Goal: Task Accomplishment & Management: Use online tool/utility

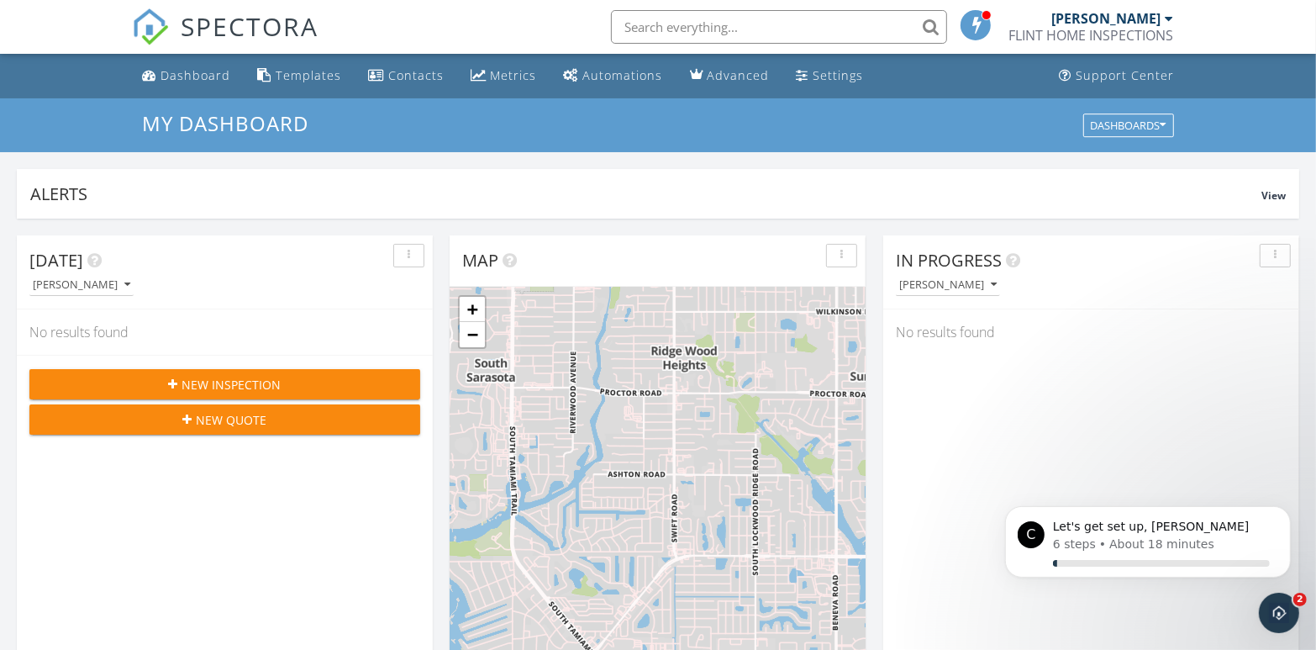
click at [177, 383] on icon "button" at bounding box center [173, 384] width 9 height 12
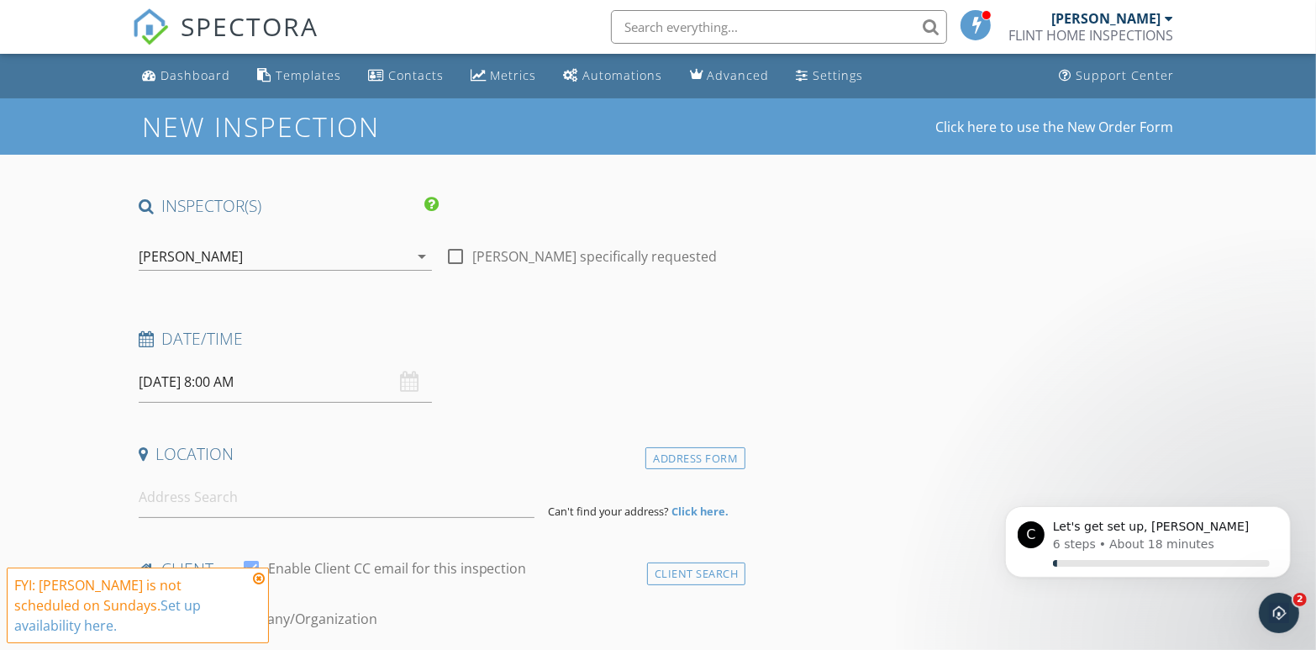
click at [414, 380] on div "09/28/2025 8:00 AM" at bounding box center [285, 381] width 293 height 41
click at [173, 382] on input "09/28/2025 8:00 AM" at bounding box center [285, 381] width 293 height 41
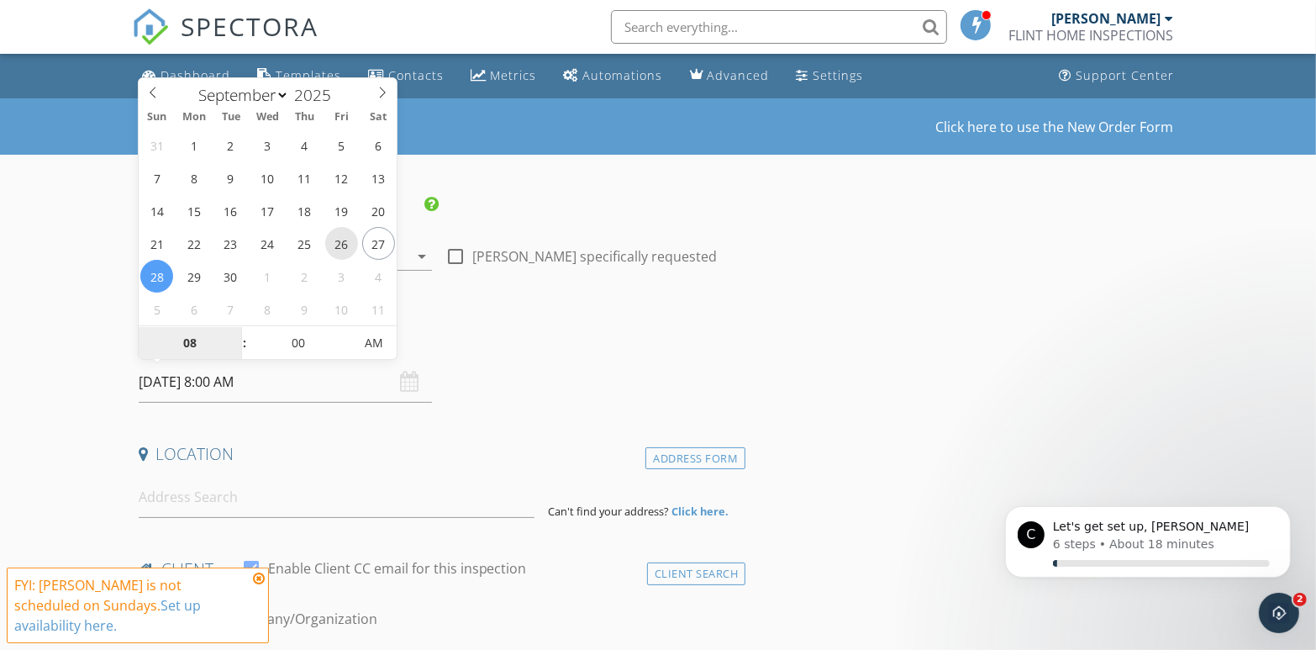
type input "09/26/2025 8:00 AM"
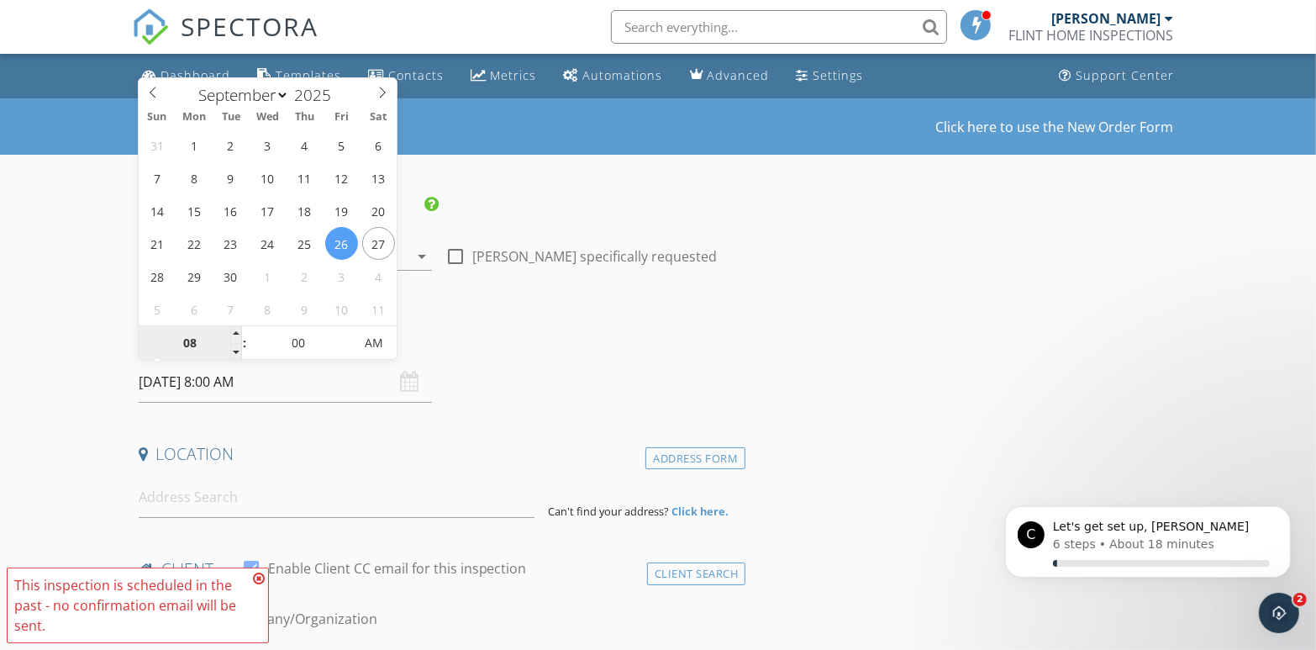
click at [192, 342] on input "08" at bounding box center [190, 344] width 103 height 34
type input "09"
type input "09/26/2025 9:00 AM"
click at [237, 330] on span at bounding box center [236, 334] width 12 height 17
type input "10"
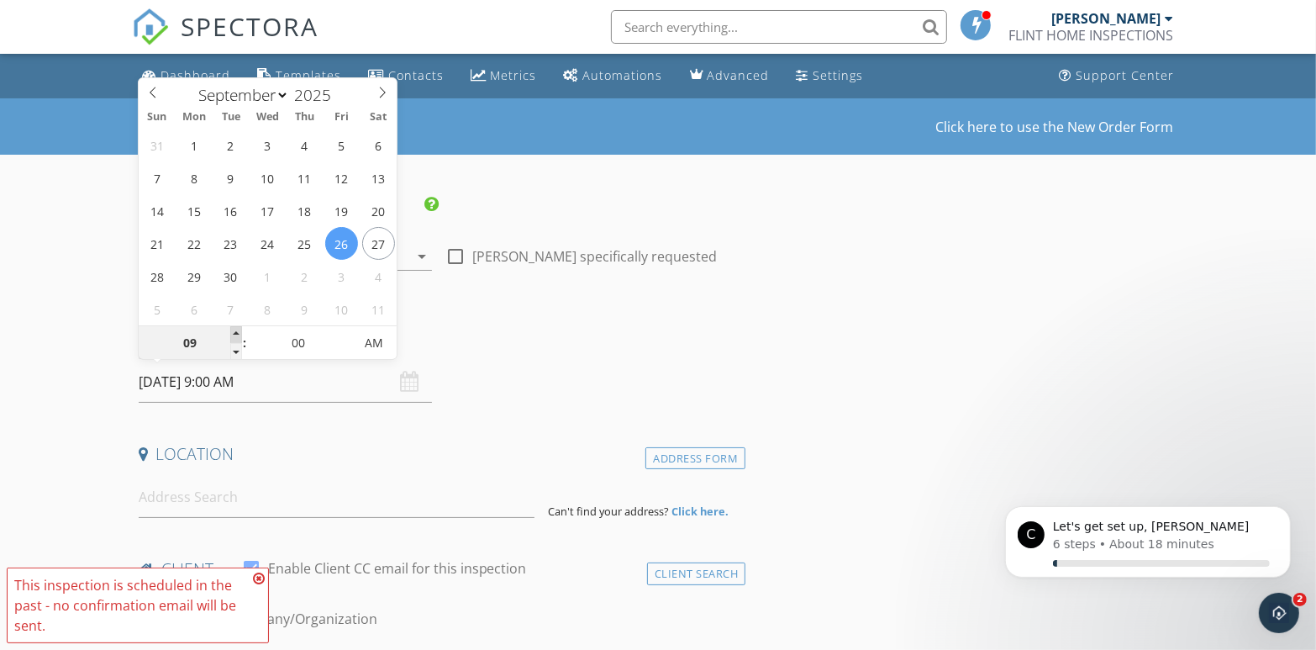
type input "09/26/2025 10:00 AM"
click at [237, 330] on span at bounding box center [236, 334] width 12 height 17
type input "11"
type input "09/26/2025 11:00 AM"
click at [237, 330] on span at bounding box center [236, 334] width 12 height 17
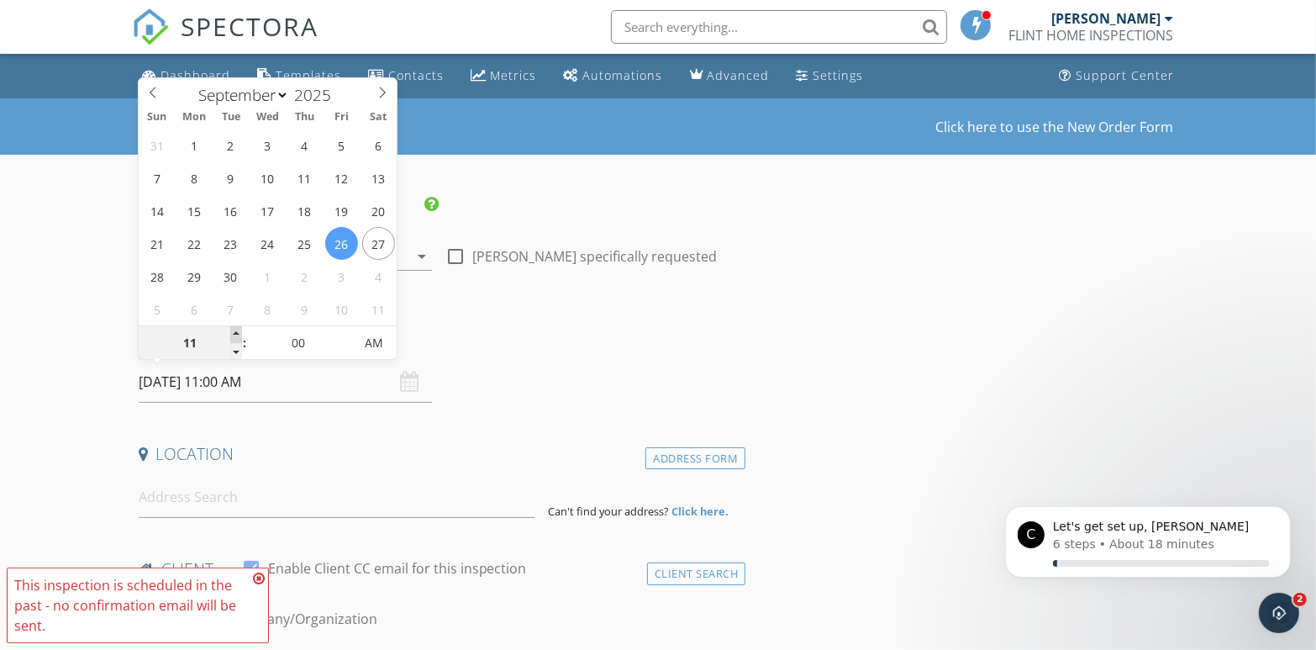
type input "12"
type input "09/26/2025 12:00 PM"
click at [237, 330] on span at bounding box center [236, 334] width 12 height 17
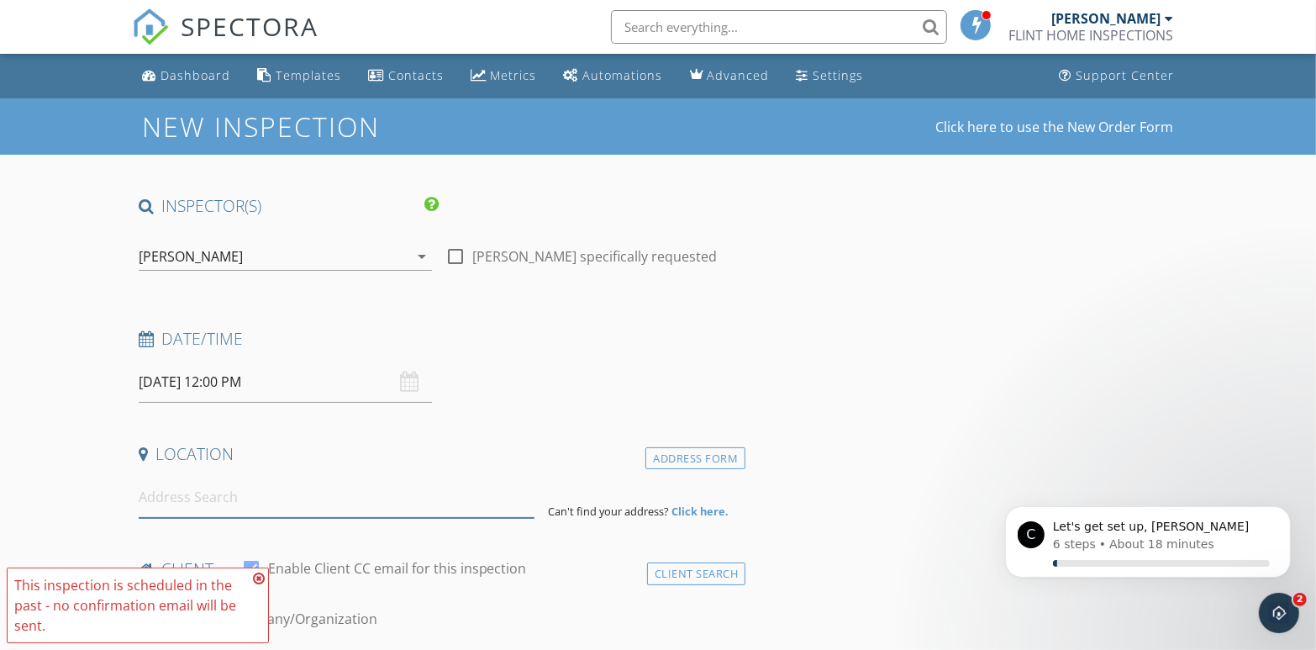
click at [259, 499] on input at bounding box center [337, 497] width 396 height 41
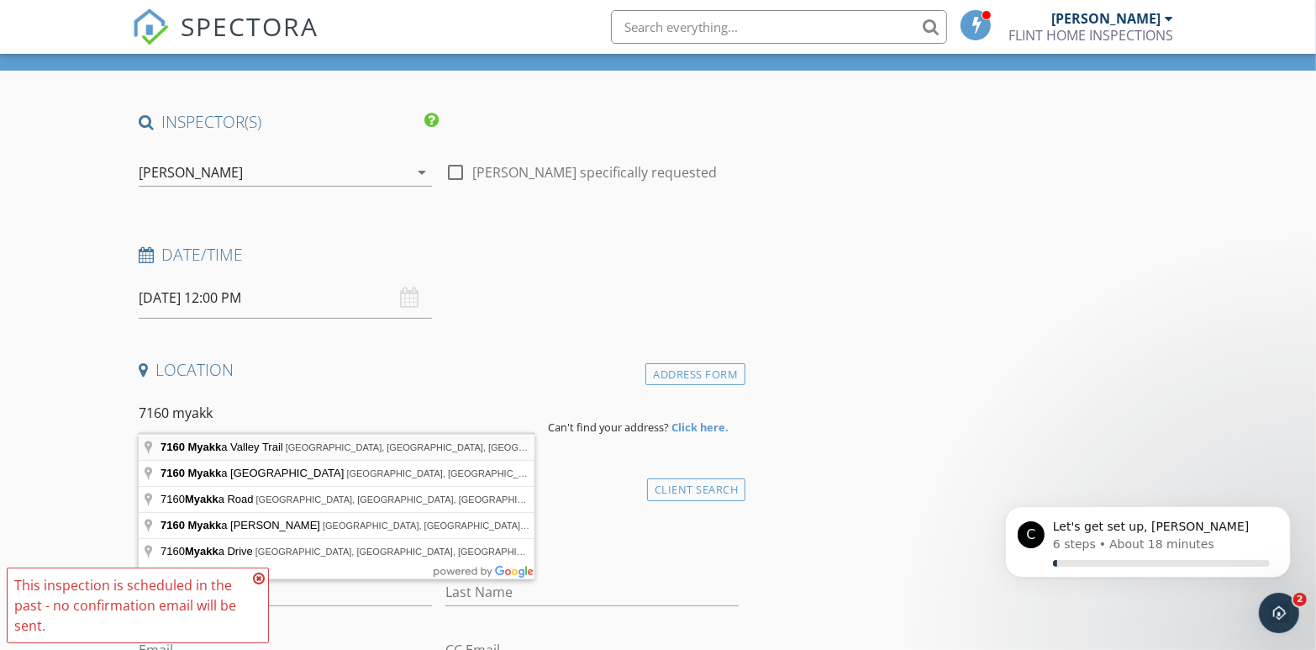
type input "7160 Myakka Valley Trail, Sarasota, FL, USA"
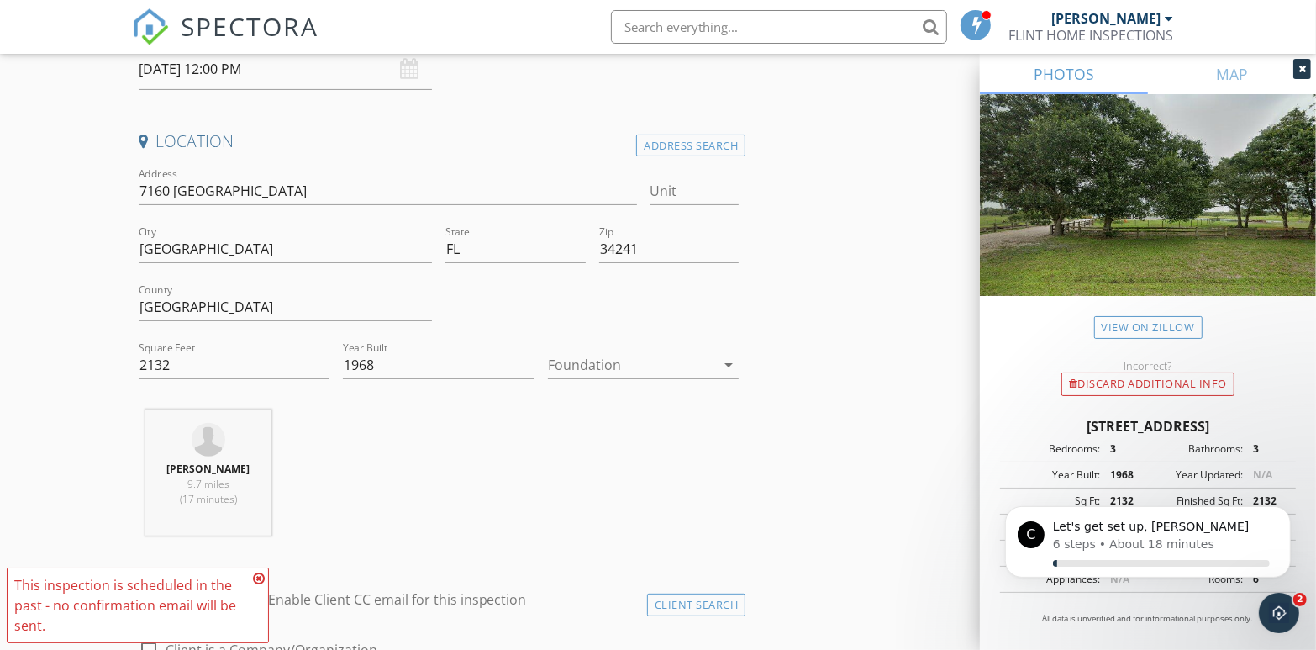
scroll to position [336, 0]
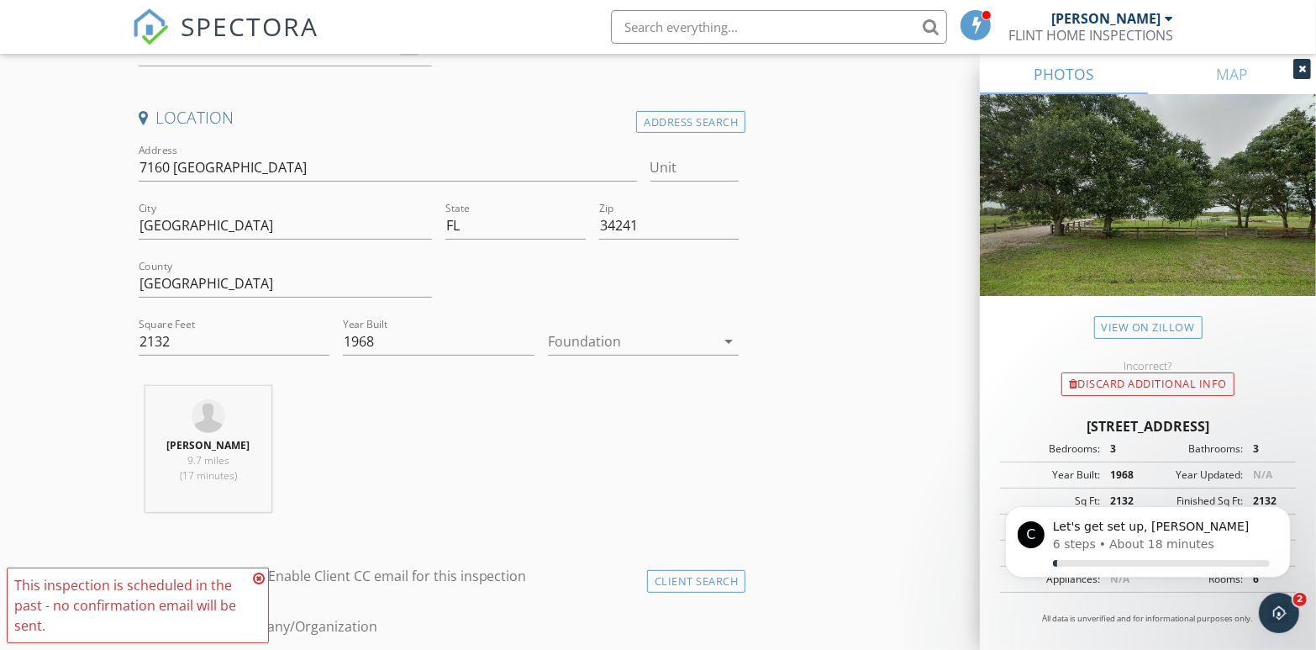
click at [724, 340] on icon "arrow_drop_down" at bounding box center [729, 341] width 20 height 20
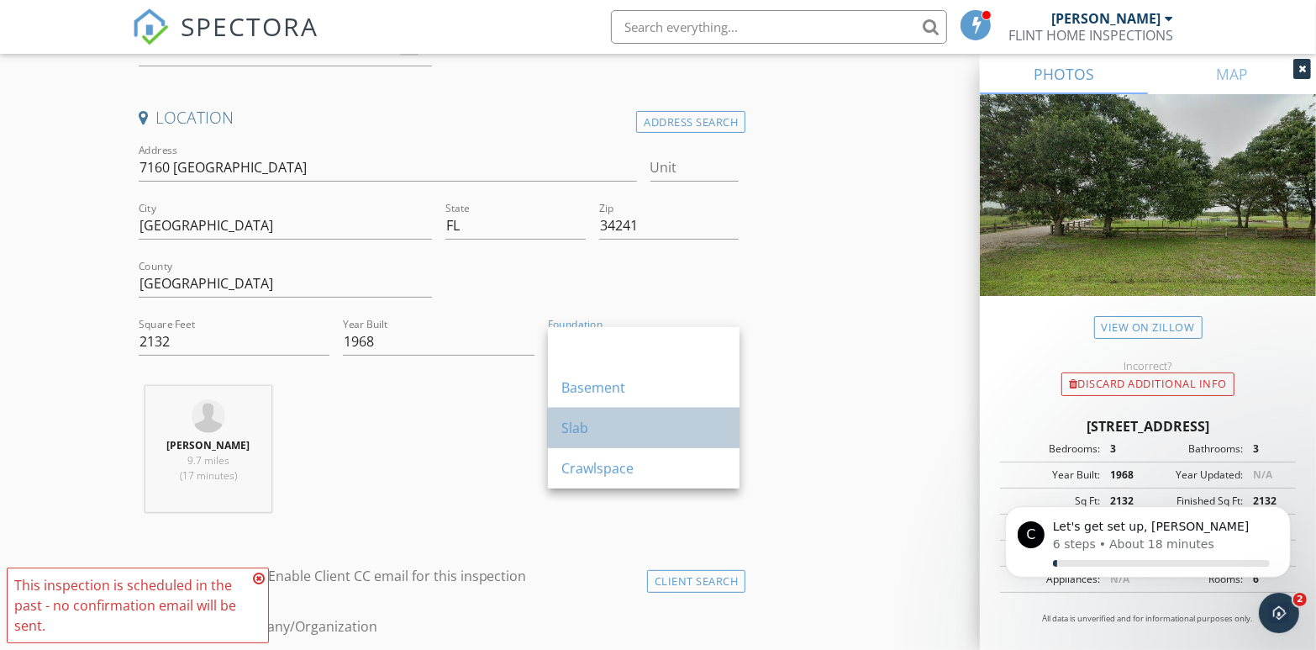
click at [670, 429] on div "Slab" at bounding box center [644, 428] width 165 height 20
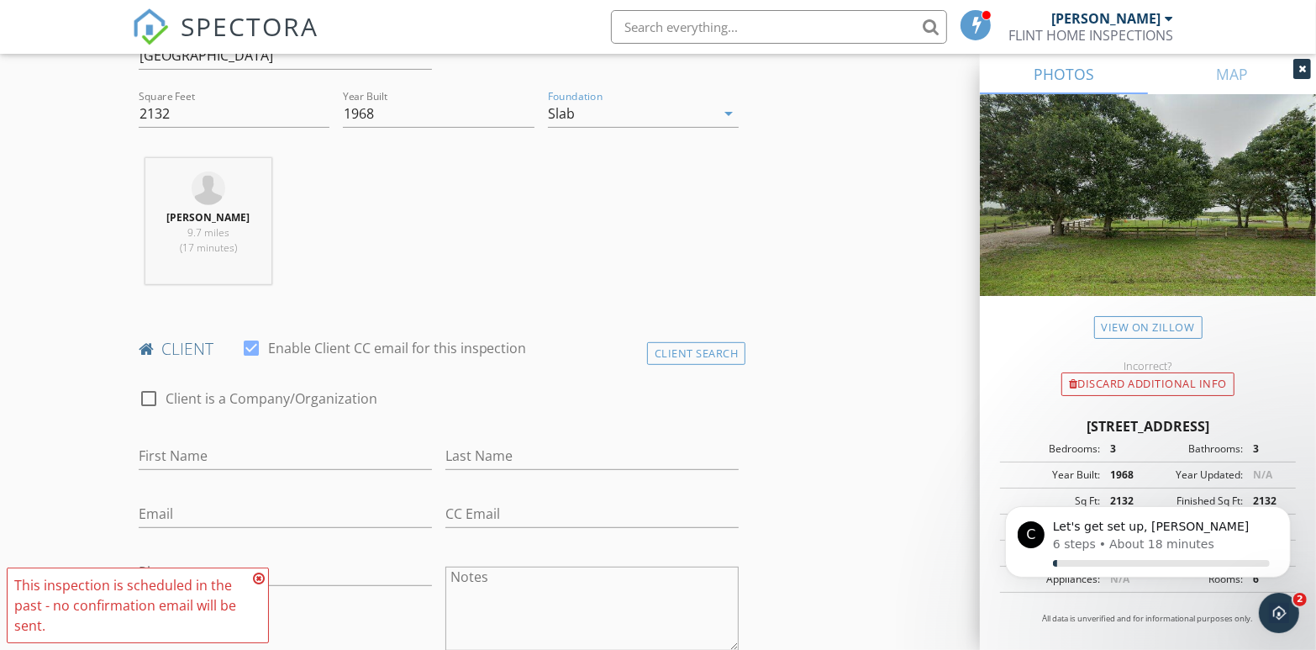
scroll to position [673, 0]
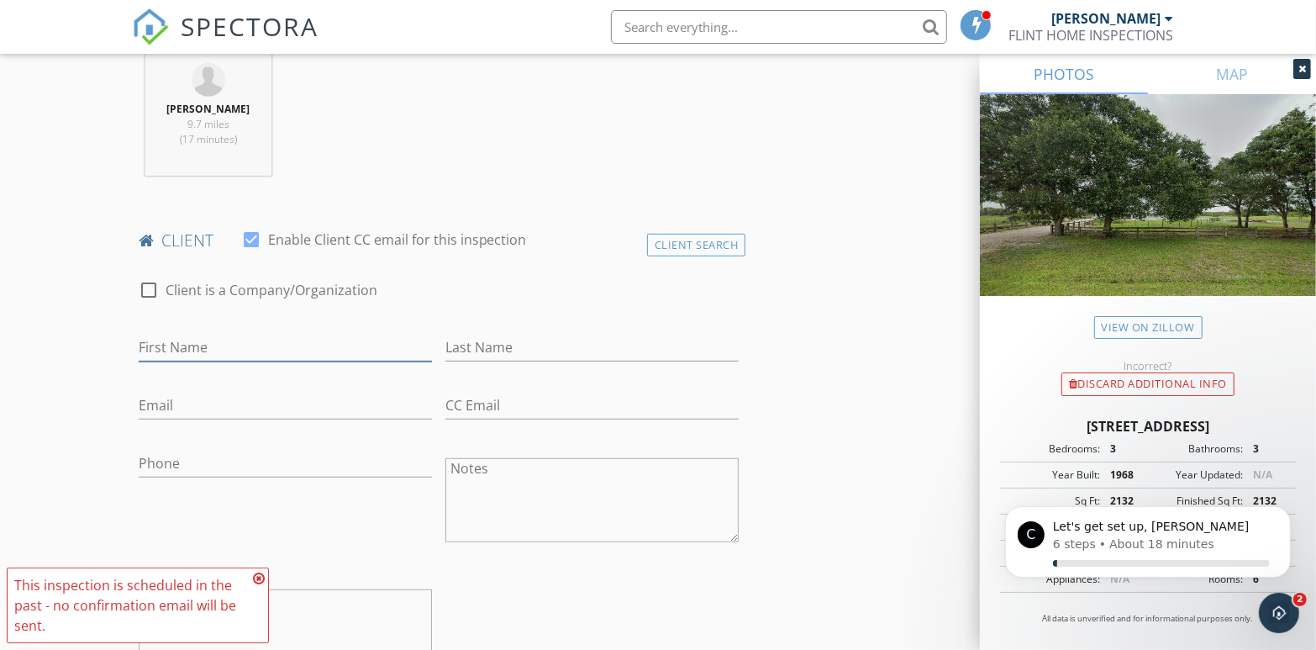
click at [184, 351] on input "First Name" at bounding box center [285, 348] width 293 height 28
type input "Sheila"
type input "Sullivan"
click at [176, 404] on input "Email" at bounding box center [285, 406] width 293 height 28
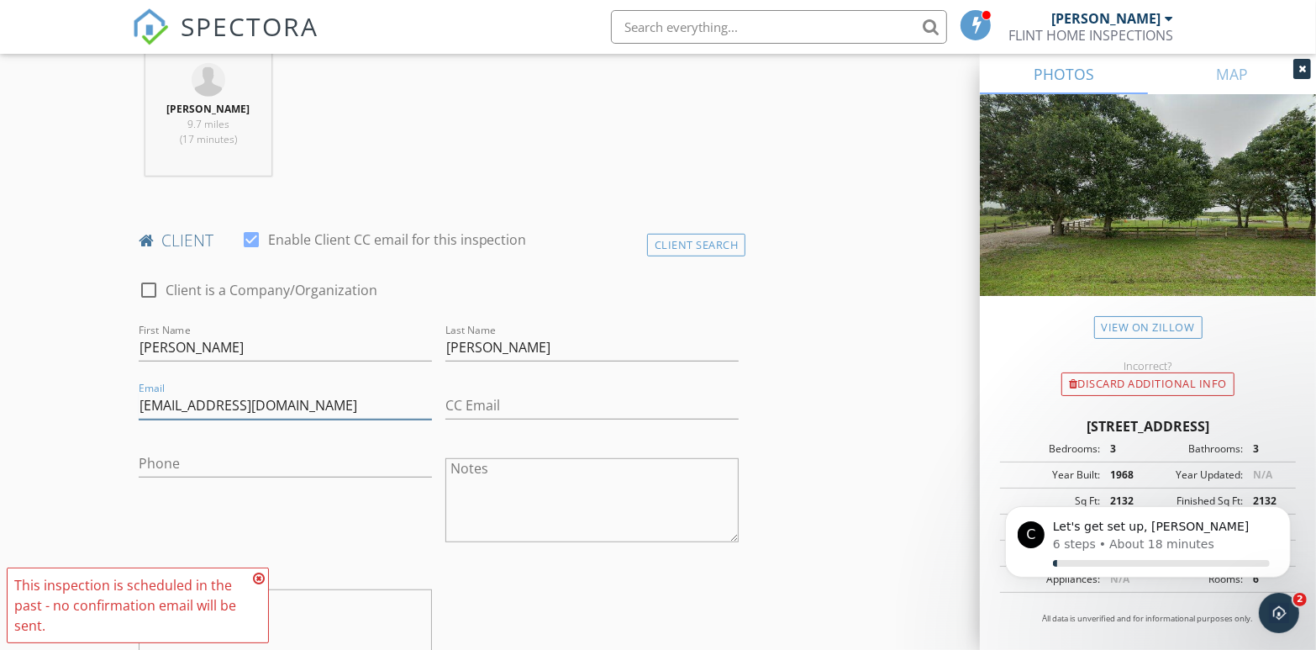
type input "sheilasullivan344@gmail.com"
click at [347, 462] on input "Phone" at bounding box center [285, 464] width 293 height 28
type input "941-586-8233"
click at [404, 532] on div "Phone 941-586-8233" at bounding box center [285, 501] width 307 height 131
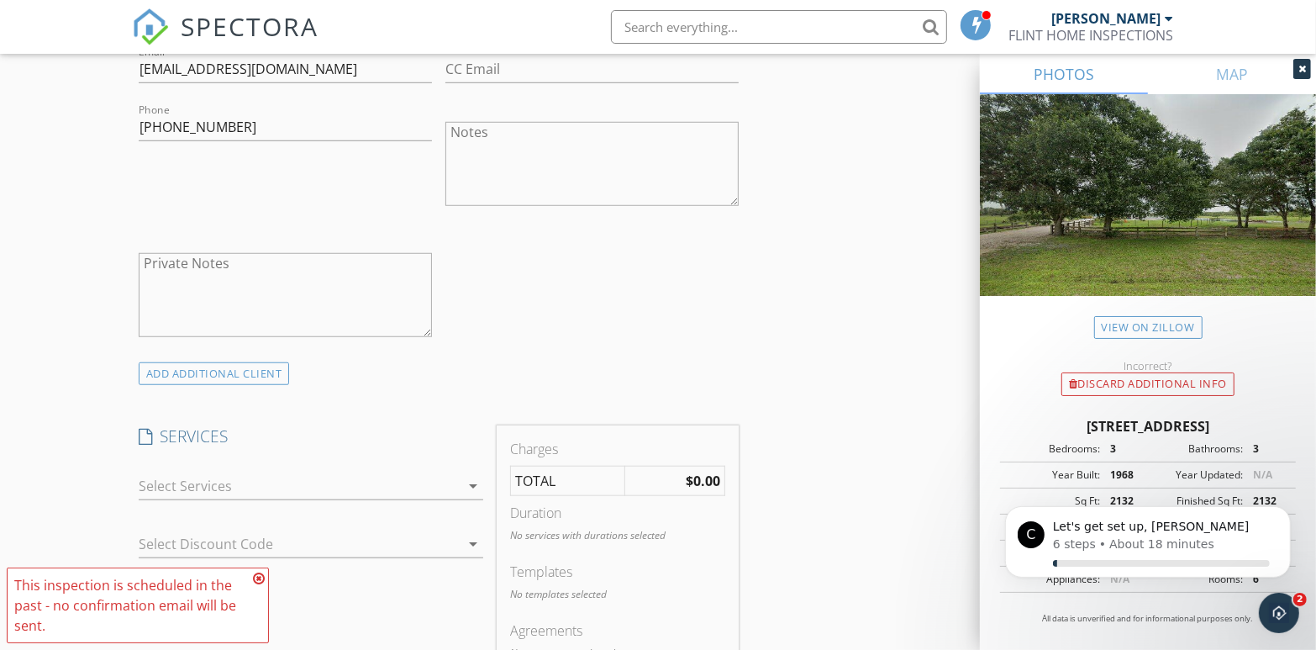
scroll to position [1093, 0]
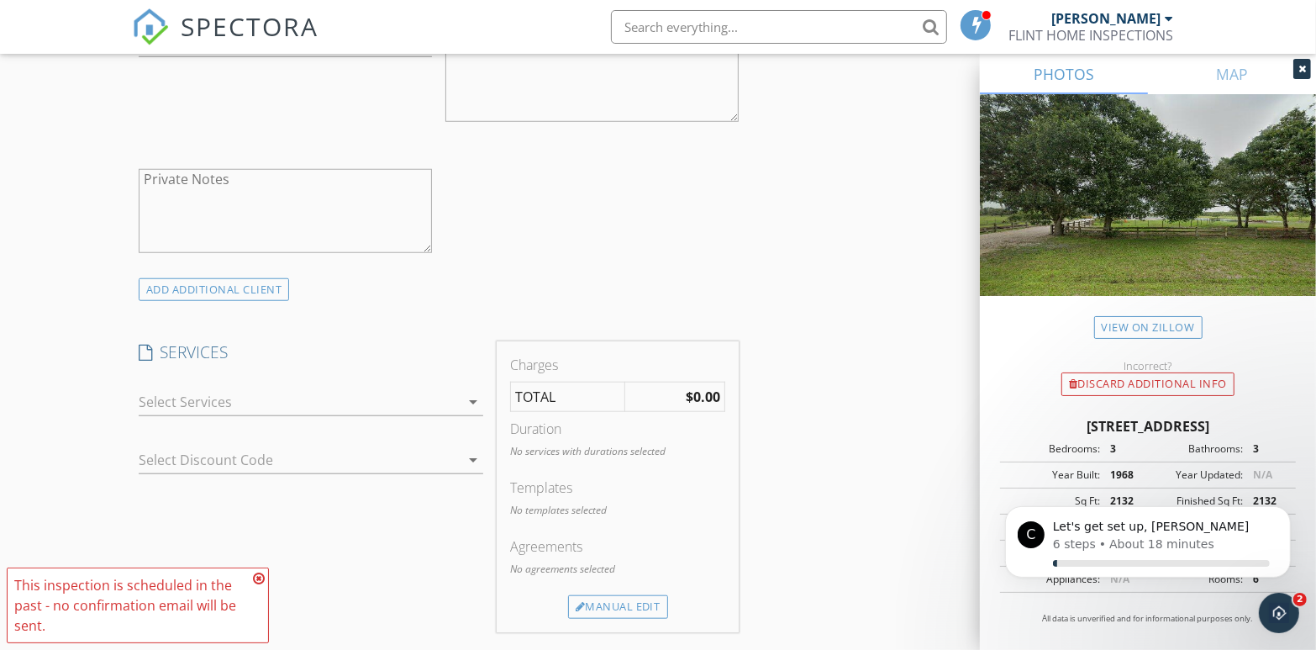
click at [473, 398] on icon "arrow_drop_down" at bounding box center [473, 402] width 20 height 20
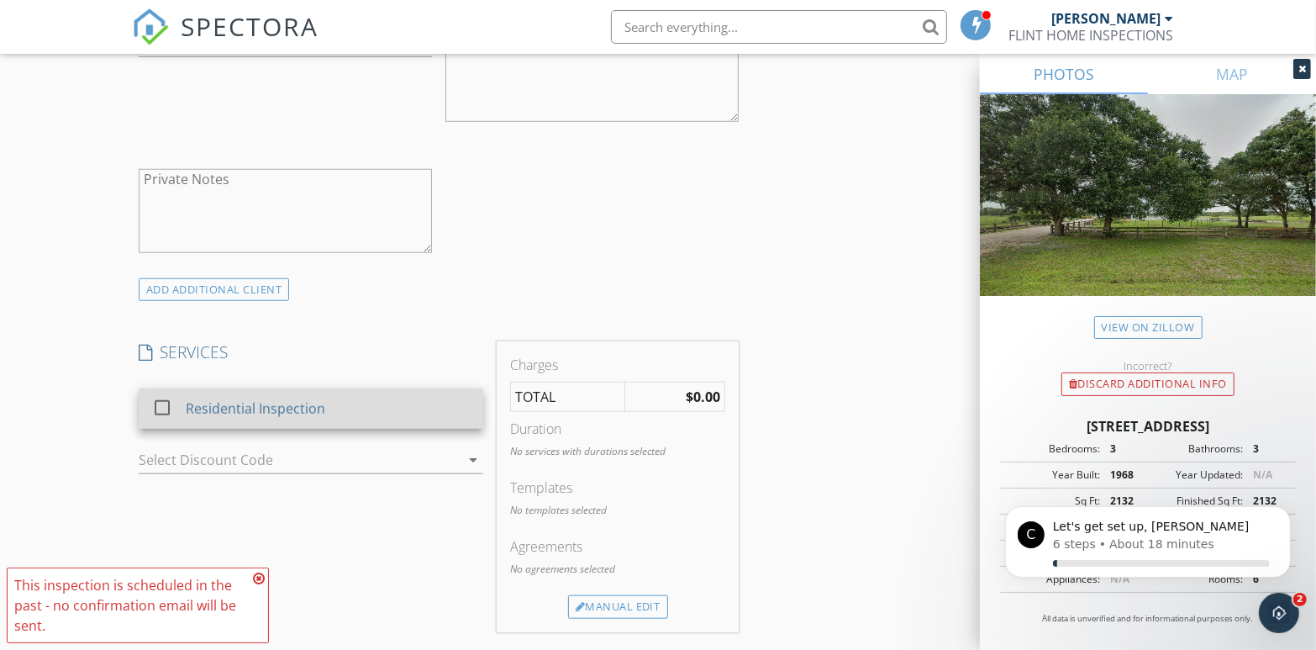
click at [167, 407] on div at bounding box center [162, 407] width 29 height 29
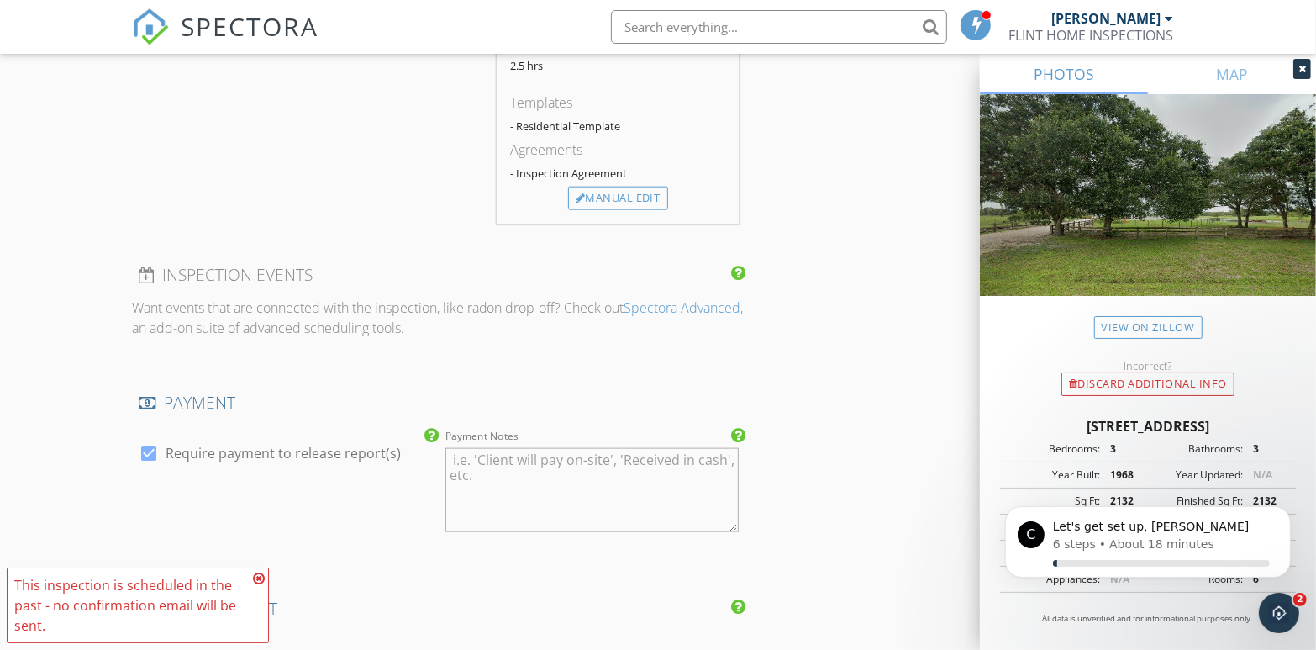
scroll to position [1597, 0]
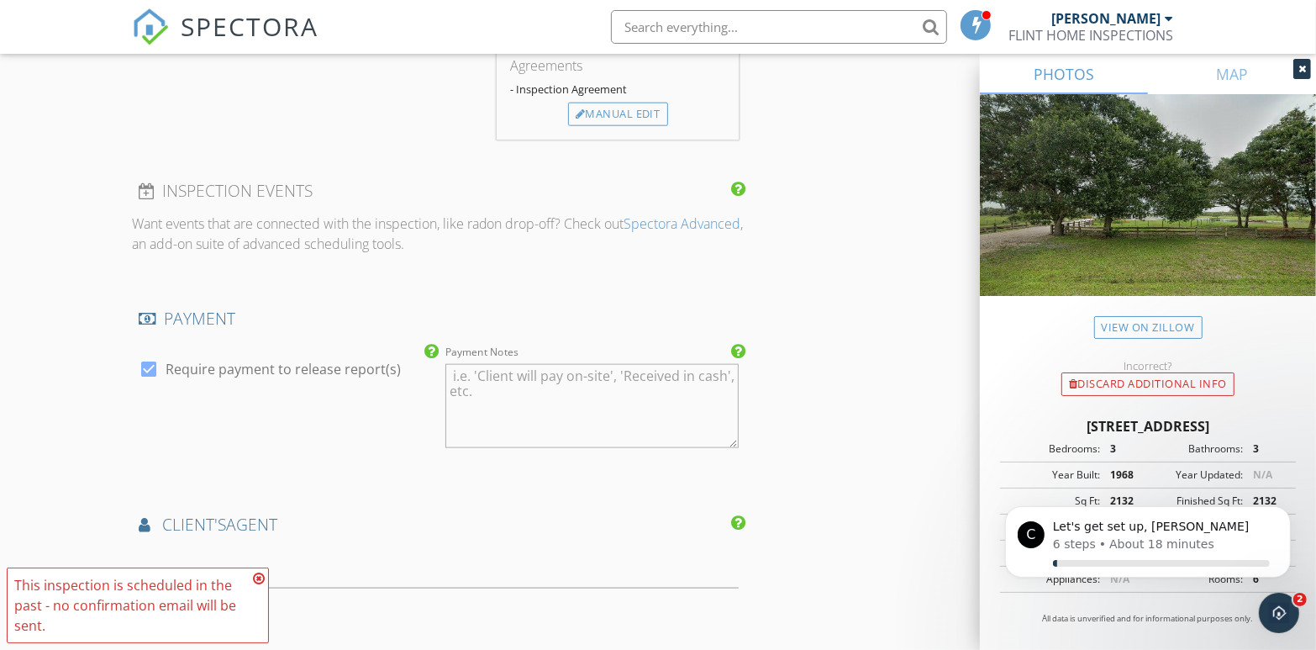
click at [509, 376] on textarea "Payment Notes" at bounding box center [592, 406] width 293 height 84
type textarea "R"
type textarea "E"
type textarea "Received Chack on Site"
click at [147, 367] on div at bounding box center [149, 369] width 29 height 29
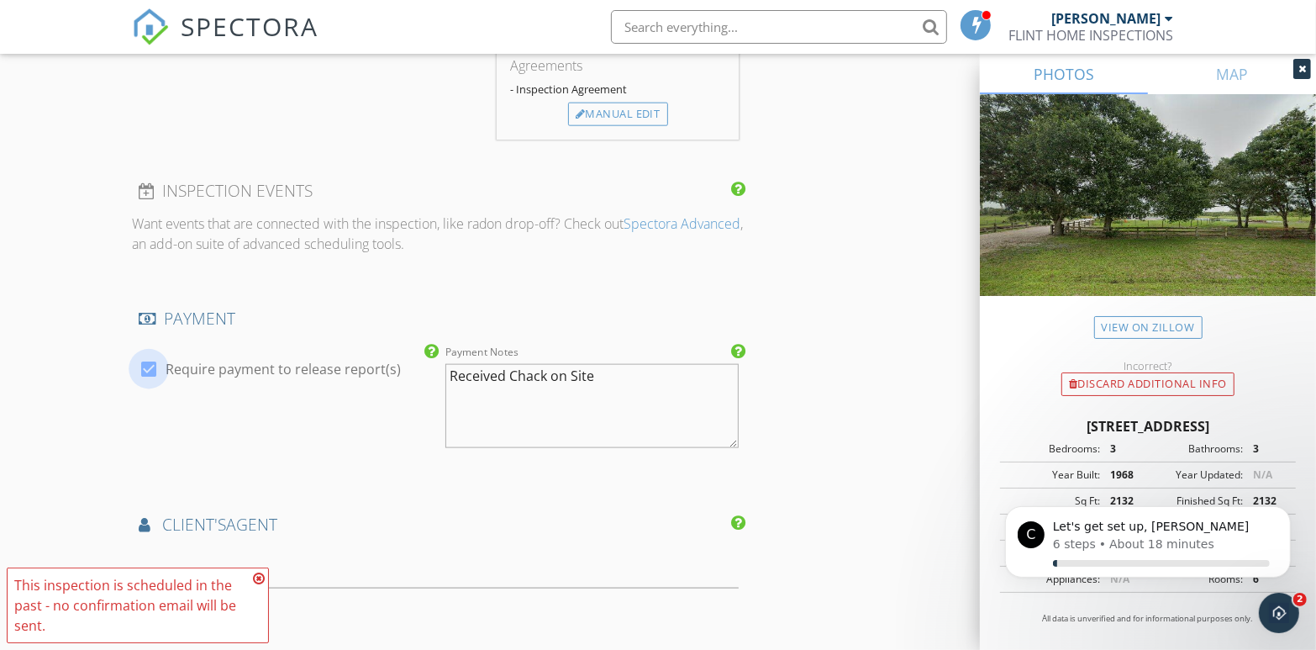
checkbox input "false"
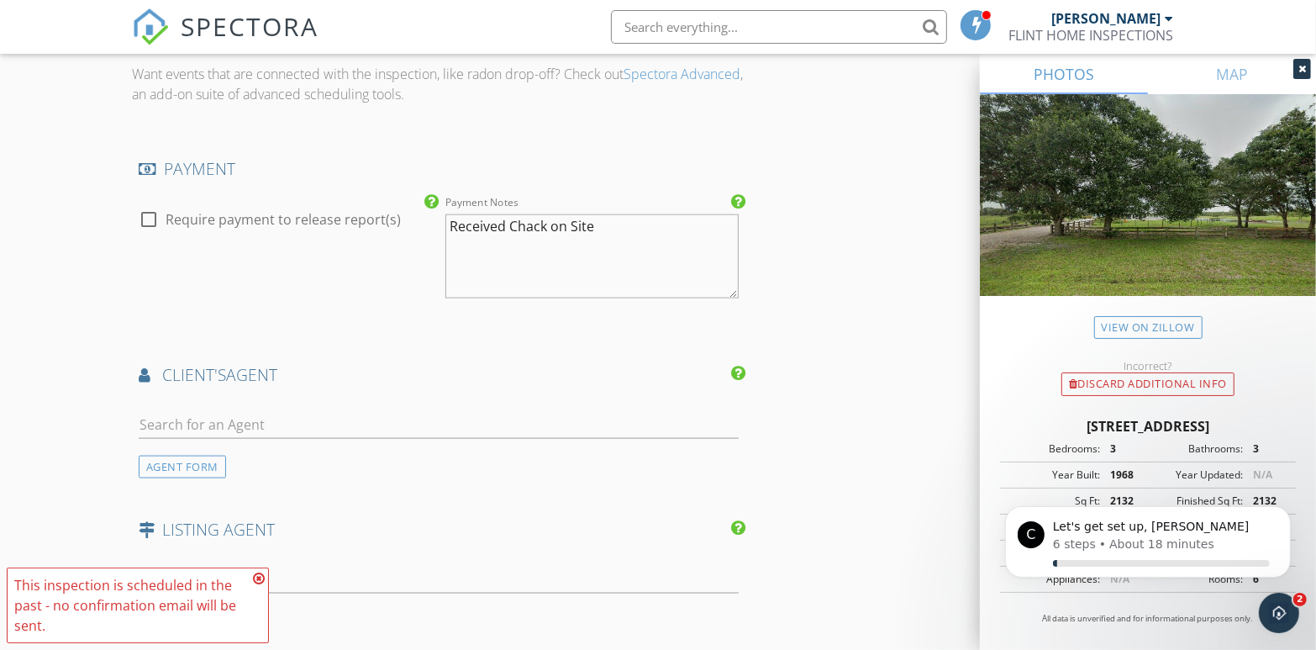
scroll to position [1765, 0]
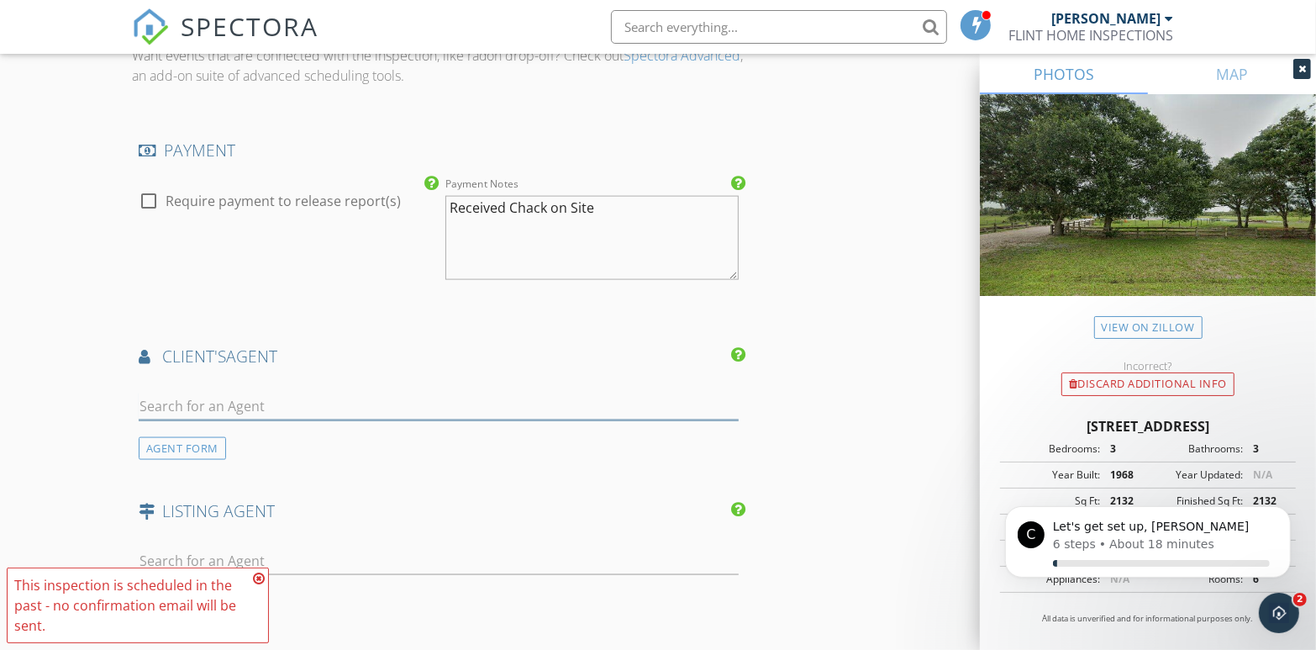
click at [226, 405] on input "text" at bounding box center [439, 407] width 601 height 28
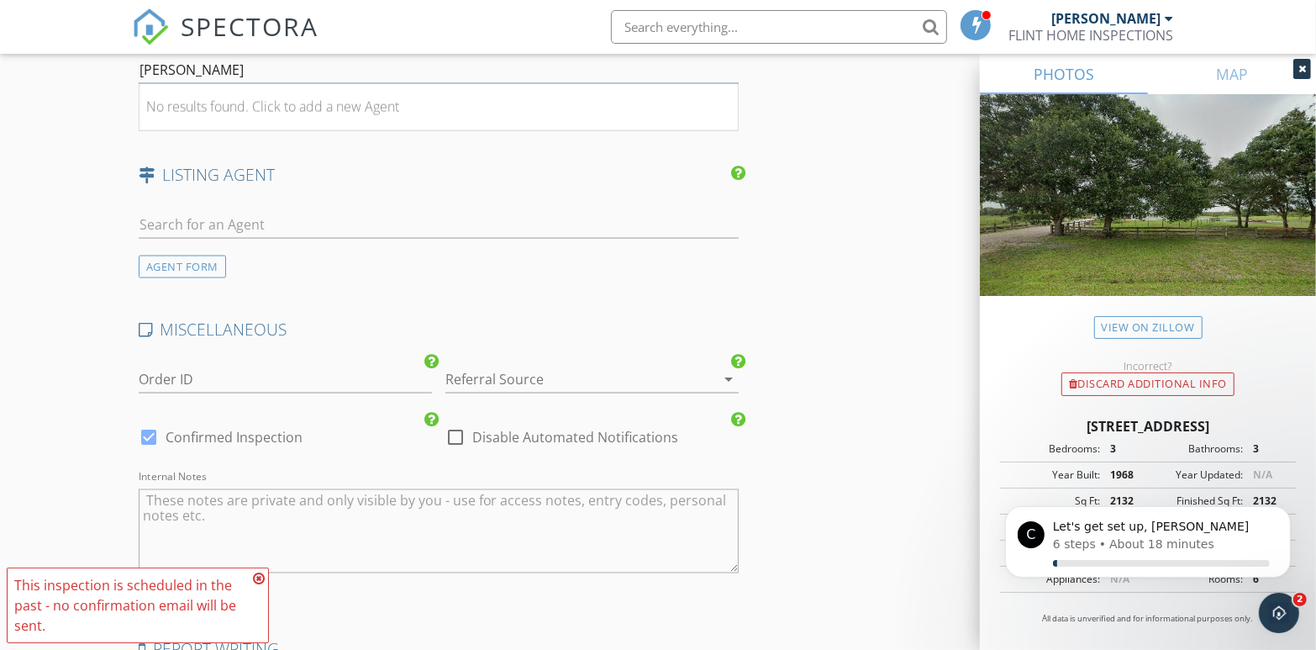
scroll to position [1934, 0]
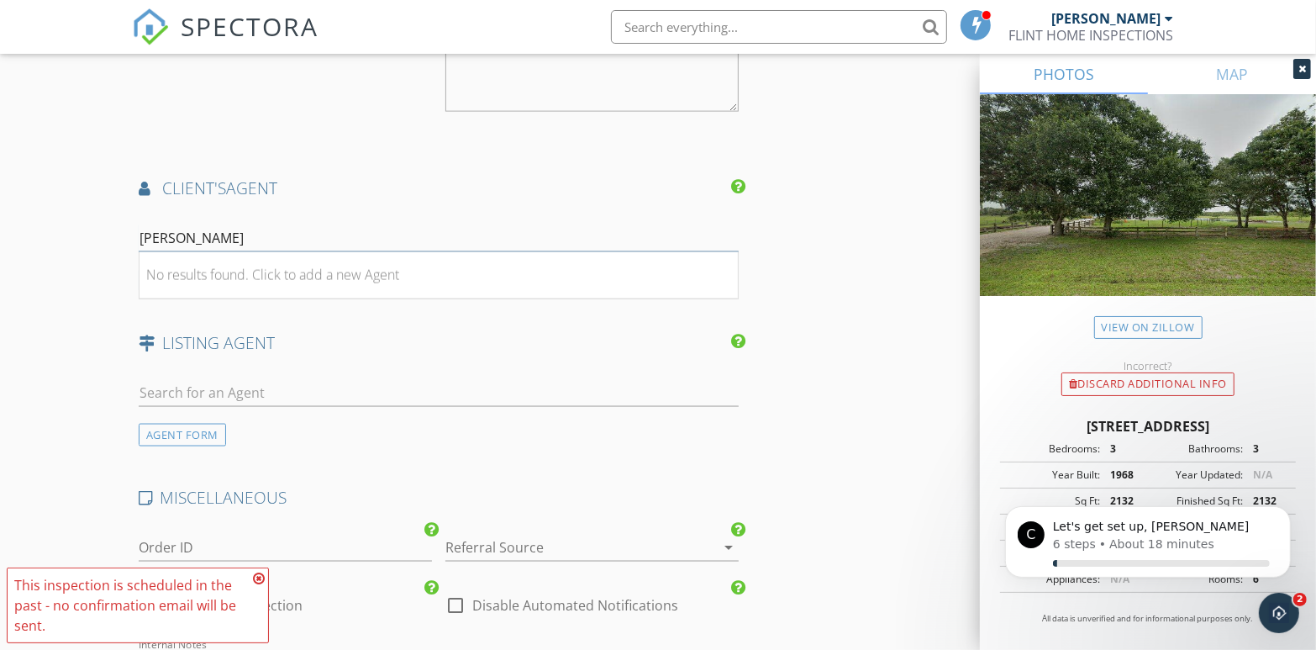
type input "Denise Conrad"
click at [320, 386] on input "text" at bounding box center [439, 393] width 601 height 28
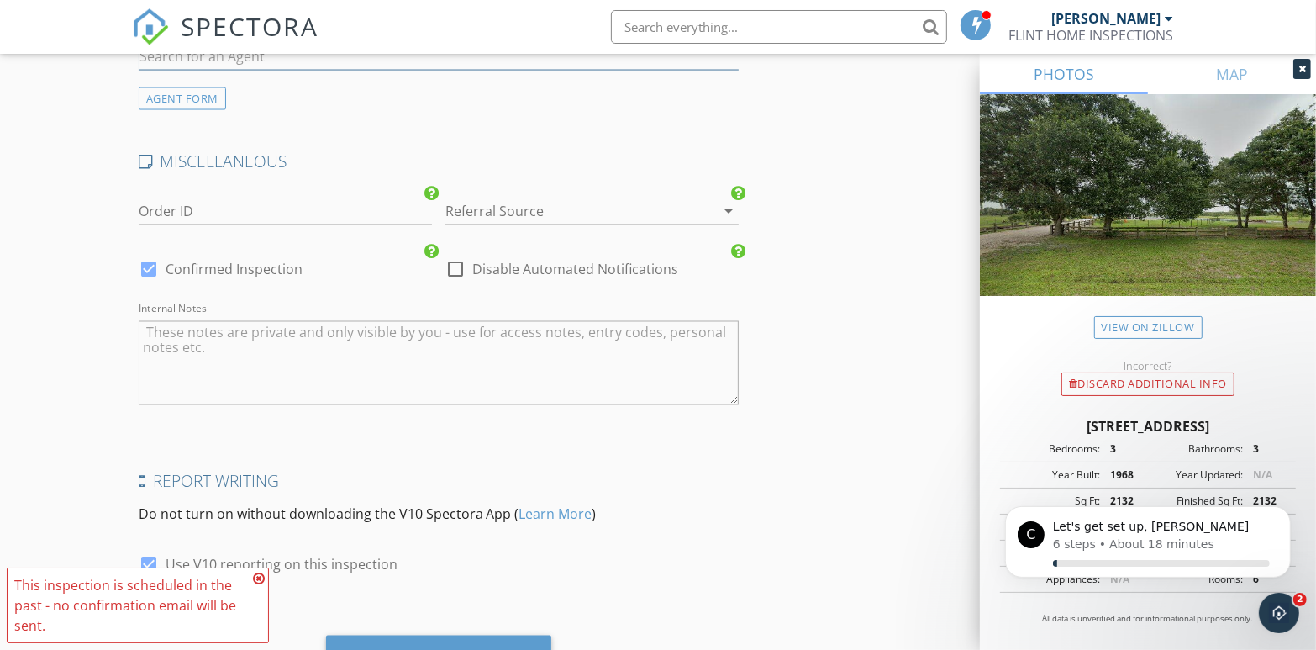
scroll to position [2351, 0]
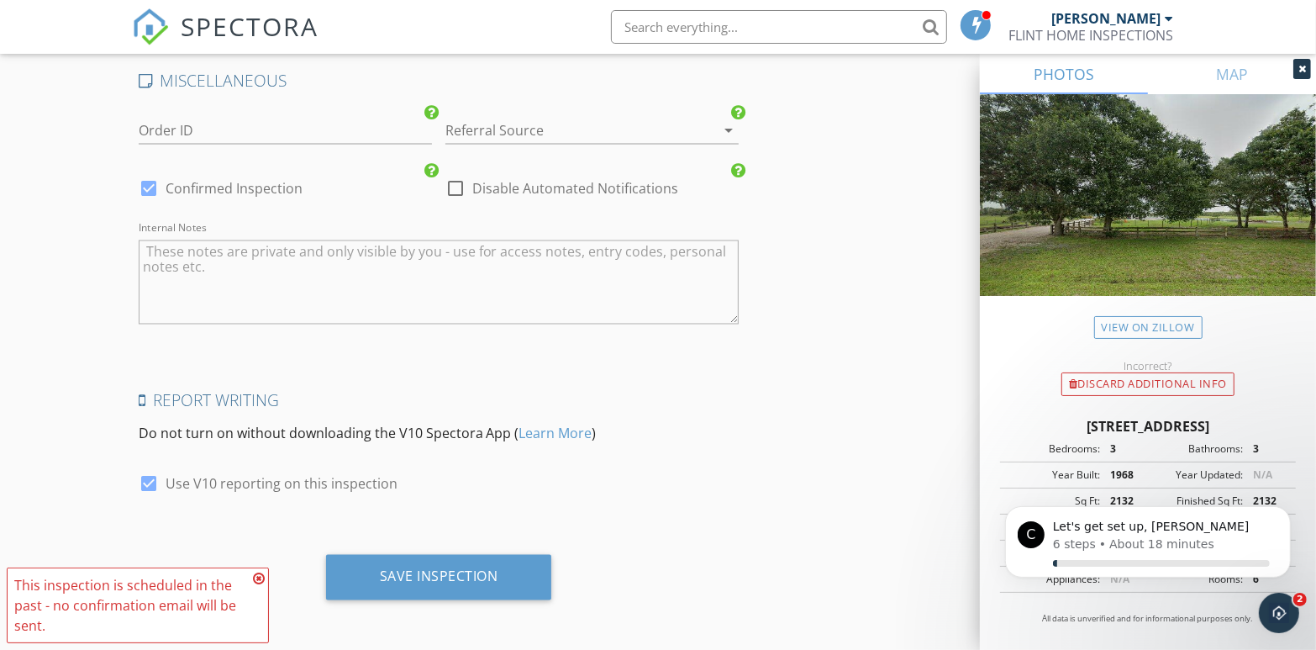
click at [146, 477] on div at bounding box center [149, 484] width 29 height 29
checkbox input "false"
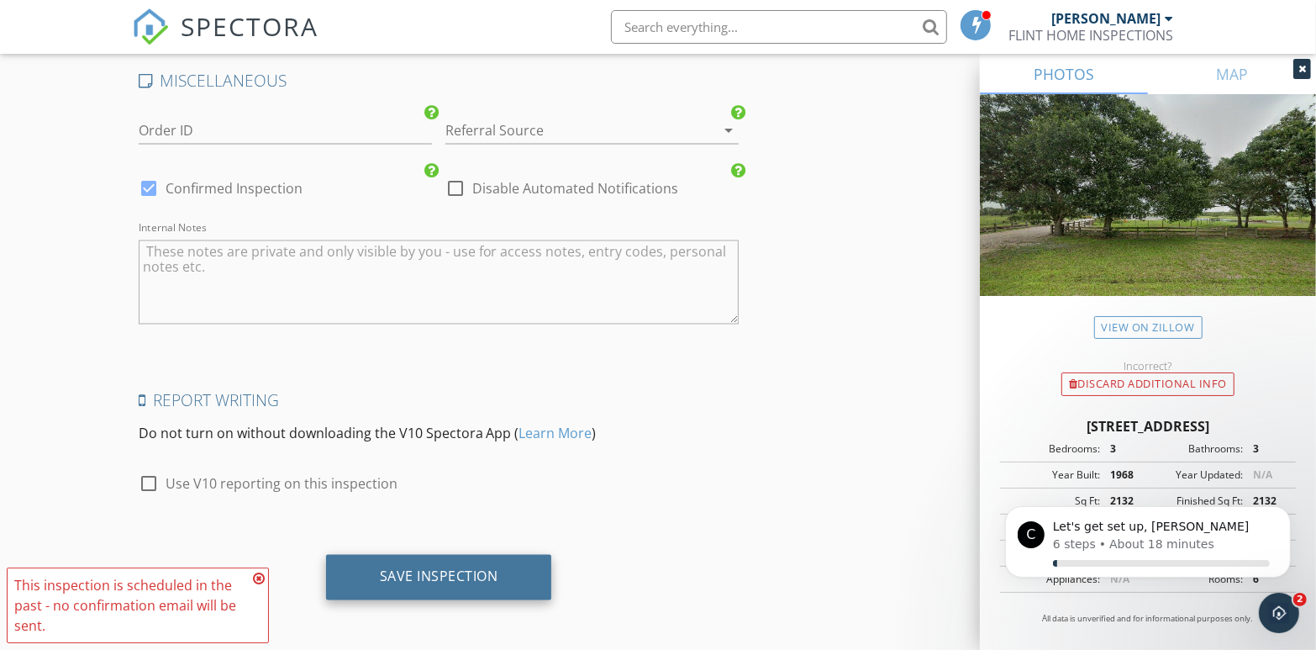
click at [435, 578] on div "Save Inspection" at bounding box center [439, 576] width 119 height 17
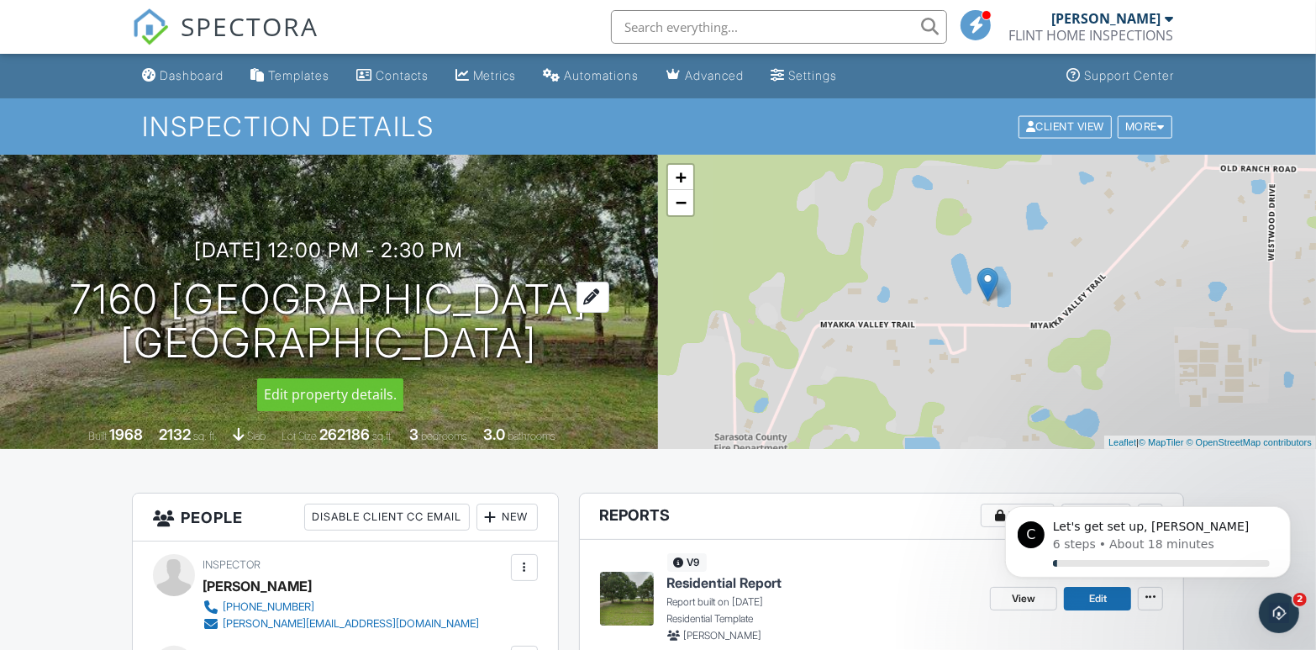
click at [608, 290] on div at bounding box center [593, 297] width 33 height 31
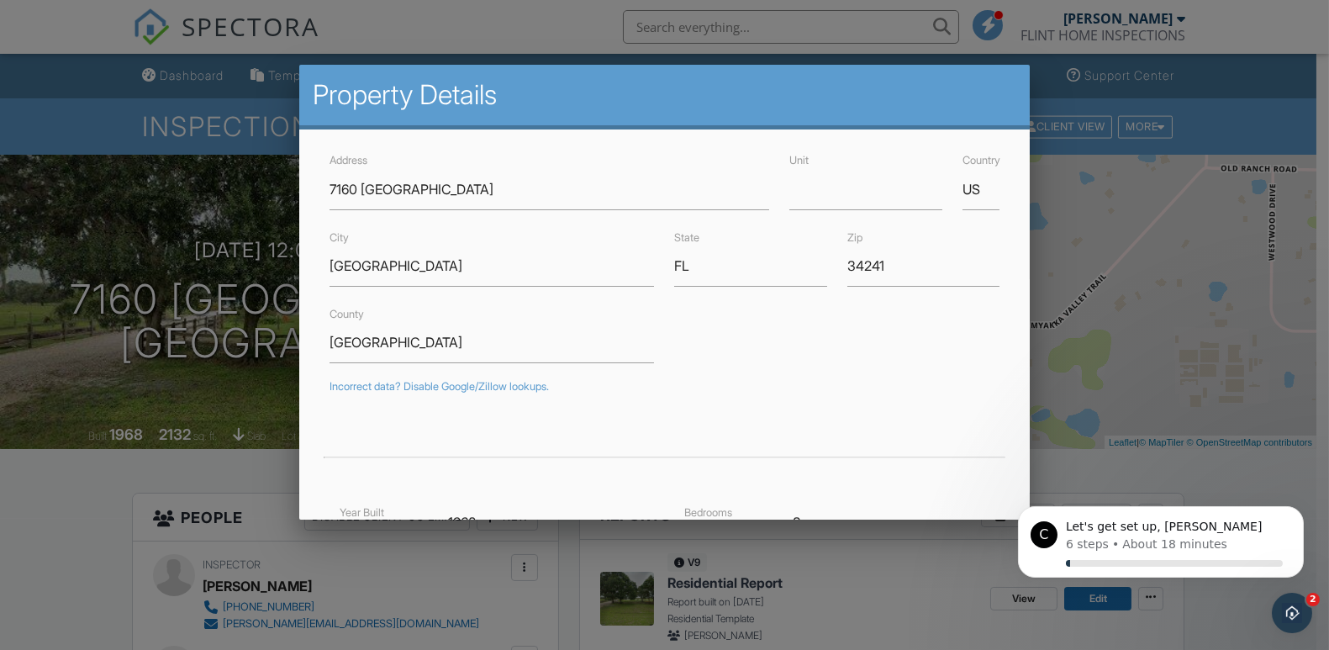
click at [1125, 393] on div at bounding box center [664, 322] width 1329 height 812
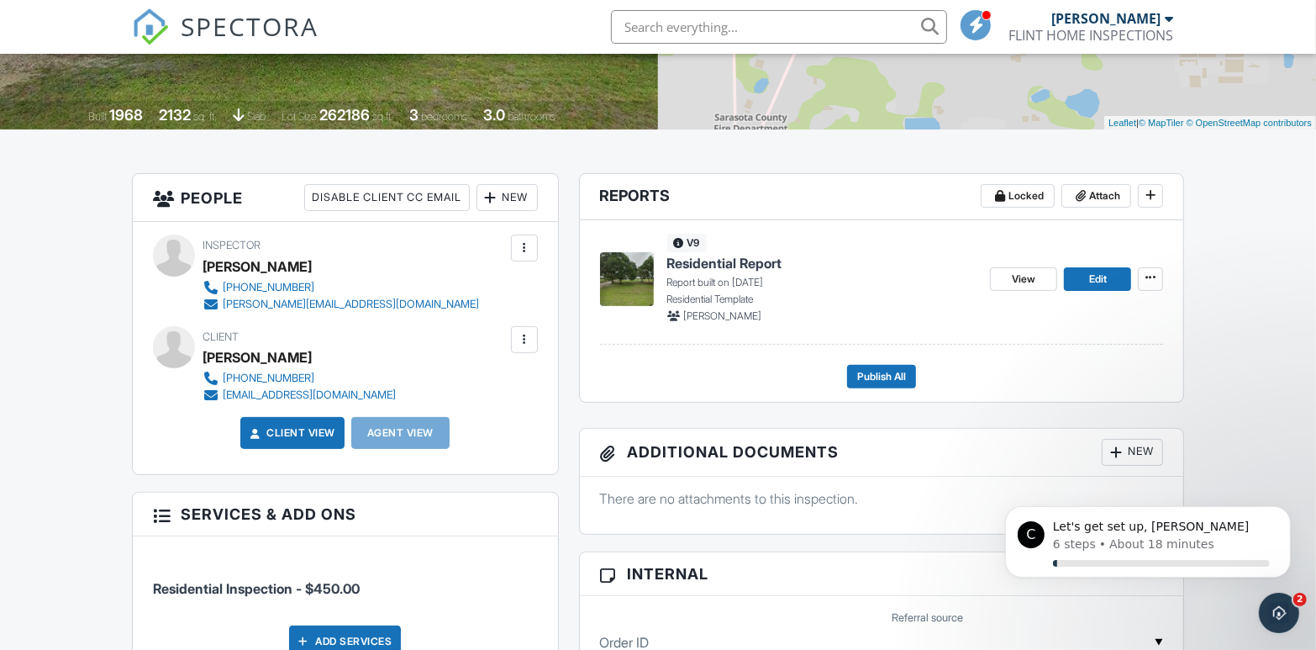
scroll to position [336, 0]
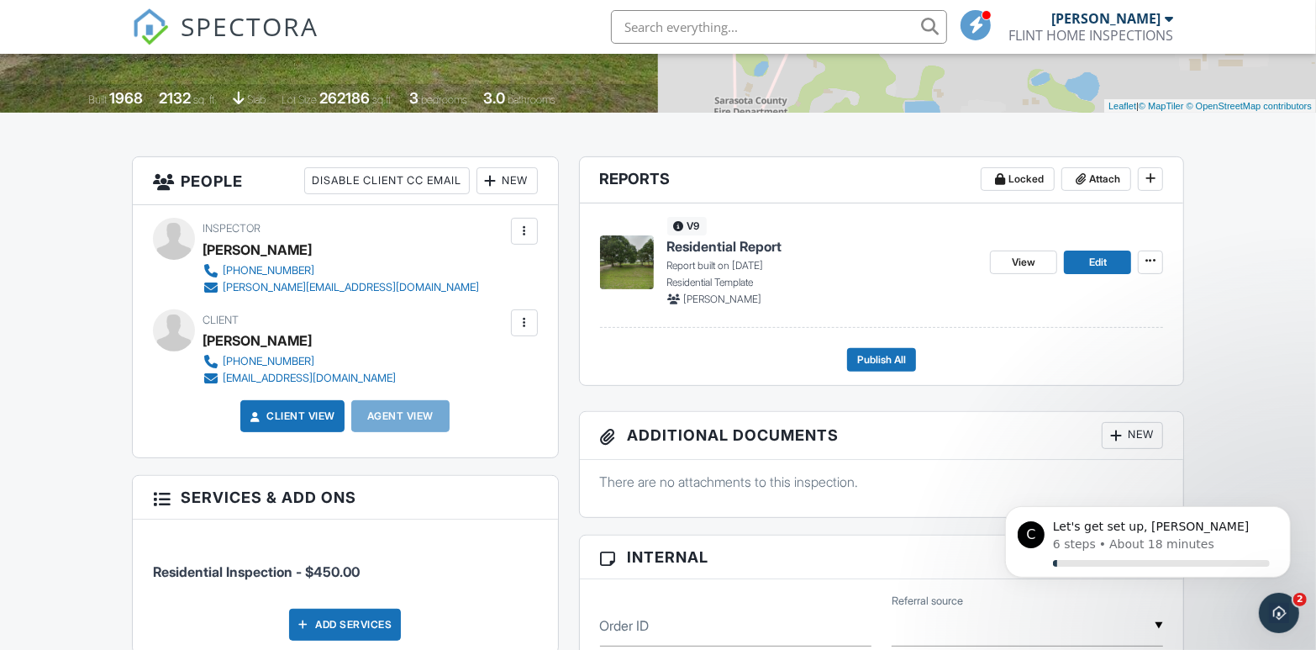
click at [631, 265] on img at bounding box center [627, 262] width 54 height 54
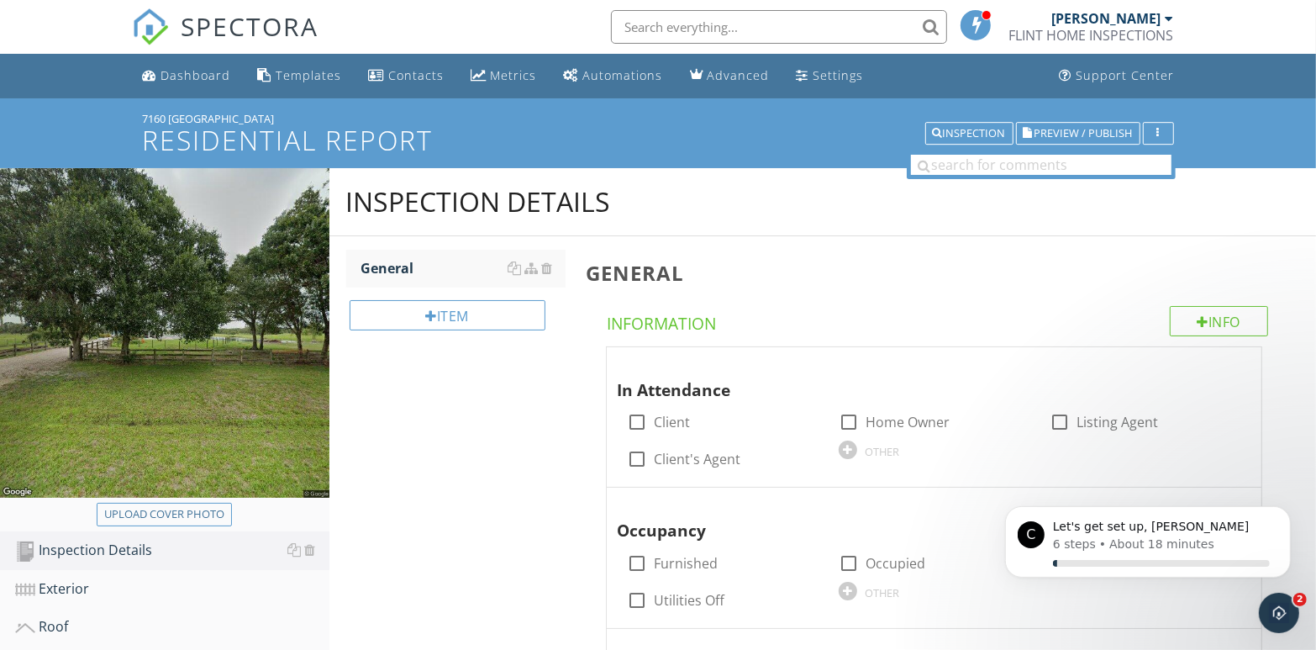
click at [236, 355] on img at bounding box center [165, 333] width 330 height 330
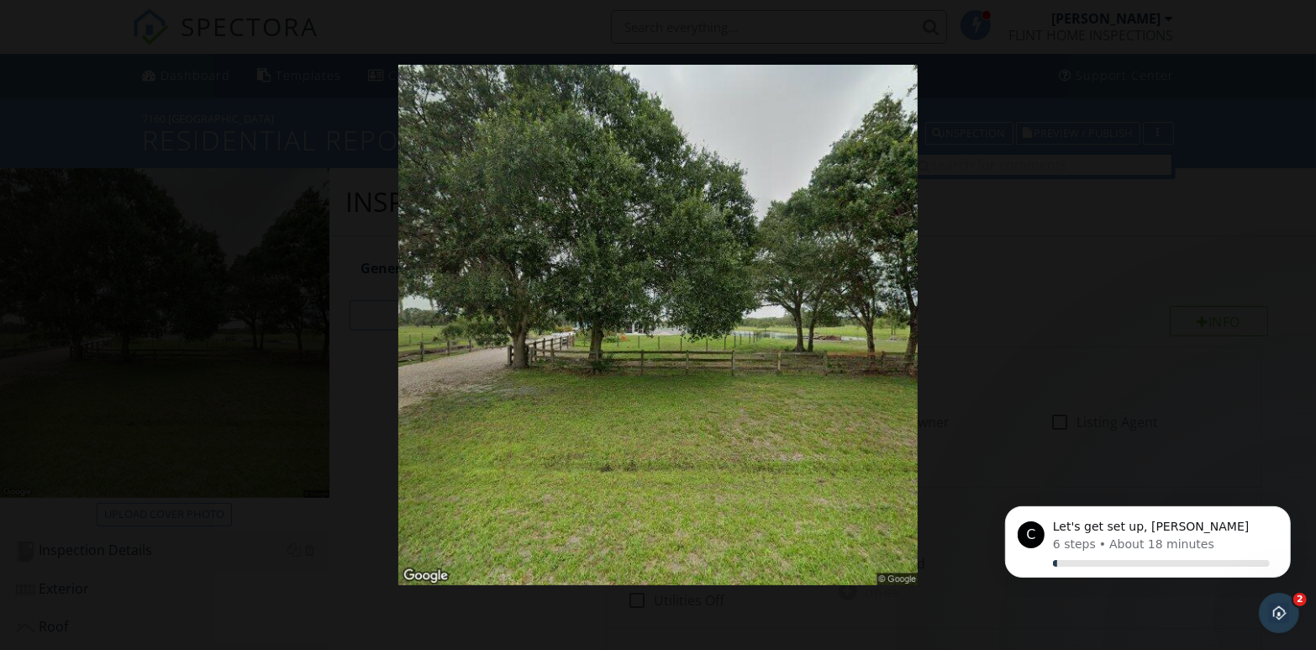
drag, startPoint x: 650, startPoint y: 364, endPoint x: 594, endPoint y: 370, distance: 56.6
click at [594, 370] on img at bounding box center [658, 325] width 520 height 520
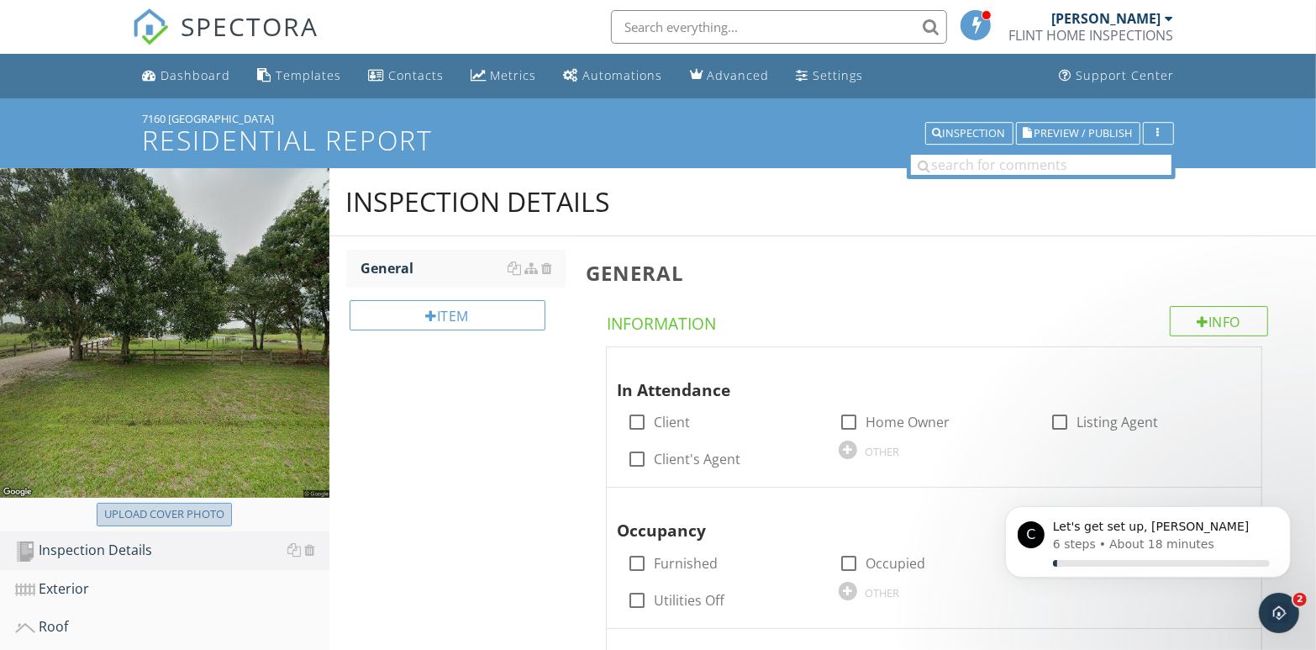
click at [148, 516] on div "Upload cover photo" at bounding box center [164, 514] width 120 height 17
type input "C:\fakepath\110_7872.jpg"
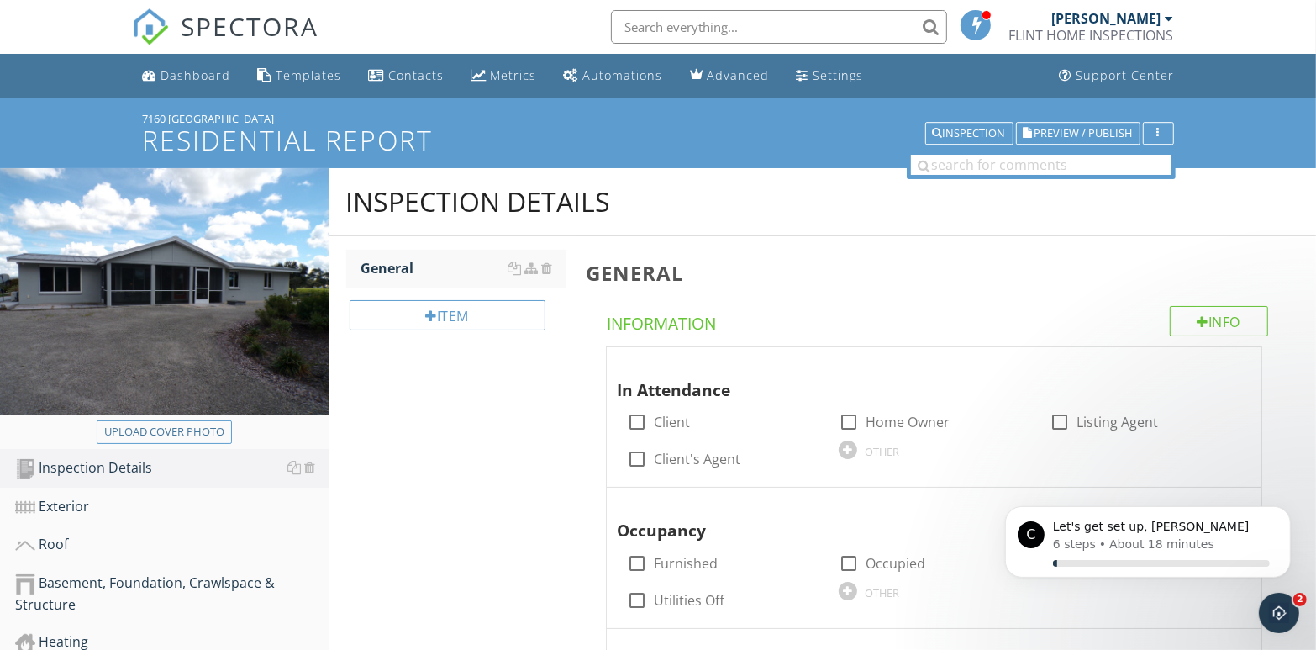
scroll to position [84, 0]
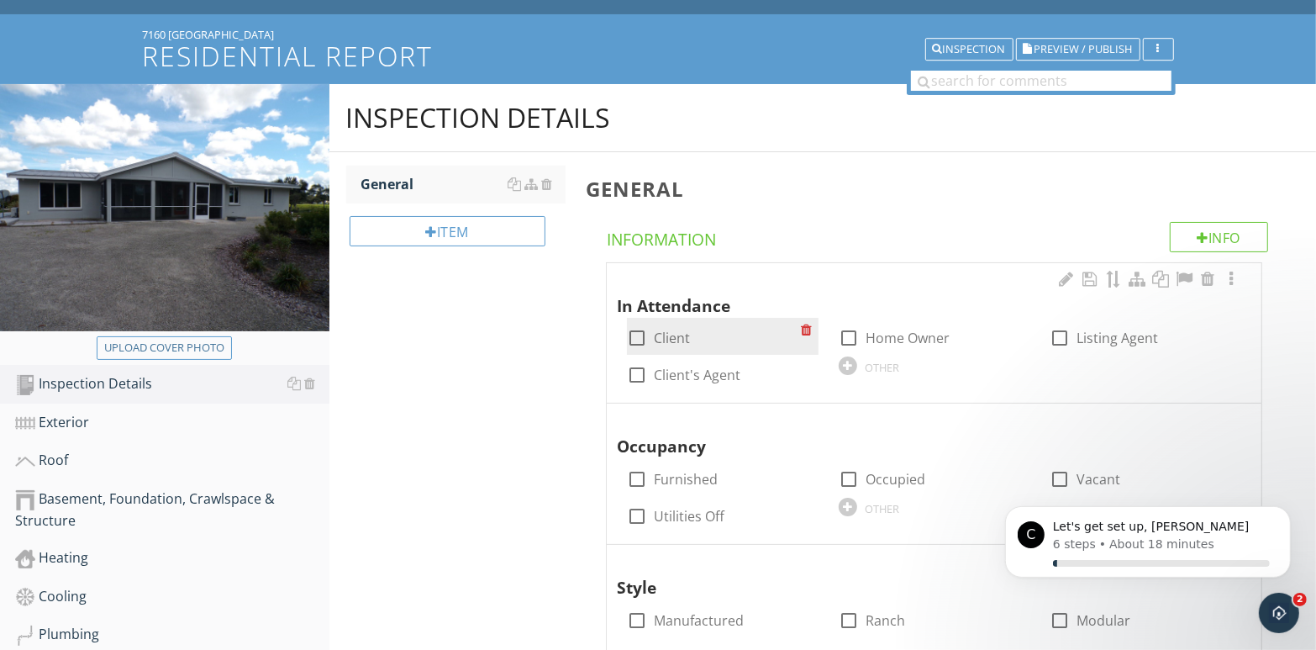
click at [641, 341] on div at bounding box center [637, 338] width 29 height 29
checkbox input "true"
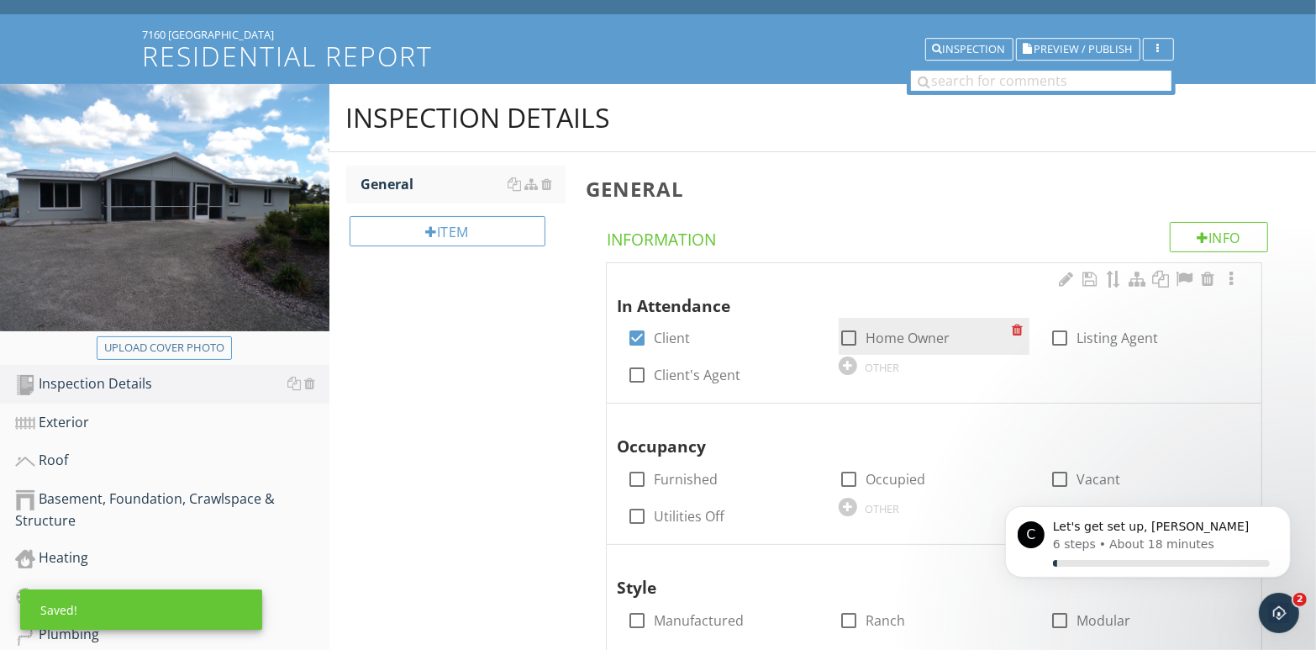
click at [850, 335] on div at bounding box center [849, 338] width 29 height 29
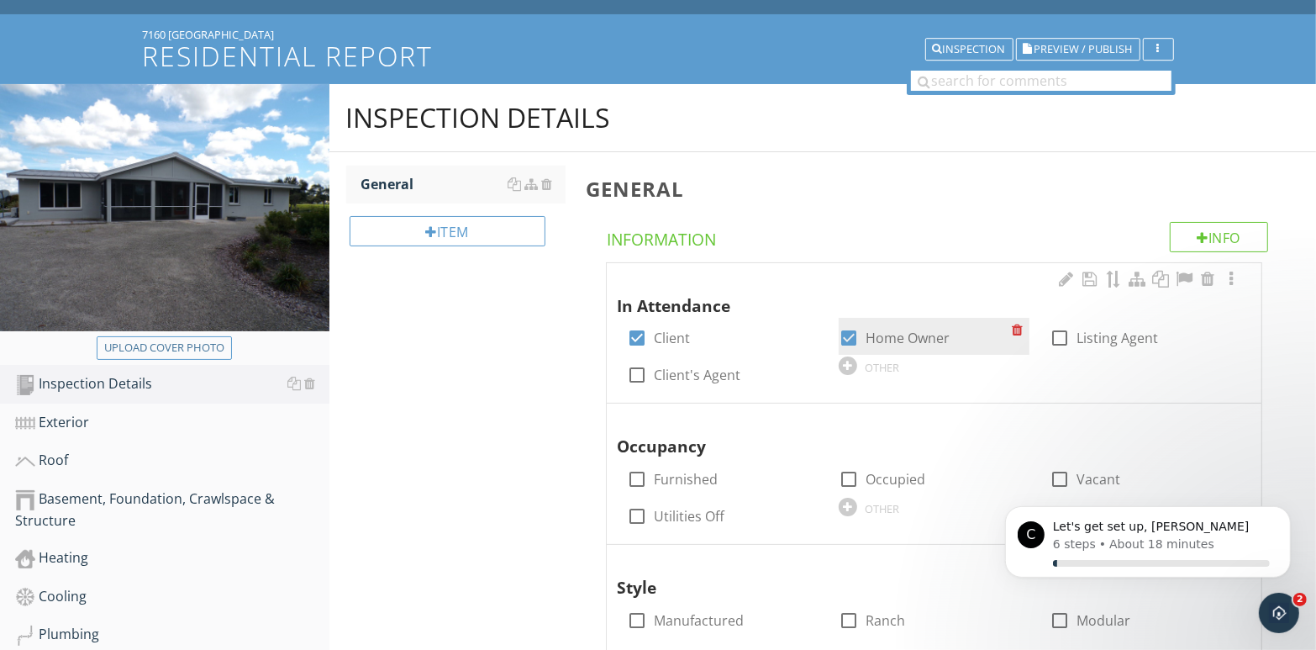
click at [850, 337] on div at bounding box center [849, 338] width 29 height 29
checkbox input "false"
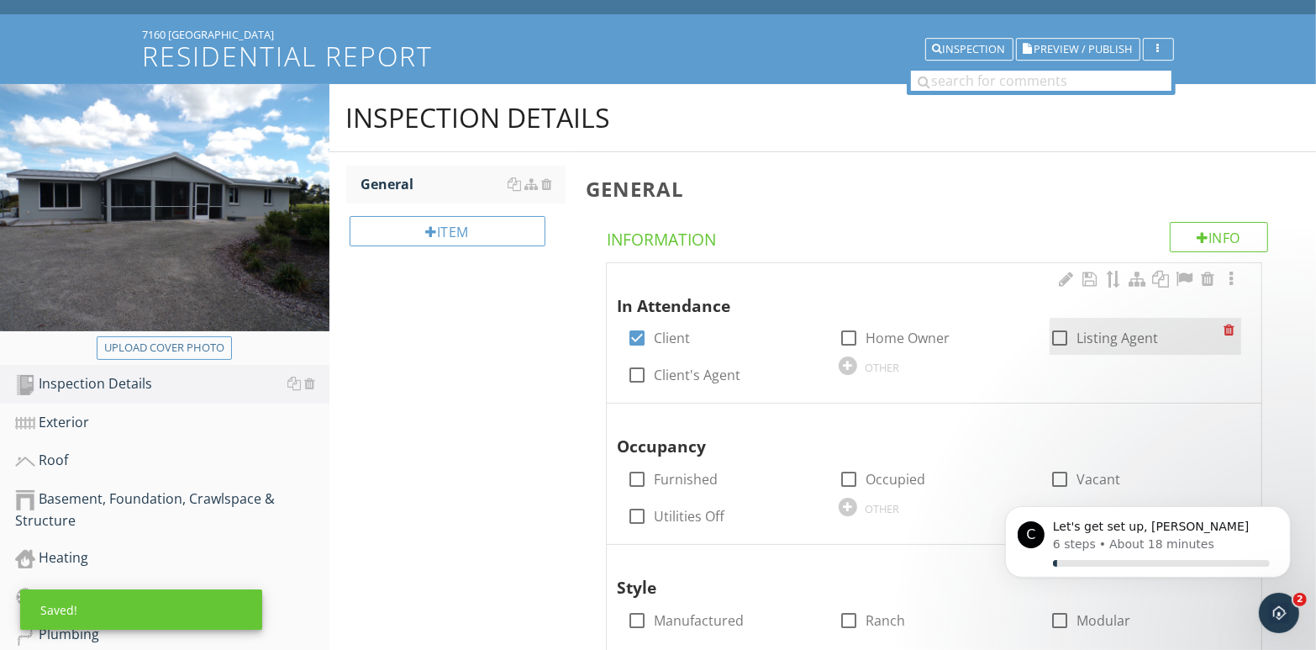
click at [1060, 336] on div at bounding box center [1060, 338] width 29 height 29
checkbox input "true"
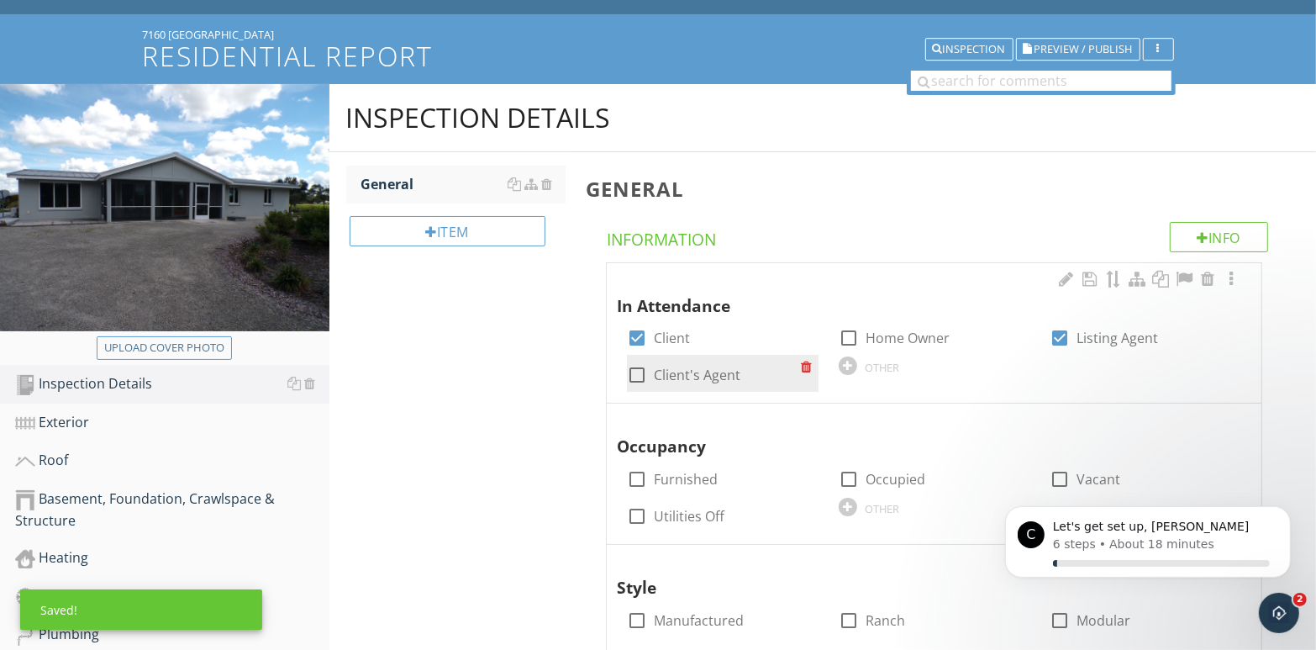
click at [636, 375] on div at bounding box center [637, 375] width 29 height 29
checkbox input "true"
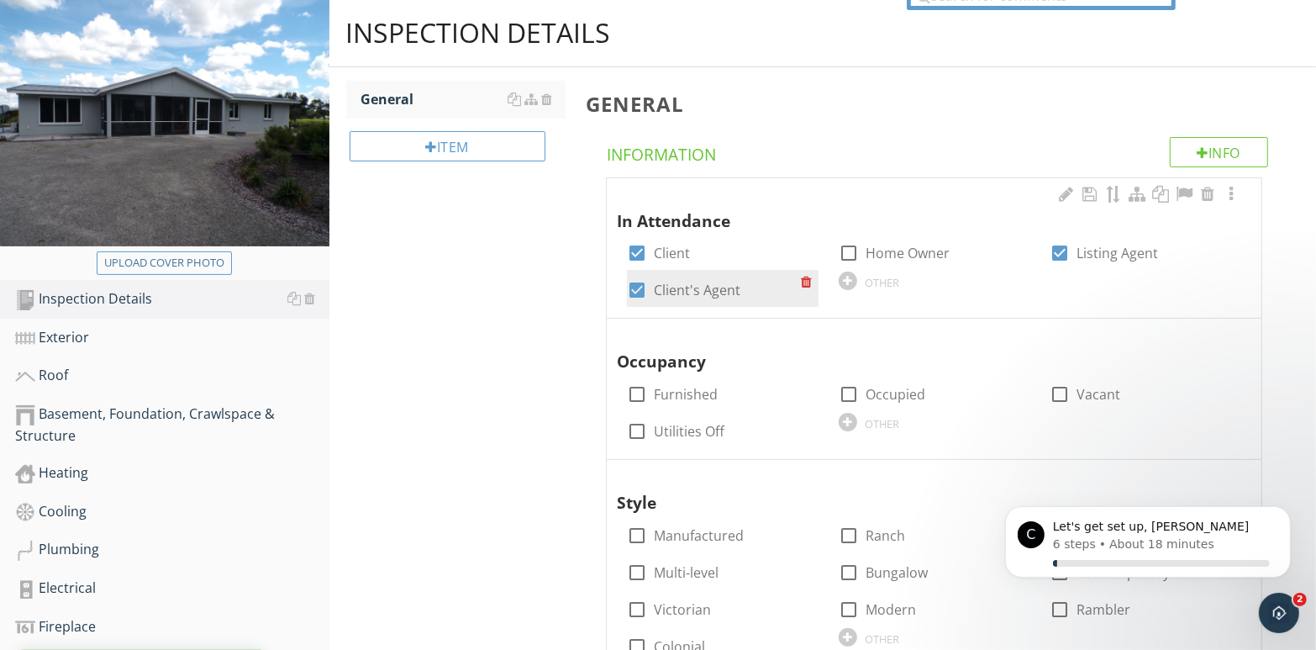
scroll to position [252, 0]
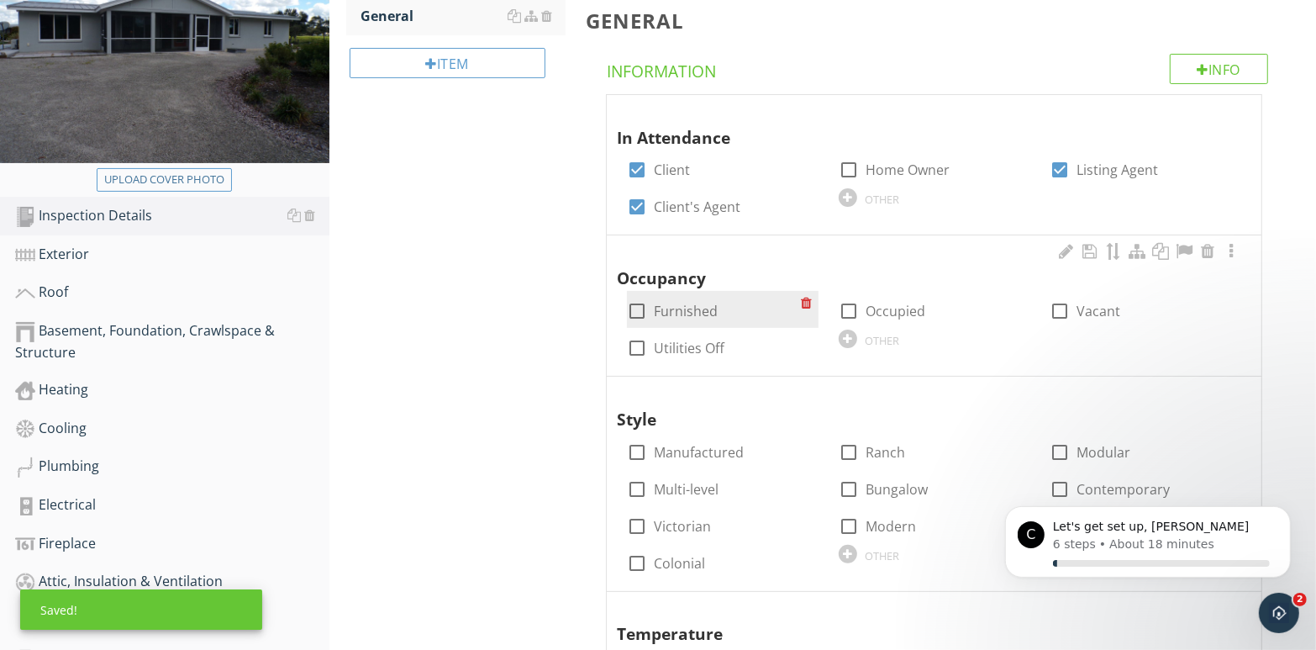
click at [634, 312] on div at bounding box center [637, 311] width 29 height 29
checkbox input "true"
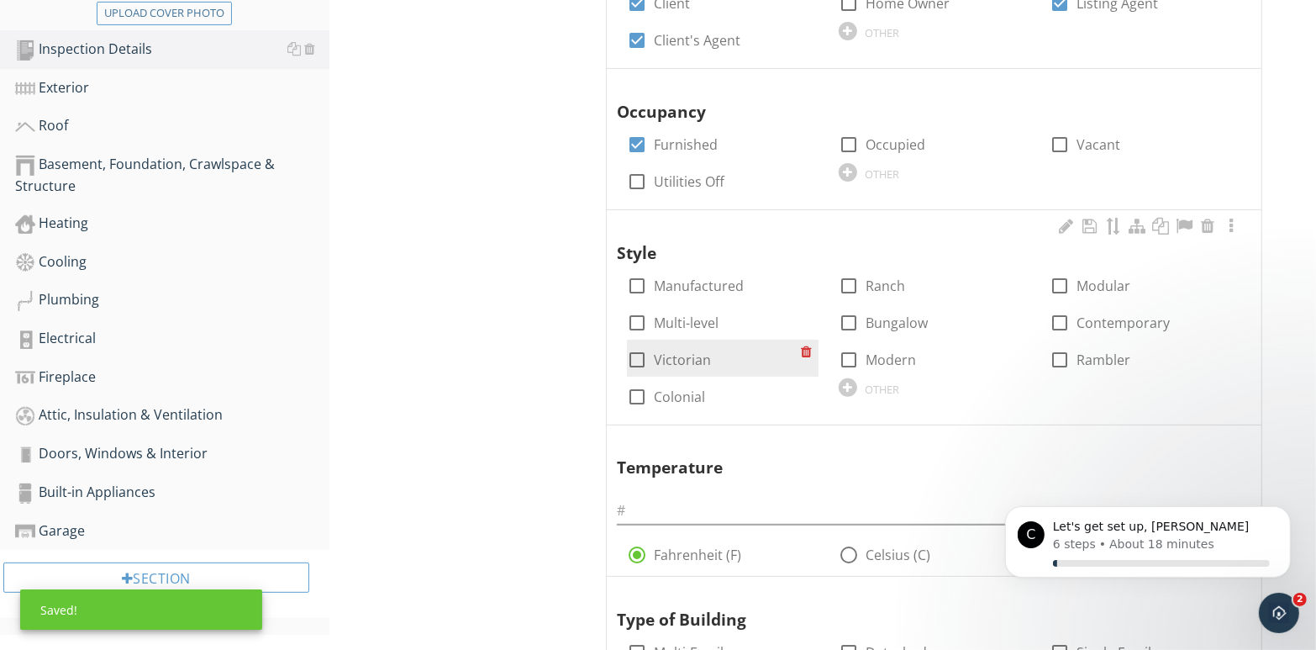
scroll to position [420, 0]
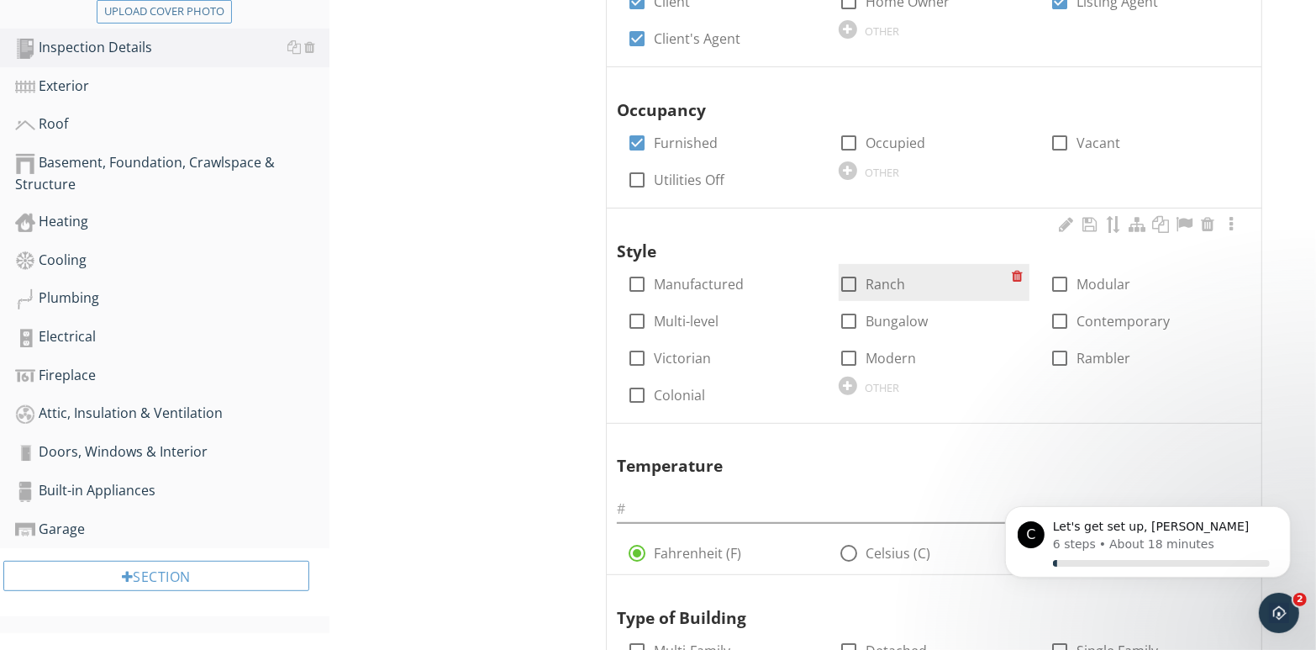
click at [855, 285] on div at bounding box center [849, 284] width 29 height 29
checkbox input "true"
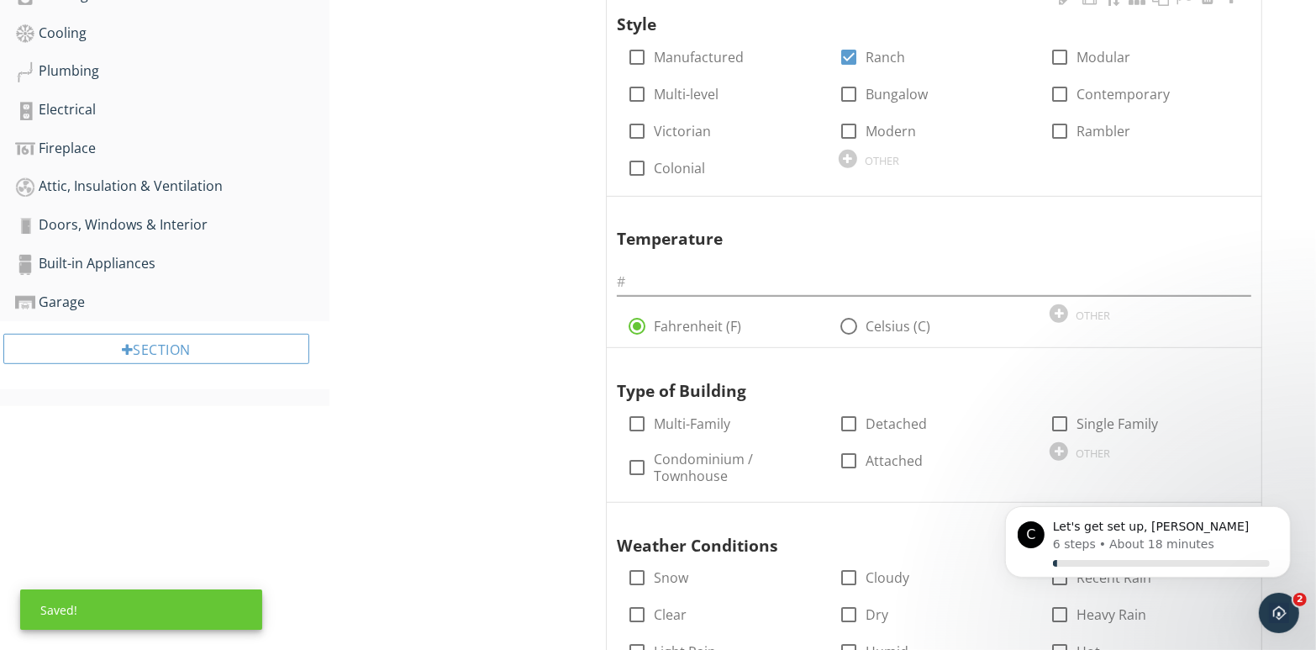
scroll to position [673, 0]
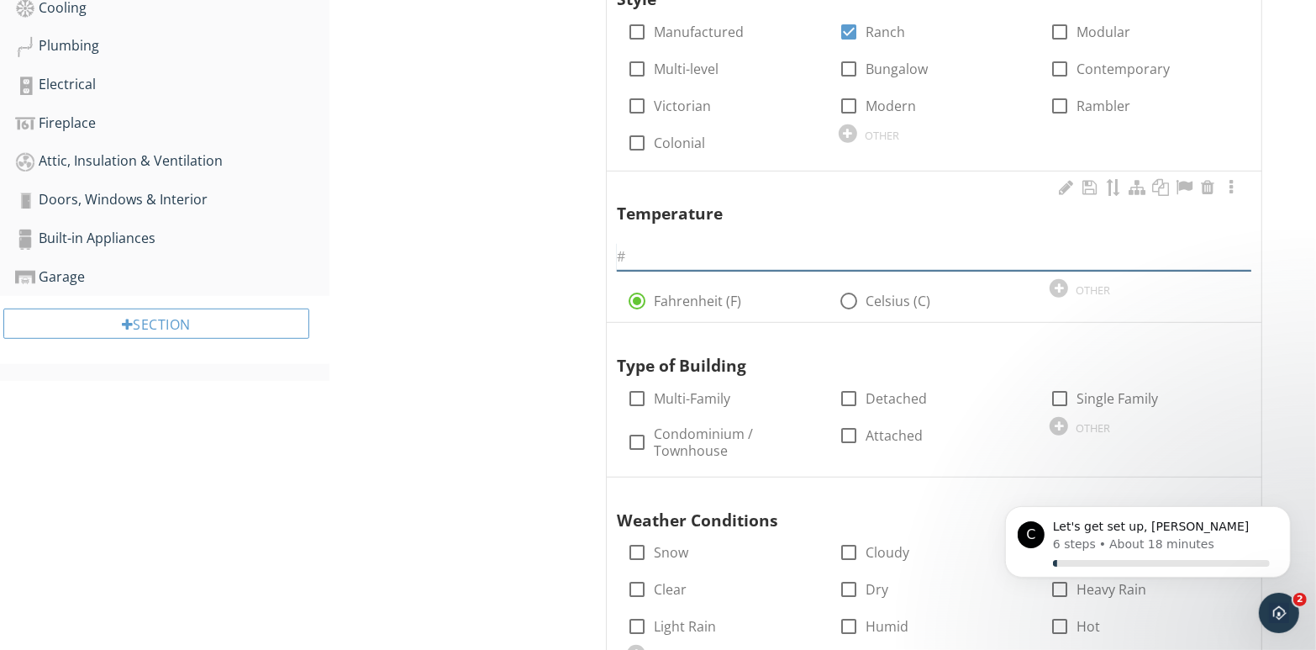
click at [680, 257] on input "text" at bounding box center [934, 257] width 635 height 28
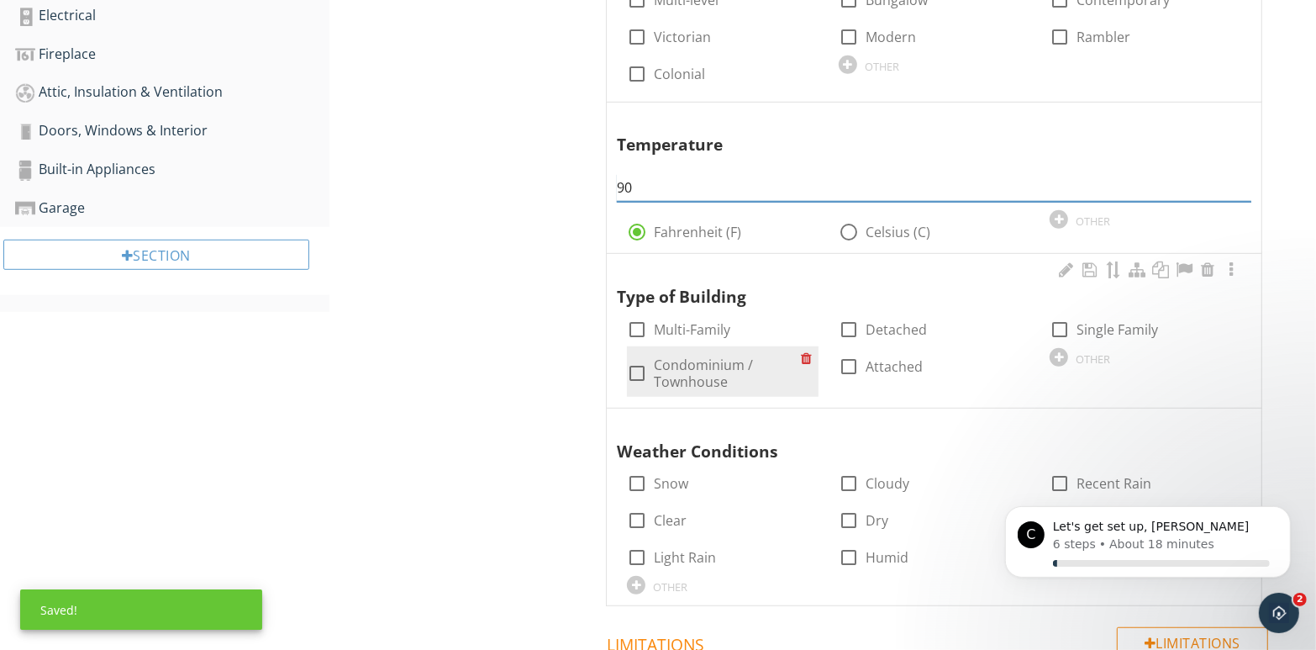
scroll to position [757, 0]
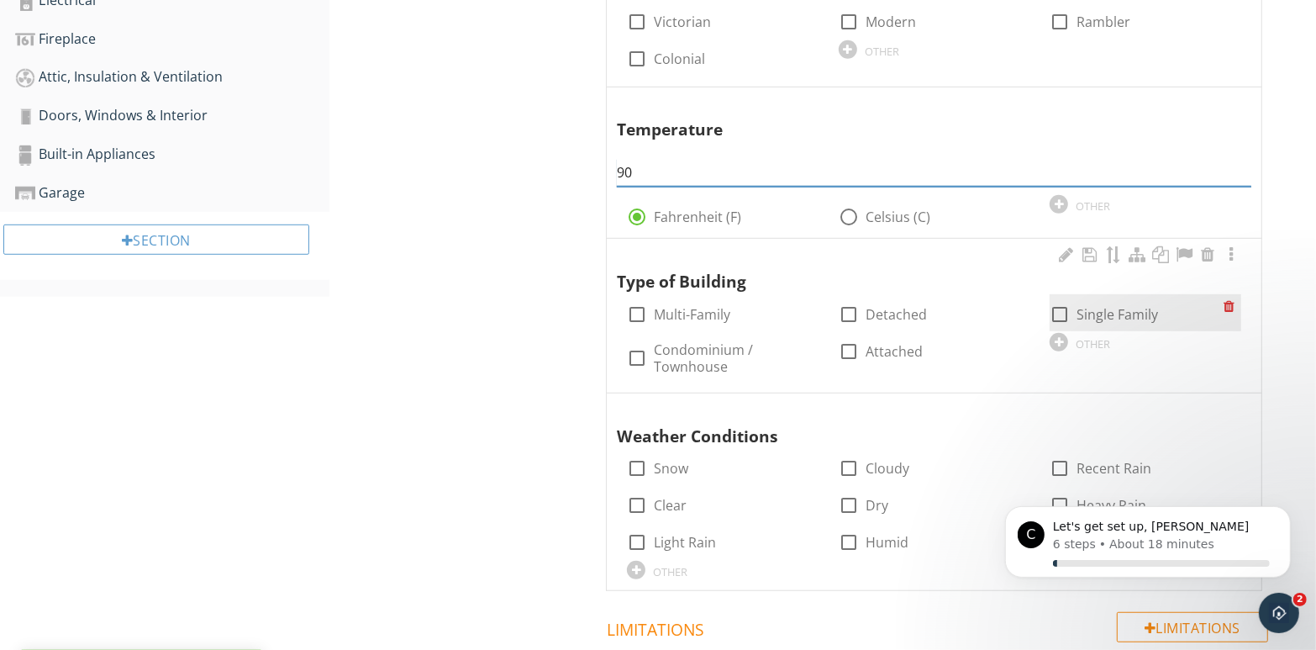
type input "90"
click at [1058, 319] on div at bounding box center [1060, 314] width 29 height 29
checkbox input "true"
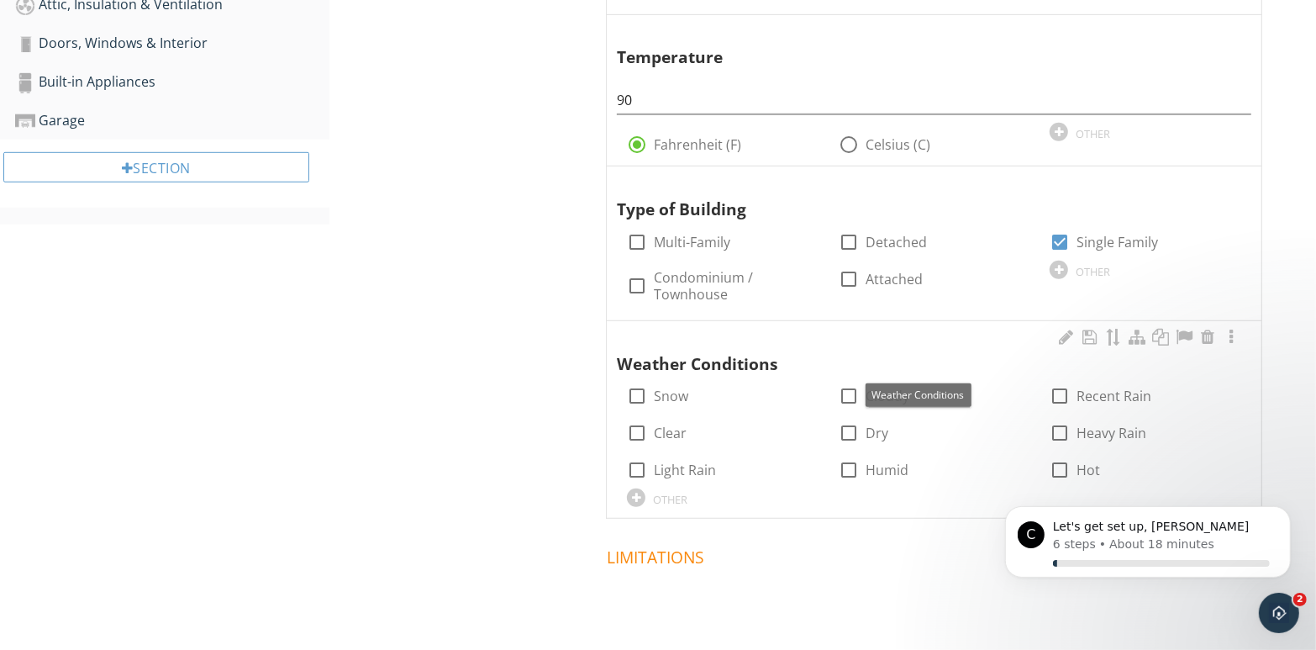
scroll to position [884, 0]
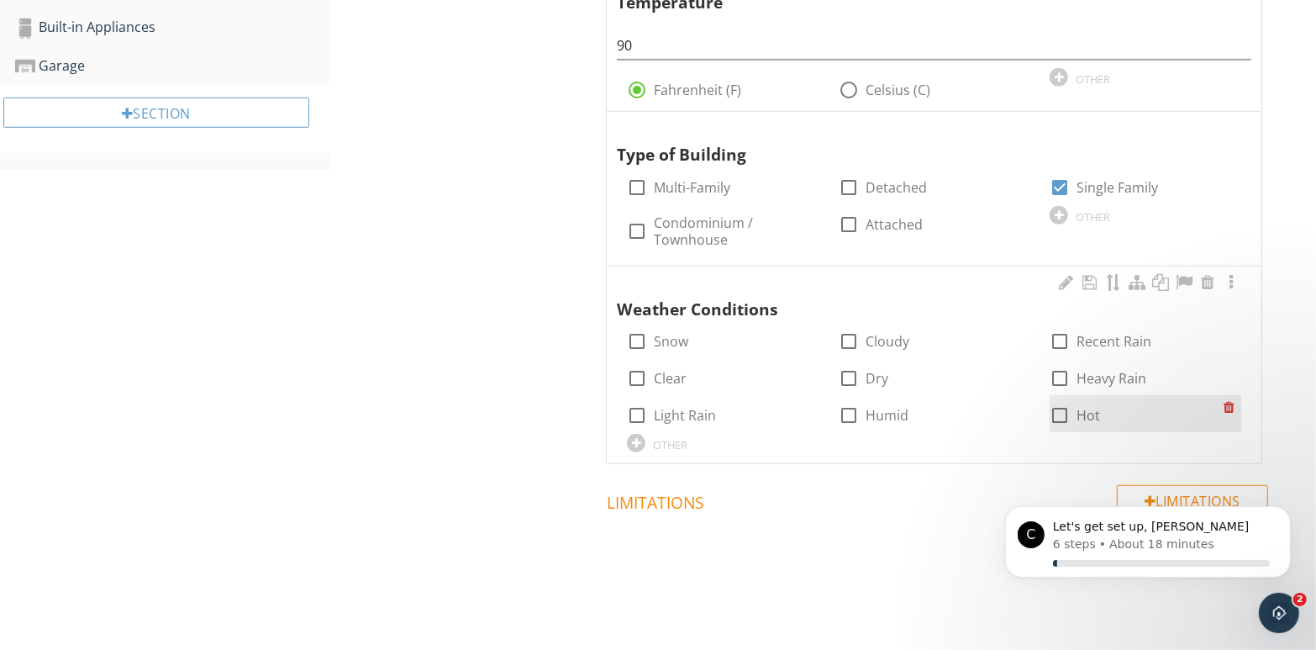
click at [1061, 415] on div at bounding box center [1060, 415] width 29 height 29
checkbox input "true"
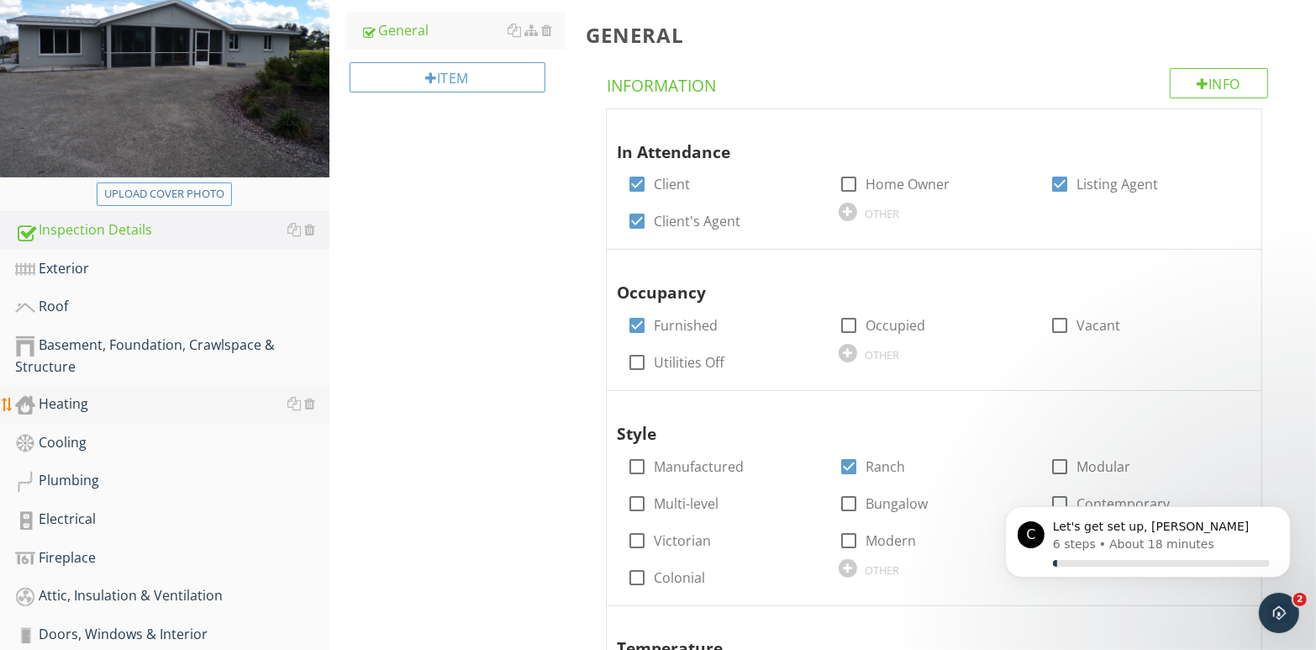
scroll to position [211, 0]
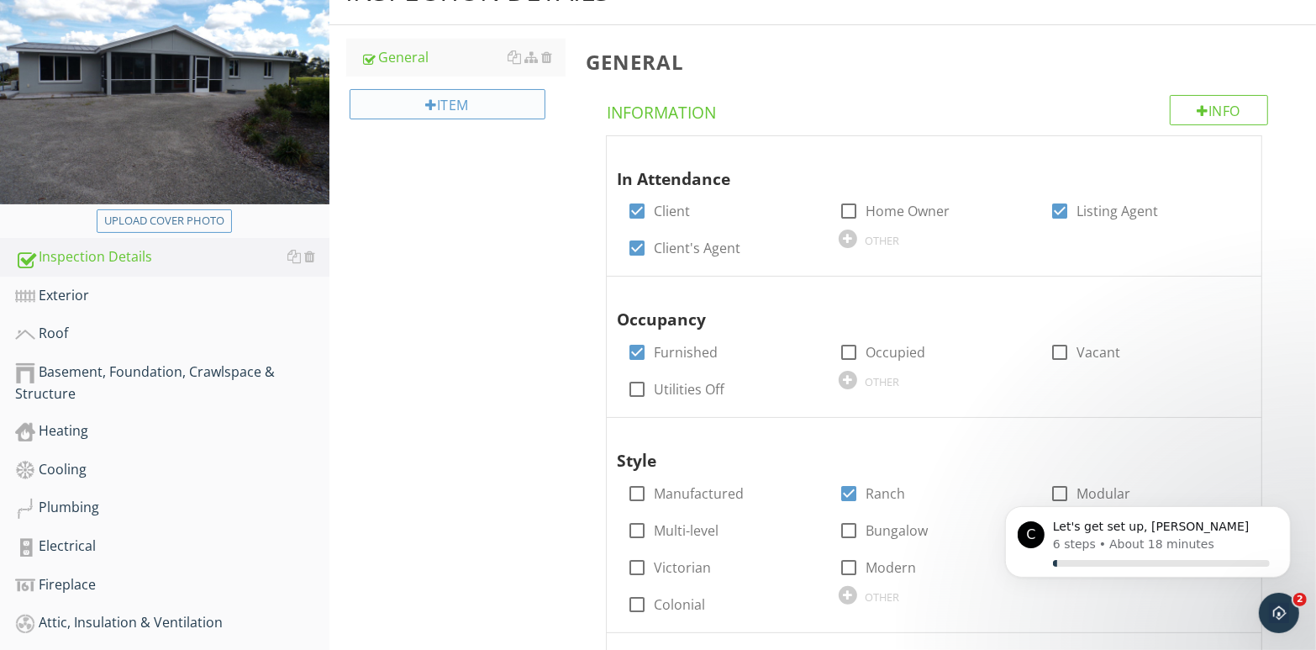
click at [455, 99] on div "Item" at bounding box center [448, 104] width 197 height 30
click at [542, 178] on div at bounding box center [658, 325] width 1316 height 650
click at [431, 61] on div "General" at bounding box center [463, 57] width 205 height 20
click at [87, 299] on div "Exterior" at bounding box center [172, 296] width 314 height 22
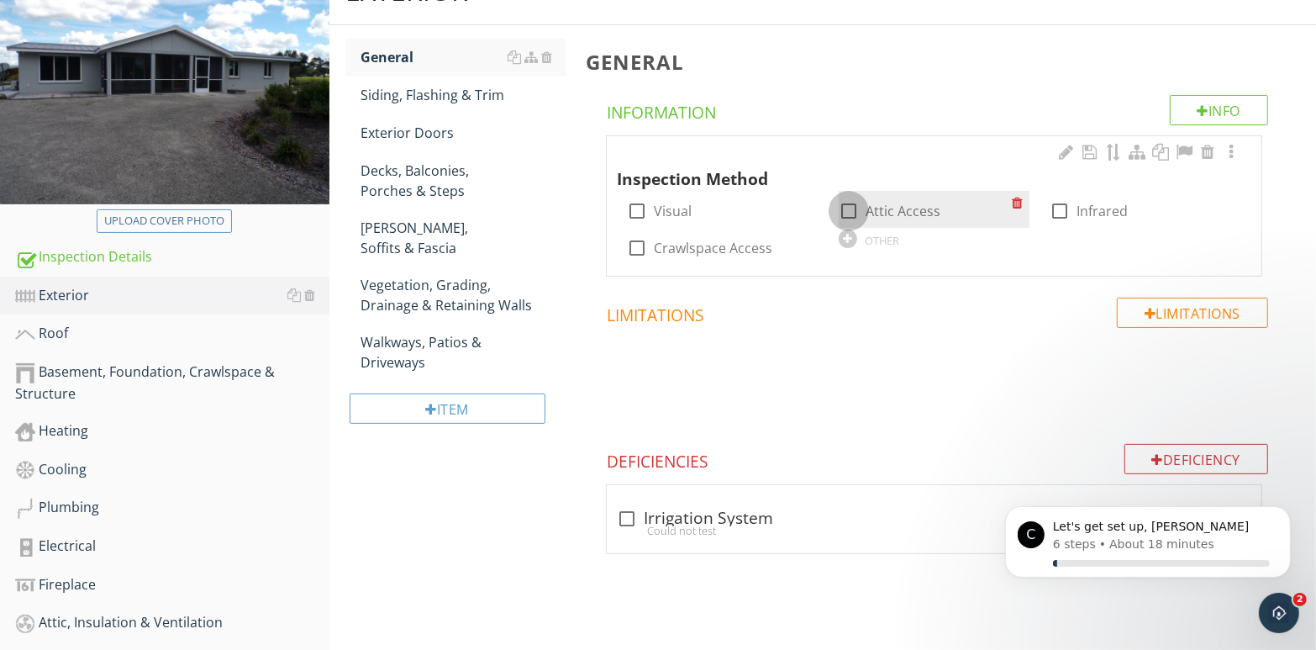
click at [846, 212] on div at bounding box center [849, 211] width 29 height 29
checkbox input "true"
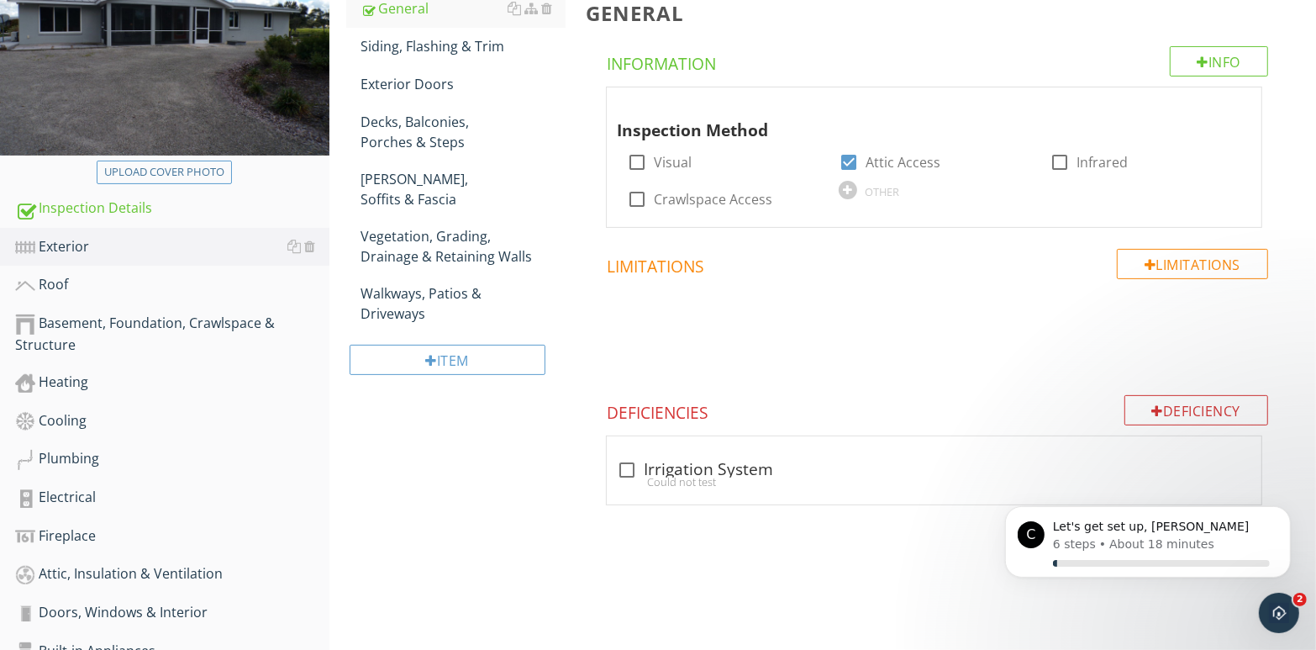
scroll to position [236, 0]
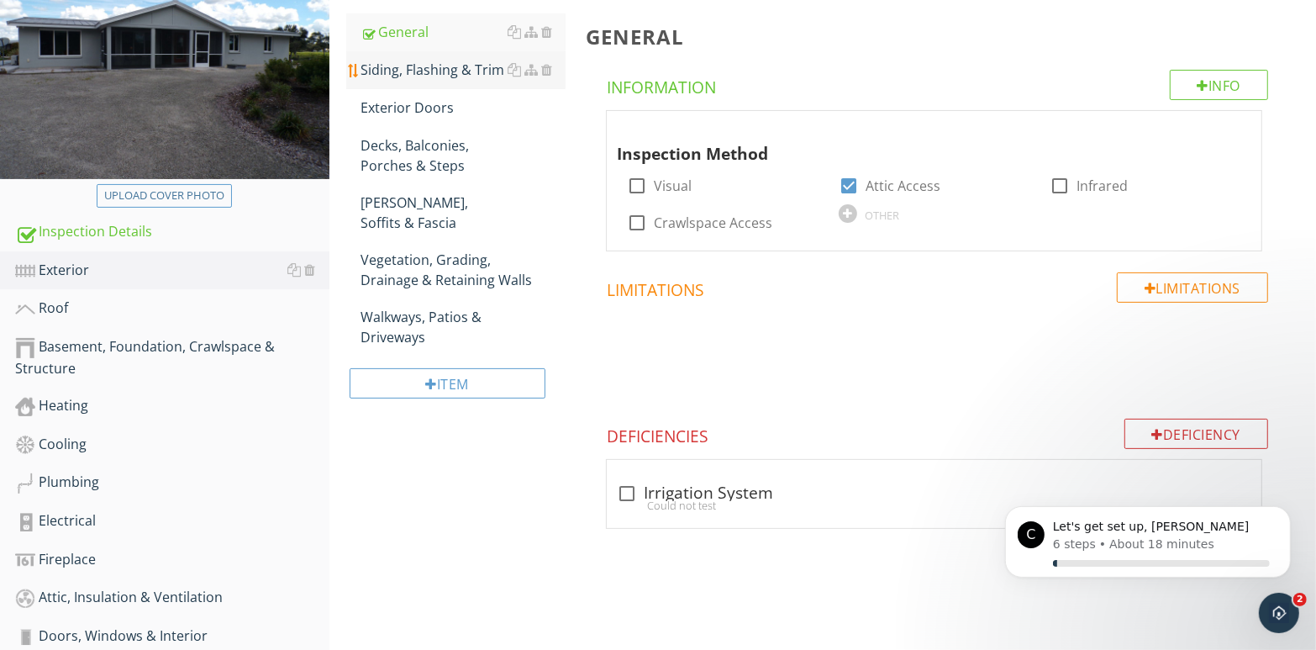
click at [405, 71] on div "Siding, Flashing & Trim" at bounding box center [463, 70] width 205 height 20
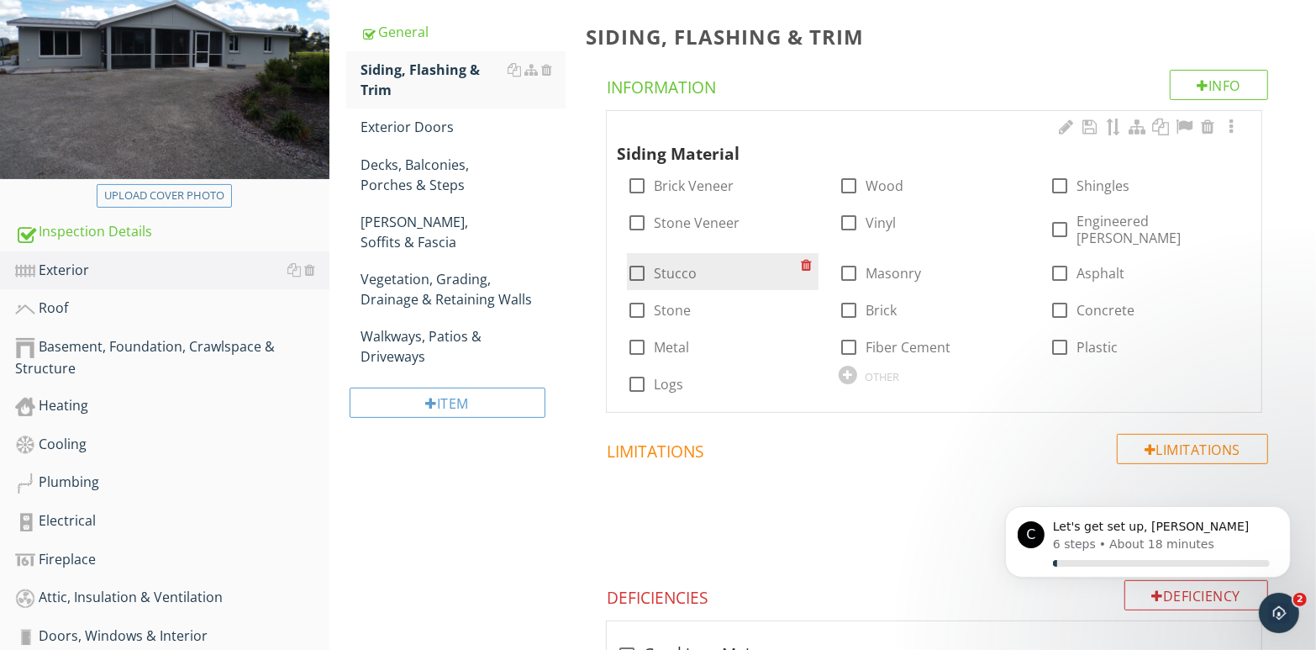
click at [638, 259] on div at bounding box center [637, 273] width 29 height 29
checkbox input "true"
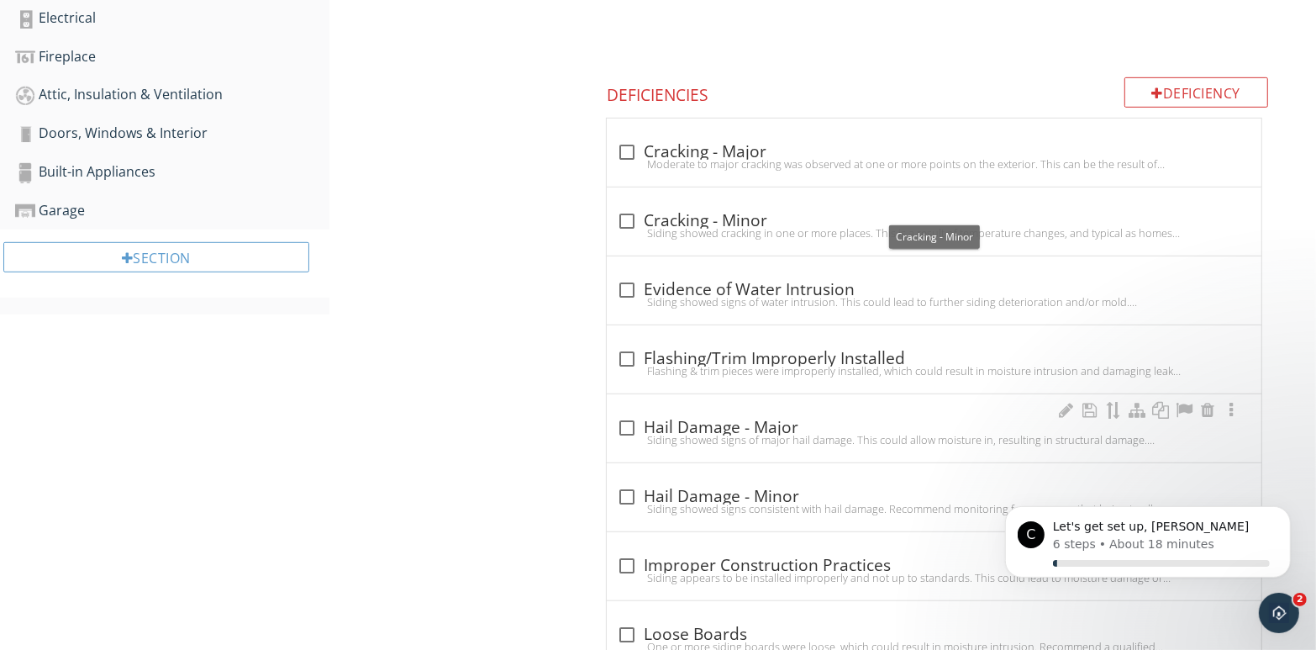
scroll to position [741, 0]
drag, startPoint x: 624, startPoint y: 200, endPoint x: 659, endPoint y: 210, distance: 36.7
click at [625, 205] on div at bounding box center [627, 219] width 29 height 29
checkbox input "true"
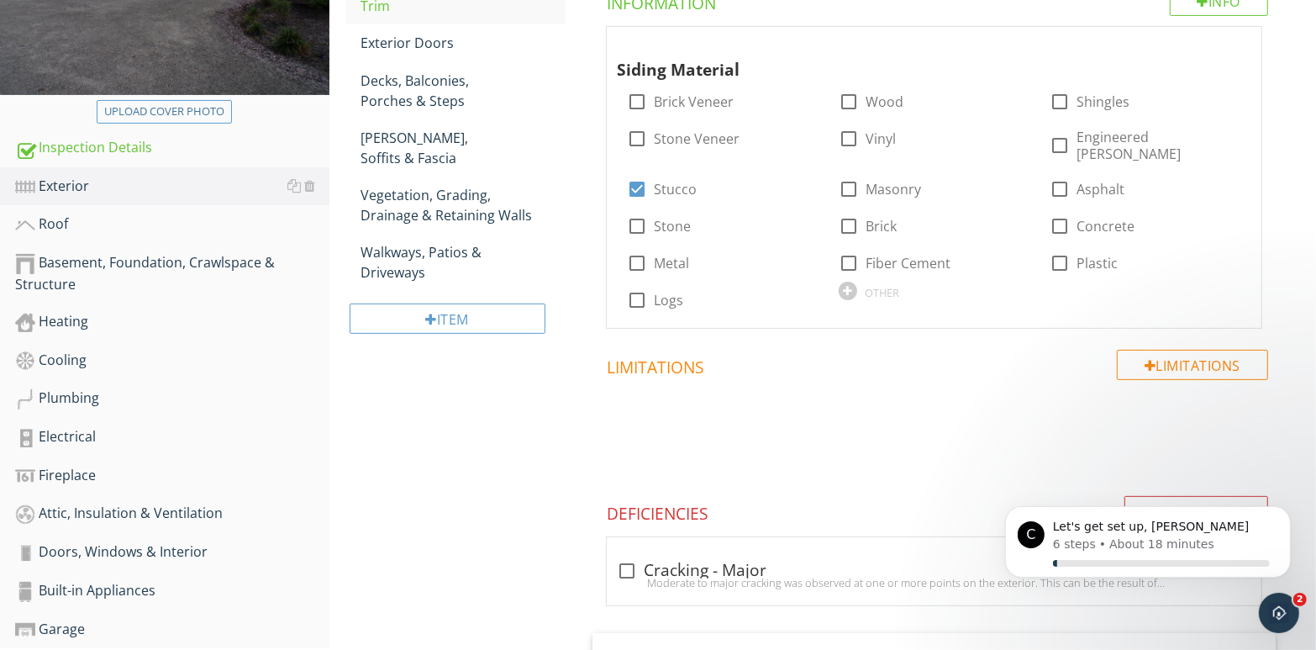
scroll to position [320, 0]
click at [850, 175] on div at bounding box center [849, 189] width 29 height 29
checkbox input "true"
click at [639, 176] on div at bounding box center [637, 189] width 29 height 29
checkbox input "false"
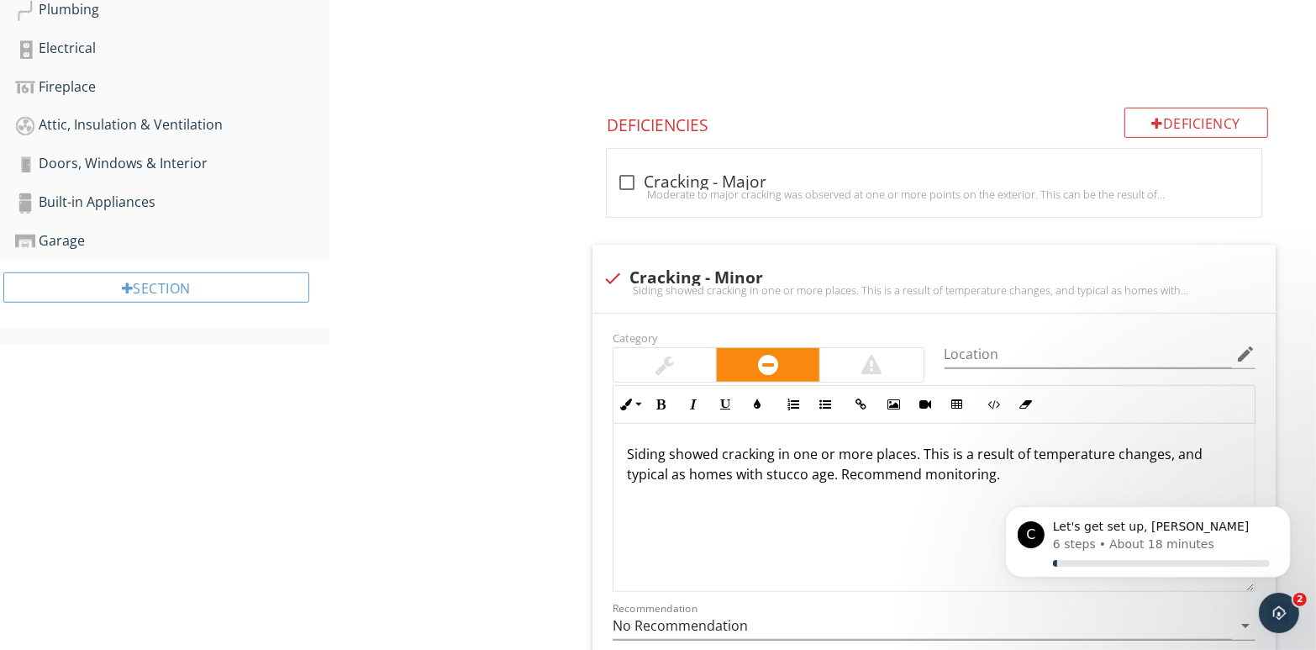
scroll to position [741, 0]
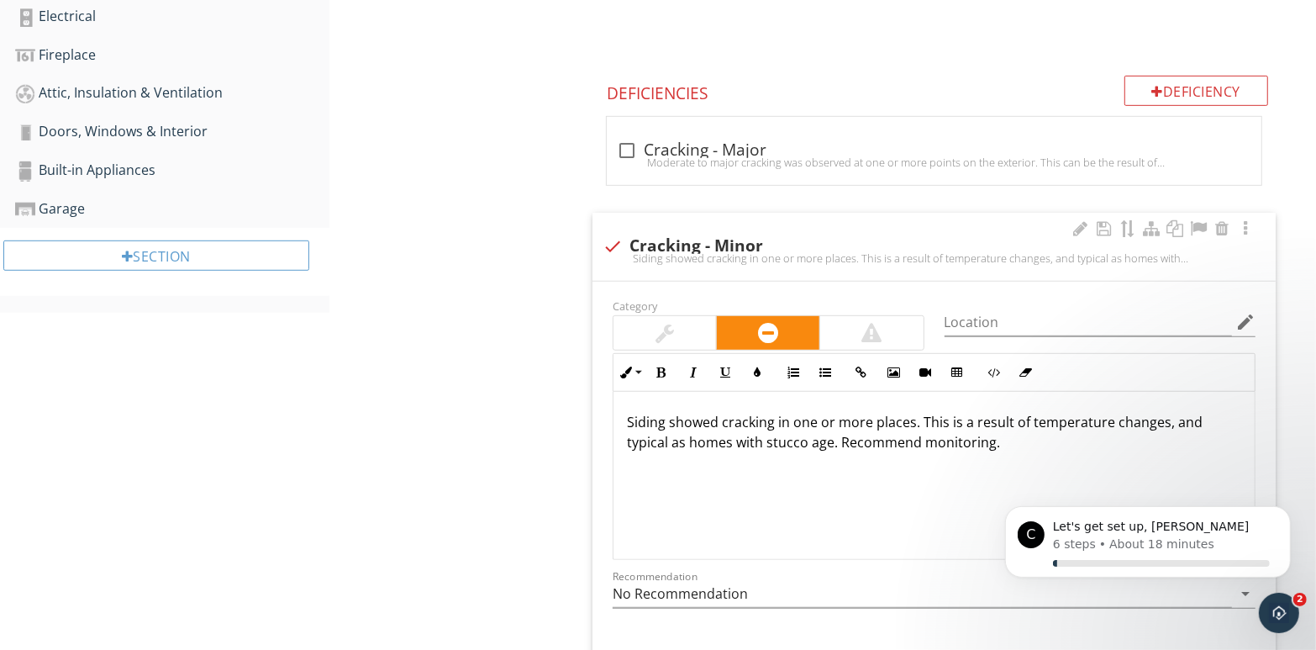
click at [614, 232] on div at bounding box center [613, 246] width 29 height 29
checkbox input "true"
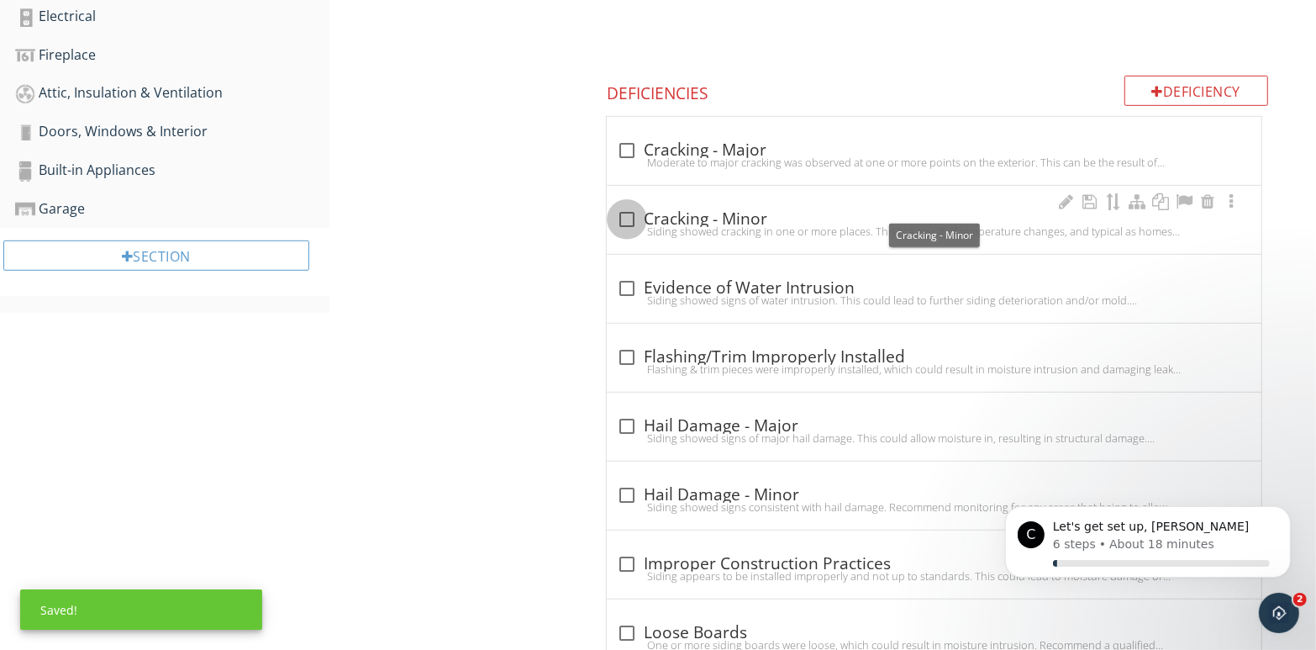
click at [629, 206] on div at bounding box center [627, 219] width 29 height 29
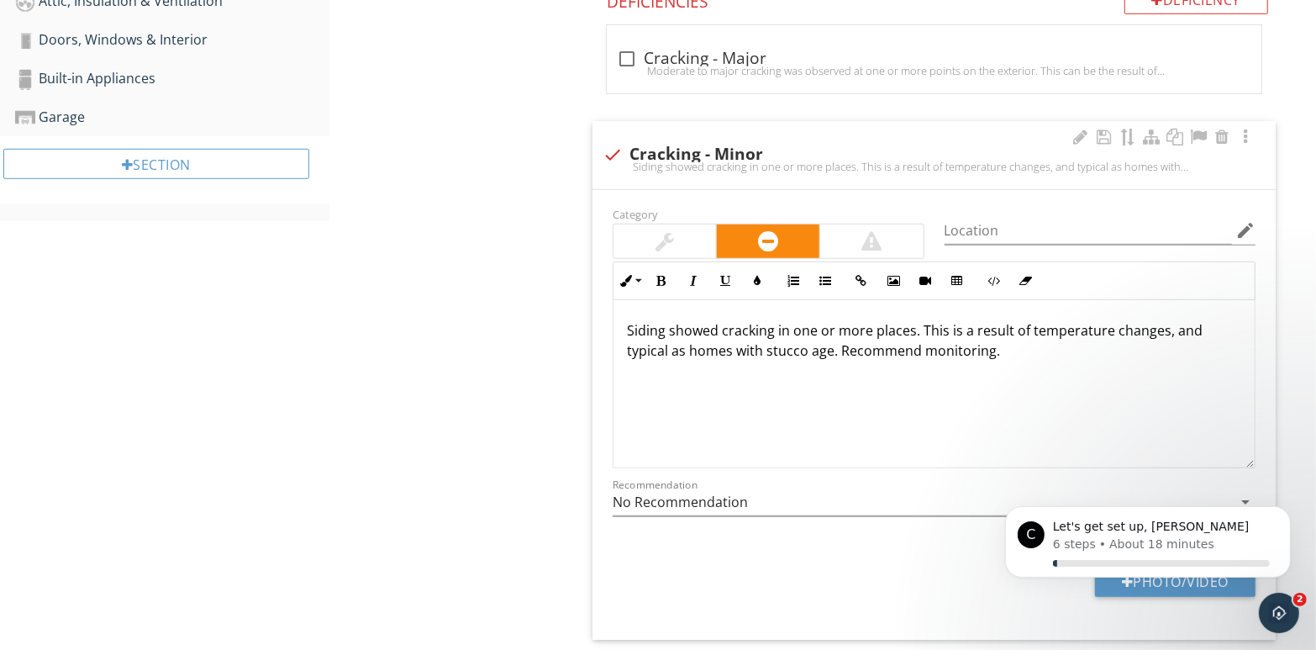
scroll to position [993, 0]
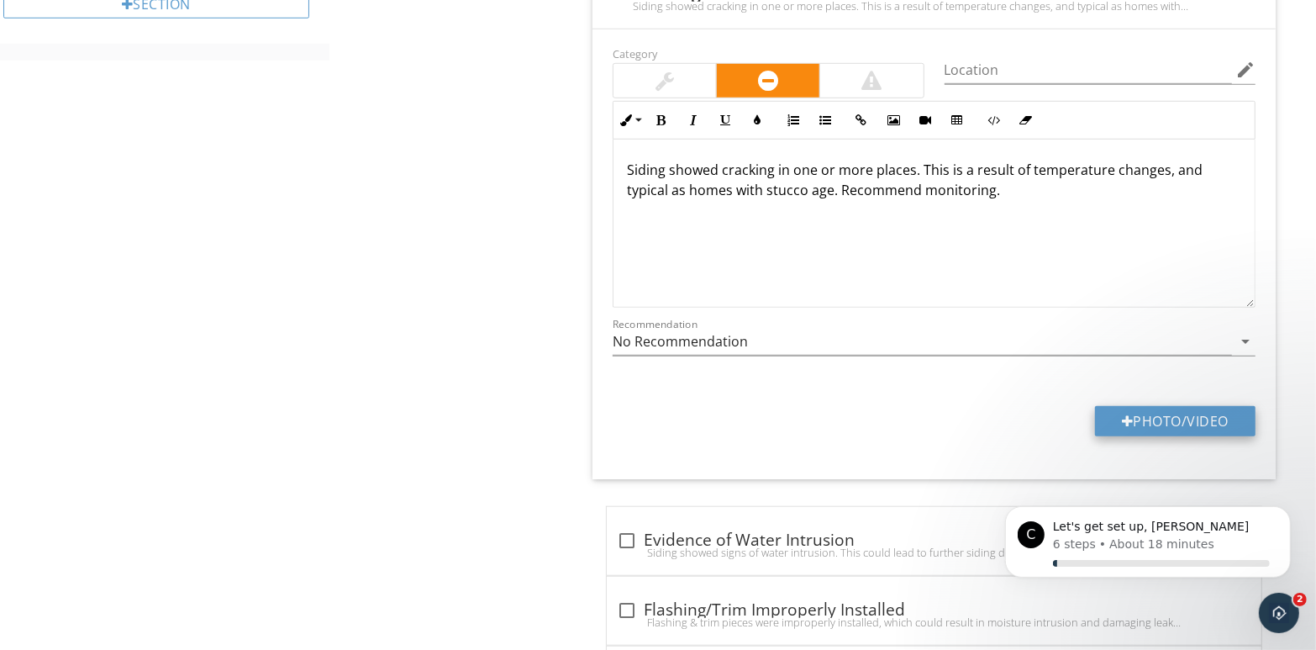
click at [1163, 406] on button "Photo/Video" at bounding box center [1175, 421] width 161 height 30
type input "C:\fakepath\110_7927.jpg"
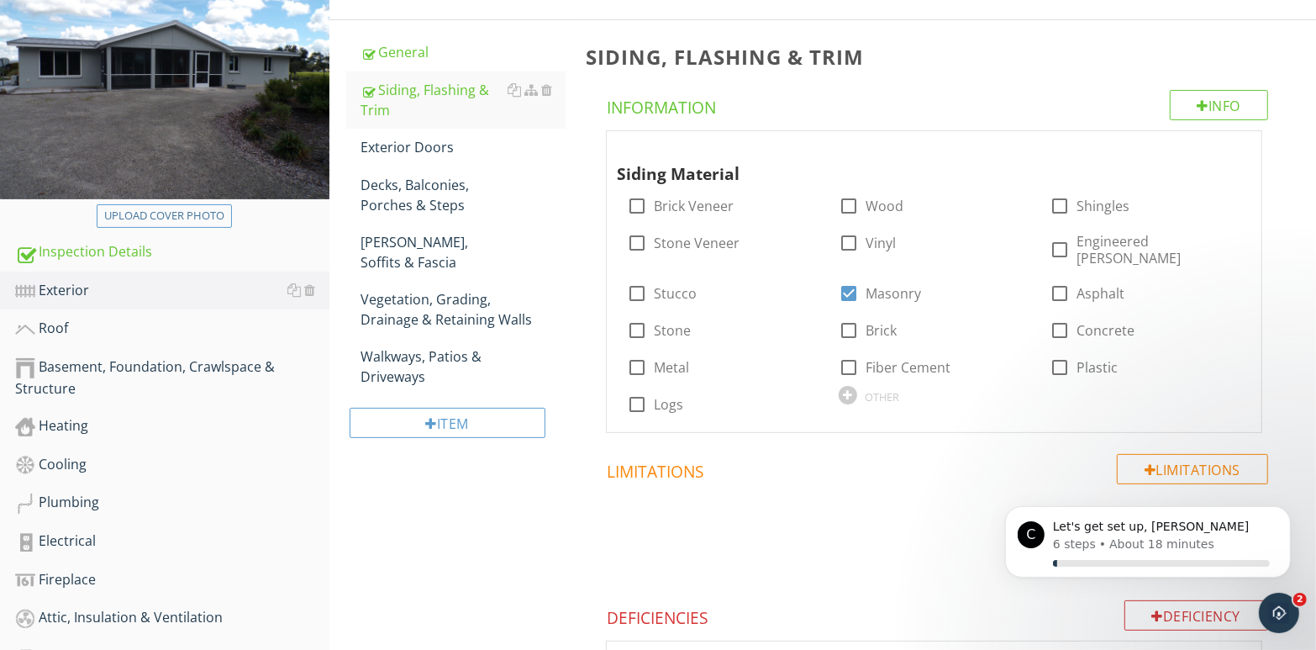
scroll to position [216, 0]
click at [440, 152] on div "Exterior Doors" at bounding box center [463, 147] width 205 height 20
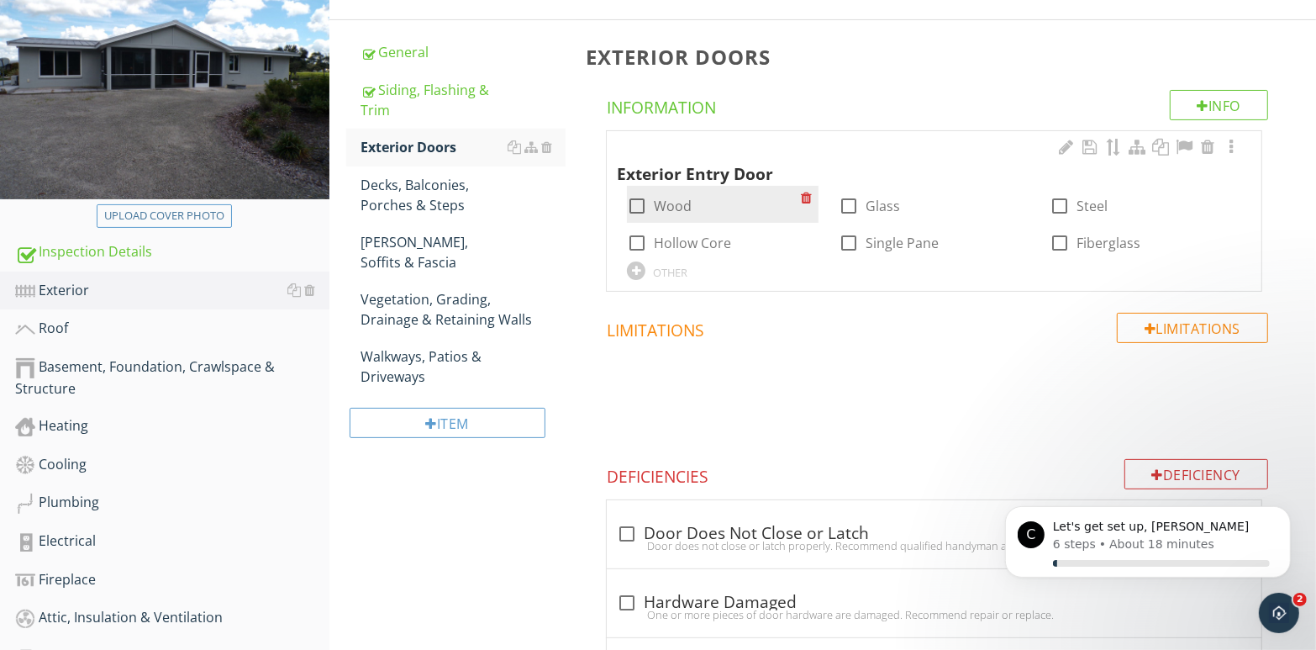
click at [637, 205] on div at bounding box center [637, 206] width 29 height 29
checkbox input "true"
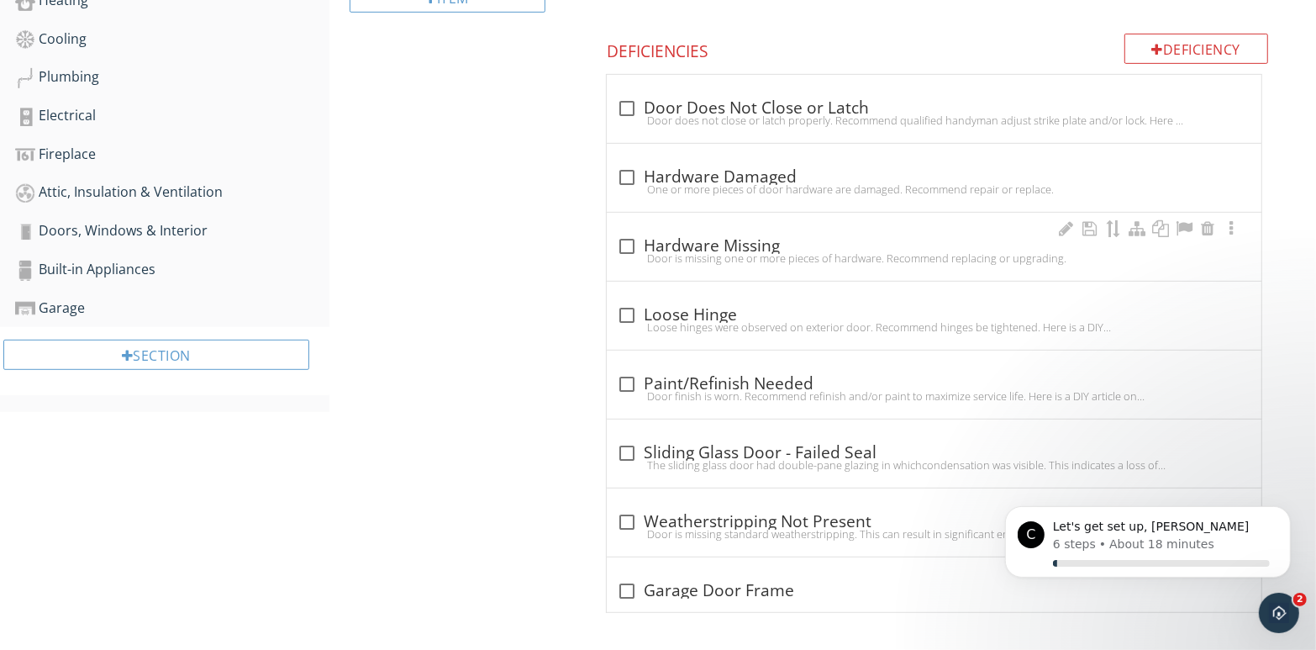
scroll to position [643, 0]
click at [631, 104] on div at bounding box center [627, 106] width 29 height 29
checkbox input "true"
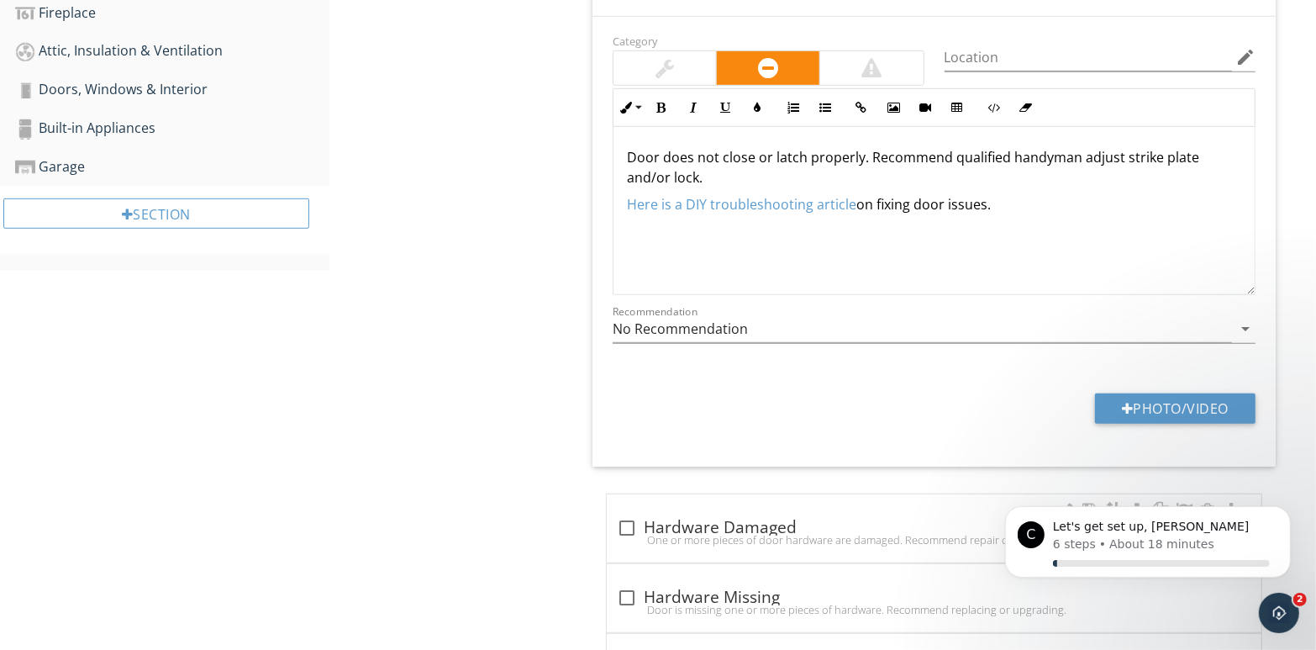
scroll to position [895, 0]
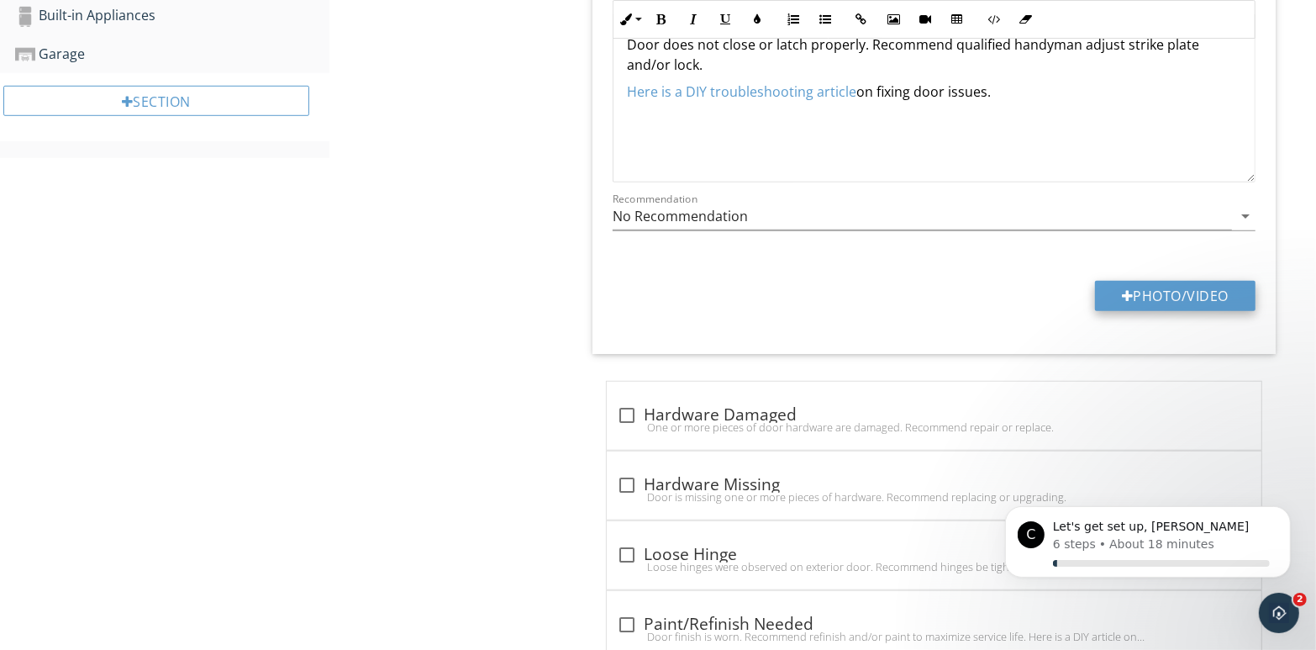
click at [1153, 288] on button "Photo/Video" at bounding box center [1175, 296] width 161 height 30
type input "C:\fakepath\110_8000.jpg"
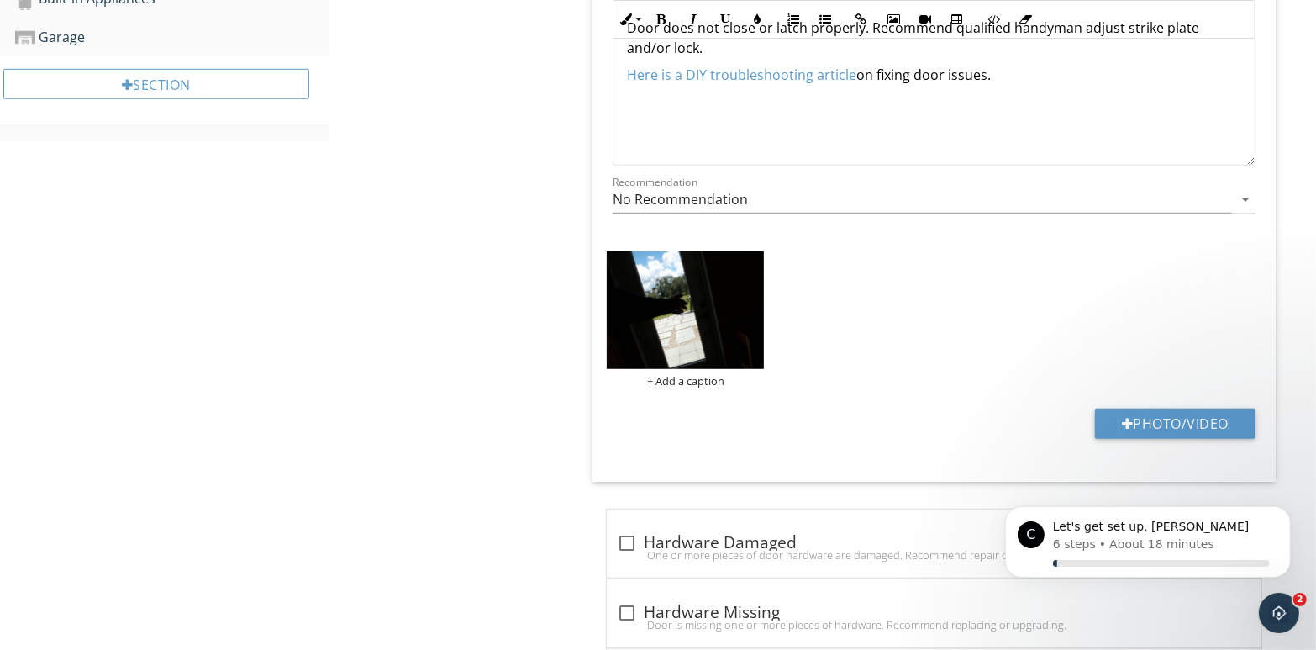
scroll to position [979, 0]
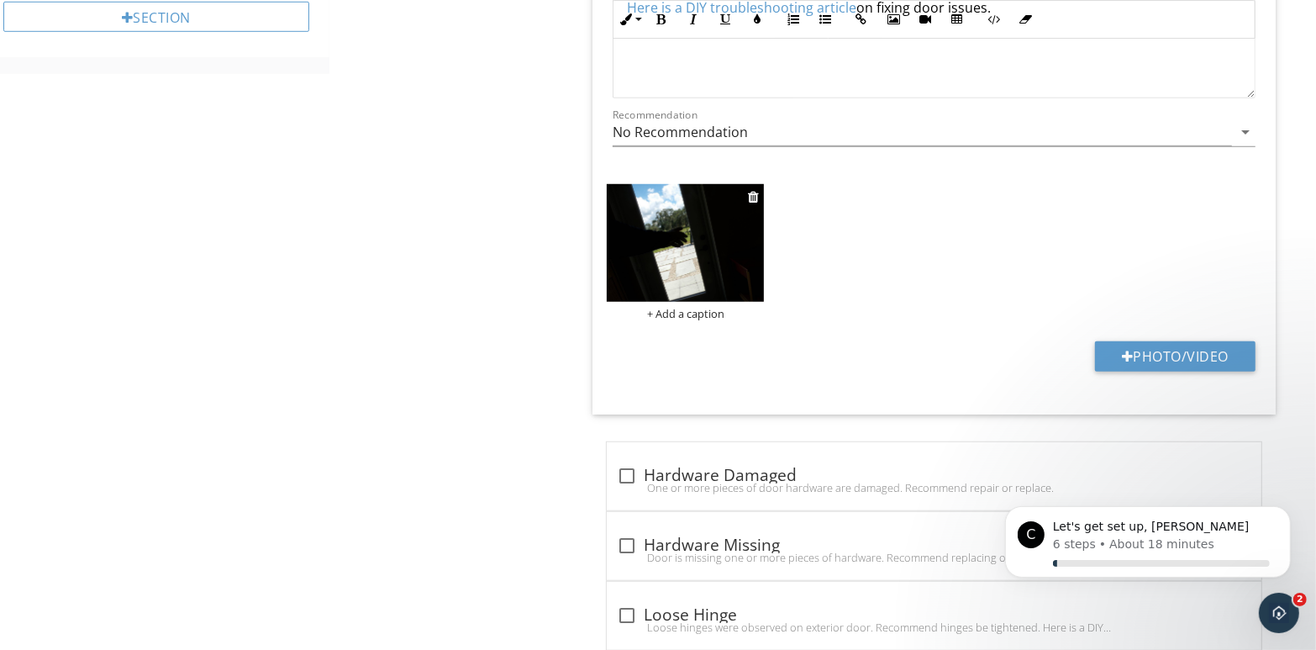
click at [649, 309] on div "+ Add a caption" at bounding box center [685, 313] width 157 height 13
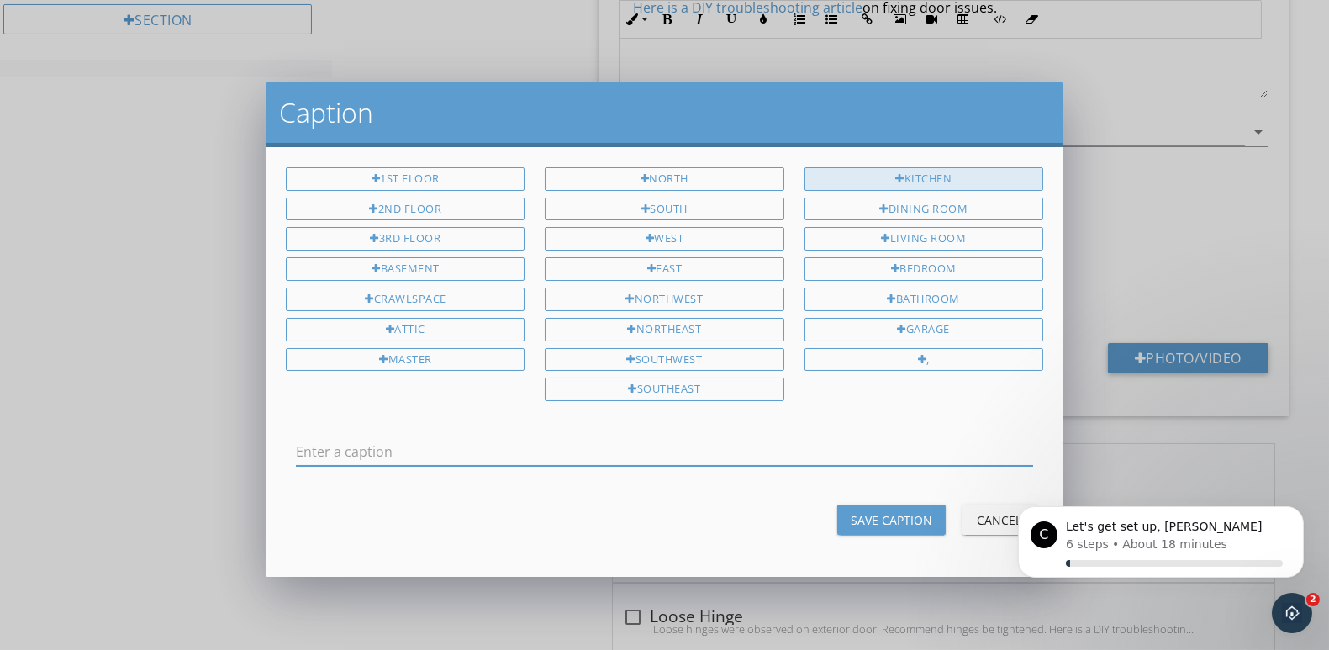
click at [900, 174] on div at bounding box center [899, 179] width 9 height 11
click at [932, 179] on div "Kitchen" at bounding box center [924, 179] width 239 height 24
click at [393, 454] on input "Kitchen Kitchen" at bounding box center [664, 452] width 737 height 28
type input "Kitchen"
click at [908, 514] on div "Save Caption" at bounding box center [892, 520] width 82 height 18
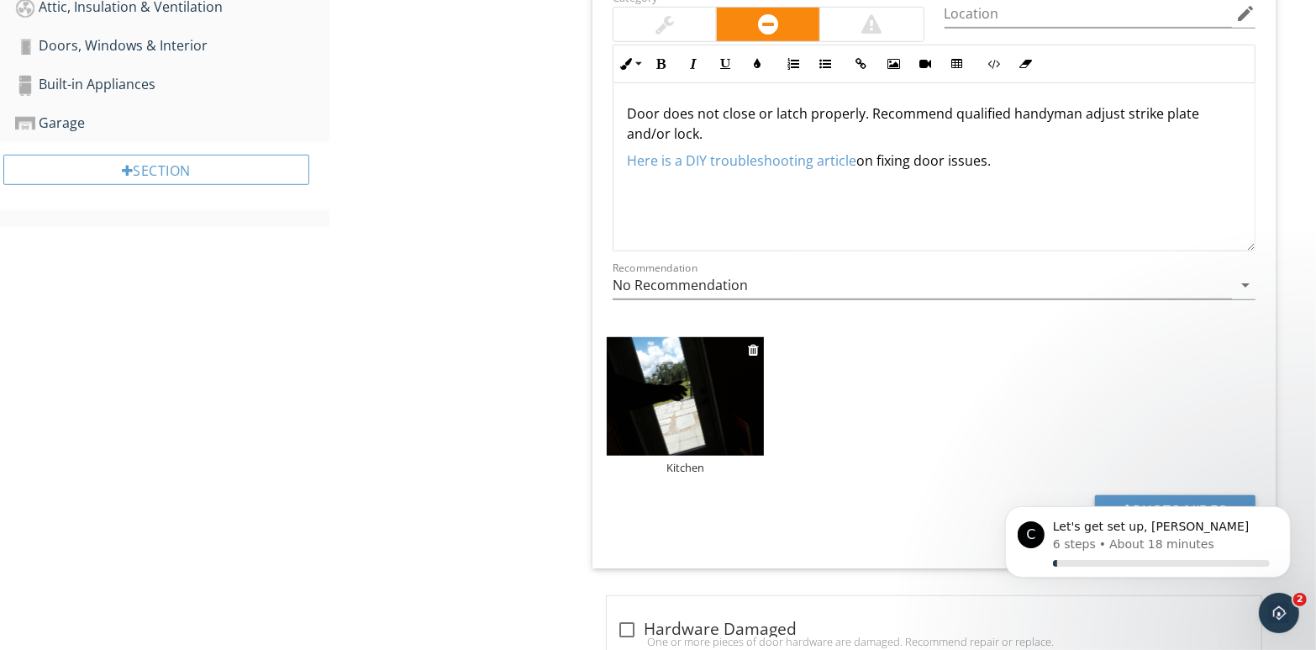
scroll to position [811, 0]
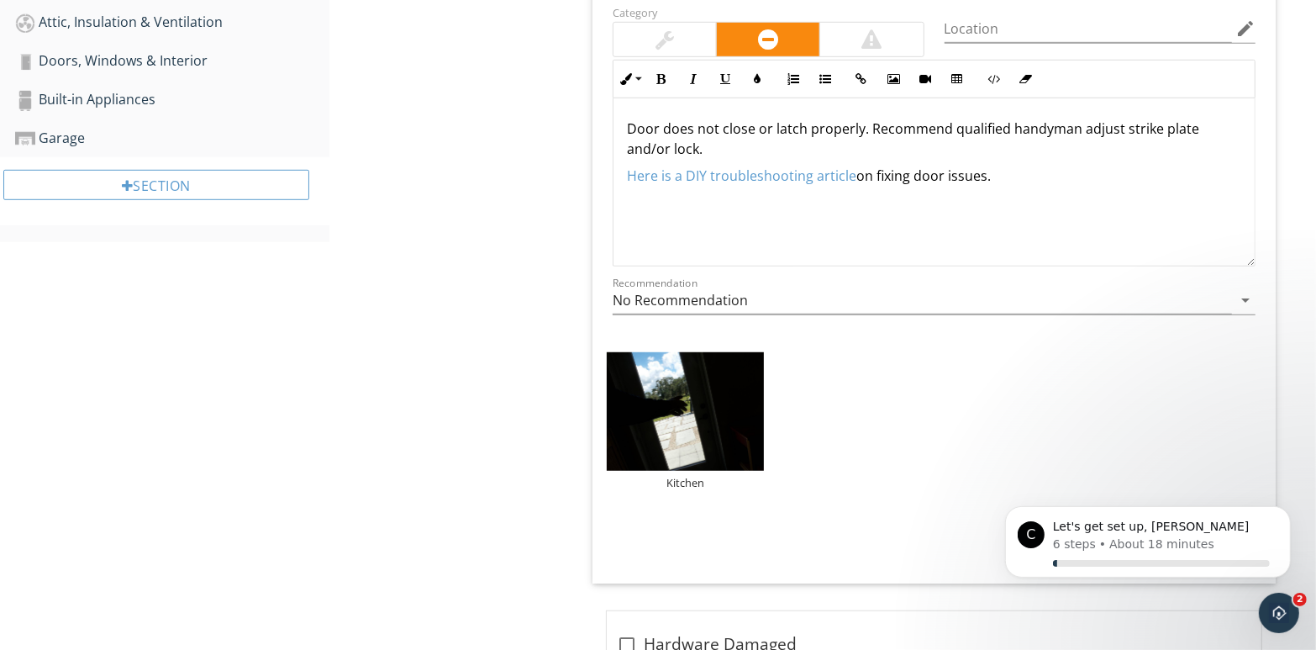
click at [723, 148] on p "Door does not close or latch properly. Recommend qualified handyman adjust stri…" at bounding box center [934, 139] width 615 height 40
click at [717, 125] on p "Door does notopen and close with out using force. Door could be swollen and cou…" at bounding box center [934, 139] width 615 height 40
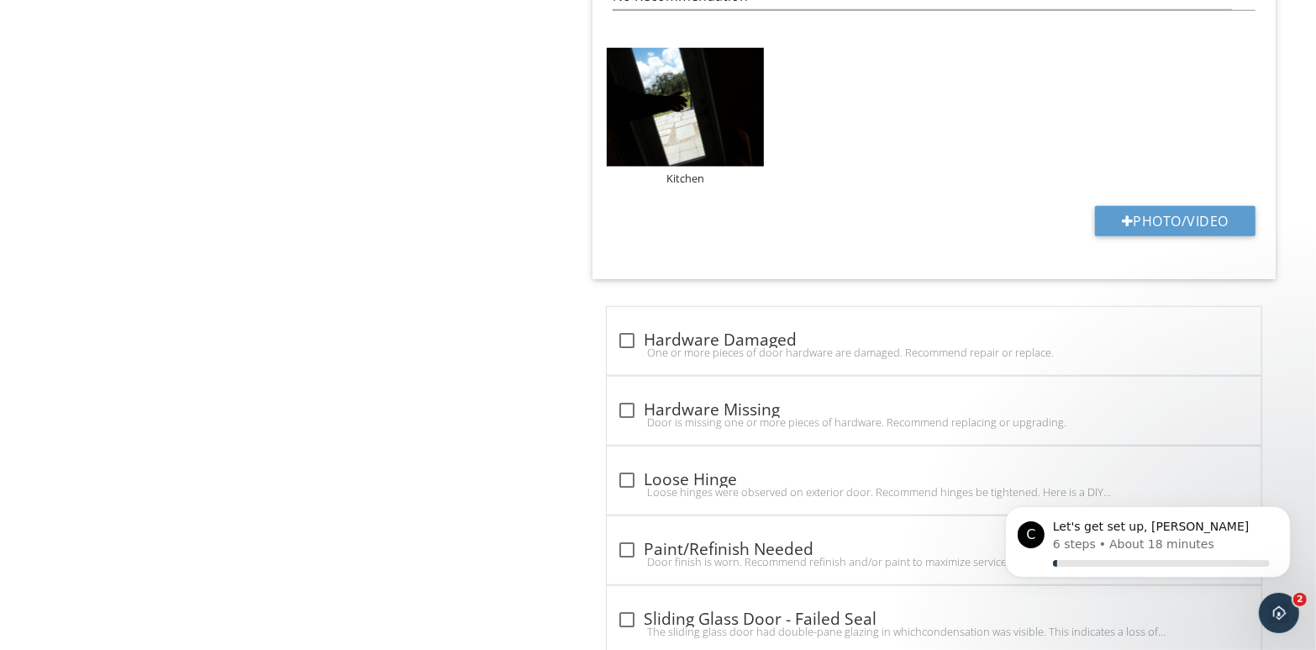
scroll to position [1284, 0]
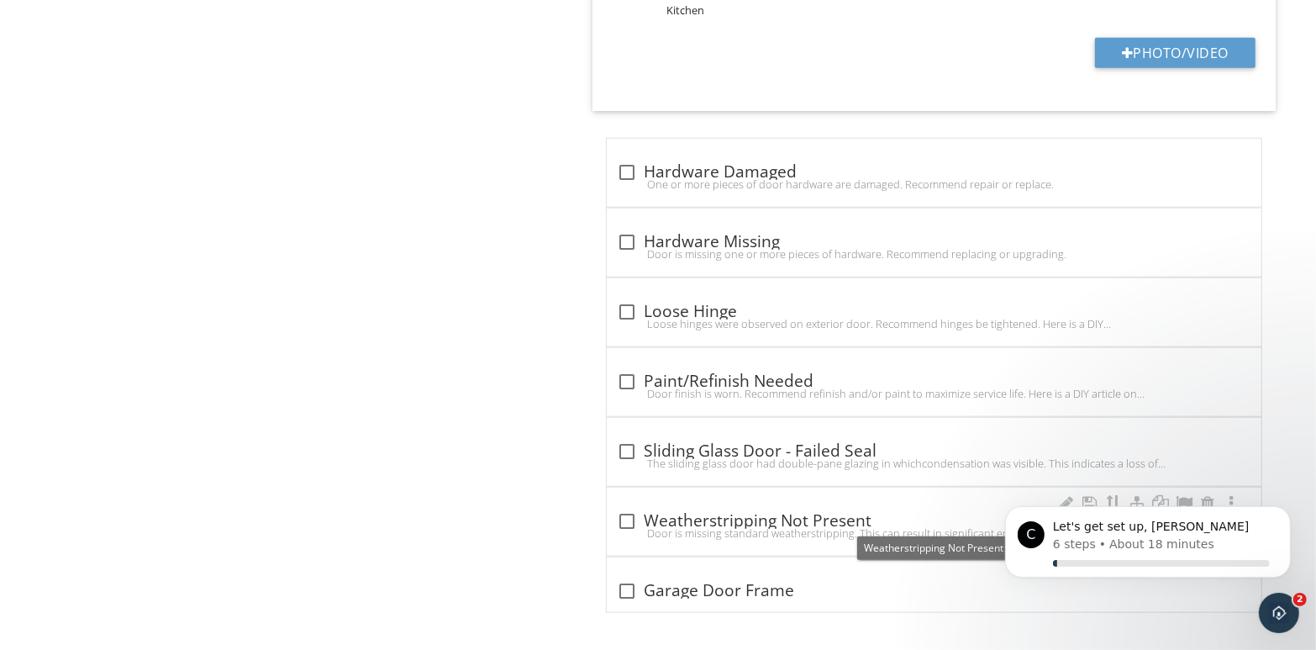
click at [629, 518] on div at bounding box center [627, 521] width 29 height 29
checkbox input "true"
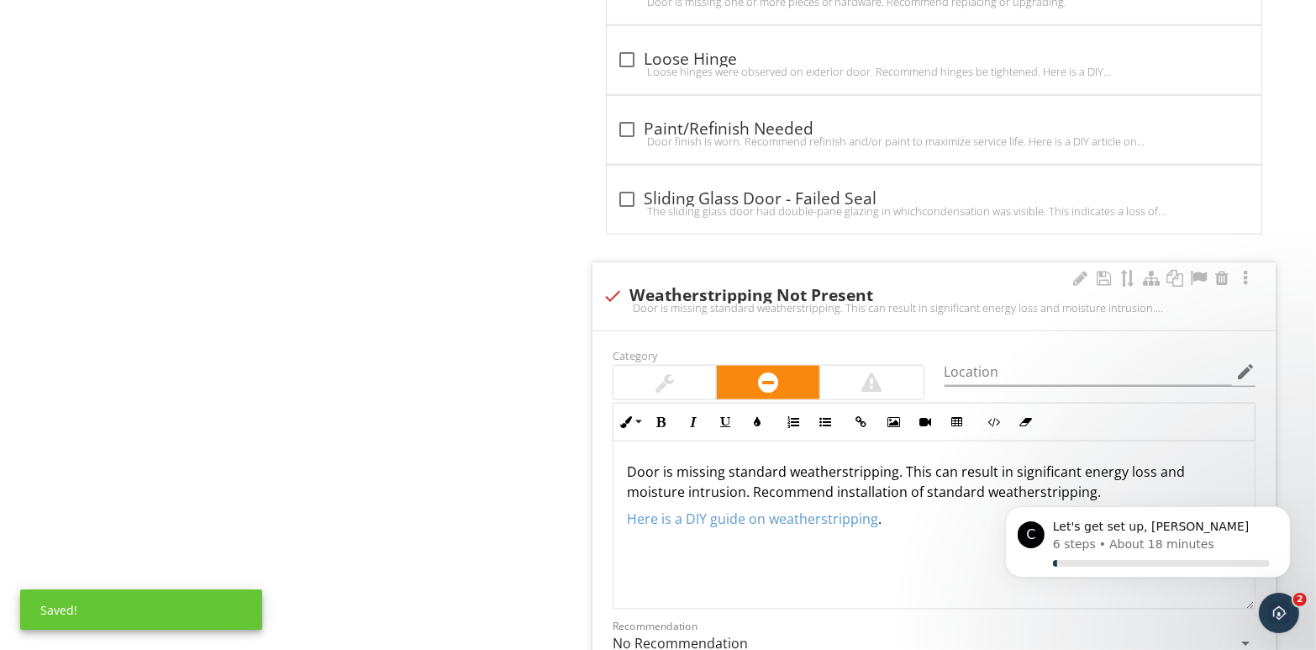
scroll to position [0, 0]
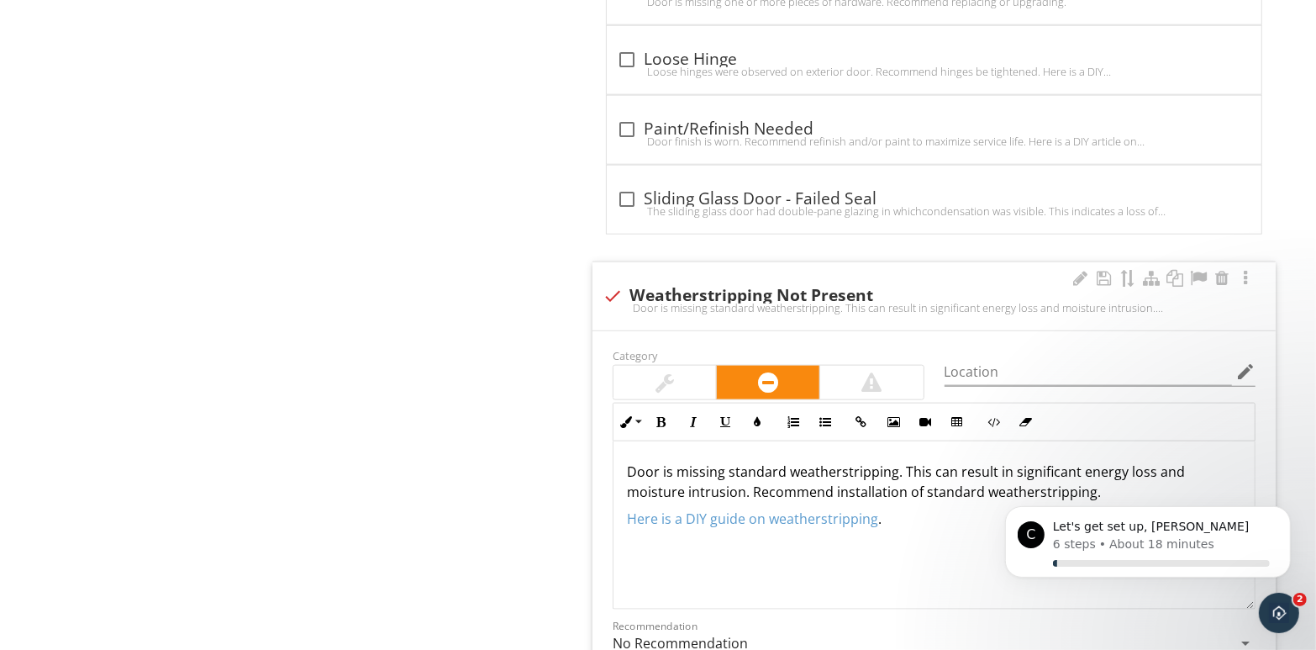
click at [898, 468] on p "Door is missing standard weatherstripping. This can result in significant energ…" at bounding box center [934, 482] width 615 height 40
click at [892, 467] on p "Door is missing standard weatherstripping. This can result in significant energ…" at bounding box center [934, 482] width 615 height 40
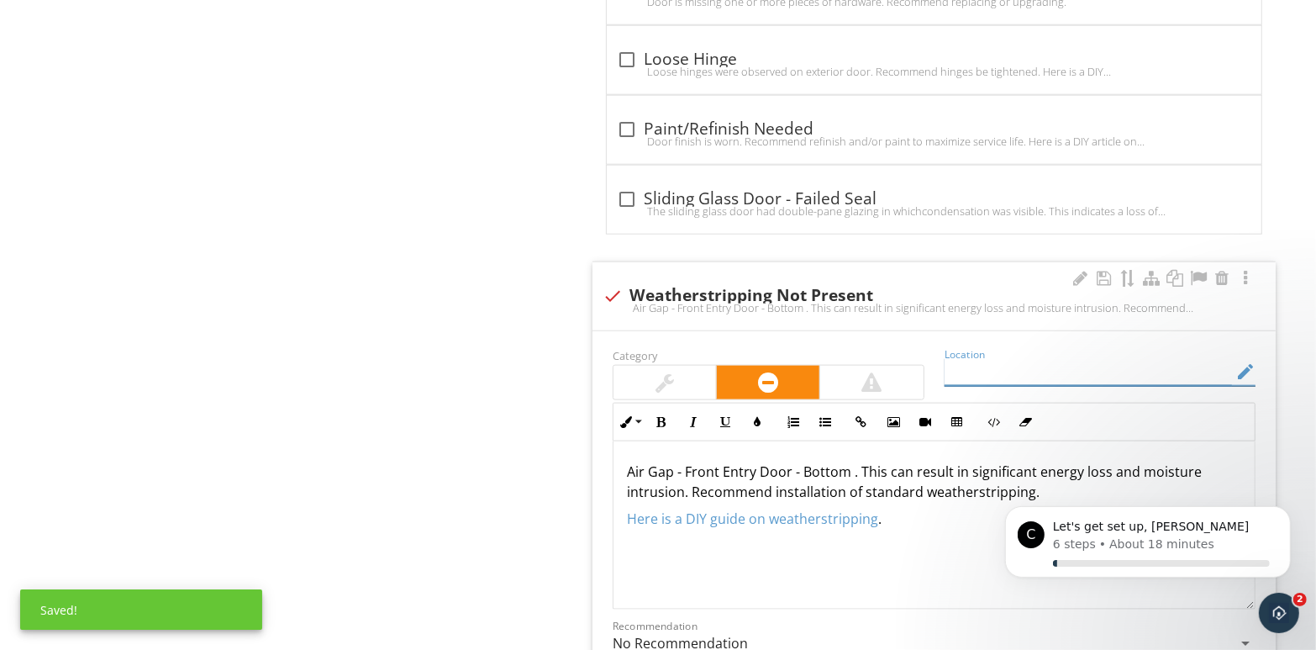
click at [988, 374] on input "Location" at bounding box center [1089, 372] width 288 height 28
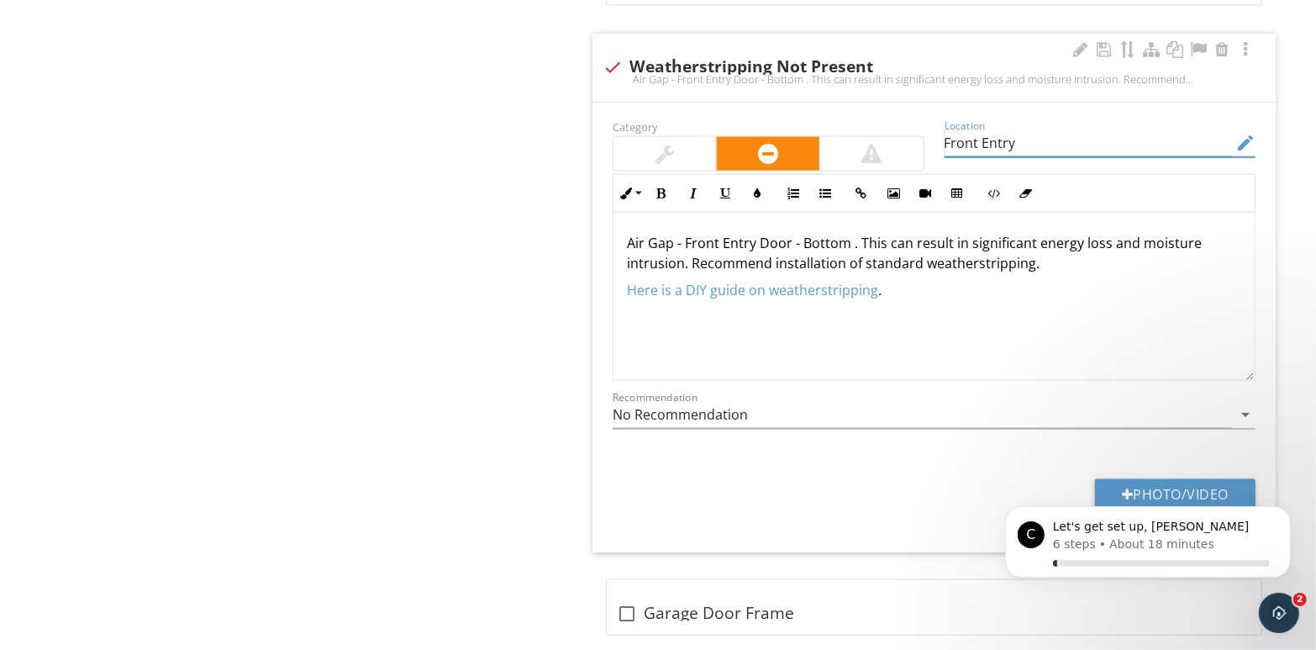
scroll to position [1786, 0]
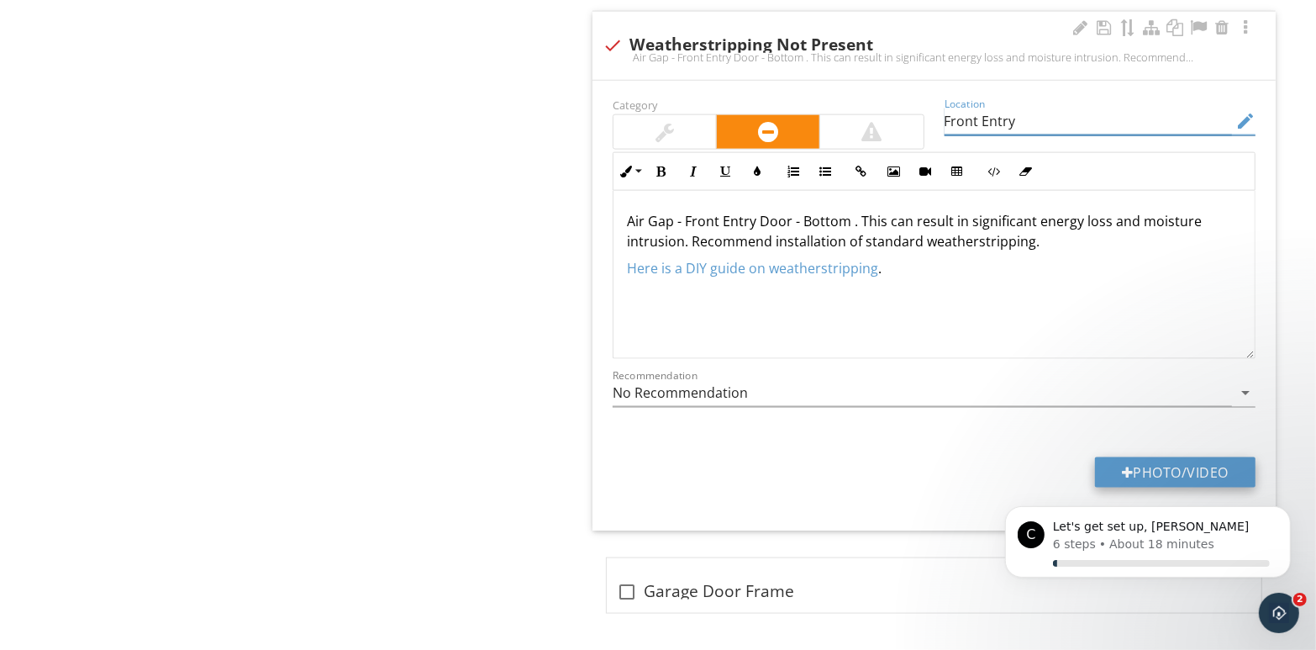
type input "Front Entry"
click at [1150, 461] on button "Photo/Video" at bounding box center [1175, 472] width 161 height 30
type input "C:\fakepath\110_7963.jpg"
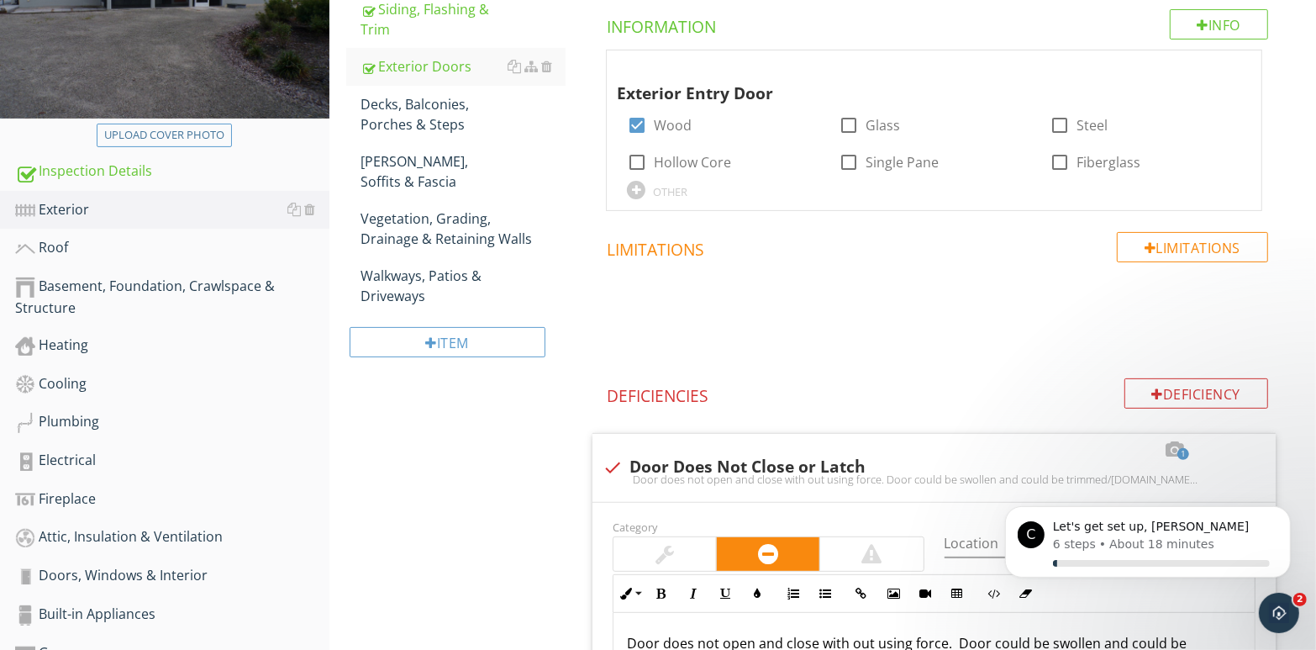
scroll to position [251, 0]
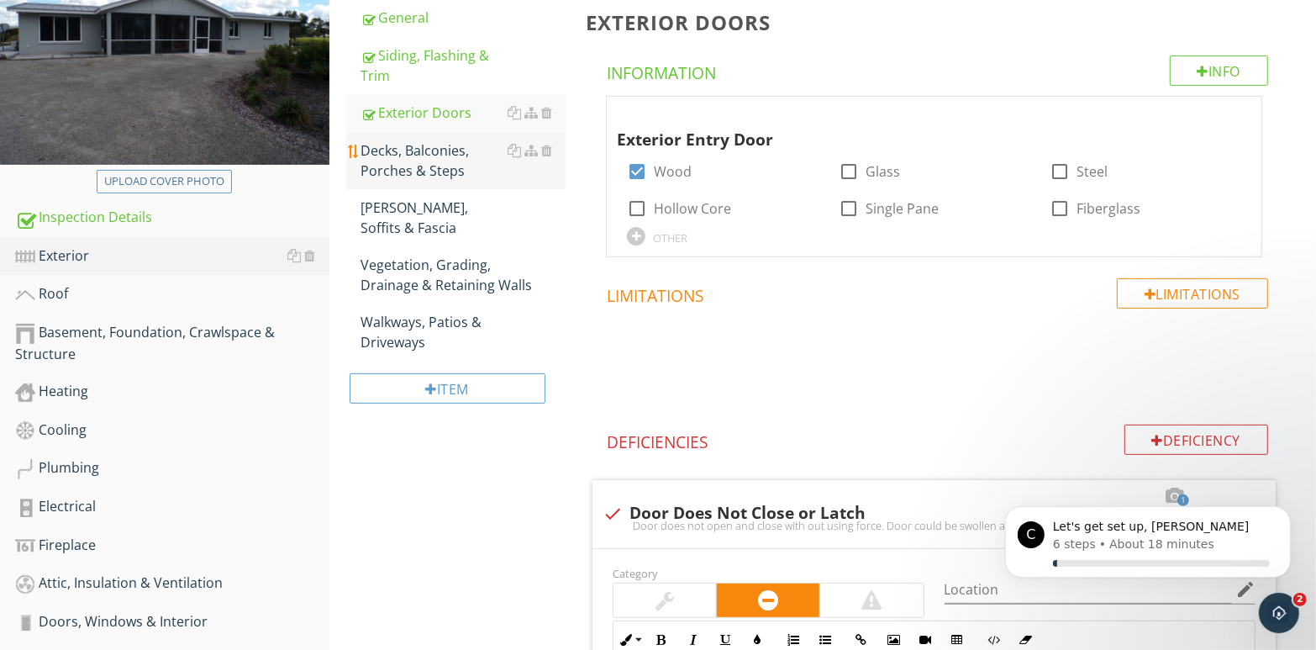
click at [424, 156] on div "Decks, Balconies, Porches & Steps" at bounding box center [463, 160] width 205 height 40
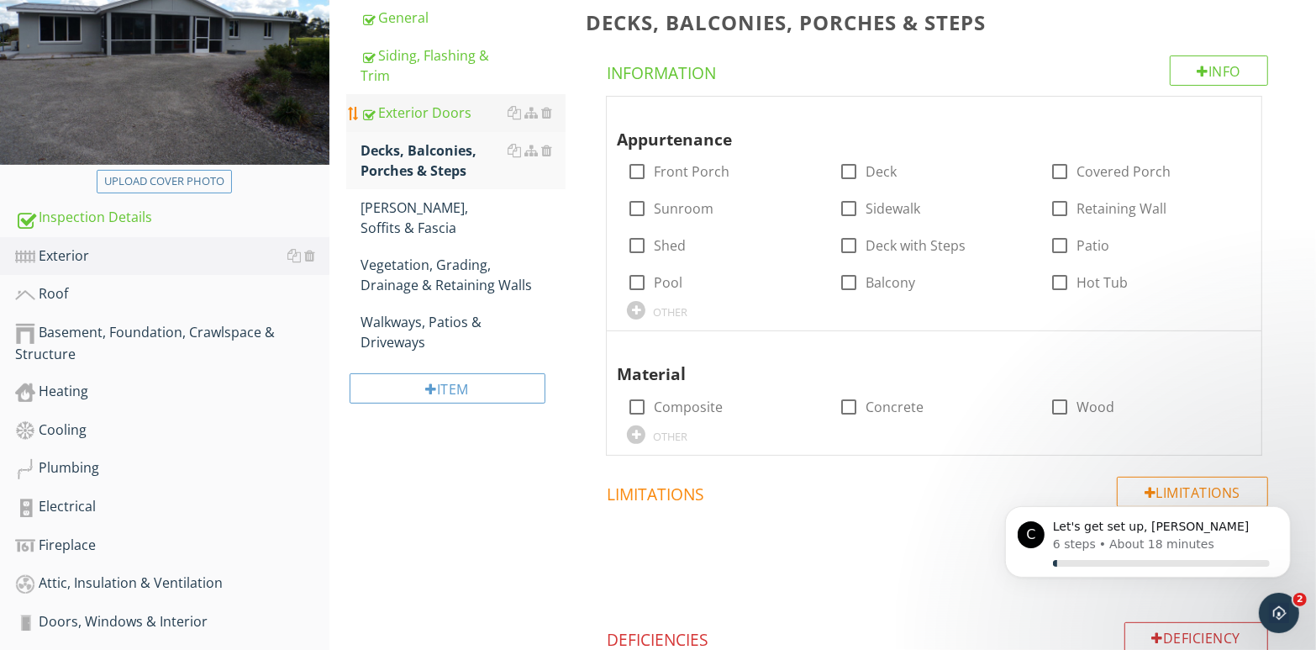
click at [492, 118] on div "Exterior Doors" at bounding box center [463, 113] width 205 height 20
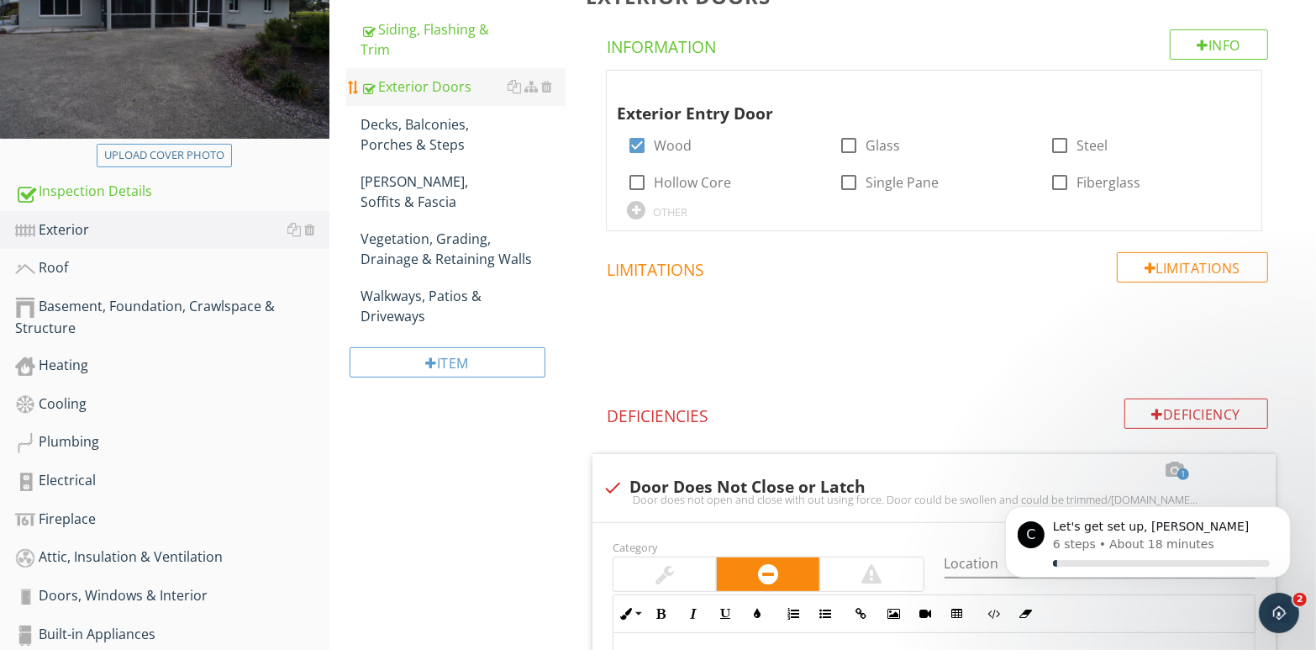
scroll to position [82, 0]
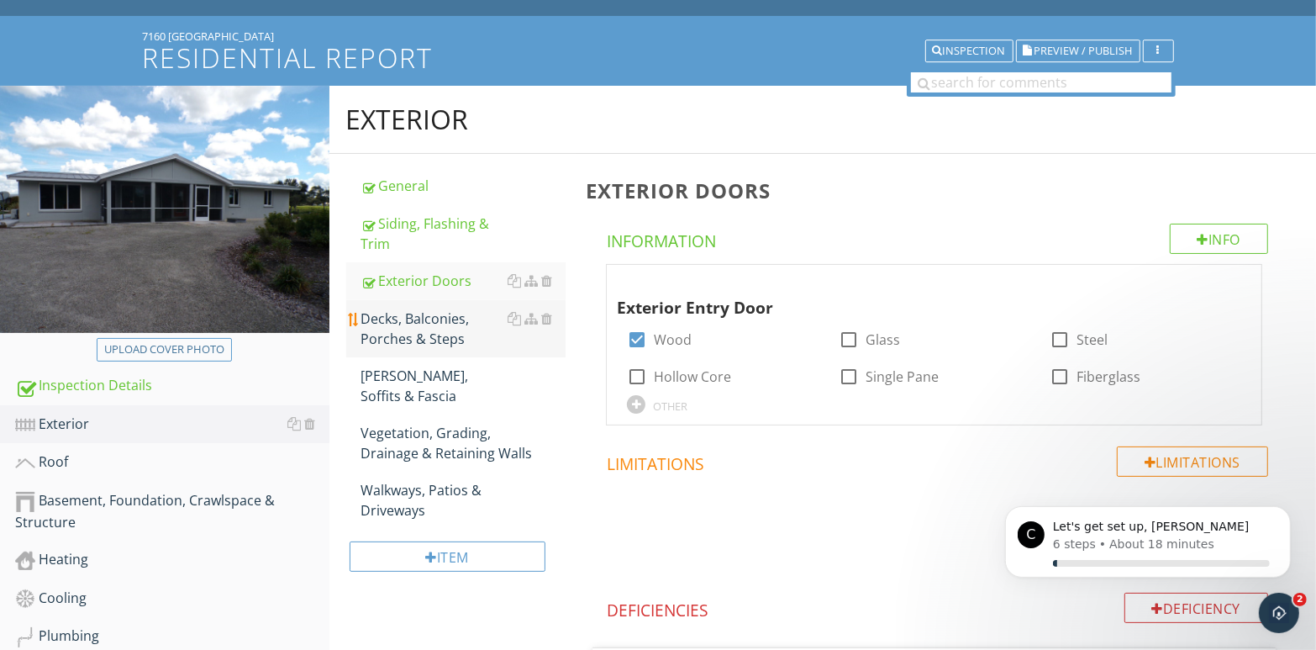
click at [430, 322] on div "Decks, Balconies, Porches & Steps" at bounding box center [463, 329] width 205 height 40
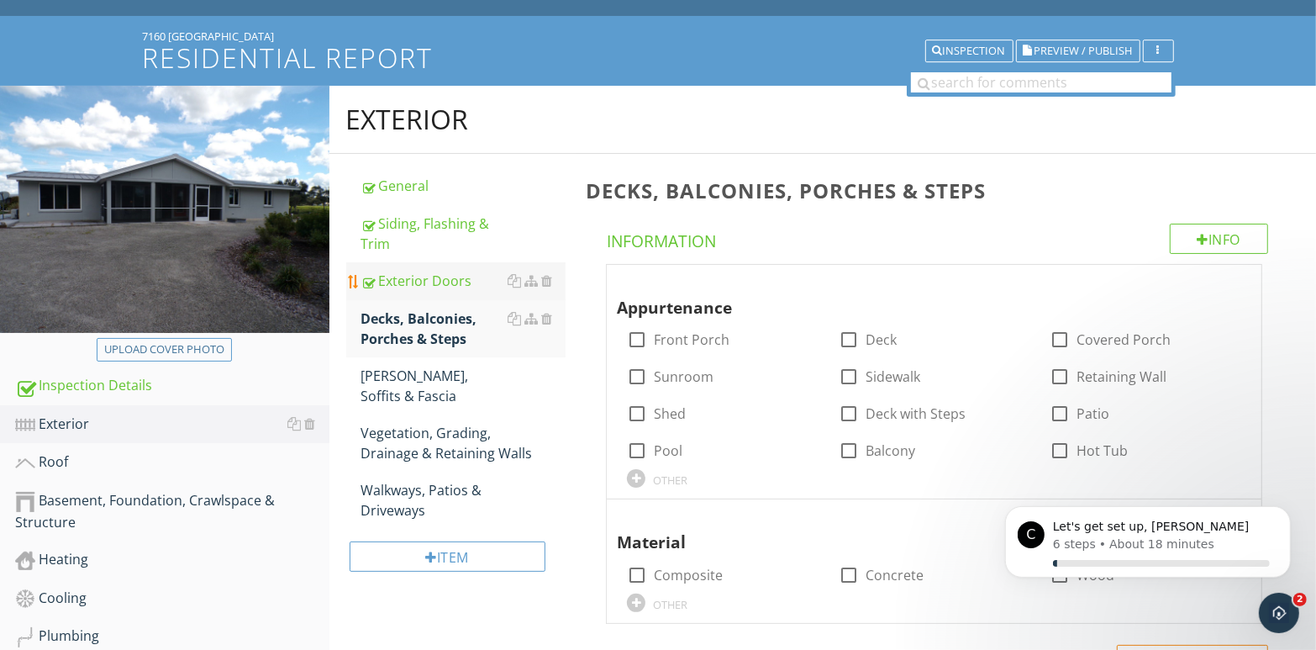
click at [443, 280] on div "Exterior Doors" at bounding box center [463, 281] width 205 height 20
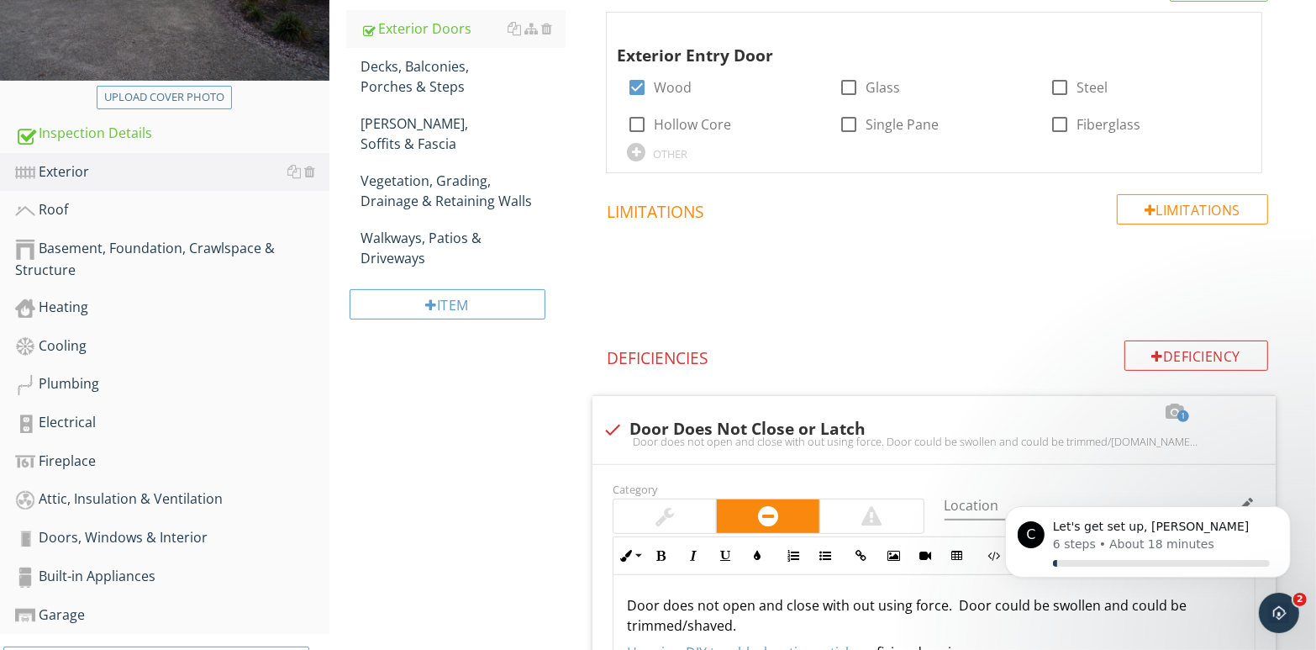
scroll to position [419, 0]
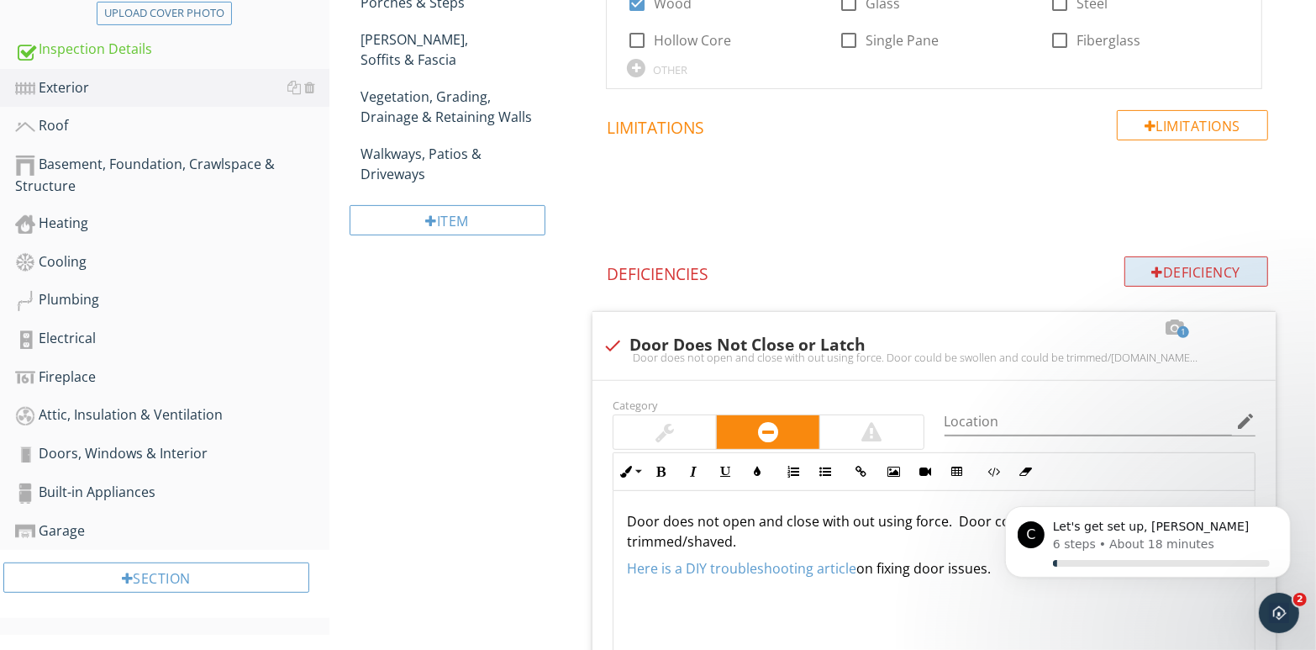
click at [1168, 266] on div "Deficiency" at bounding box center [1197, 271] width 145 height 30
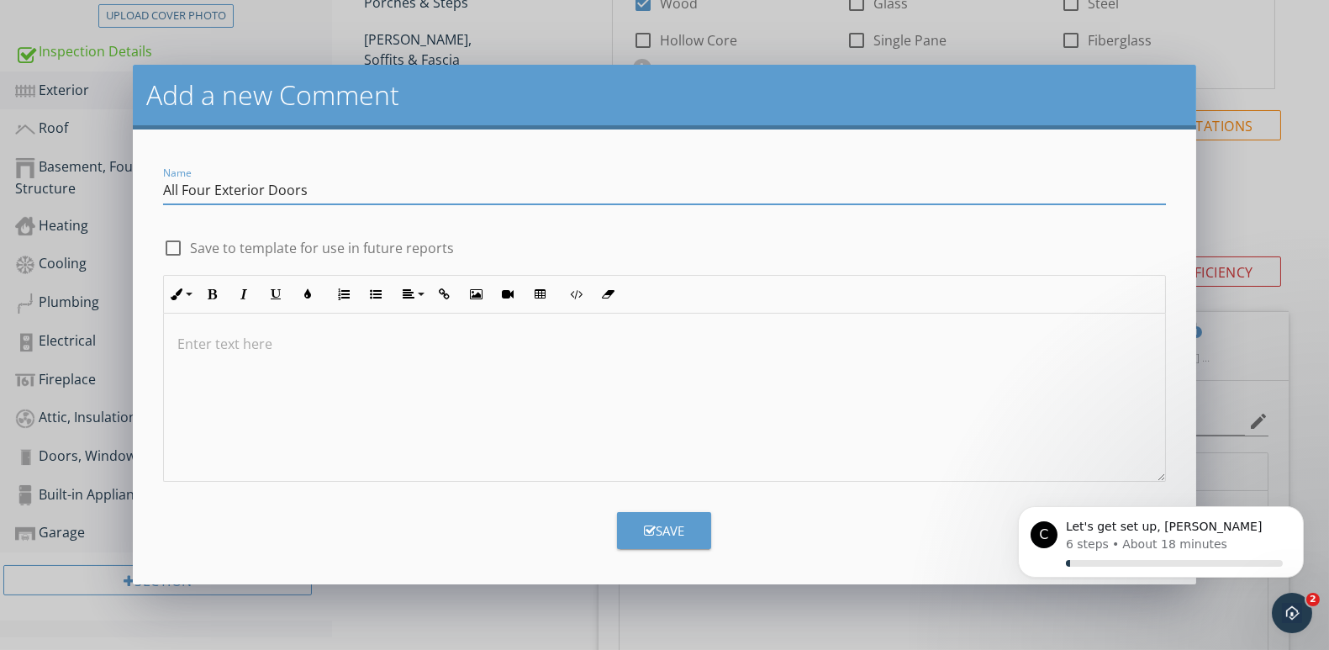
type input "All Four Exterior Doors"
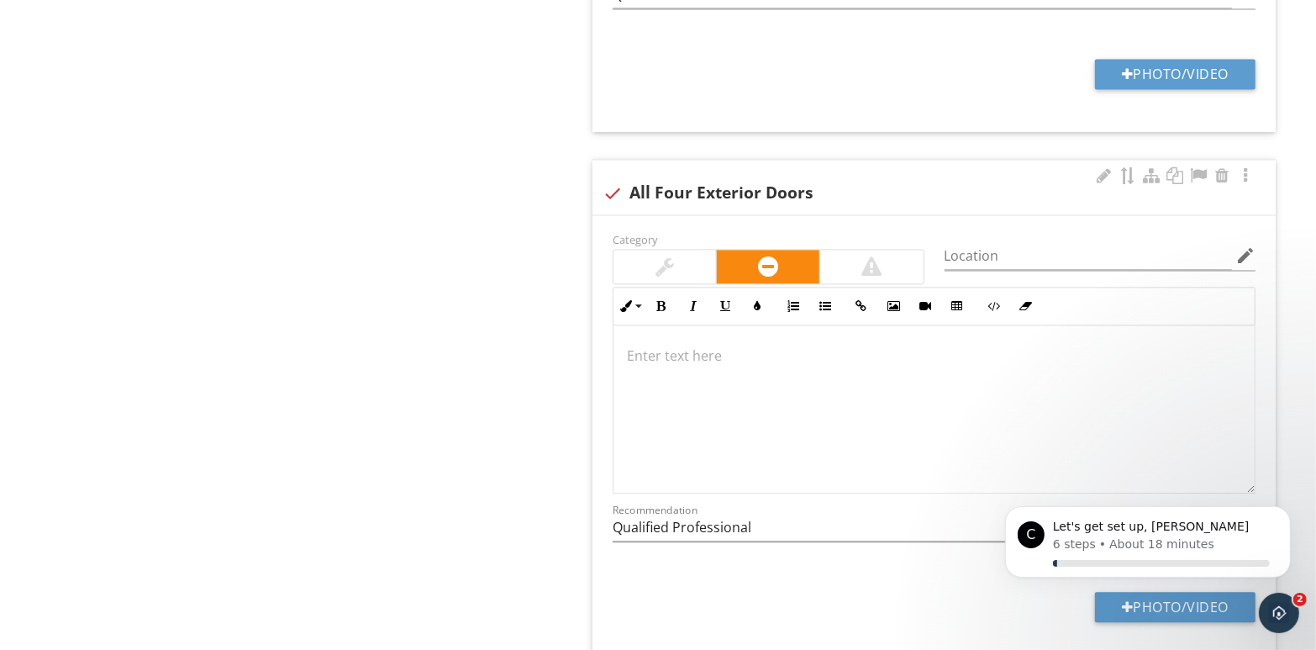
scroll to position [2931, 0]
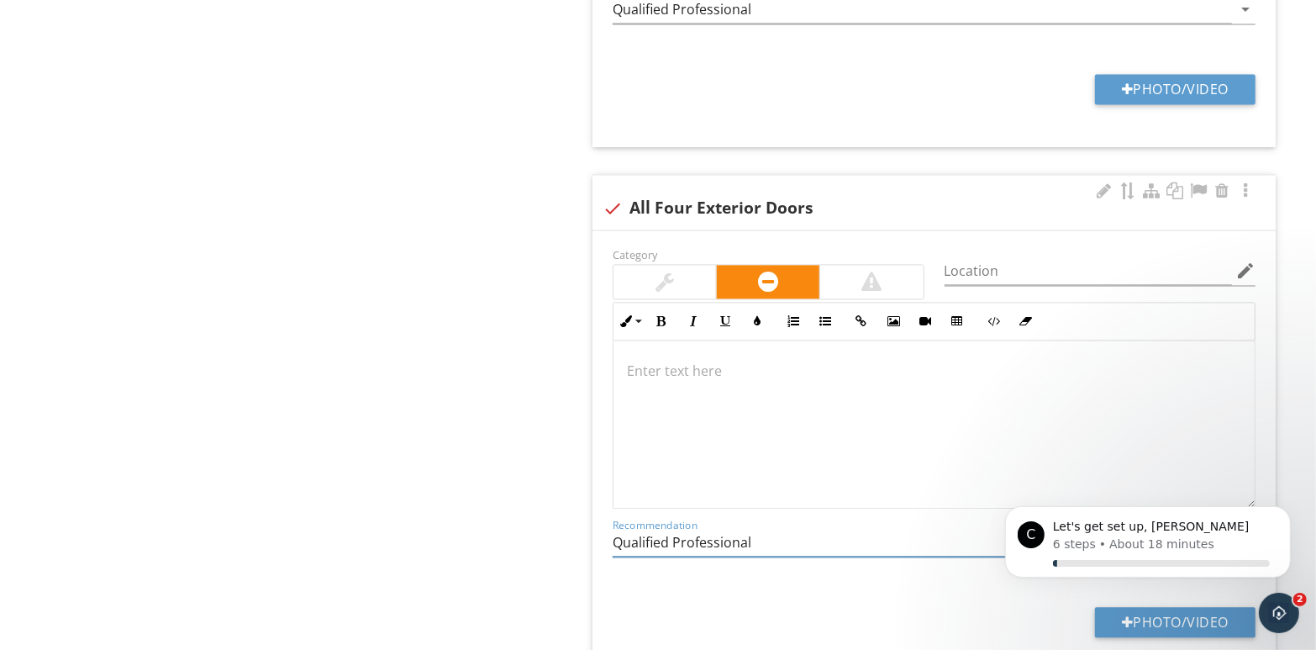
click at [705, 361] on p at bounding box center [934, 371] width 615 height 20
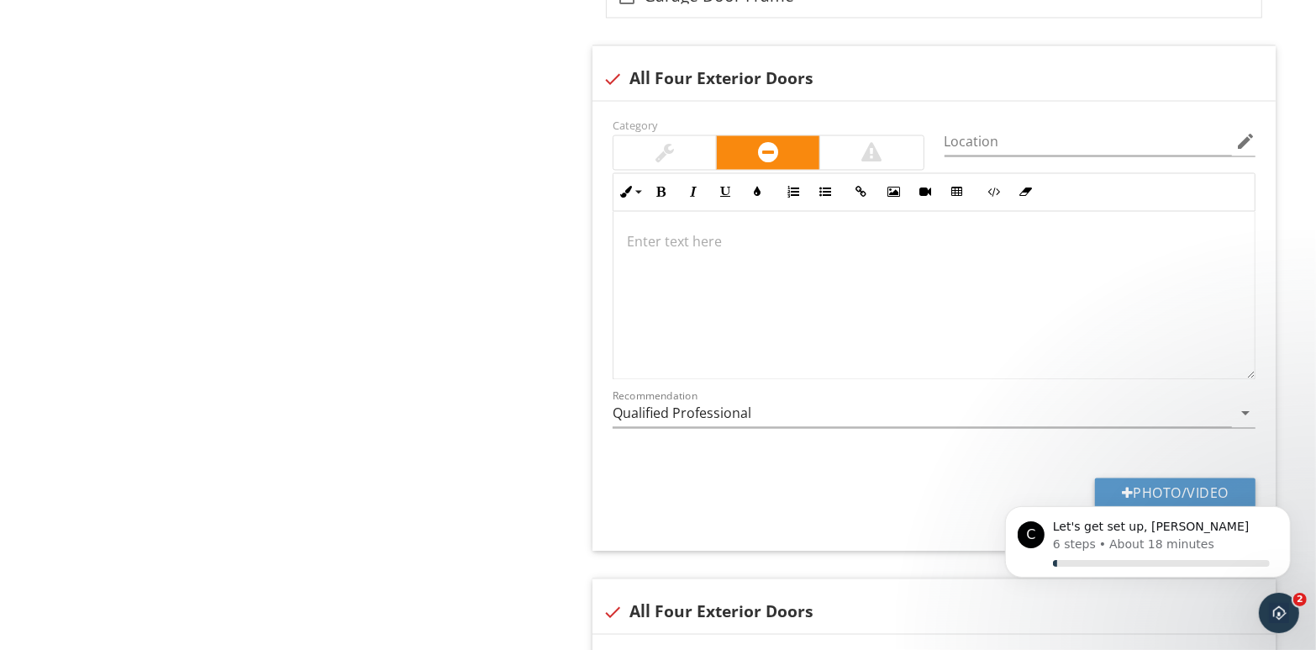
scroll to position [2461, 0]
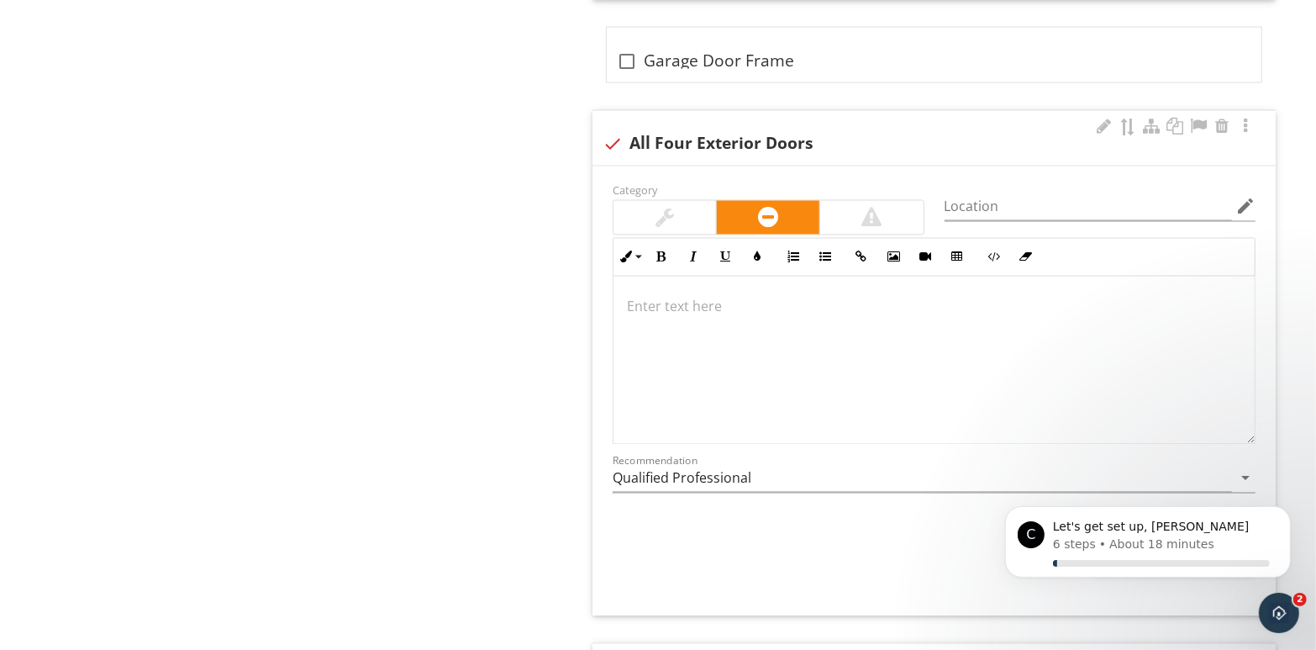
click at [667, 309] on p at bounding box center [934, 307] width 615 height 20
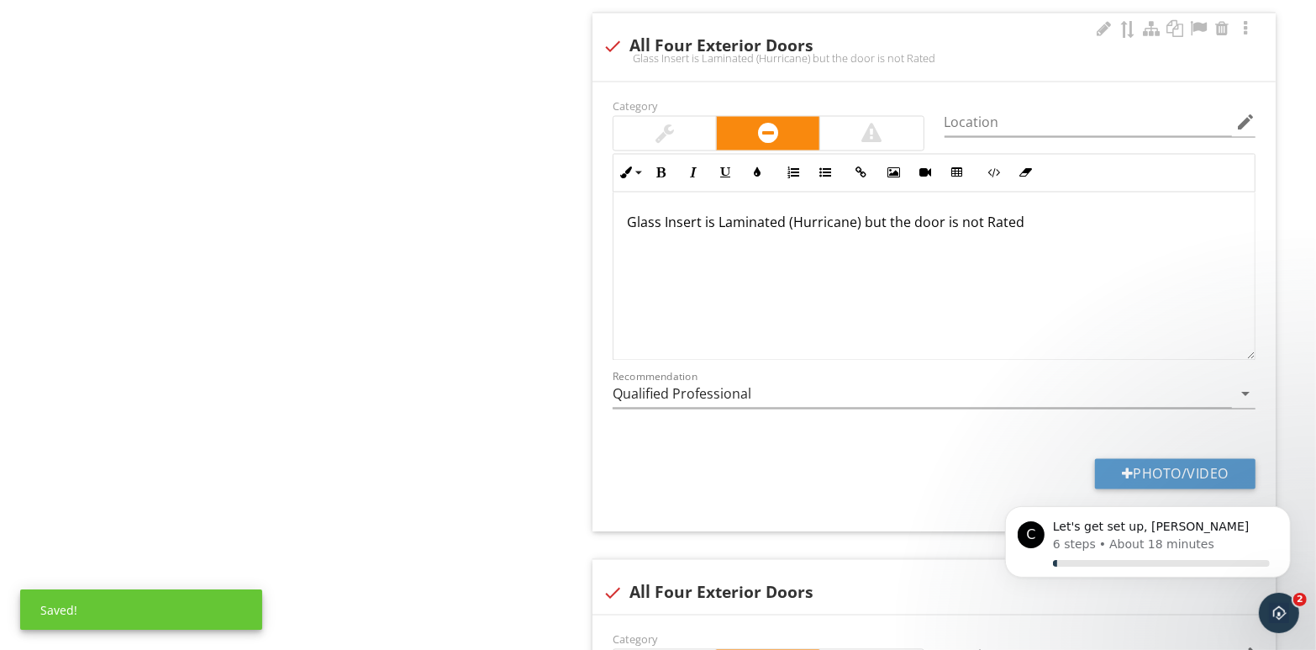
scroll to position [2727, 0]
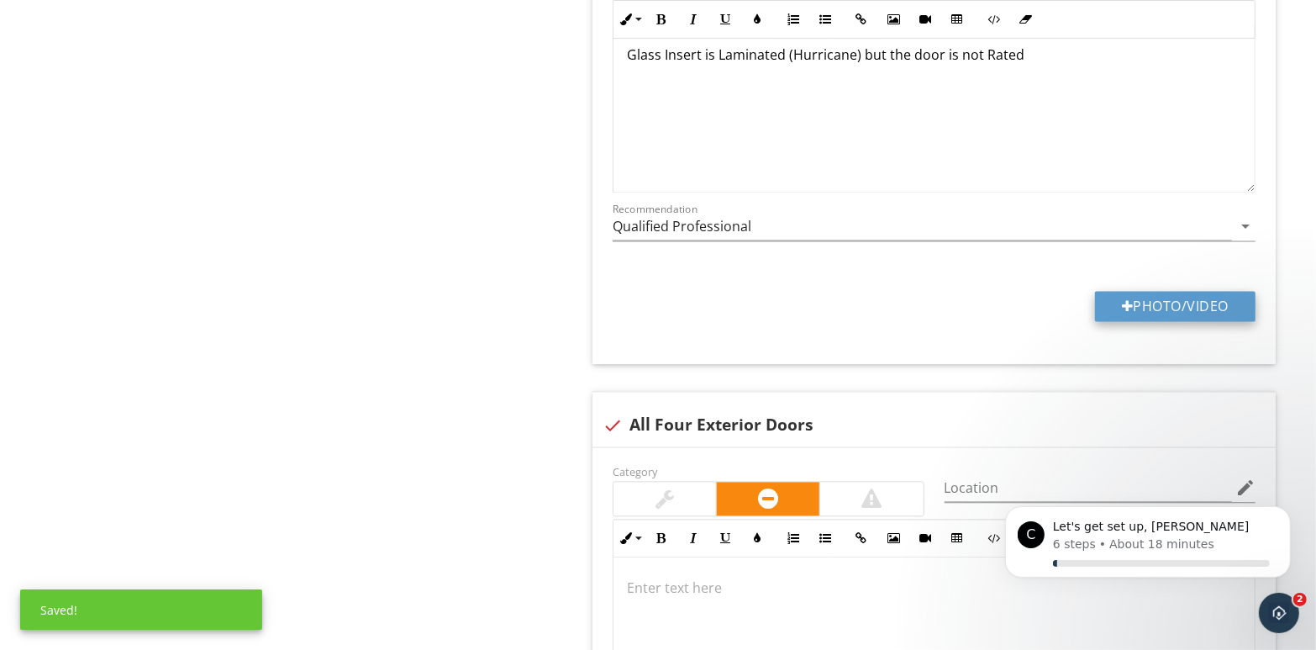
click at [1174, 303] on button "Photo/Video" at bounding box center [1175, 306] width 161 height 30
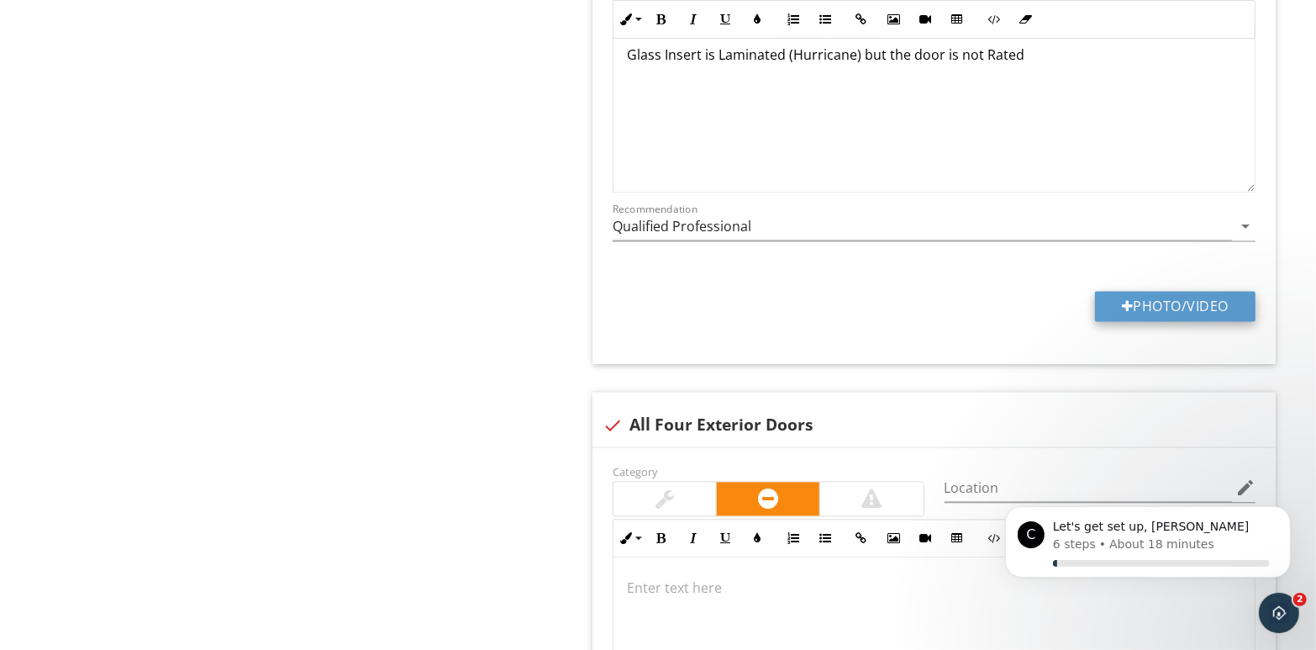
type input "C:\fakepath\110_7873.jpg"
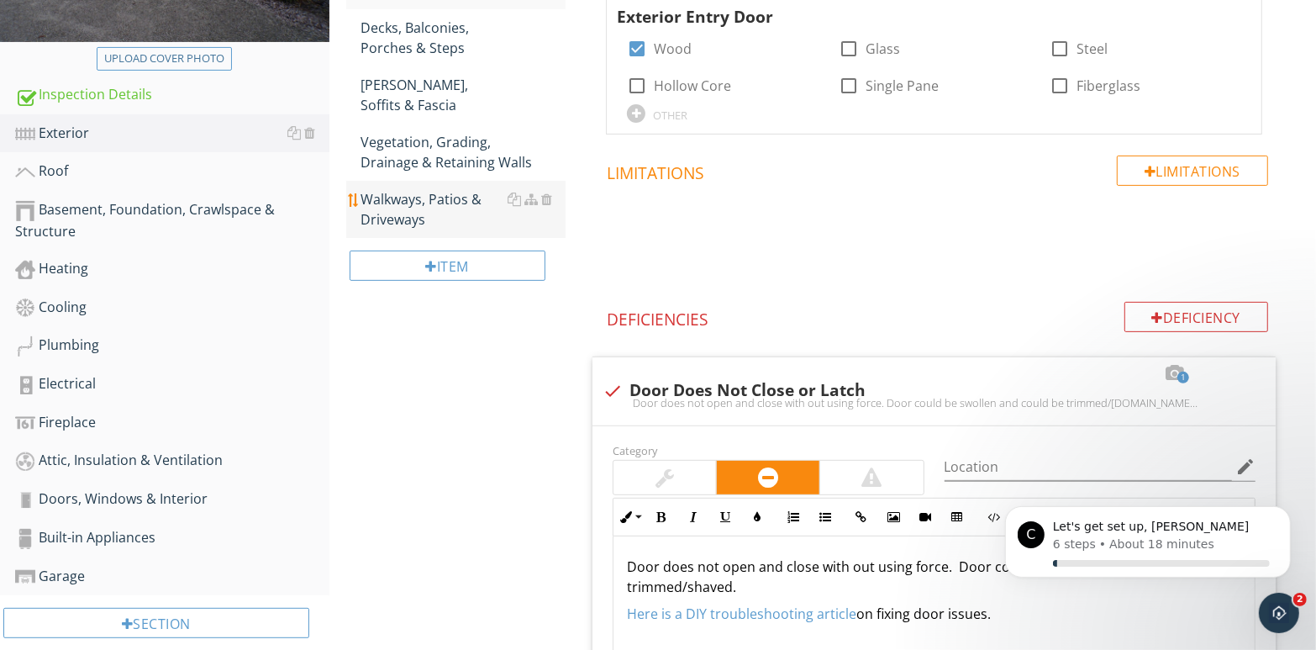
scroll to position [205, 0]
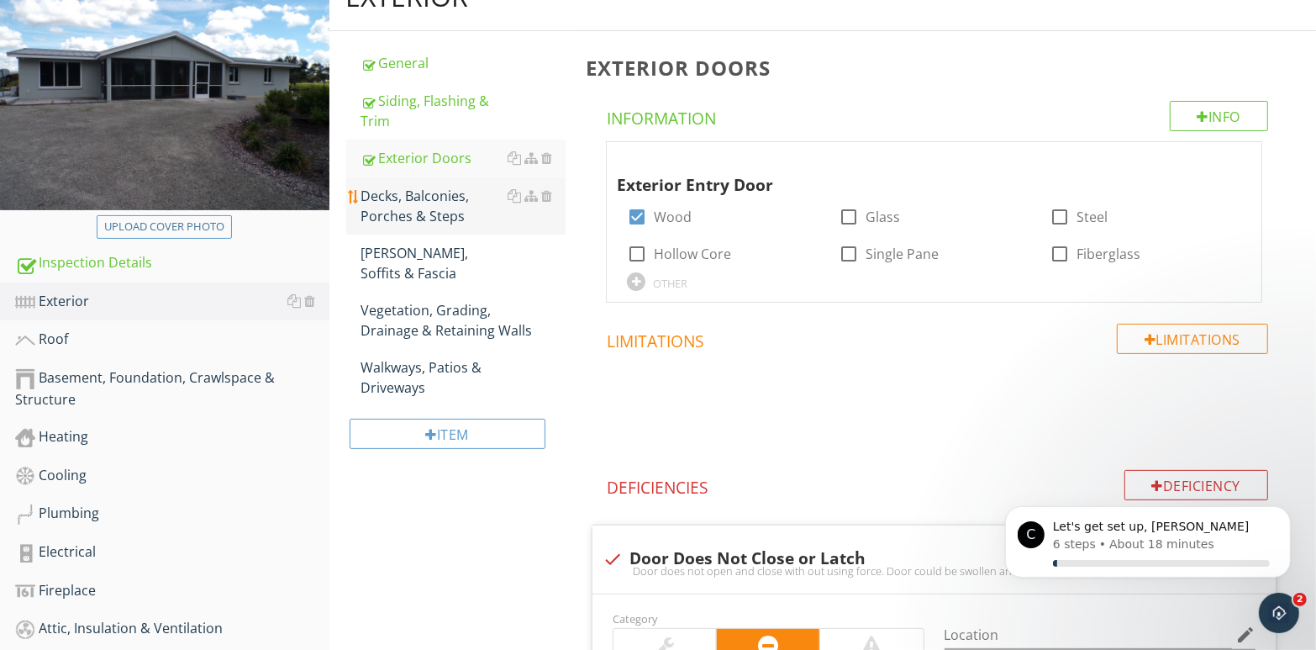
click at [425, 208] on div "Decks, Balconies, Porches & Steps" at bounding box center [463, 206] width 205 height 40
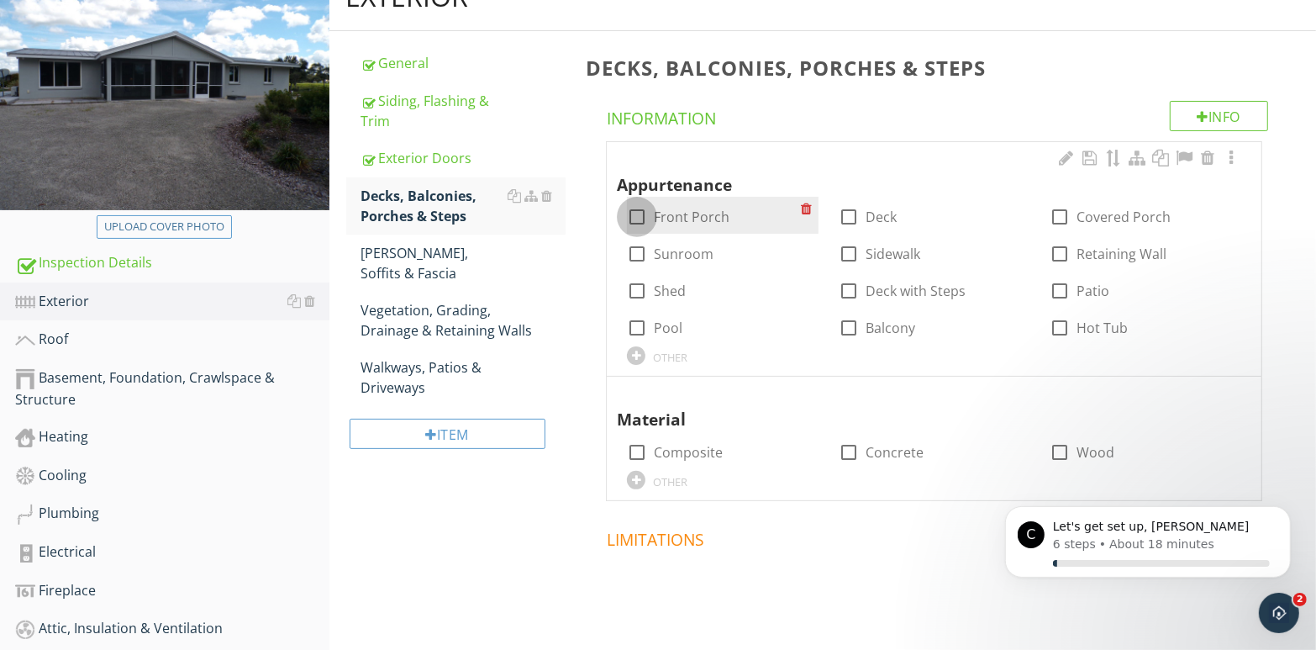
click at [637, 216] on div at bounding box center [637, 217] width 29 height 29
checkbox input "true"
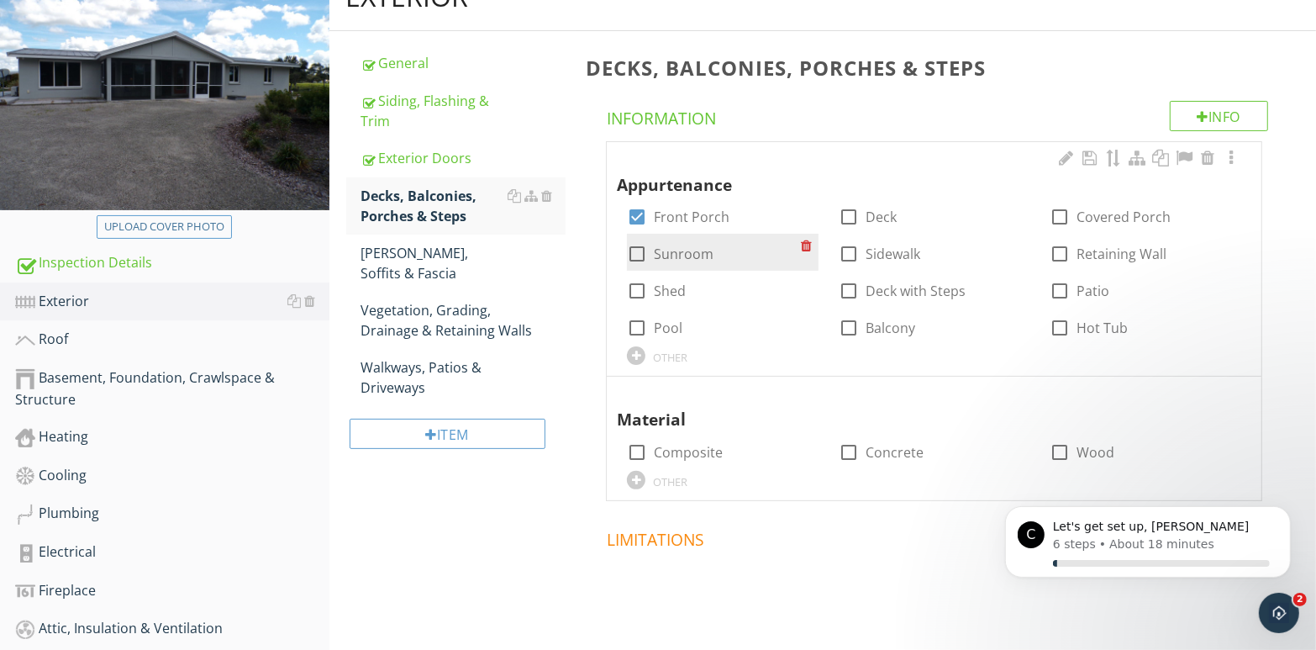
click at [634, 258] on div at bounding box center [637, 254] width 29 height 29
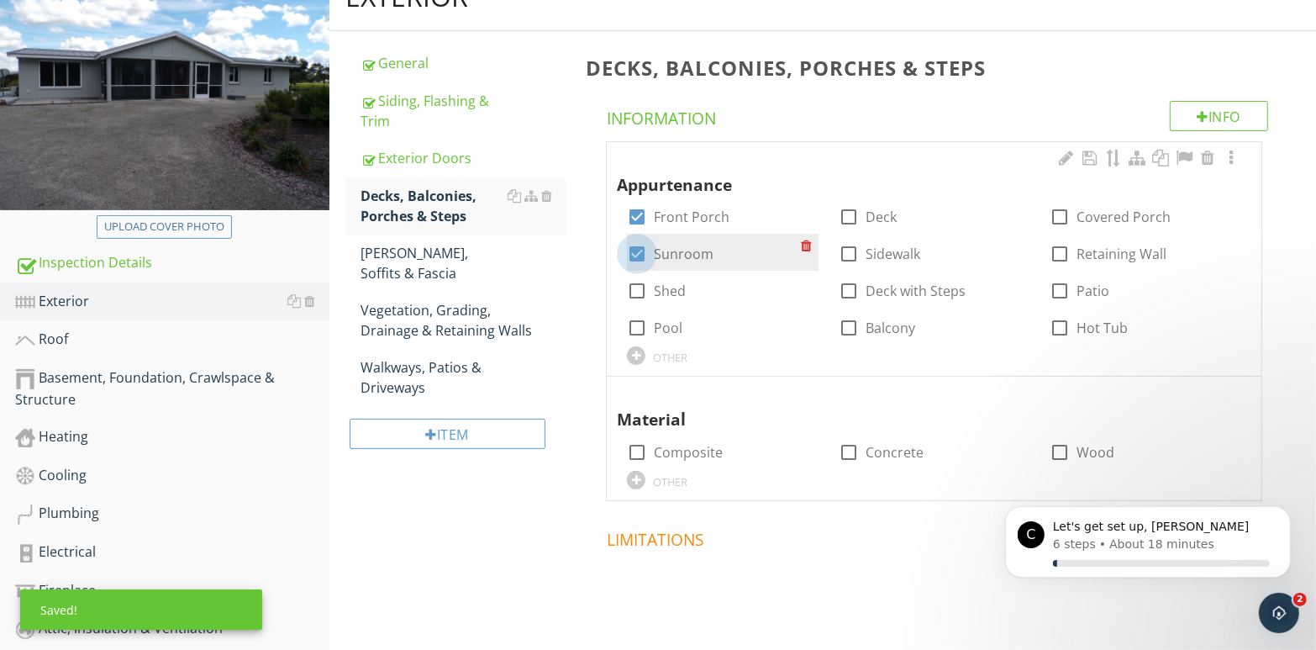
drag, startPoint x: 633, startPoint y: 255, endPoint x: 757, endPoint y: 253, distance: 123.6
click at [633, 255] on div at bounding box center [637, 254] width 29 height 29
click at [636, 253] on div at bounding box center [637, 254] width 29 height 29
checkbox input "true"
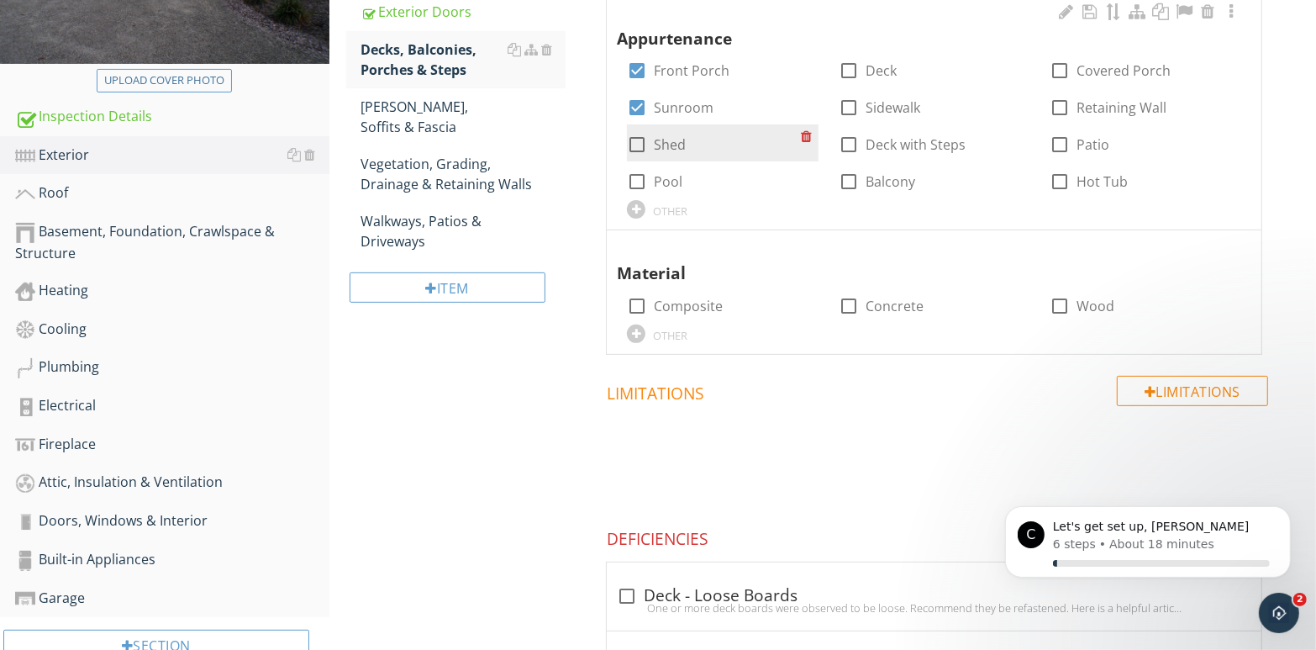
scroll to position [373, 0]
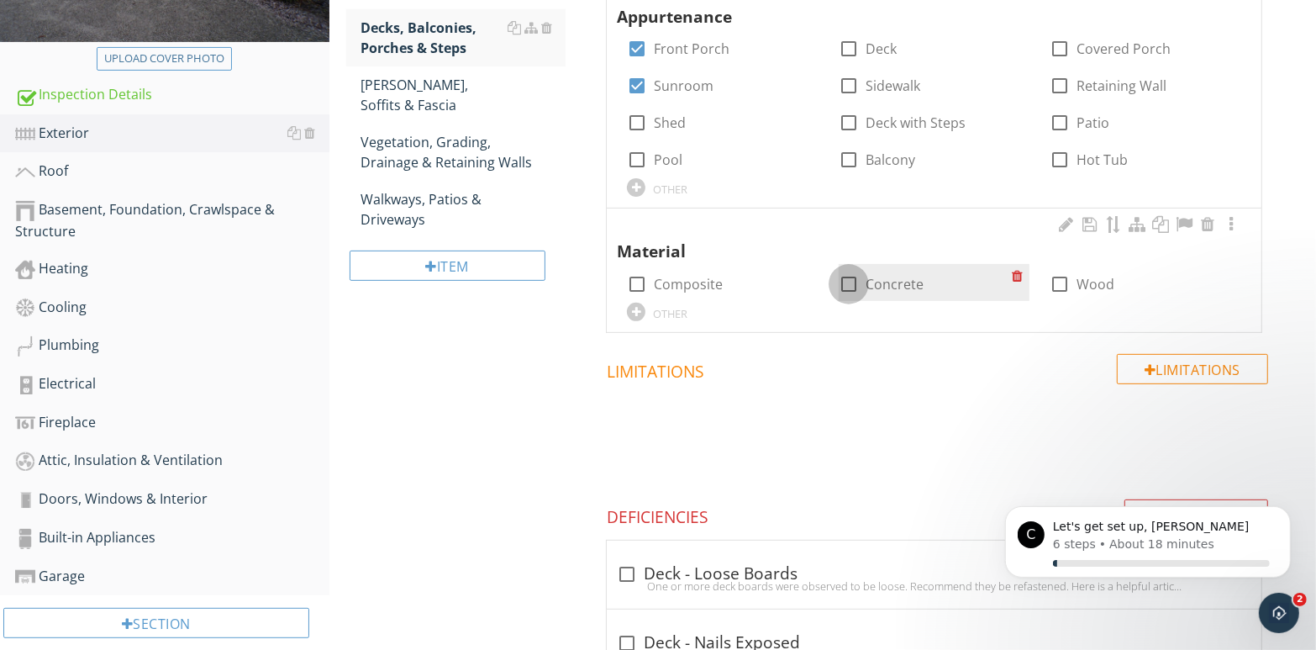
click at [845, 281] on div at bounding box center [849, 284] width 29 height 29
checkbox input "true"
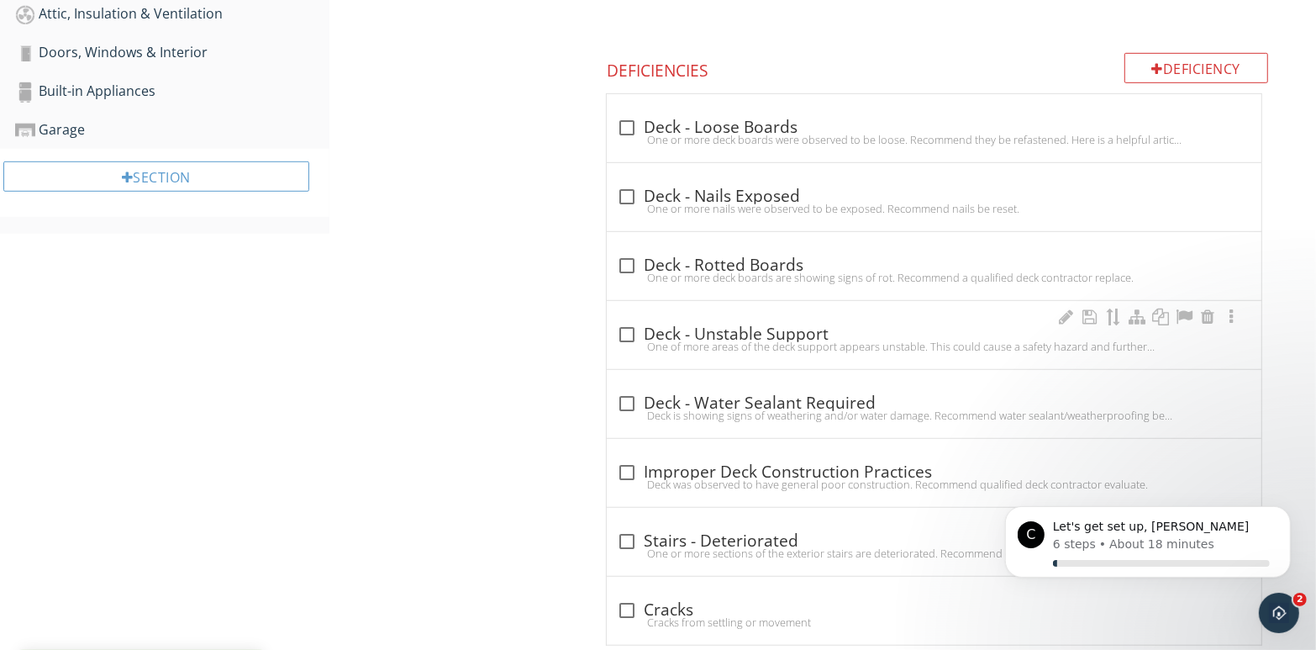
scroll to position [855, 0]
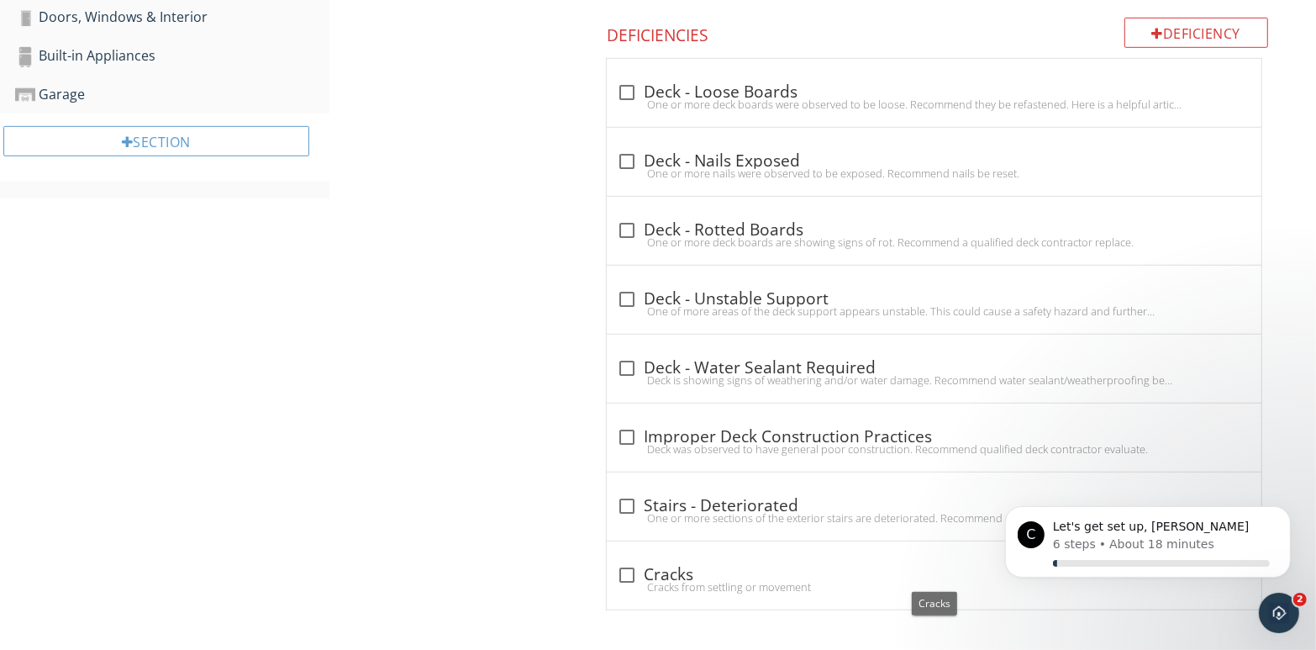
click at [625, 572] on div at bounding box center [627, 575] width 29 height 29
checkbox input "true"
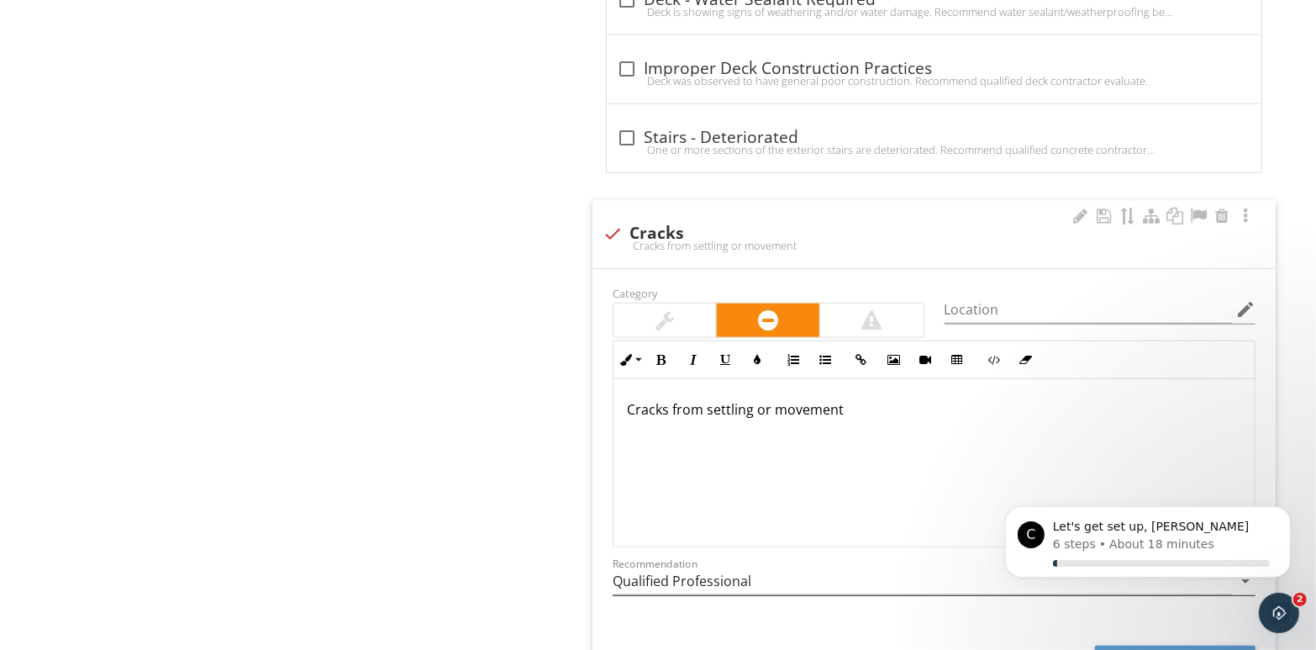
scroll to position [1358, 0]
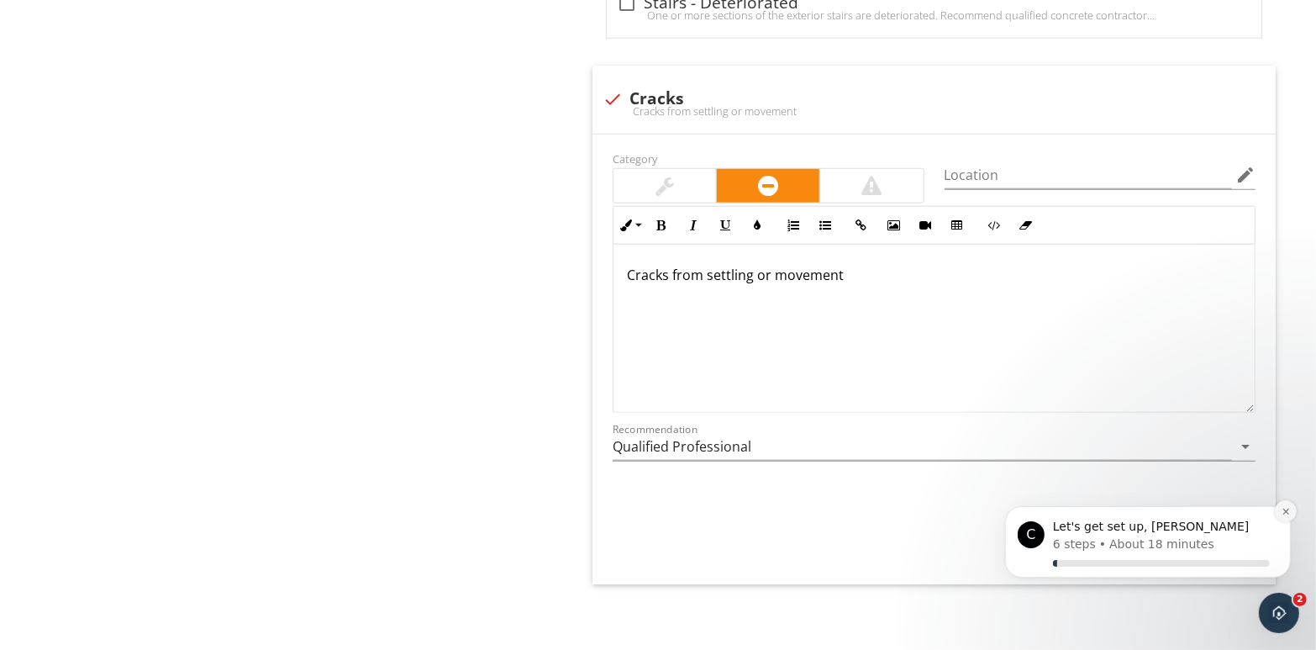
click at [1288, 511] on icon "Dismiss notification" at bounding box center [1285, 510] width 9 height 9
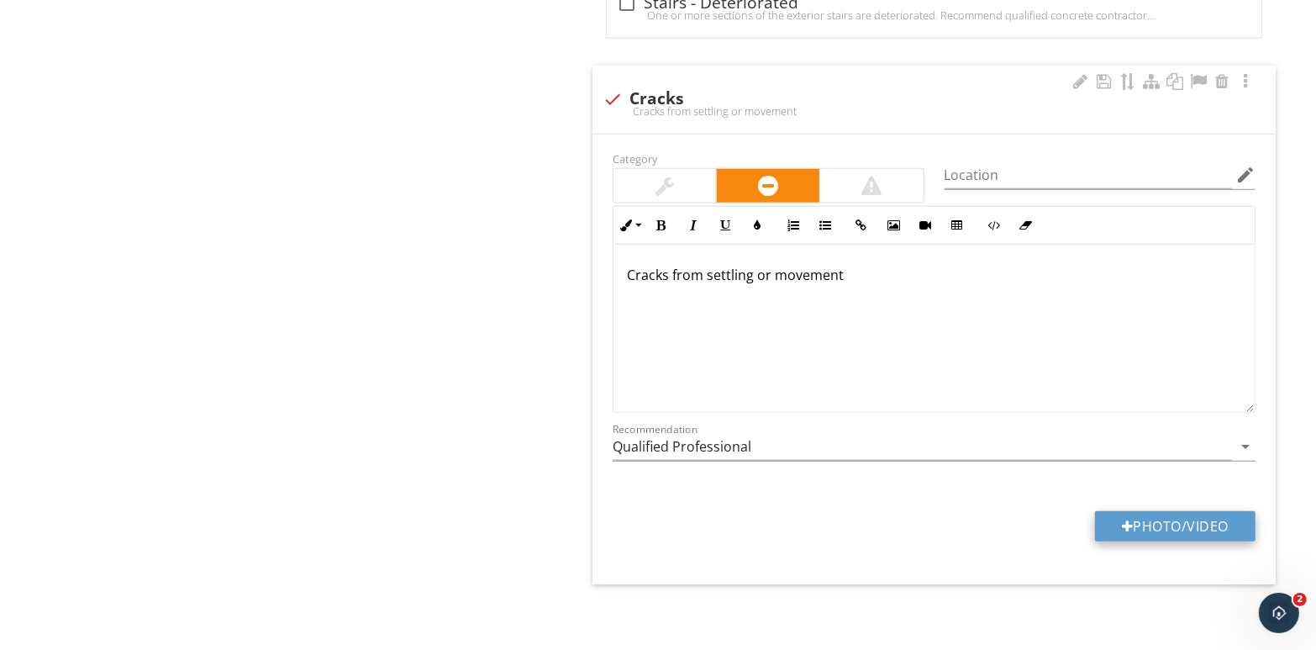
click at [1173, 521] on button "Photo/Video" at bounding box center [1175, 526] width 161 height 30
type input "C:\fakepath\110_7926.jpg"
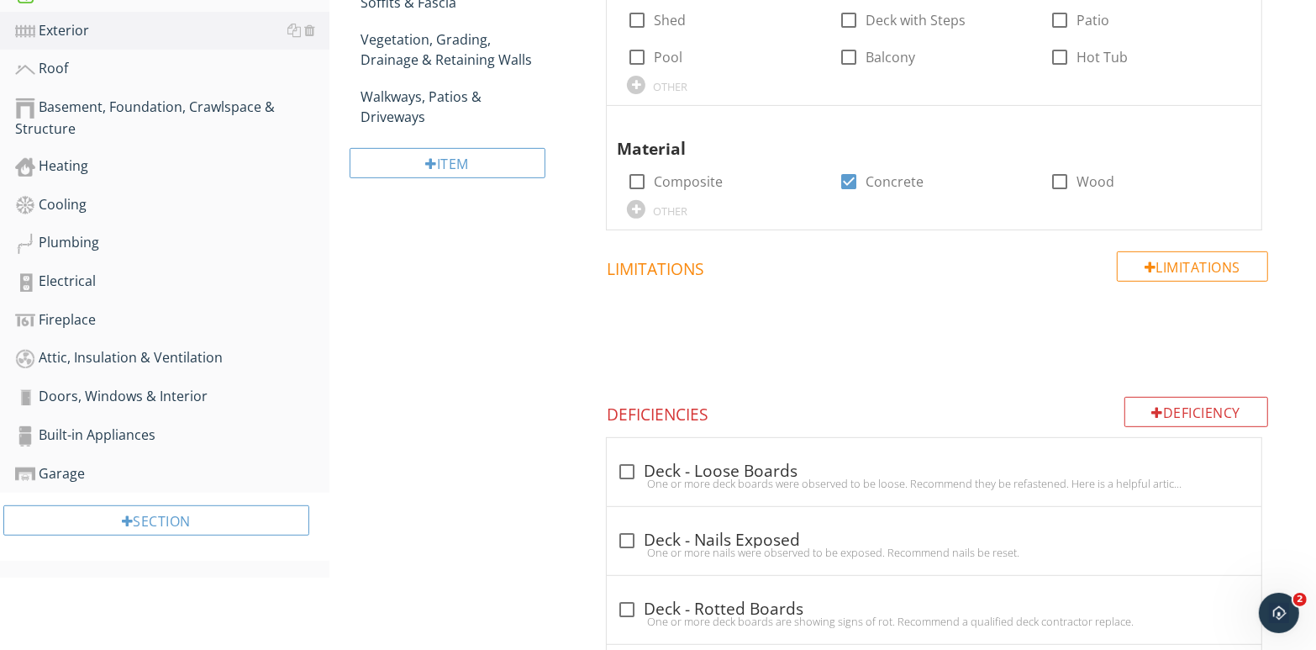
scroll to position [326, 0]
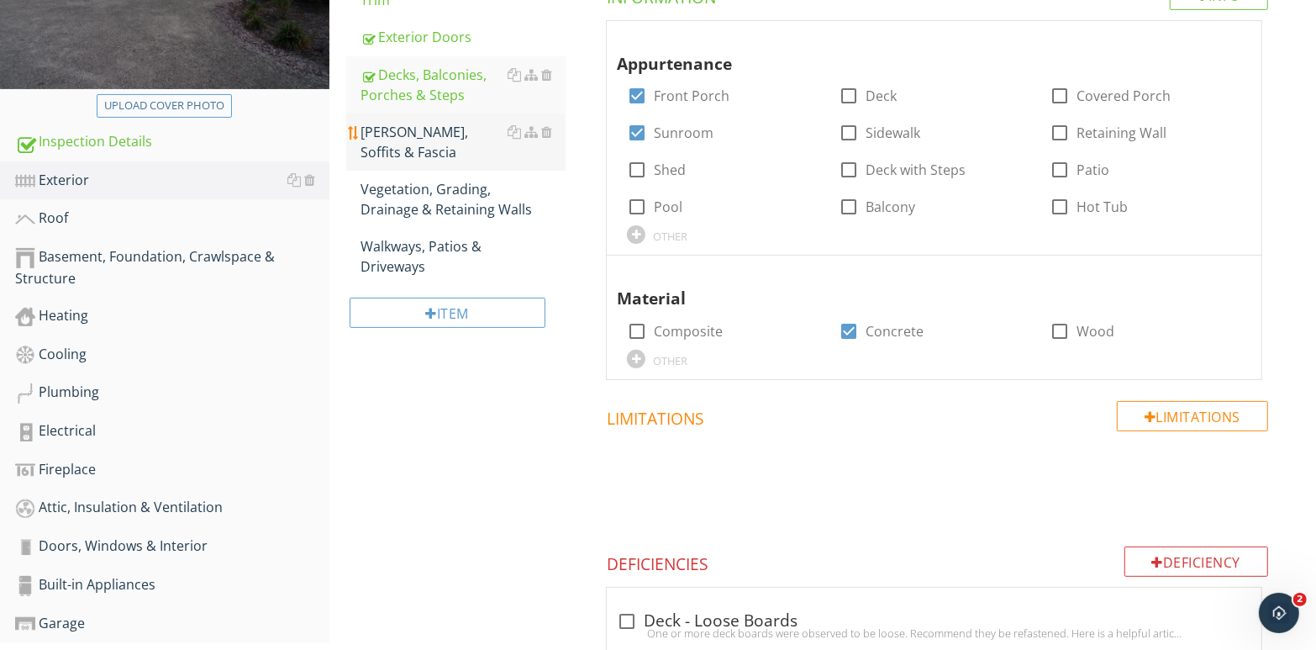
click at [424, 131] on div "[PERSON_NAME], Soffits & [MEDICAL_DATA]" at bounding box center [463, 142] width 205 height 40
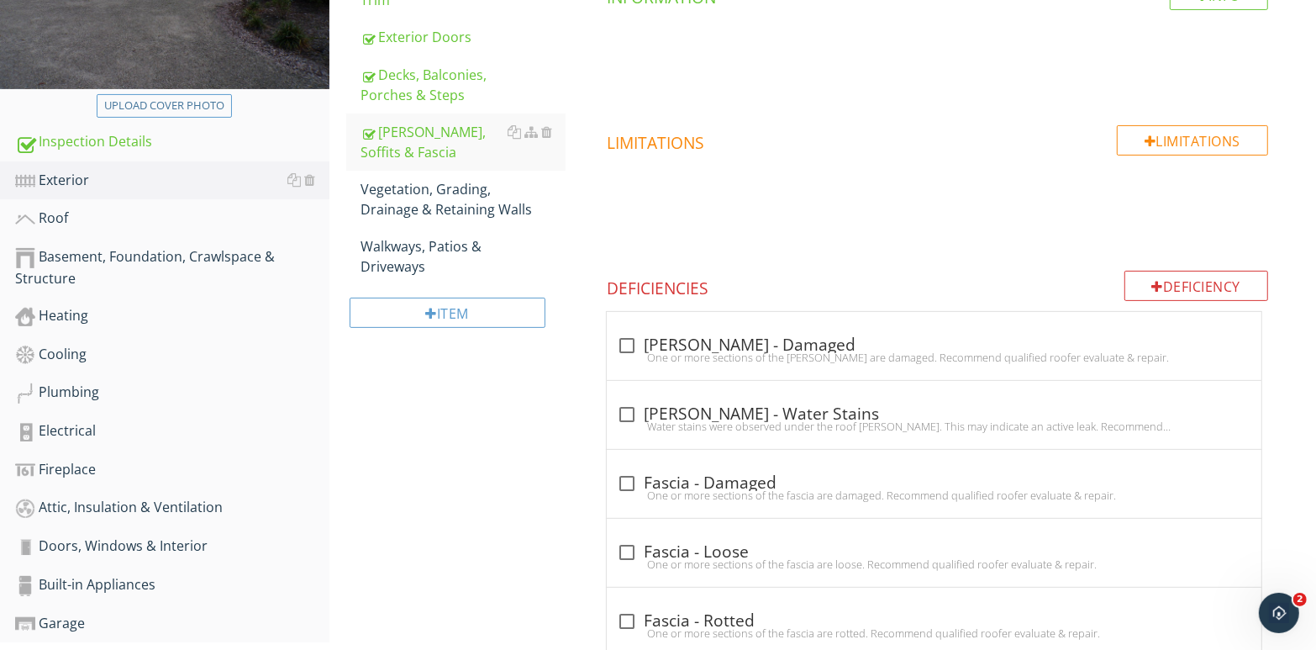
scroll to position [242, 0]
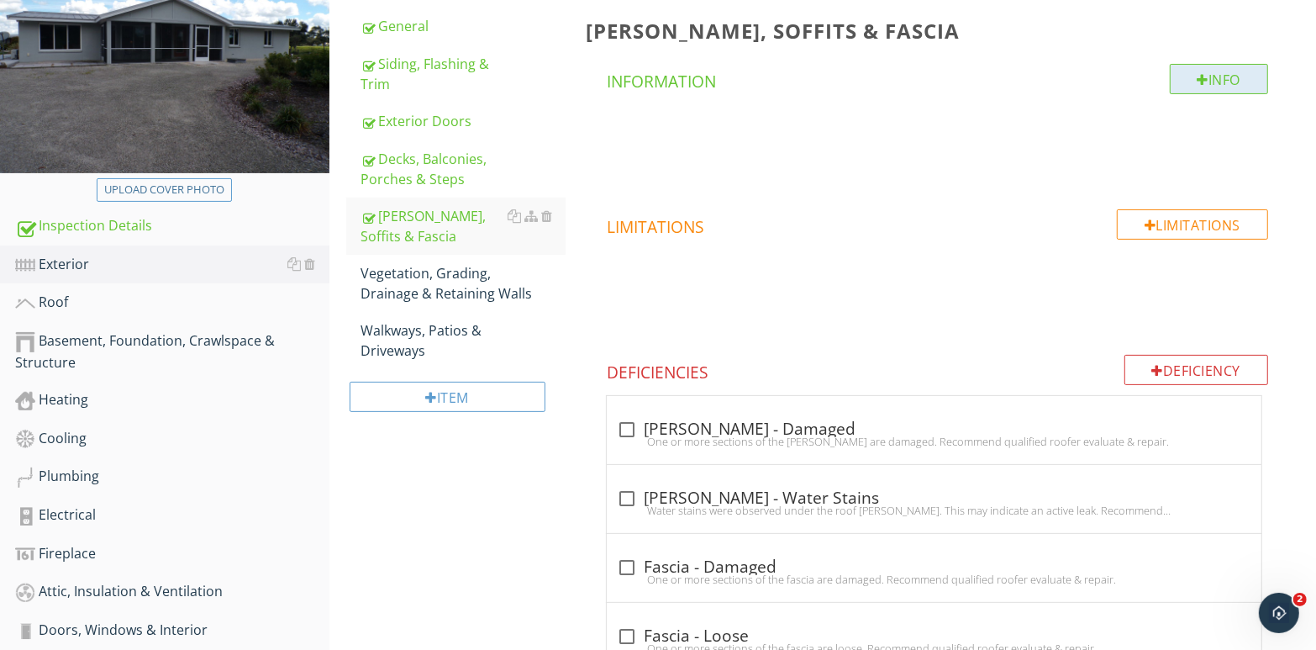
click at [1234, 81] on div "Info" at bounding box center [1219, 79] width 99 height 30
click at [1250, 174] on div "Add a new Comment Name check_box_outline_blank Save to template for use in futu…" at bounding box center [658, 325] width 1316 height 650
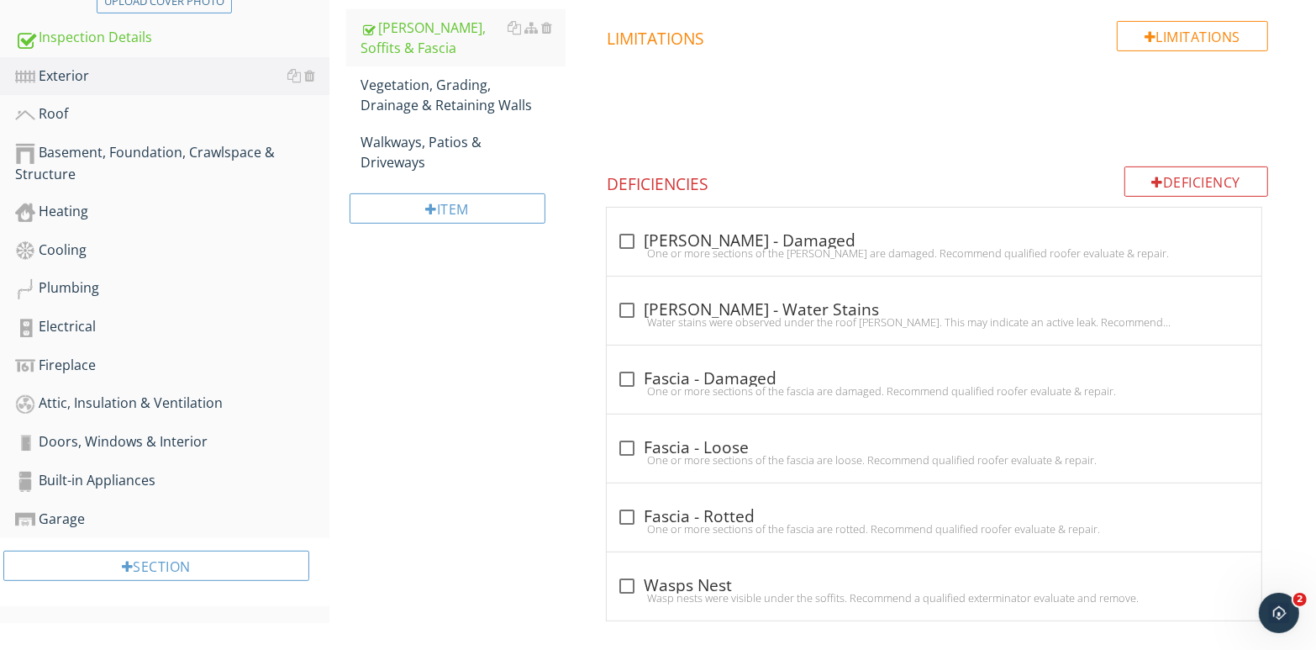
scroll to position [442, 0]
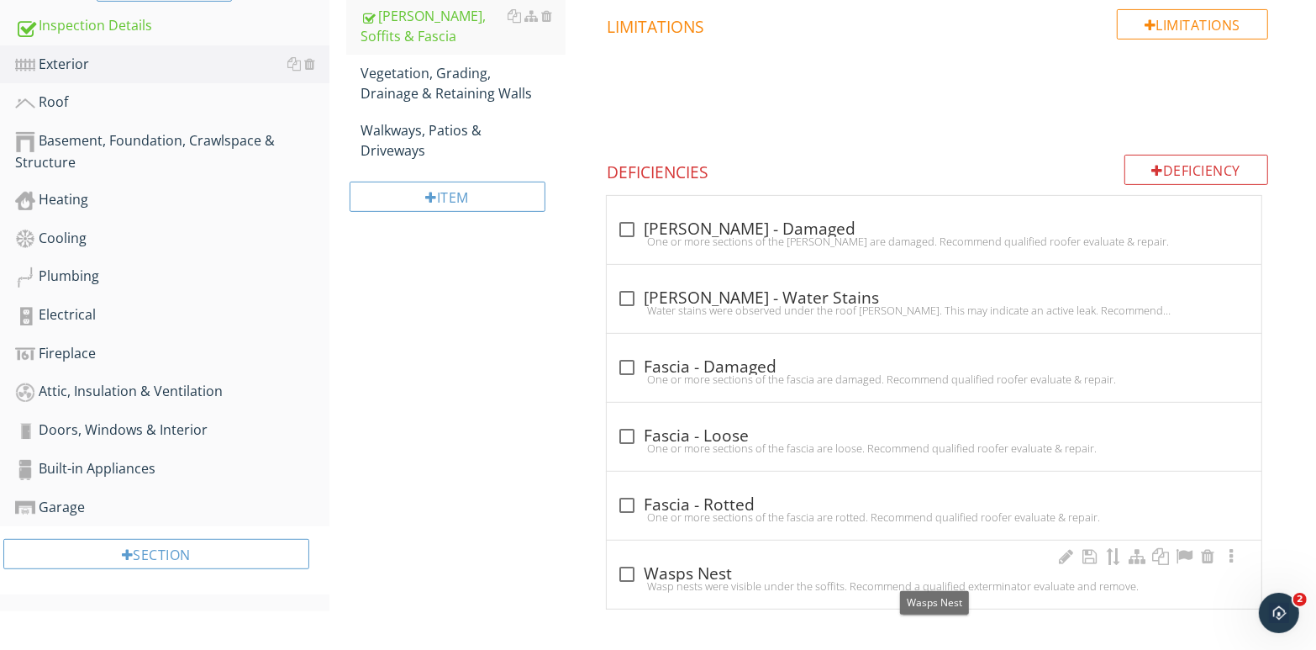
click at [632, 573] on div at bounding box center [627, 574] width 29 height 29
checkbox input "true"
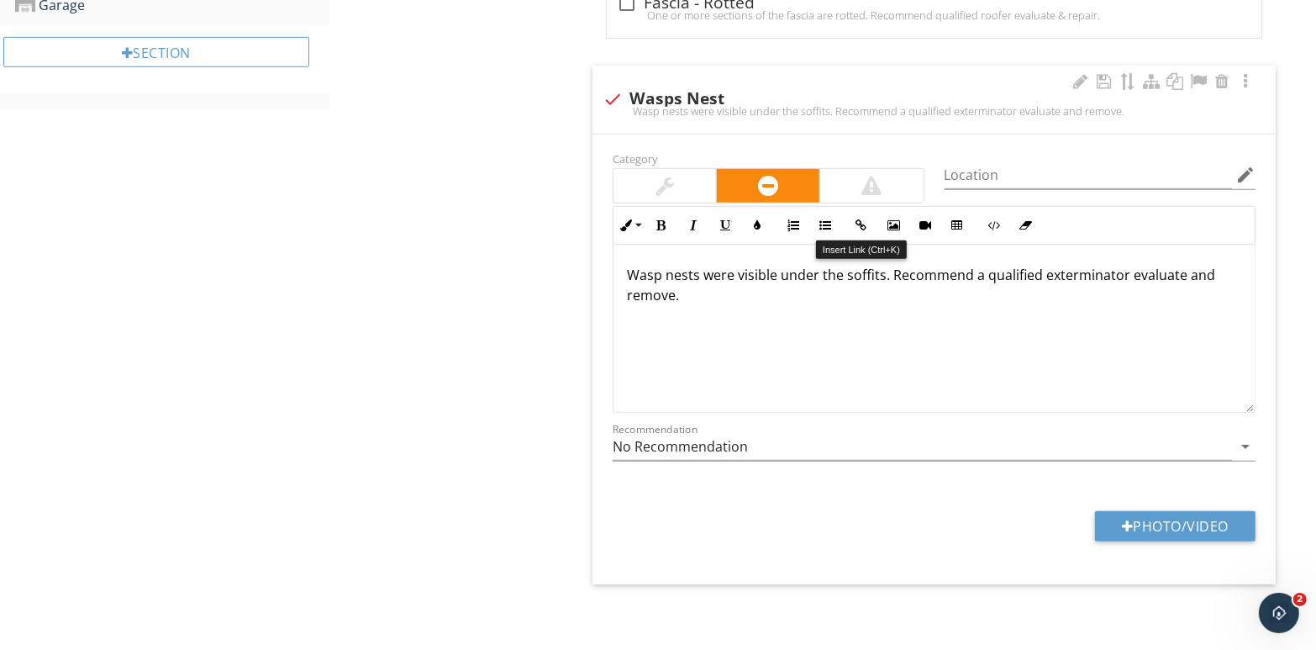
scroll to position [945, 0]
click at [1167, 519] on button "Photo/Video" at bounding box center [1175, 525] width 161 height 30
type input "C:\fakepath\110_7938.jpg"
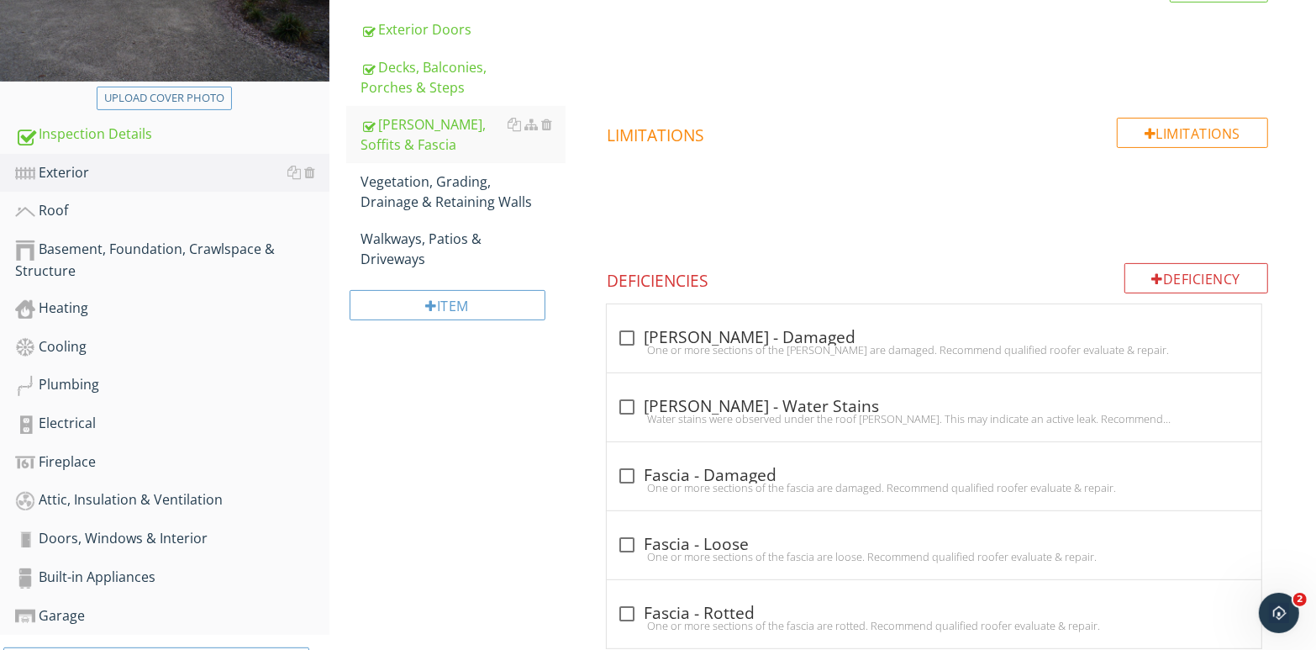
scroll to position [333, 0]
click at [442, 191] on div "Vegetation, Grading, Drainage & Retaining Walls" at bounding box center [463, 192] width 205 height 40
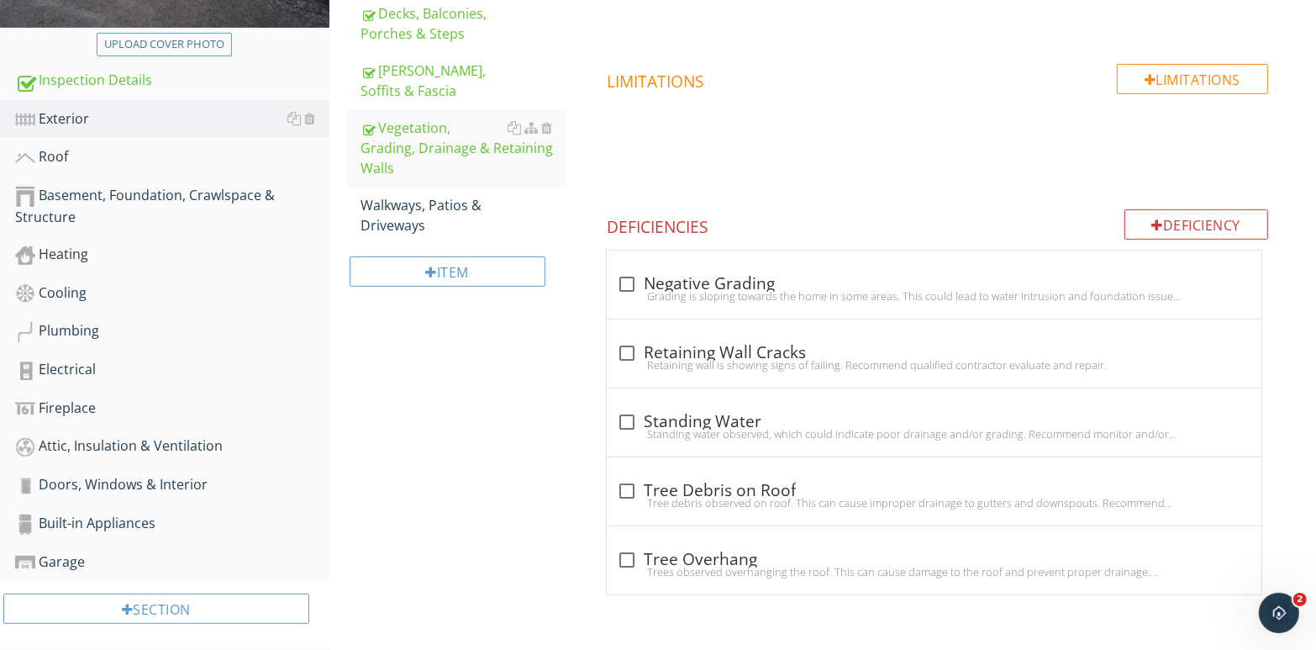
scroll to position [404, 0]
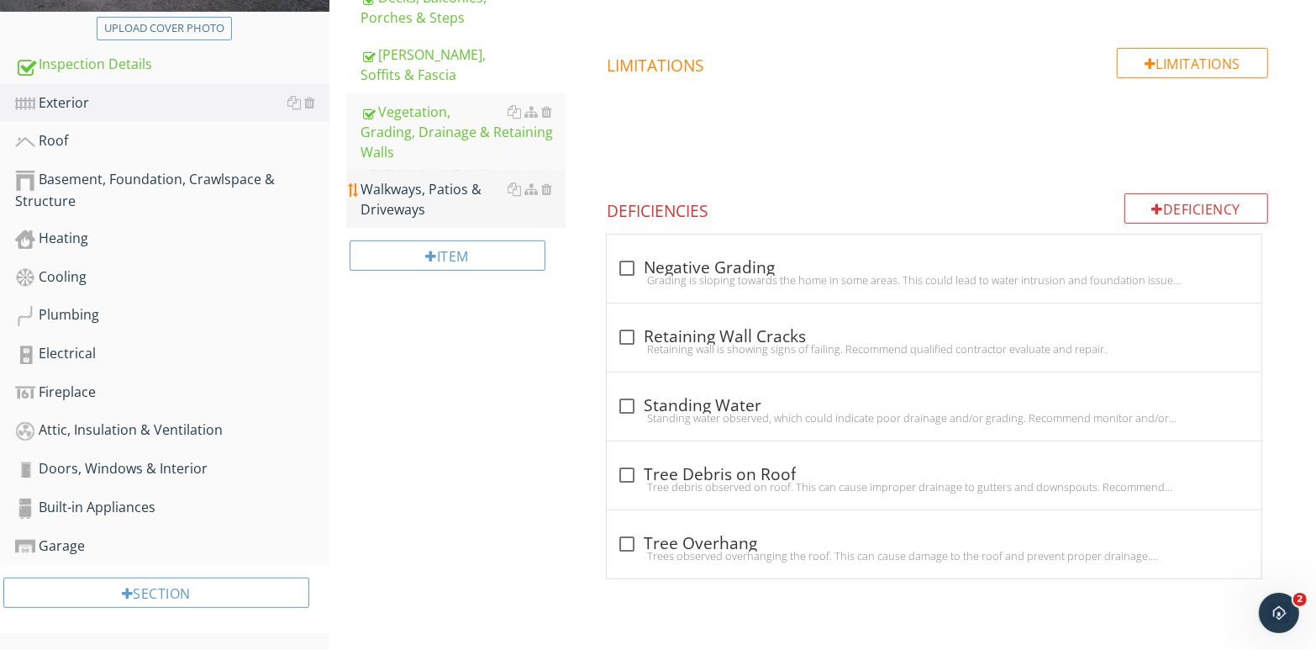
click at [436, 179] on div "Walkways, Patios & Driveways" at bounding box center [463, 199] width 205 height 40
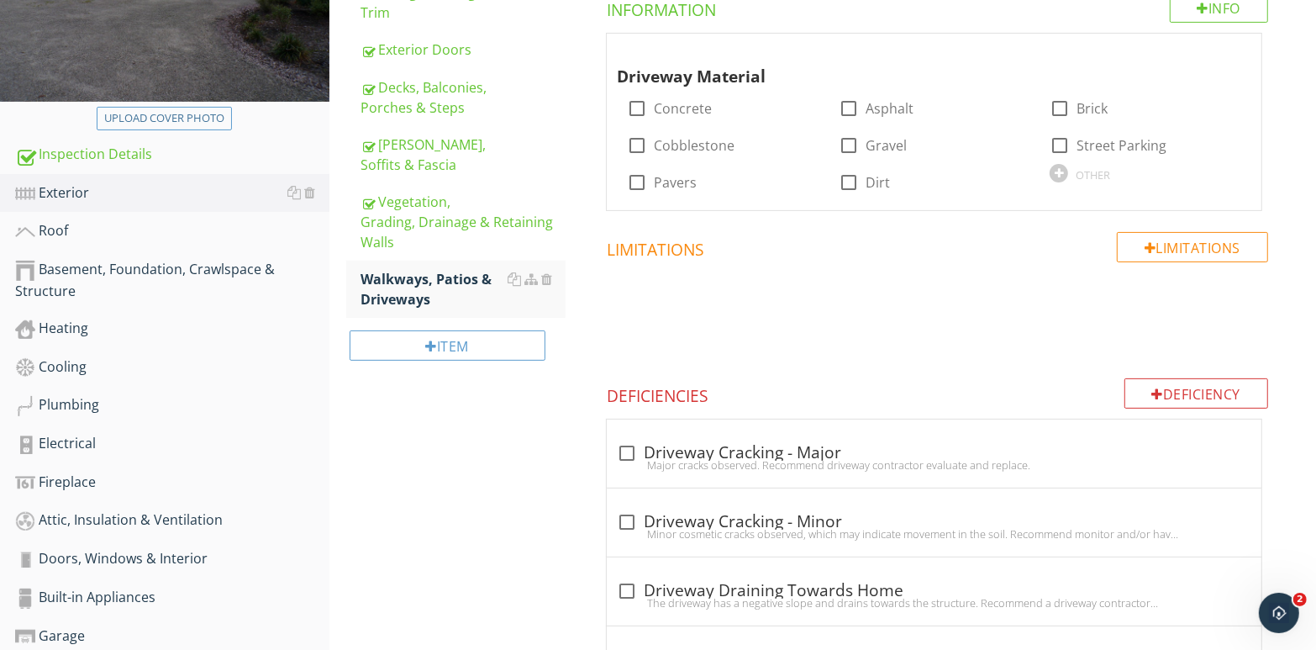
scroll to position [338, 0]
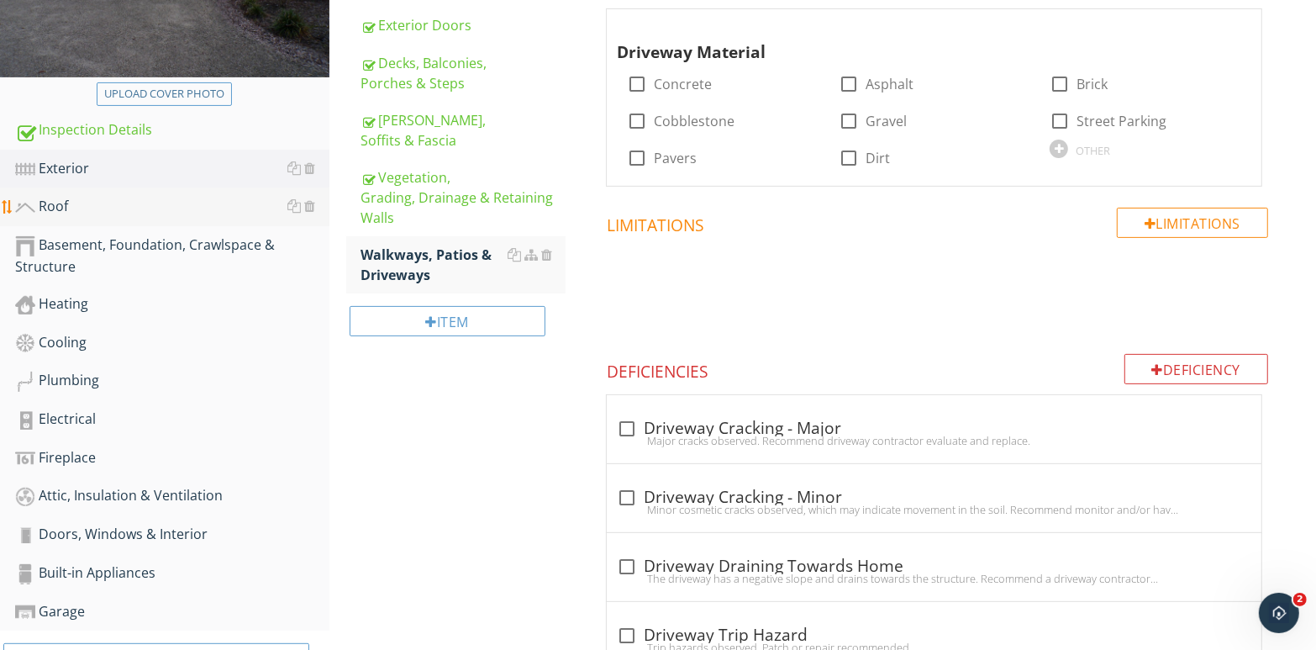
click at [134, 202] on div "Roof" at bounding box center [172, 207] width 314 height 22
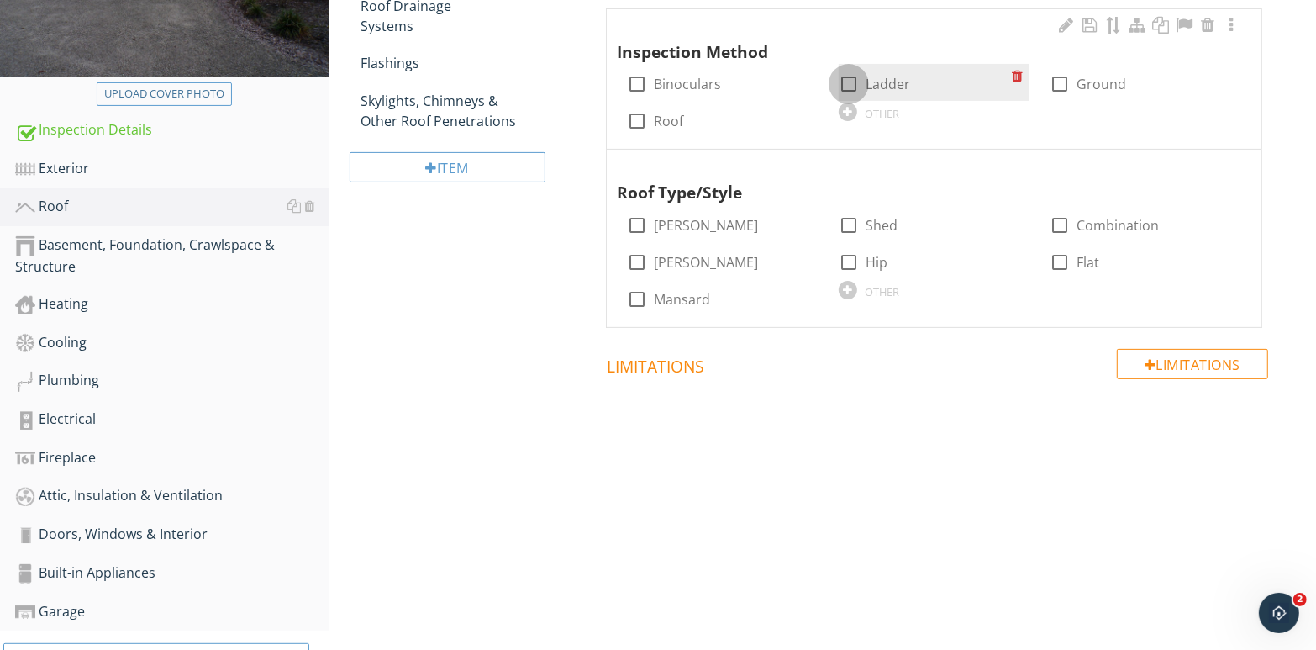
click at [847, 87] on div at bounding box center [849, 84] width 29 height 29
checkbox input "true"
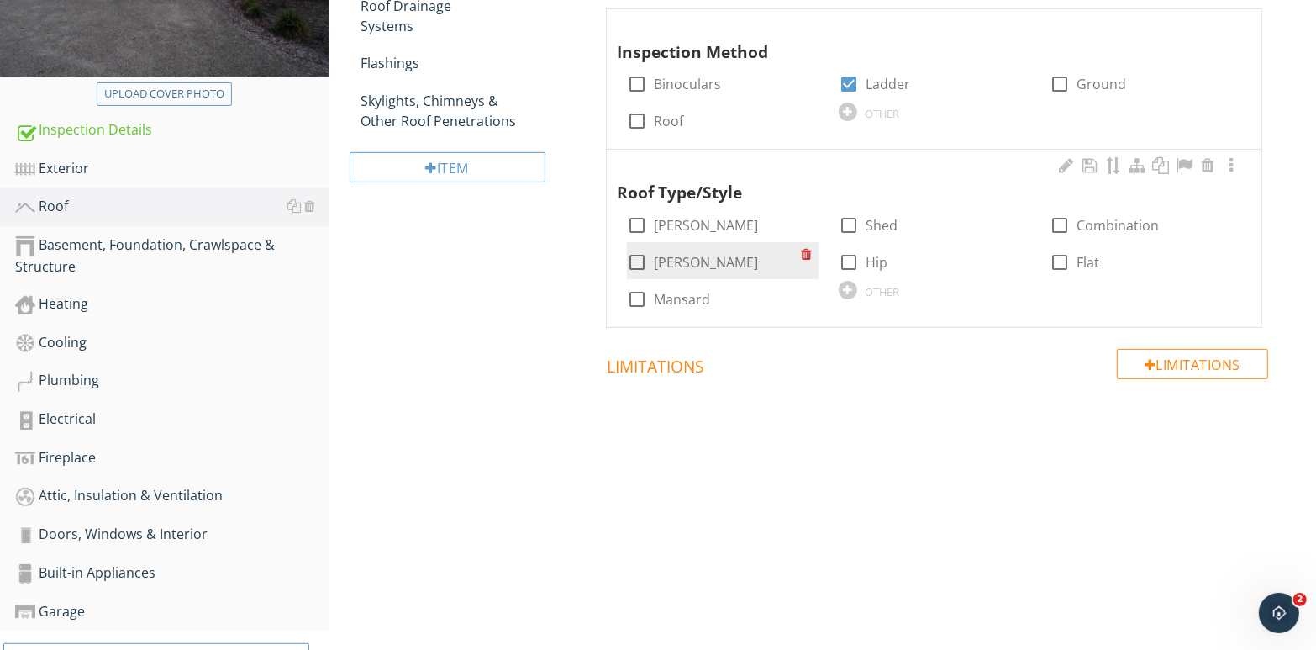
drag, startPoint x: 634, startPoint y: 263, endPoint x: 670, endPoint y: 269, distance: 36.6
click at [637, 263] on div at bounding box center [637, 262] width 29 height 29
checkbox input "true"
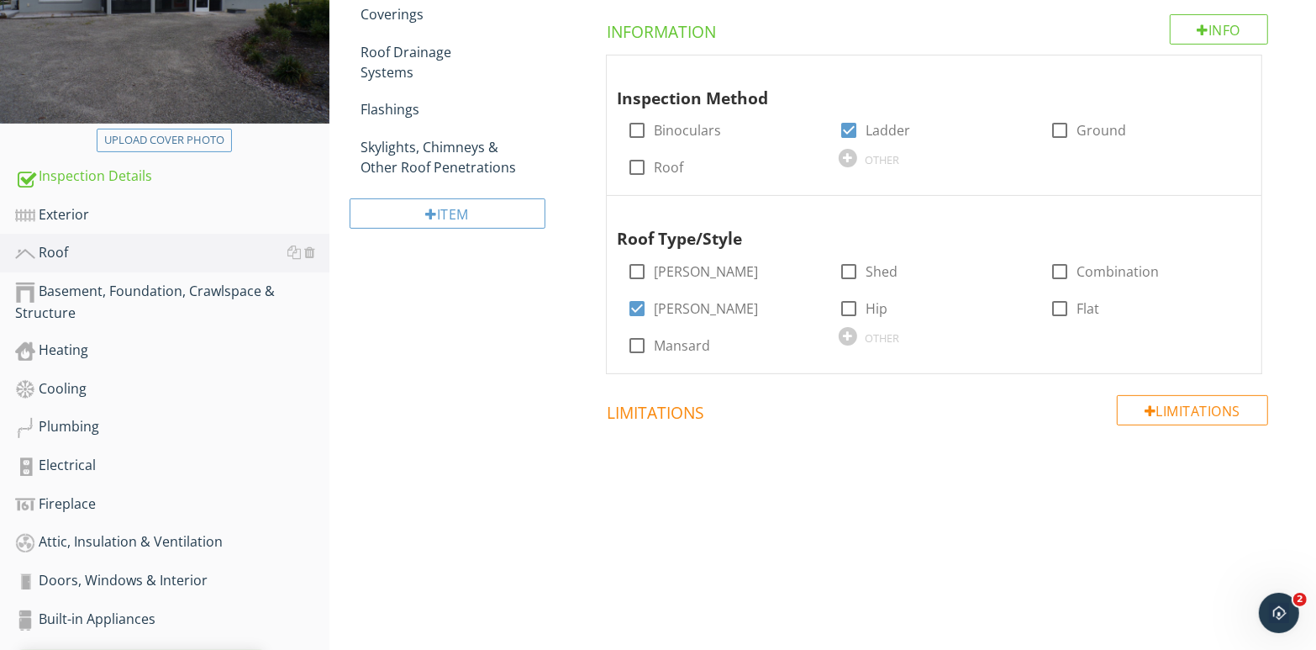
scroll to position [236, 0]
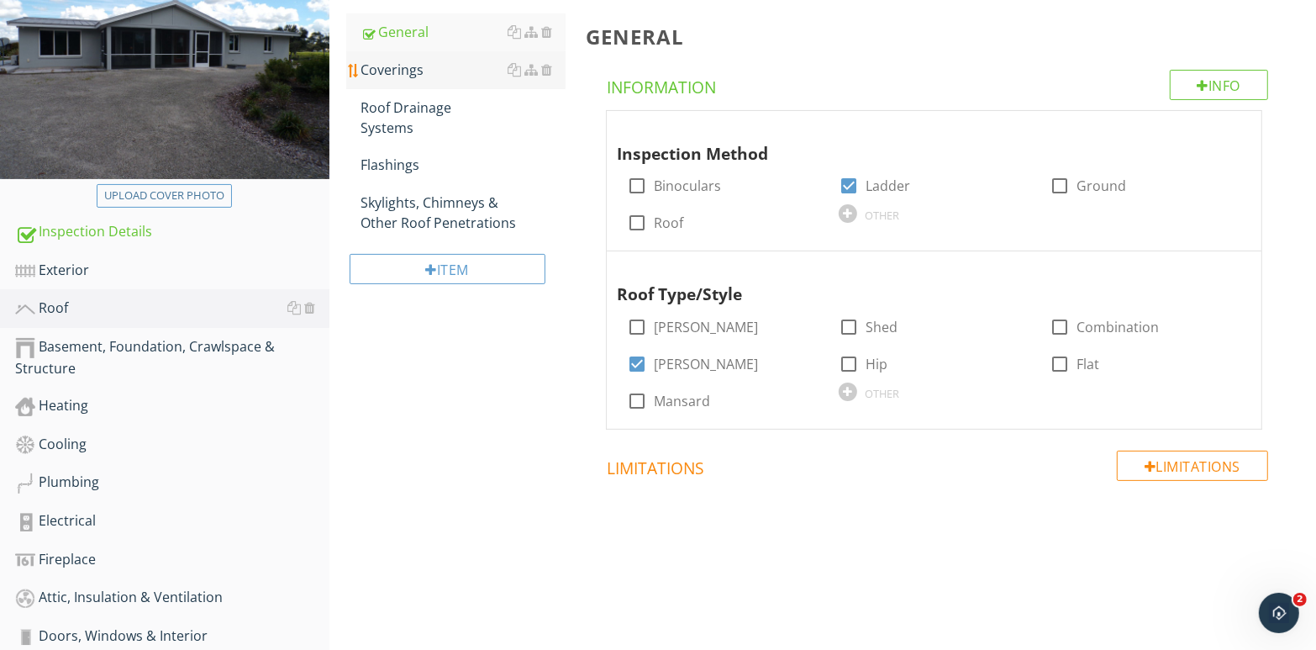
click at [412, 71] on div "Coverings" at bounding box center [463, 70] width 205 height 20
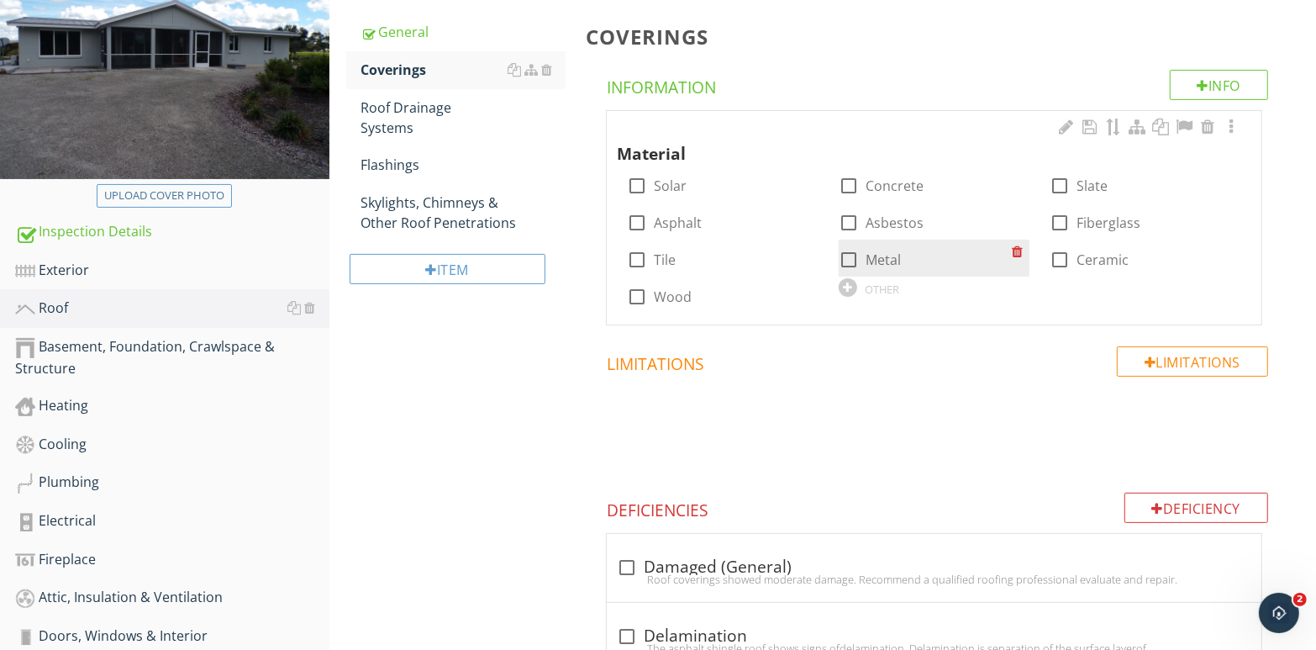
click at [853, 257] on div at bounding box center [849, 259] width 29 height 29
checkbox input "true"
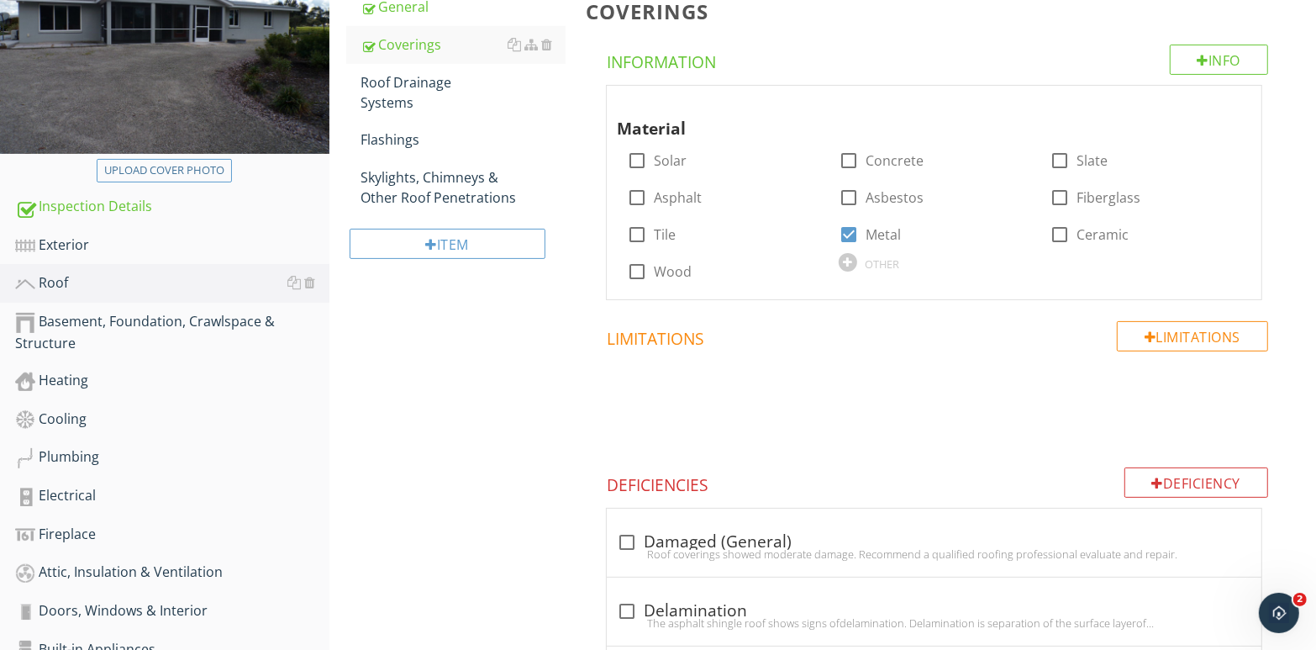
scroll to position [176, 0]
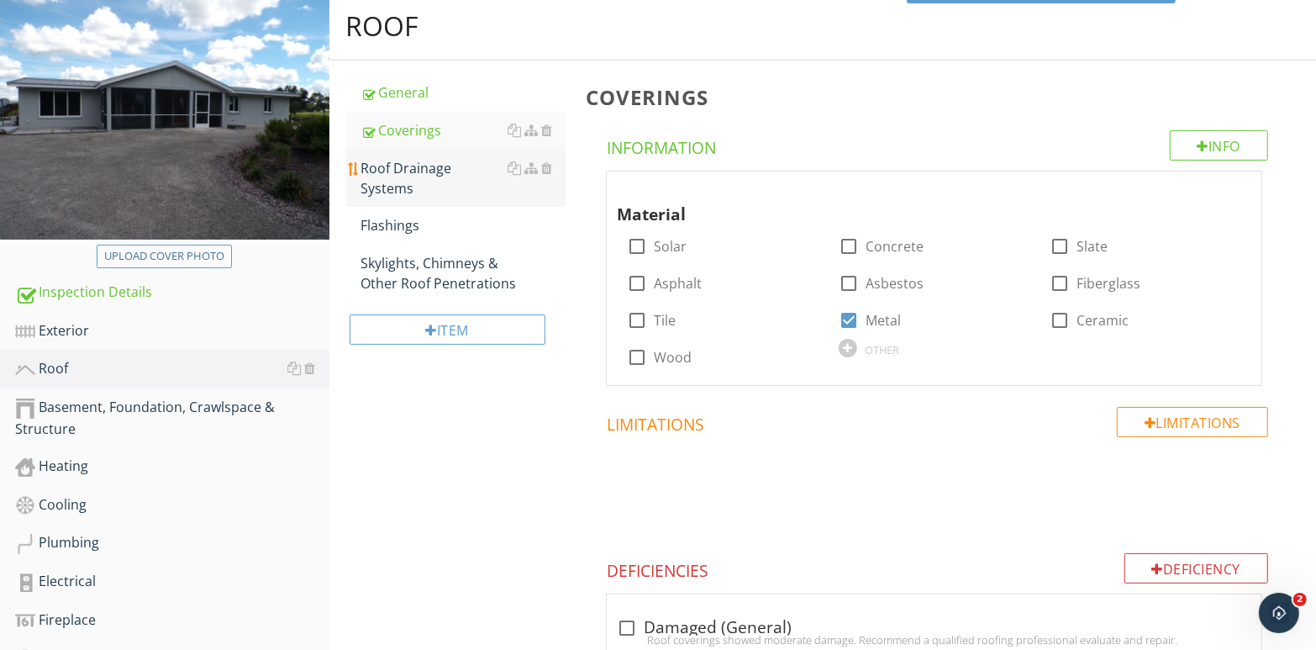
click at [433, 169] on div "Roof Drainage Systems" at bounding box center [463, 178] width 205 height 40
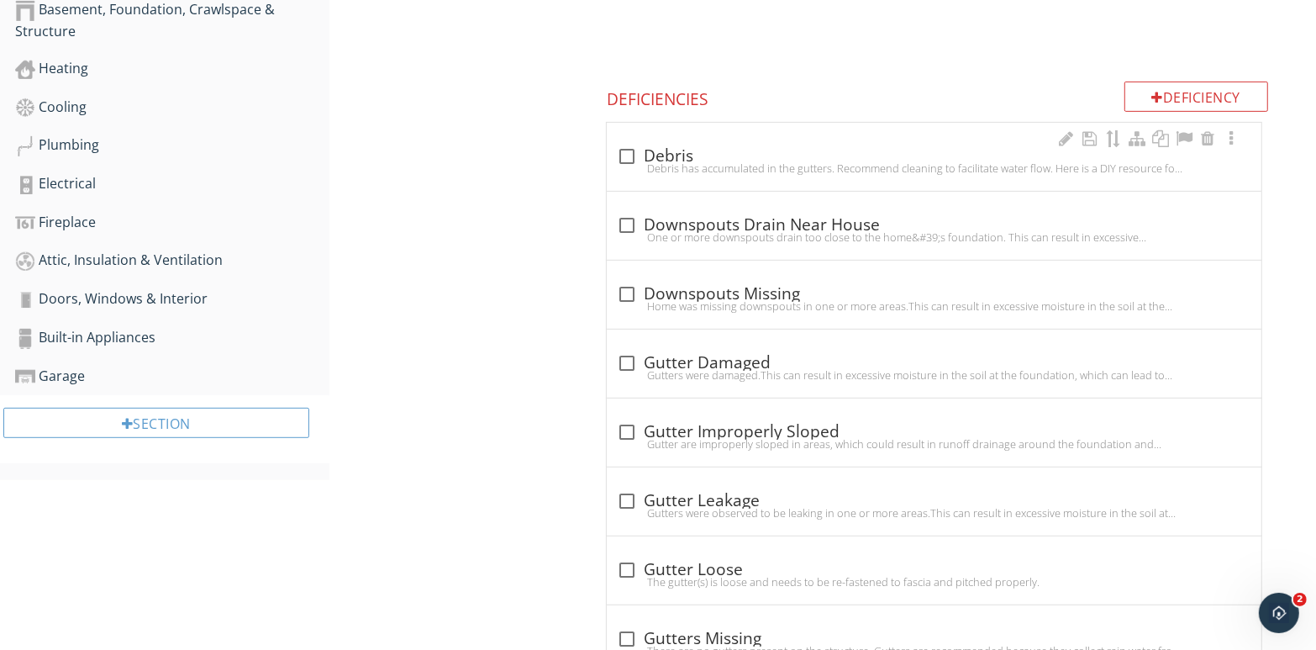
scroll to position [637, 0]
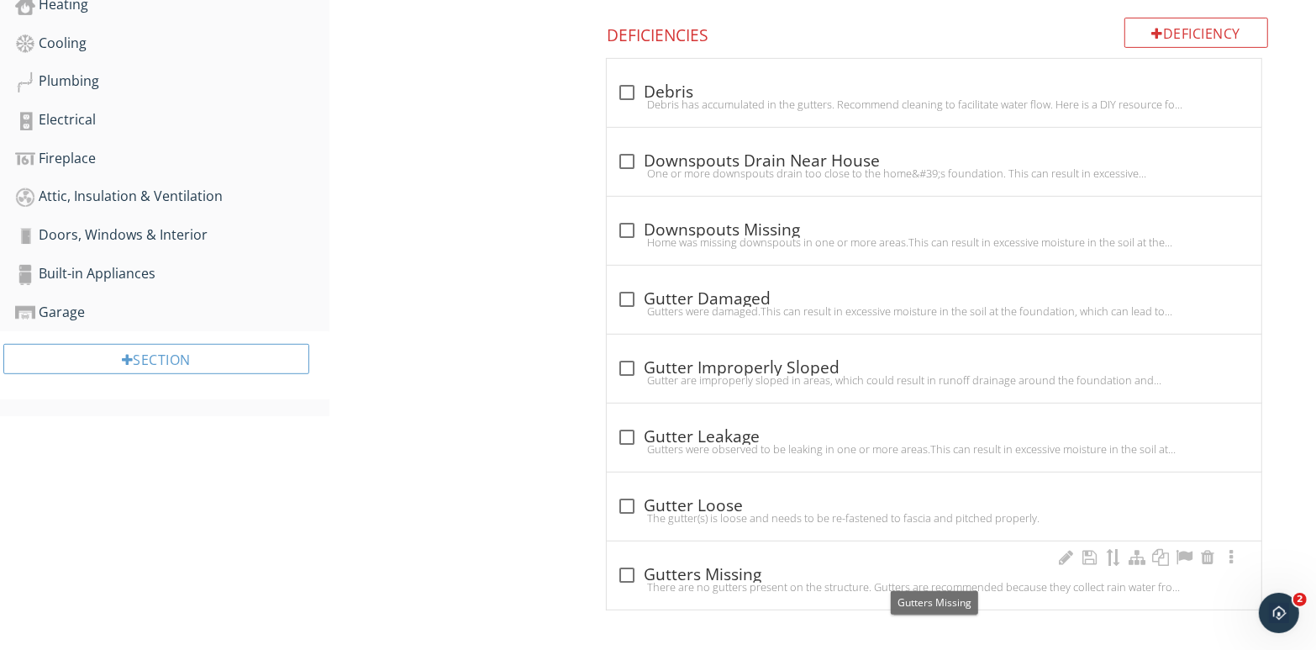
click at [628, 574] on div at bounding box center [627, 575] width 29 height 29
checkbox input "true"
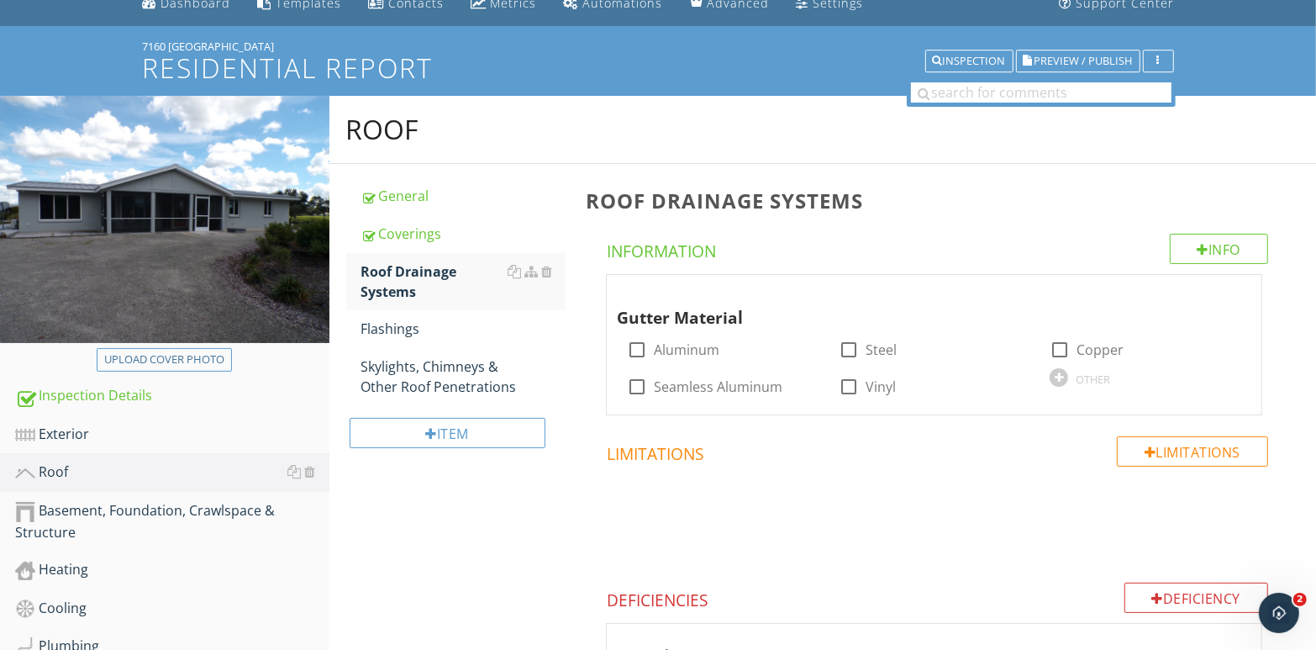
scroll to position [49, 0]
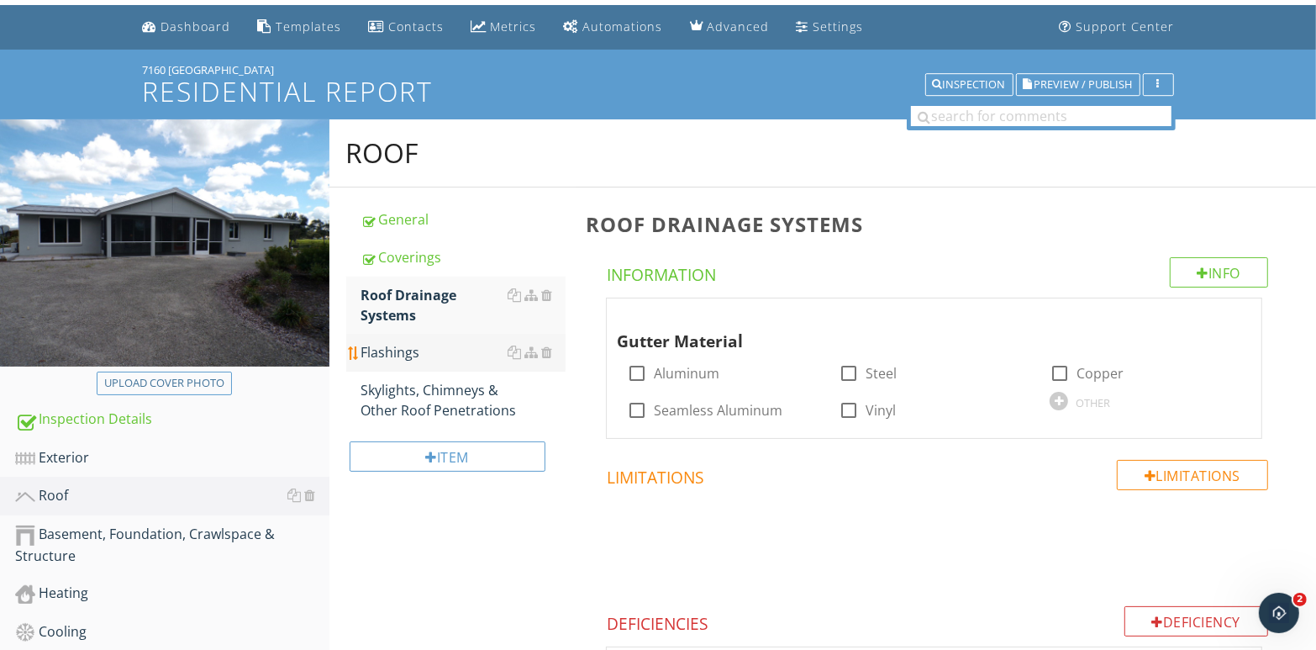
click at [427, 349] on div "Flashings" at bounding box center [463, 352] width 205 height 20
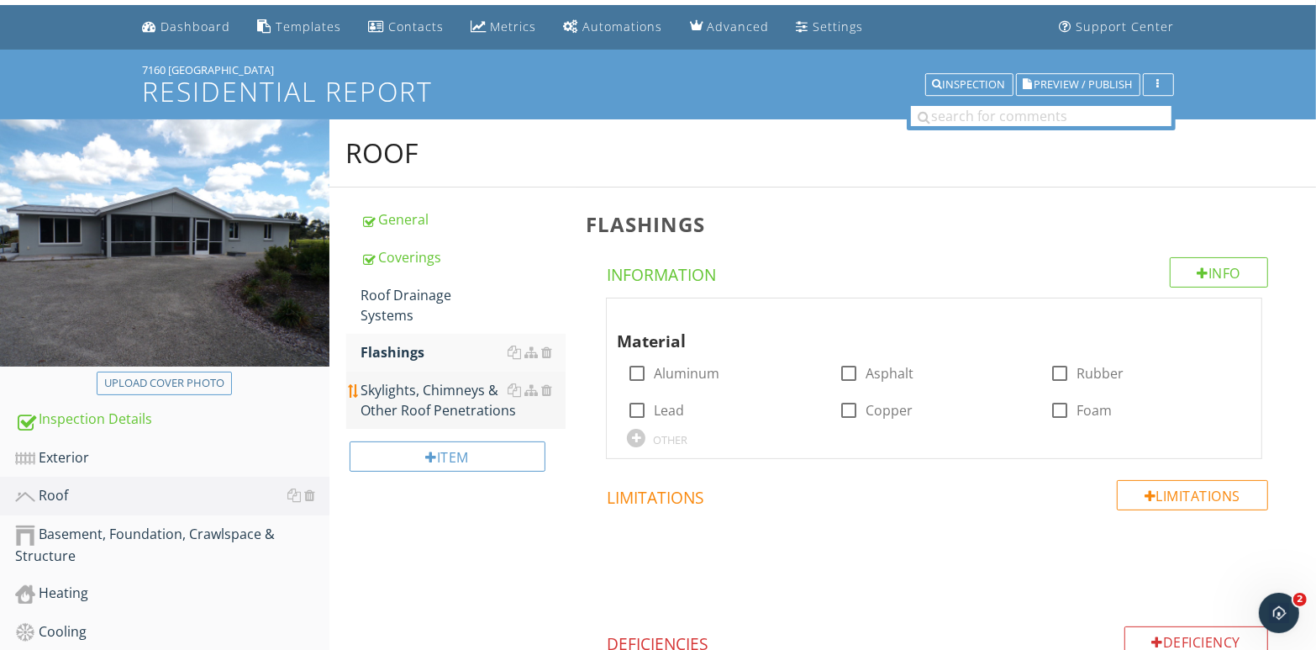
click at [430, 380] on div "Skylights, Chimneys & Other Roof Penetrations" at bounding box center [463, 400] width 205 height 40
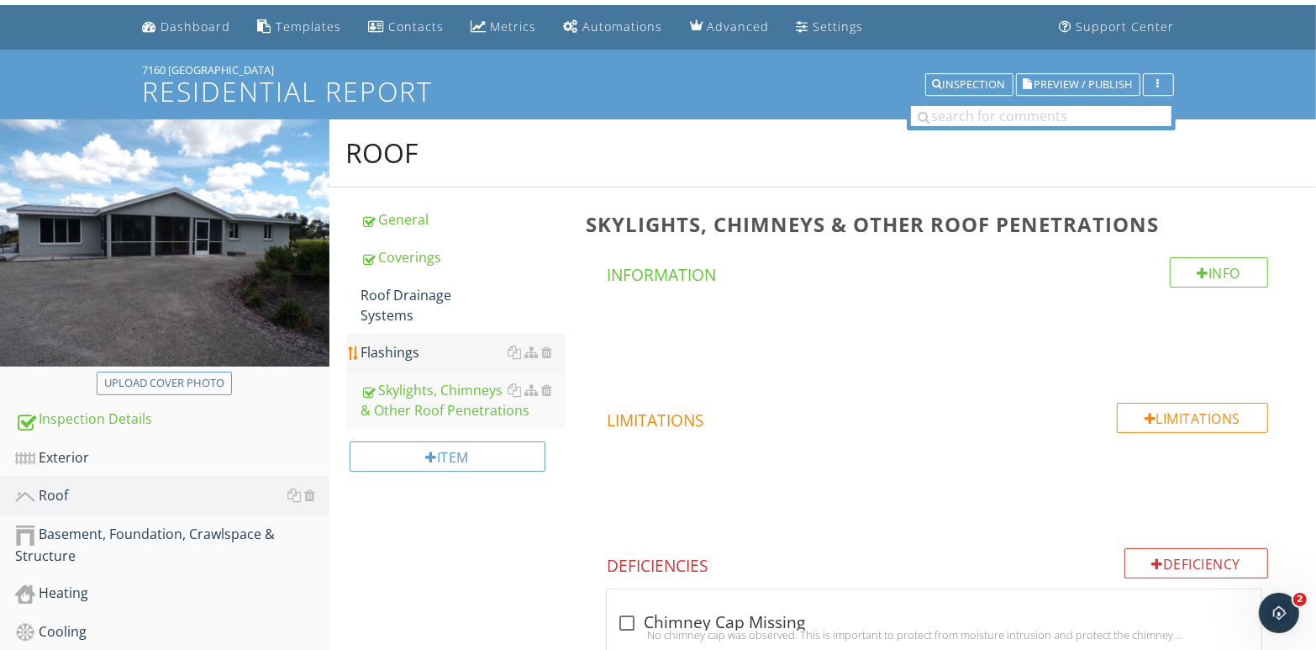
click at [453, 342] on div "Flashings" at bounding box center [463, 352] width 205 height 20
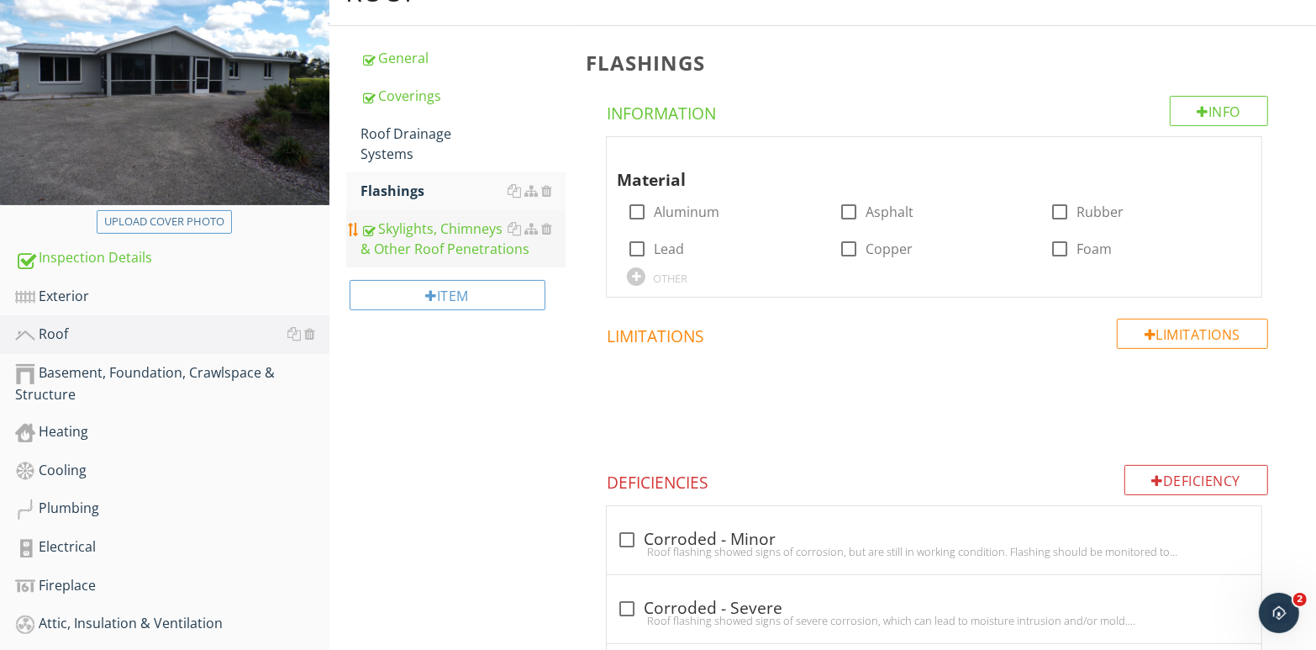
scroll to position [168, 0]
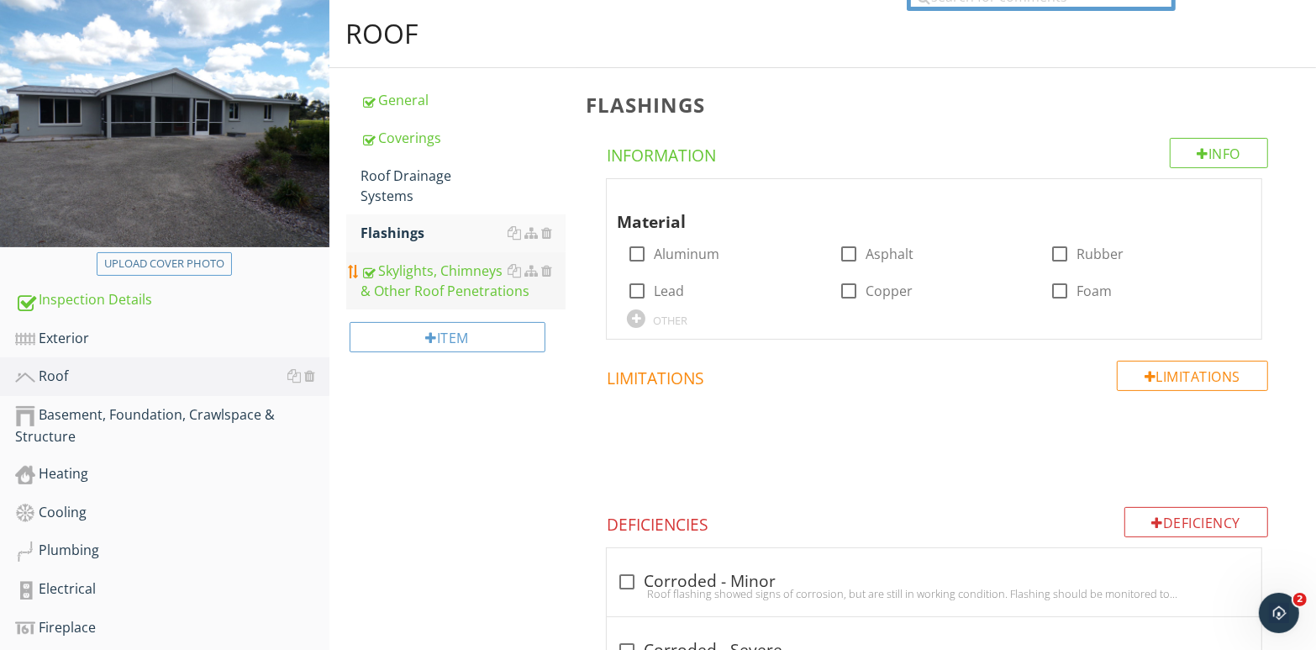
click at [453, 261] on div "Skylights, Chimneys & Other Roof Penetrations" at bounding box center [463, 281] width 205 height 40
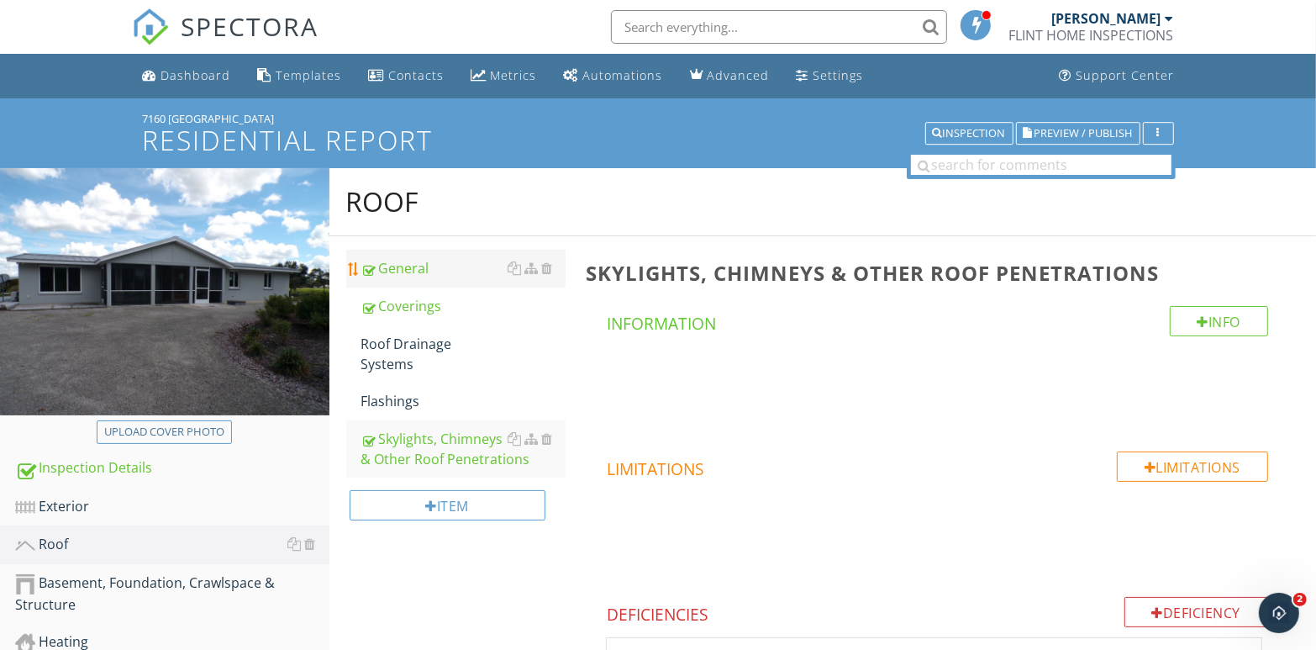
click at [416, 272] on div "General" at bounding box center [463, 268] width 205 height 20
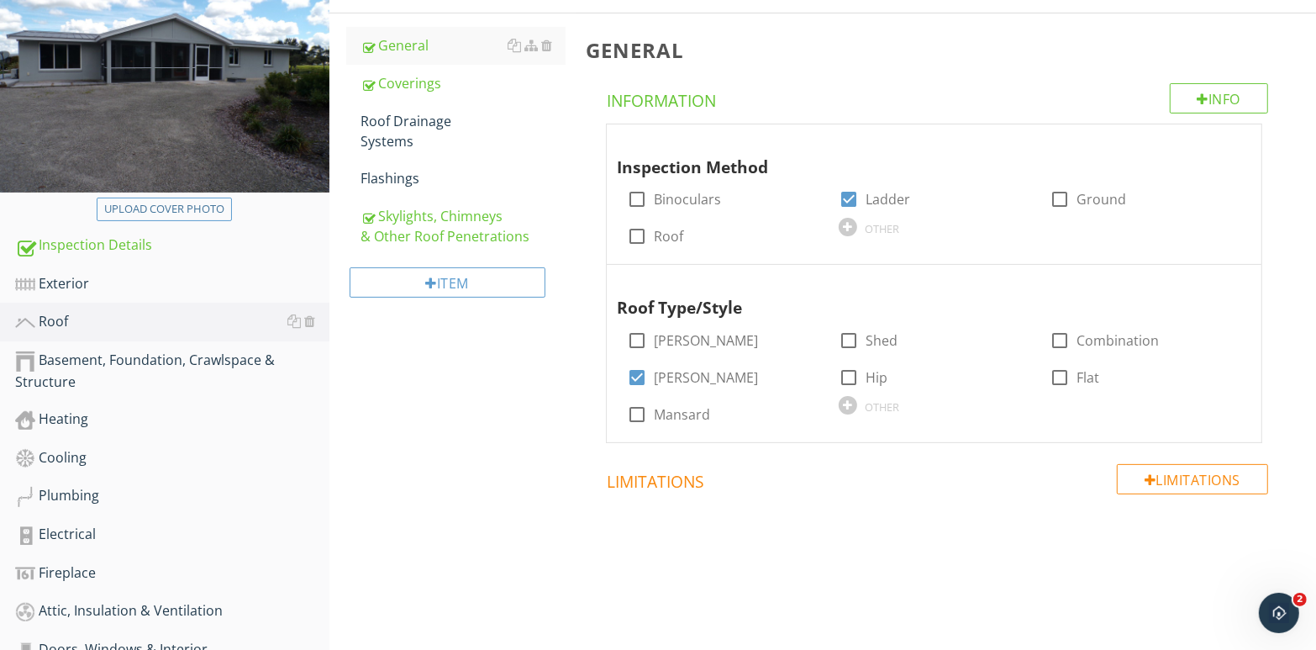
scroll to position [152, 0]
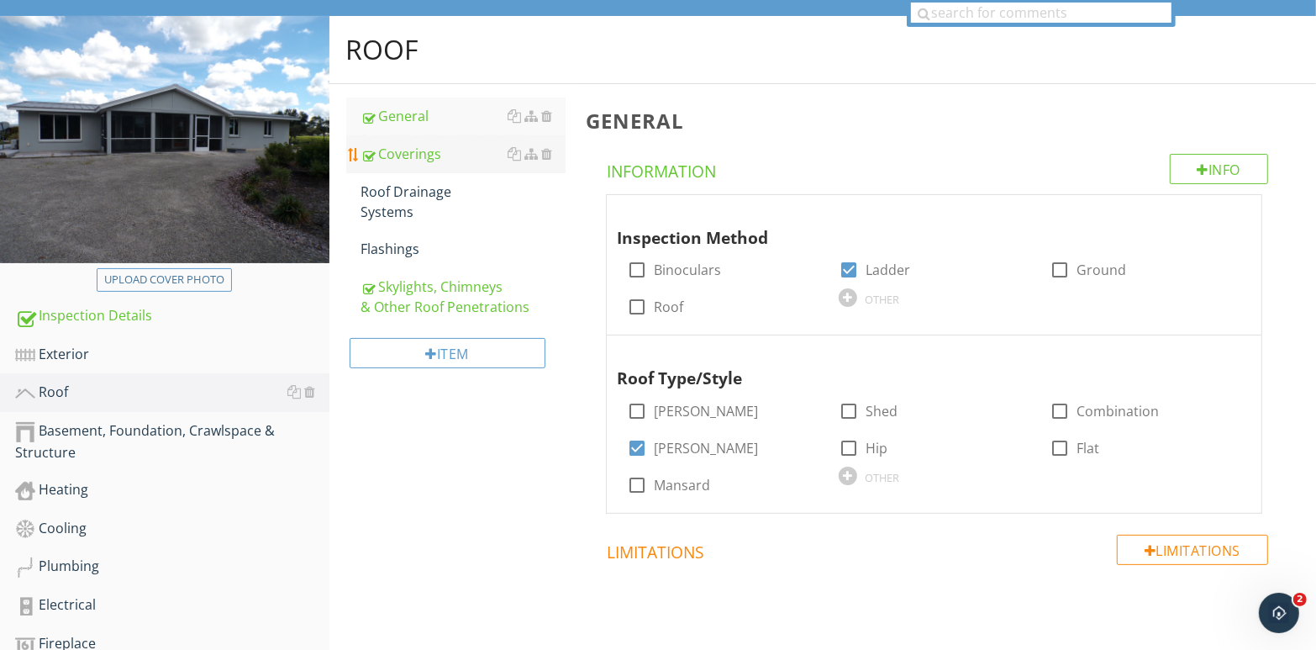
click at [406, 161] on div "Coverings" at bounding box center [463, 154] width 205 height 20
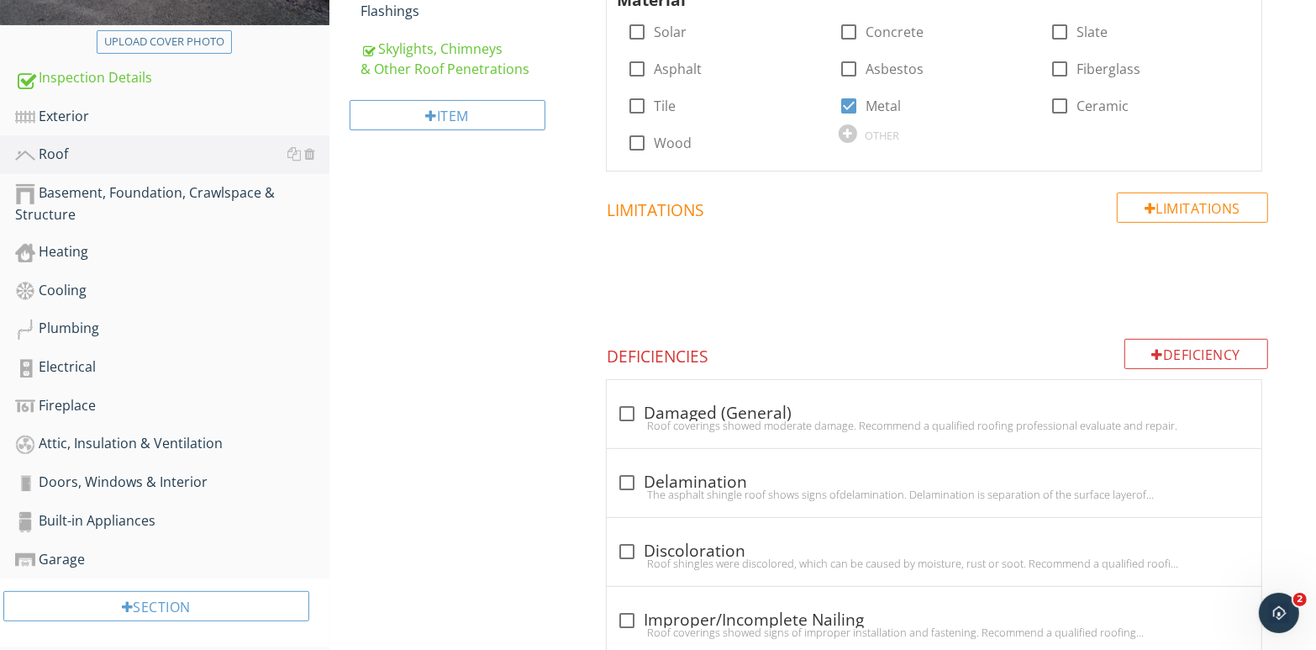
scroll to position [260, 0]
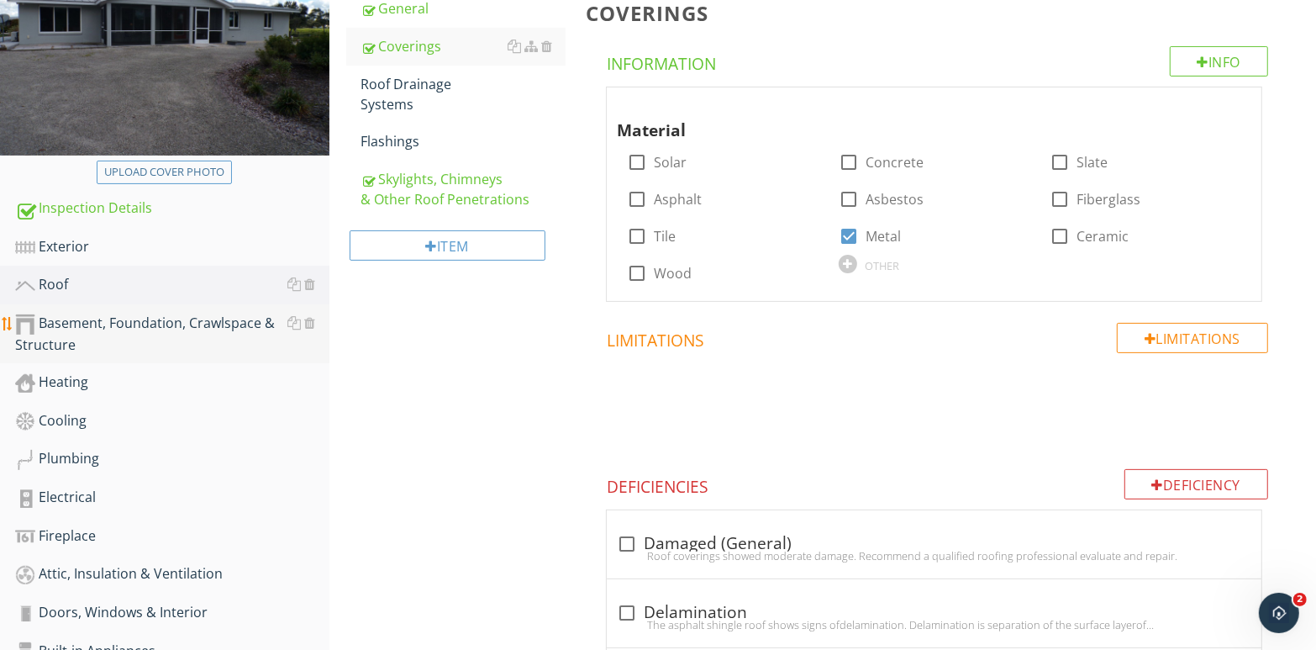
click at [140, 330] on div "Basement, Foundation, Crawlspace & Structure" at bounding box center [172, 334] width 314 height 42
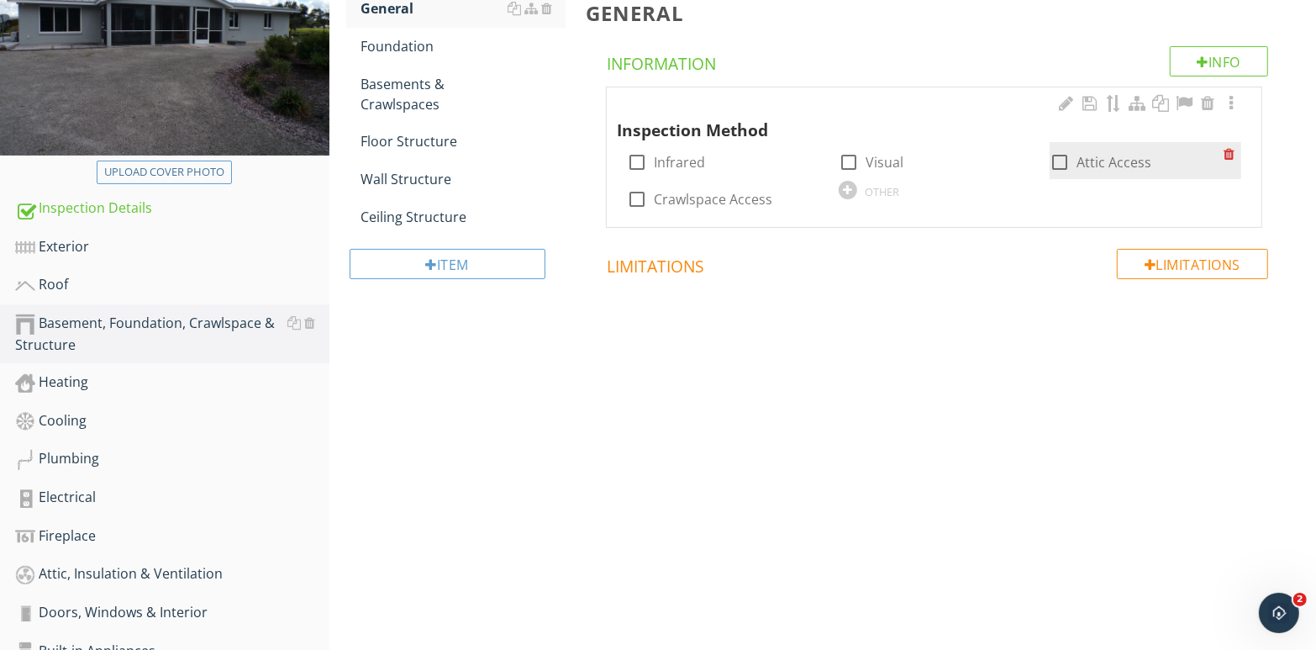
click at [1058, 164] on div at bounding box center [1060, 162] width 29 height 29
checkbox input "true"
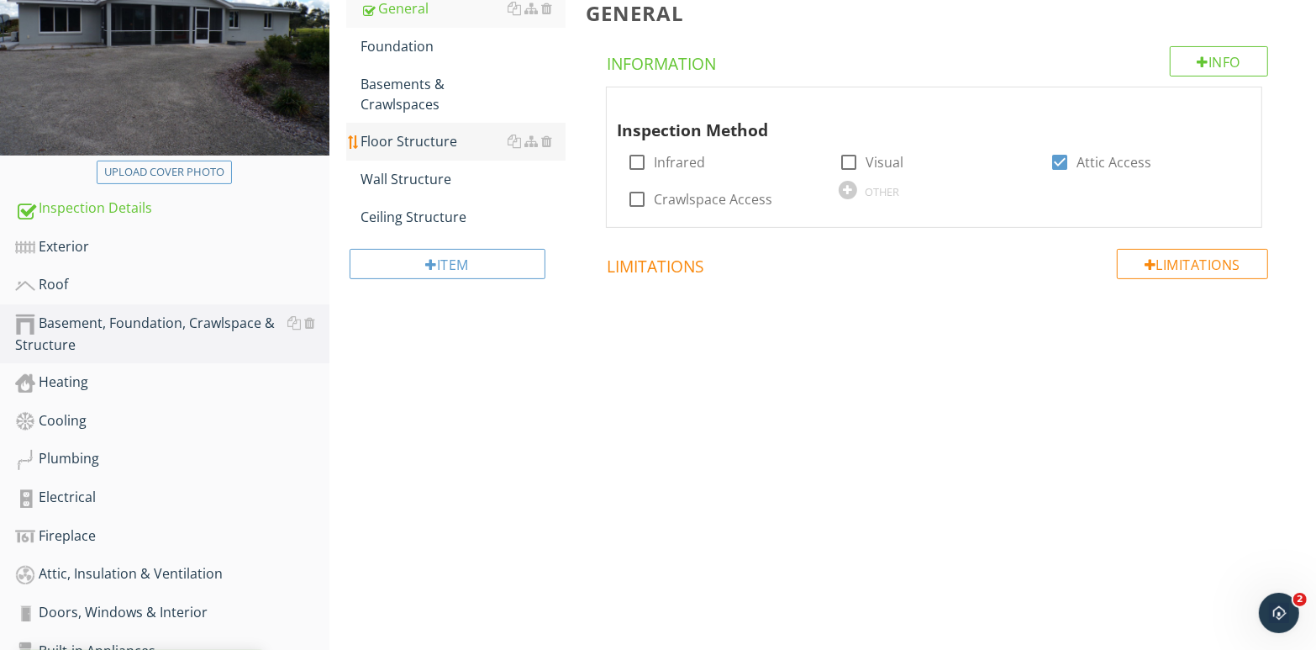
scroll to position [176, 0]
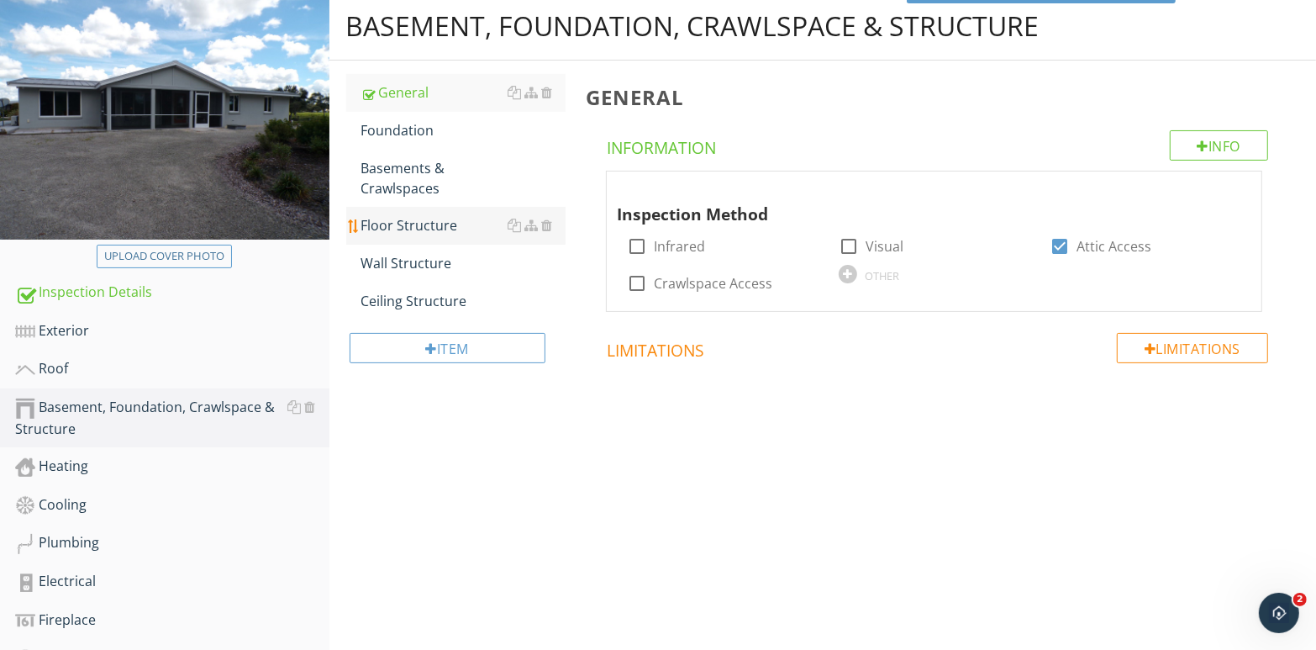
click at [471, 230] on div "Floor Structure" at bounding box center [463, 225] width 205 height 20
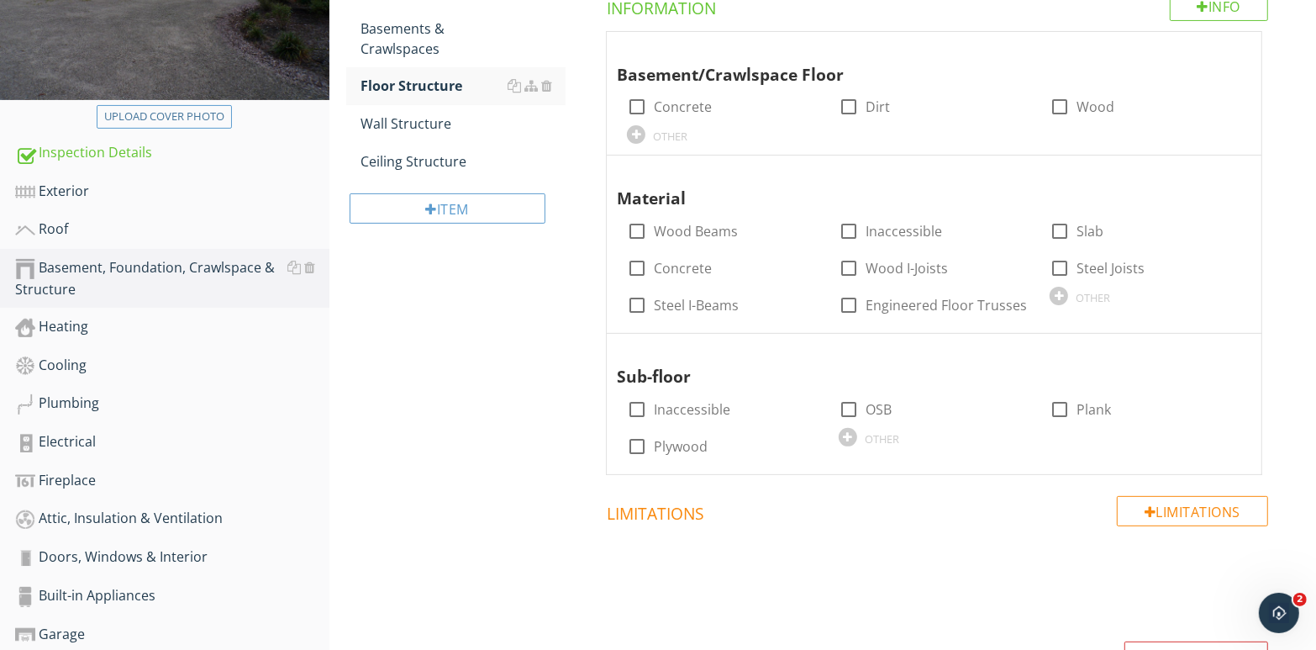
scroll to position [260, 0]
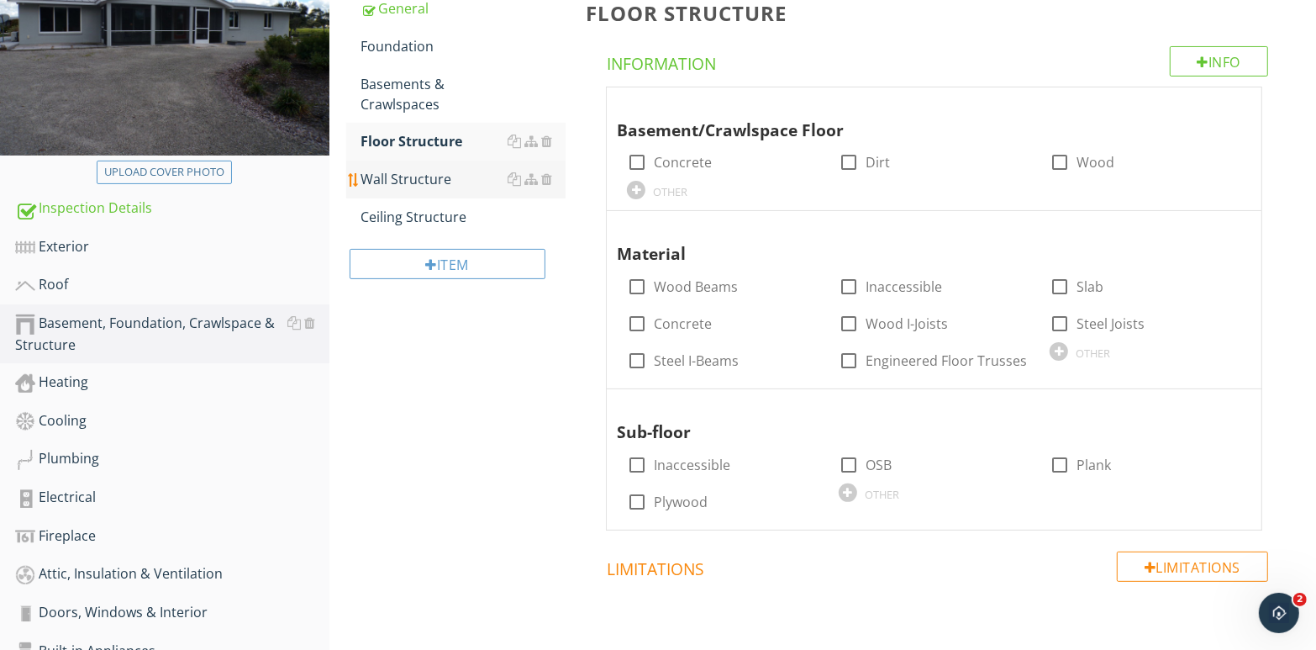
click at [412, 176] on div "Wall Structure" at bounding box center [463, 179] width 205 height 20
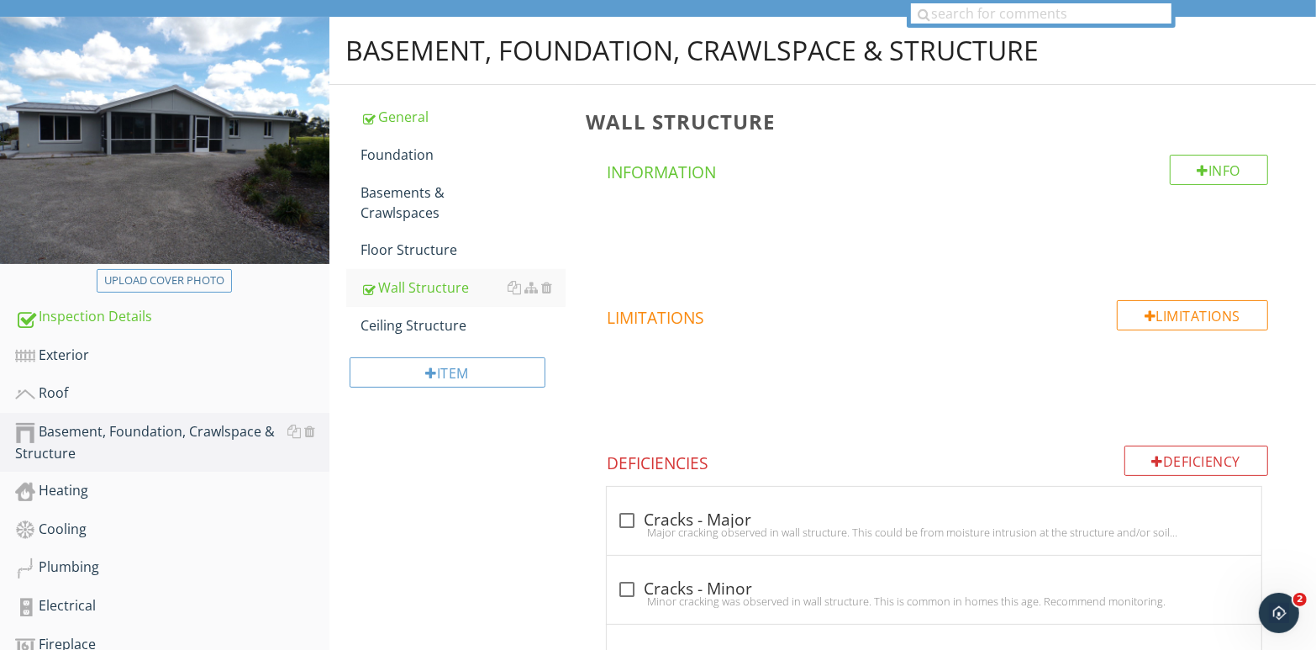
scroll to position [92, 0]
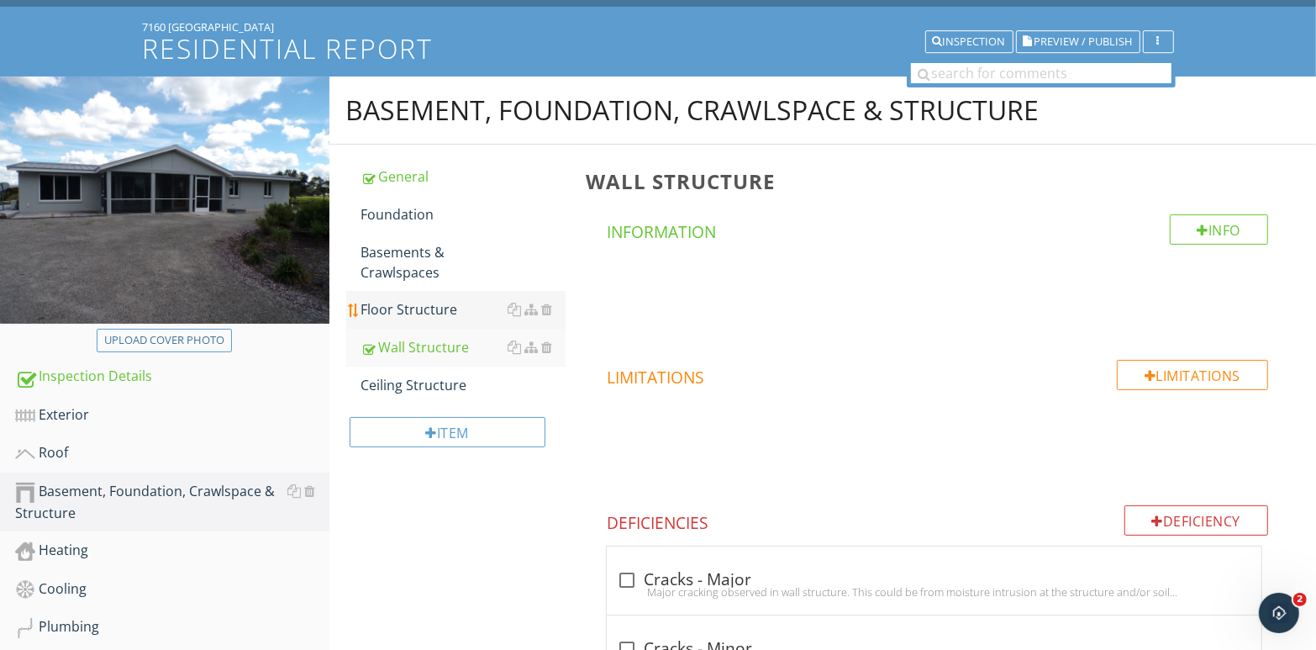
click at [462, 312] on div "Floor Structure" at bounding box center [463, 309] width 205 height 20
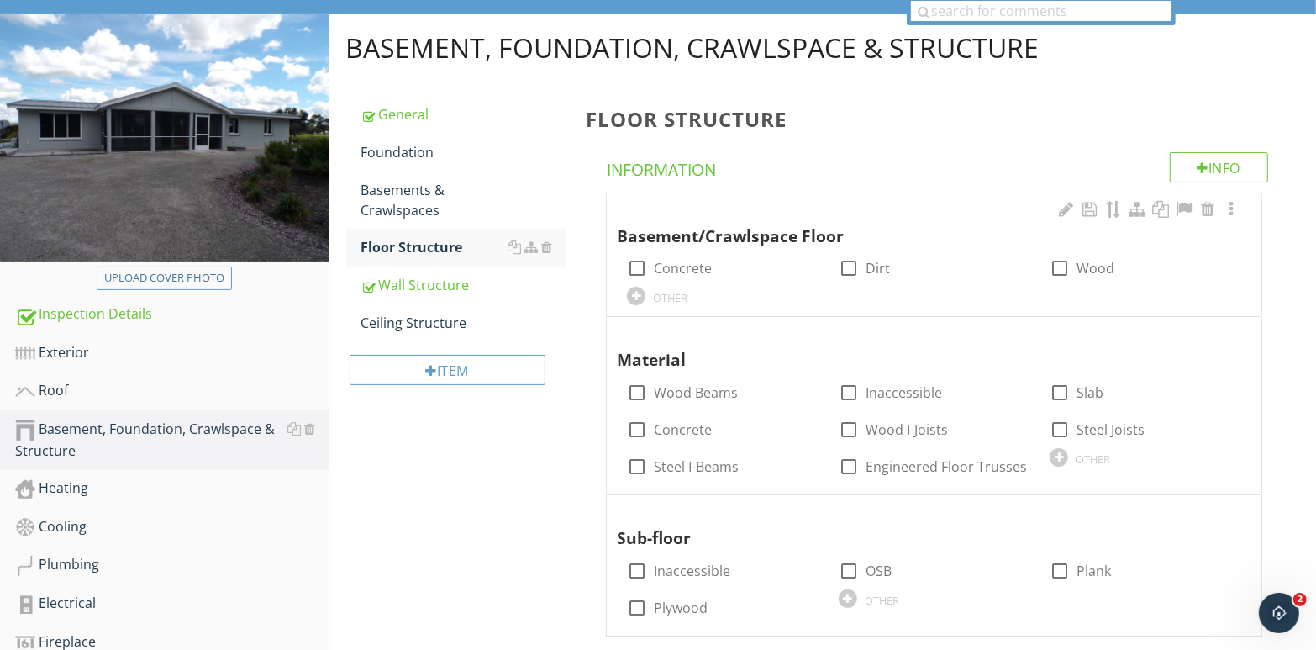
scroll to position [176, 0]
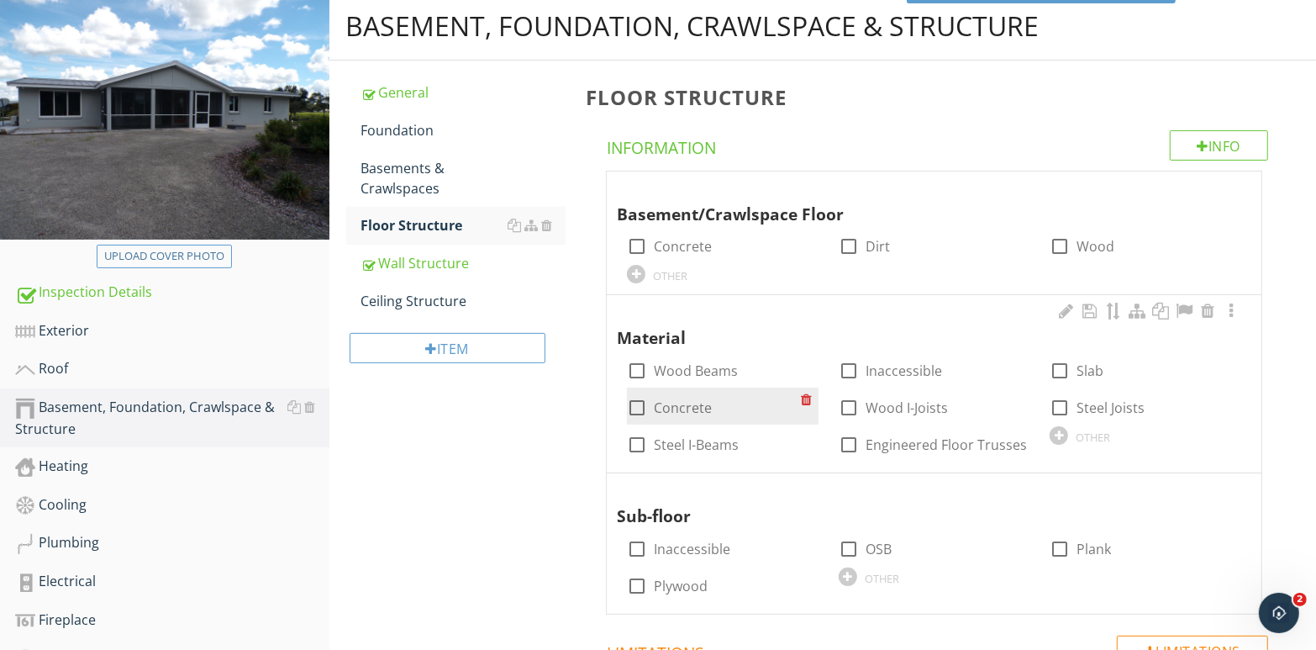
click at [635, 409] on div at bounding box center [637, 407] width 29 height 29
checkbox input "true"
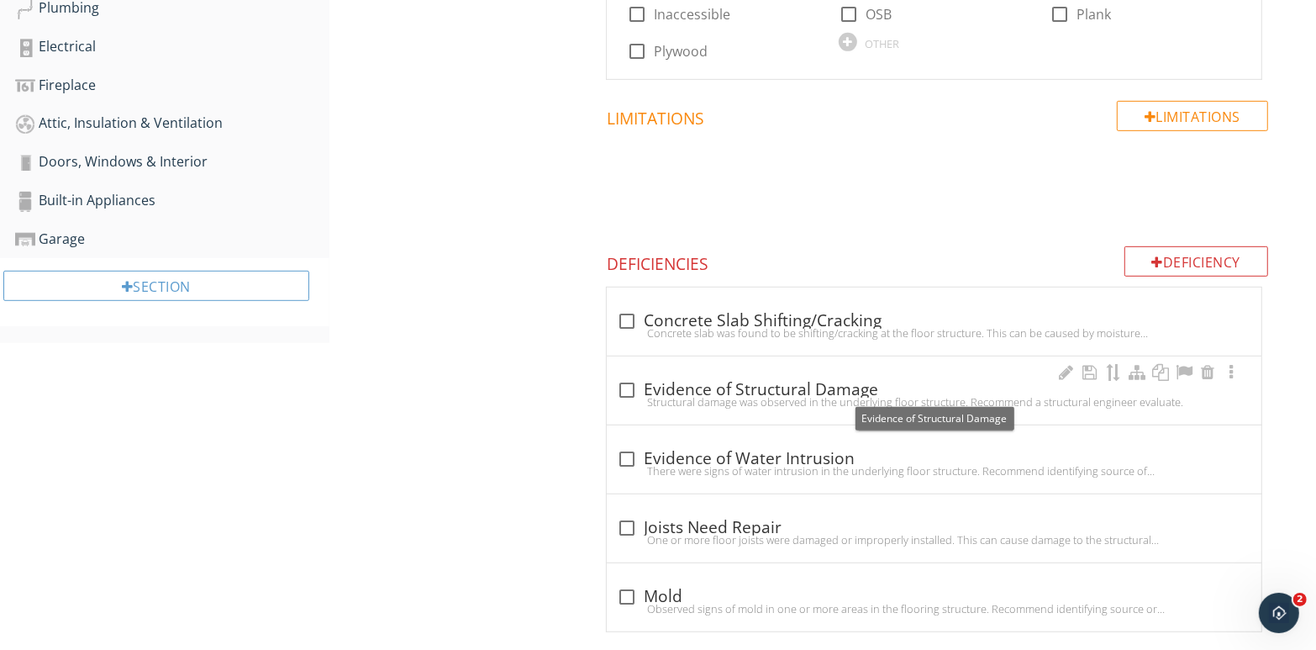
scroll to position [732, 0]
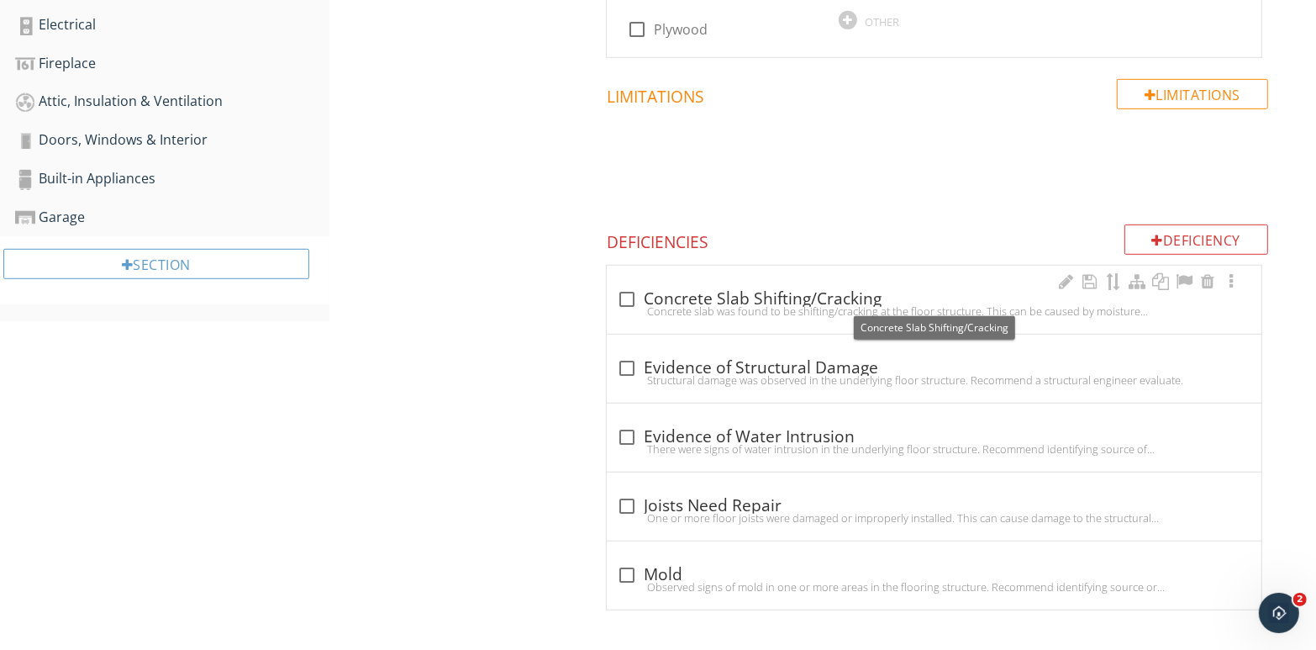
drag, startPoint x: 627, startPoint y: 296, endPoint x: 727, endPoint y: 329, distance: 105.3
click at [627, 296] on div at bounding box center [627, 299] width 29 height 29
checkbox input "true"
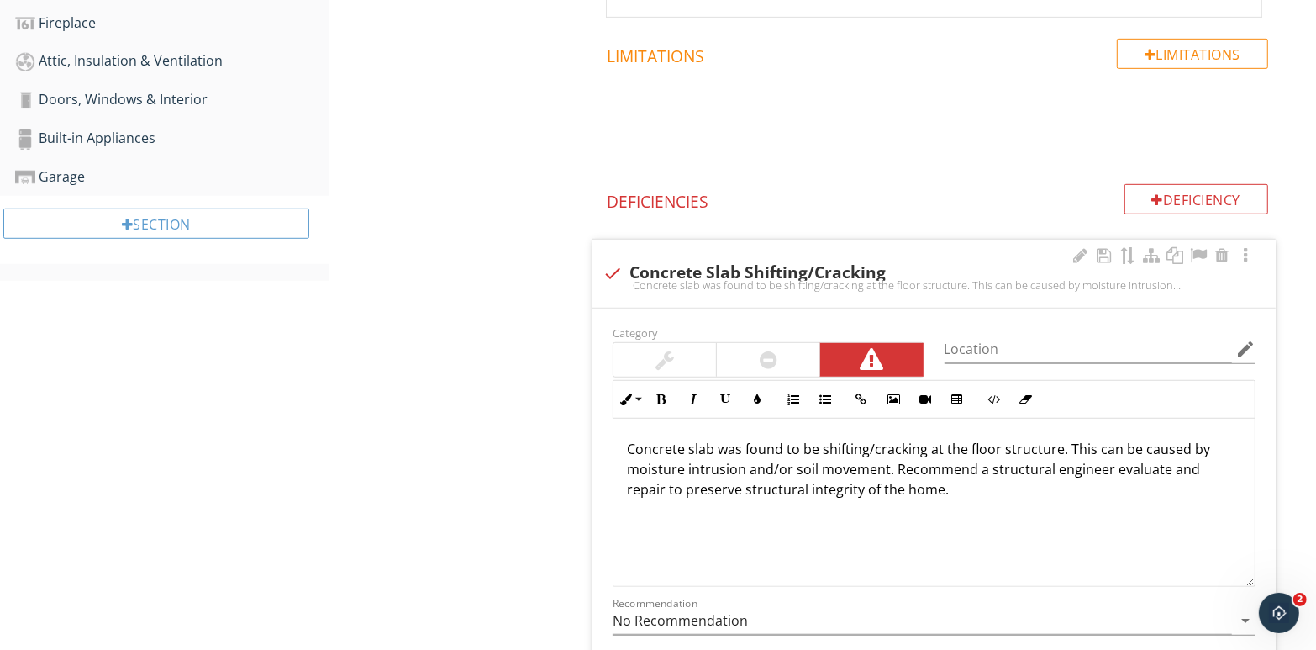
scroll to position [816, 0]
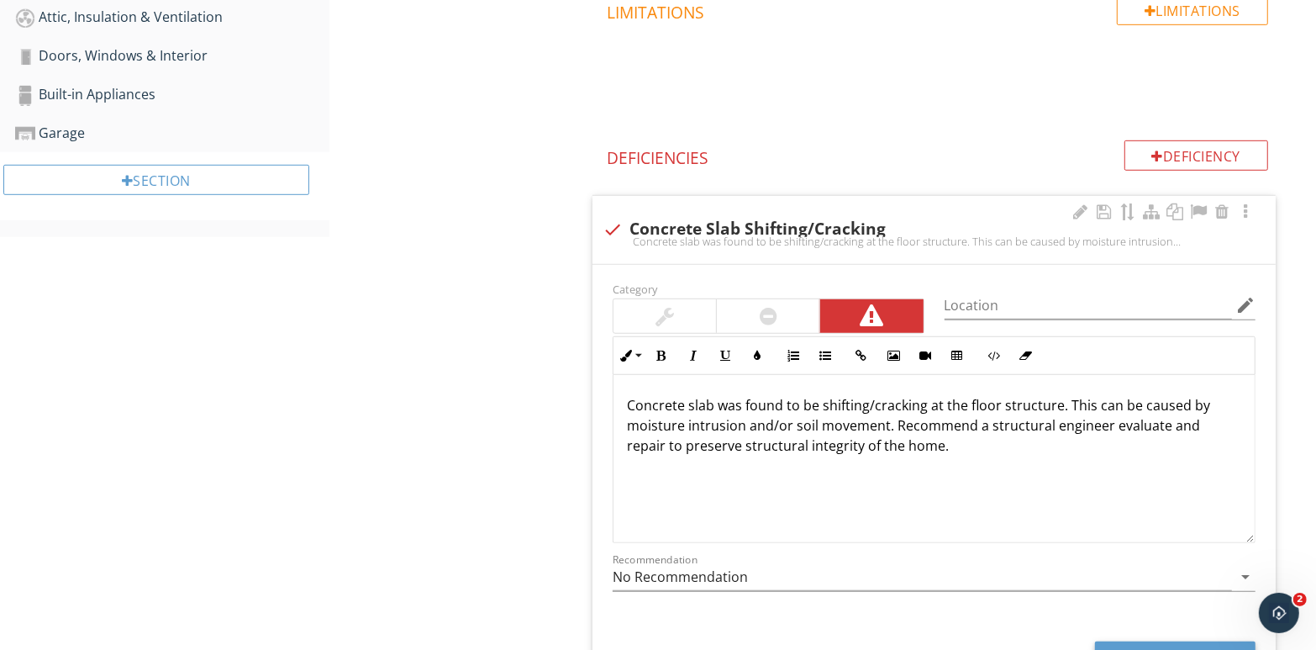
click at [942, 442] on p "Concrete slab was found to be shifting/cracking at the floor structure. This ca…" at bounding box center [934, 425] width 615 height 61
click at [762, 309] on div at bounding box center [769, 316] width 18 height 20
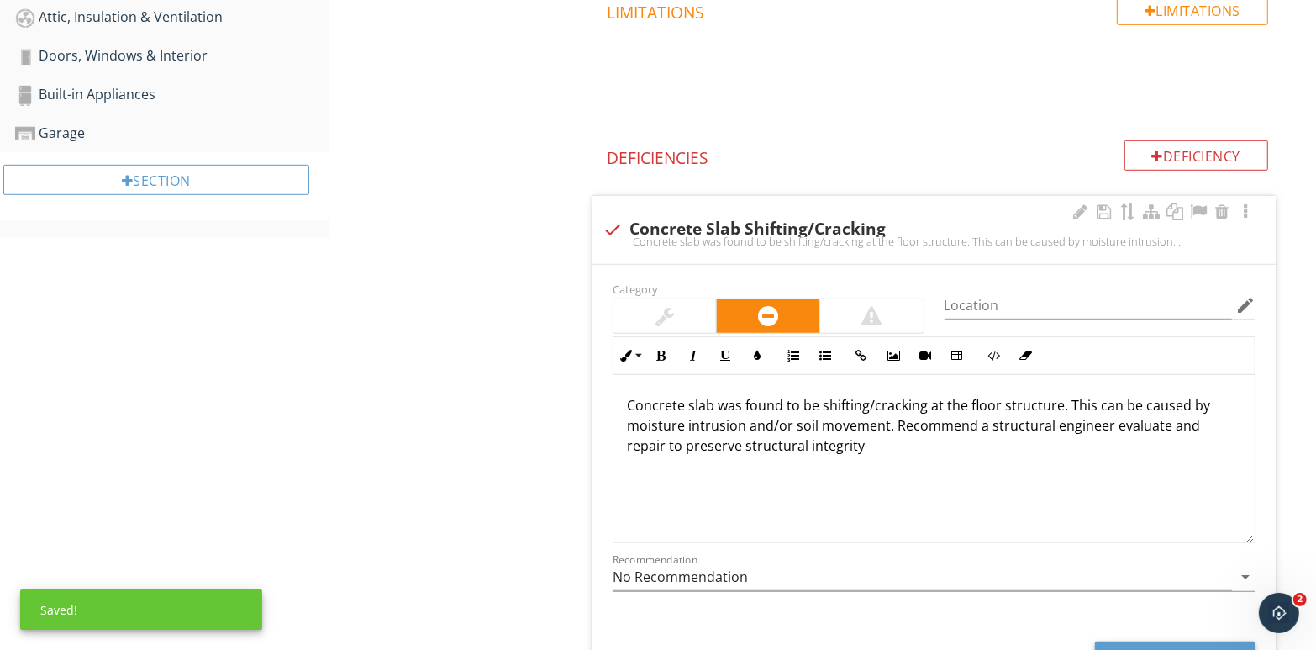
click at [866, 446] on p "Concrete slab was found to be shifting/cracking at the floor structure. This ca…" at bounding box center [934, 425] width 615 height 61
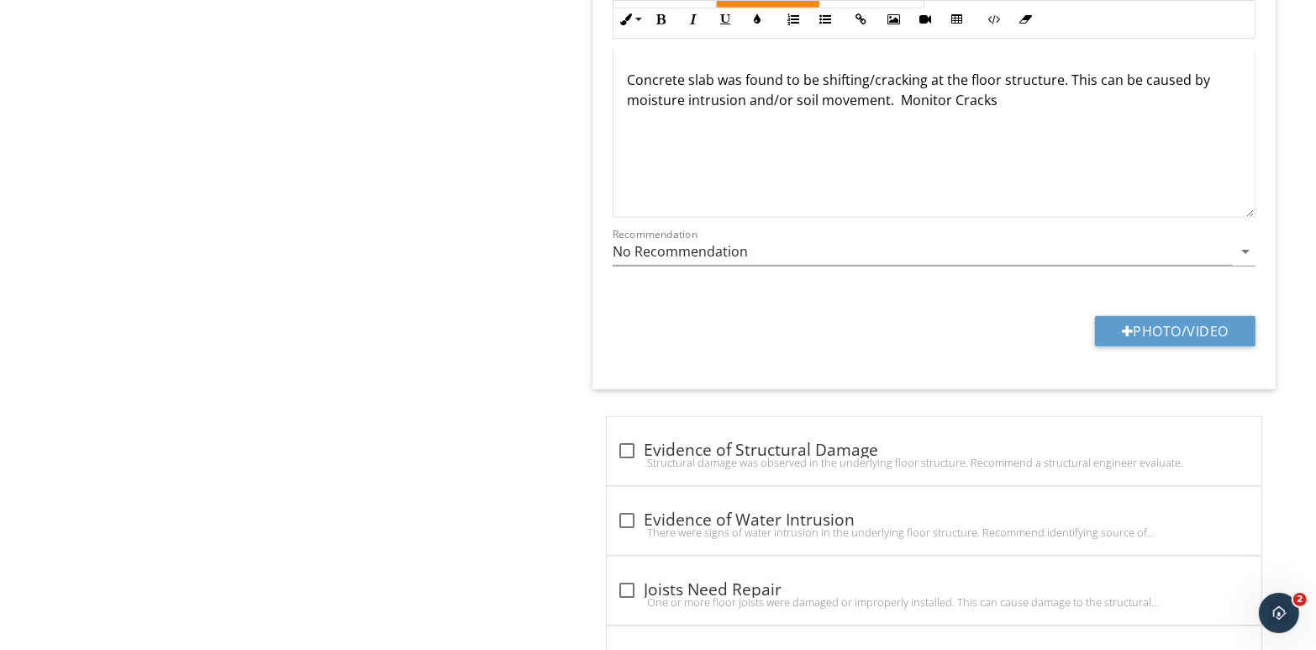
scroll to position [1153, 0]
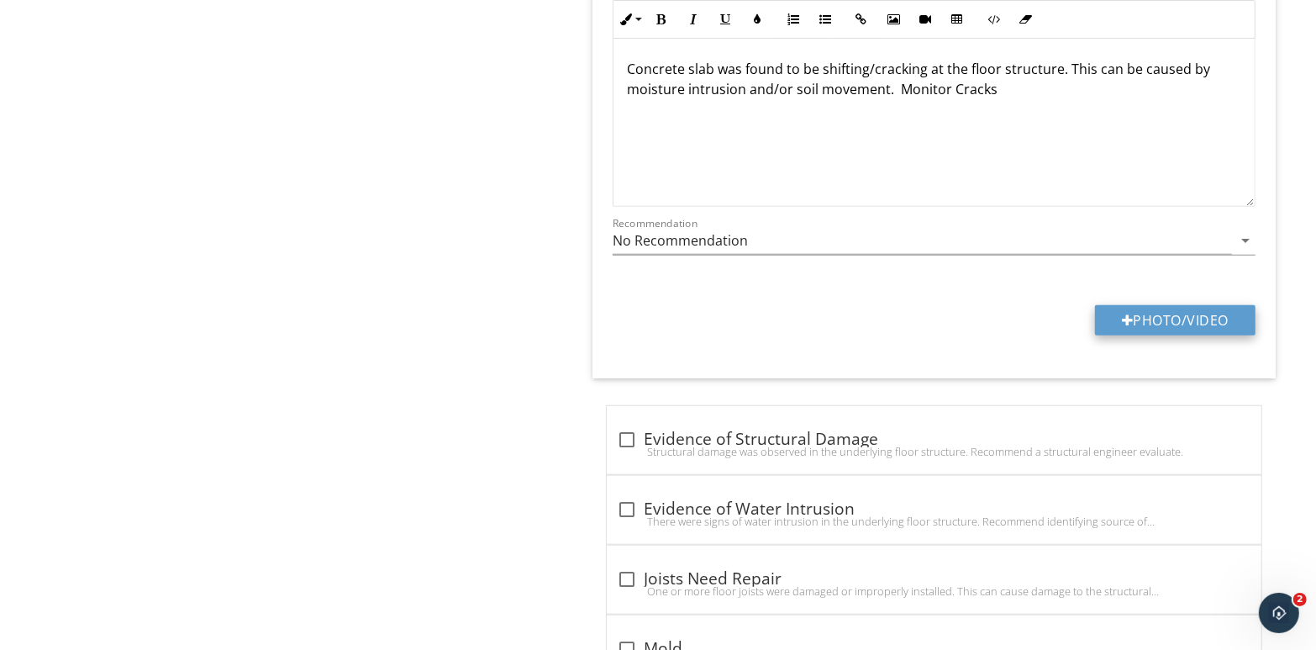
click at [1148, 318] on button "Photo/Video" at bounding box center [1175, 320] width 161 height 30
type input "C:\fakepath\110_7996.jpg"
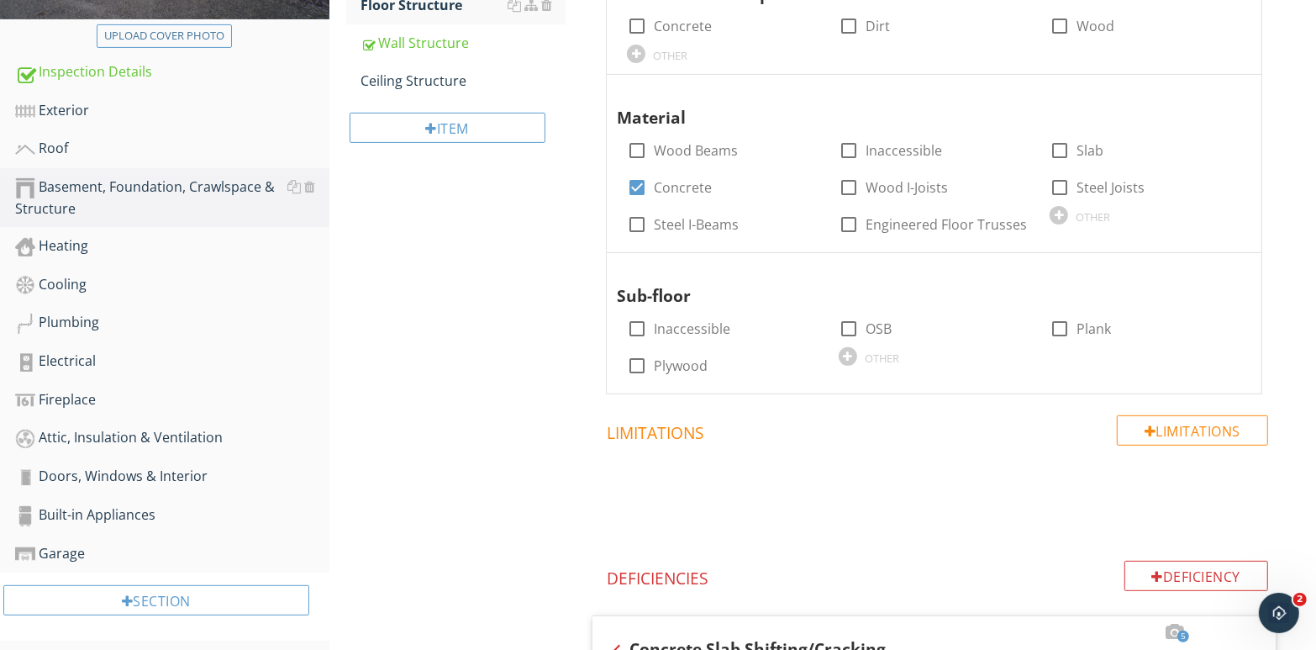
scroll to position [312, 0]
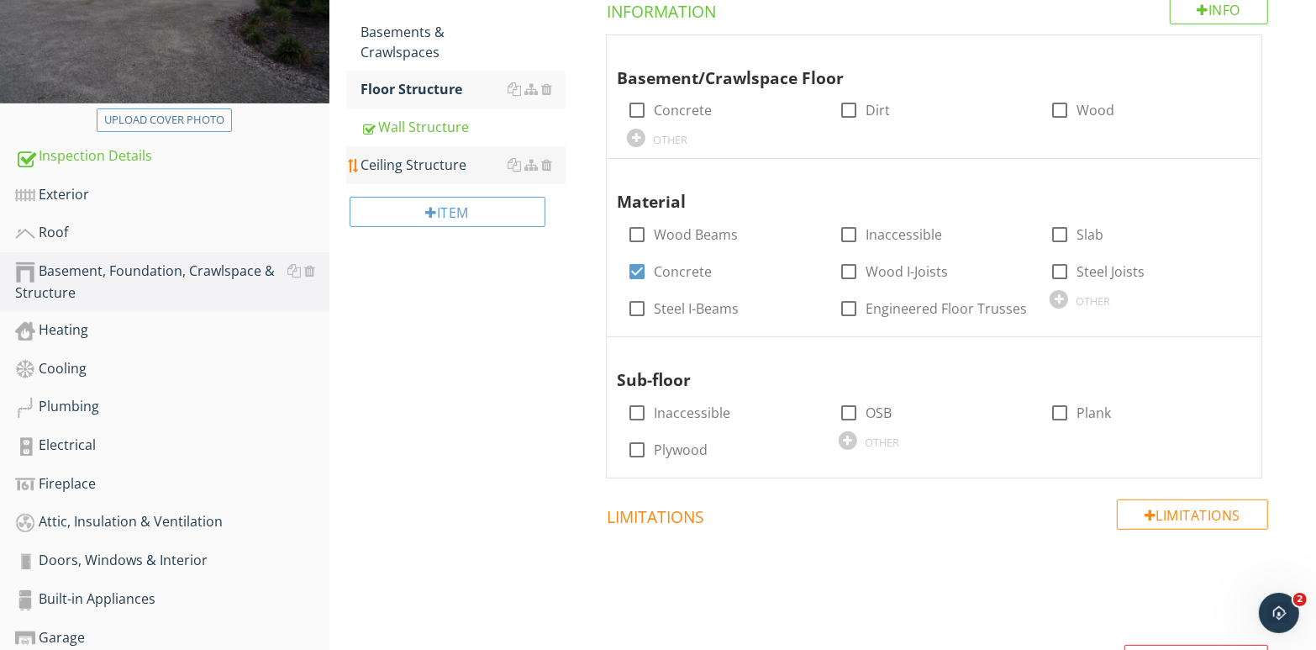
click at [392, 165] on div "Ceiling Structure" at bounding box center [463, 165] width 205 height 20
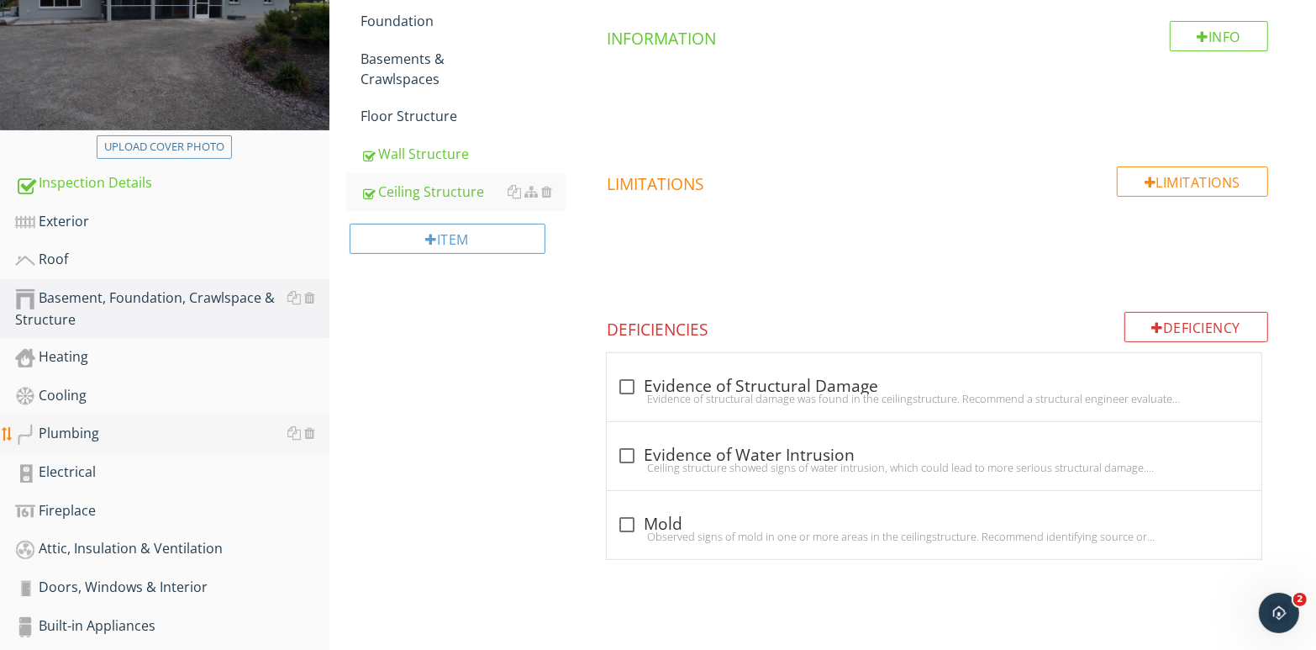
scroll to position [312, 0]
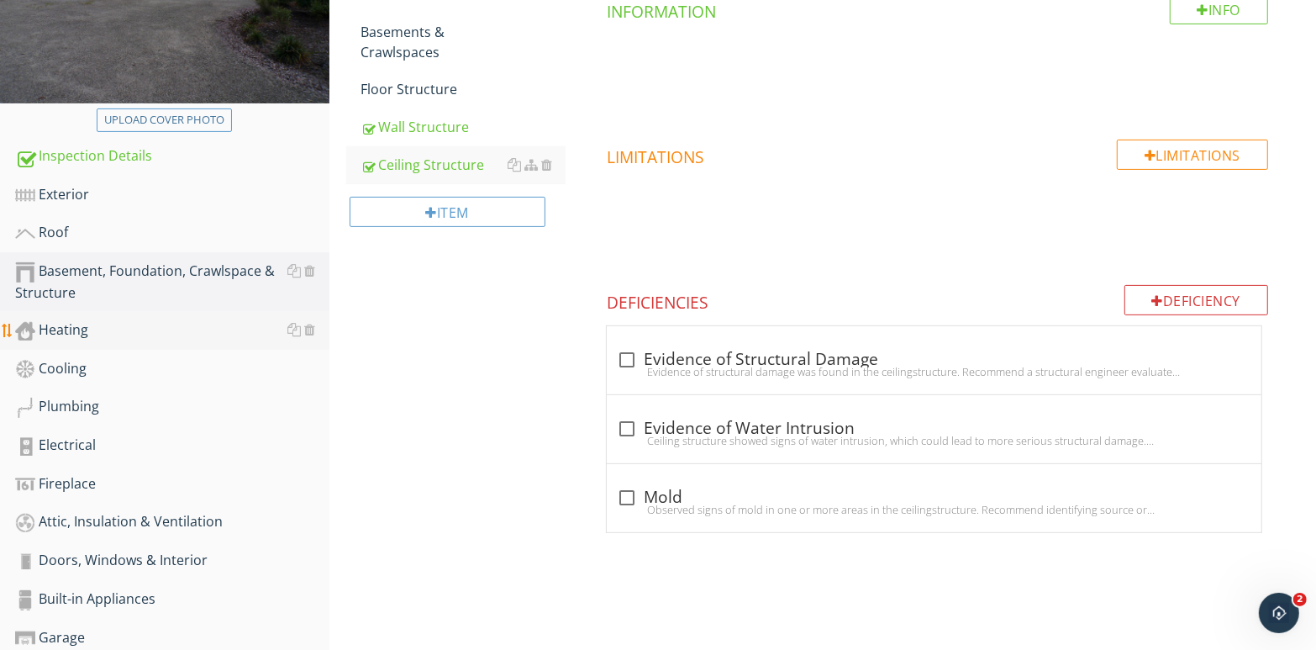
click at [158, 340] on div "Heating" at bounding box center [172, 330] width 314 height 22
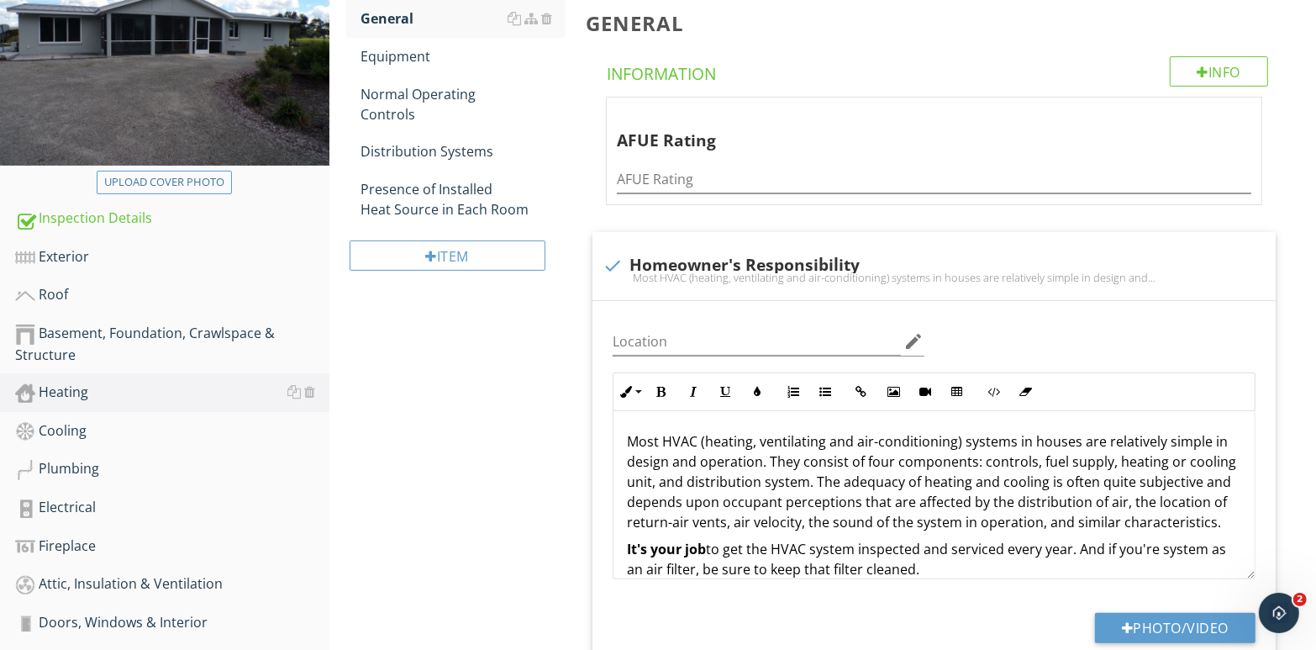
scroll to position [228, 0]
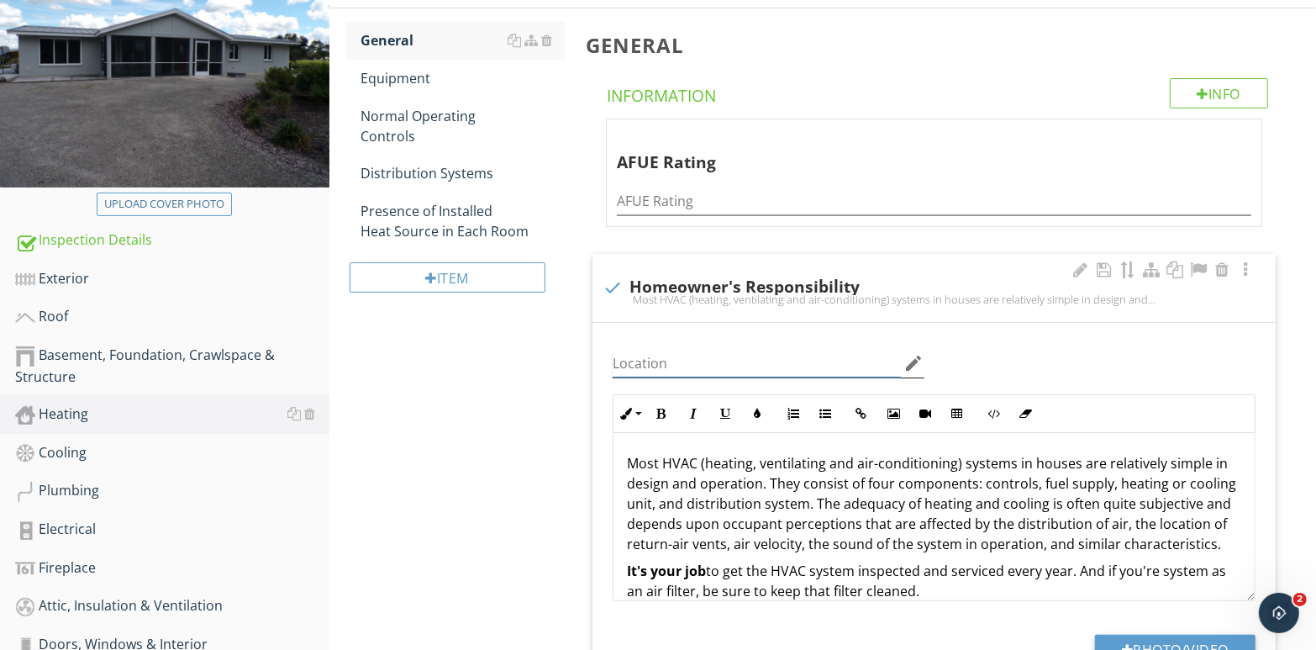
click at [639, 362] on input "Location" at bounding box center [757, 364] width 288 height 28
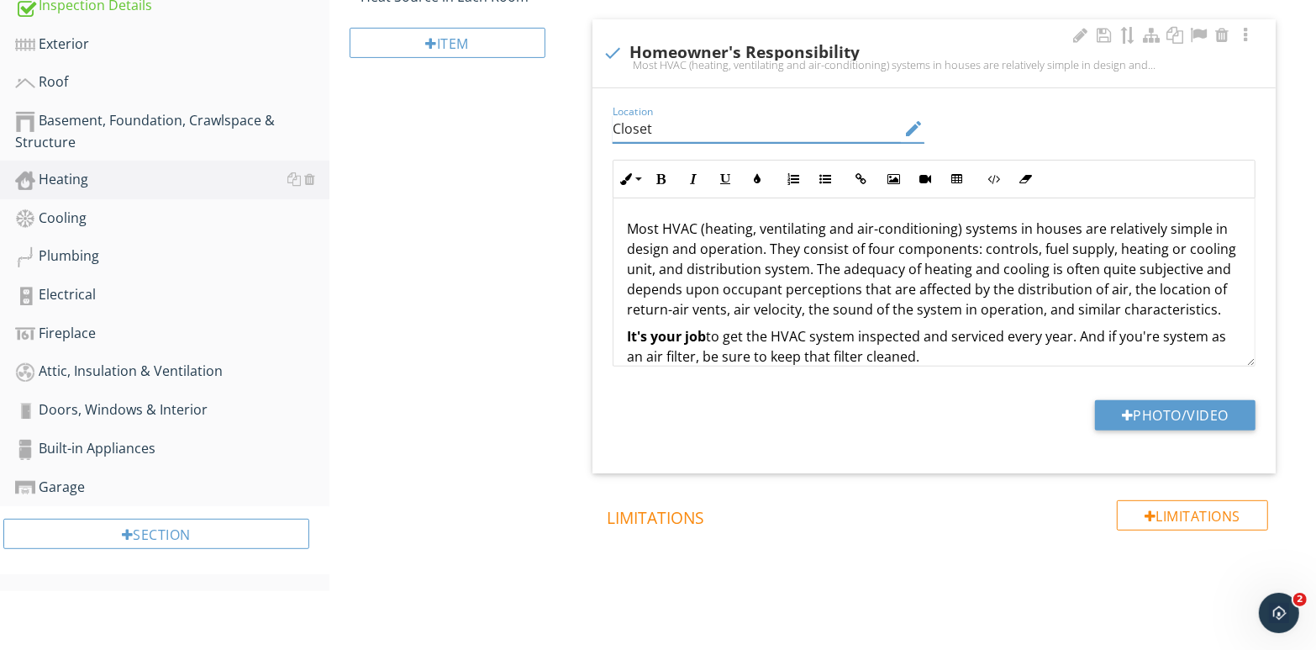
scroll to position [477, 0]
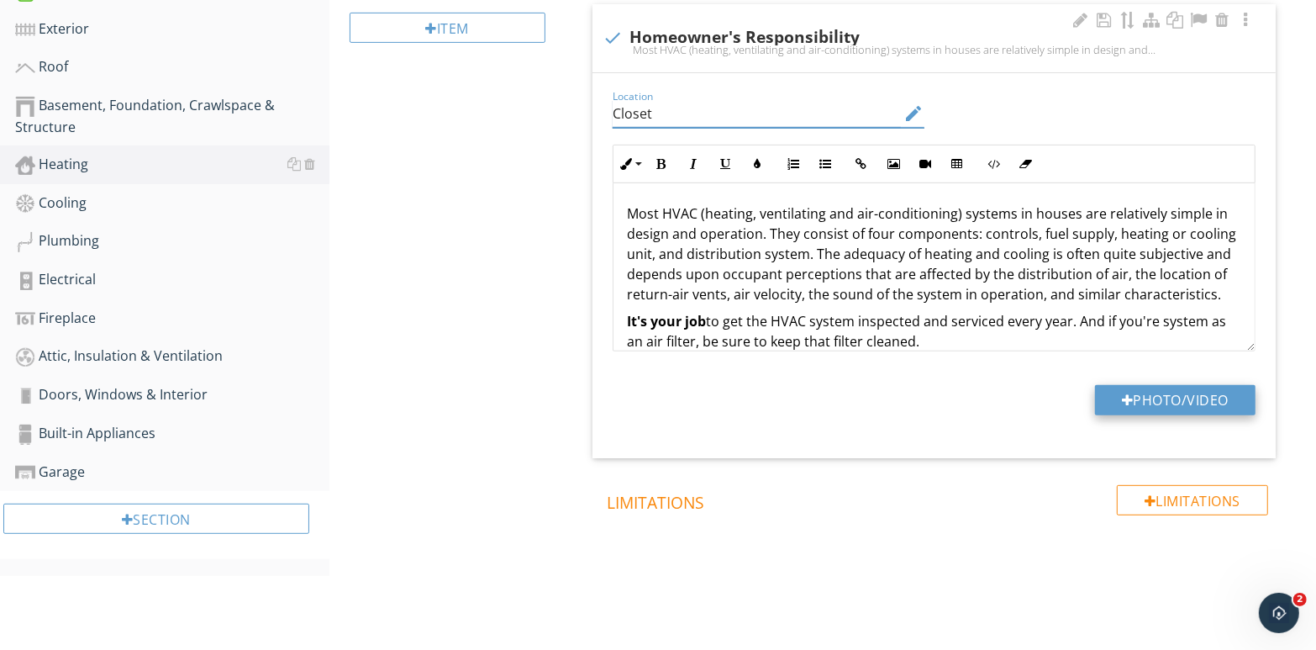
type input "Closet"
click at [1134, 403] on button "Photo/Video" at bounding box center [1175, 400] width 161 height 30
type input "C:\fakepath\110_7909.jpg"
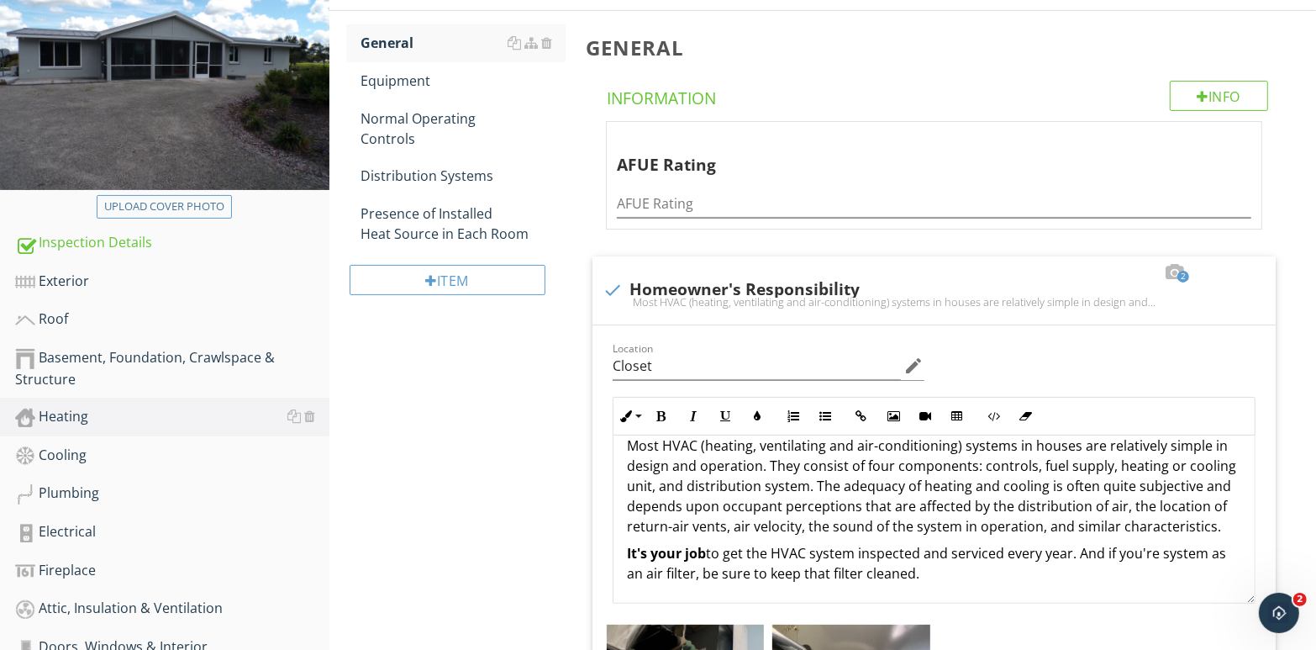
scroll to position [141, 0]
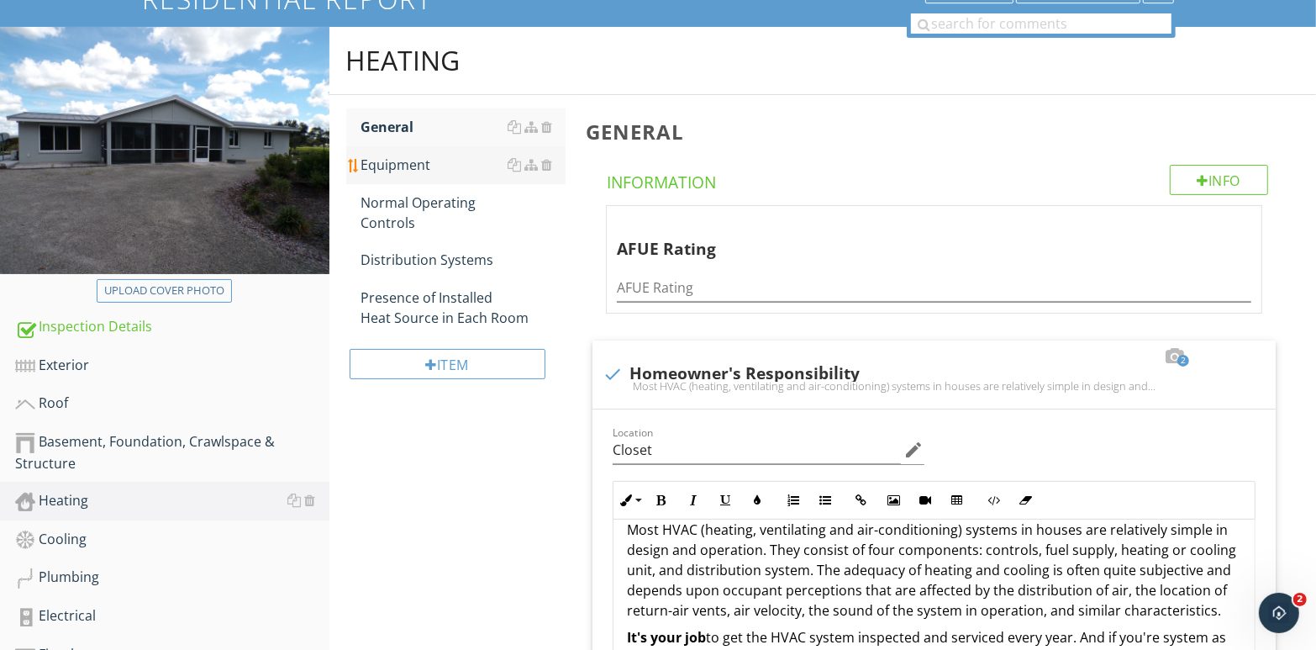
click at [440, 167] on div "Equipment" at bounding box center [463, 165] width 205 height 20
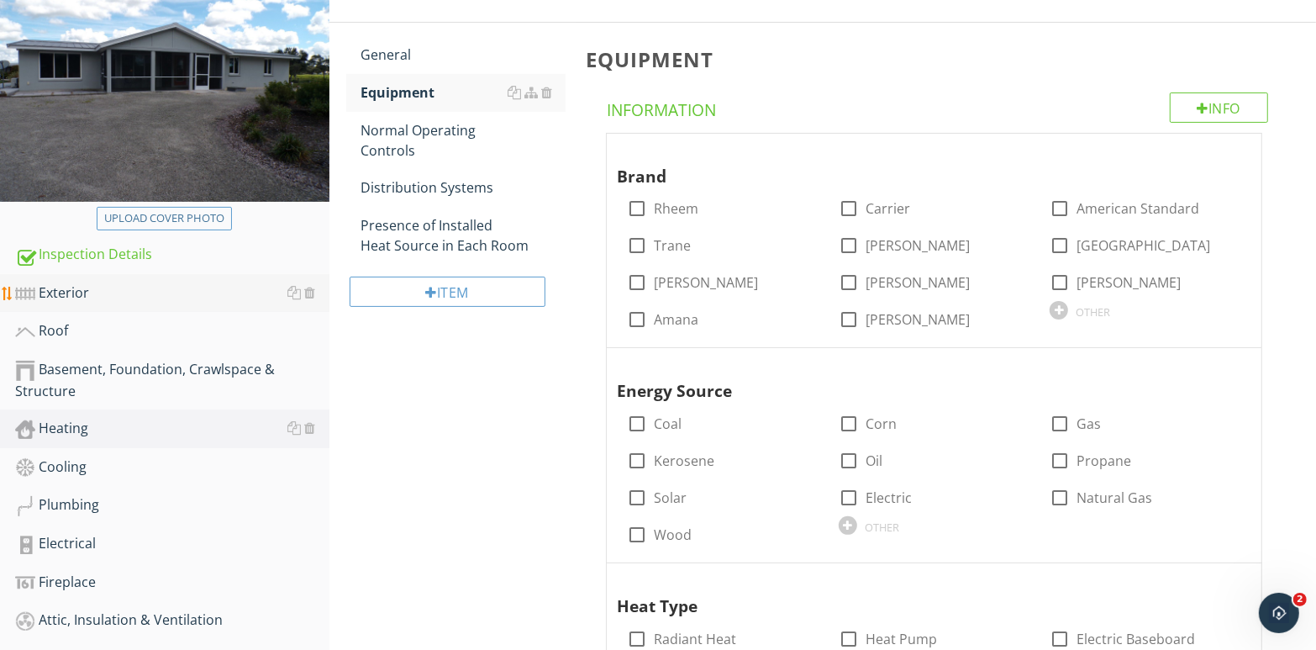
scroll to position [309, 0]
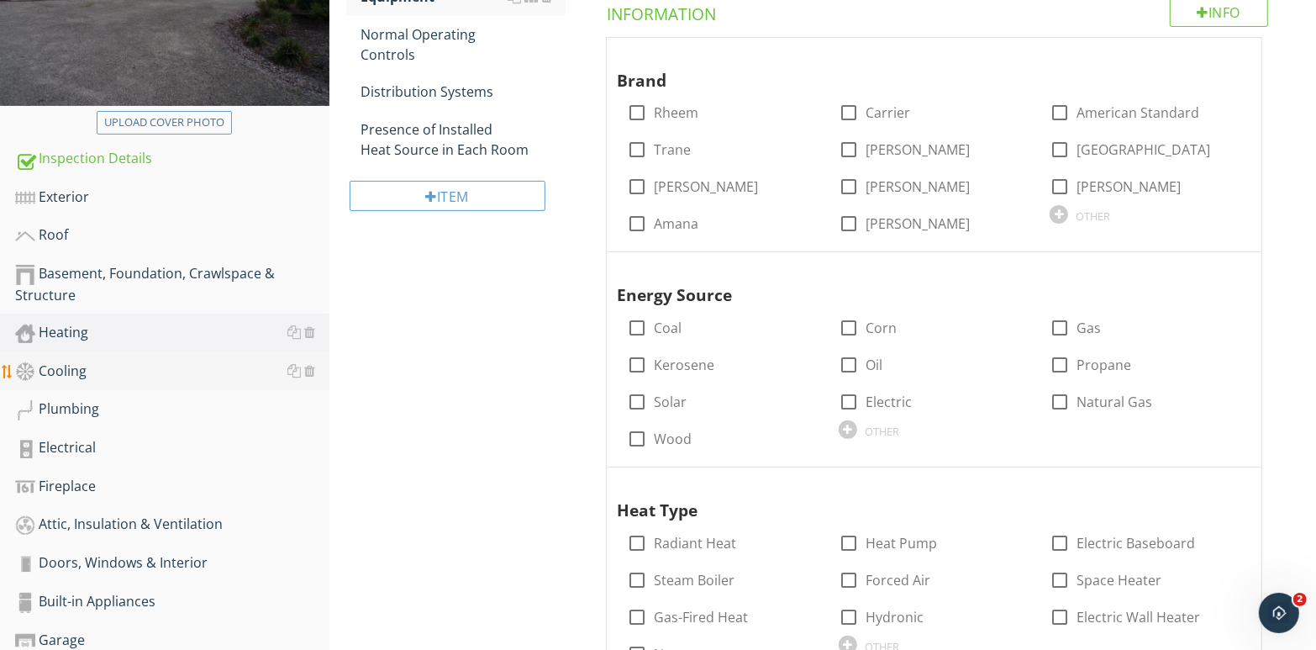
click at [182, 370] on div "Cooling" at bounding box center [172, 372] width 314 height 22
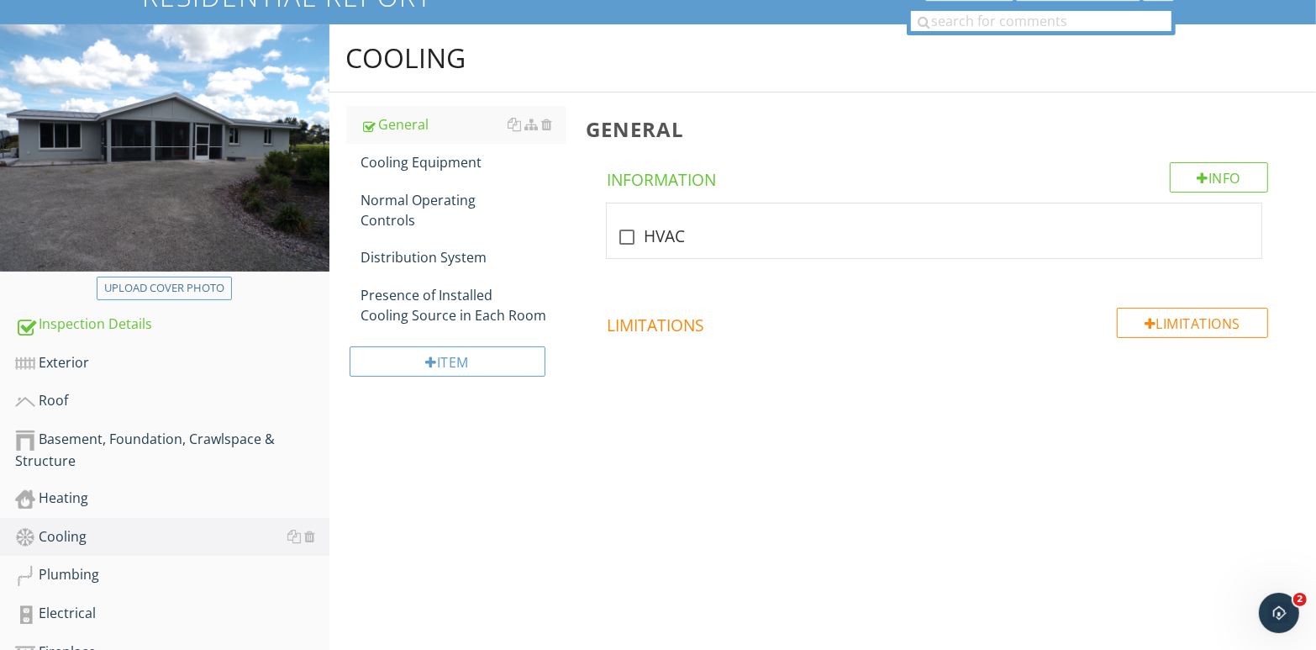
scroll to position [141, 0]
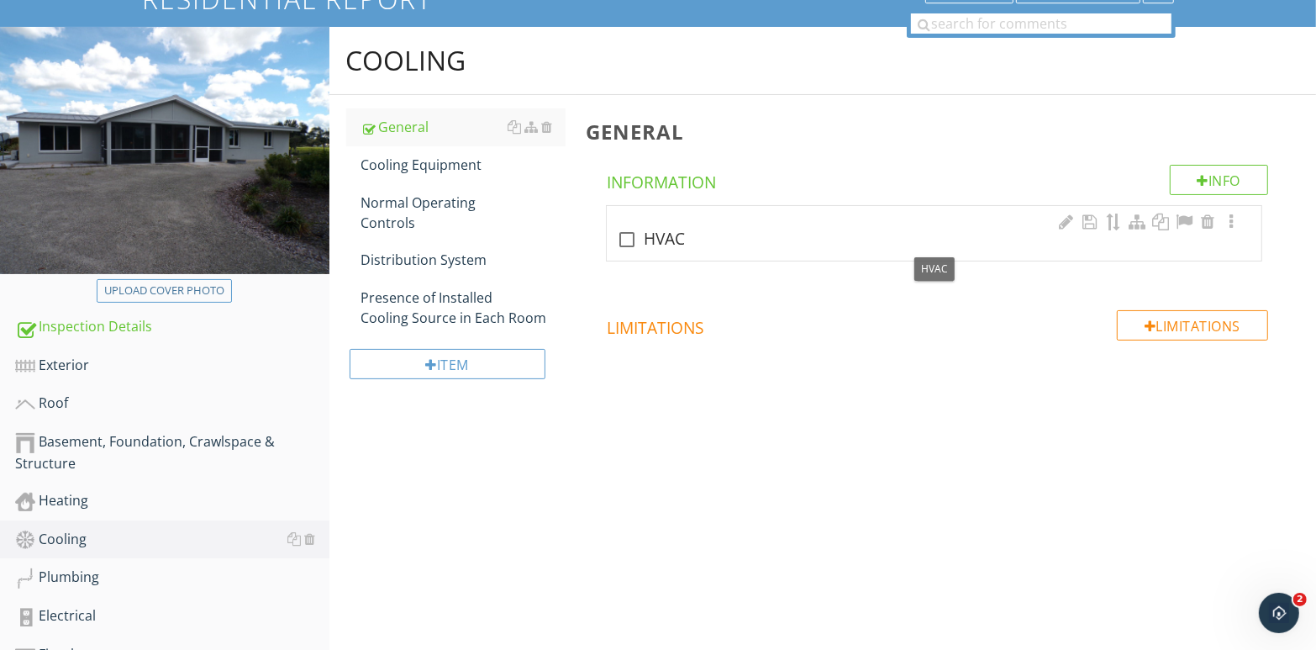
click at [625, 238] on div at bounding box center [627, 239] width 29 height 29
checkbox input "true"
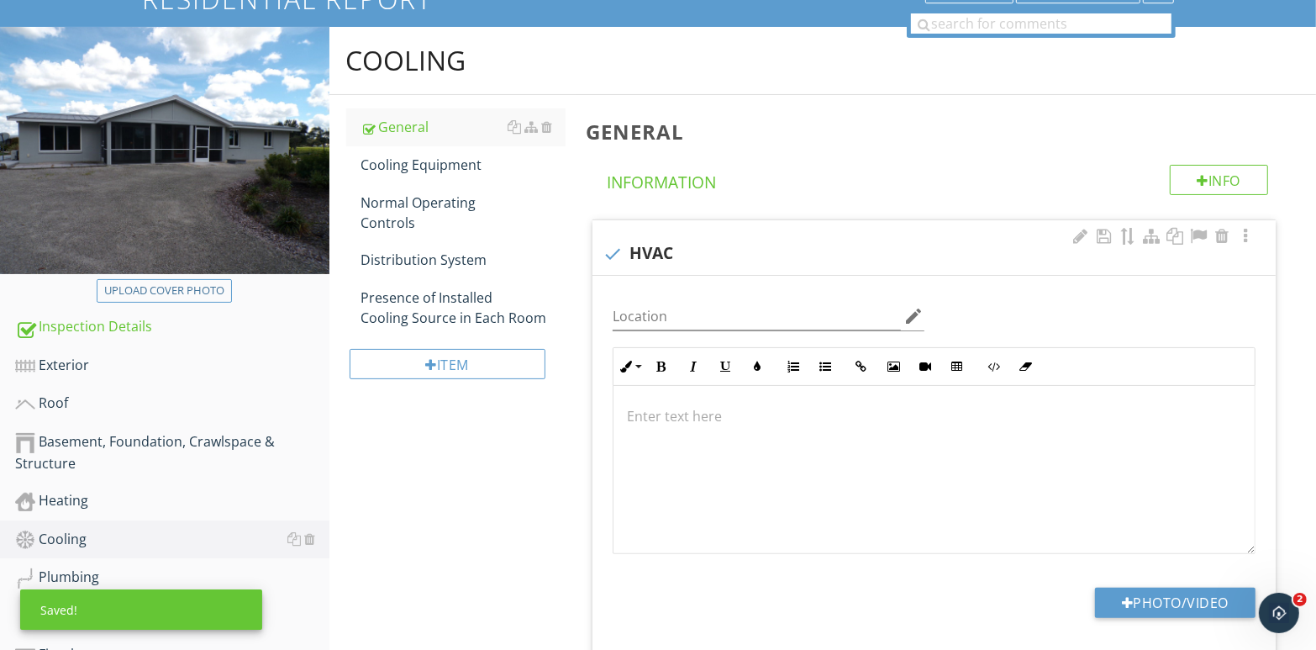
scroll to position [0, 0]
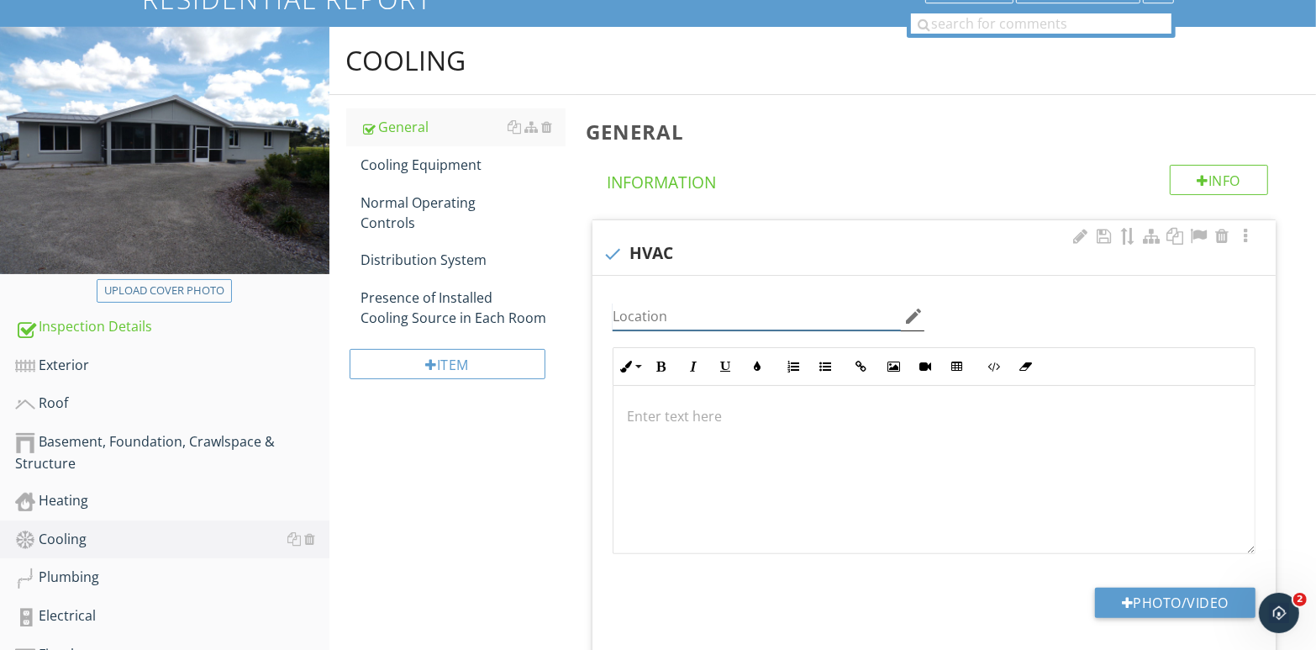
click at [634, 317] on input "Location" at bounding box center [757, 317] width 288 height 28
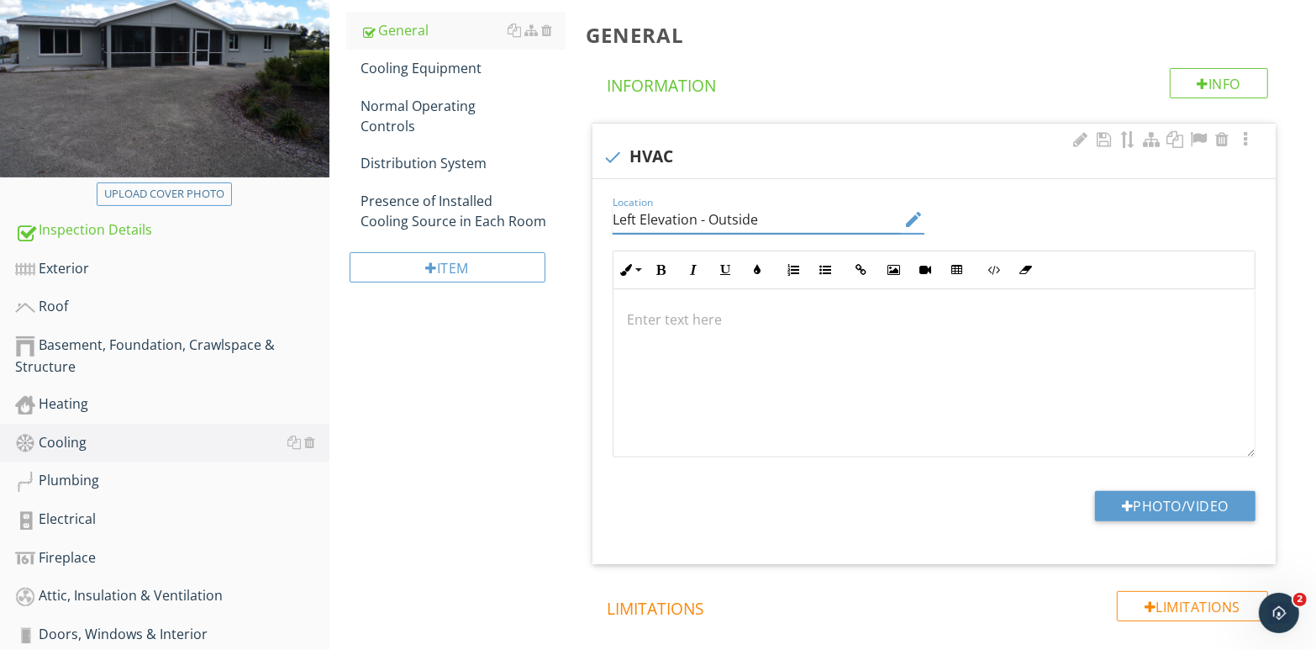
scroll to position [309, 0]
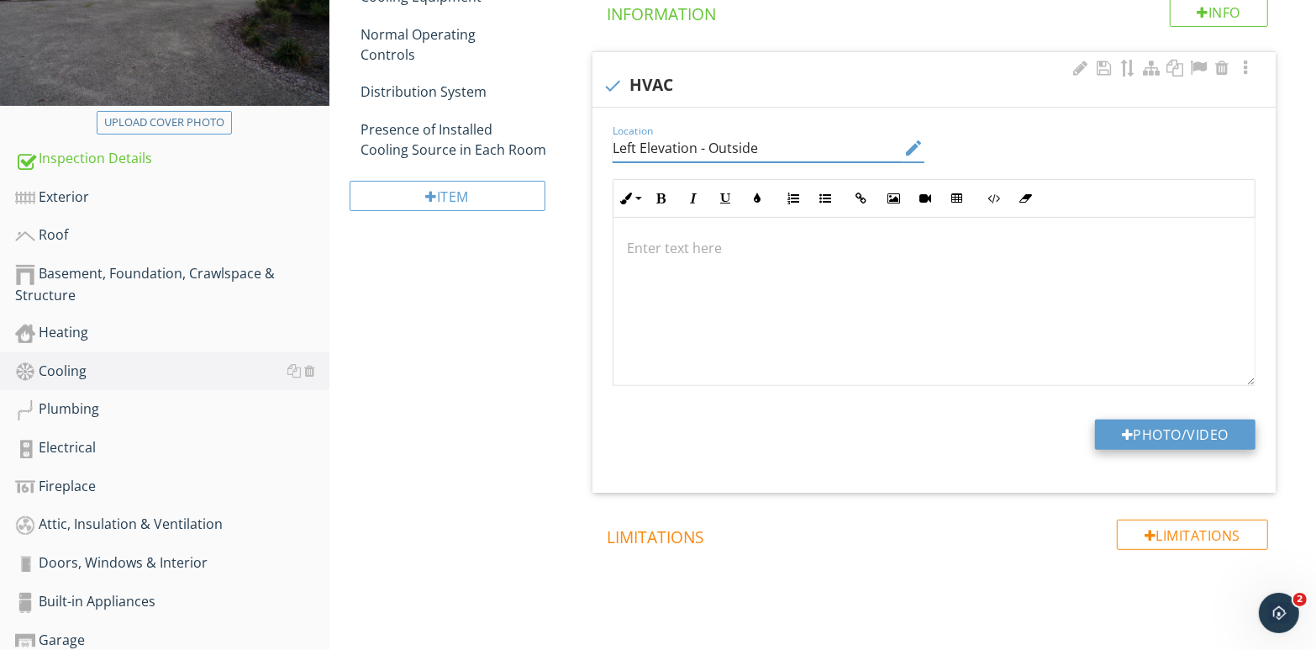
type input "Left Elevation - Outside"
click at [1195, 435] on button "Photo/Video" at bounding box center [1175, 434] width 161 height 30
type input "C:\fakepath\110_7899.jpg"
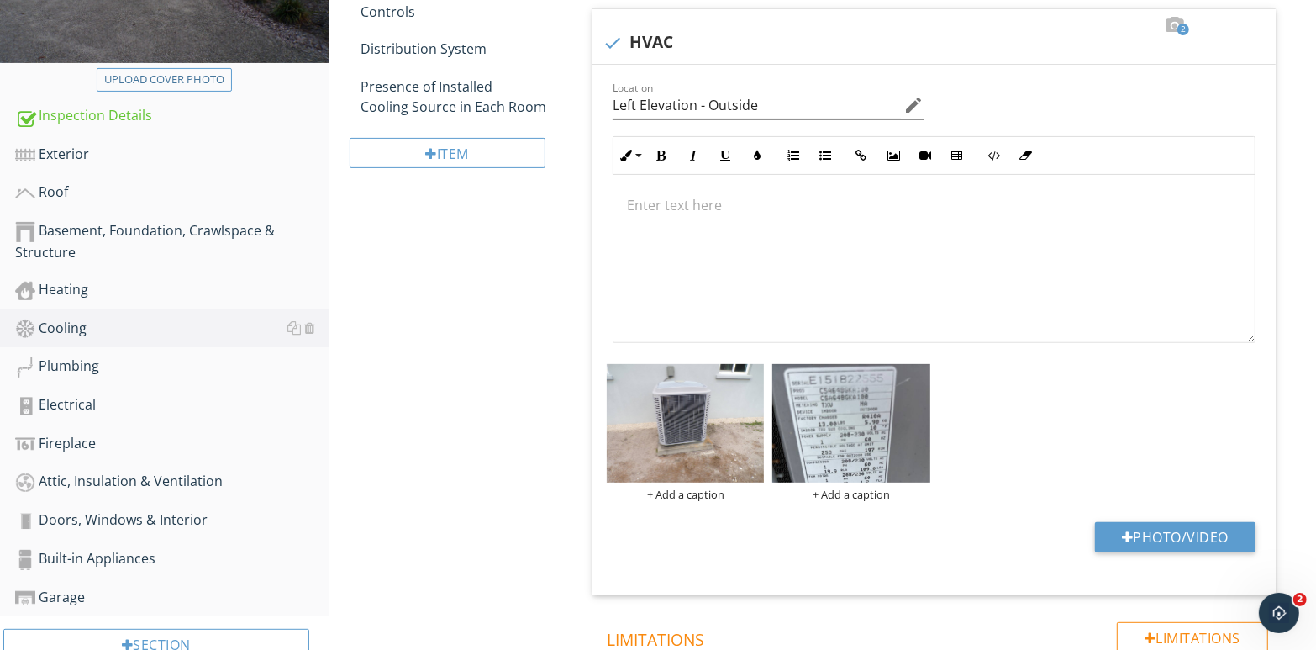
scroll to position [236, 0]
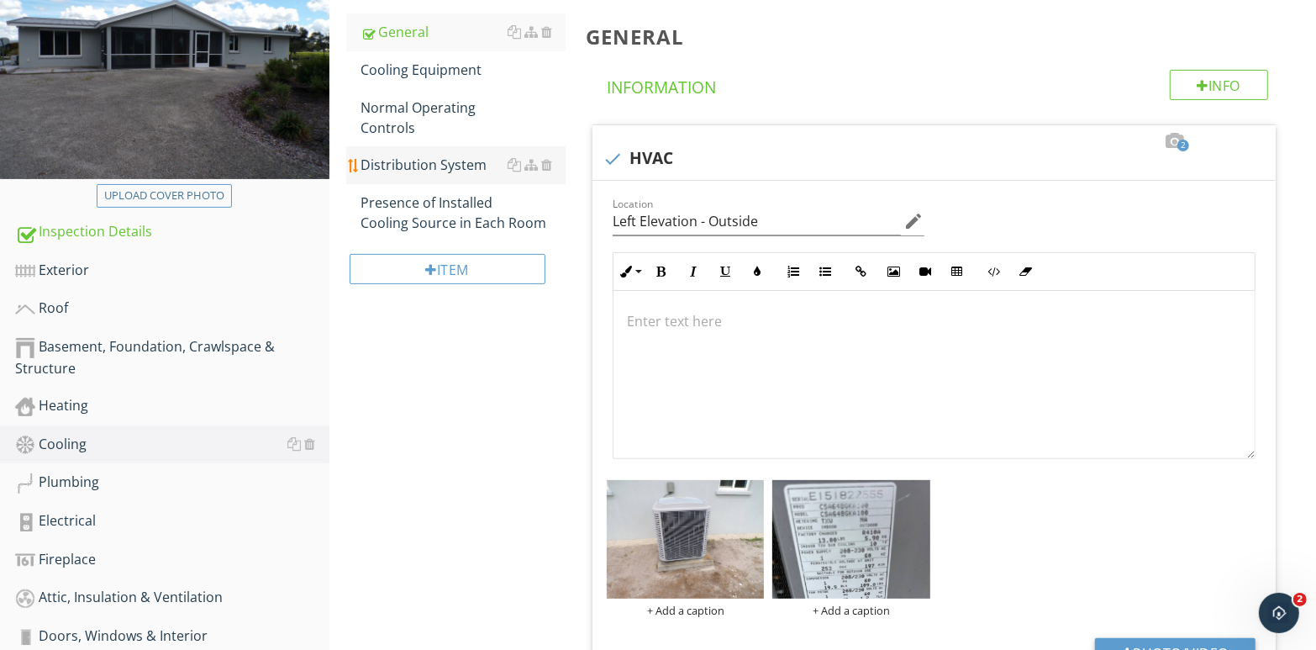
click at [438, 165] on div "Distribution System" at bounding box center [463, 165] width 205 height 20
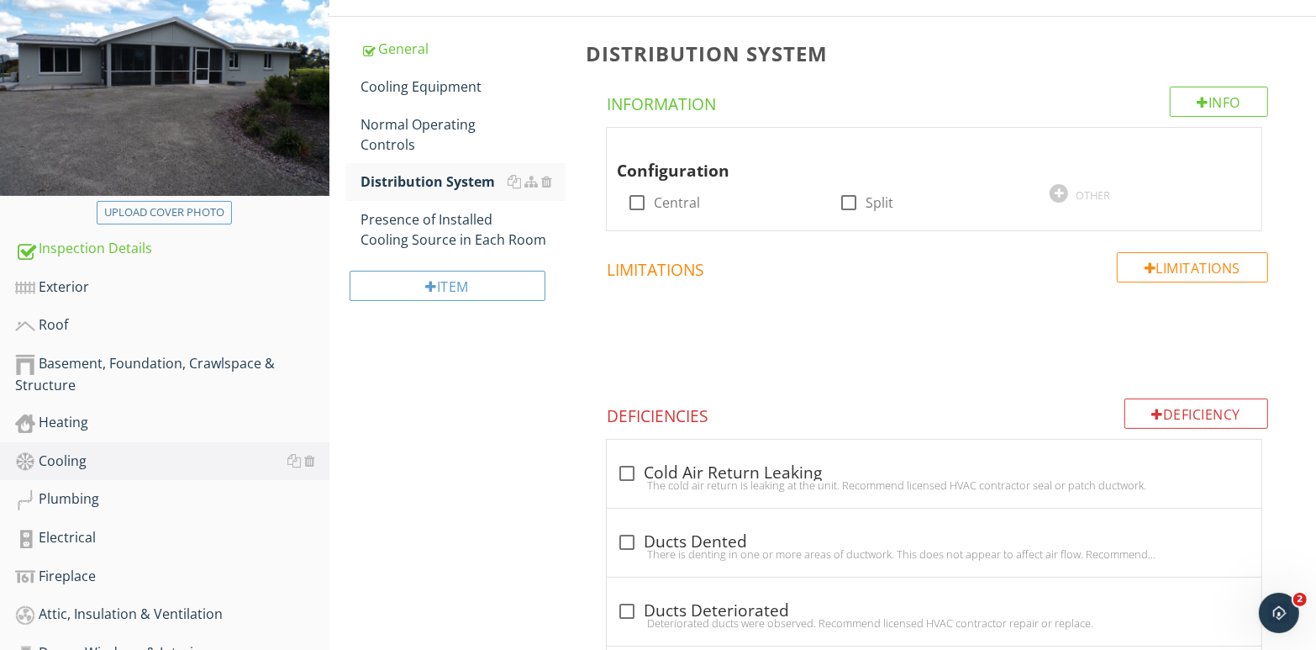
scroll to position [179, 0]
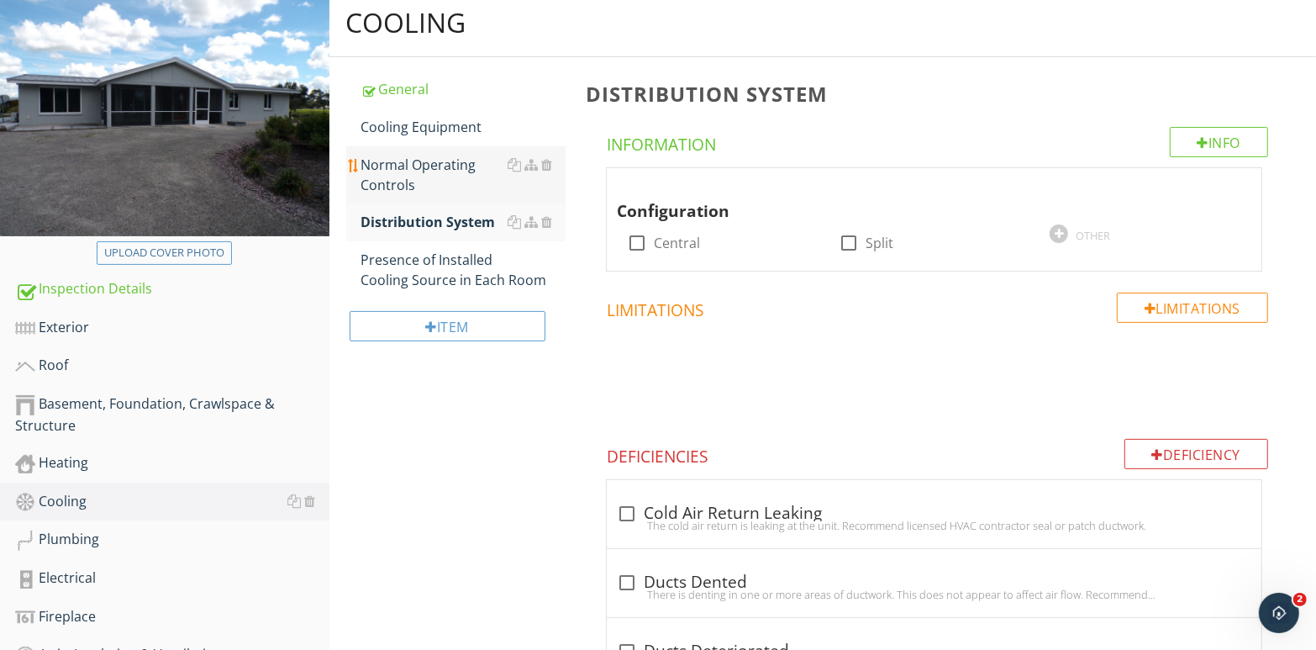
click at [462, 167] on div "Normal Operating Controls" at bounding box center [463, 175] width 205 height 40
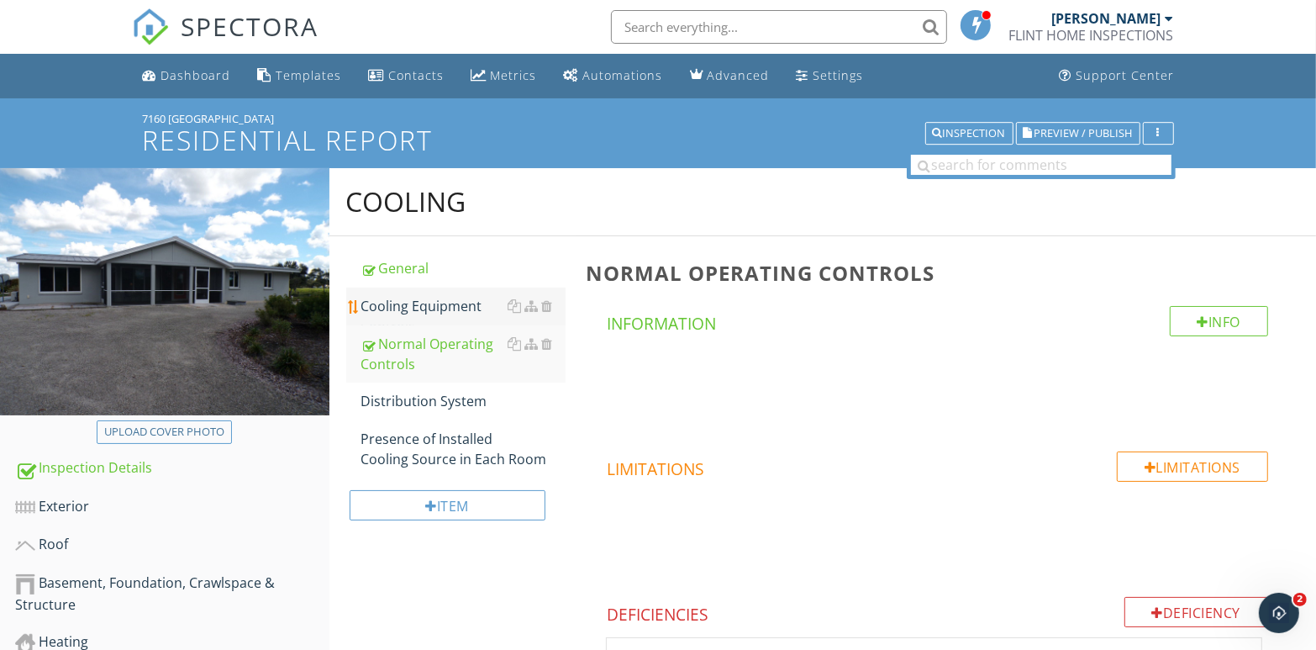
click at [450, 311] on div "Cooling Equipment" at bounding box center [463, 306] width 205 height 20
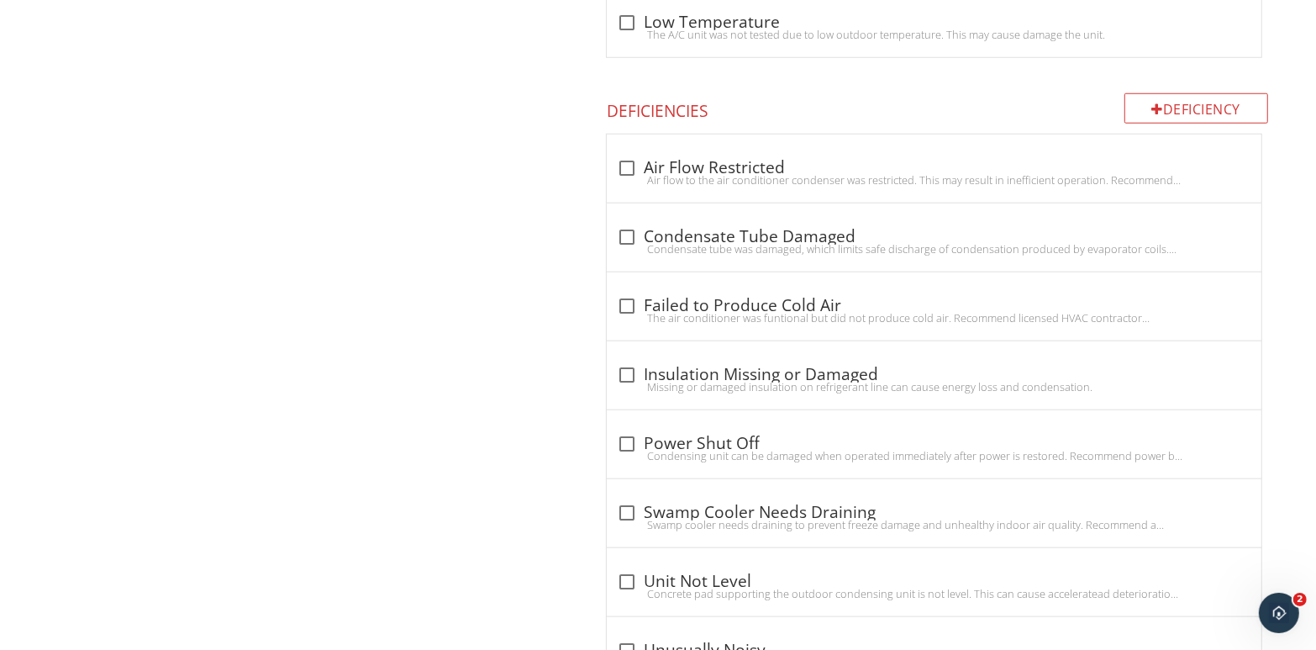
scroll to position [1195, 0]
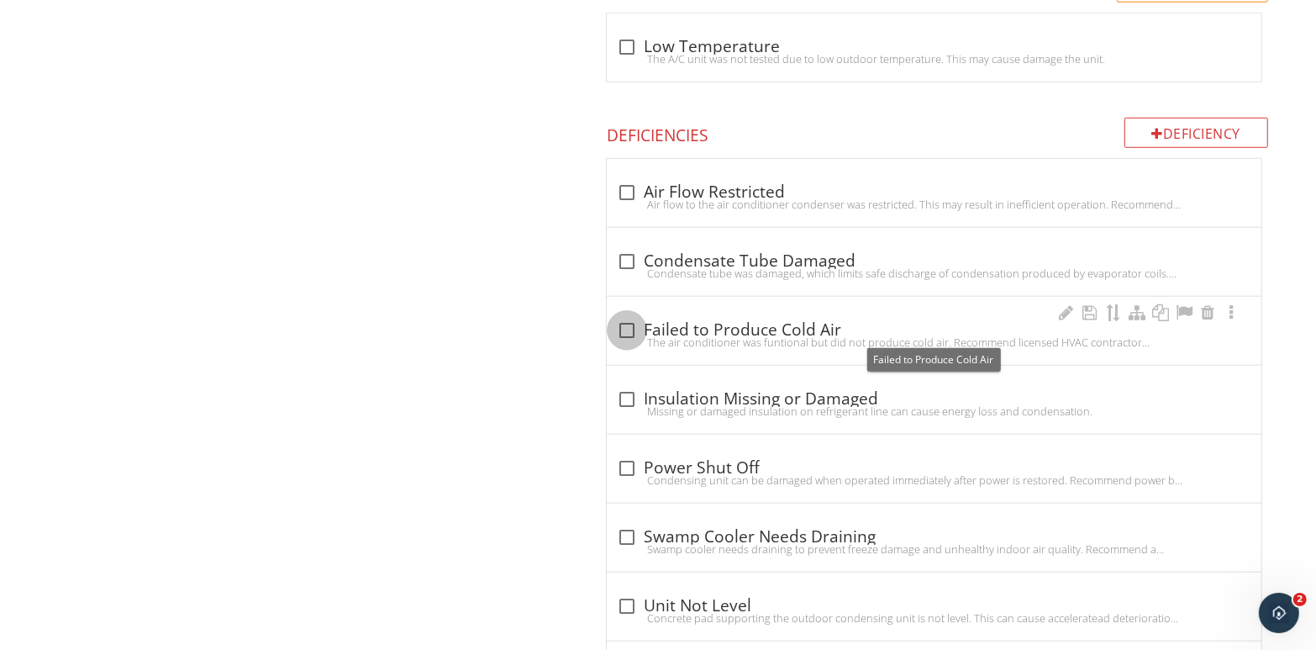
click at [625, 326] on div at bounding box center [627, 330] width 29 height 29
checkbox input "true"
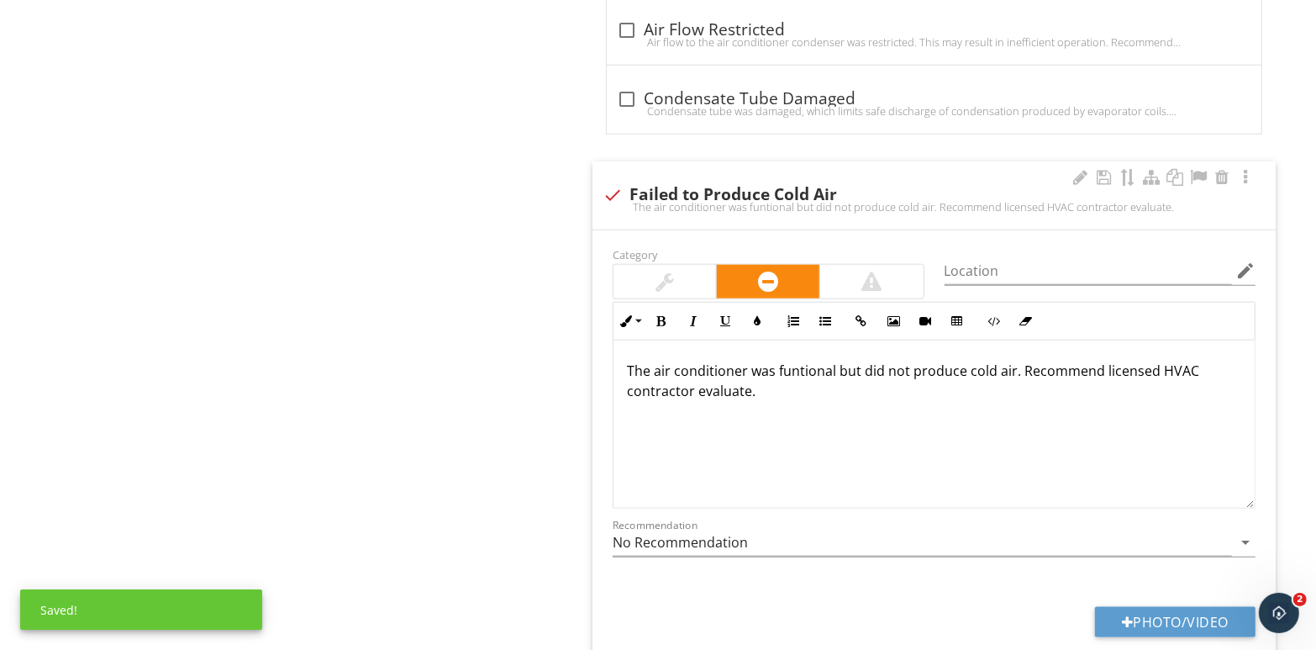
scroll to position [1364, 0]
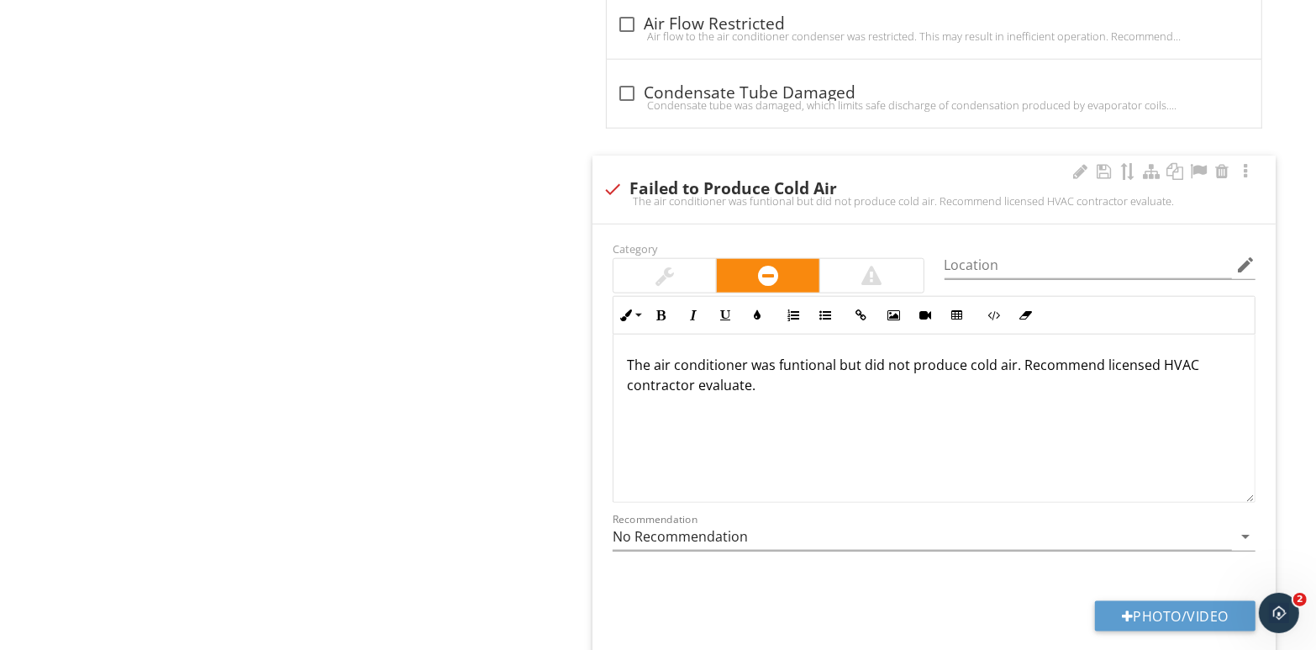
click at [794, 388] on p "The air conditioner was funtional but did not produce cold air. Recommend licen…" at bounding box center [934, 375] width 615 height 40
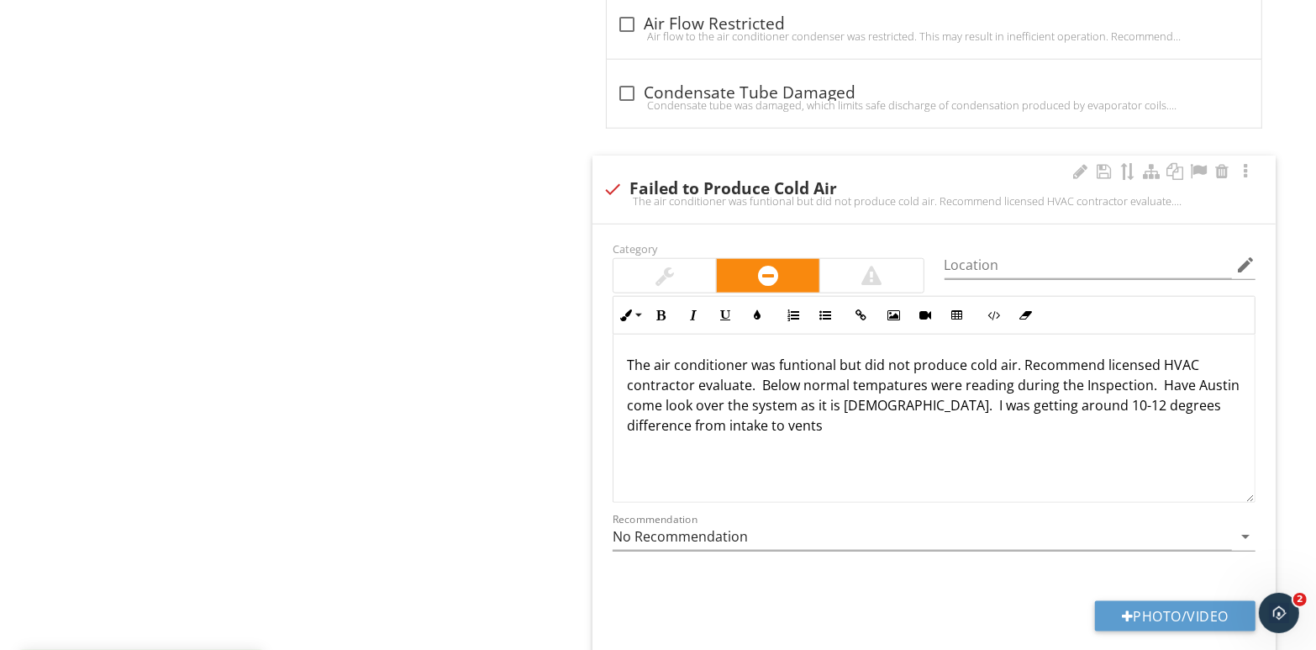
scroll to position [0, 0]
click at [1172, 606] on button "Photo/Video" at bounding box center [1175, 616] width 161 height 30
type input "C:\fakepath\IMG_2052.pdf.jpg"
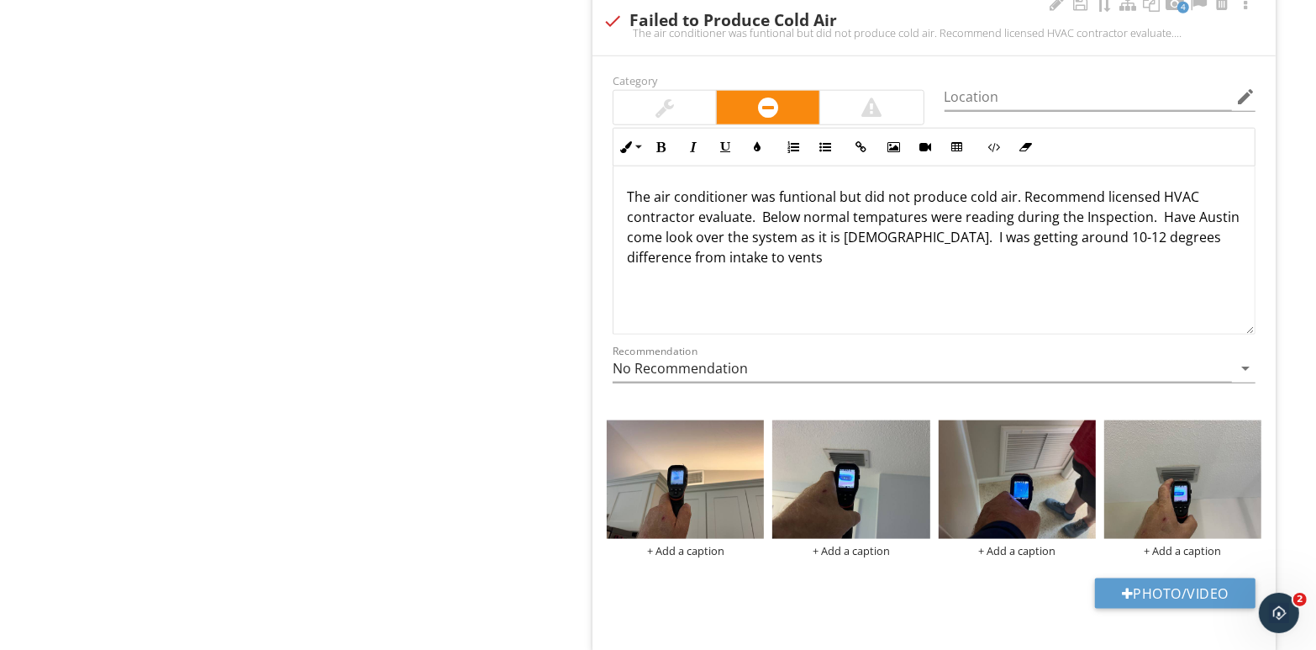
click at [668, 102] on div at bounding box center [665, 108] width 18 height 20
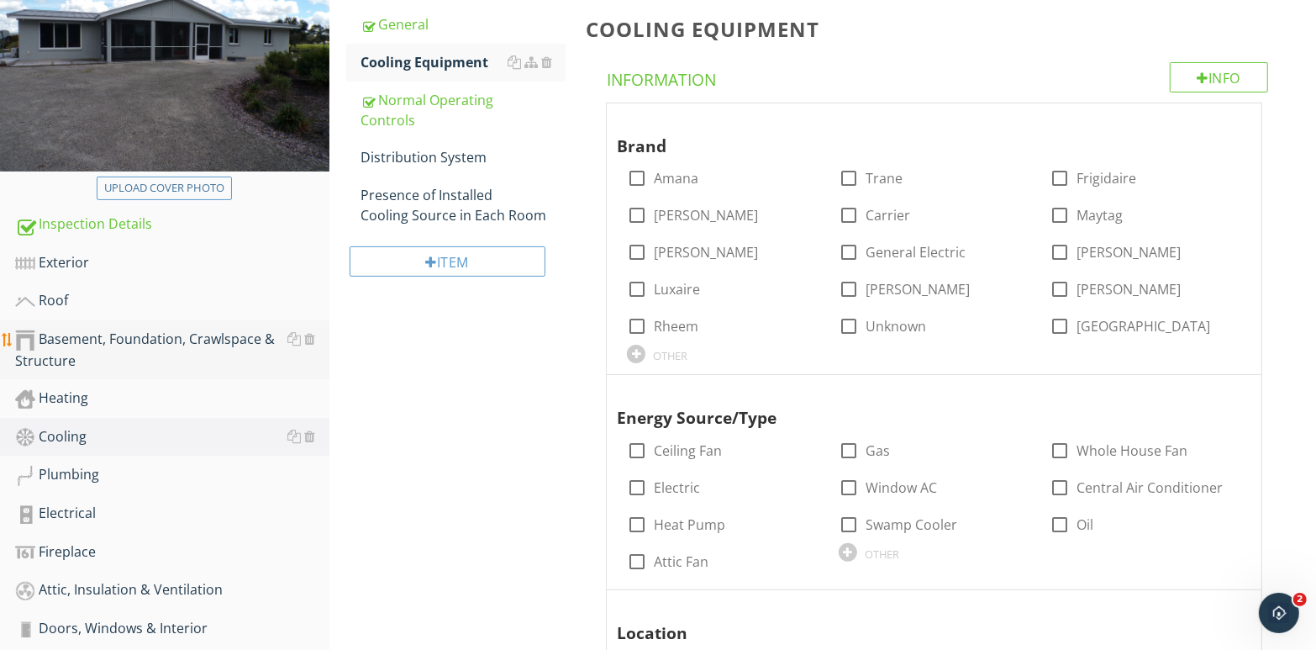
scroll to position [271, 0]
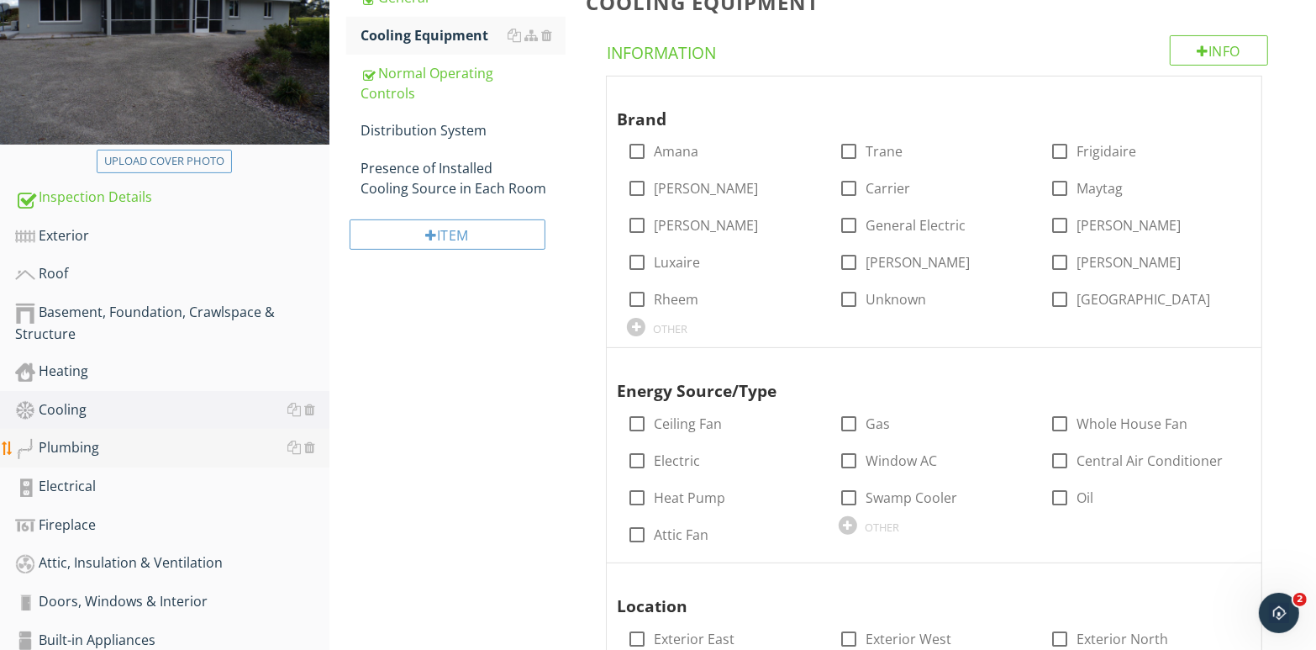
click at [162, 447] on div "Plumbing" at bounding box center [172, 448] width 314 height 22
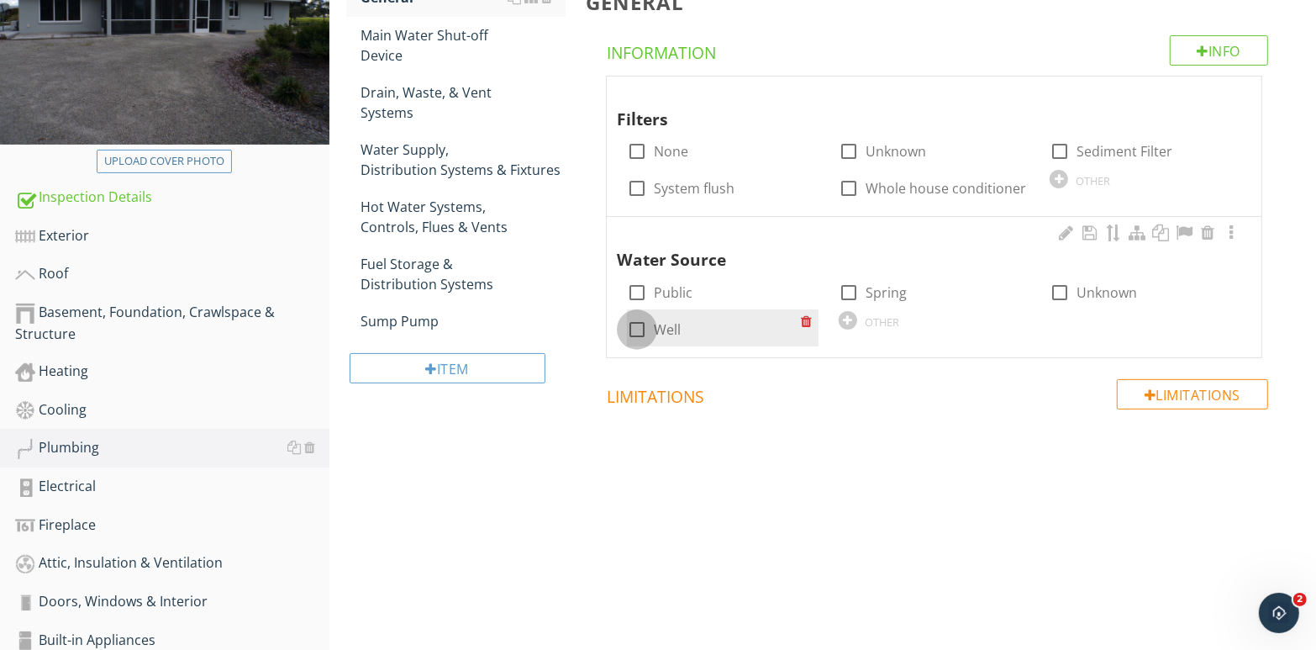
click at [637, 331] on div at bounding box center [637, 329] width 29 height 29
checkbox input "true"
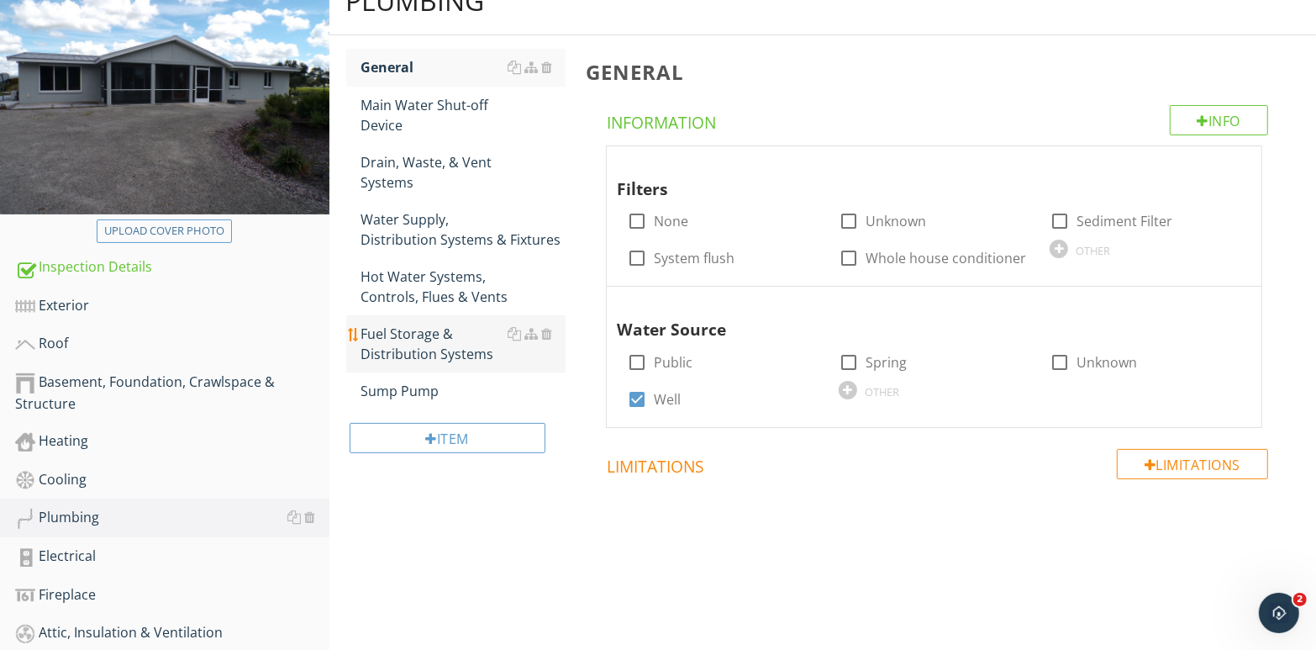
scroll to position [187, 0]
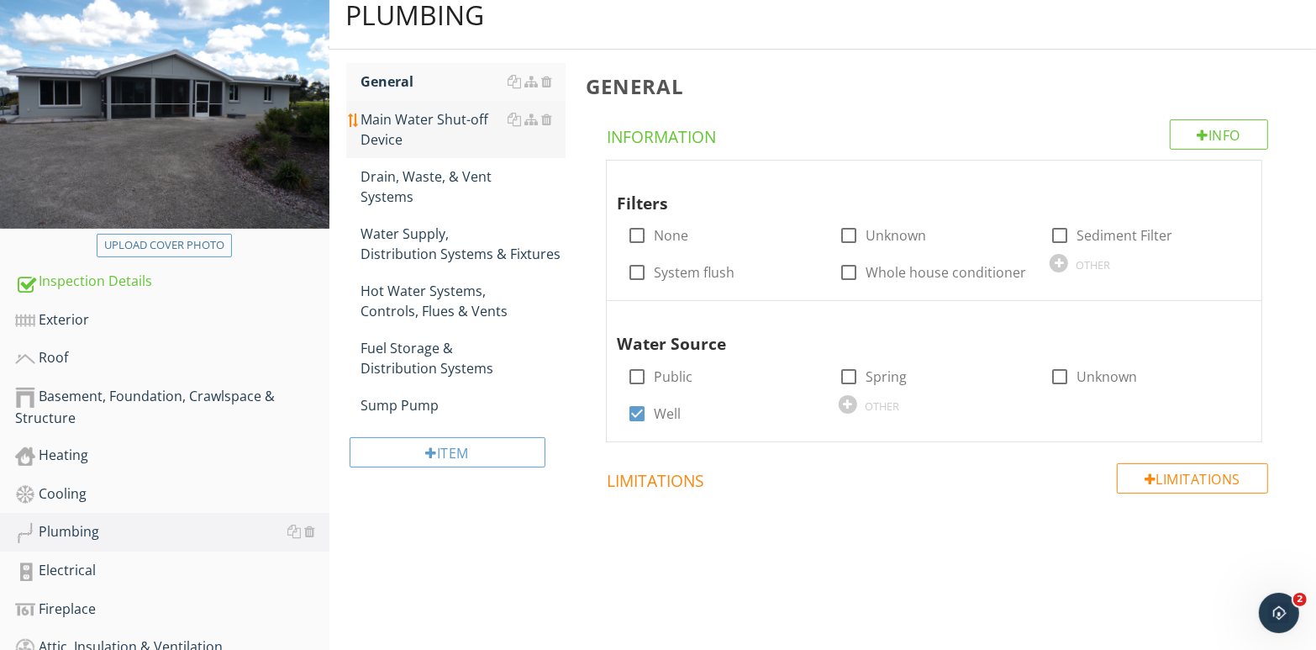
click at [490, 133] on div "Main Water Shut-off Device" at bounding box center [463, 129] width 205 height 40
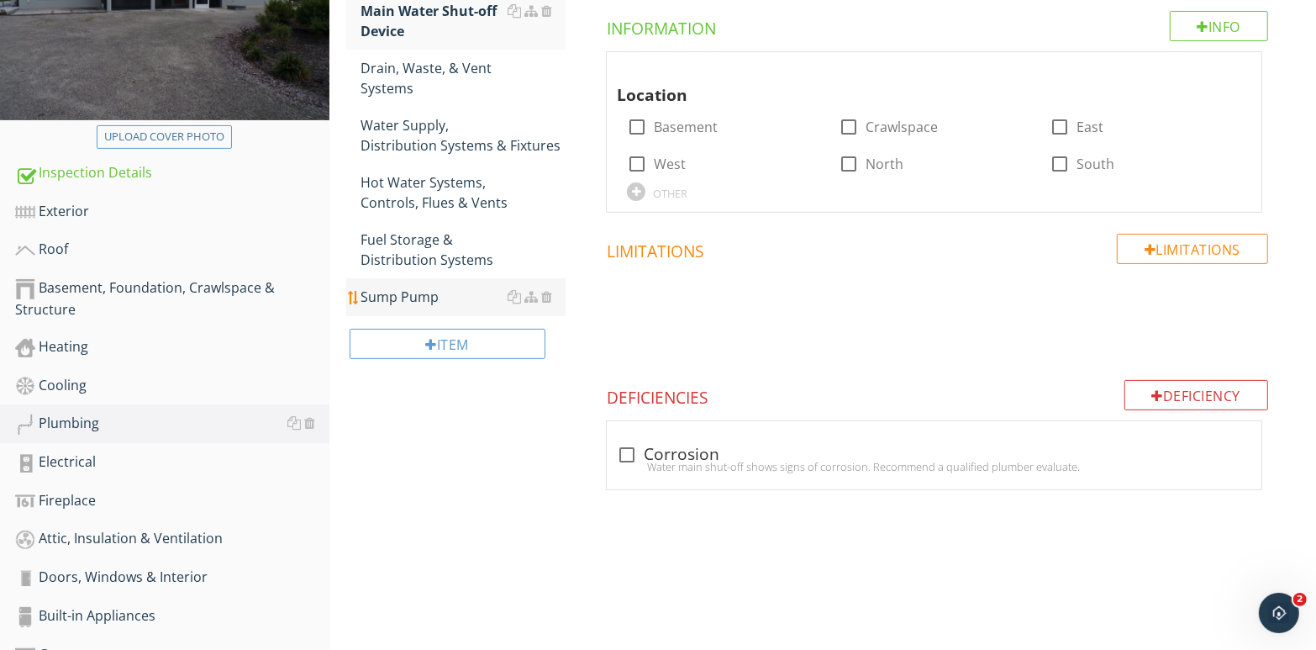
scroll to position [271, 0]
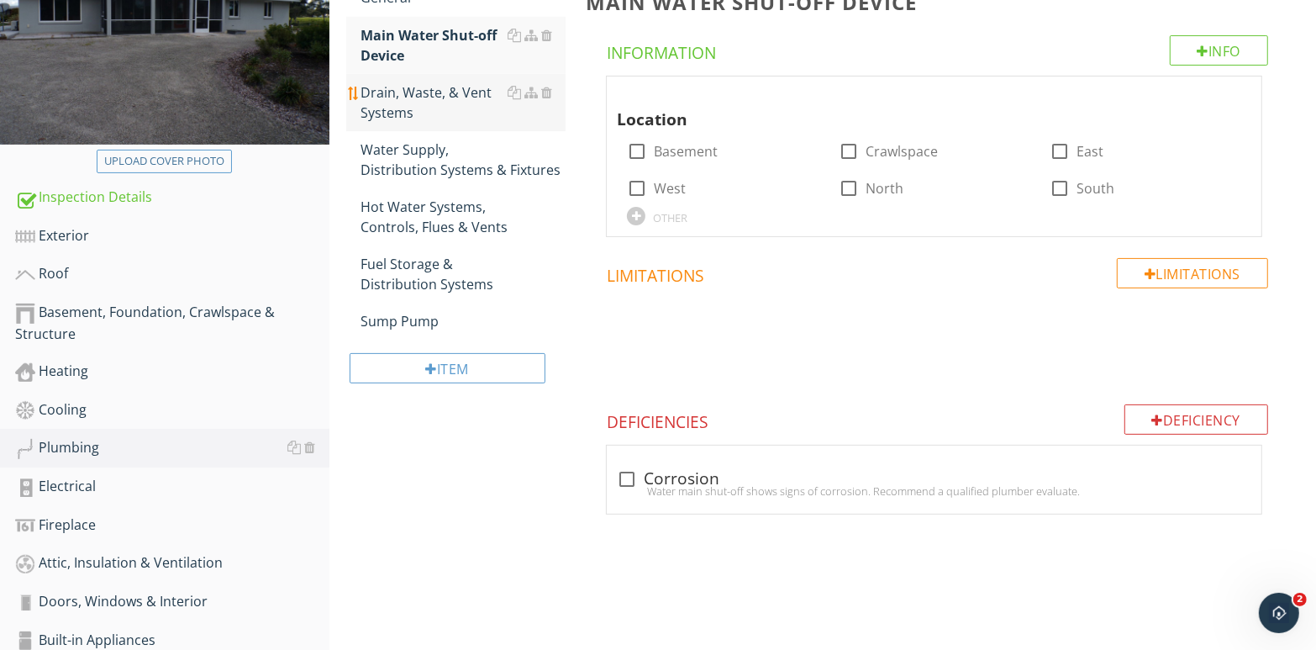
click at [474, 107] on div "Drain, Waste, & Vent Systems" at bounding box center [463, 102] width 205 height 40
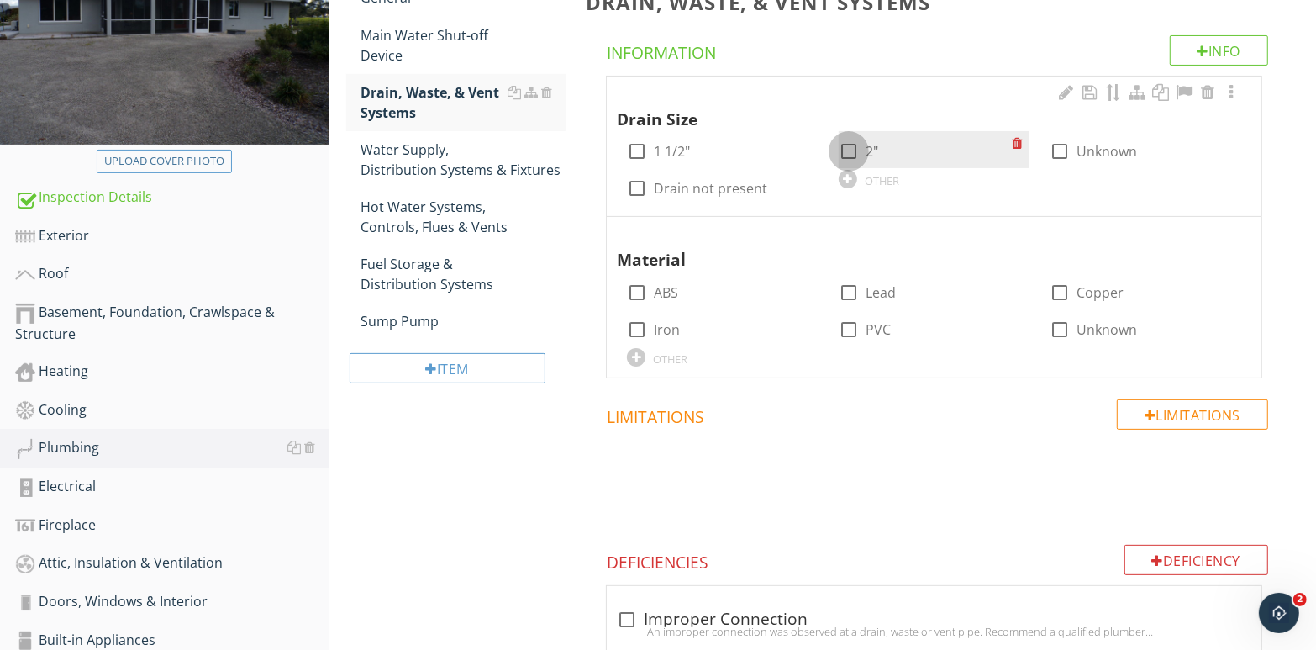
click at [848, 147] on div at bounding box center [849, 151] width 29 height 29
checkbox input "true"
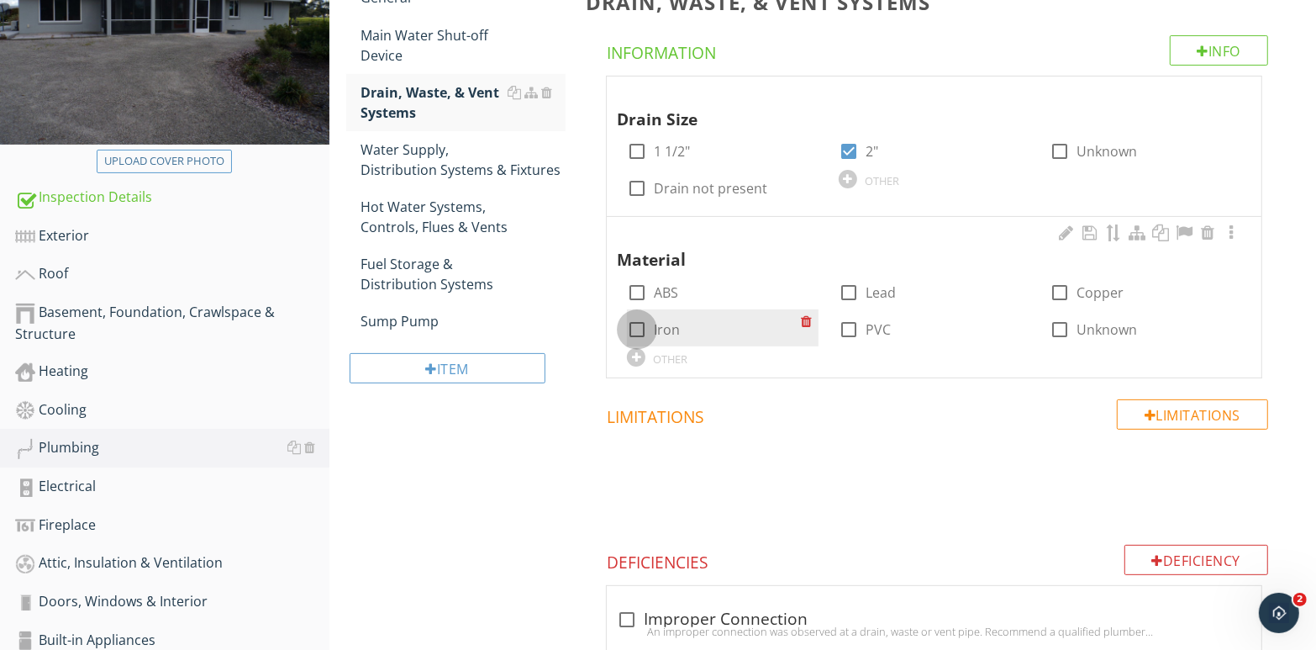
click at [633, 327] on div at bounding box center [637, 329] width 29 height 29
checkbox input "true"
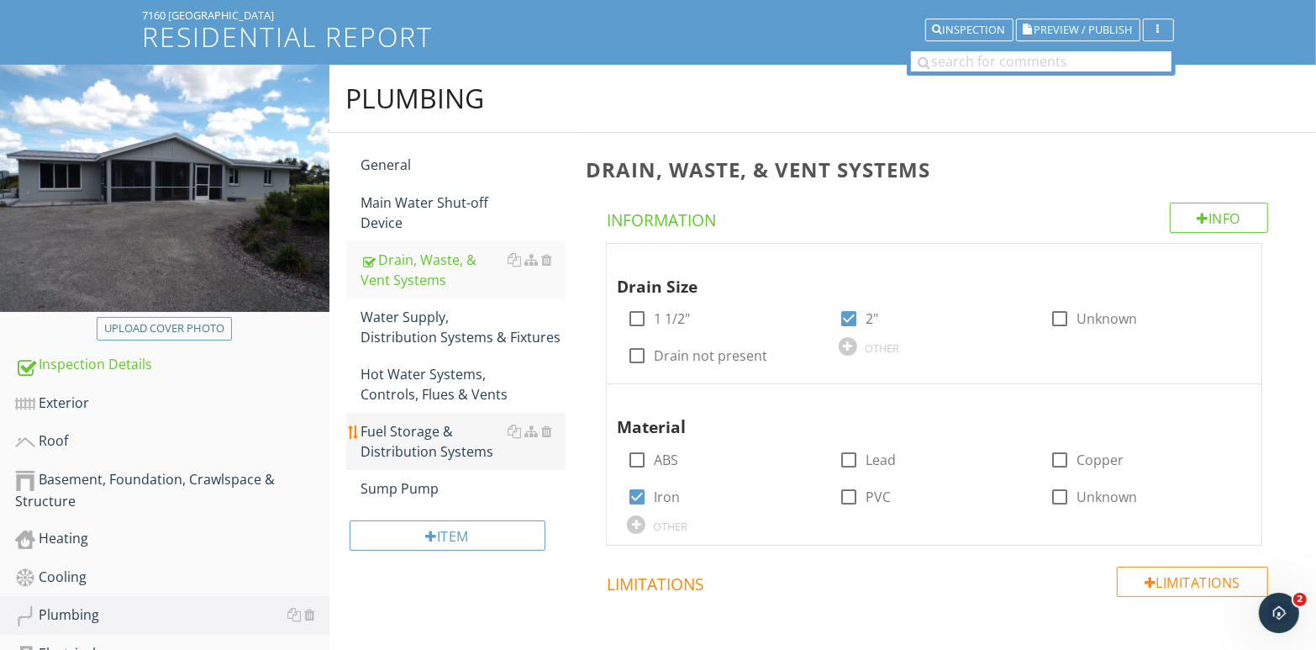
scroll to position [103, 0]
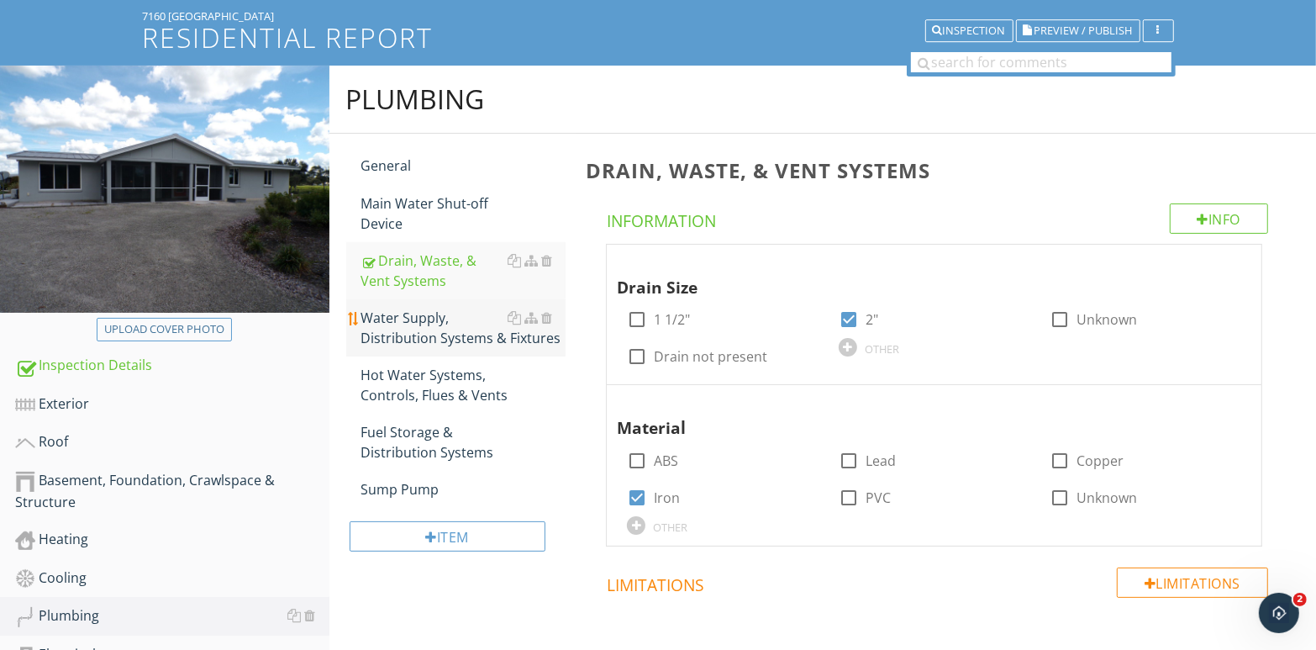
click at [446, 340] on div "Water Supply, Distribution Systems & Fixtures" at bounding box center [463, 328] width 205 height 40
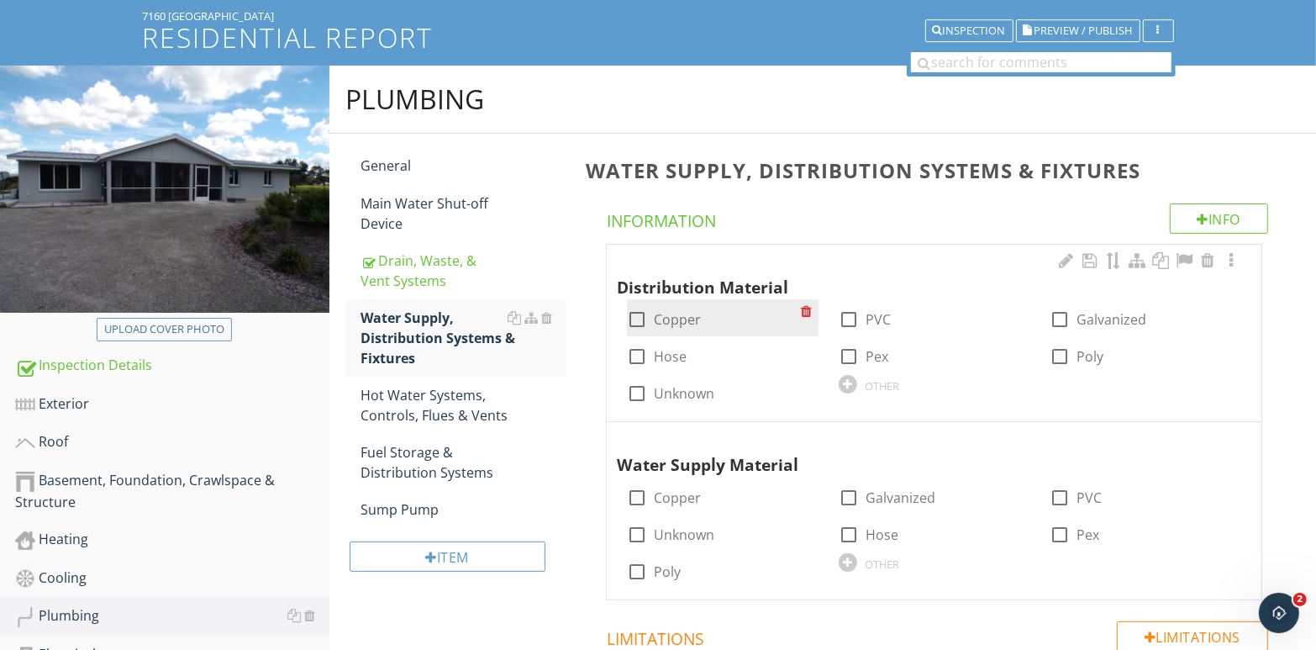
click at [636, 321] on div at bounding box center [637, 319] width 29 height 29
checkbox input "true"
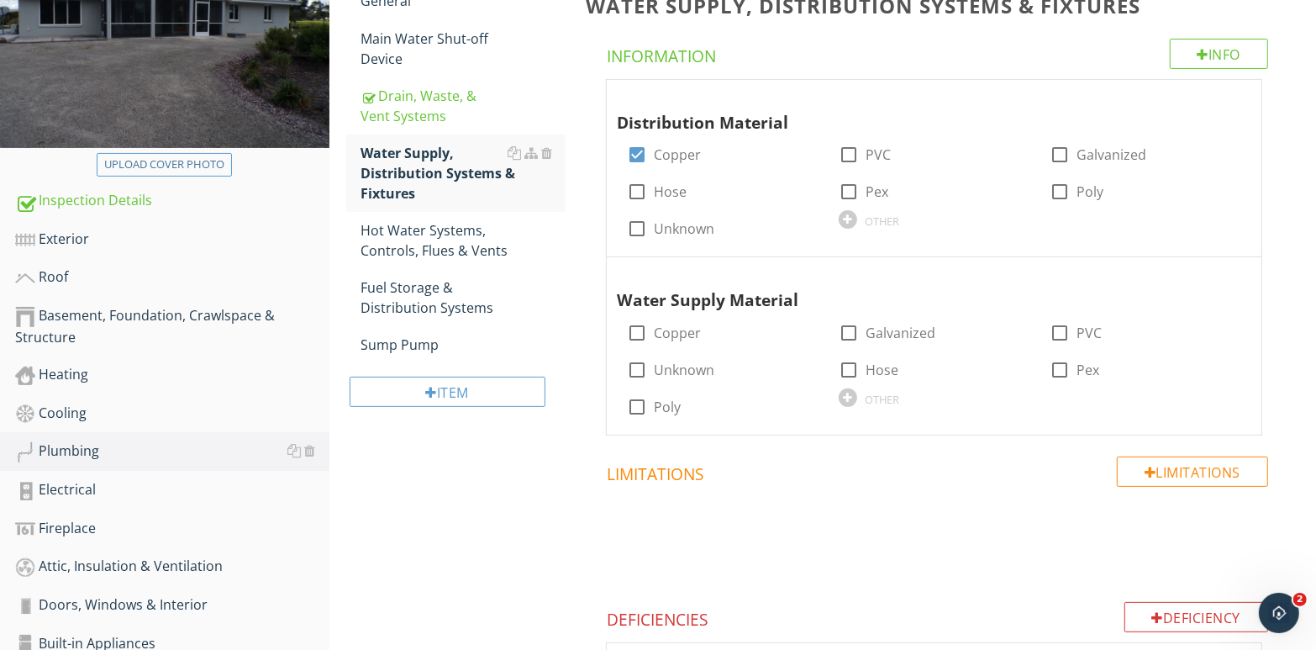
scroll to position [271, 0]
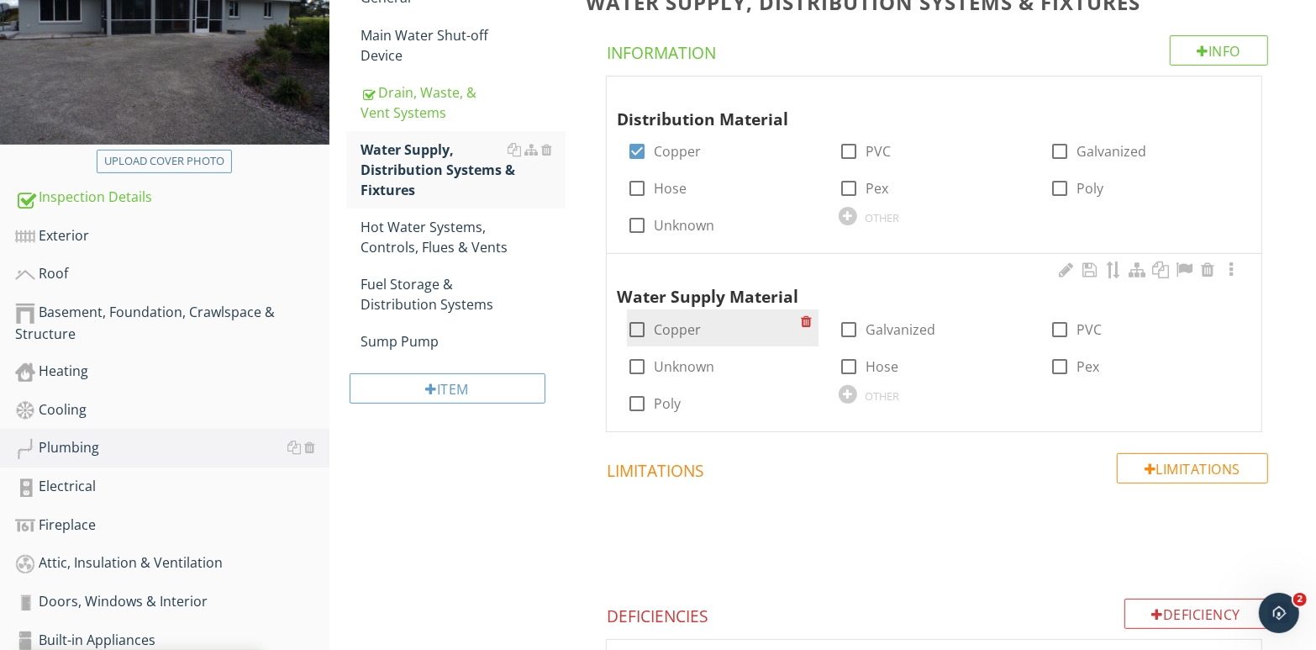
click at [638, 331] on div at bounding box center [637, 329] width 29 height 29
checkbox input "true"
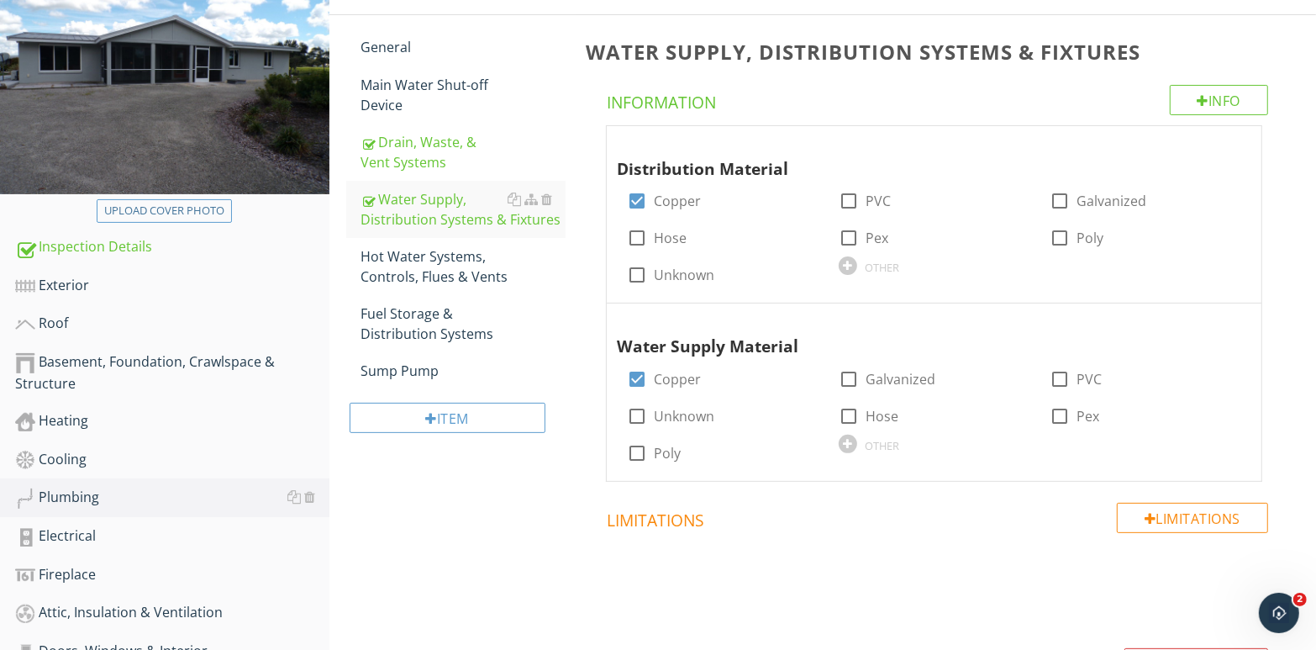
scroll to position [150, 0]
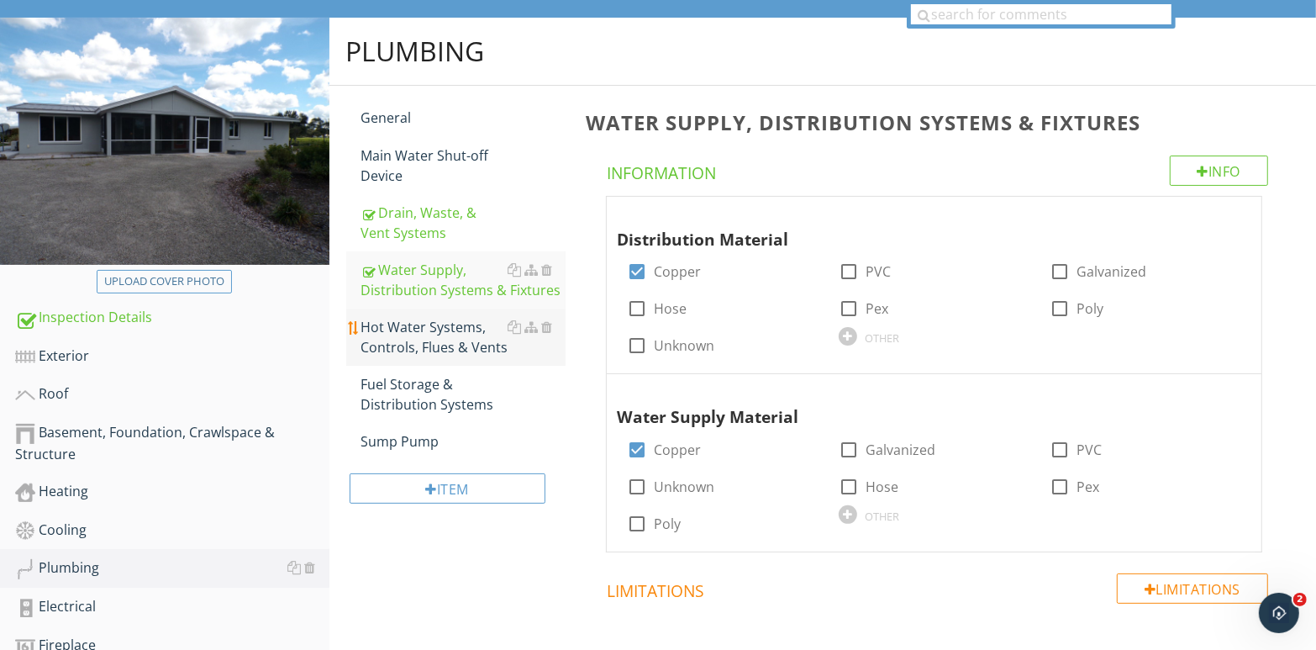
click at [431, 337] on div "Hot Water Systems, Controls, Flues & Vents" at bounding box center [463, 337] width 205 height 40
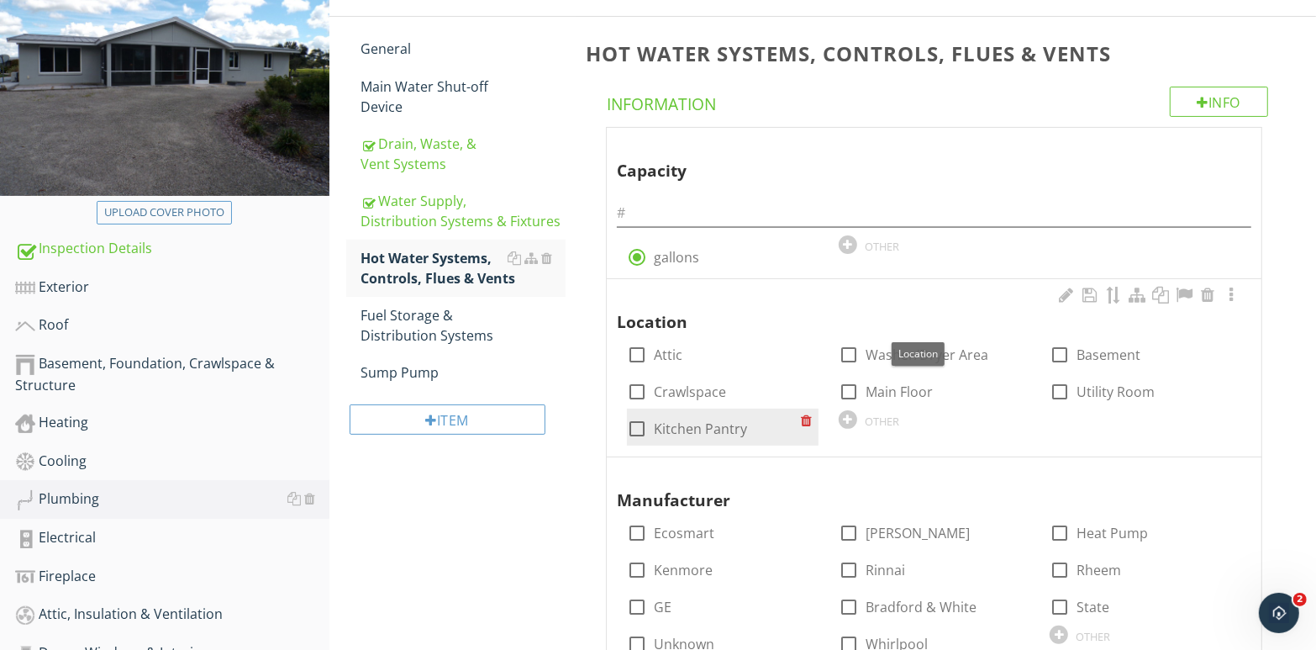
scroll to position [235, 0]
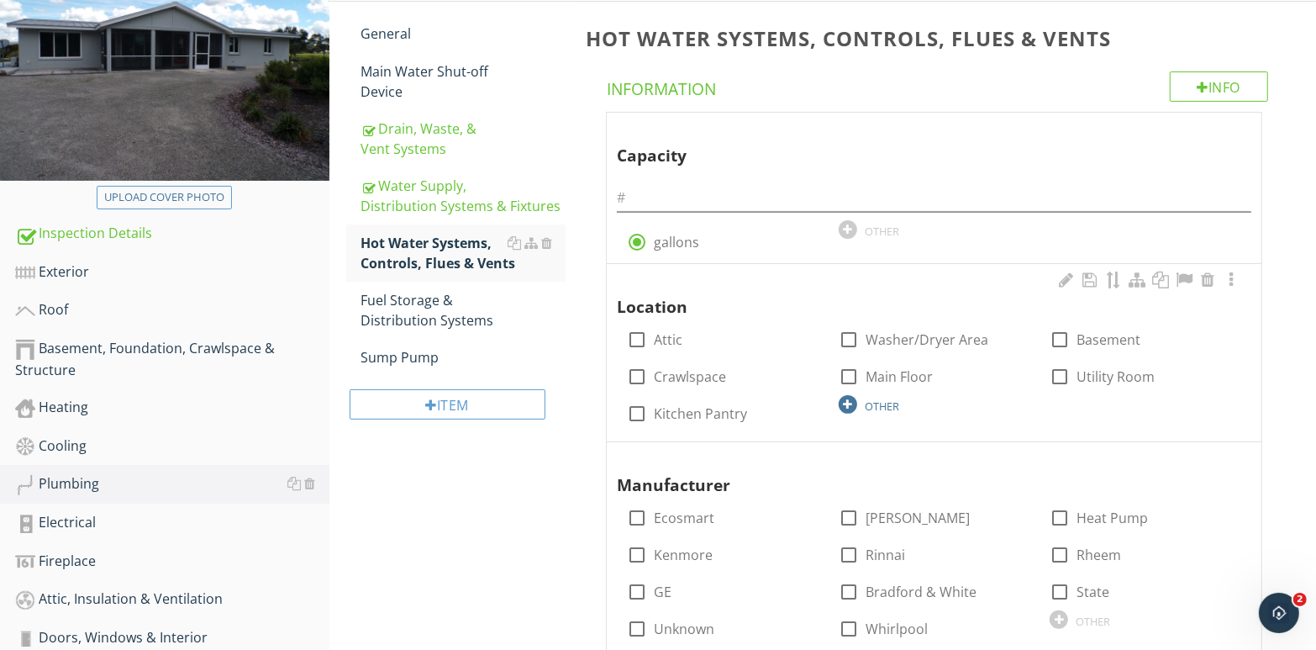
click at [850, 399] on div at bounding box center [848, 404] width 18 height 18
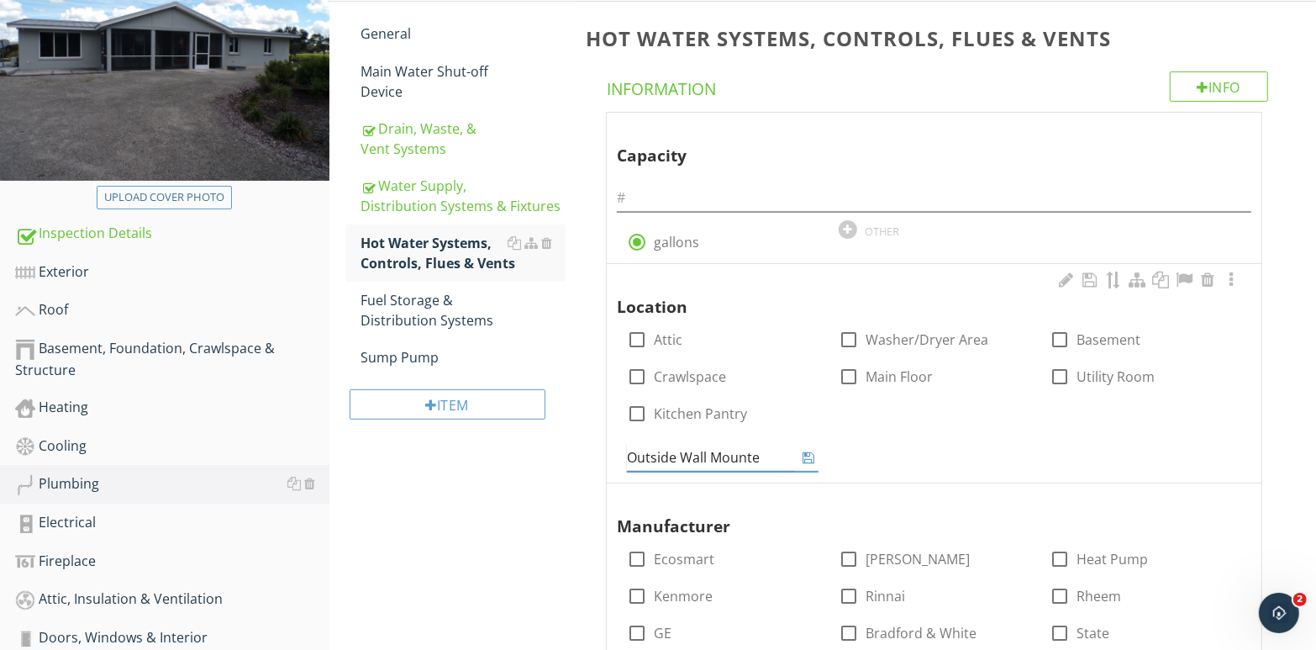
type input "Outside Wall Mounted"
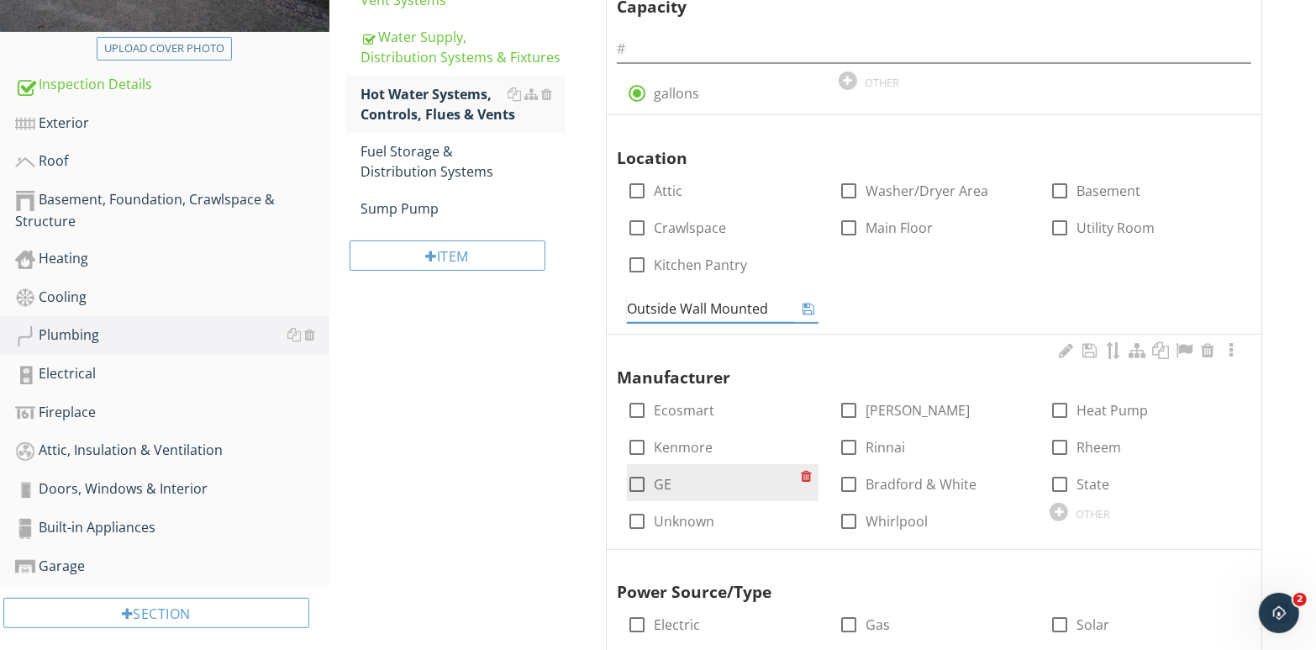
scroll to position [403, 0]
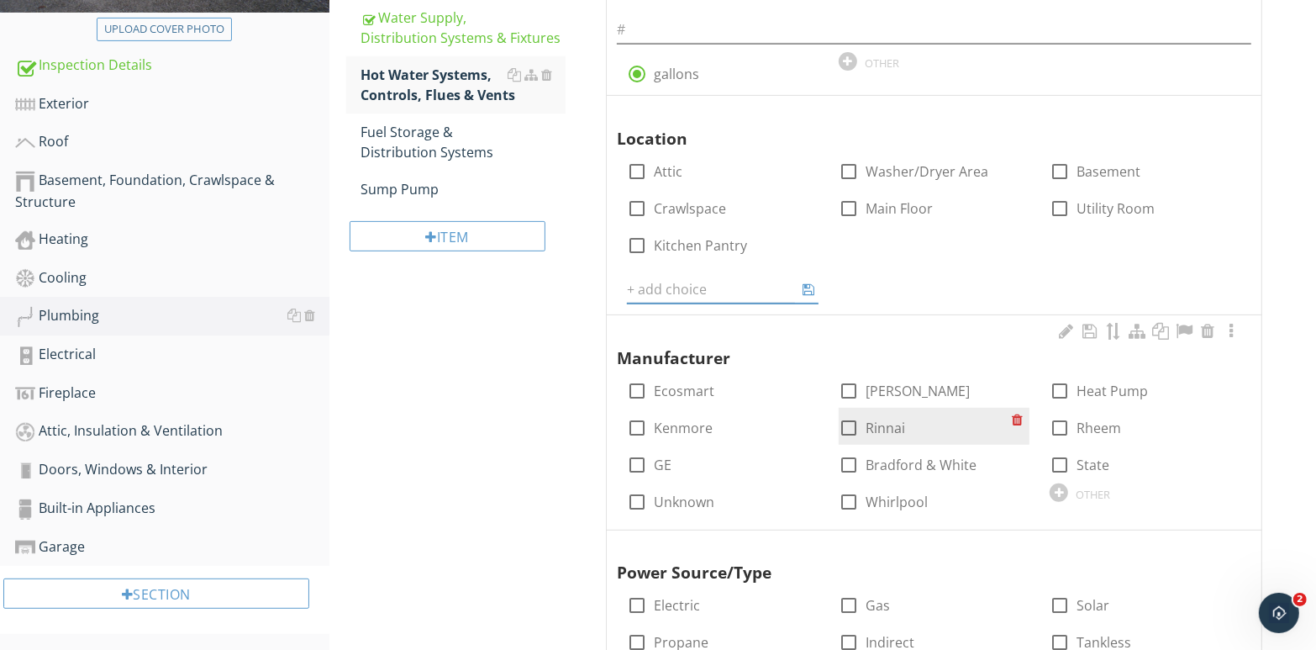
click at [843, 371] on div "check_box_outline_blank Ecosmart check_box_outline_blank AO Smith check_box_out…" at bounding box center [934, 371] width 635 height 0
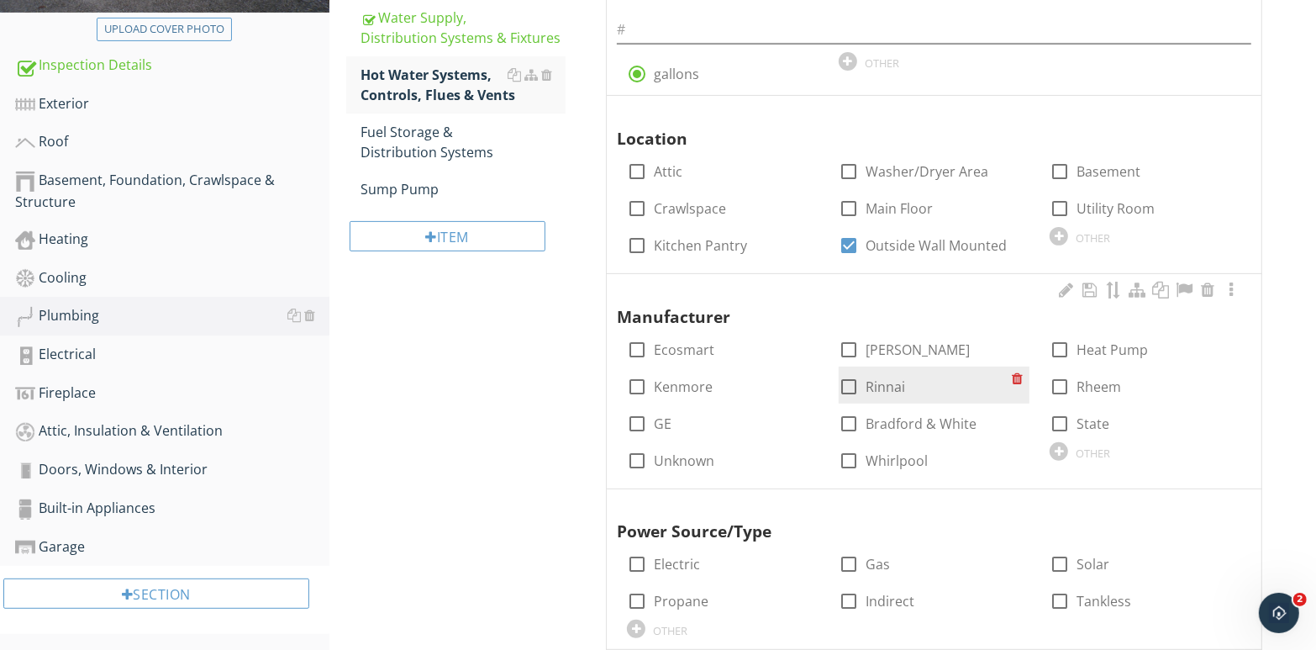
click at [849, 383] on div at bounding box center [849, 386] width 29 height 29
checkbox input "true"
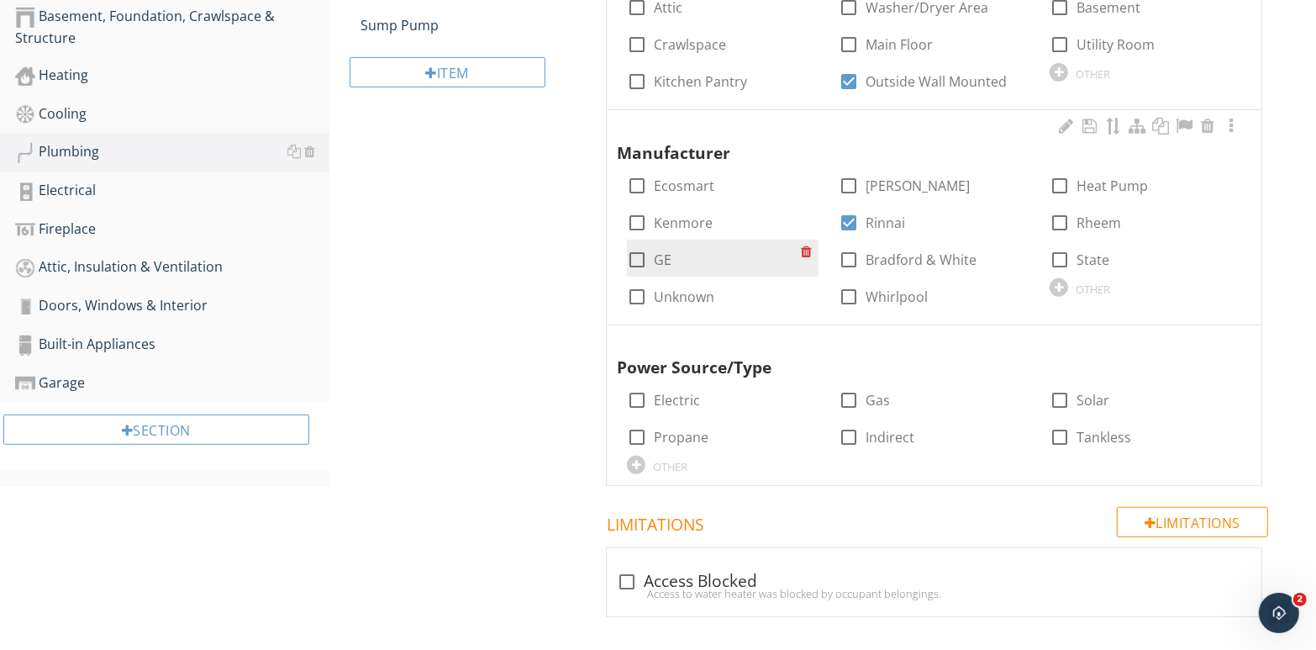
scroll to position [571, 0]
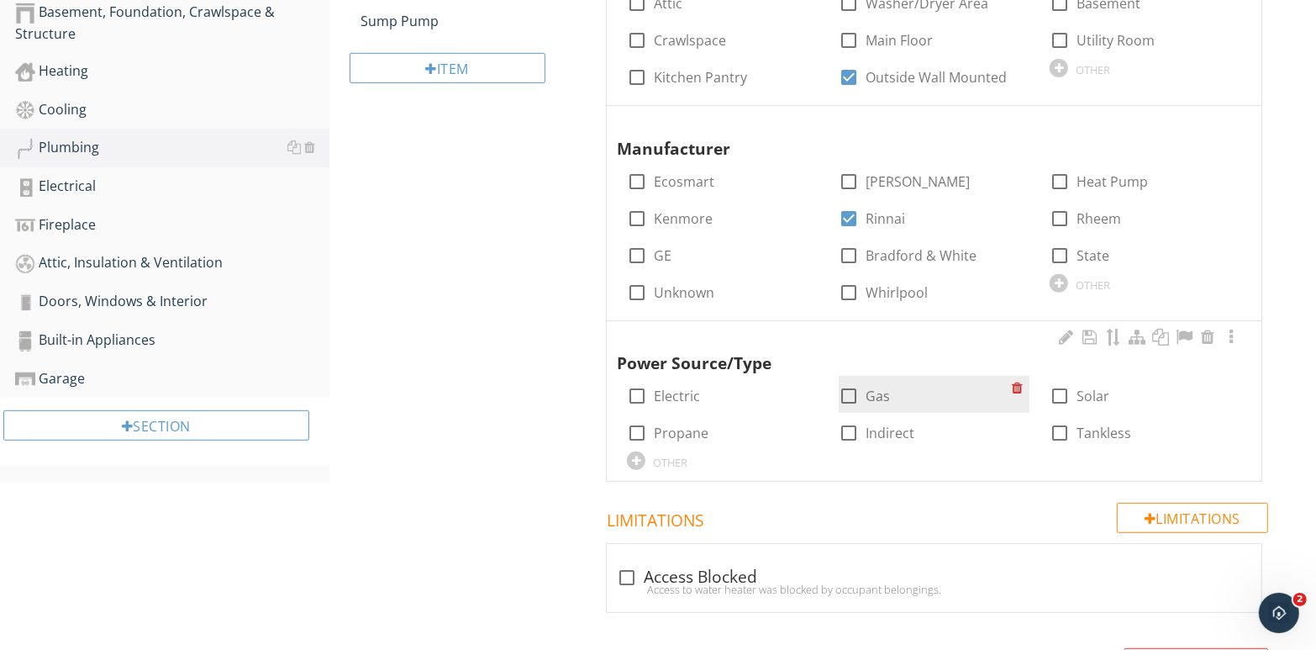
click at [844, 393] on div at bounding box center [849, 396] width 29 height 29
checkbox input "true"
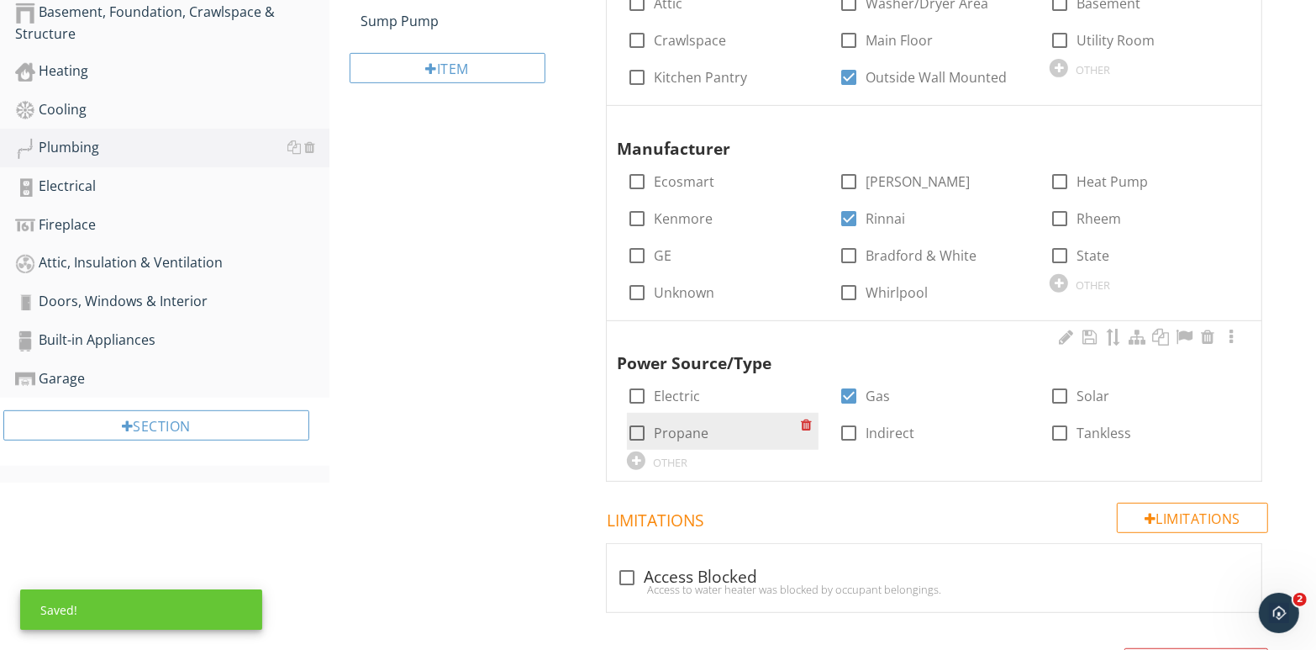
click at [641, 430] on div at bounding box center [637, 433] width 29 height 29
checkbox input "true"
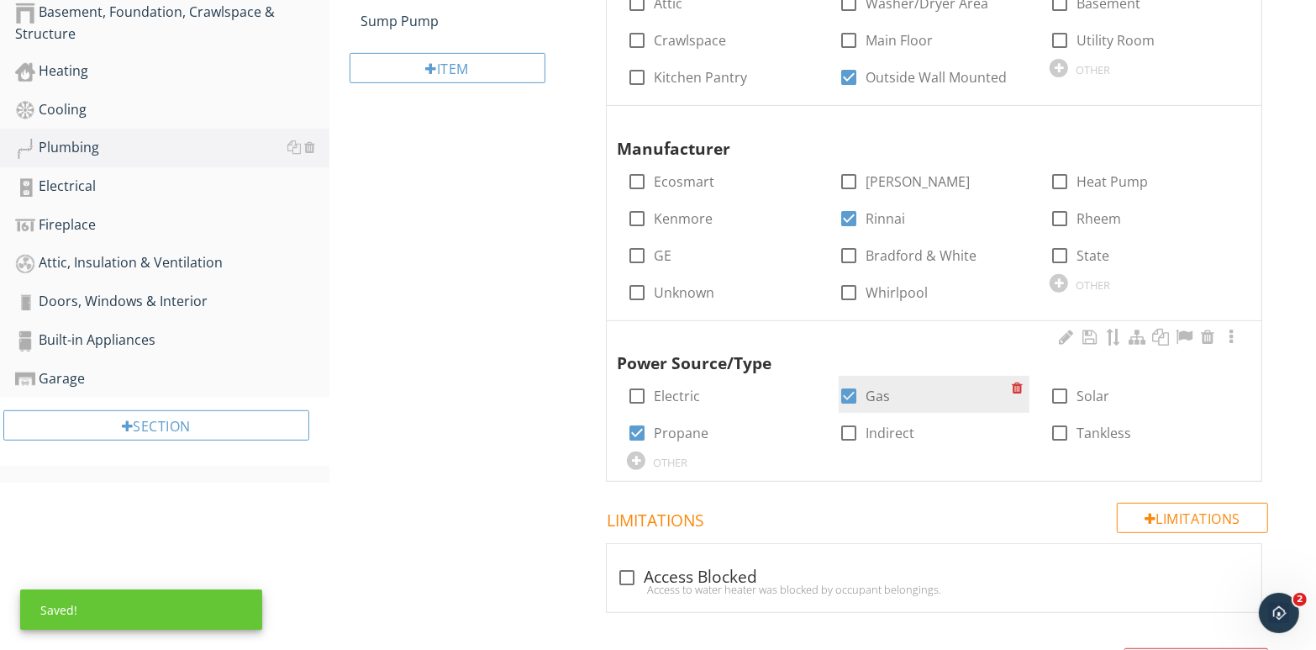
click at [850, 393] on div at bounding box center [849, 396] width 29 height 29
checkbox input "false"
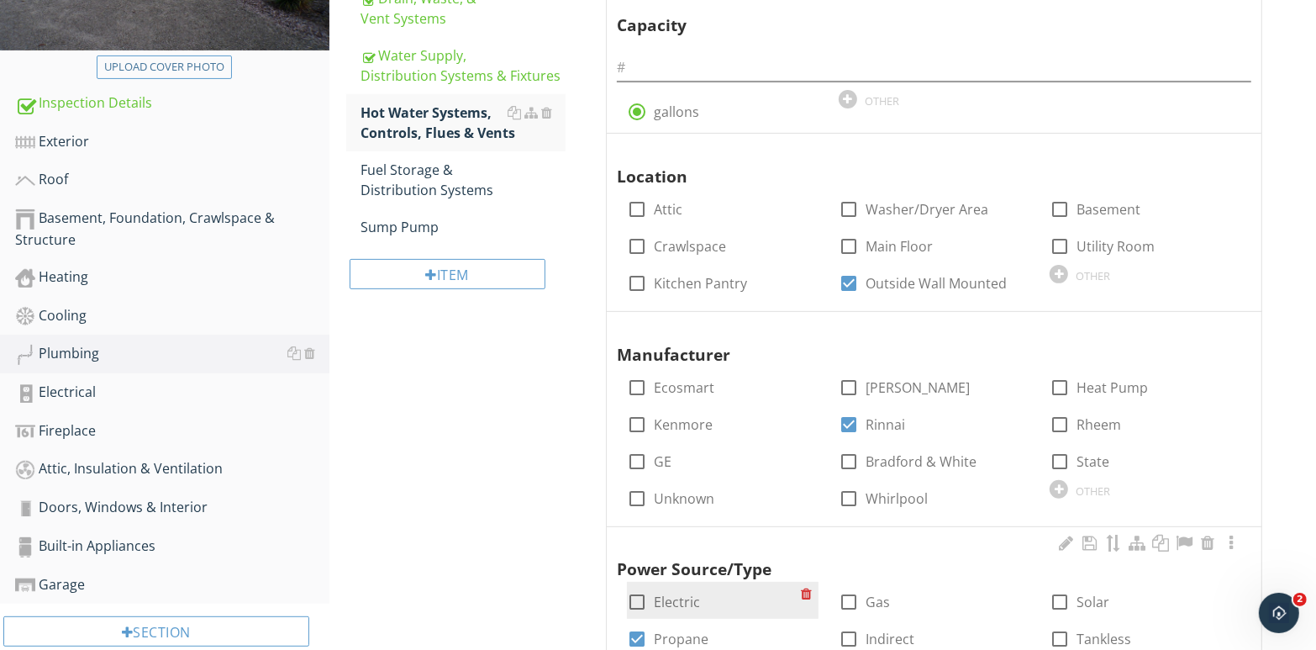
scroll to position [345, 0]
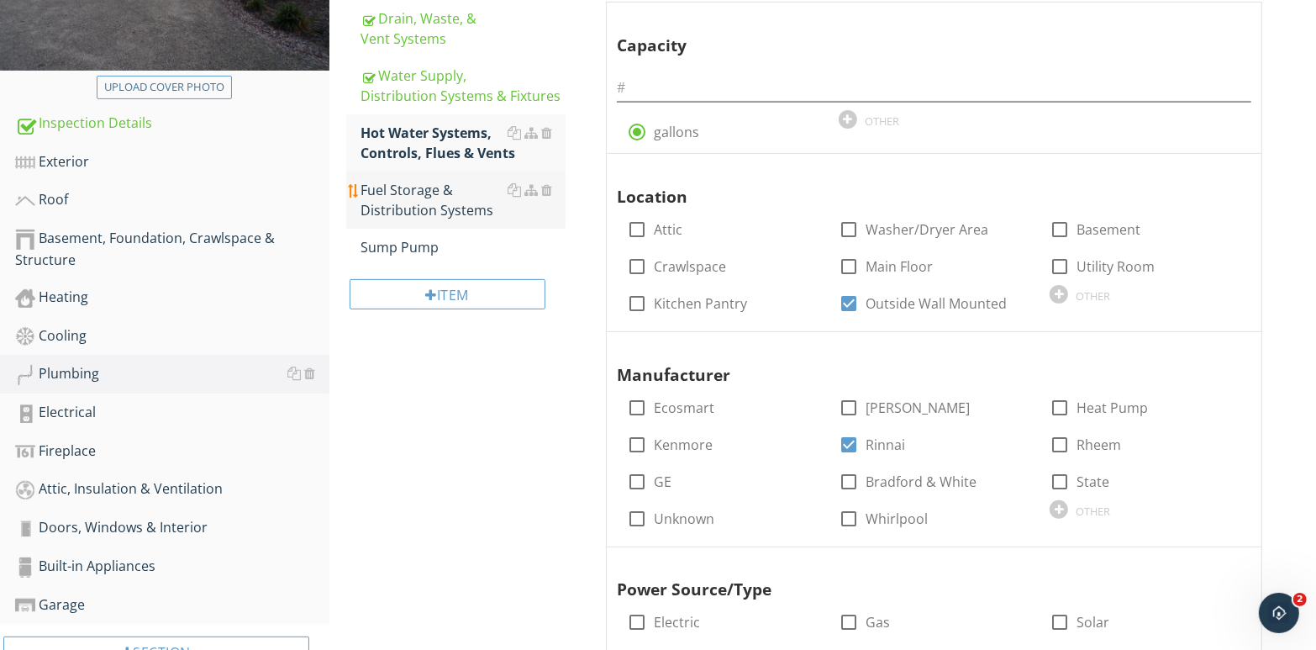
click at [443, 201] on div "Fuel Storage & Distribution Systems" at bounding box center [463, 200] width 205 height 40
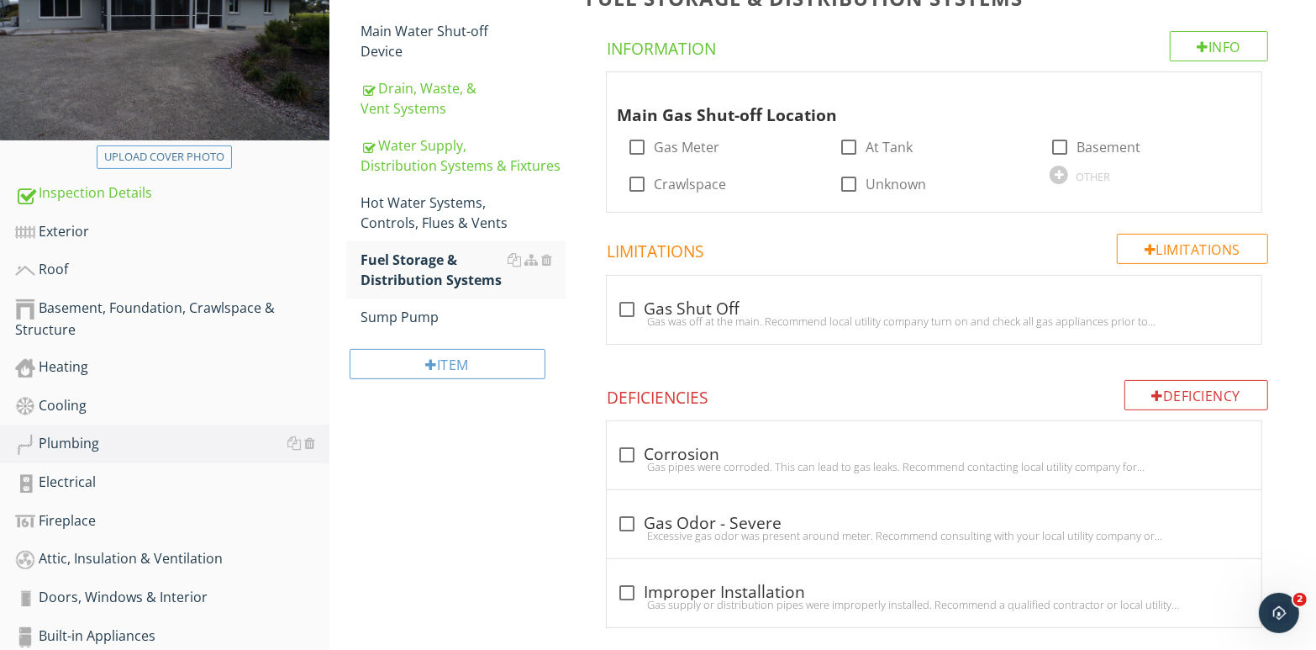
scroll to position [261, 0]
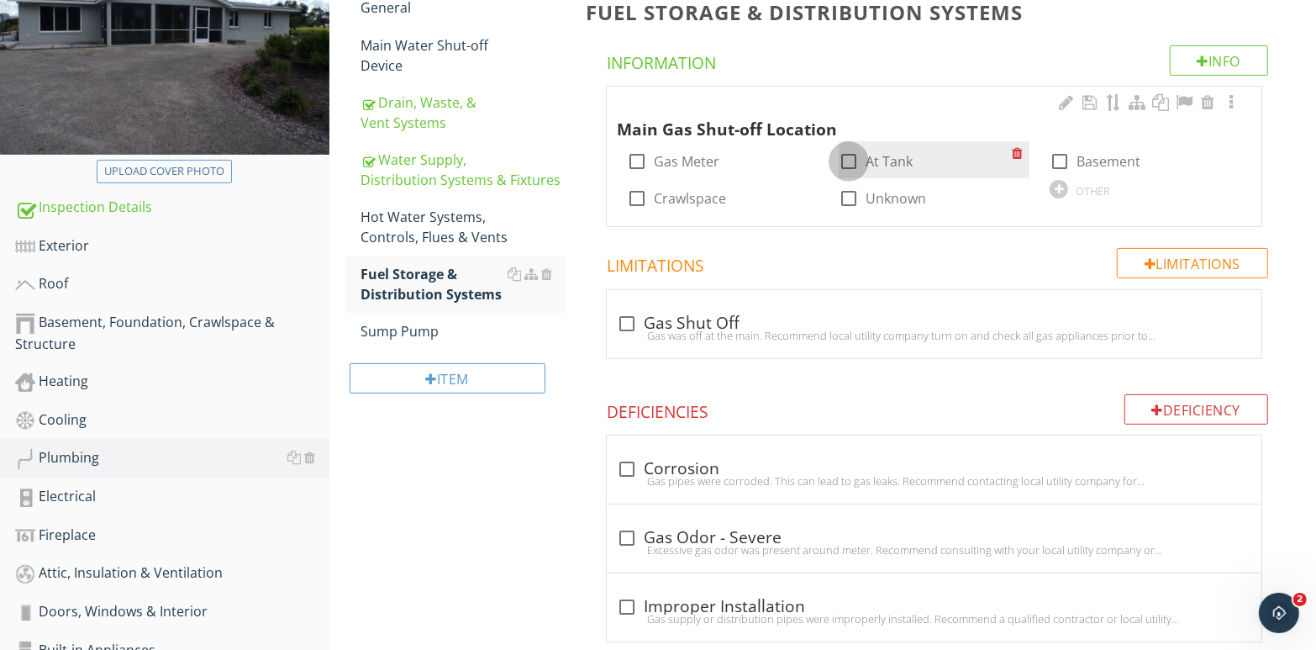
click at [848, 158] on div at bounding box center [849, 161] width 29 height 29
checkbox input "true"
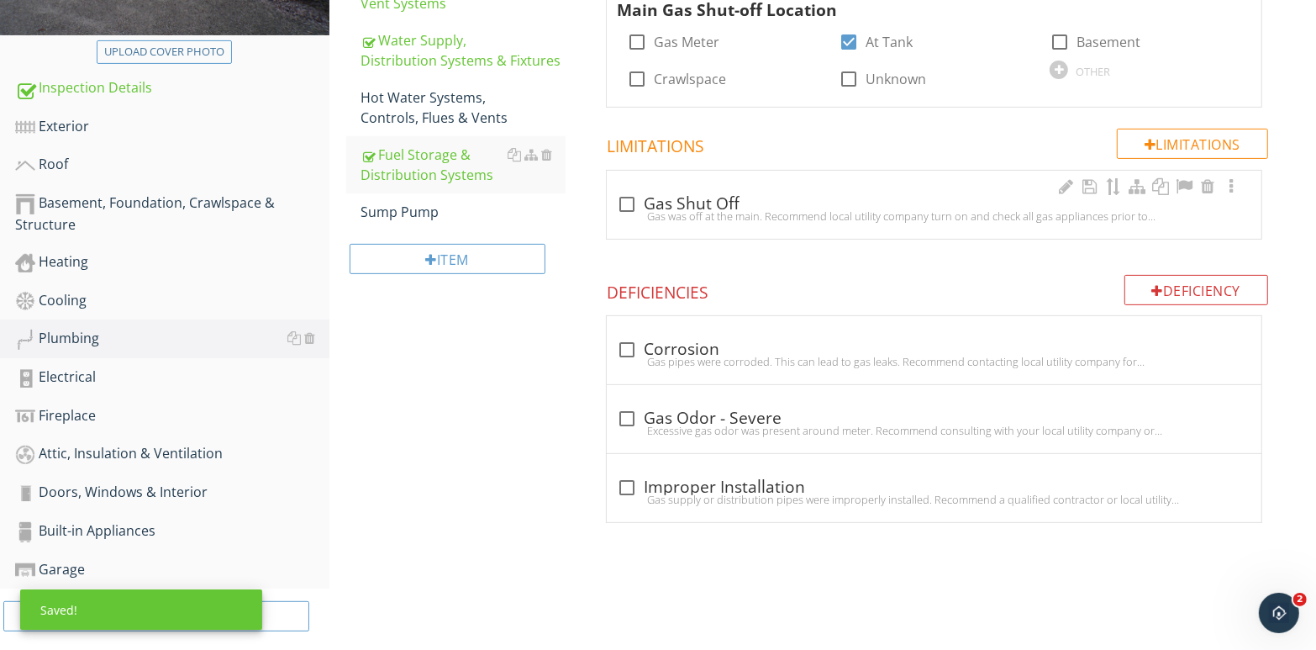
scroll to position [404, 0]
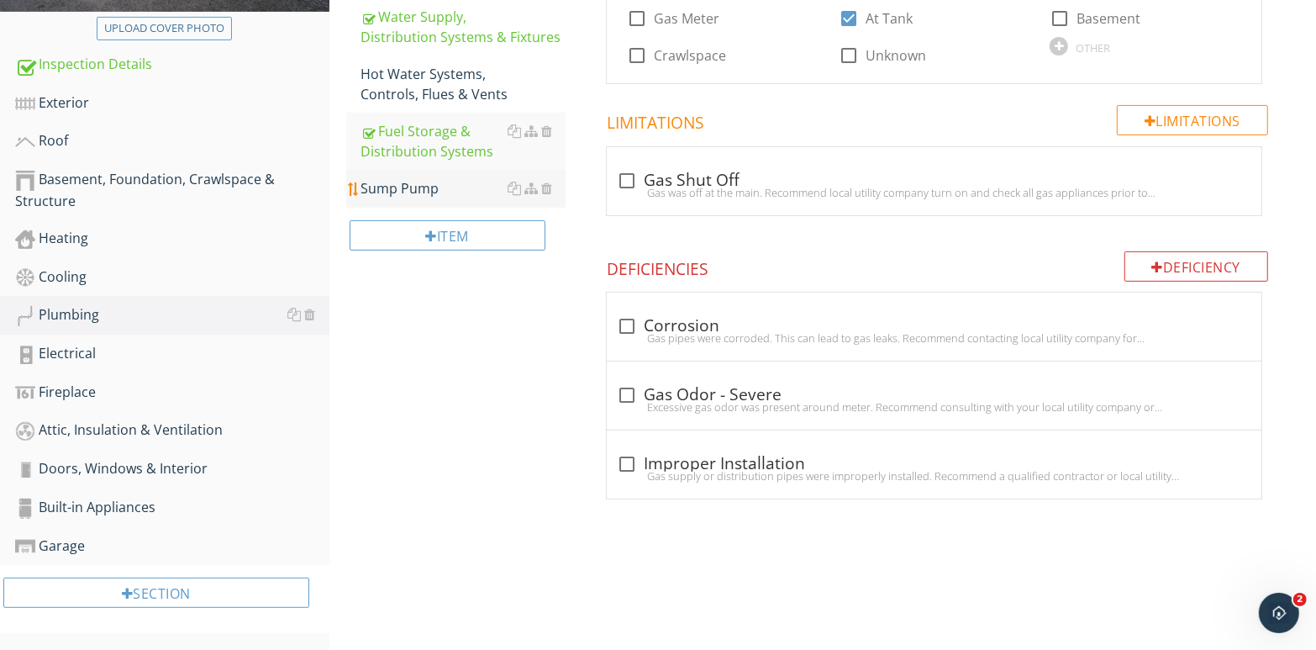
click at [451, 191] on div "Sump Pump" at bounding box center [463, 188] width 205 height 20
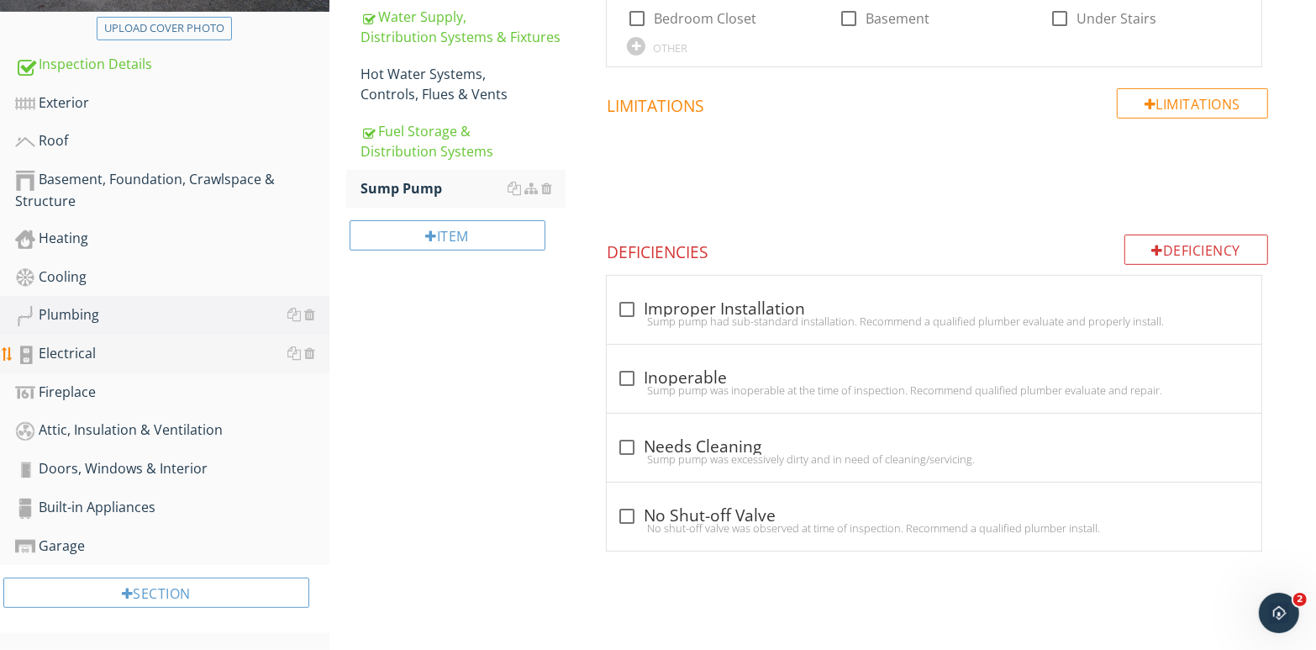
click at [169, 355] on div "Electrical" at bounding box center [172, 354] width 314 height 22
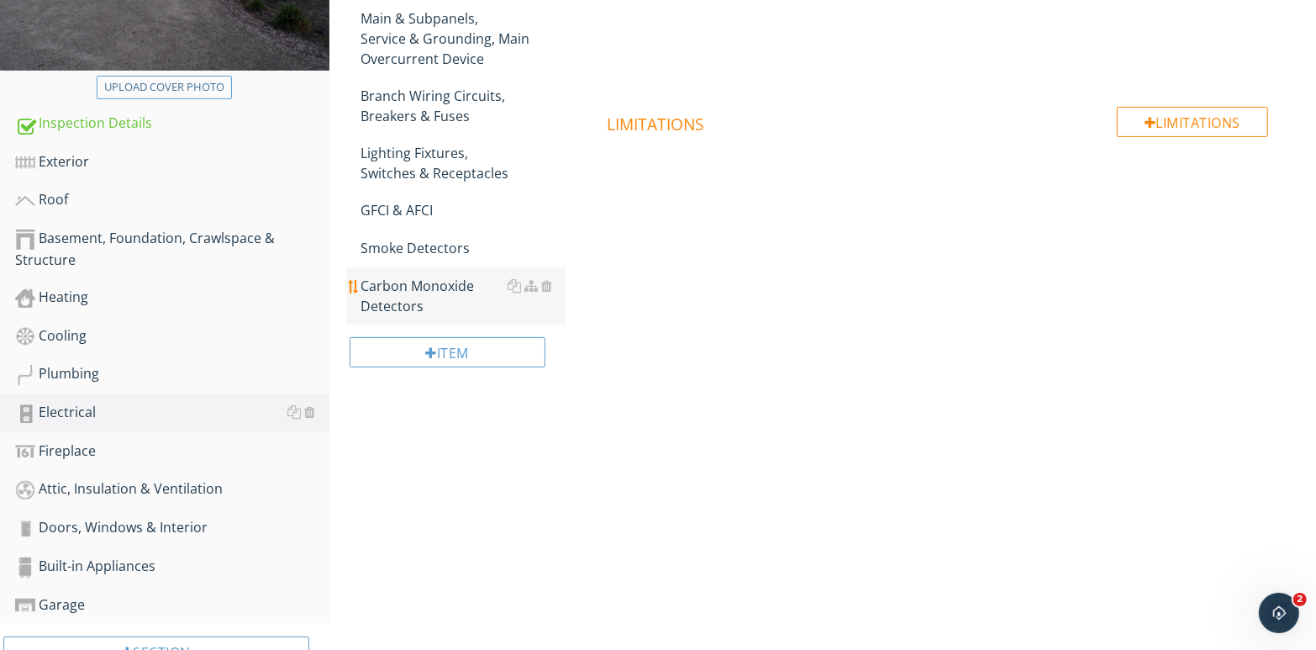
scroll to position [320, 0]
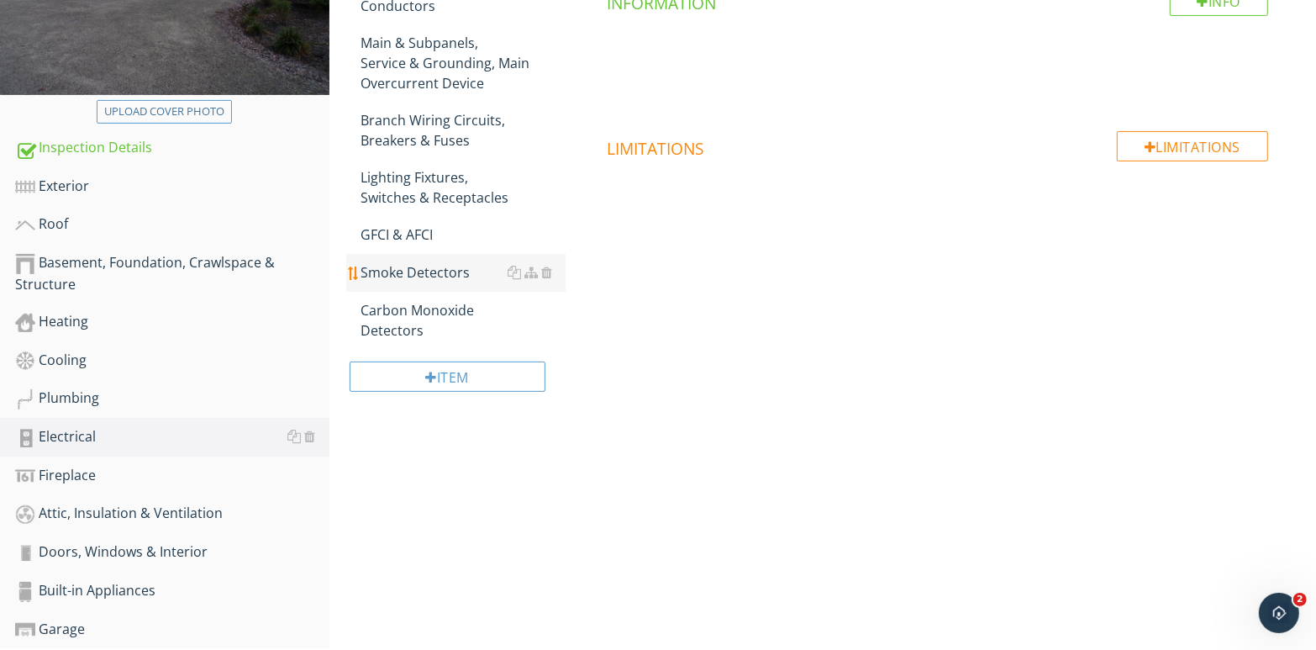
click at [449, 274] on div "Smoke Detectors" at bounding box center [463, 272] width 205 height 20
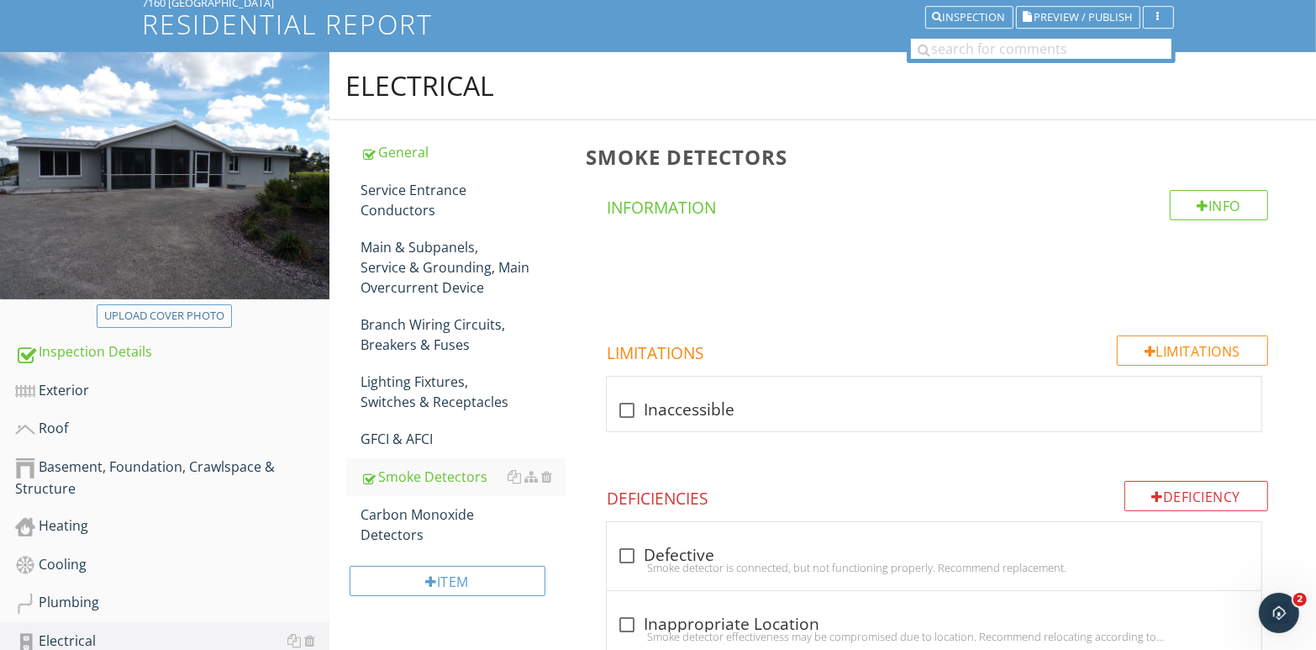
scroll to position [68, 0]
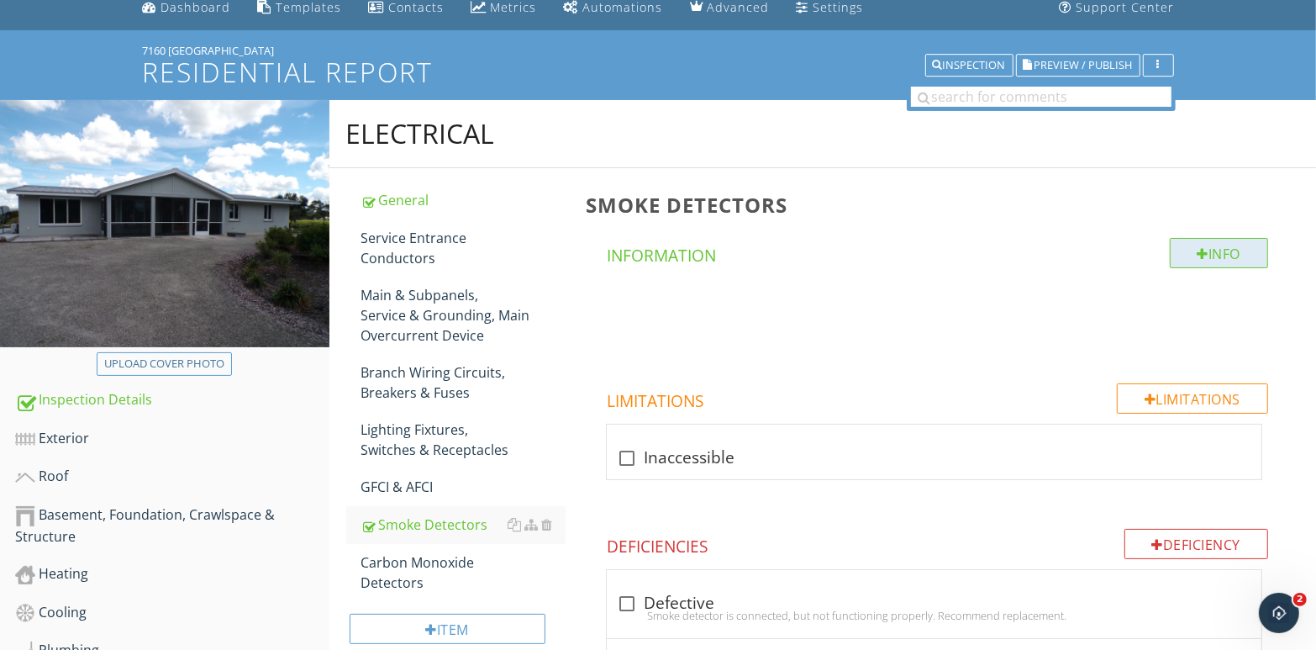
click at [1237, 253] on div "Info" at bounding box center [1219, 253] width 99 height 30
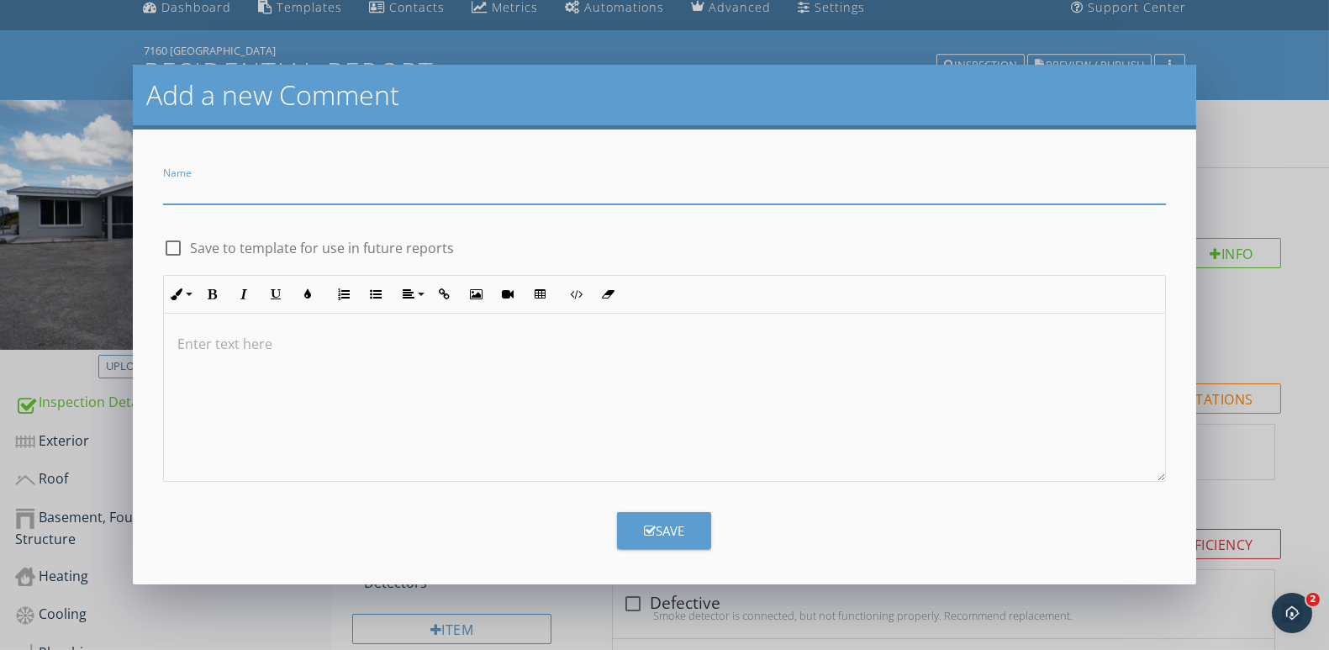
click at [1250, 179] on div "Add a new Comment Name check_box_outline_blank Save to template for use in futu…" at bounding box center [664, 325] width 1329 height 650
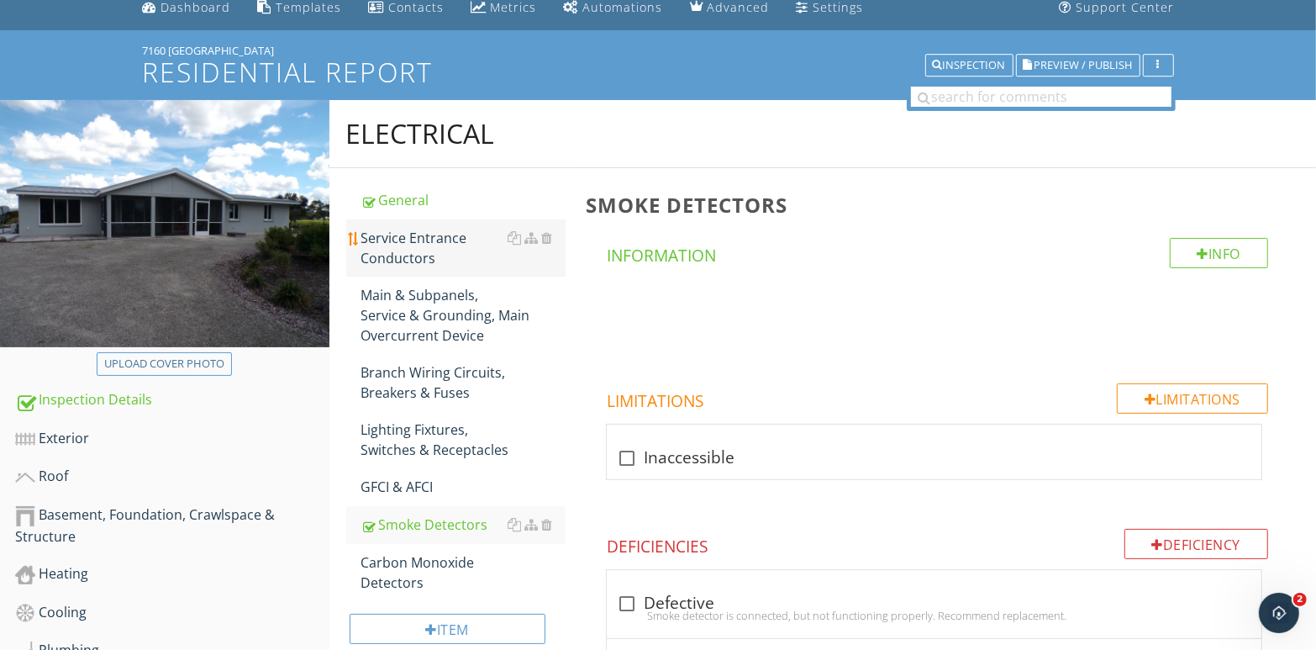
click at [448, 246] on div "Service Entrance Conductors" at bounding box center [463, 248] width 205 height 40
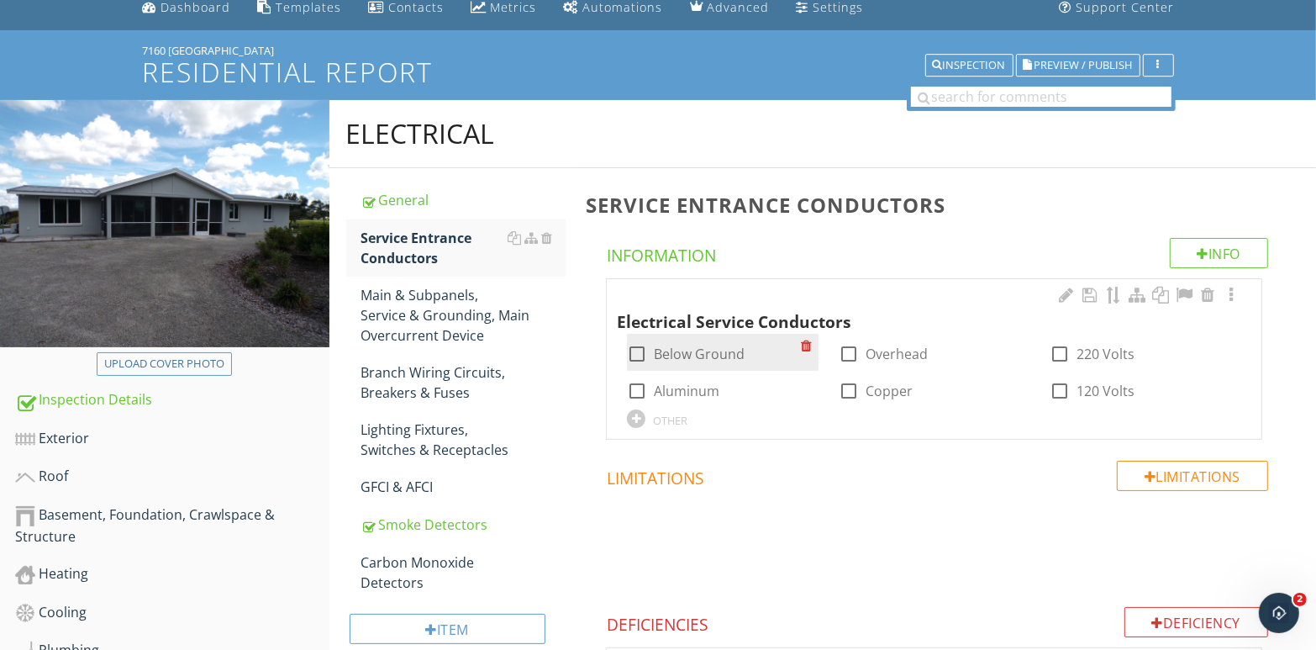
click at [629, 354] on div at bounding box center [637, 354] width 29 height 29
checkbox input "true"
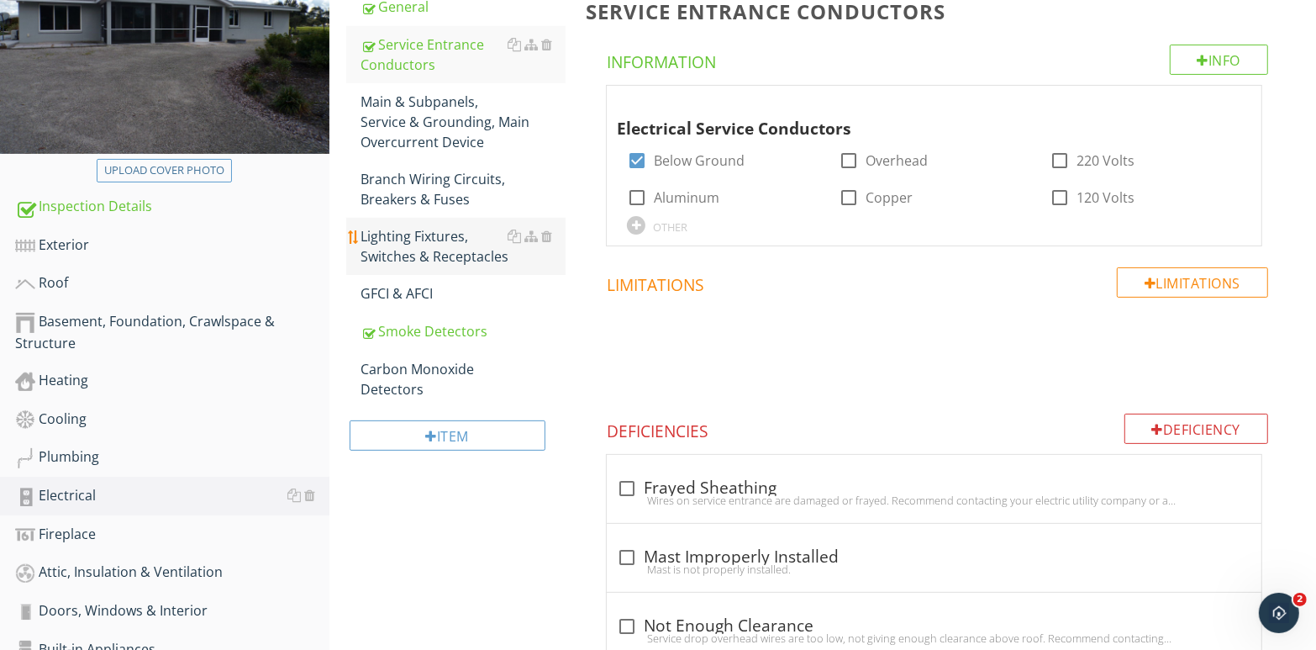
scroll to position [236, 0]
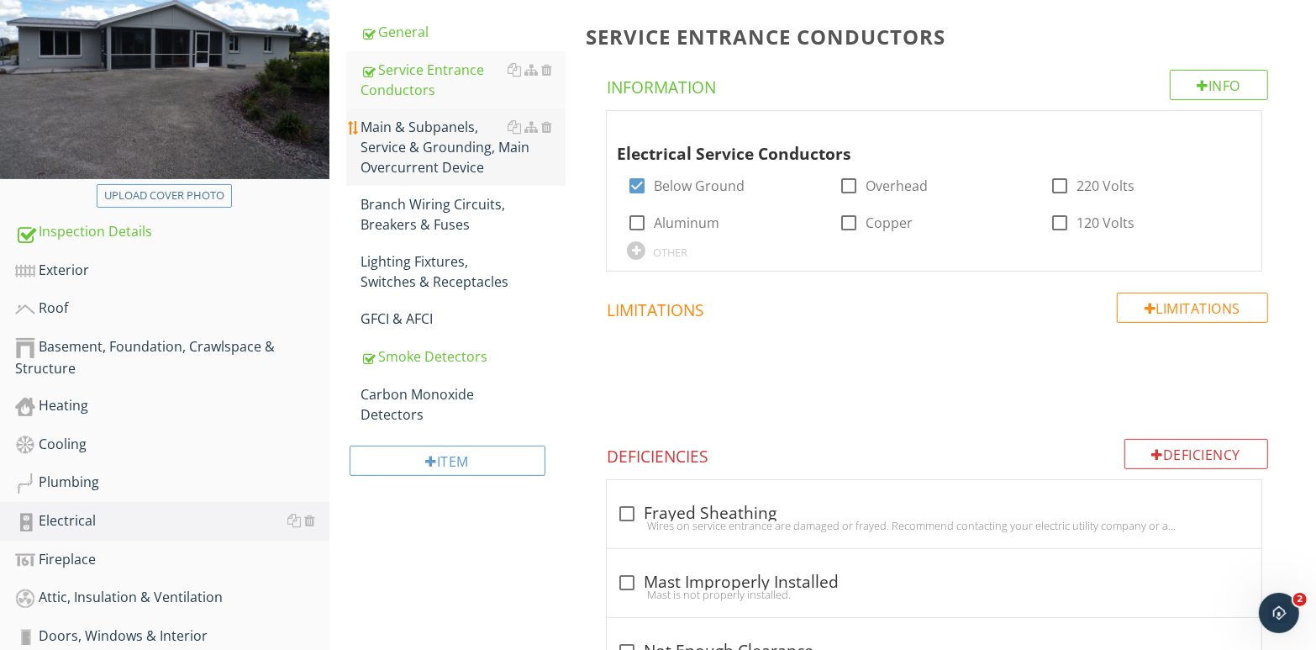
click at [438, 159] on div "Main & Subpanels, Service & Grounding, Main Overcurrent Device" at bounding box center [463, 147] width 205 height 61
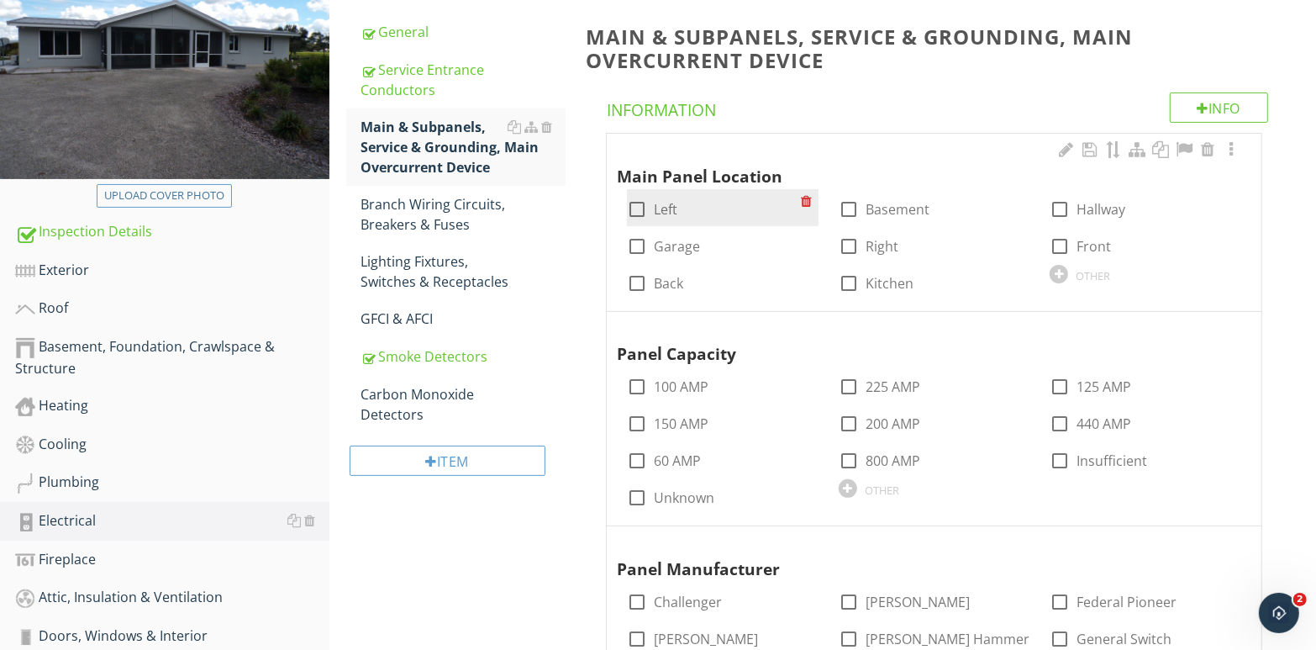
click at [635, 208] on div at bounding box center [637, 209] width 29 height 29
checkbox input "true"
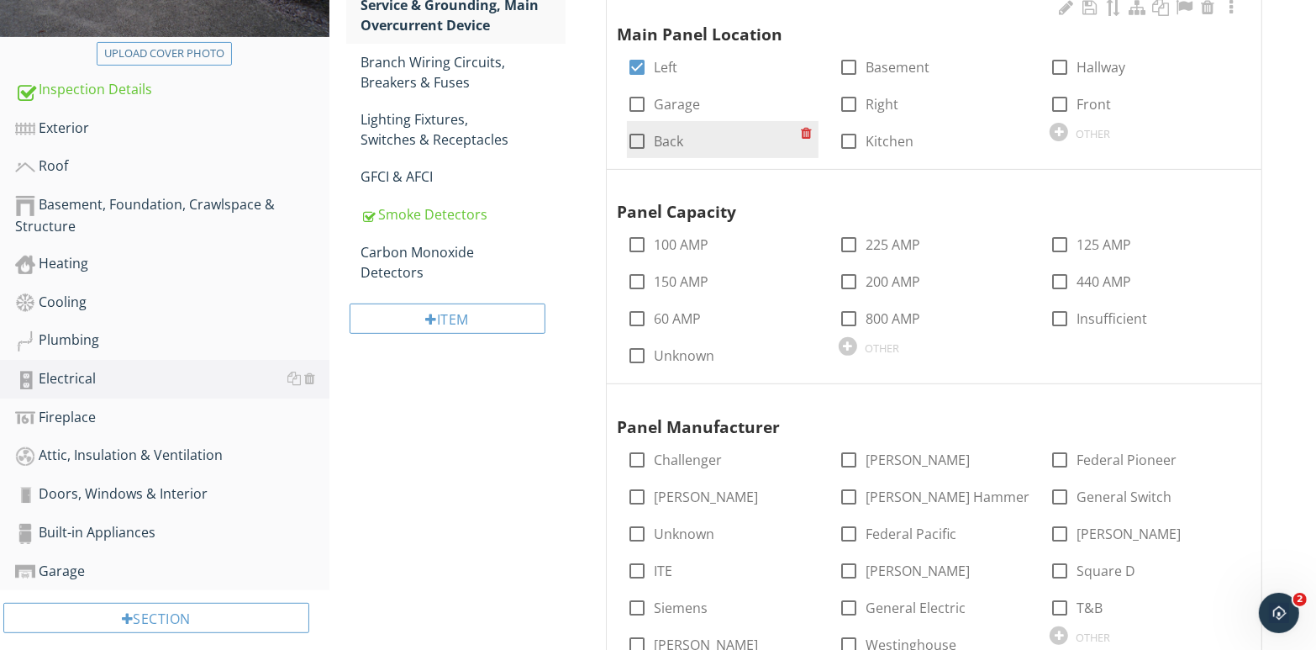
scroll to position [404, 0]
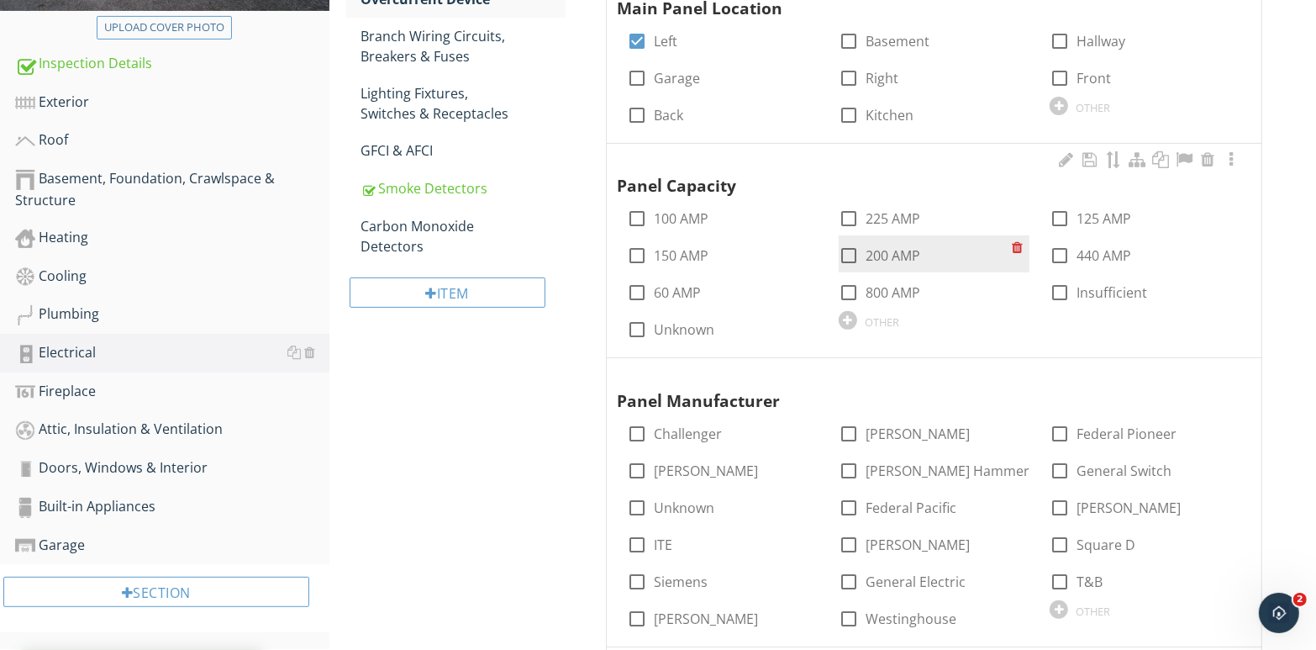
click at [855, 251] on div at bounding box center [849, 255] width 29 height 29
checkbox input "true"
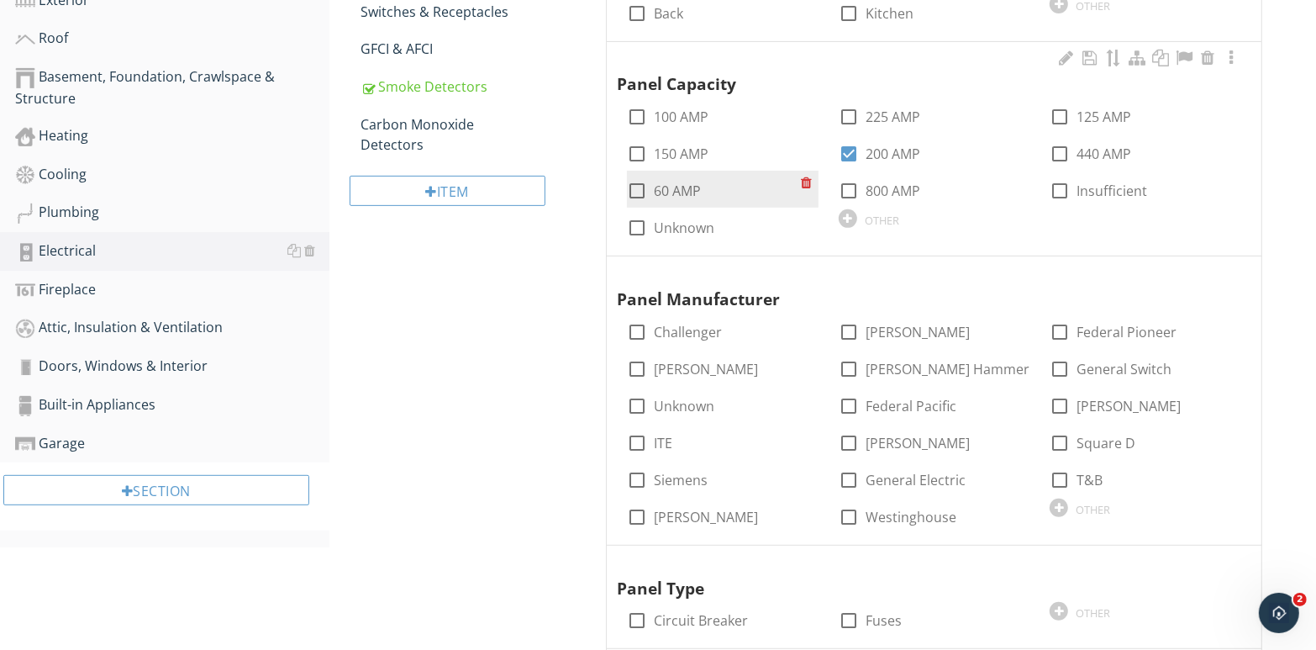
scroll to position [572, 0]
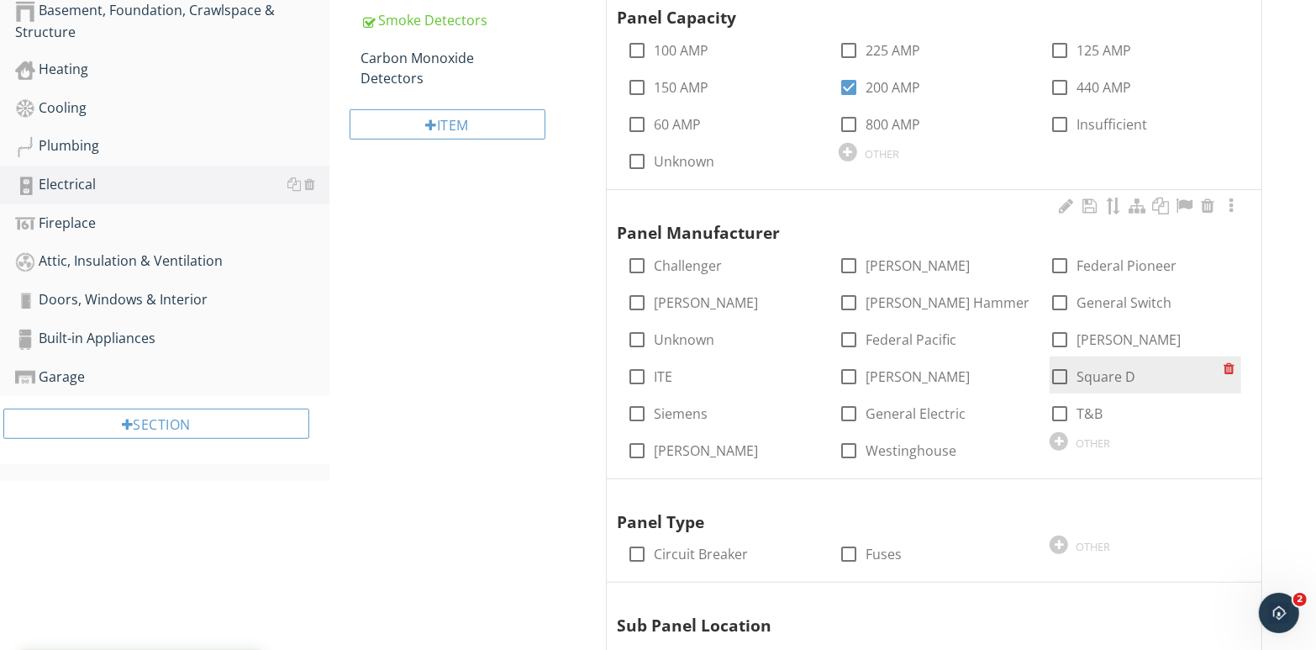
click at [1062, 374] on div at bounding box center [1060, 376] width 29 height 29
checkbox input "true"
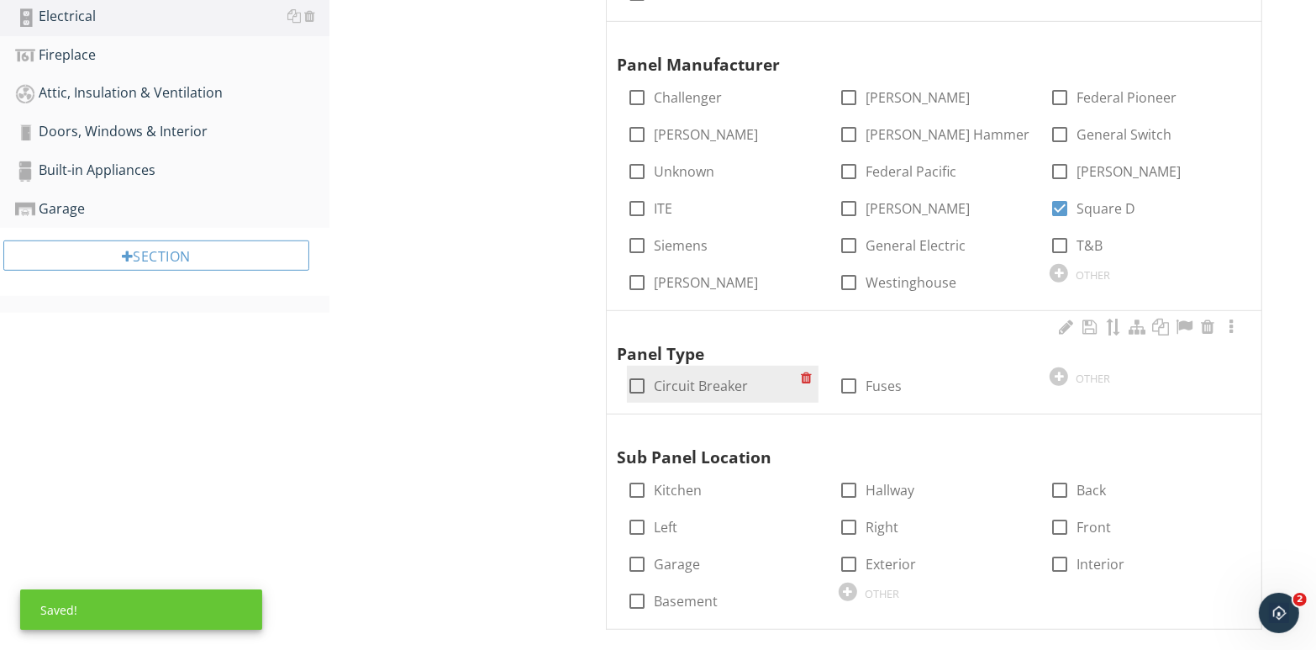
click at [644, 386] on div at bounding box center [637, 386] width 29 height 29
checkbox input "true"
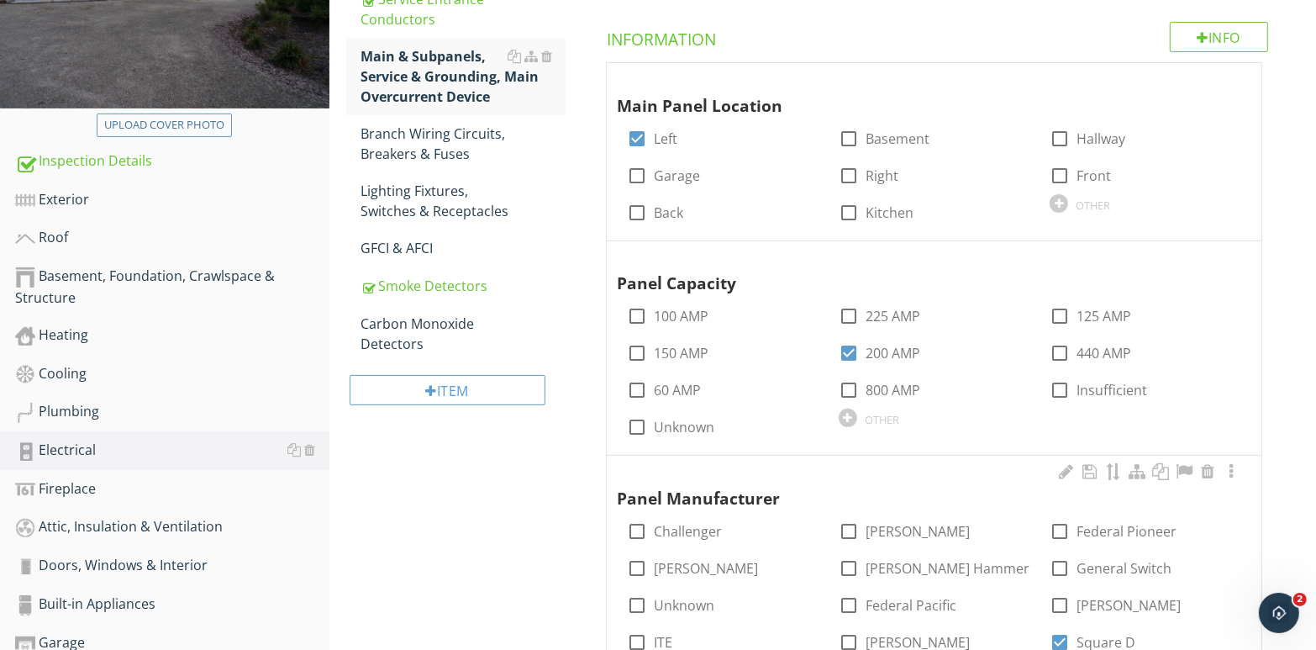
scroll to position [328, 0]
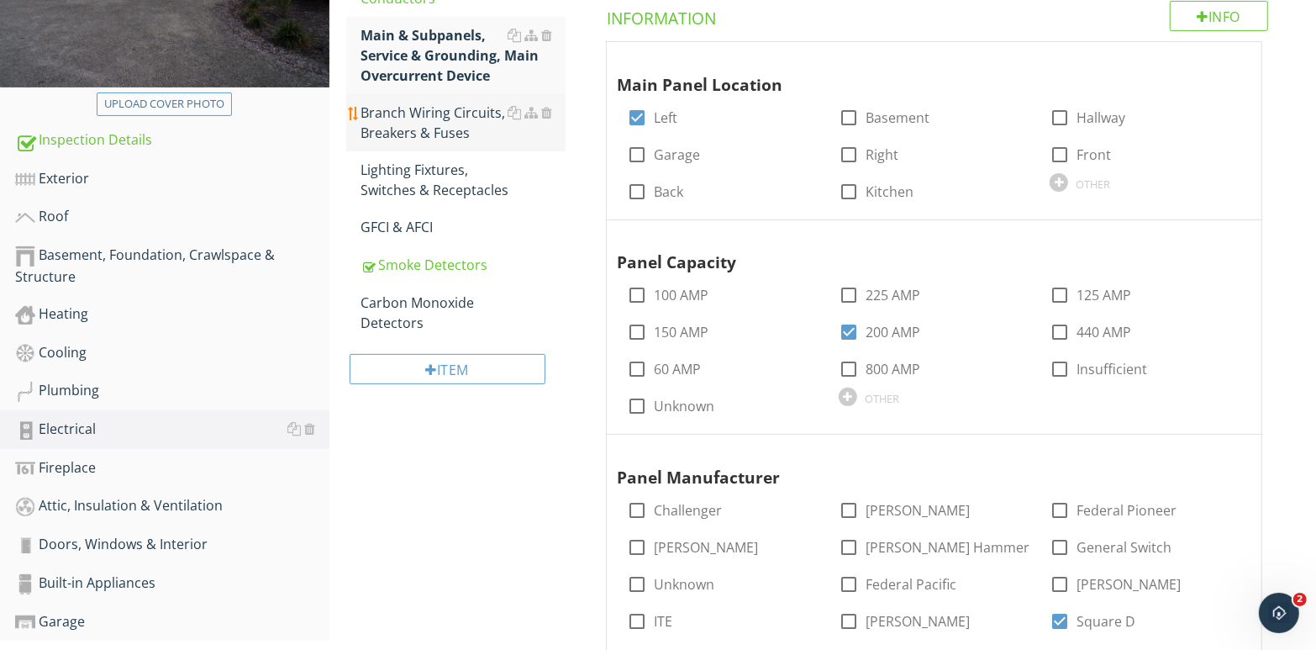
click at [431, 132] on div "Branch Wiring Circuits, Breakers & Fuses" at bounding box center [463, 123] width 205 height 40
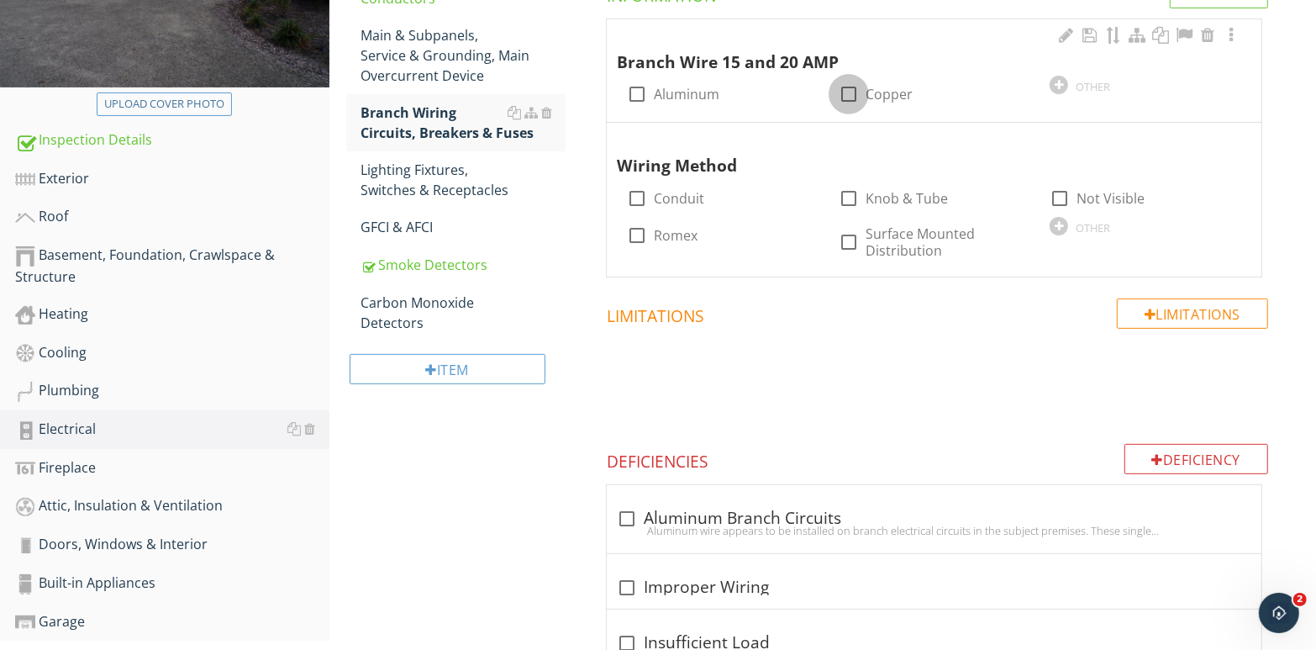
drag, startPoint x: 850, startPoint y: 92, endPoint x: 836, endPoint y: 112, distance: 24.2
click at [850, 92] on div at bounding box center [849, 94] width 29 height 29
checkbox input "true"
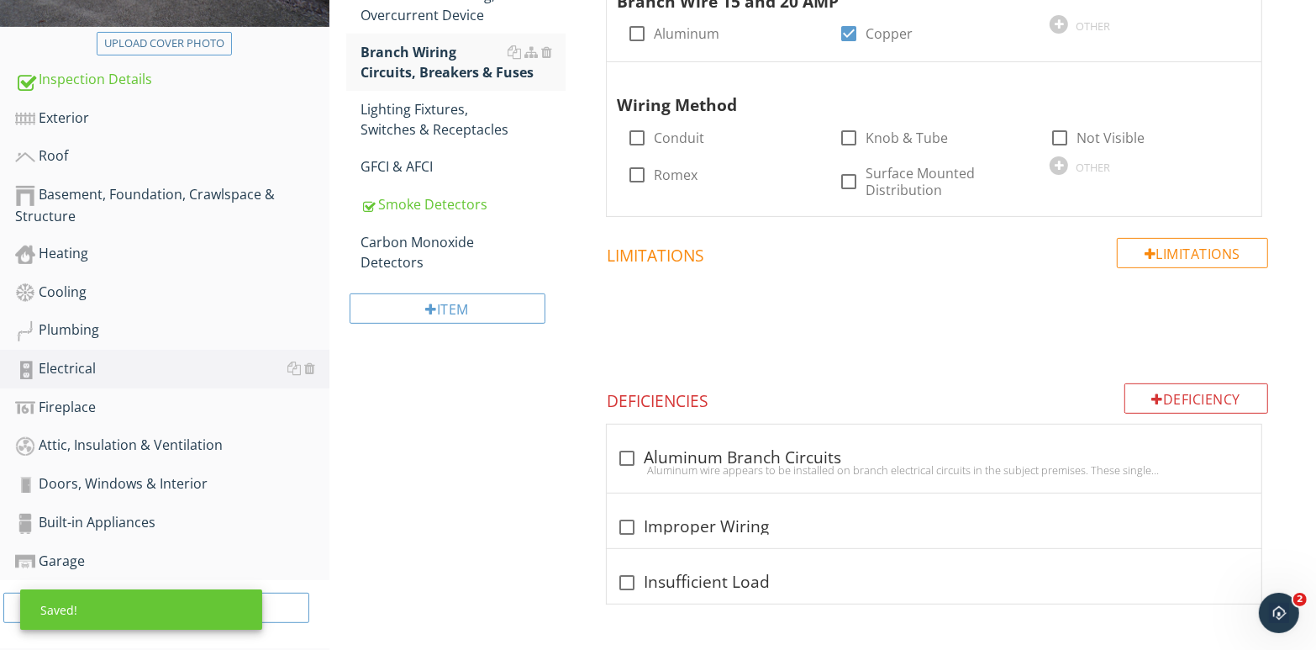
scroll to position [404, 0]
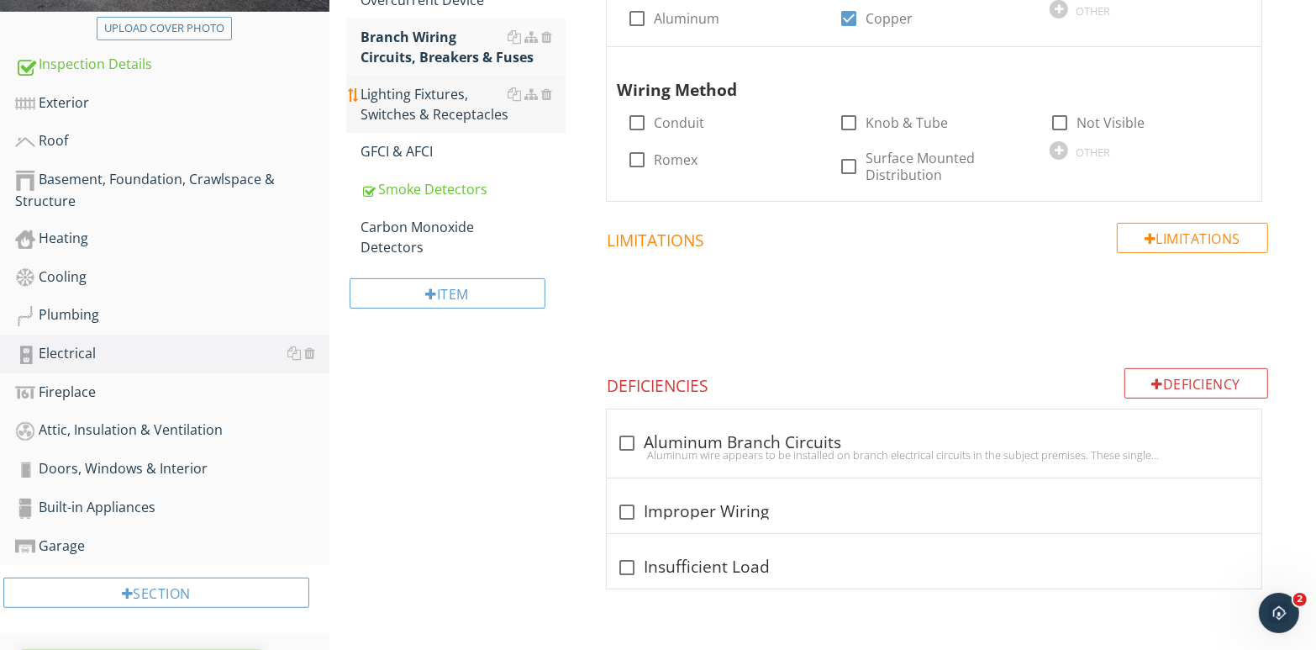
drag, startPoint x: 439, startPoint y: 101, endPoint x: 459, endPoint y: 122, distance: 29.1
click at [439, 101] on div "Lighting Fixtures, Switches & Receptacles" at bounding box center [463, 104] width 205 height 40
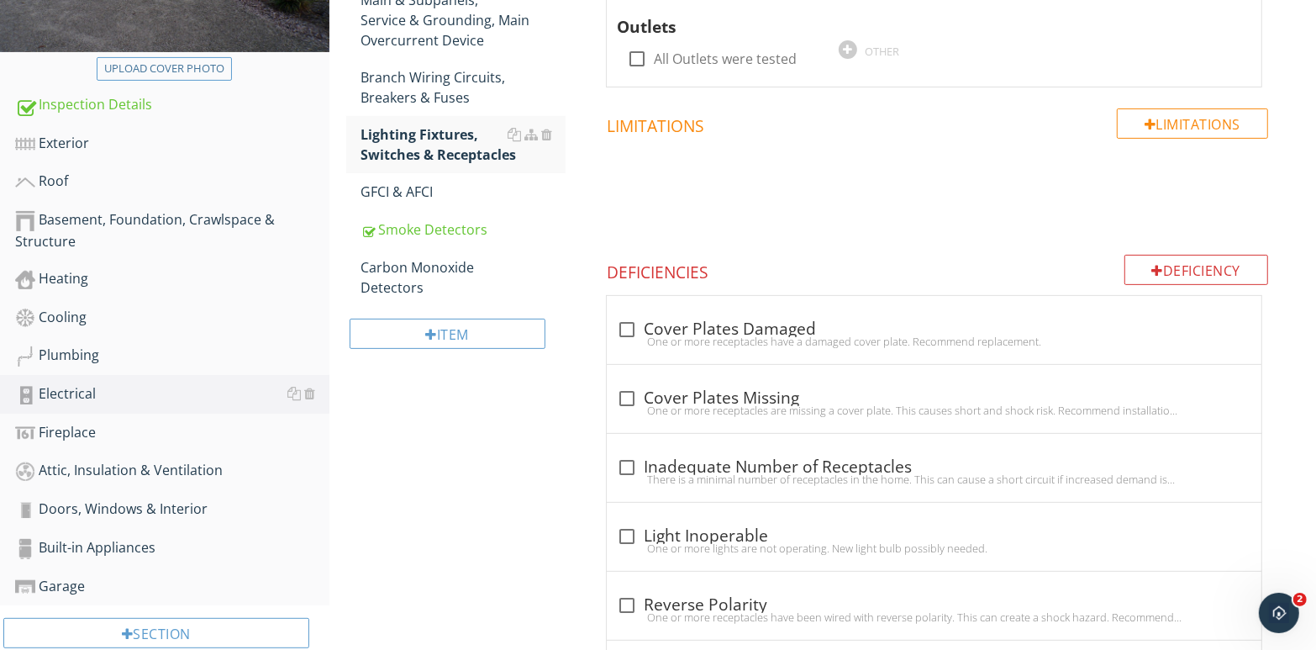
scroll to position [279, 0]
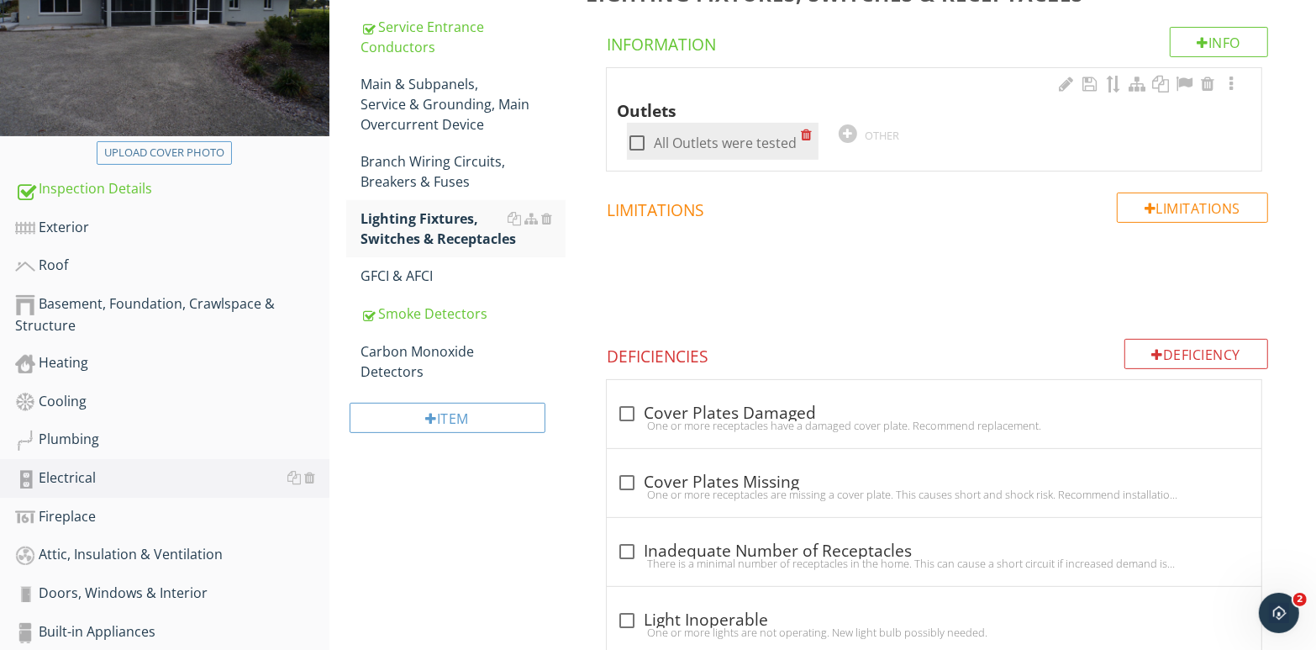
click at [638, 142] on div at bounding box center [637, 143] width 29 height 29
checkbox input "true"
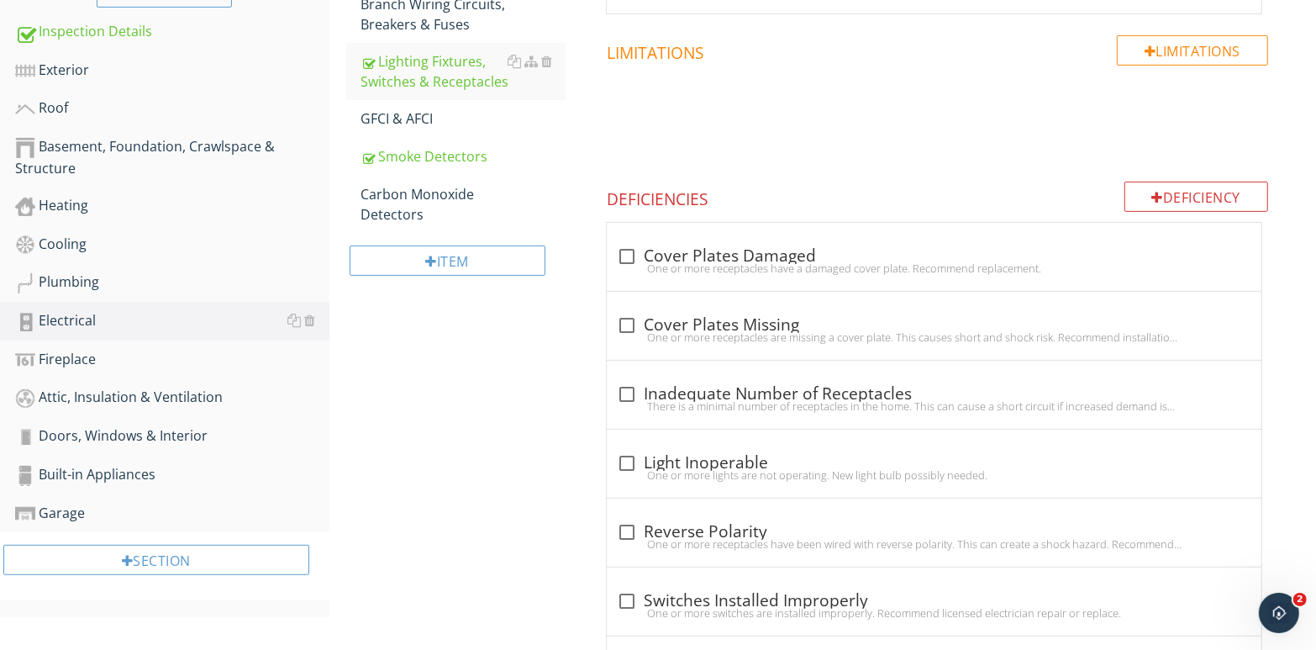
scroll to position [447, 0]
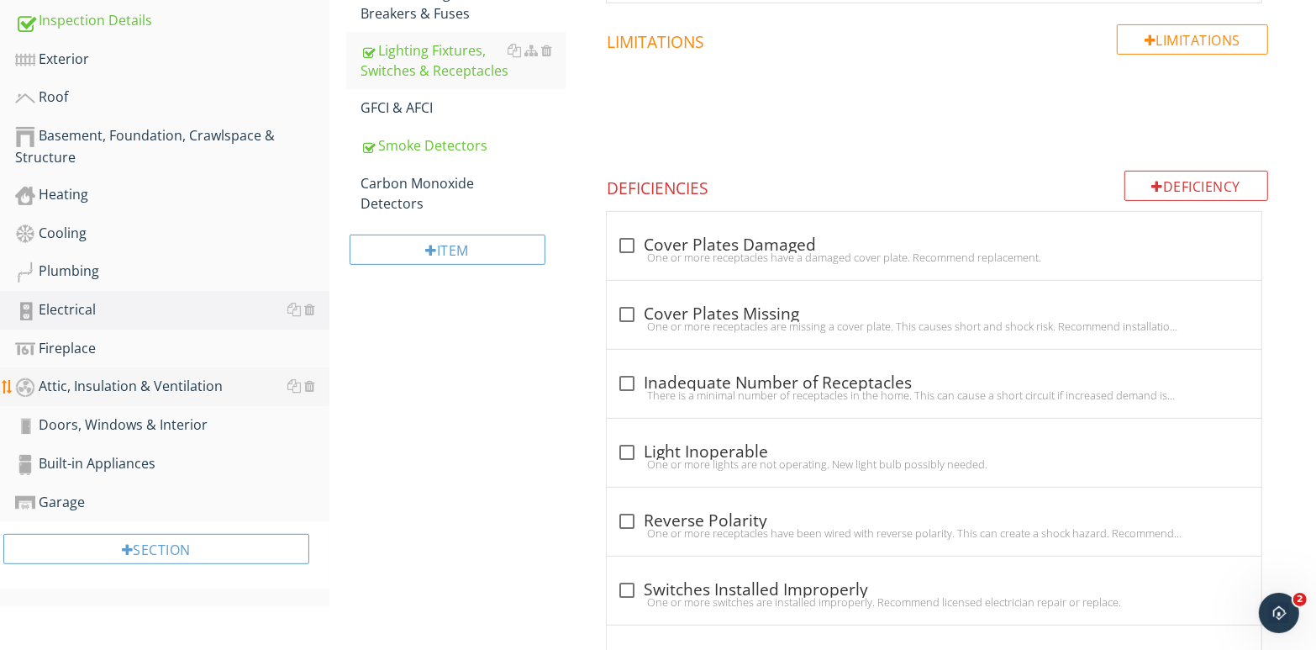
click at [127, 388] on div "Attic, Insulation & Ventilation" at bounding box center [172, 387] width 314 height 22
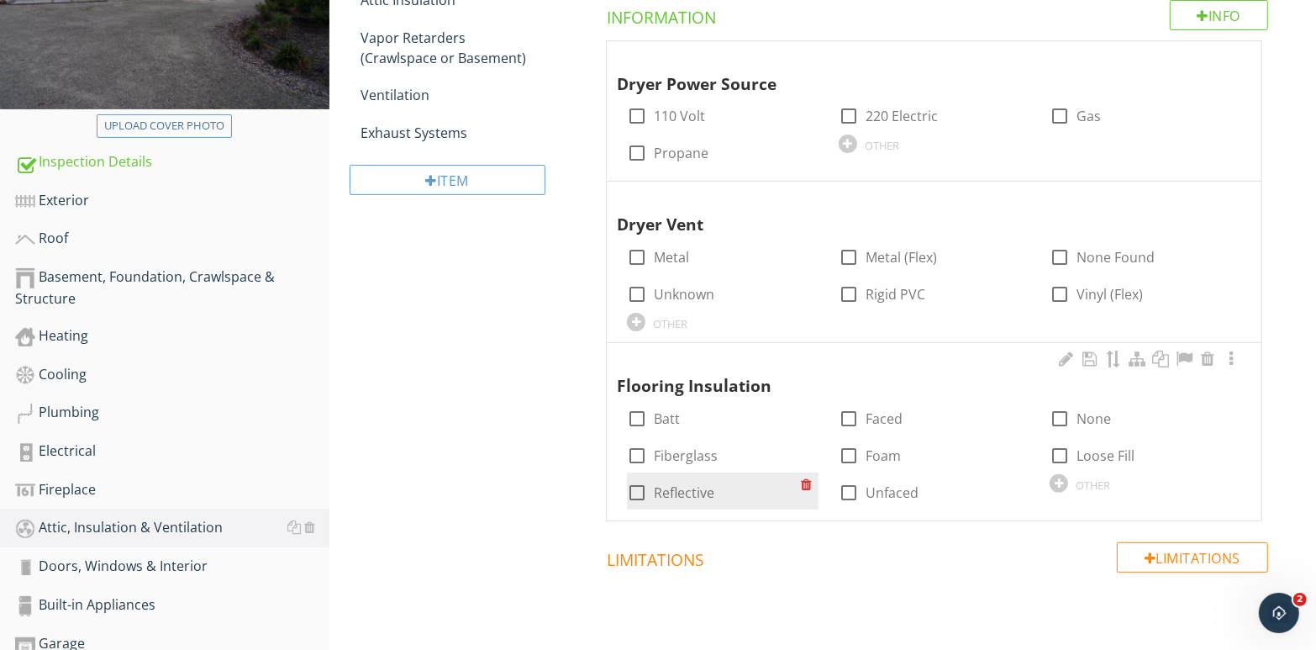
scroll to position [152, 0]
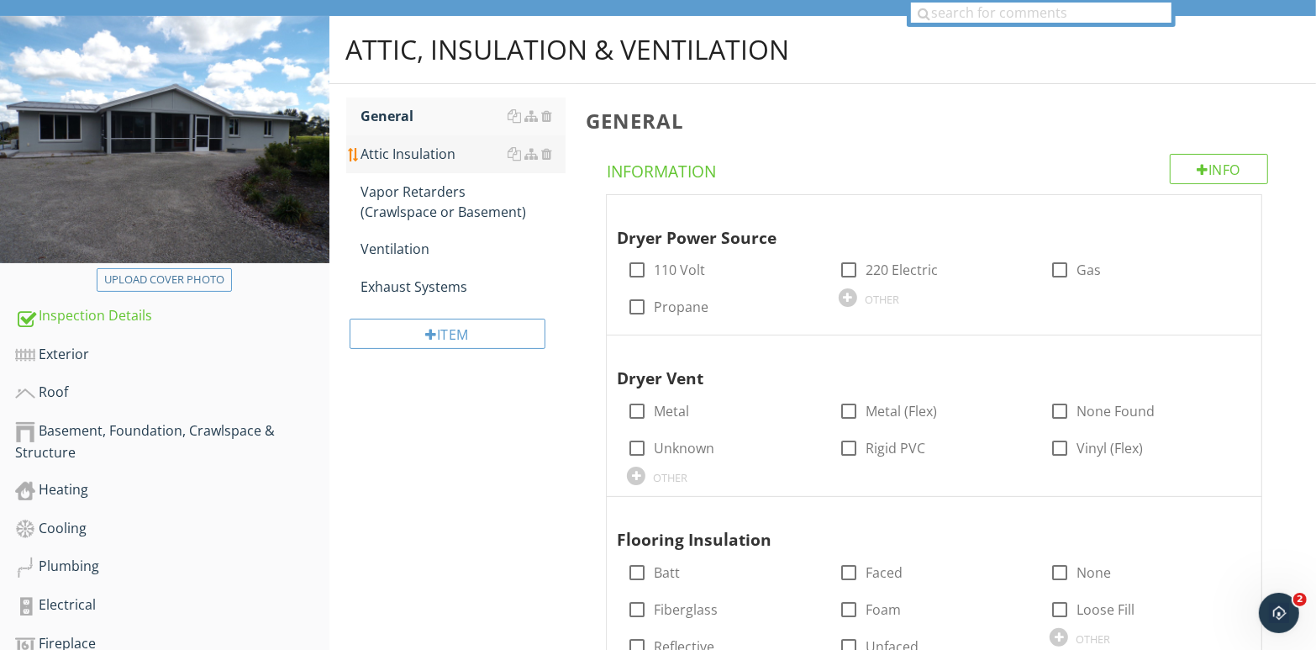
click at [416, 145] on div "Attic Insulation" at bounding box center [463, 154] width 205 height 20
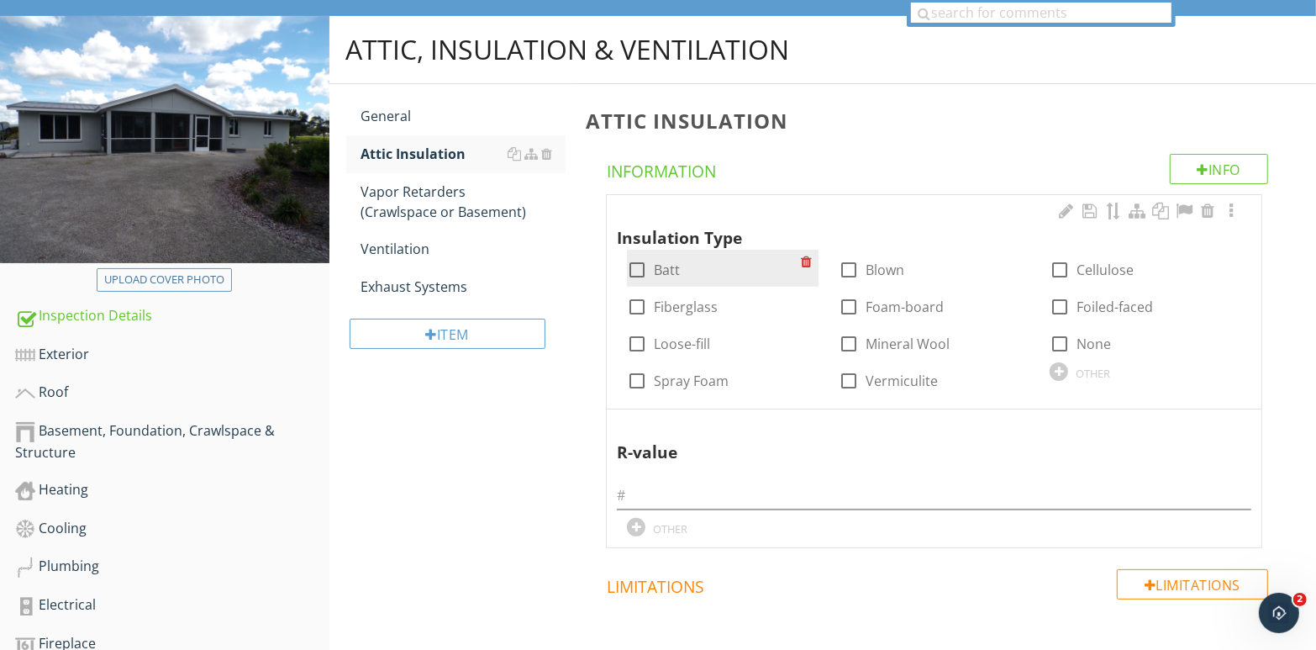
click at [634, 268] on div at bounding box center [637, 270] width 29 height 29
checkbox input "true"
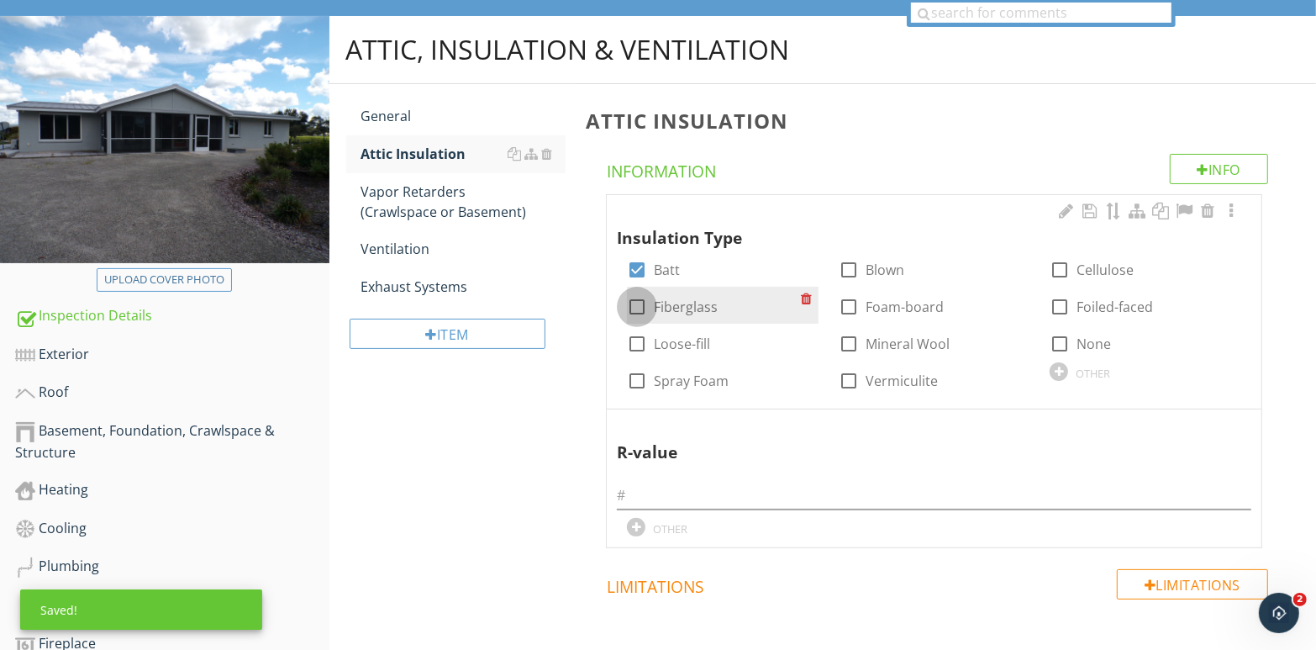
drag, startPoint x: 632, startPoint y: 308, endPoint x: 652, endPoint y: 310, distance: 19.5
click at [632, 308] on div at bounding box center [637, 307] width 29 height 29
checkbox input "true"
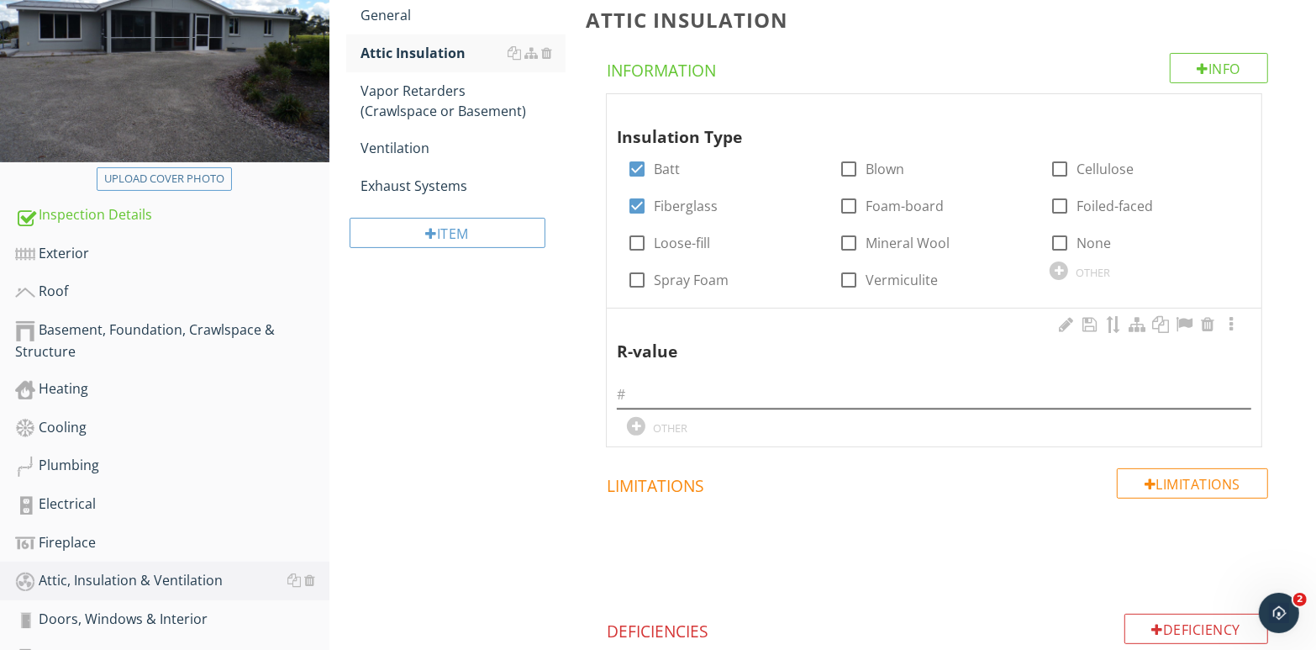
scroll to position [337, 0]
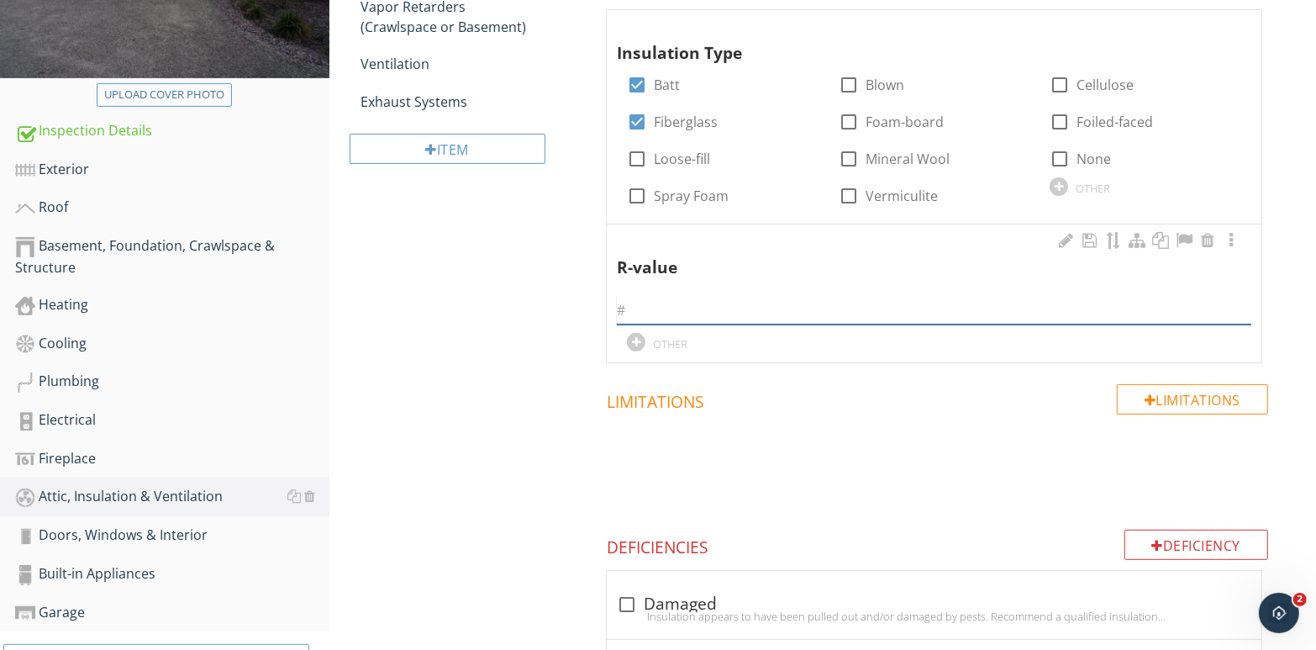
click at [673, 302] on input "text" at bounding box center [934, 311] width 635 height 28
type input "36"
click at [769, 405] on h4 "Limitations" at bounding box center [938, 398] width 662 height 29
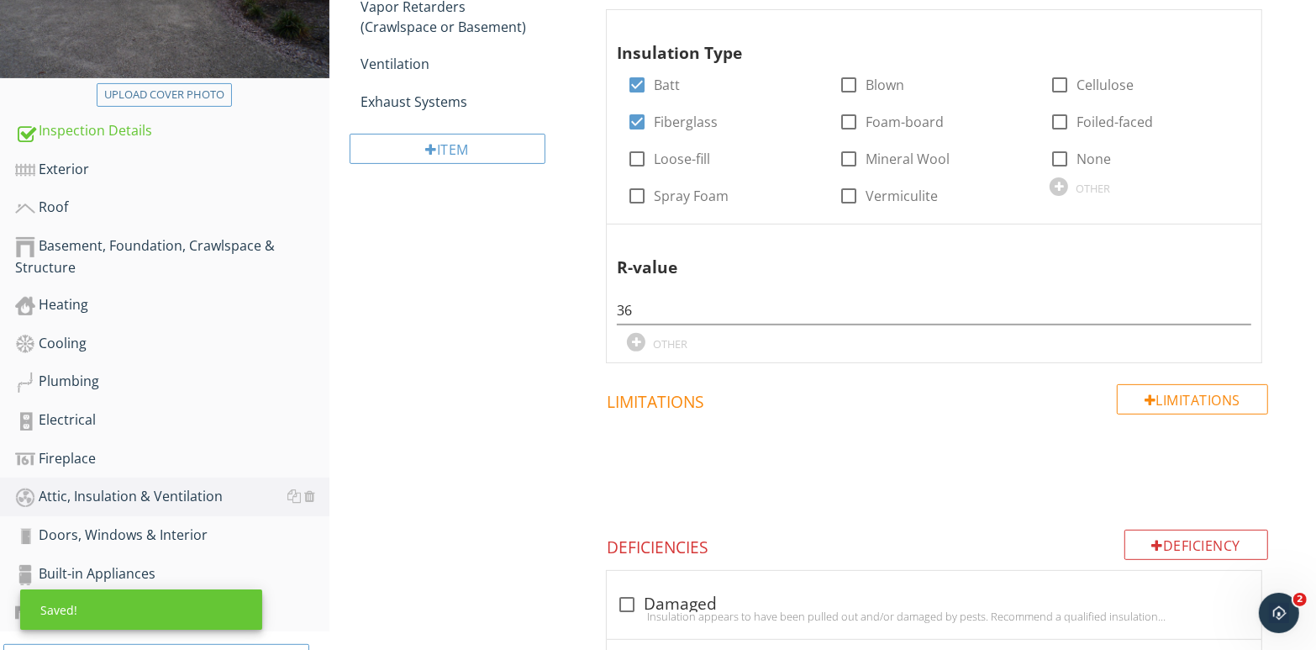
click at [841, 411] on div "Limitations Limitations" at bounding box center [938, 446] width 704 height 124
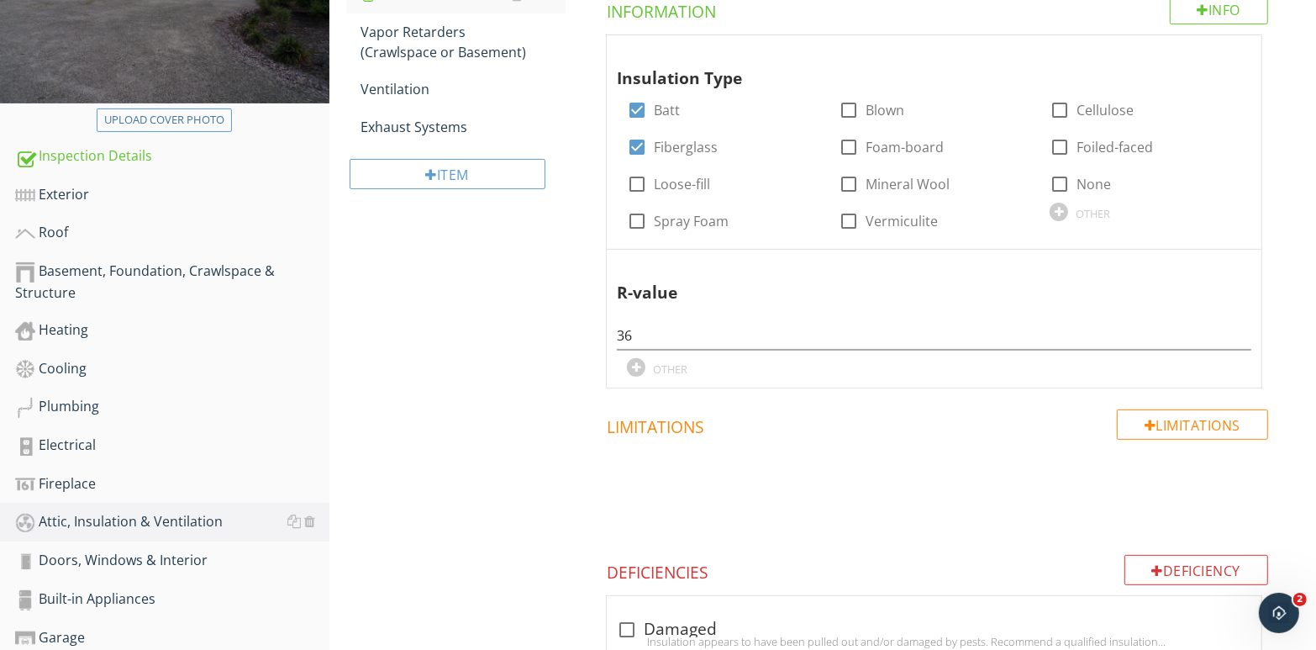
scroll to position [169, 0]
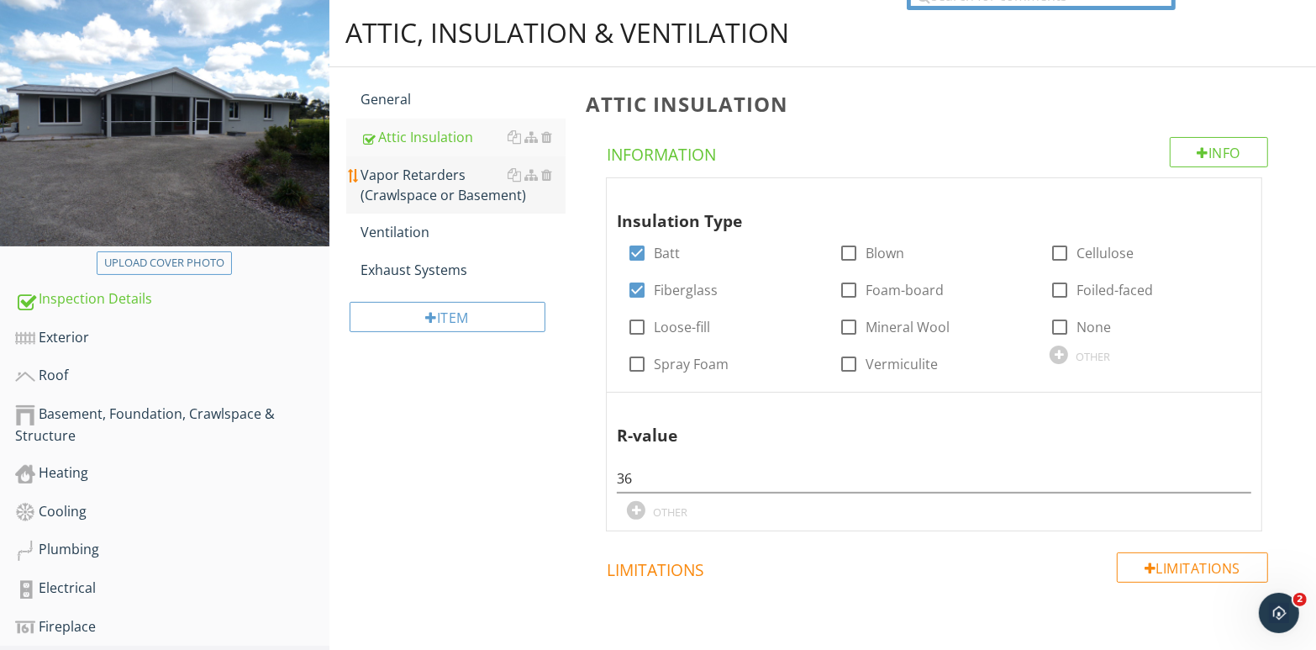
click at [451, 187] on div "Vapor Retarders (Crawlspace or Basement)" at bounding box center [463, 185] width 205 height 40
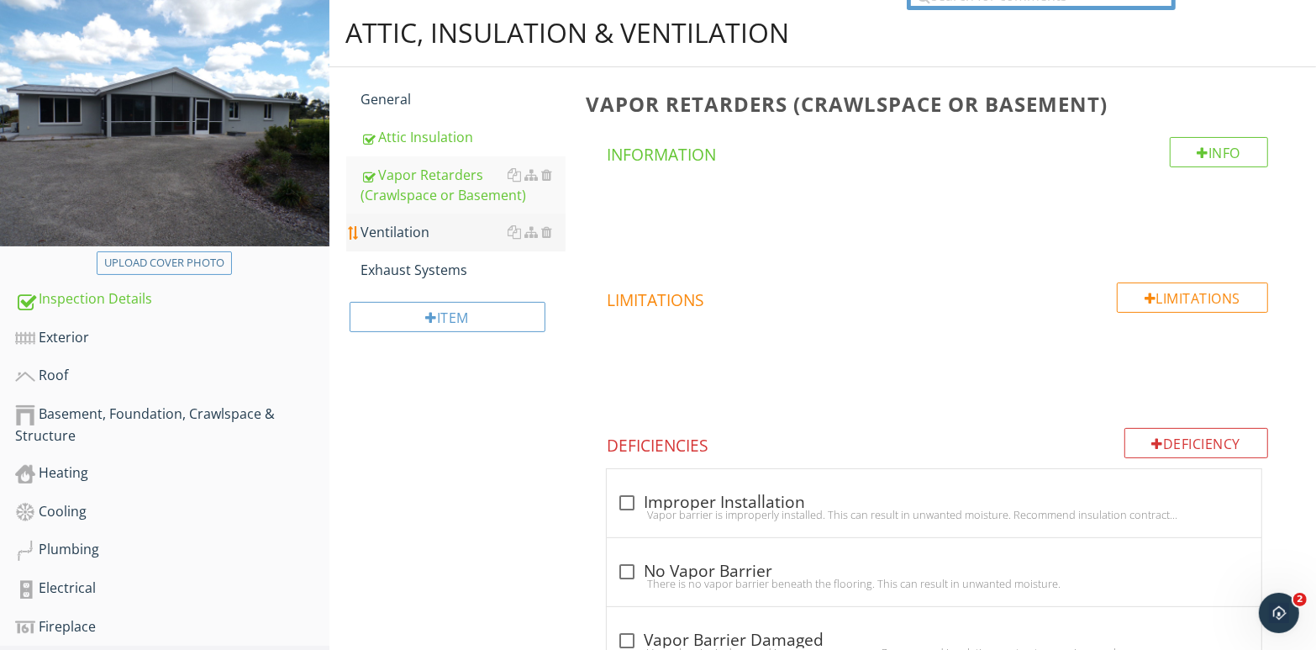
click at [452, 229] on div "Ventilation" at bounding box center [463, 232] width 205 height 20
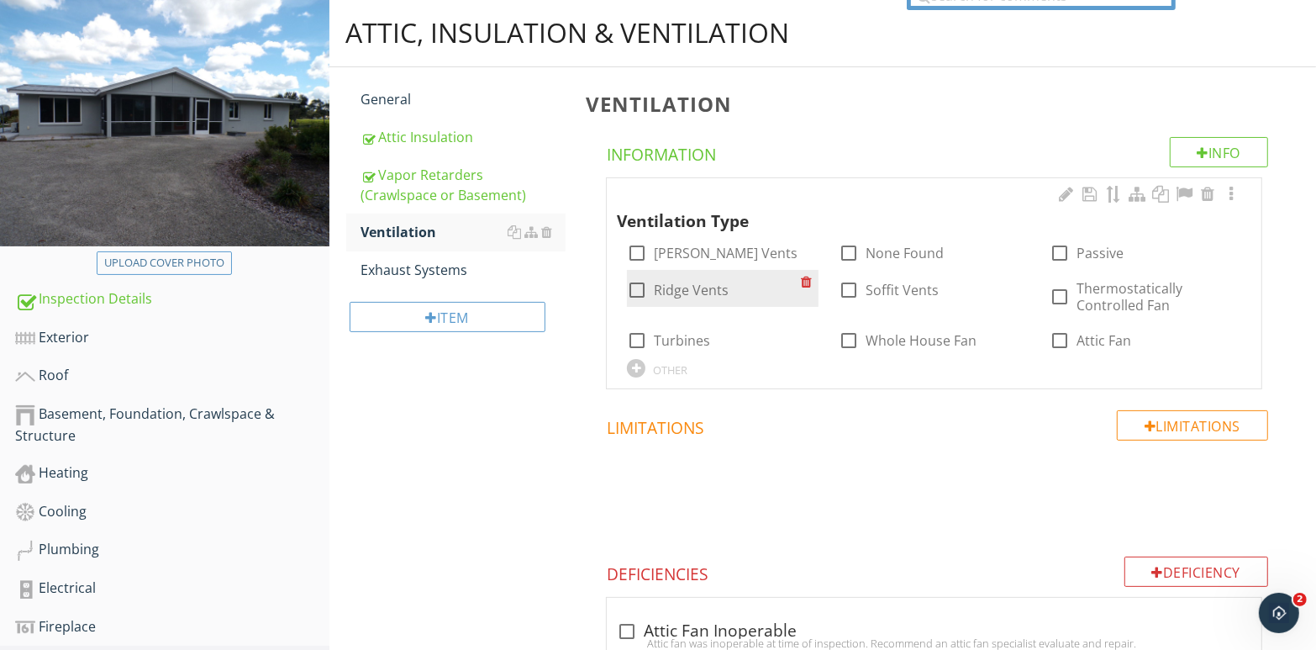
click at [639, 292] on div at bounding box center [637, 290] width 29 height 29
checkbox input "true"
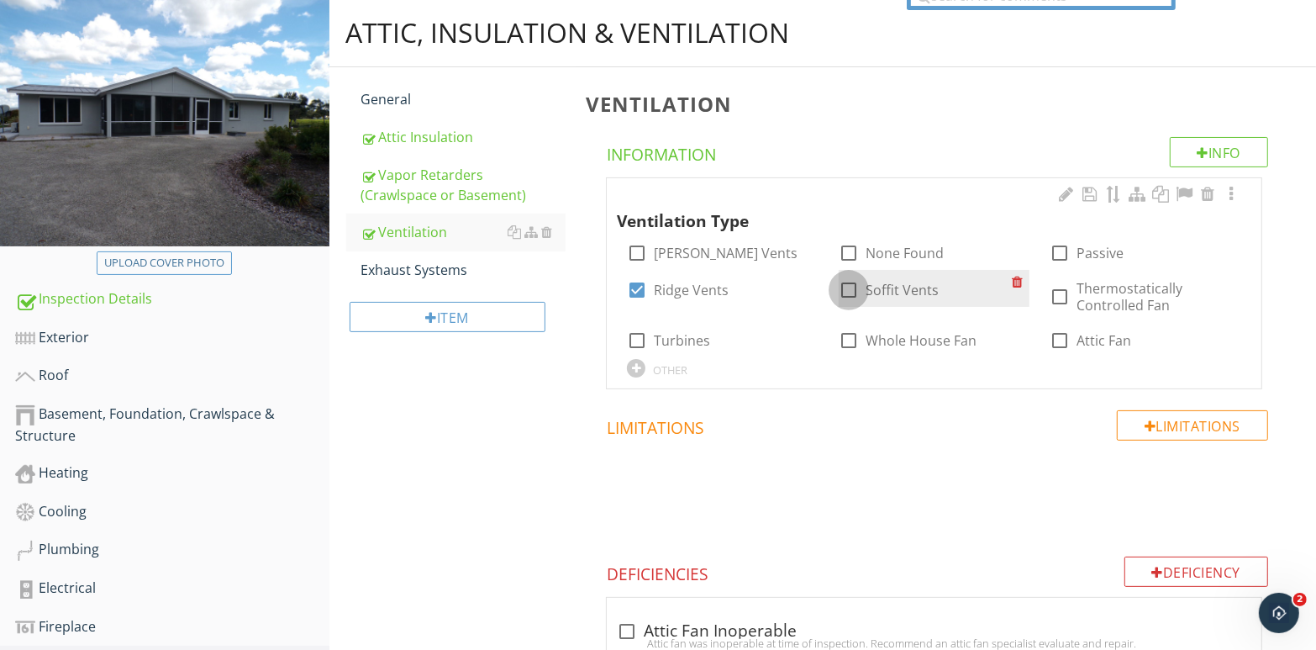
click at [851, 290] on div at bounding box center [849, 290] width 29 height 29
checkbox input "true"
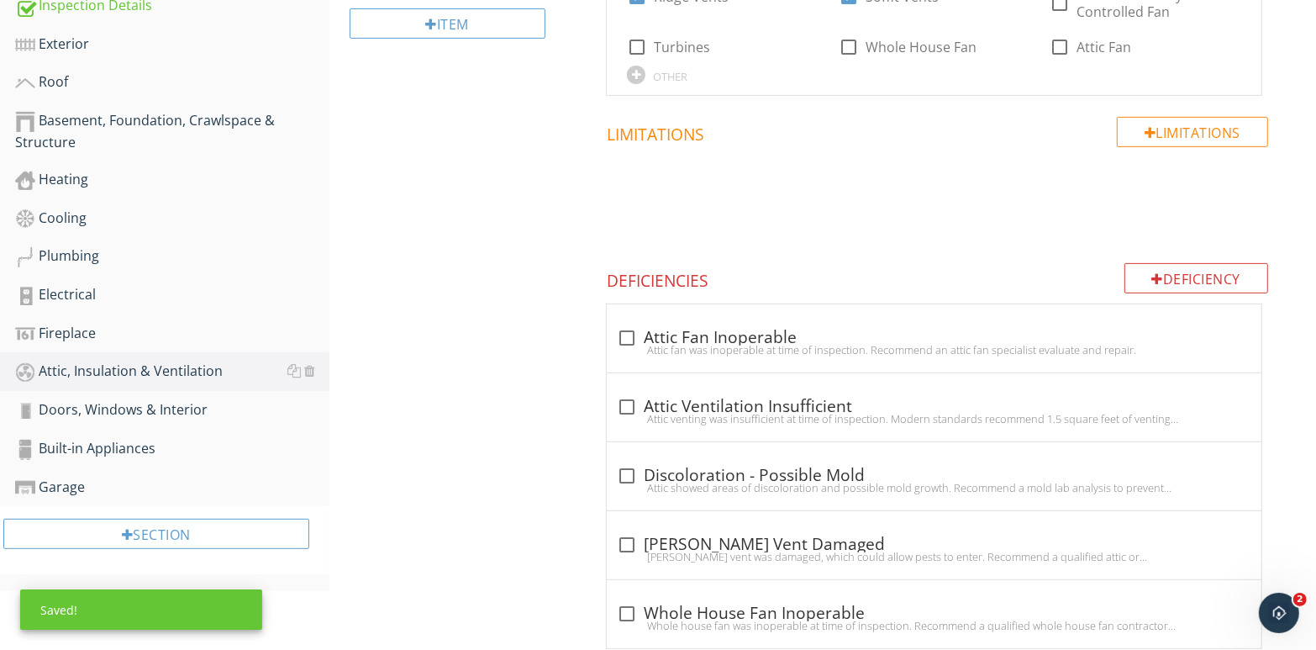
scroll to position [501, 0]
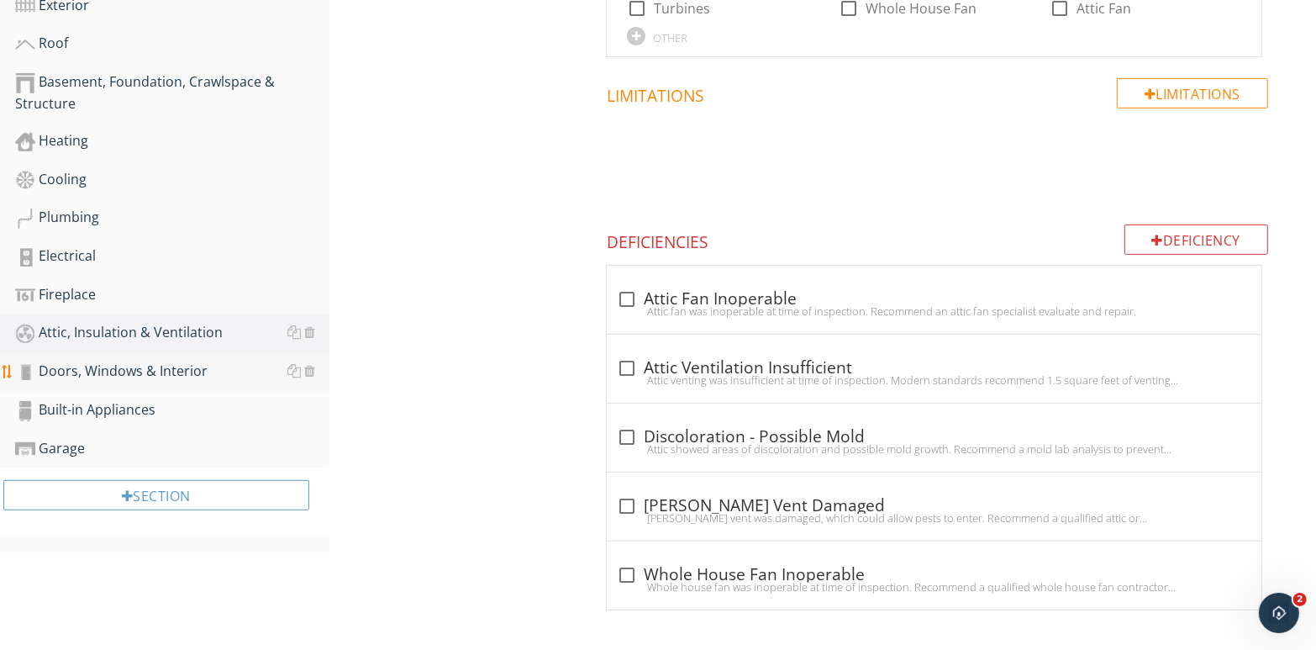
click at [103, 372] on div "Doors, Windows & Interior" at bounding box center [172, 372] width 314 height 22
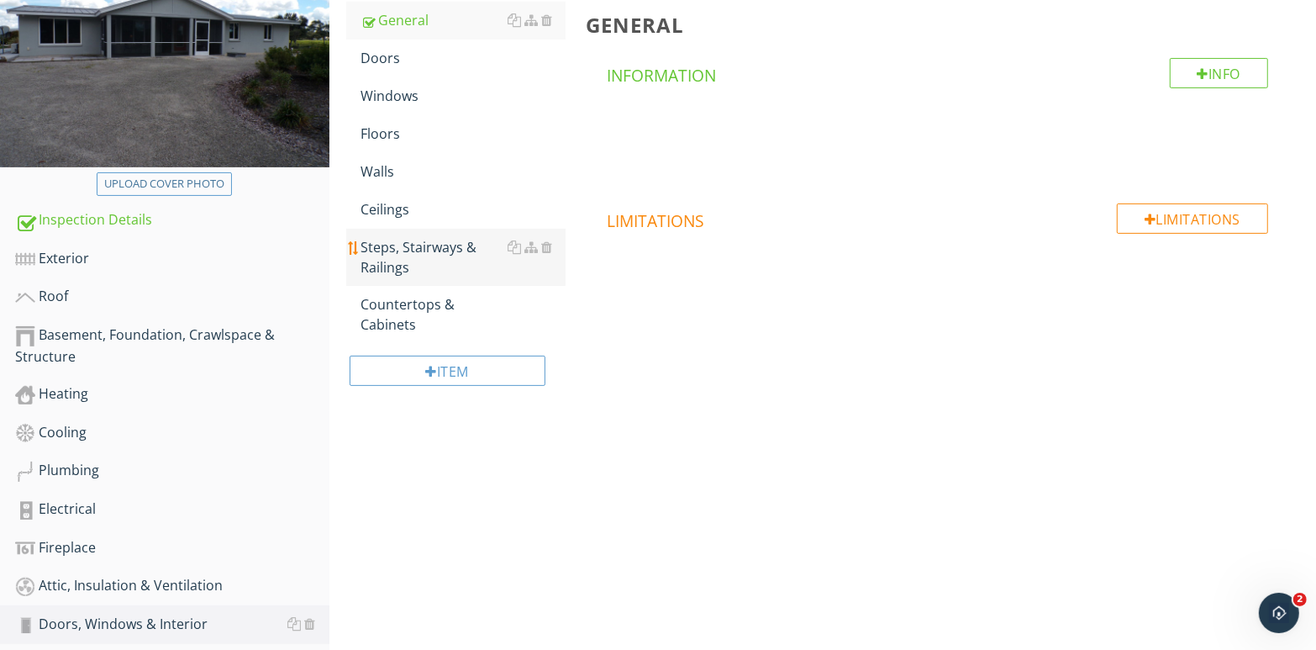
scroll to position [236, 0]
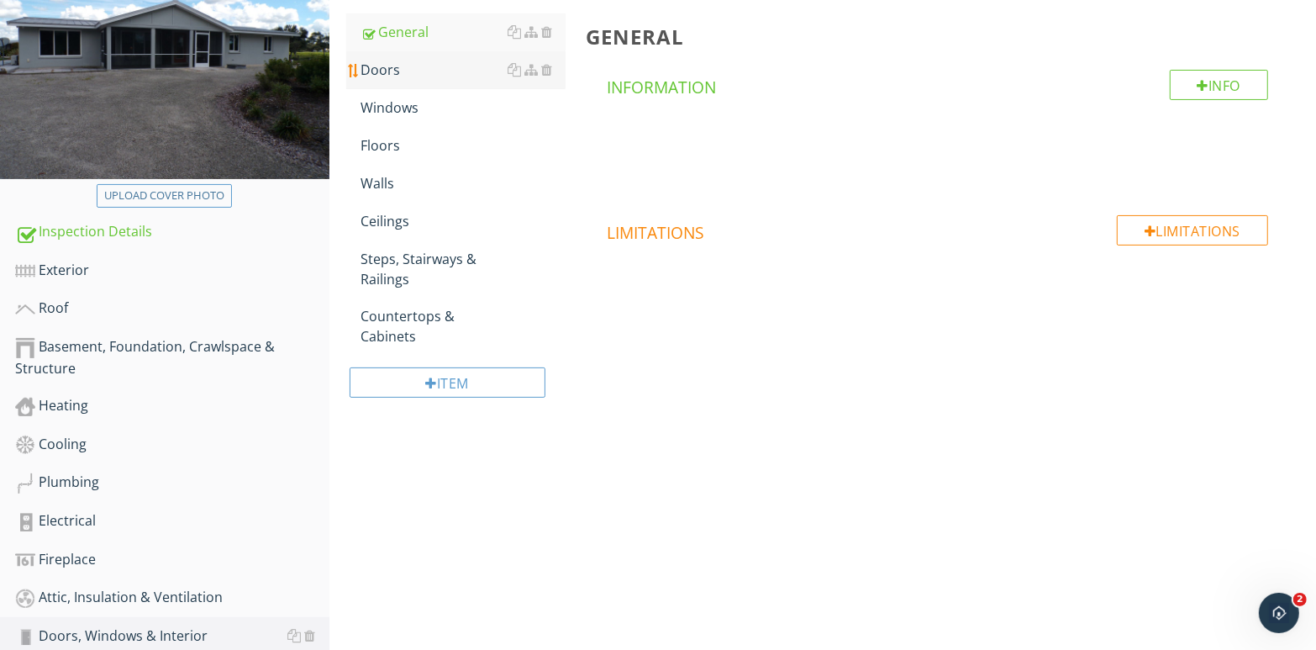
click at [421, 66] on div "Doors" at bounding box center [463, 70] width 205 height 20
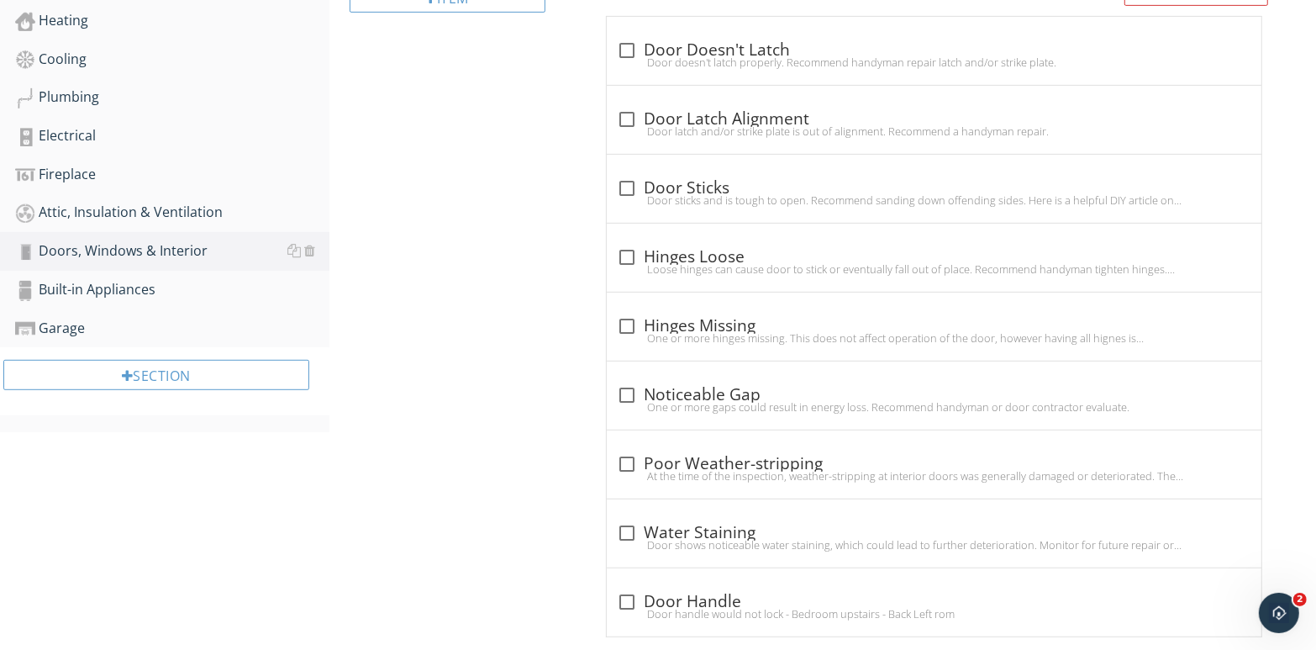
scroll to position [648, 0]
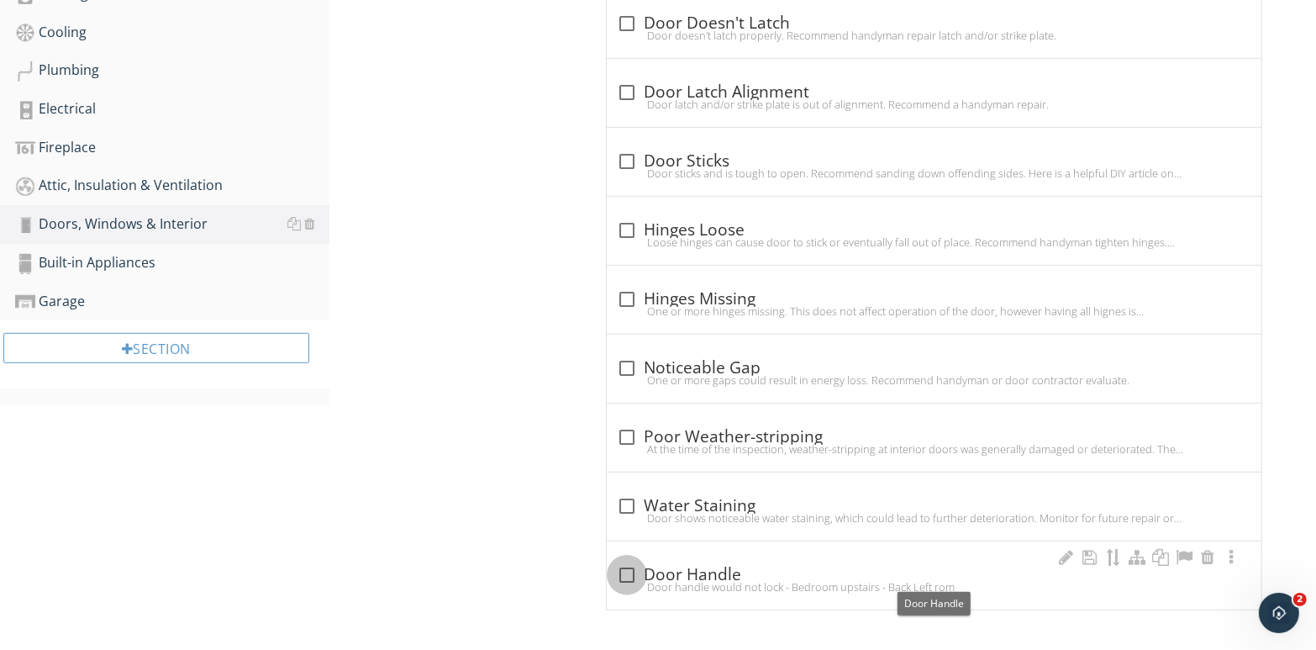
click at [625, 572] on div at bounding box center [627, 575] width 29 height 29
checkbox input "true"
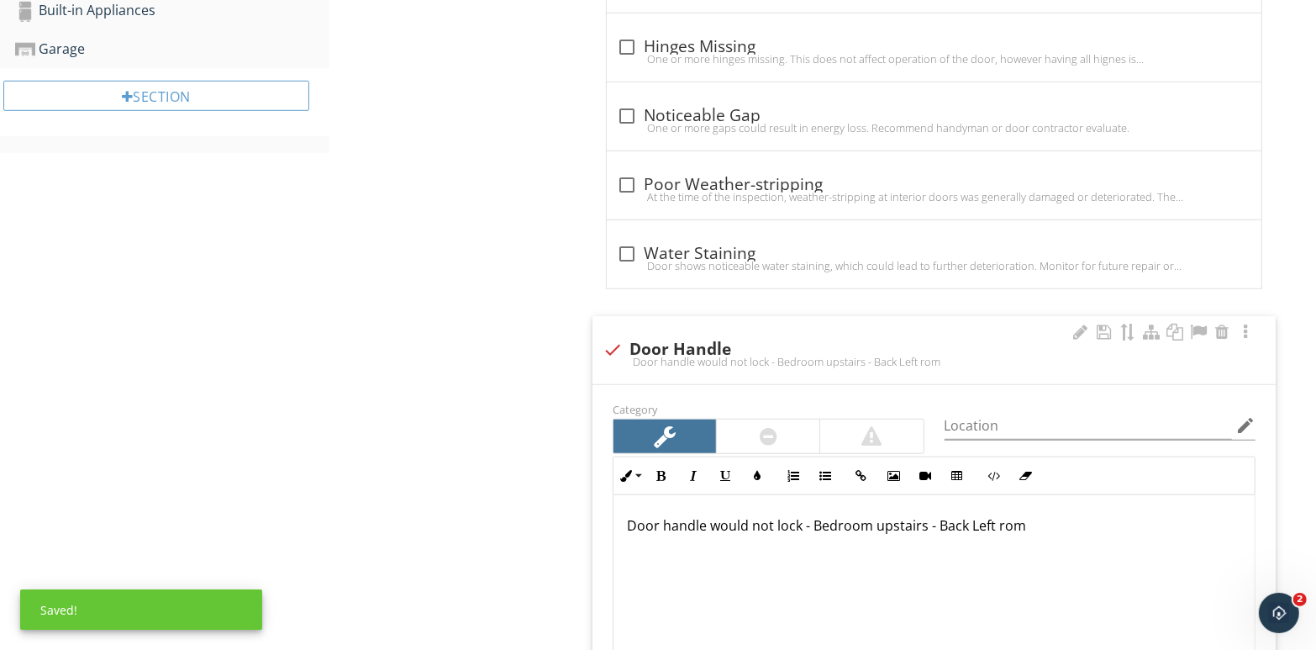
scroll to position [0, 0]
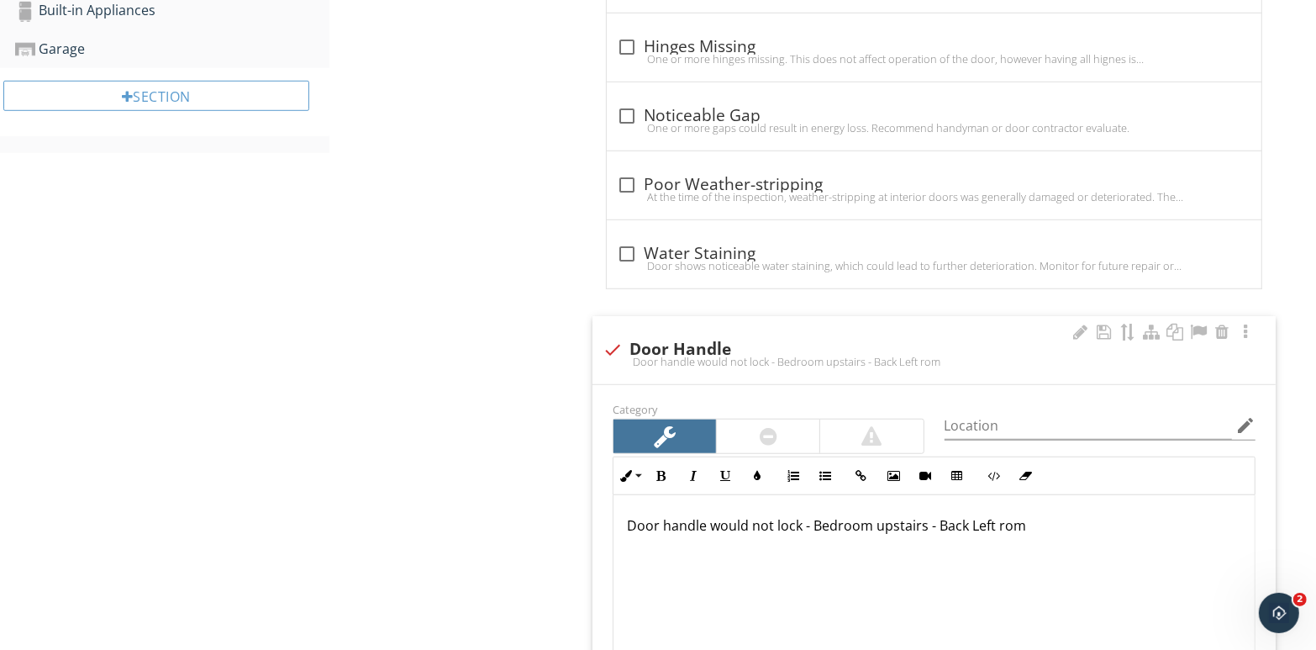
click at [678, 524] on p "Door handle would not lock - Bedroom upstairs - Back Left rom" at bounding box center [934, 525] width 615 height 20
drag, startPoint x: 1022, startPoint y: 523, endPoint x: 614, endPoint y: 538, distance: 408.8
click at [614, 538] on div "Door handle would not lock - Bedroom upstairs - Back Left rom" at bounding box center [934, 579] width 641 height 168
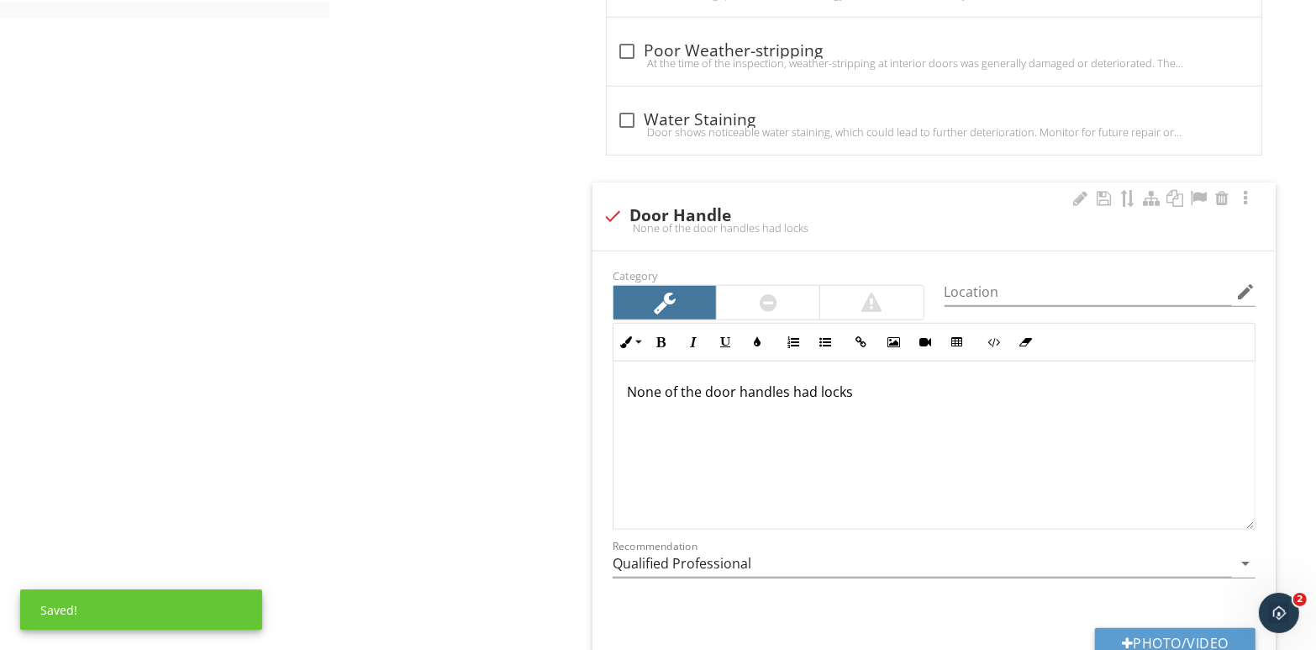
scroll to position [1151, 0]
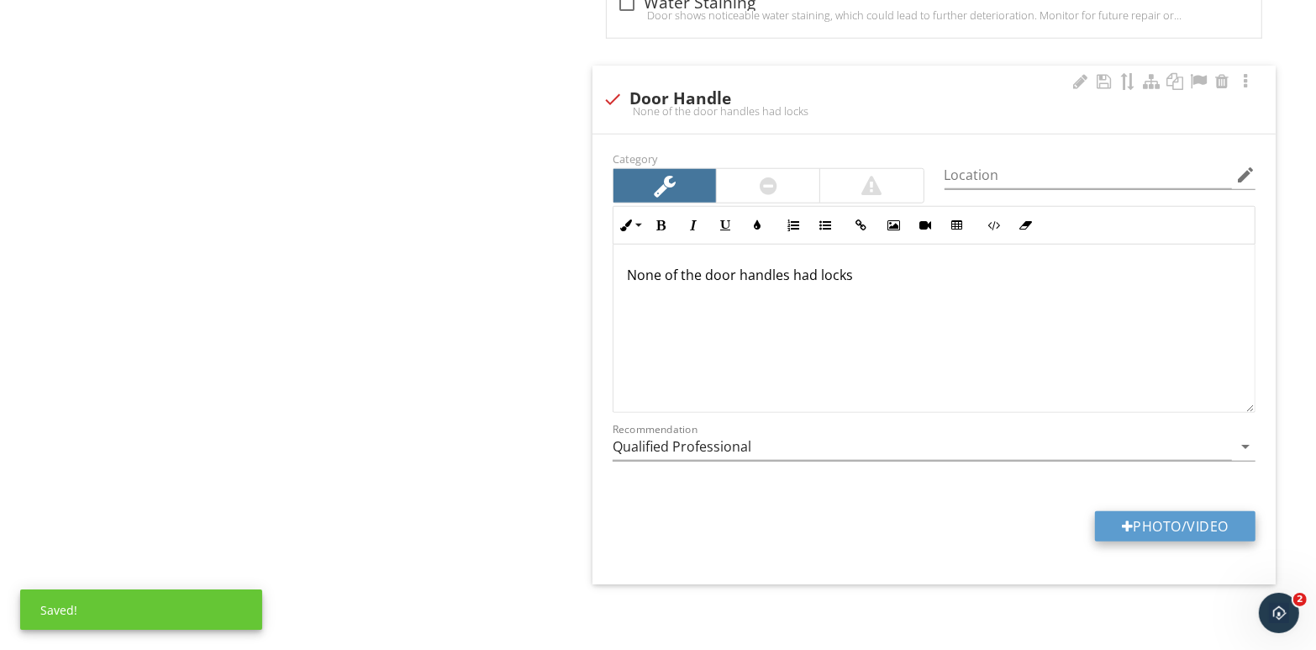
click at [1170, 519] on button "Photo/Video" at bounding box center [1175, 526] width 161 height 30
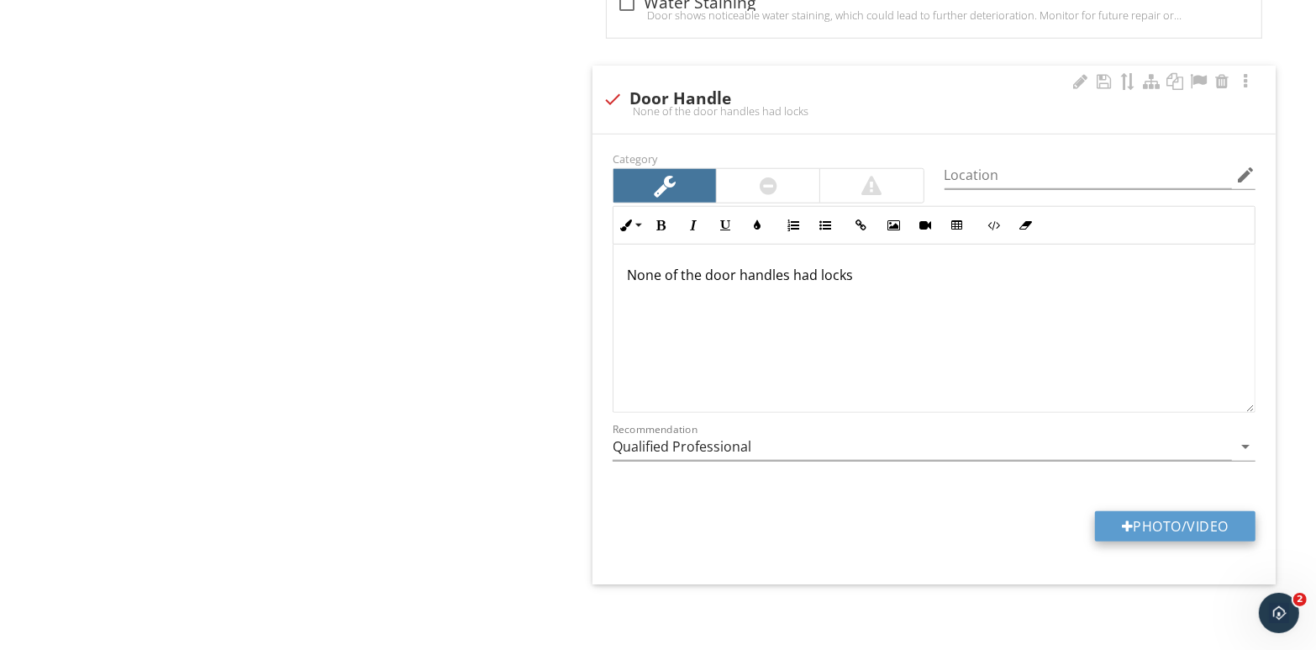
type input "C:\fakepath\110_7985.jpg"
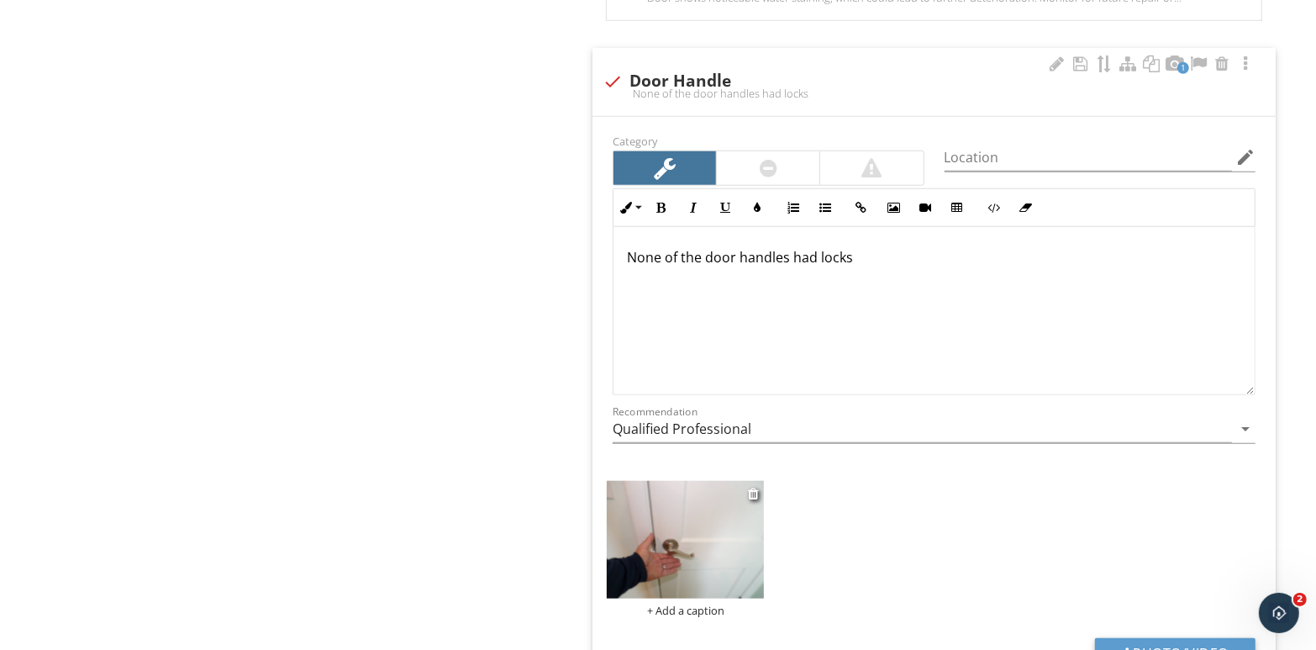
scroll to position [1295, 0]
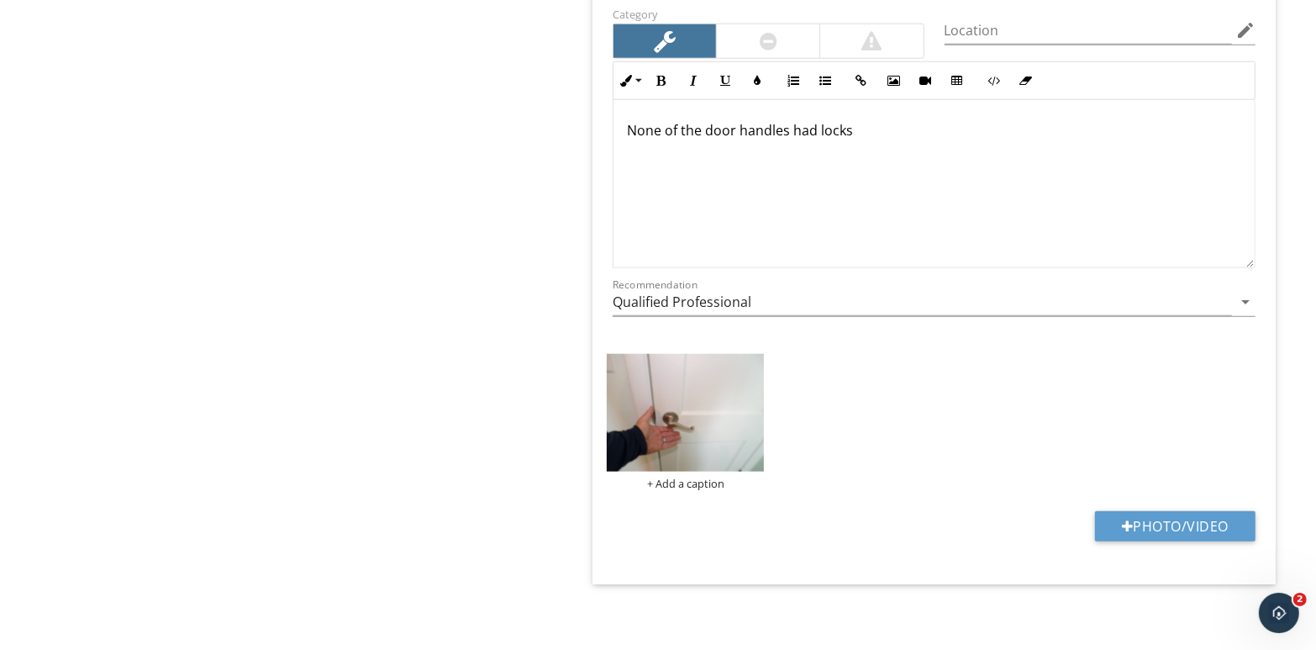
click at [706, 126] on p "None of the door handles had locks" at bounding box center [934, 130] width 615 height 20
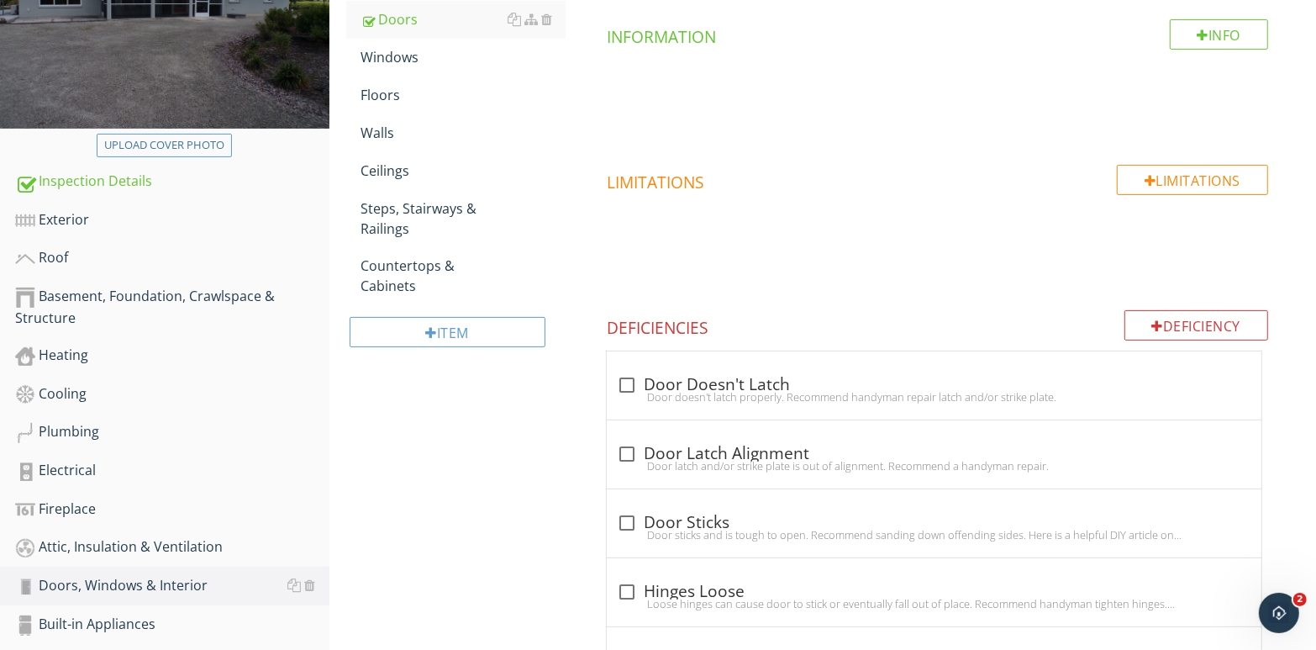
scroll to position [203, 0]
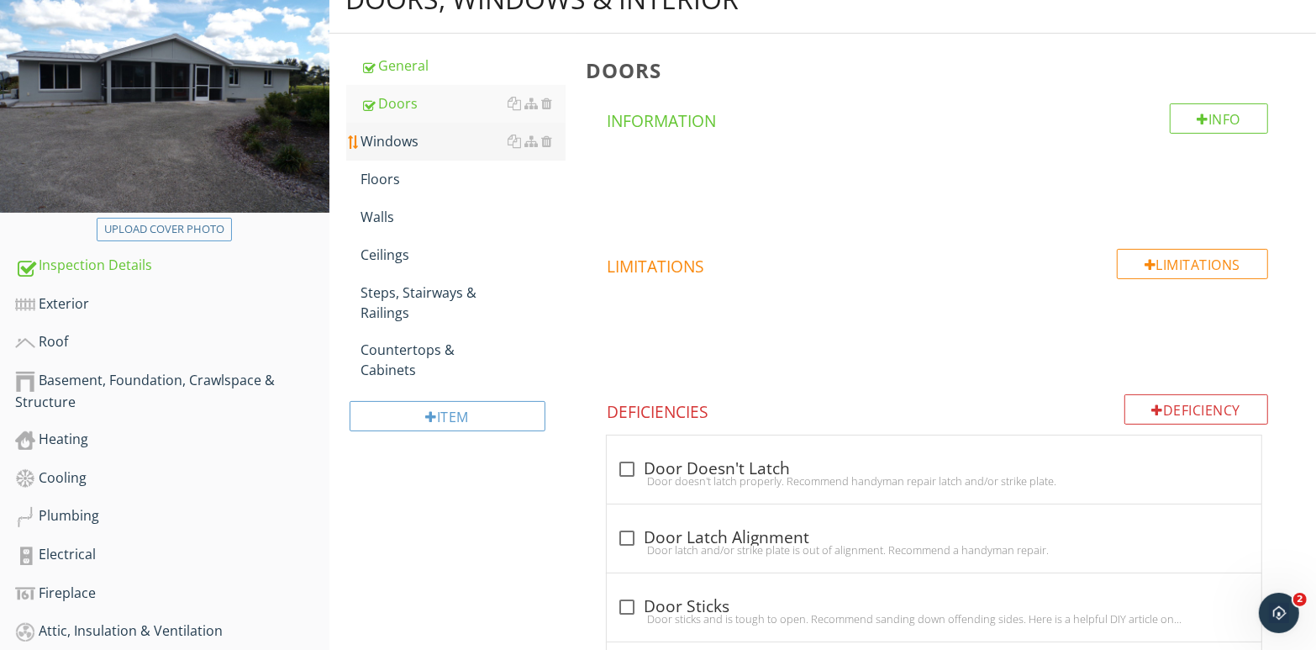
click at [419, 140] on div "Windows" at bounding box center [463, 141] width 205 height 20
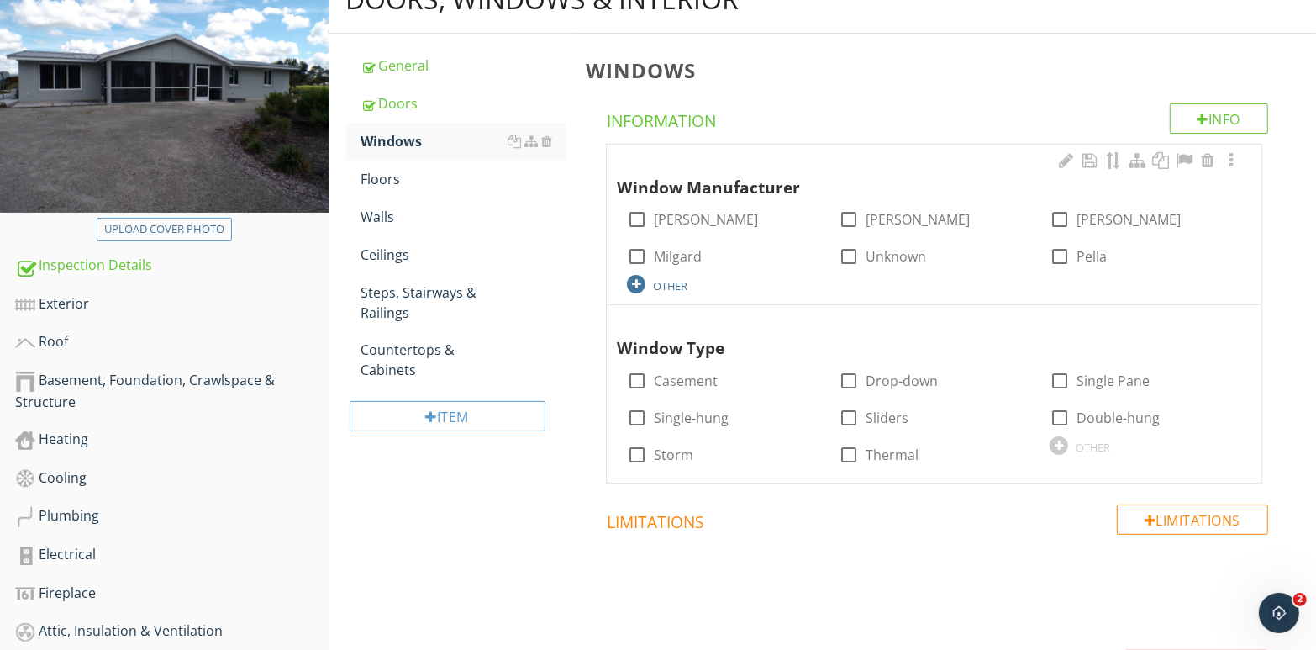
click at [634, 283] on div at bounding box center [636, 284] width 18 height 18
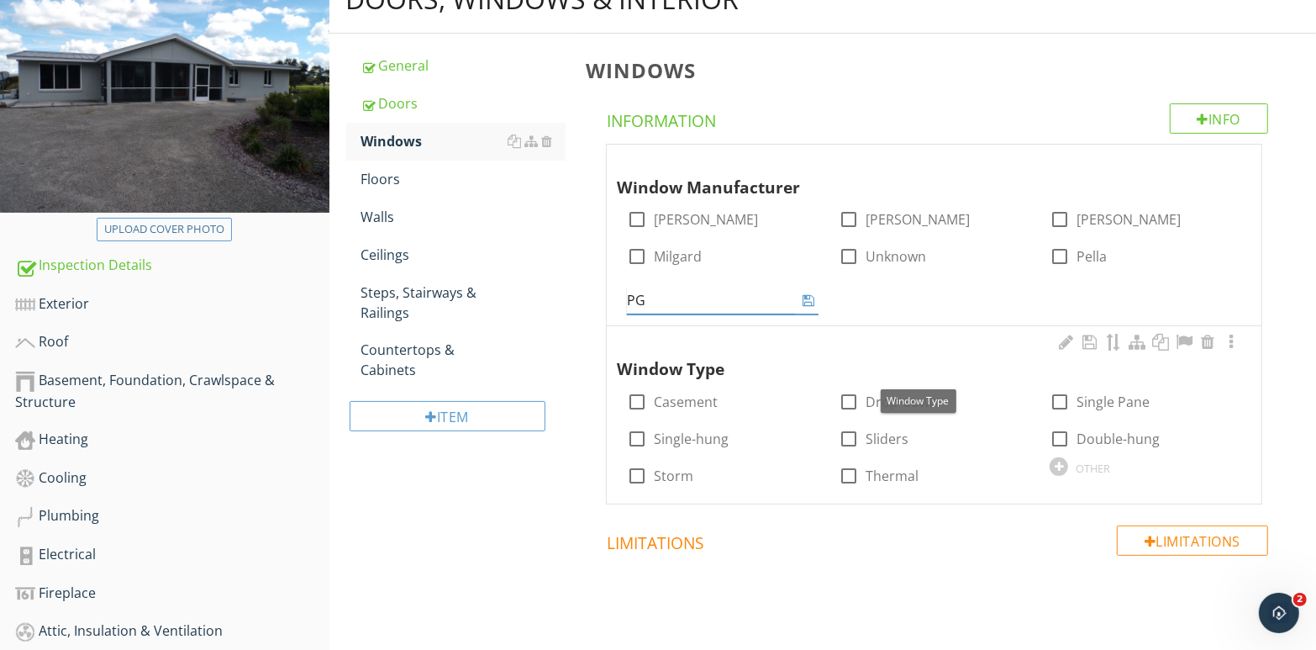
type input "PGT"
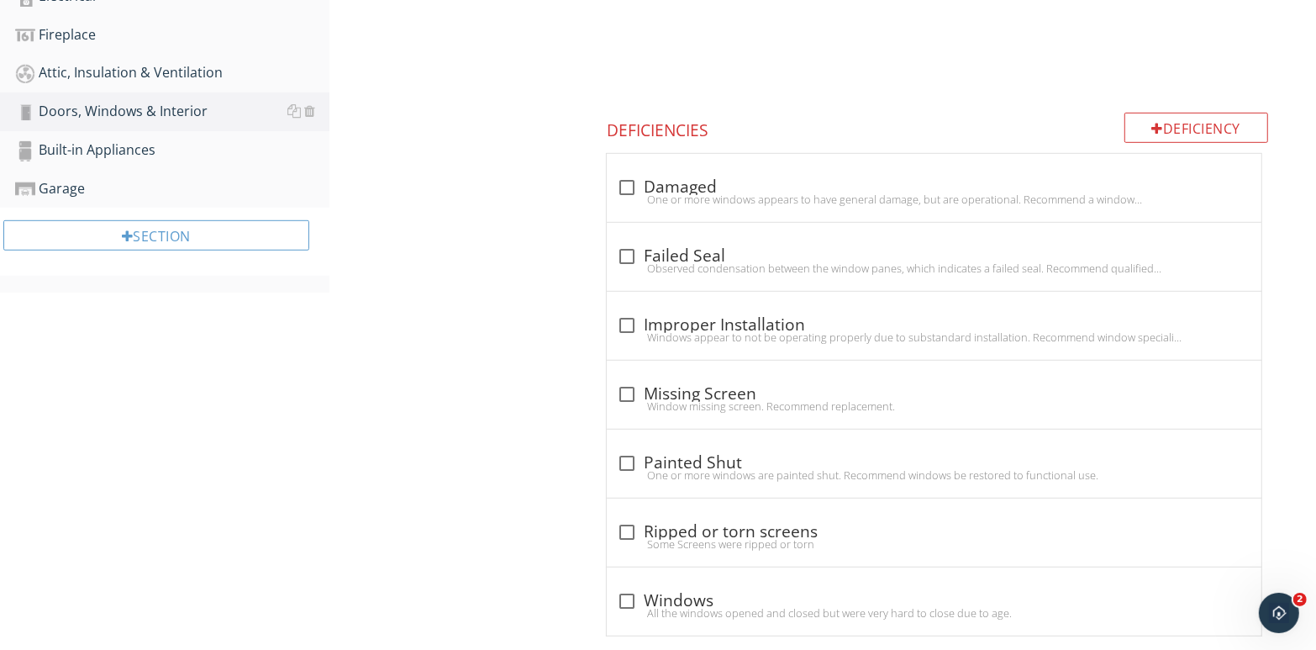
scroll to position [787, 0]
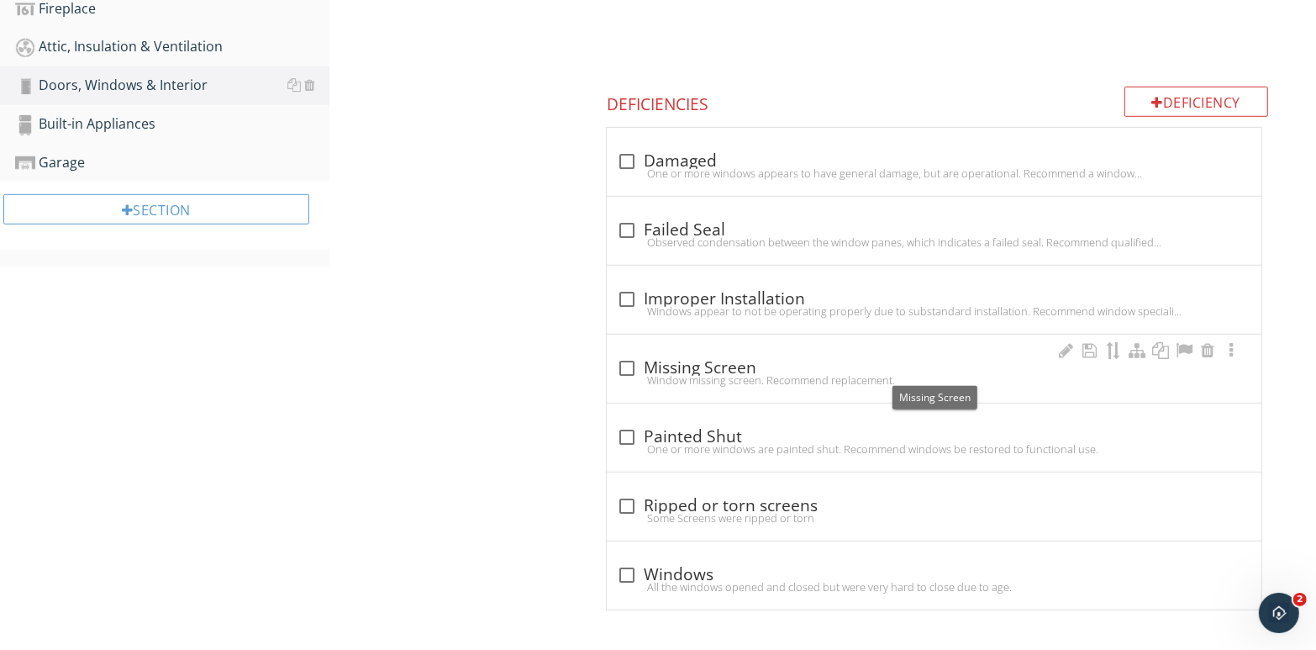
click at [625, 368] on div at bounding box center [627, 368] width 29 height 29
checkbox input "true"
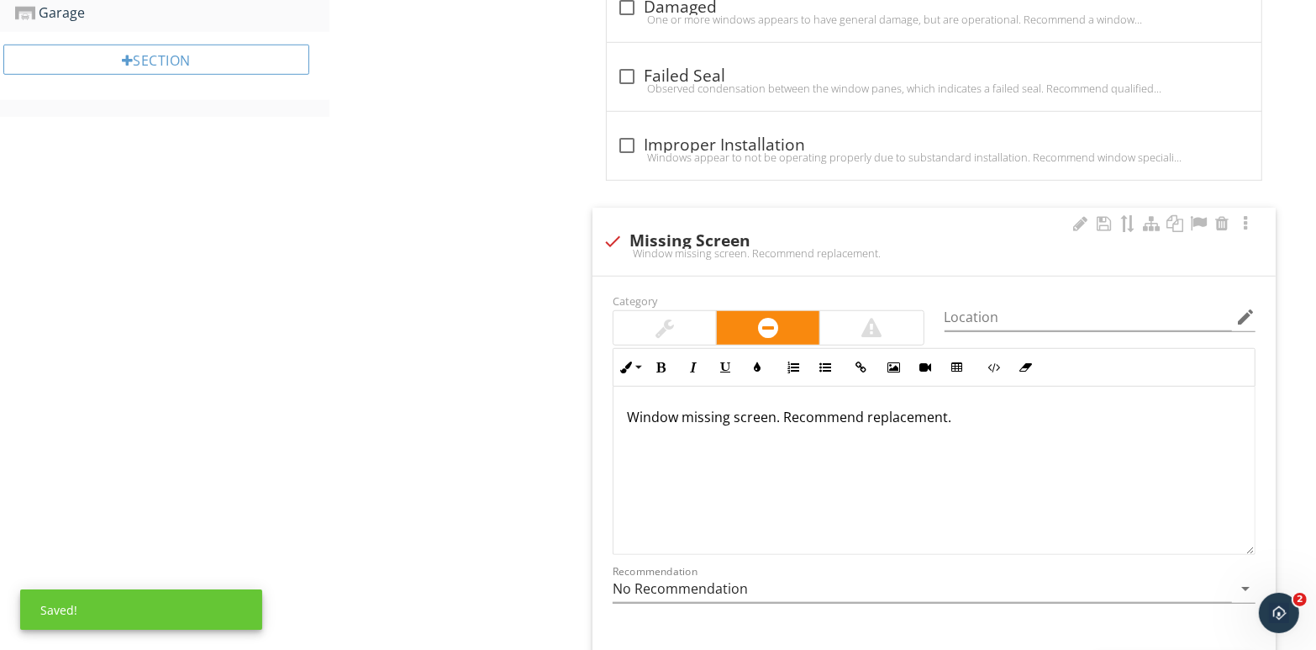
scroll to position [951, 0]
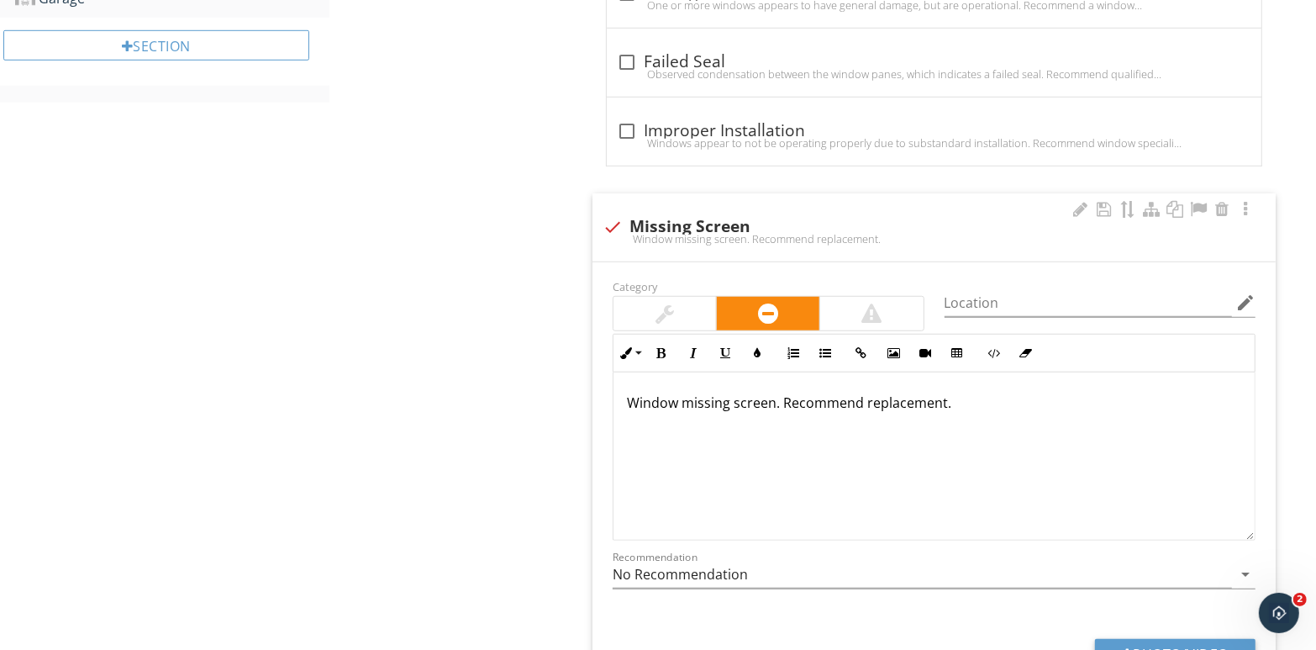
click at [968, 401] on p "Window missing screen. Recommend replacement." at bounding box center [934, 403] width 615 height 20
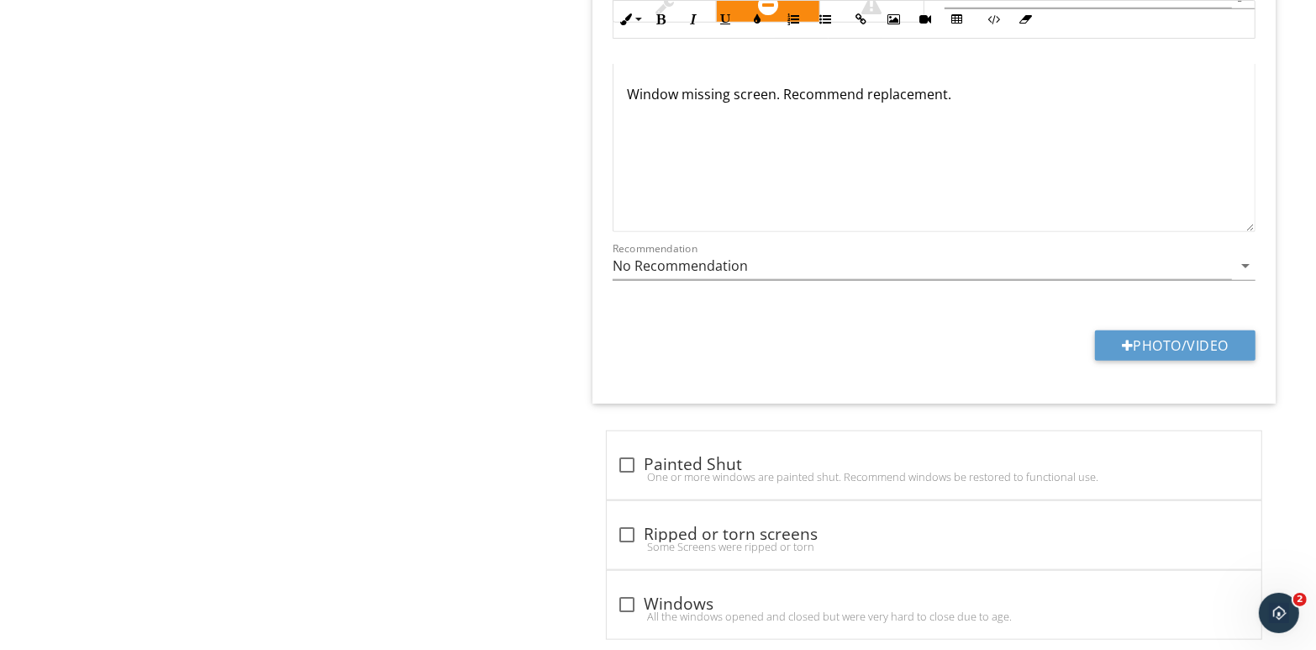
scroll to position [1288, 0]
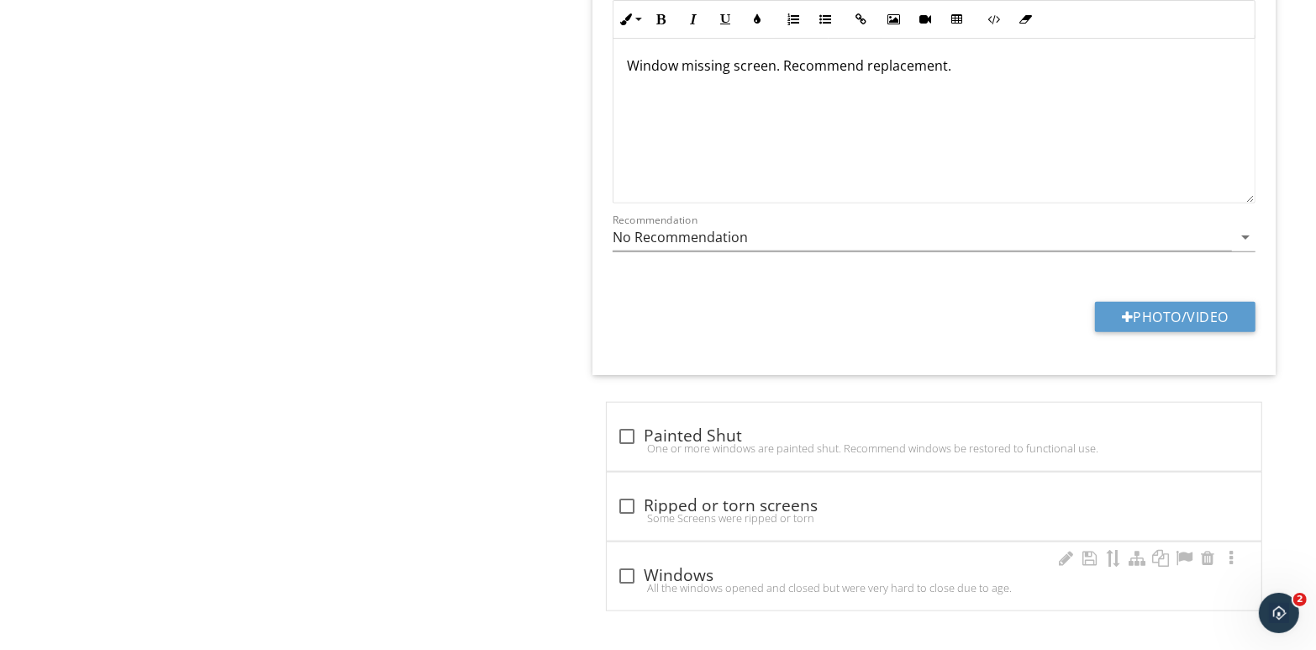
click at [717, 581] on div "All the windows opened and closed but were very hard to close due to age." at bounding box center [934, 587] width 635 height 13
checkbox input "true"
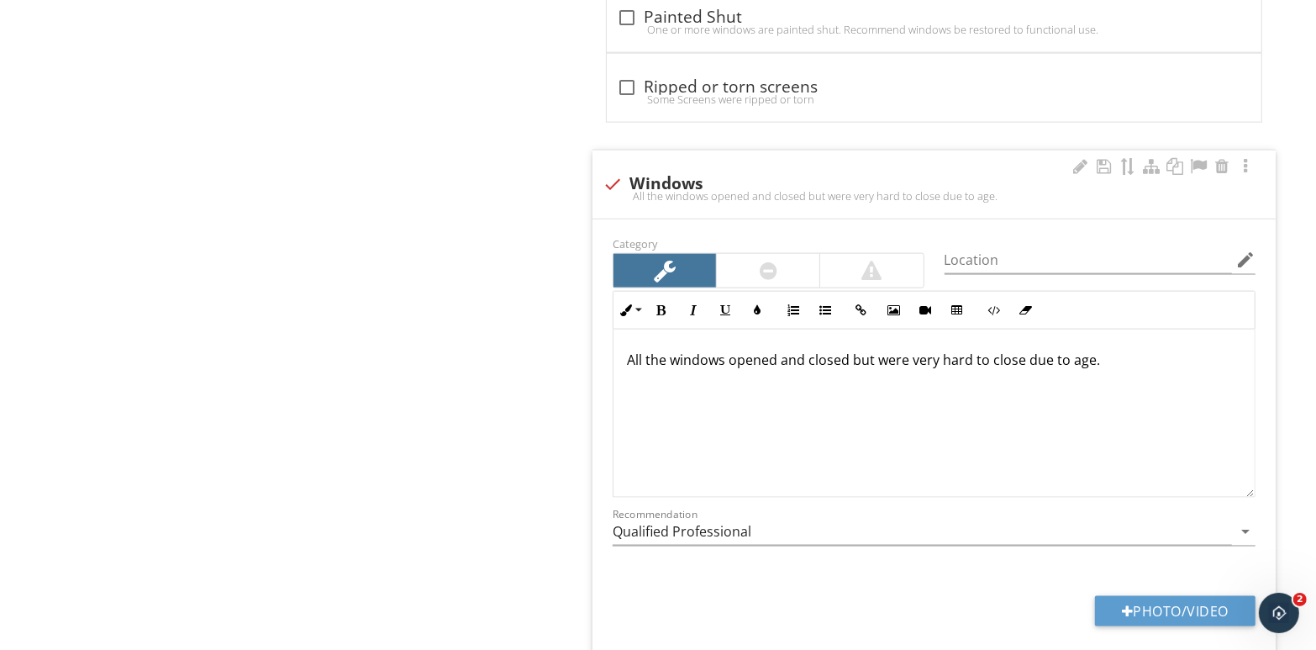
scroll to position [1622, 0]
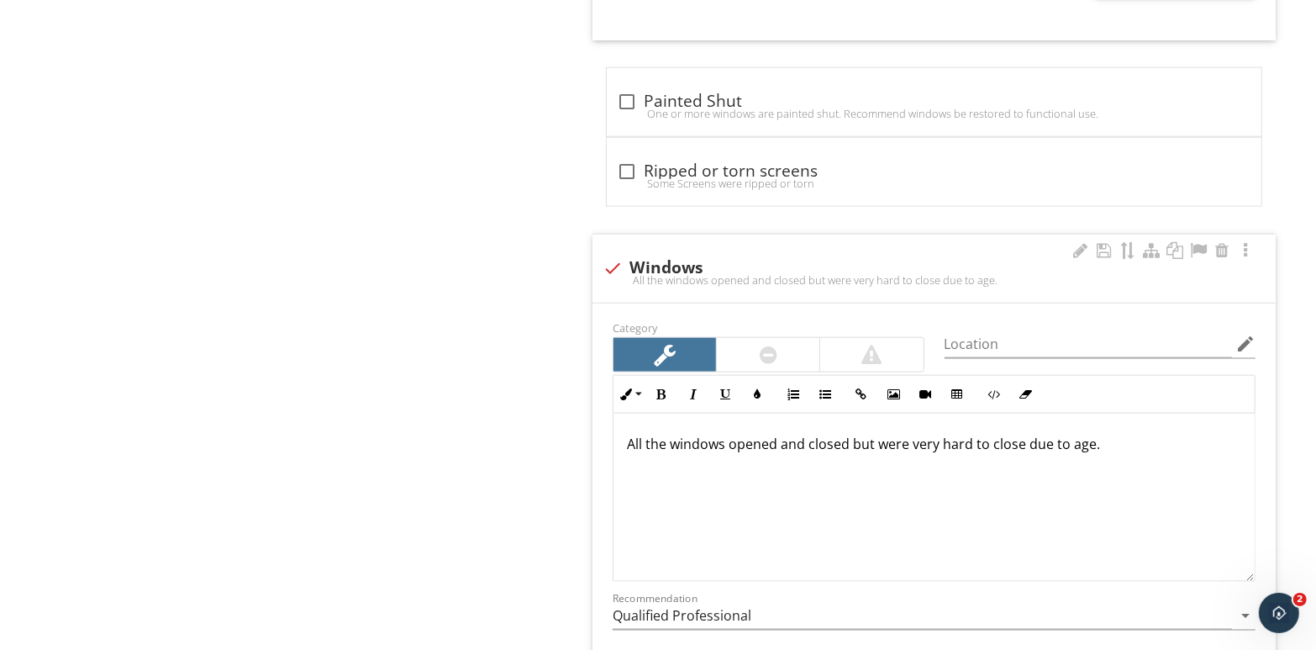
click at [938, 441] on p "All the windows opened and closed but were very hard to close due to age." at bounding box center [934, 444] width 615 height 20
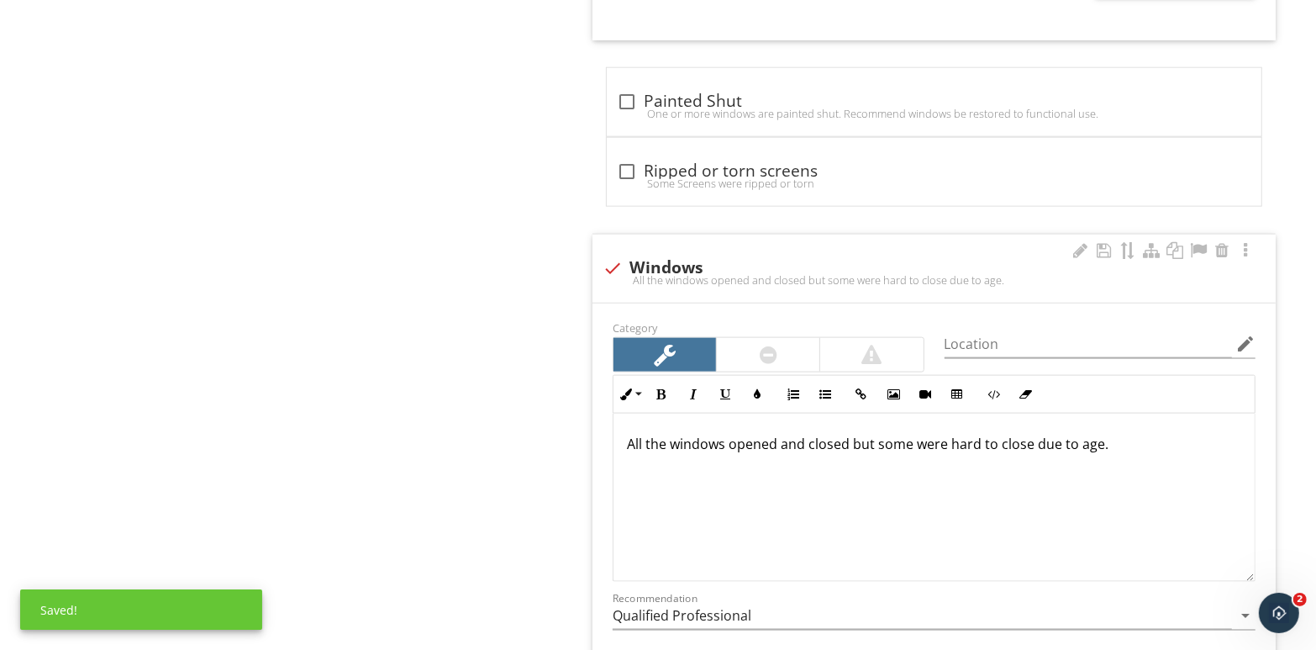
click at [1102, 441] on p "All the windows opened and closed but some were hard to close due to age." at bounding box center [934, 444] width 615 height 20
drag, startPoint x: 1106, startPoint y: 446, endPoint x: 834, endPoint y: 480, distance: 274.5
click at [834, 480] on div "All the windows opened and closed but some were hard to close due to age ([DEMO…" at bounding box center [934, 498] width 641 height 168
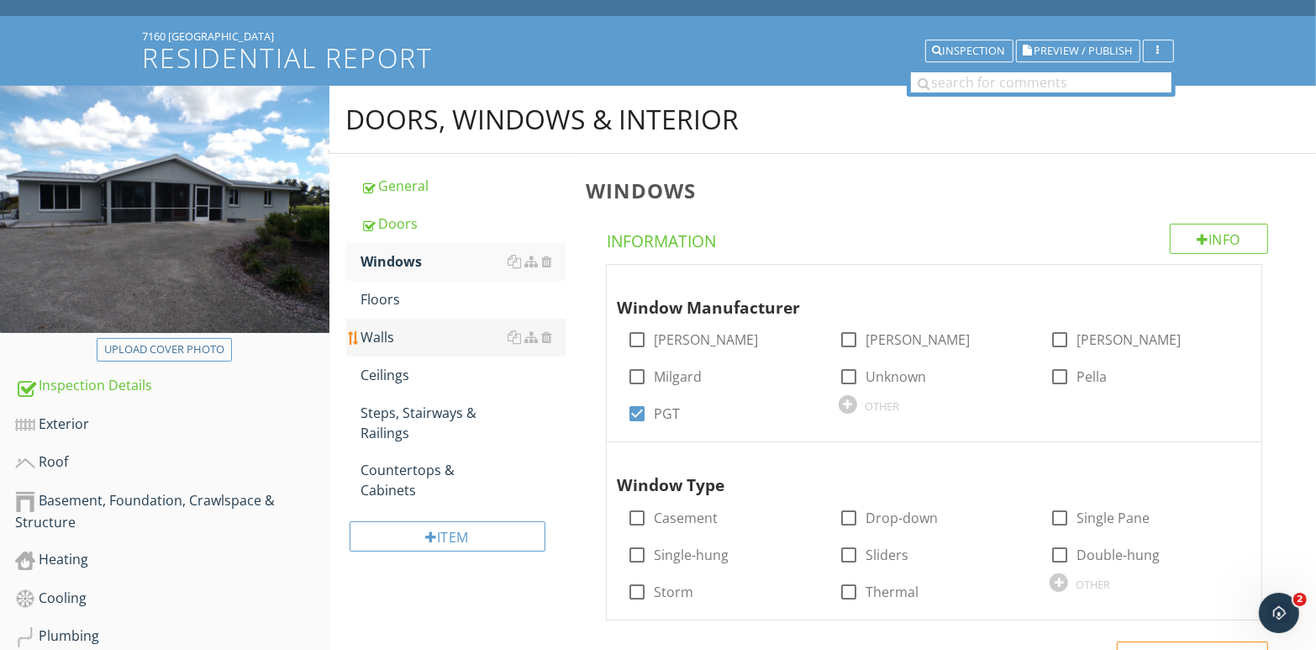
scroll to position [109, 0]
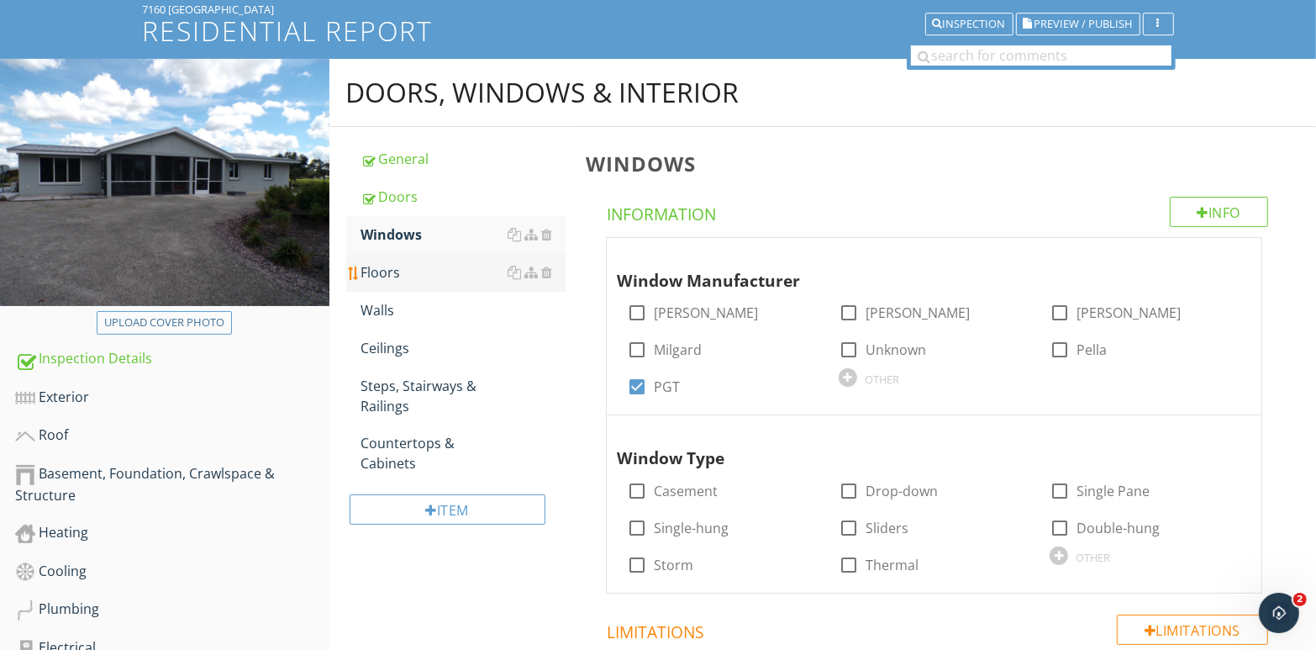
click at [412, 282] on link "Floors" at bounding box center [463, 272] width 205 height 37
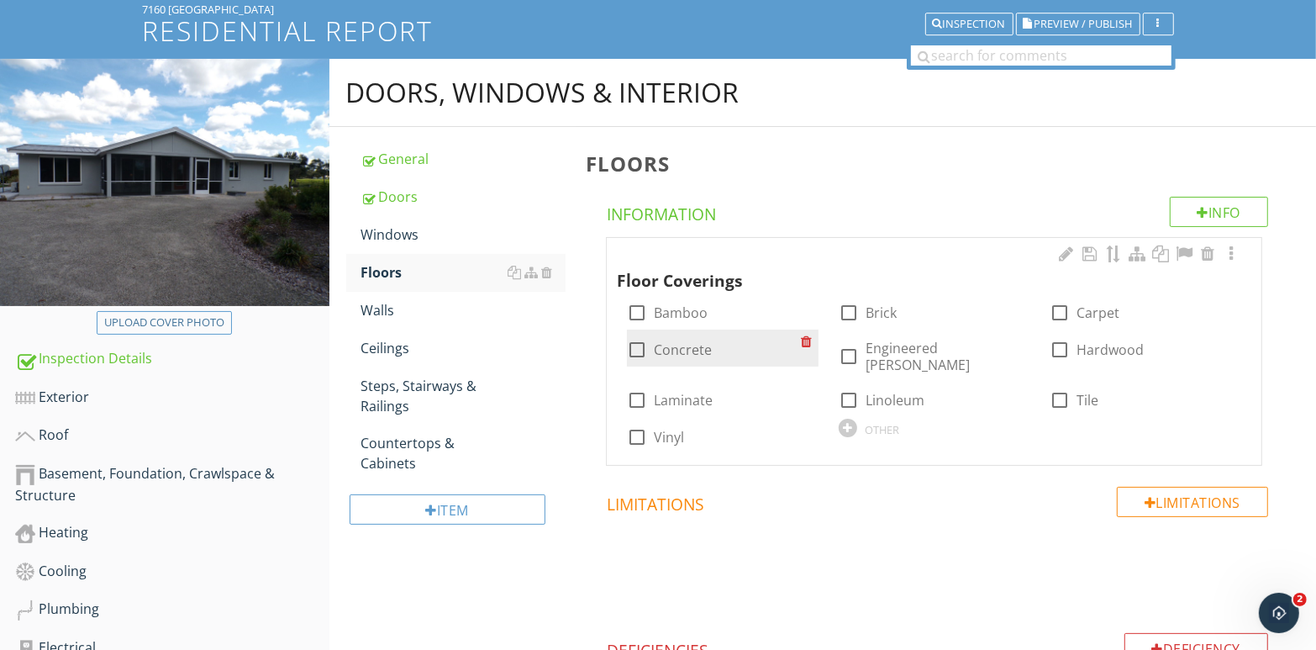
click at [641, 351] on div at bounding box center [637, 349] width 29 height 29
checkbox input "true"
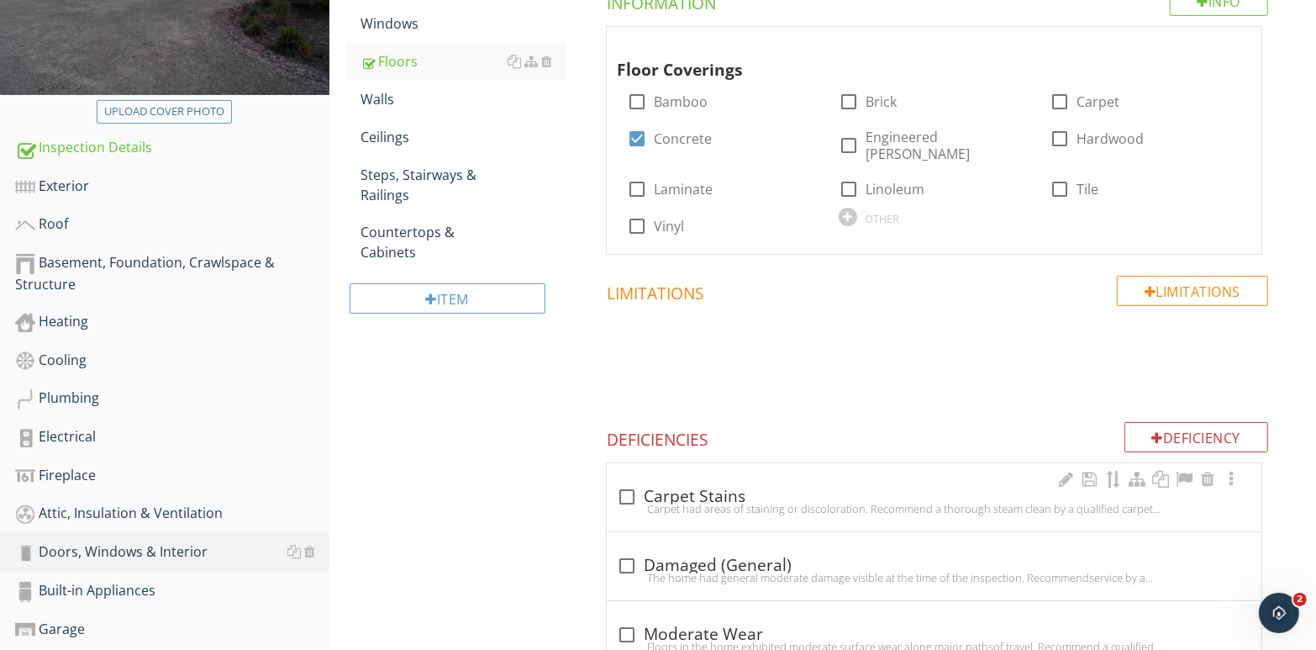
scroll to position [306, 0]
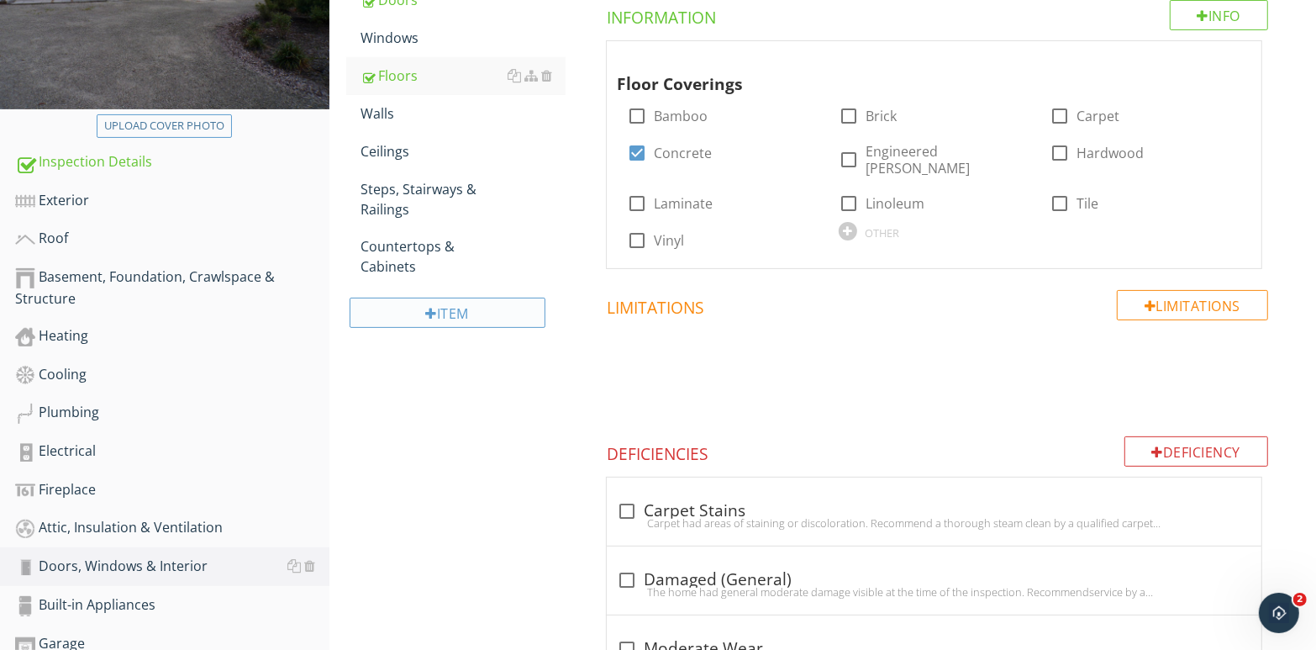
drag, startPoint x: 414, startPoint y: 265, endPoint x: 537, endPoint y: 306, distance: 130.3
click at [414, 265] on div "Countertops & Cabinets" at bounding box center [463, 256] width 205 height 40
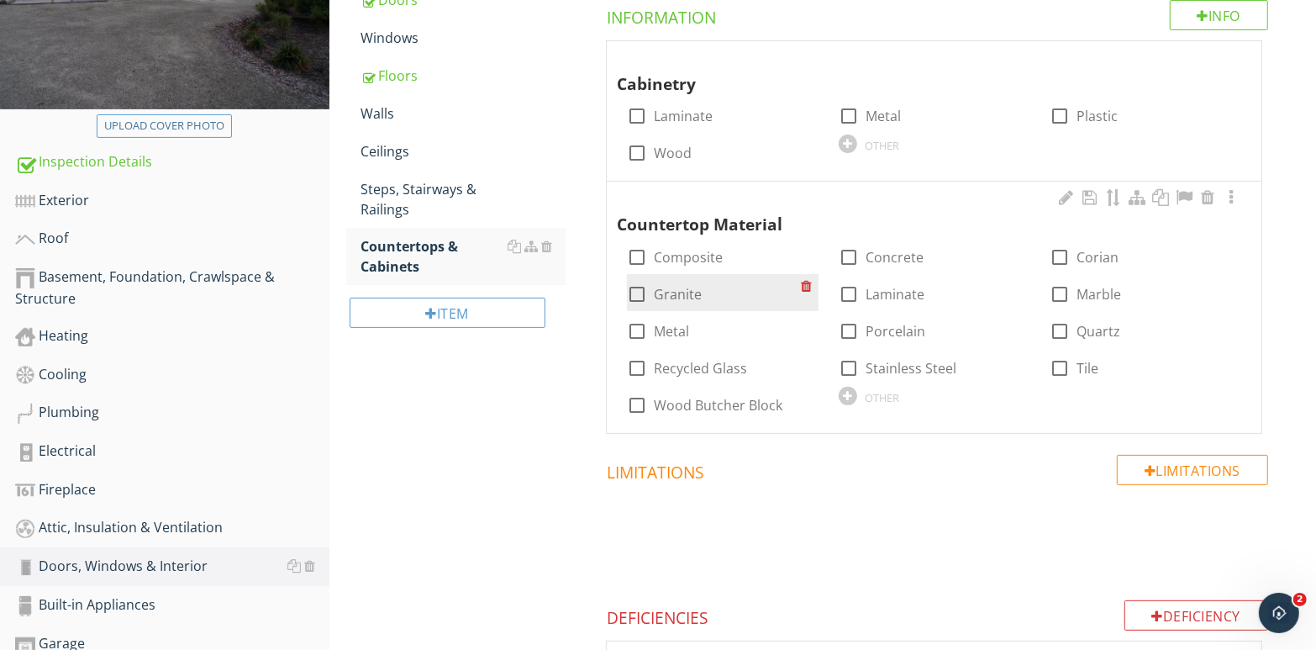
click at [640, 291] on div at bounding box center [637, 294] width 29 height 29
checkbox input "true"
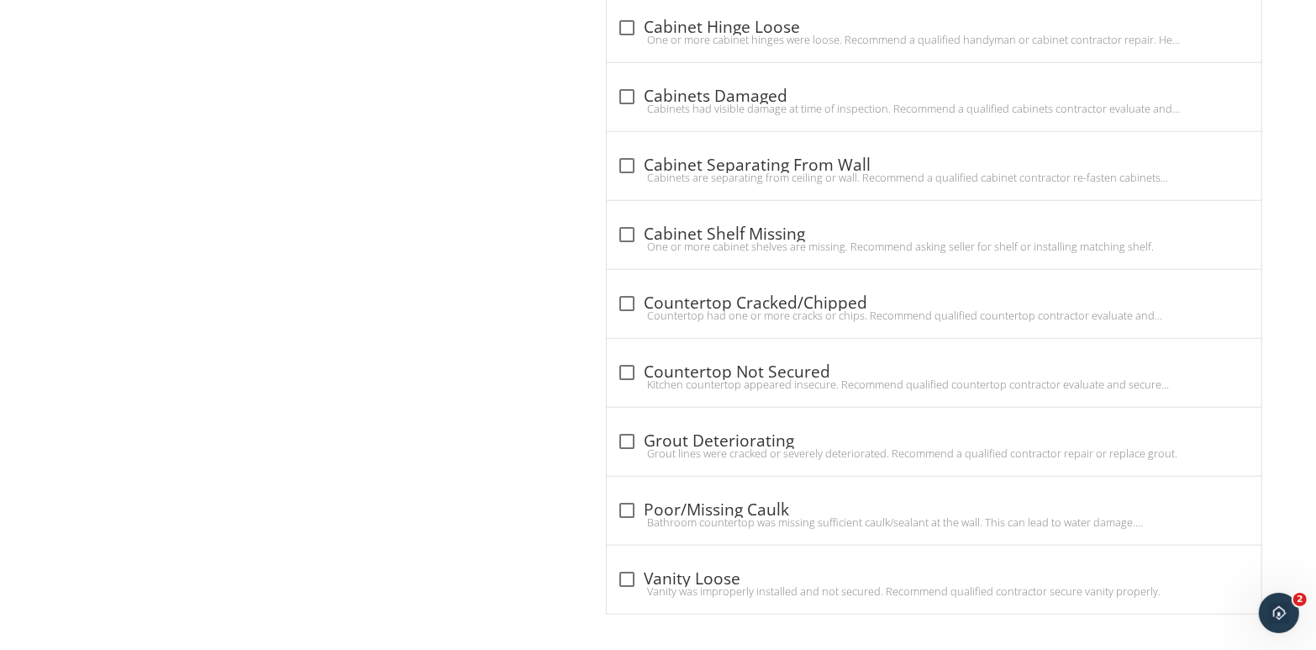
scroll to position [1095, 0]
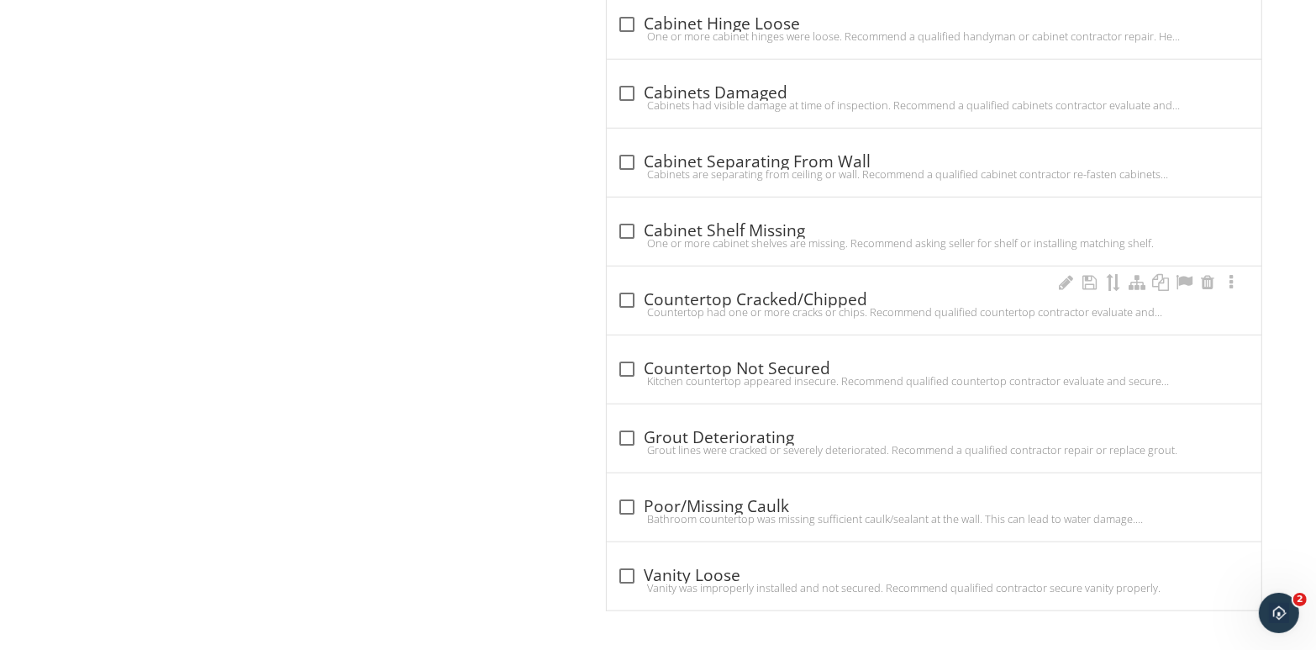
click at [620, 301] on div at bounding box center [627, 300] width 29 height 29
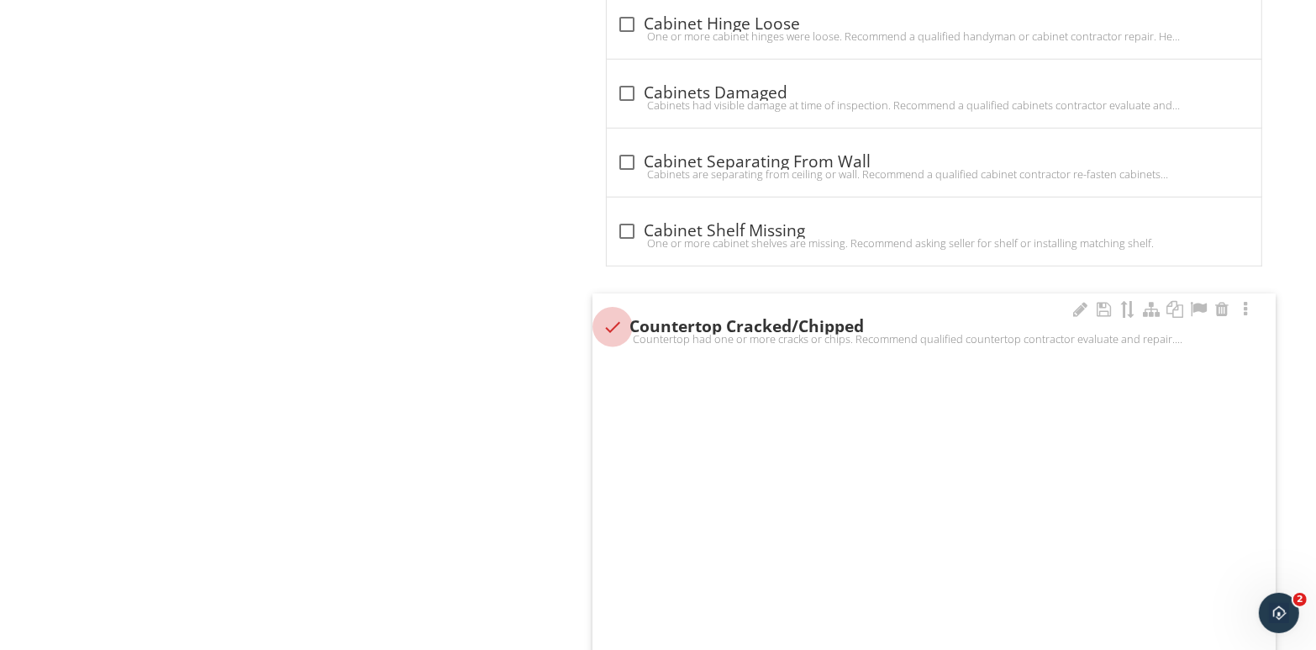
checkbox input "true"
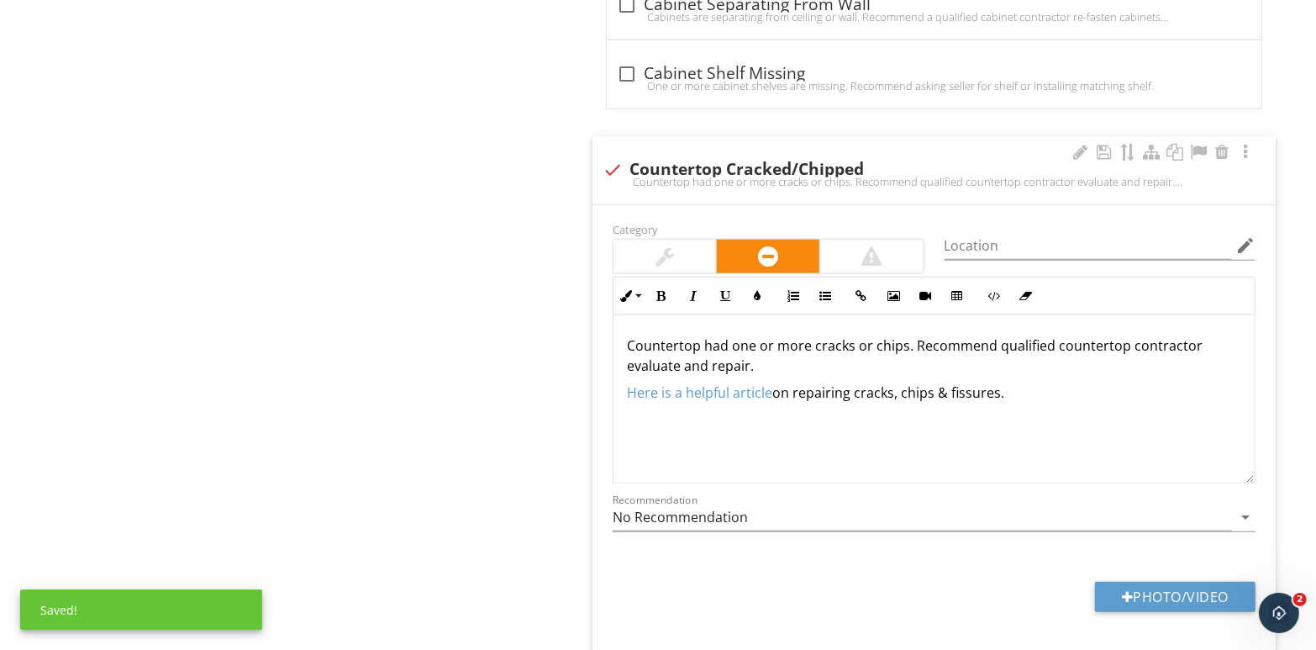
scroll to position [1263, 0]
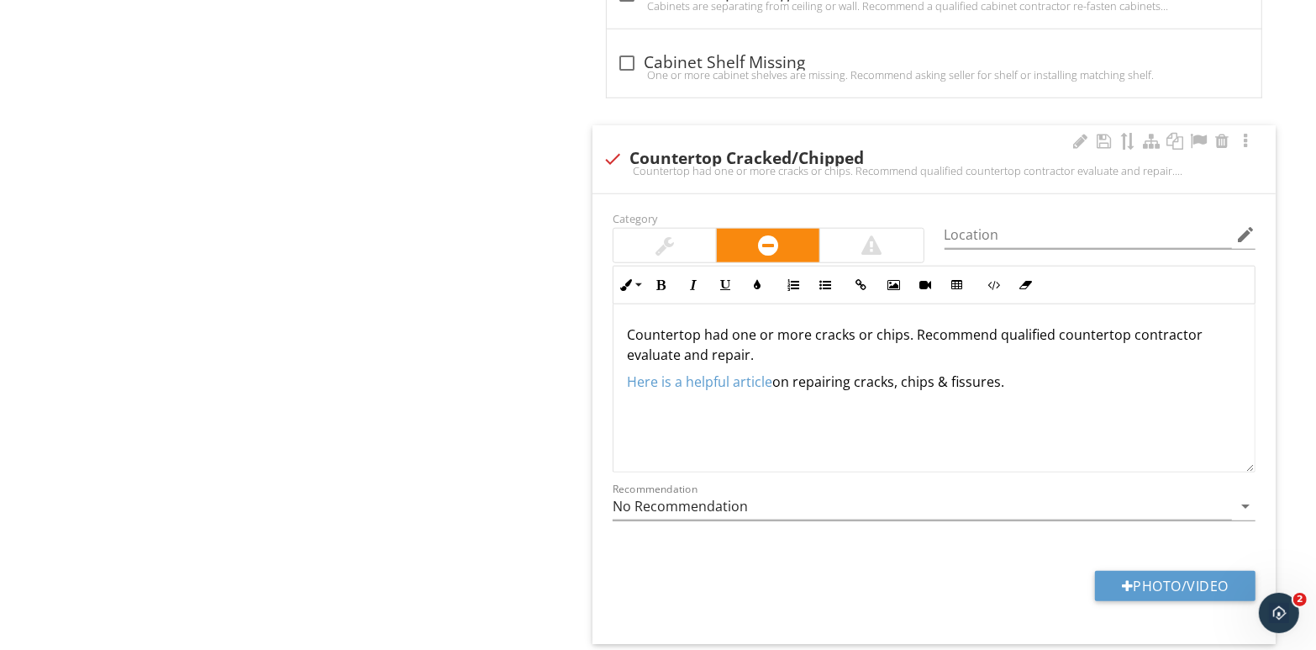
click at [806, 358] on p "Countertop had one or more cracks or chips. Recommend qualified countertop cont…" at bounding box center [934, 344] width 615 height 40
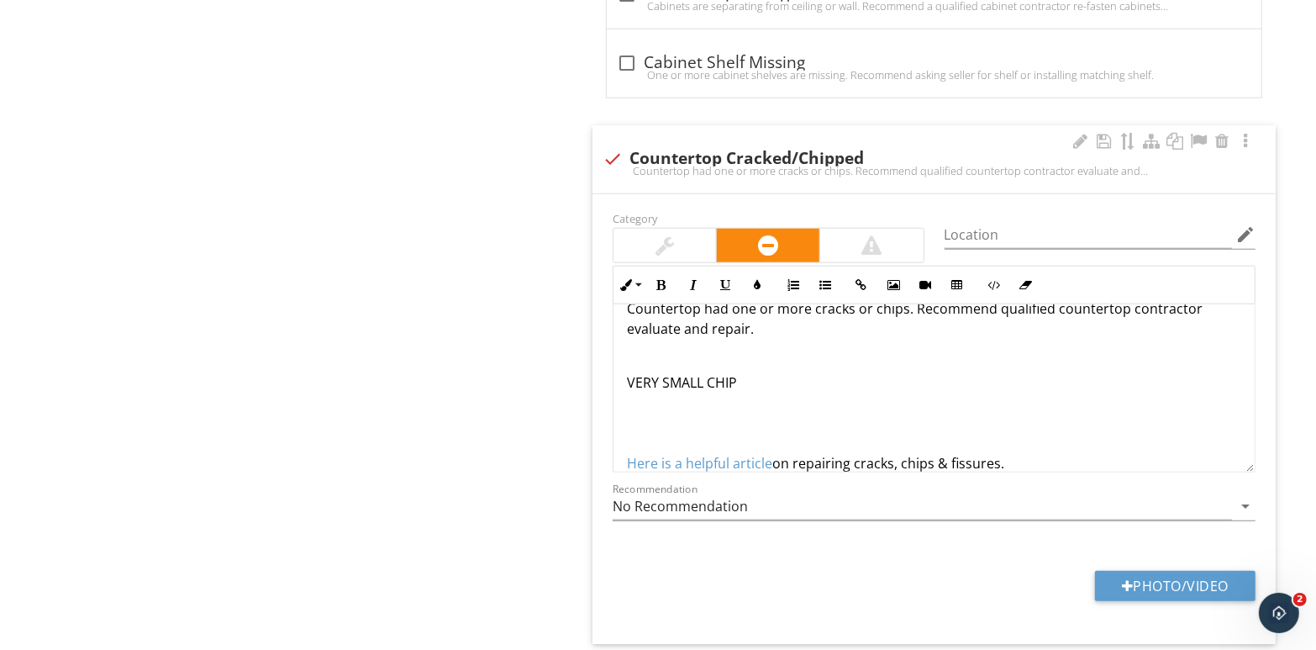
scroll to position [47, 0]
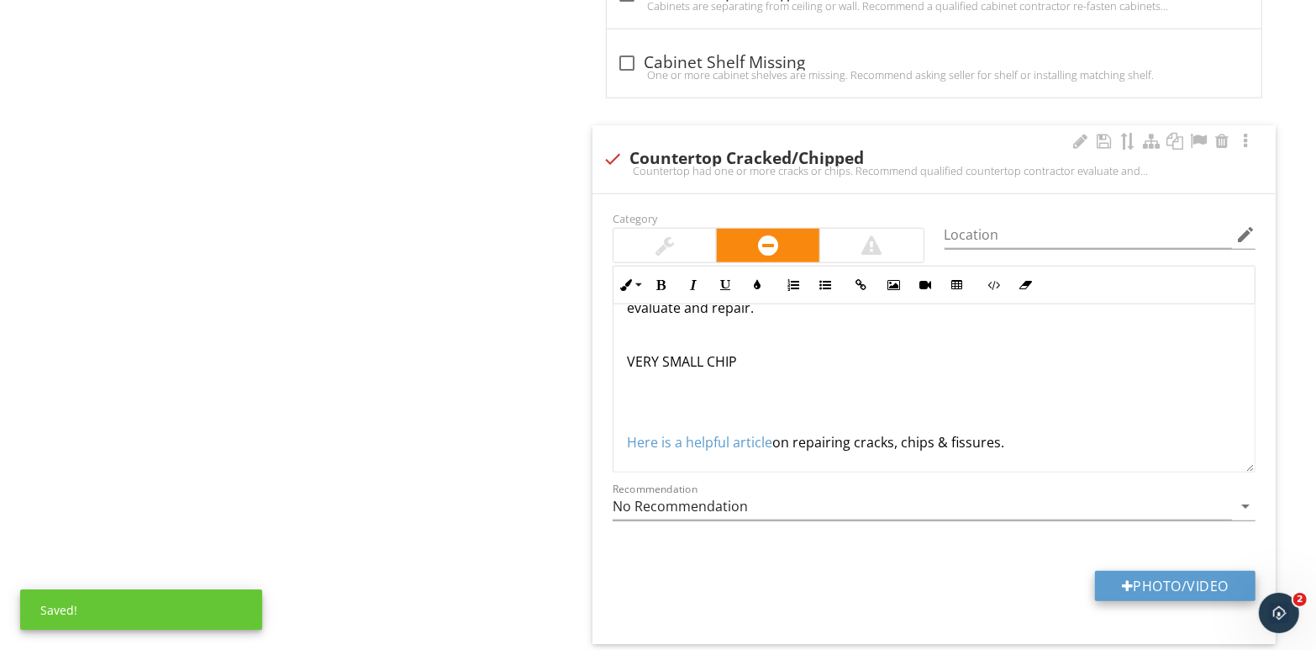
click at [1167, 587] on button "Photo/Video" at bounding box center [1175, 586] width 161 height 30
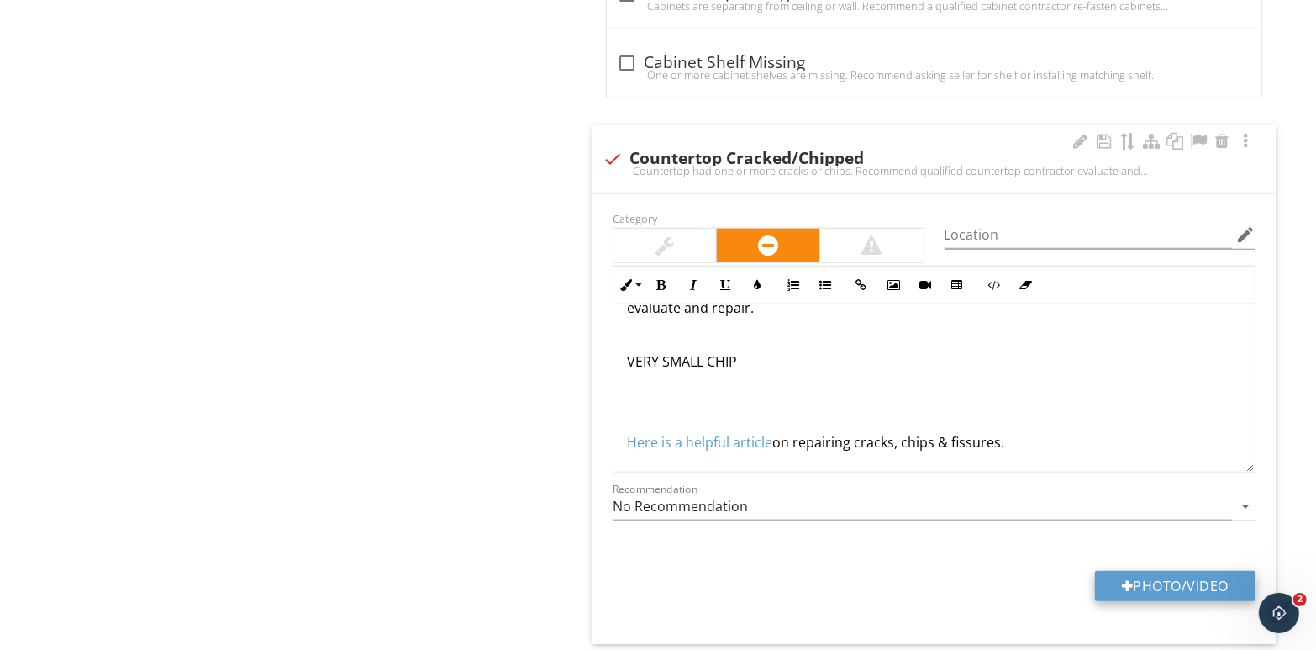
type input "C:\fakepath\110_8006.jpg"
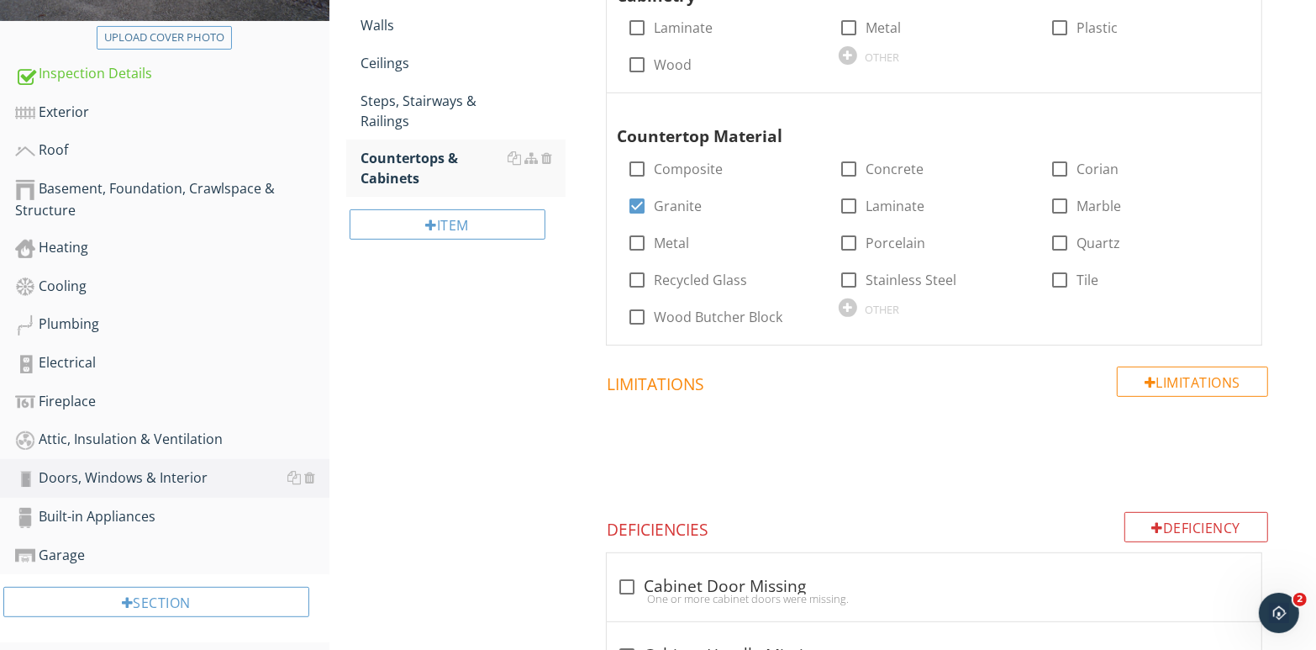
scroll to position [590, 0]
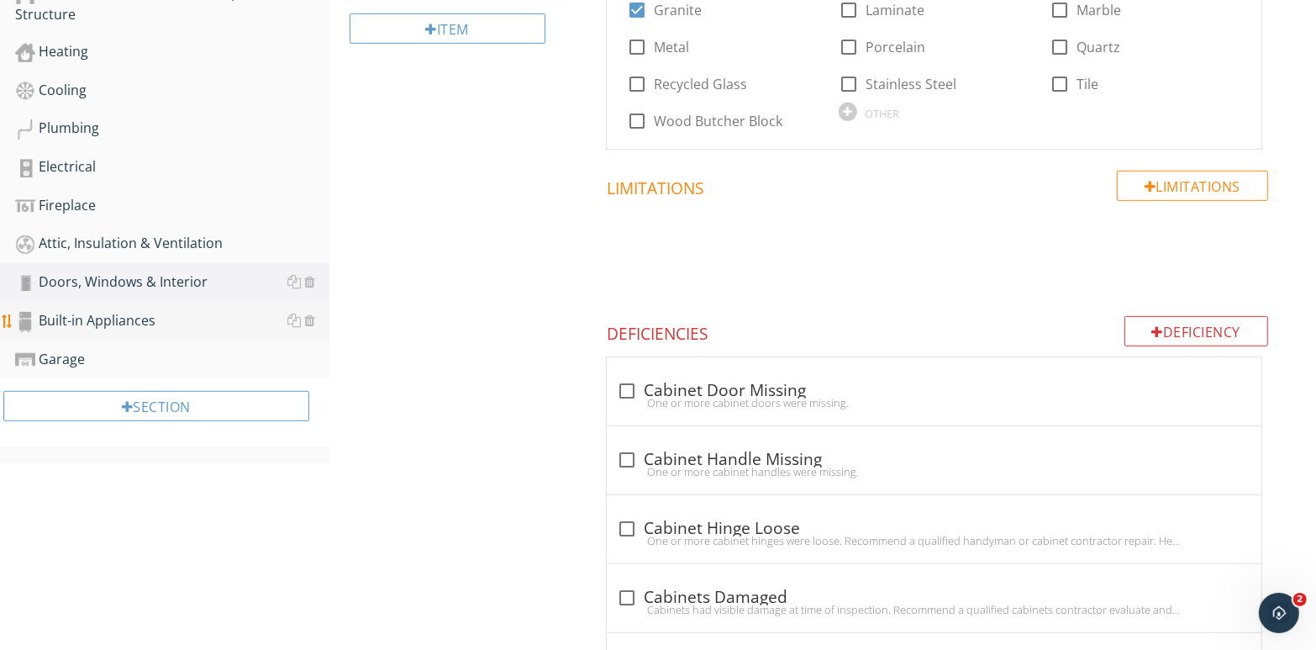
click at [94, 324] on div "Built-in Appliances" at bounding box center [172, 321] width 314 height 22
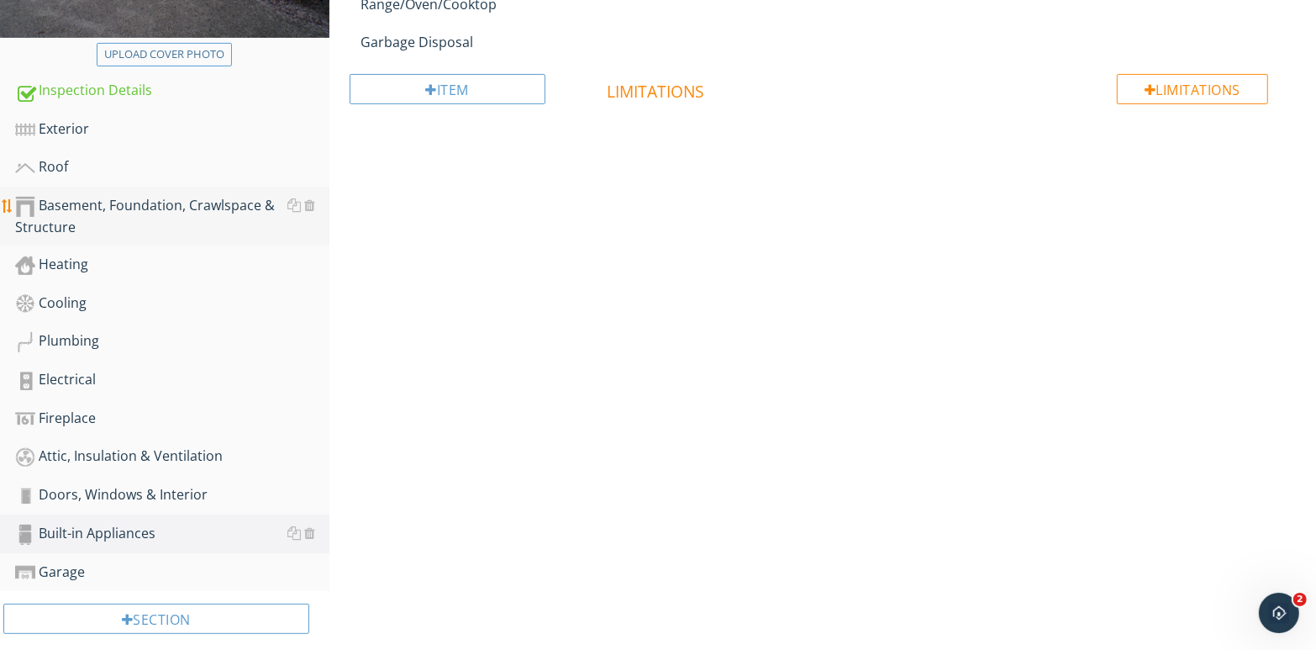
scroll to position [404, 0]
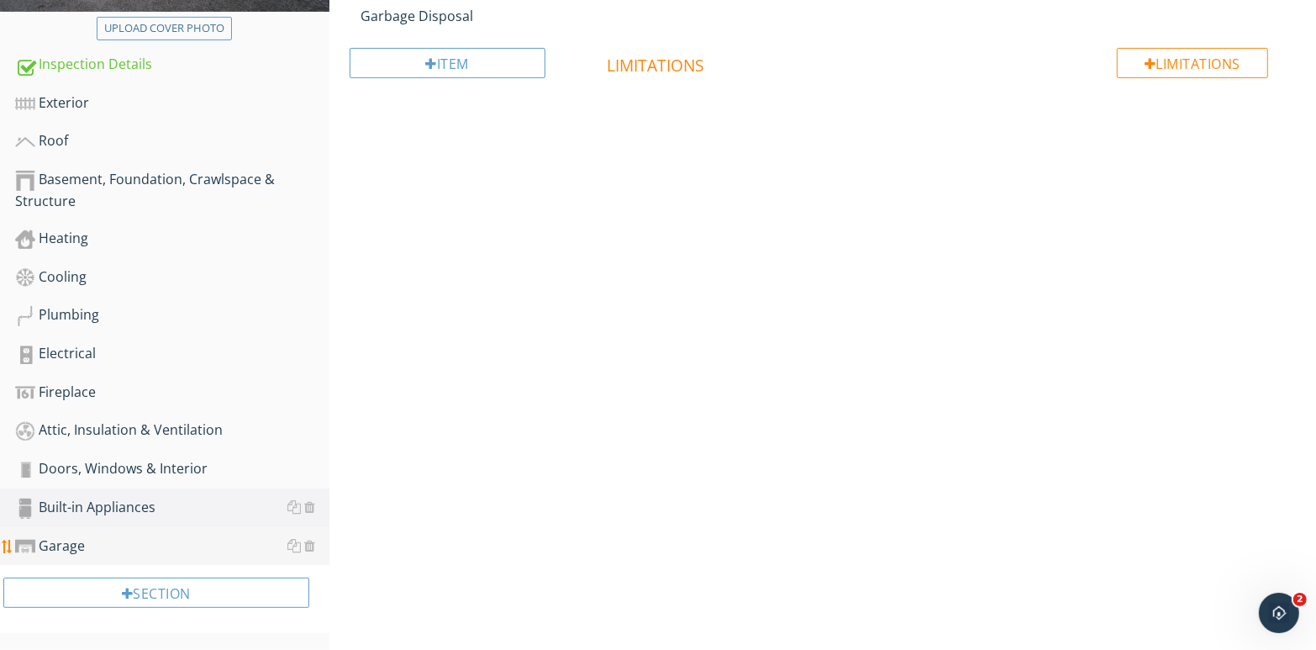
click at [93, 547] on div "Garage" at bounding box center [172, 547] width 314 height 22
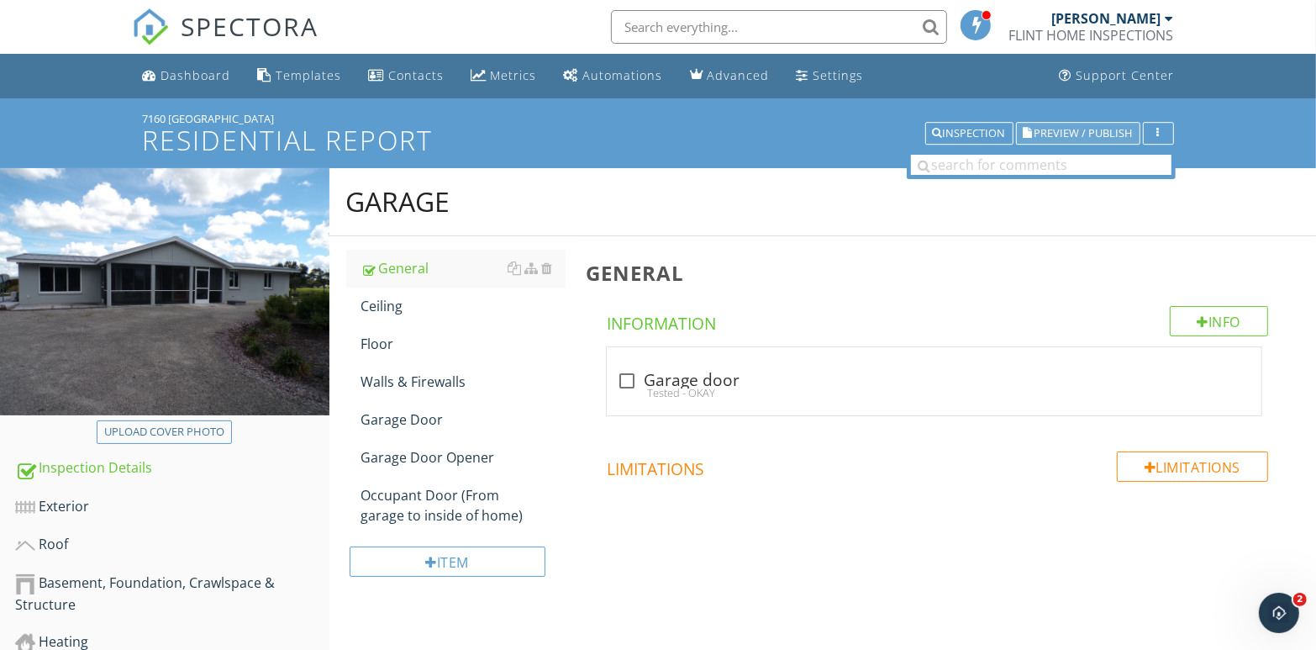
click at [1071, 134] on span "Preview / Publish" at bounding box center [1084, 133] width 98 height 11
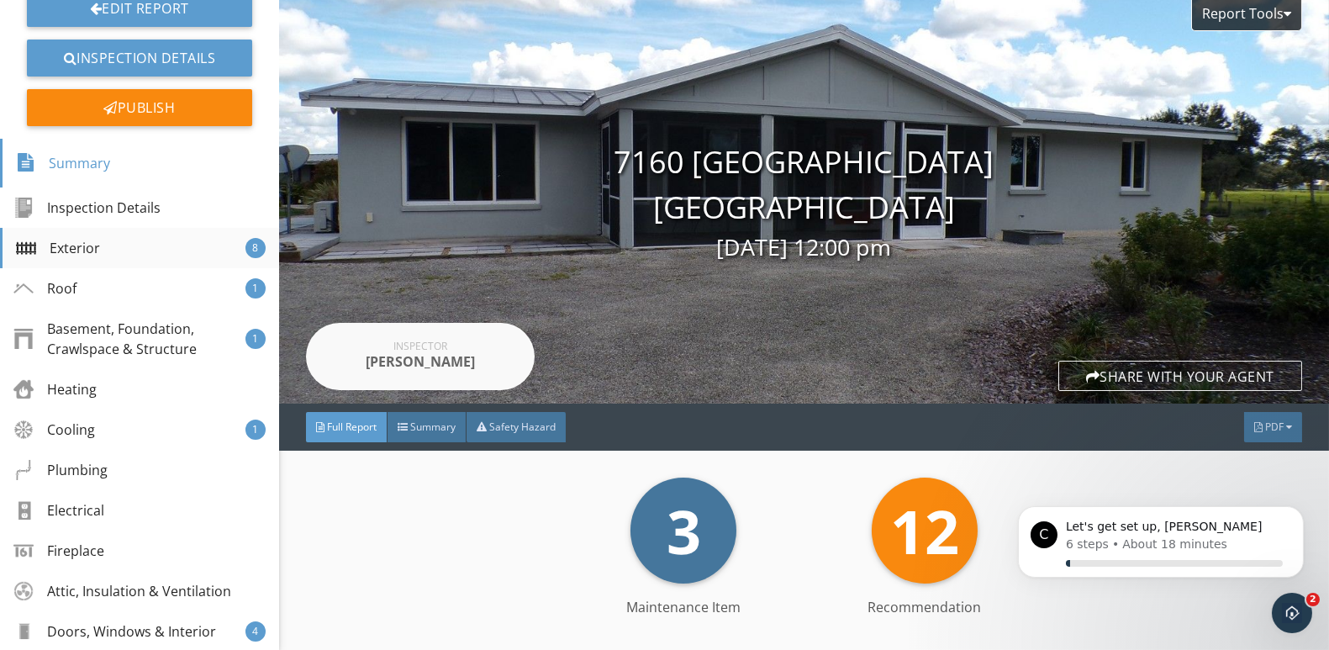
scroll to position [168, 0]
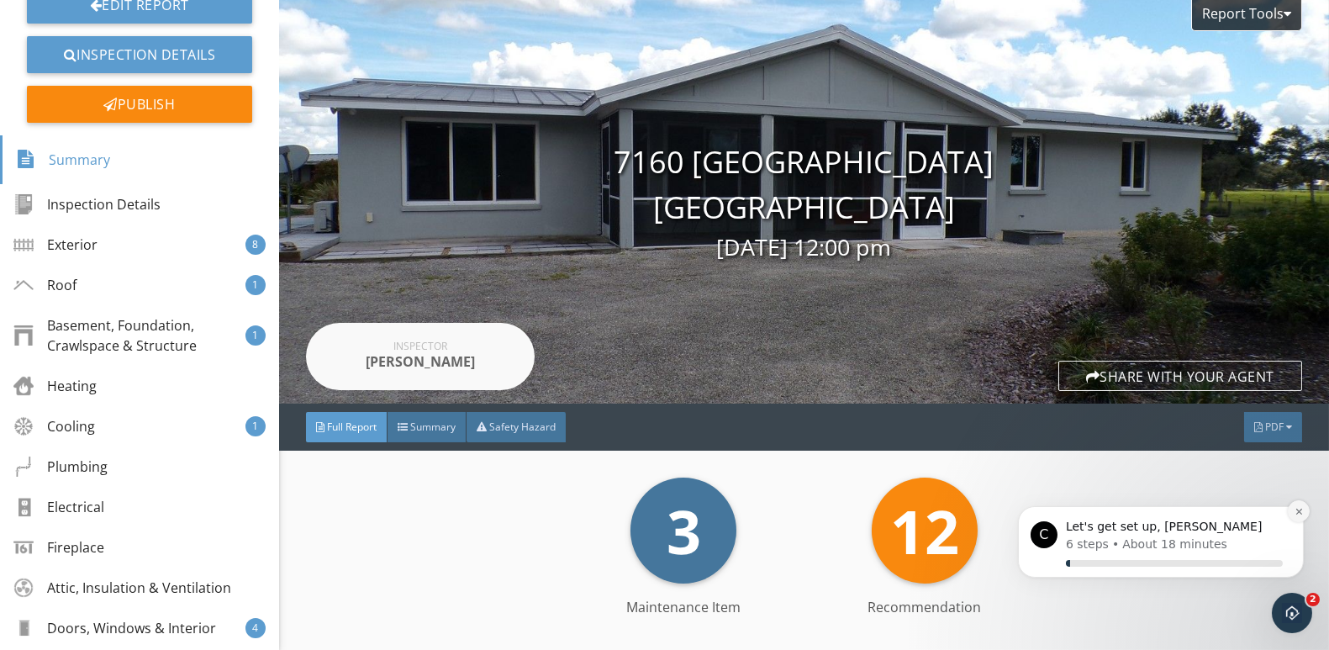
click at [1294, 509] on icon "Dismiss notification" at bounding box center [1298, 510] width 9 height 9
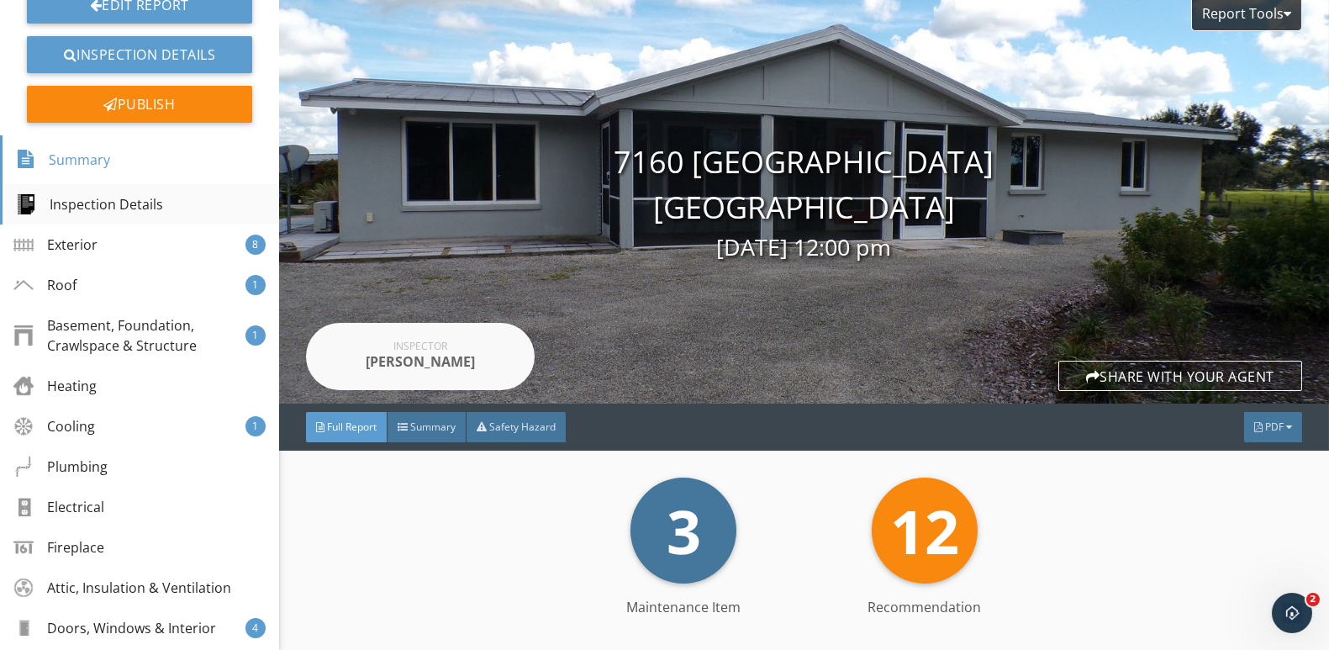
click at [117, 208] on div "Inspection Details" at bounding box center [89, 204] width 147 height 20
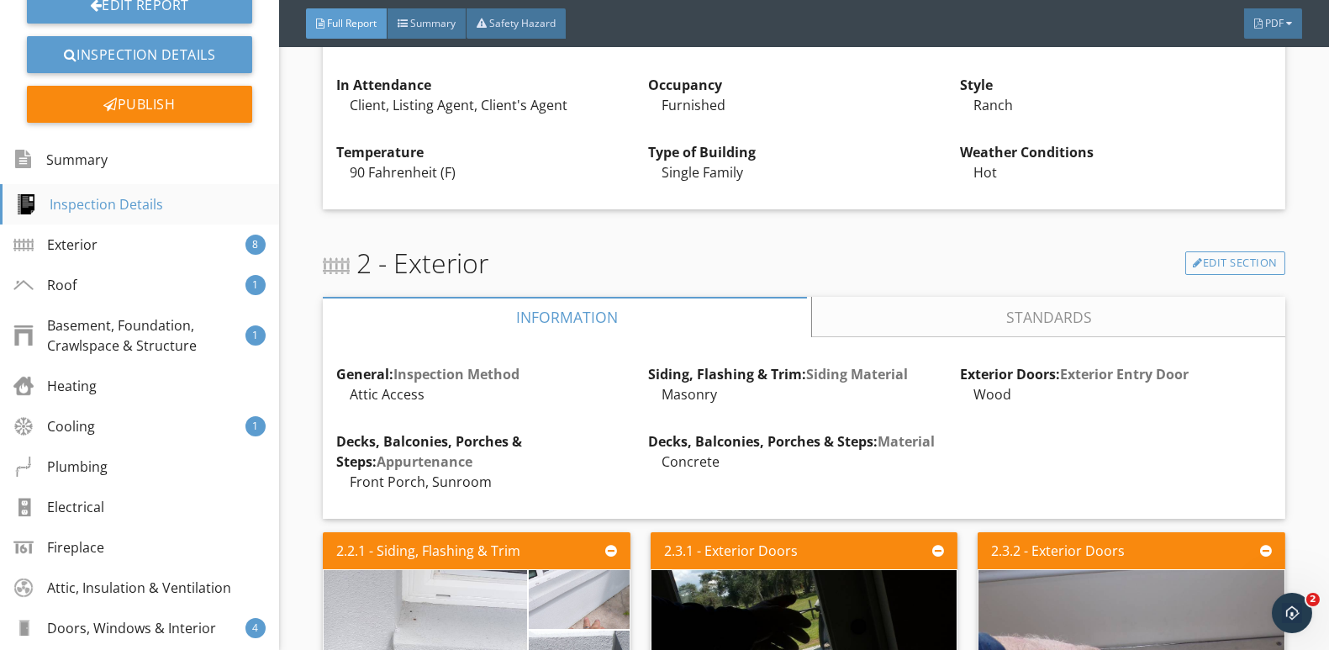
scroll to position [657, 0]
click at [115, 240] on div "Exterior 8" at bounding box center [139, 244] width 279 height 40
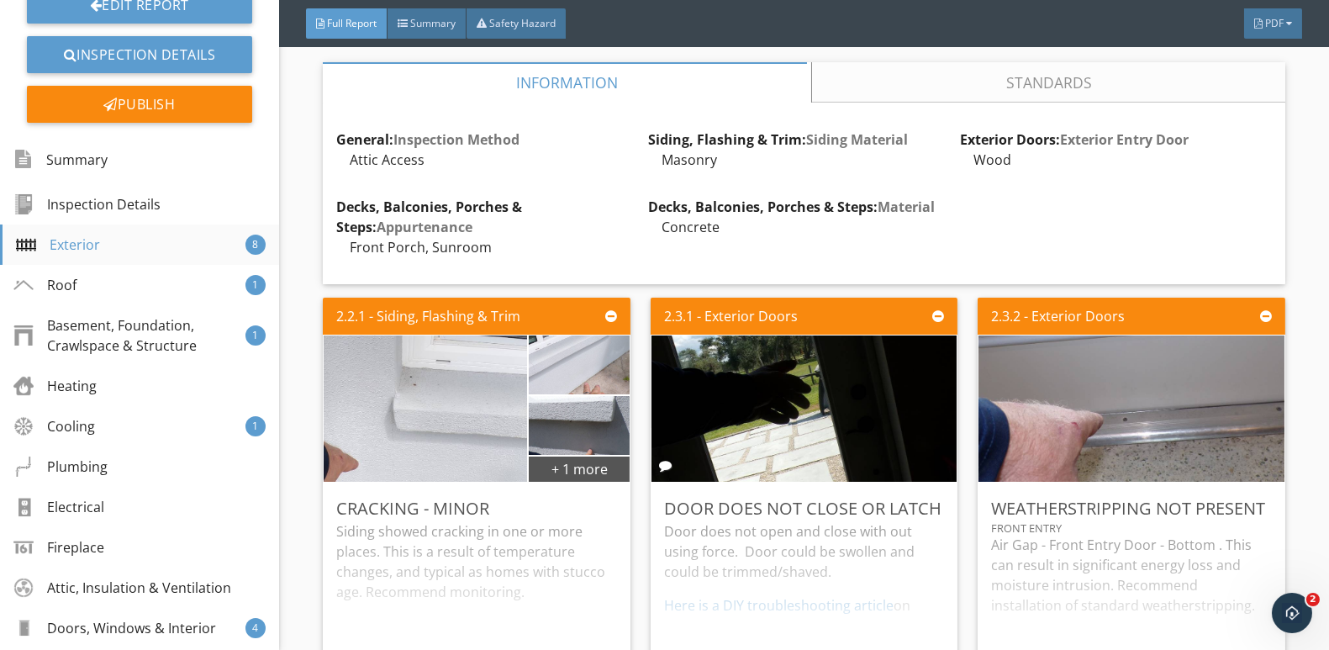
scroll to position [899, 0]
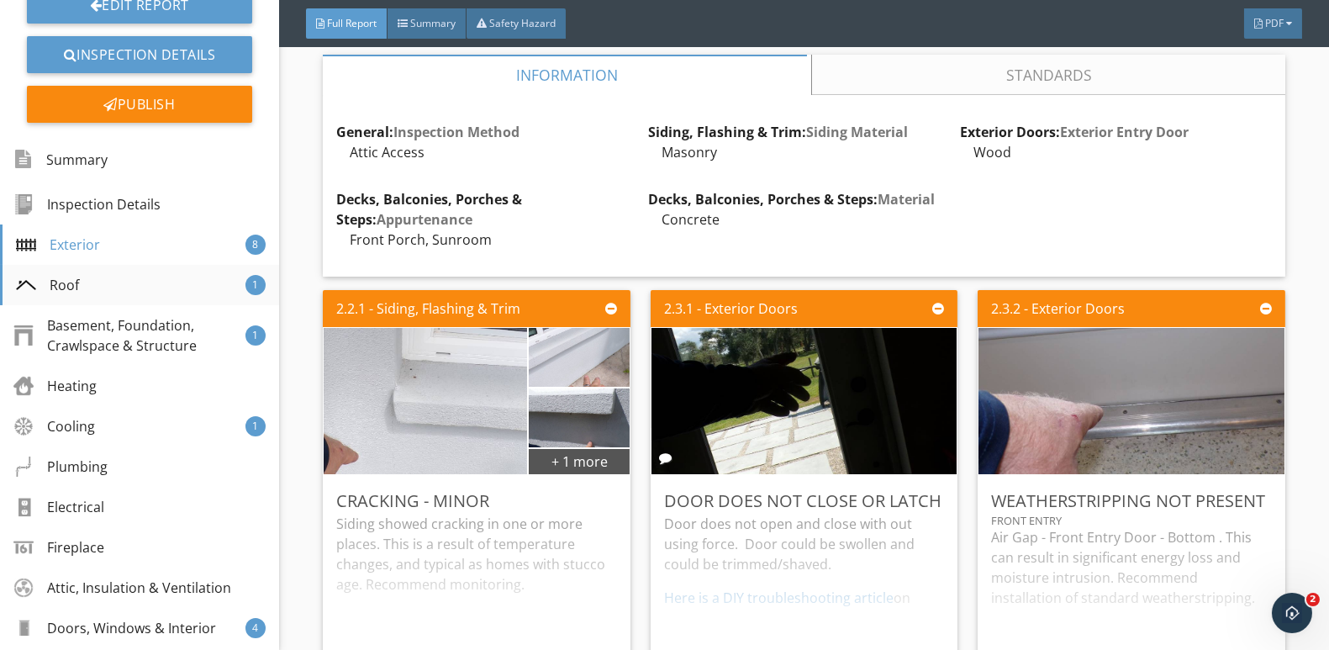
click at [120, 285] on div "Roof 1" at bounding box center [139, 285] width 279 height 40
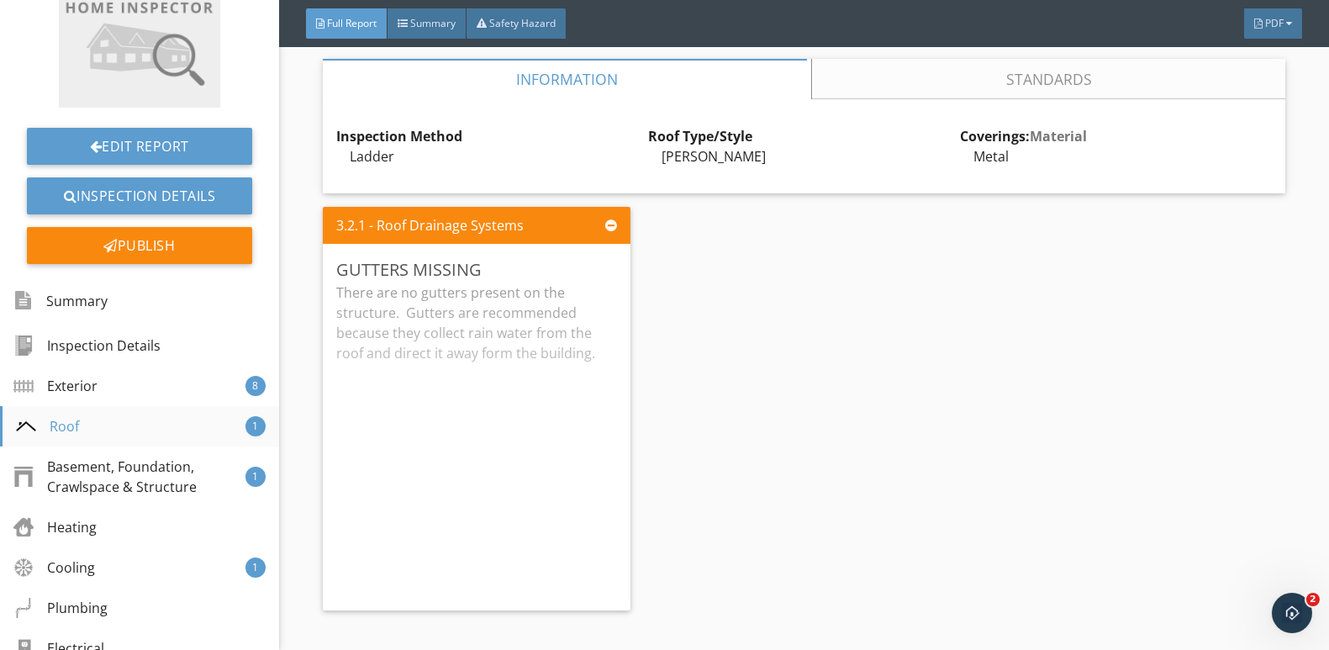
scroll to position [2459, 0]
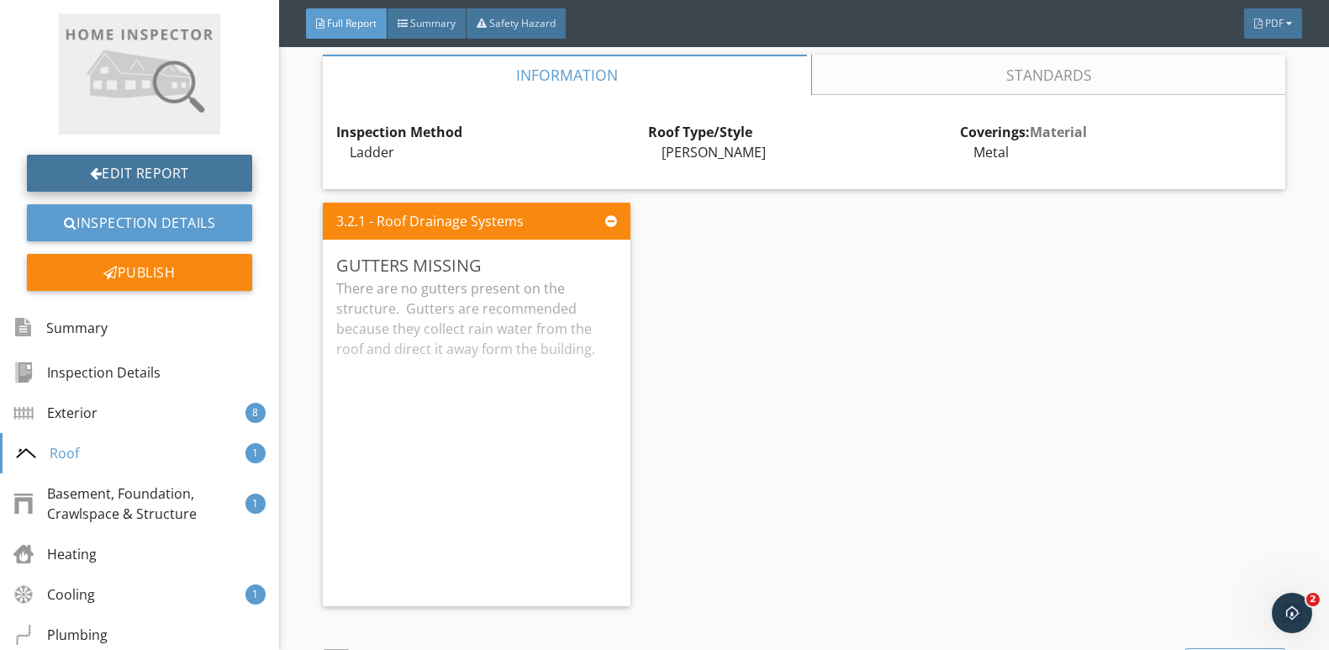
click at [122, 165] on link "Edit Report" at bounding box center [139, 173] width 225 height 37
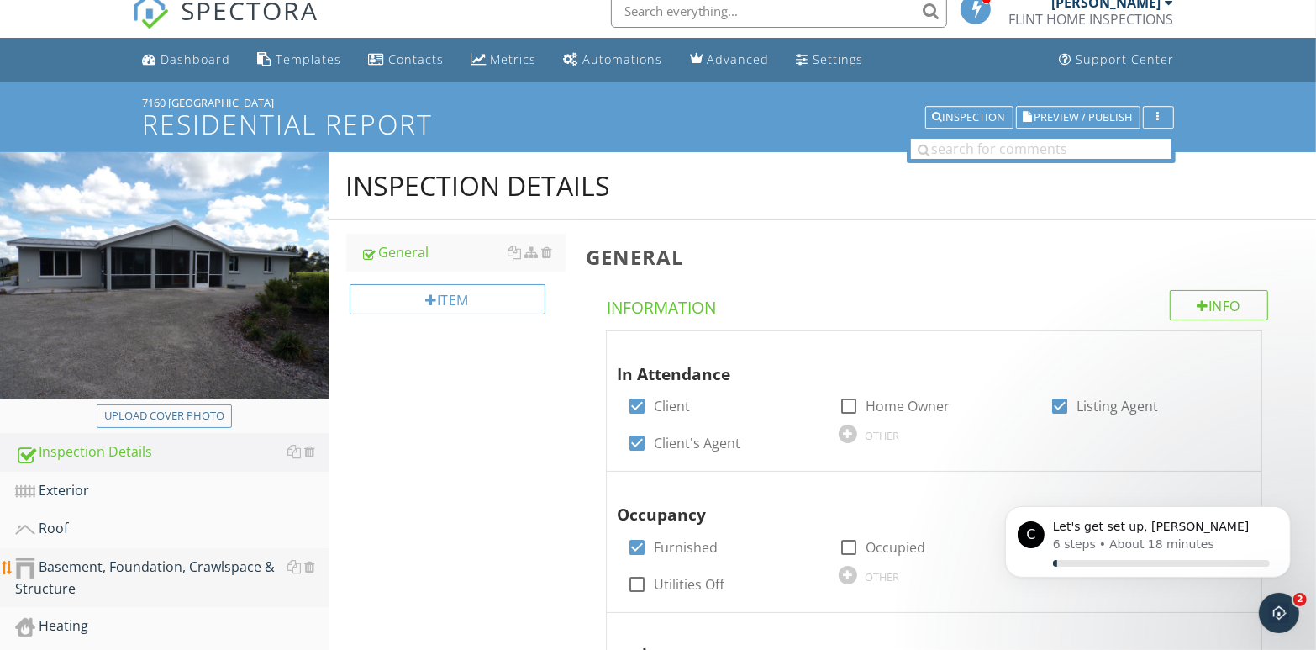
scroll to position [168, 0]
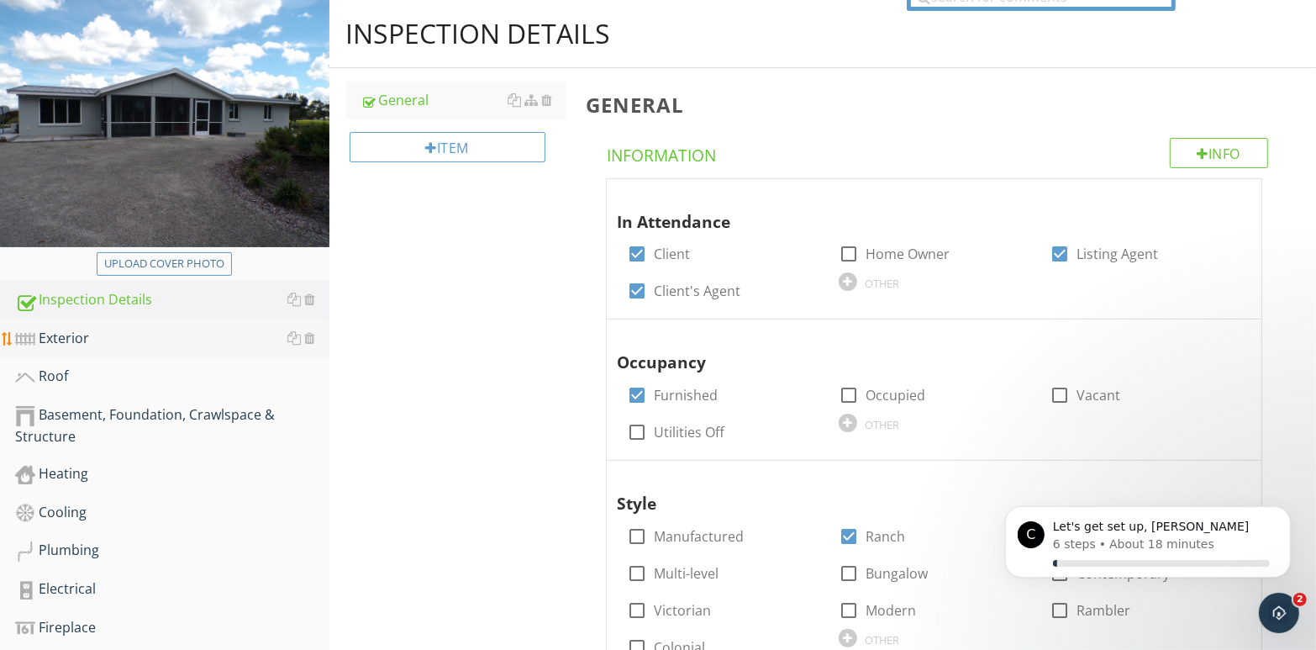
click at [114, 345] on div "Exterior" at bounding box center [172, 339] width 314 height 22
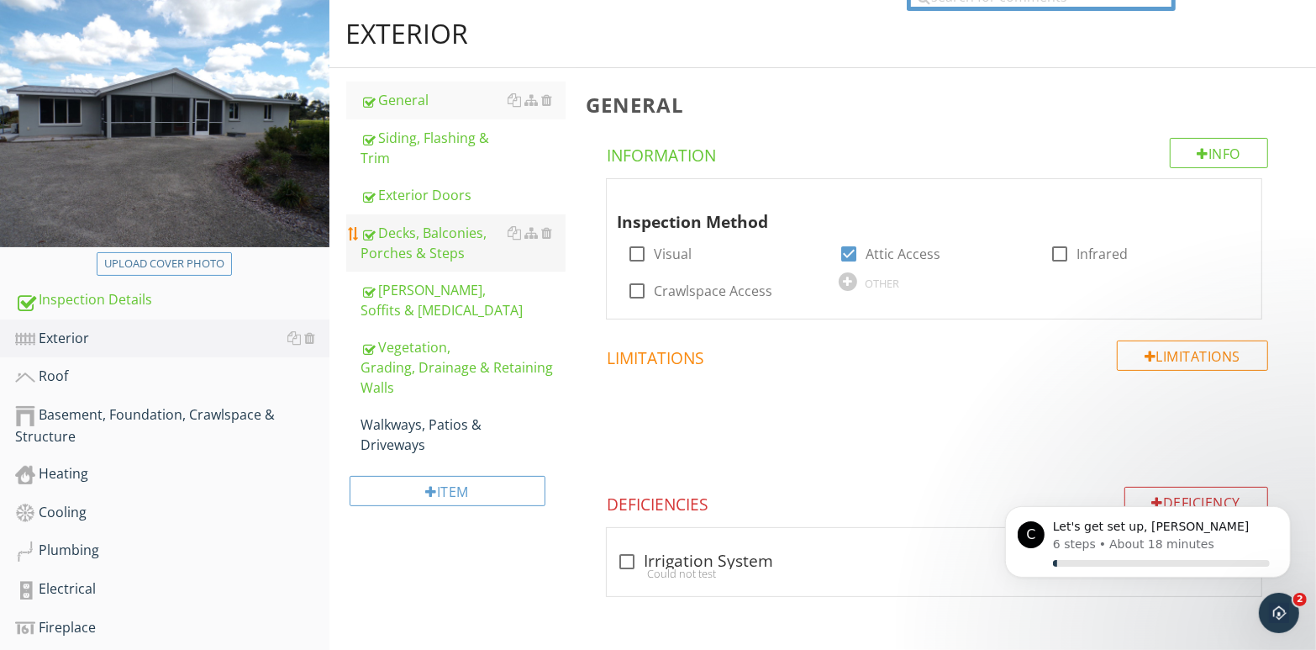
click at [420, 251] on div "Decks, Balconies, Porches & Steps" at bounding box center [463, 243] width 205 height 40
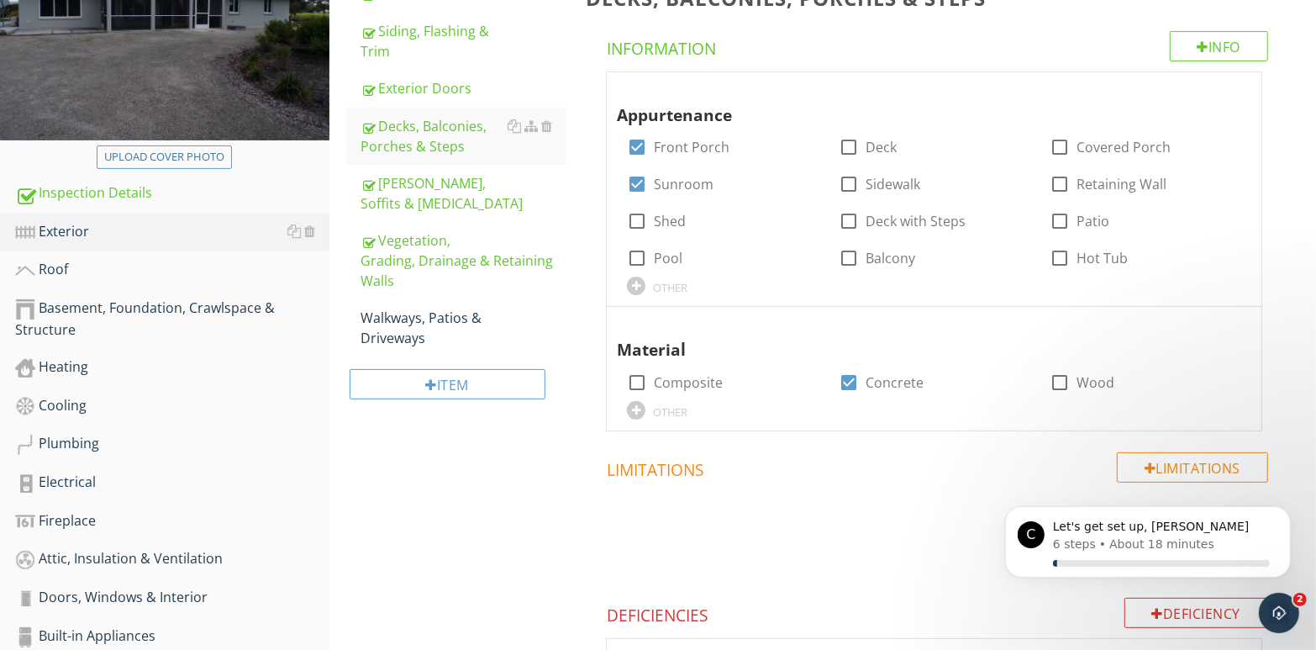
scroll to position [252, 0]
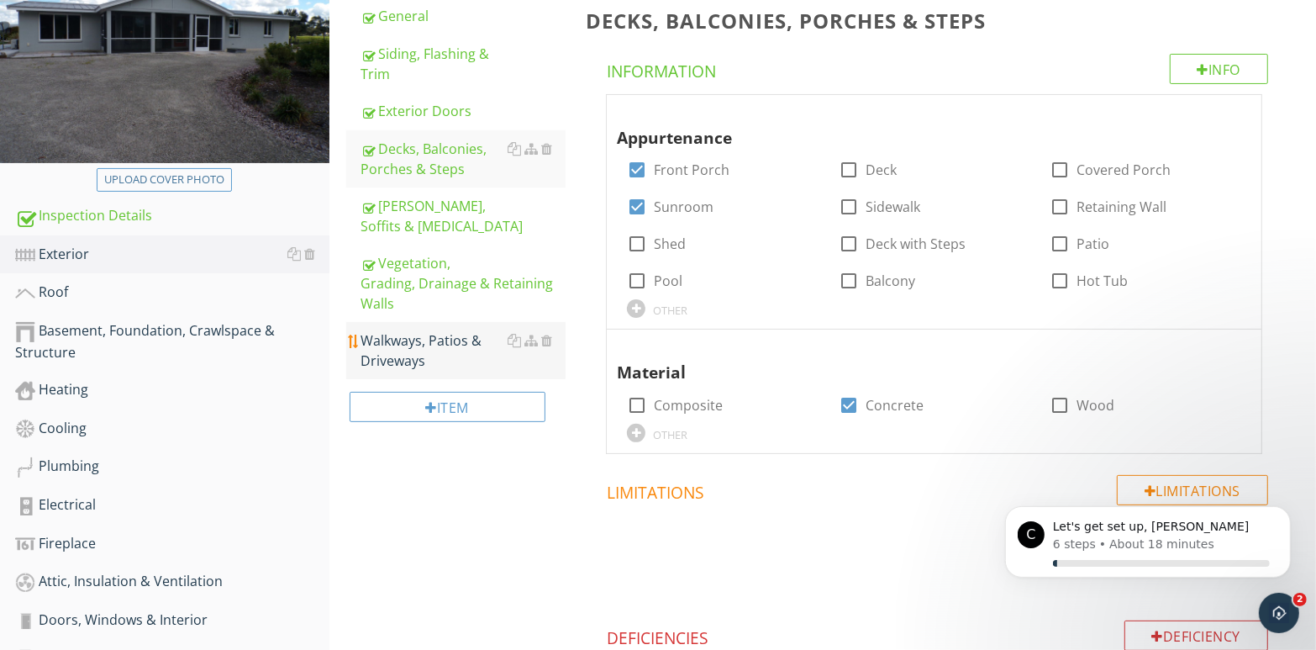
click at [472, 342] on div "Walkways, Patios & Driveways" at bounding box center [463, 350] width 205 height 40
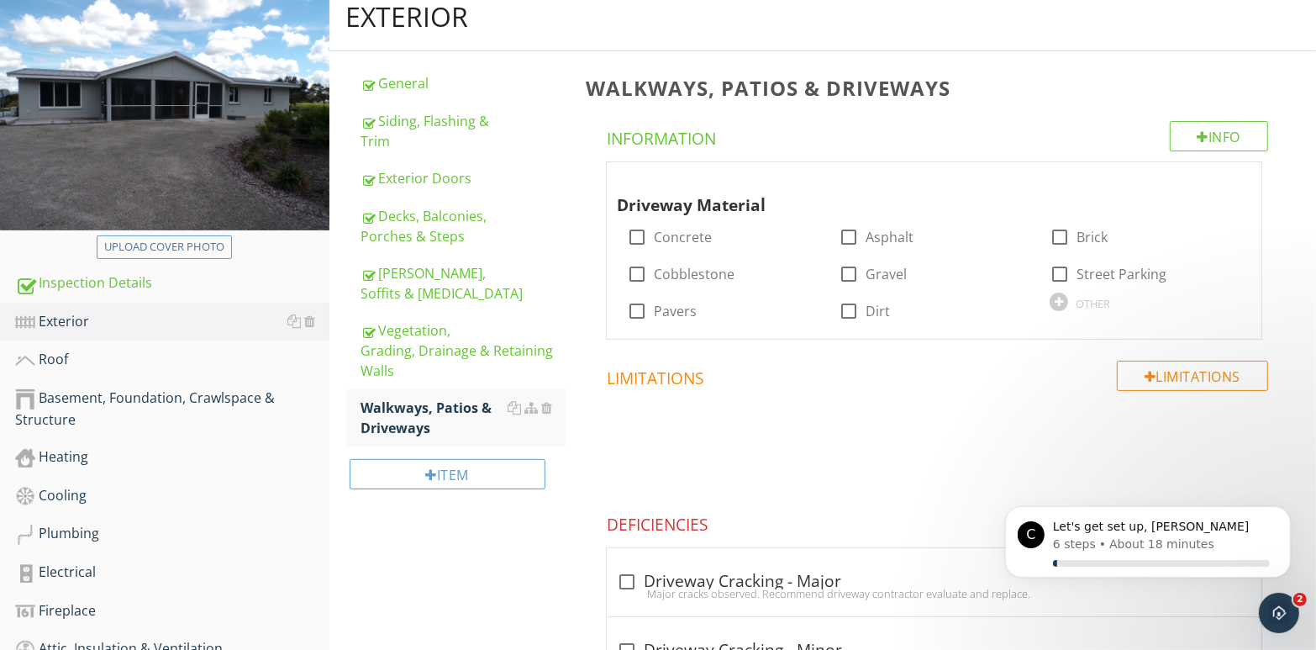
scroll to position [170, 0]
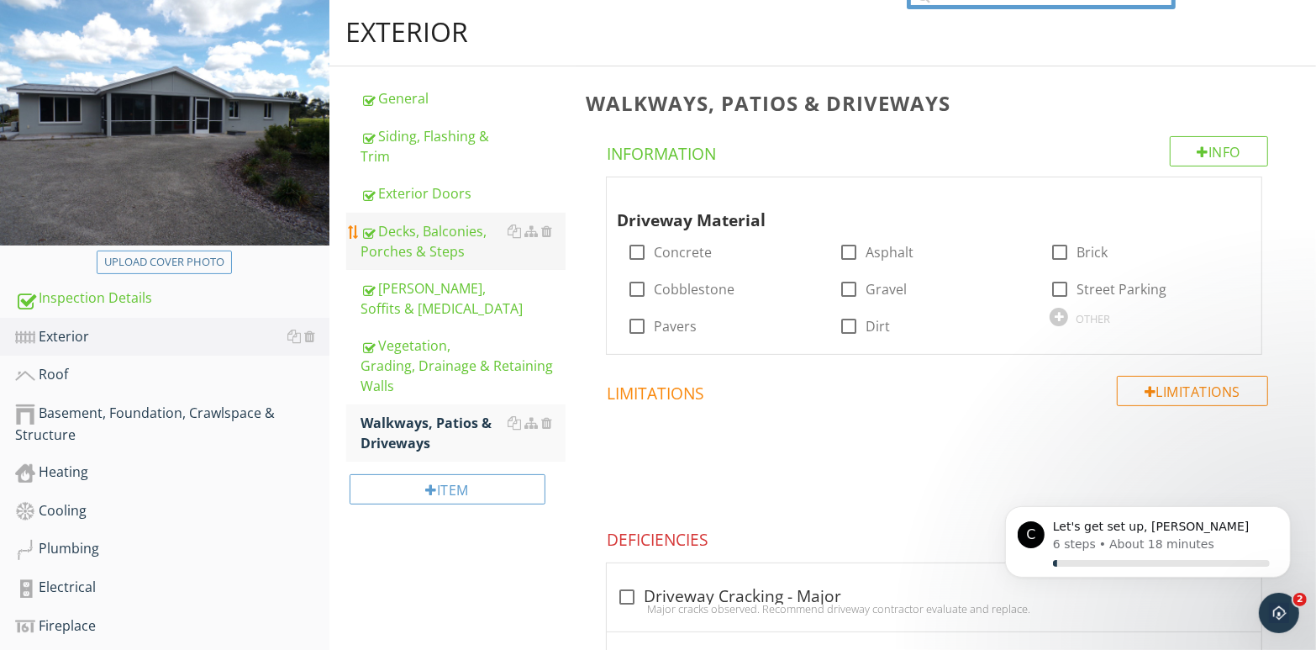
click at [483, 245] on div "Decks, Balconies, Porches & Steps" at bounding box center [463, 241] width 205 height 40
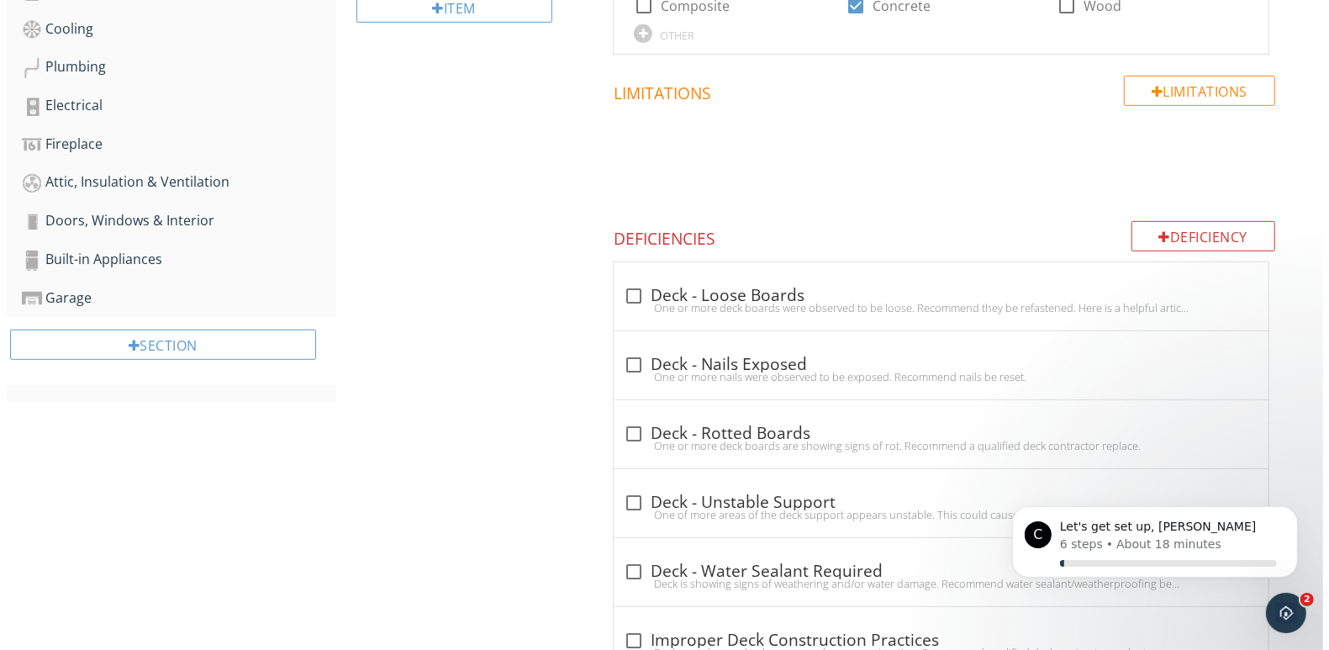
scroll to position [674, 0]
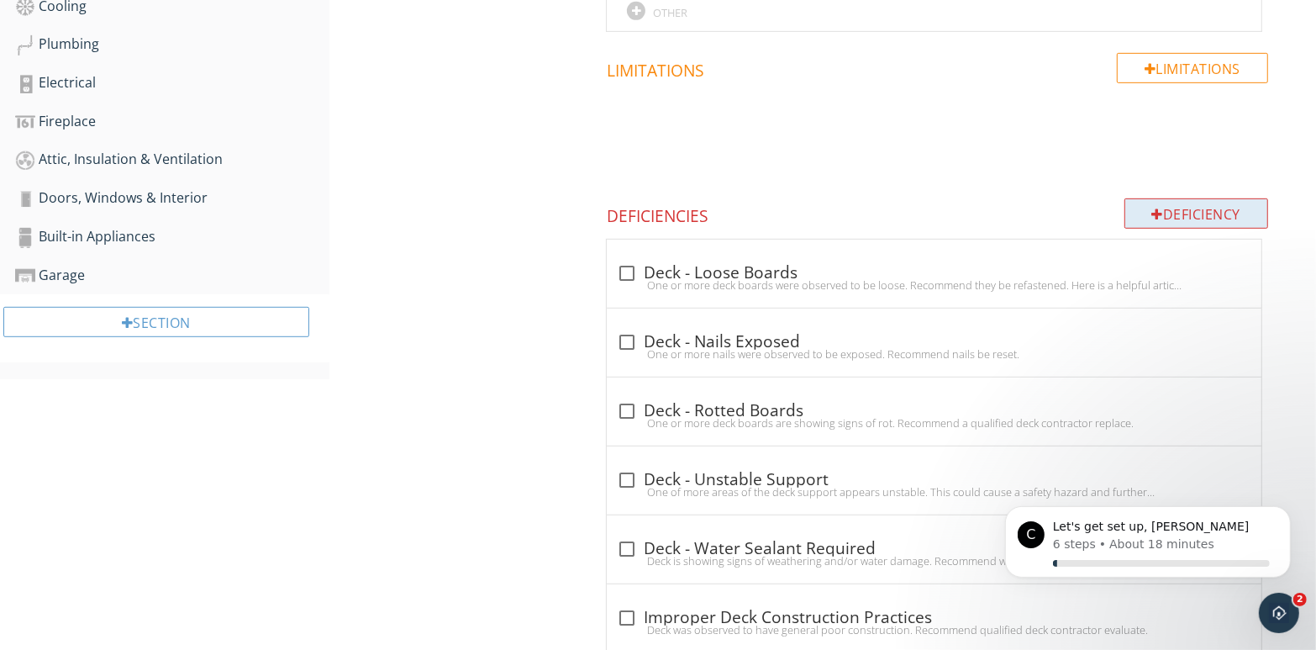
click at [1158, 214] on div at bounding box center [1159, 214] width 12 height 13
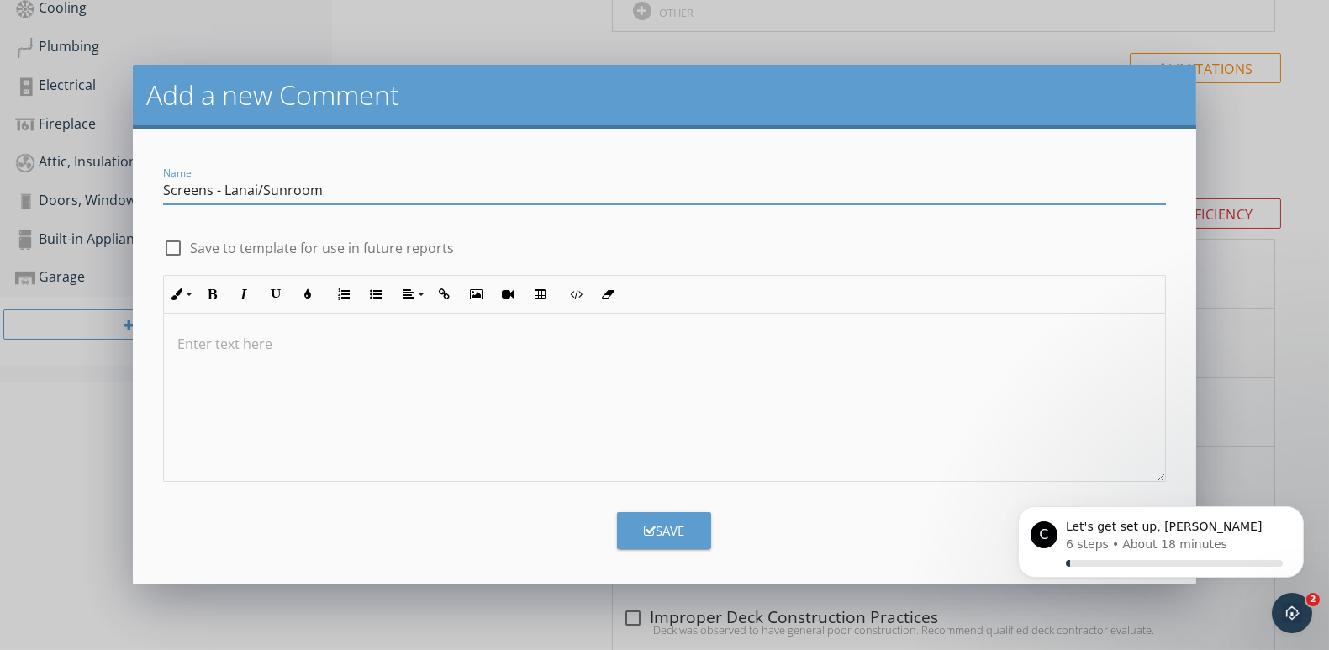
type input "Screens - Lanai/Sunroom"
click at [174, 251] on div at bounding box center [173, 248] width 29 height 29
checkbox input "true"
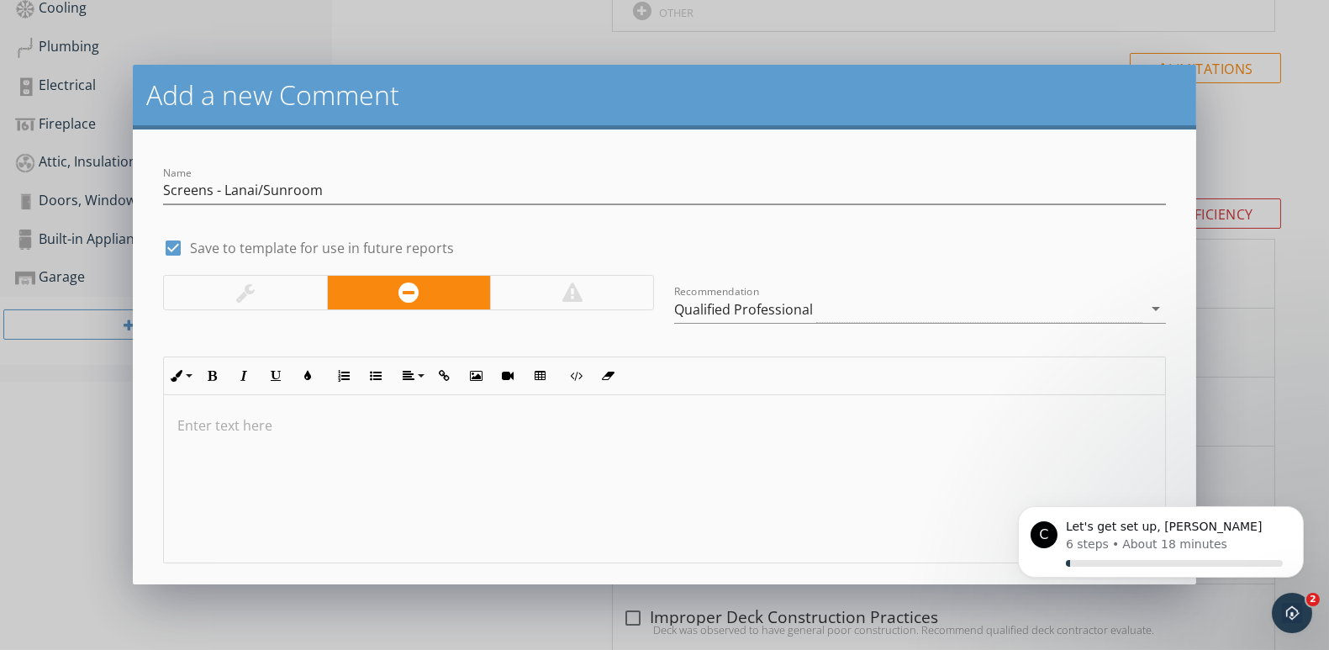
scroll to position [0, 0]
click at [243, 425] on p at bounding box center [664, 425] width 974 height 20
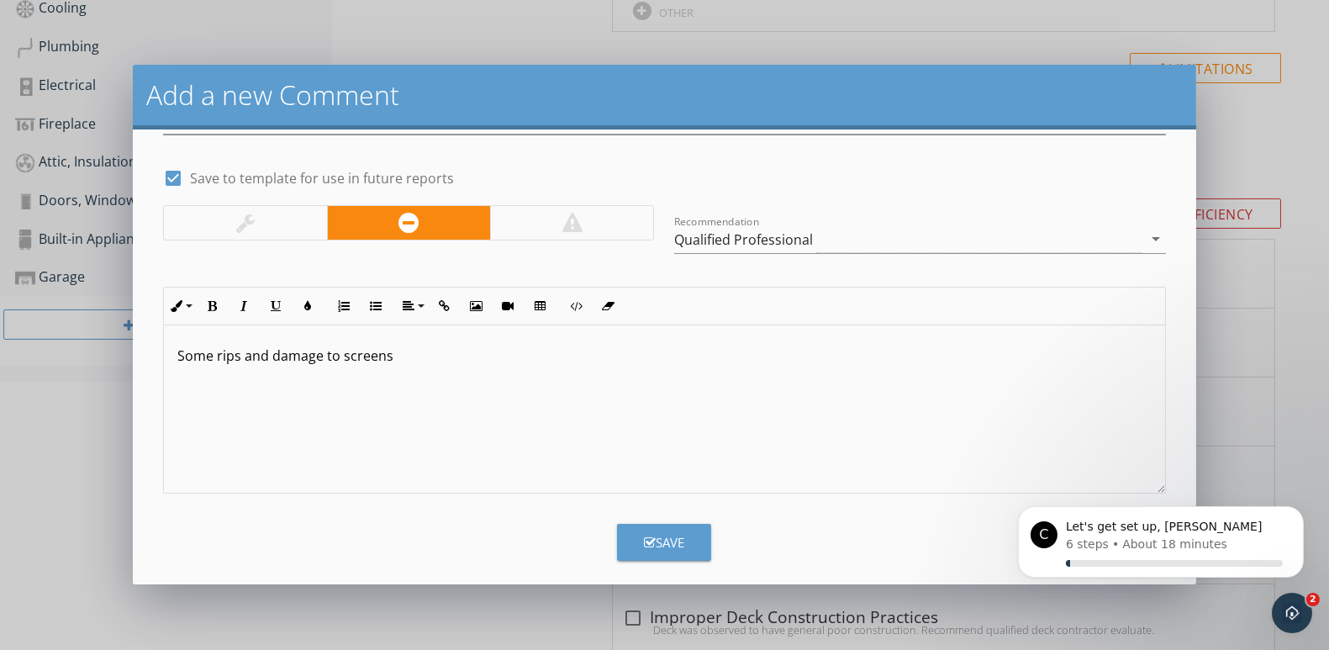
scroll to position [82, 0]
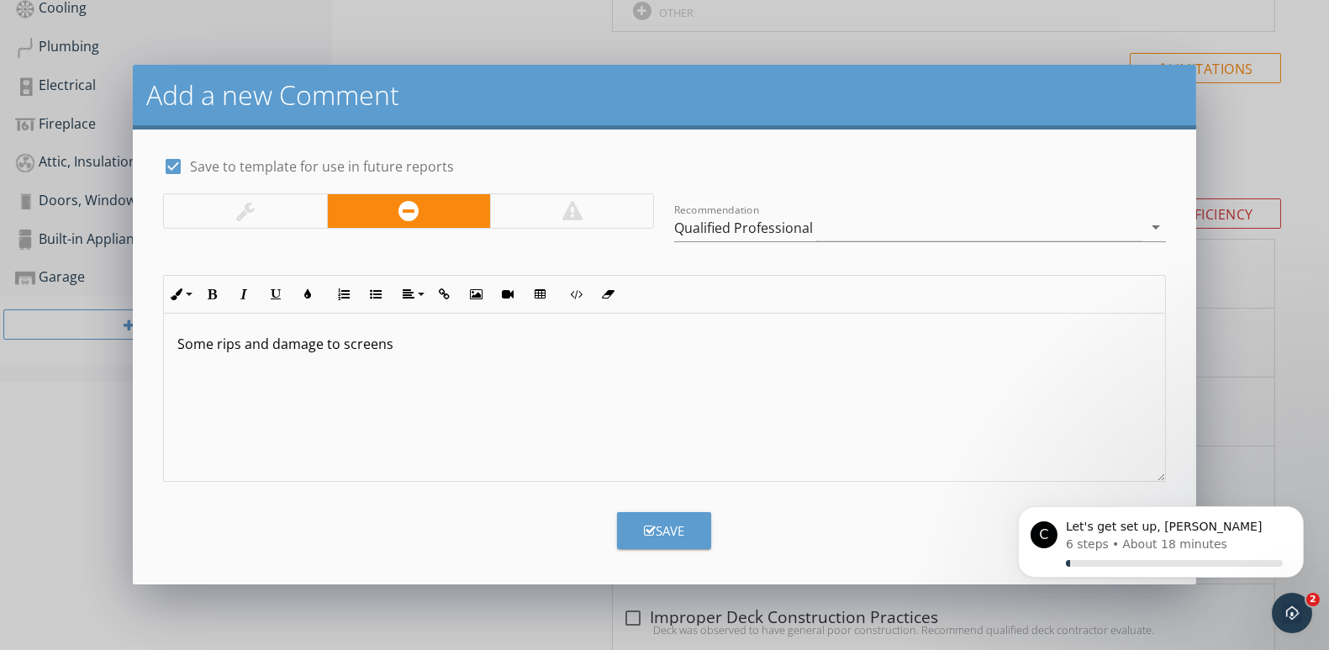
click at [675, 532] on div "Save" at bounding box center [664, 530] width 40 height 19
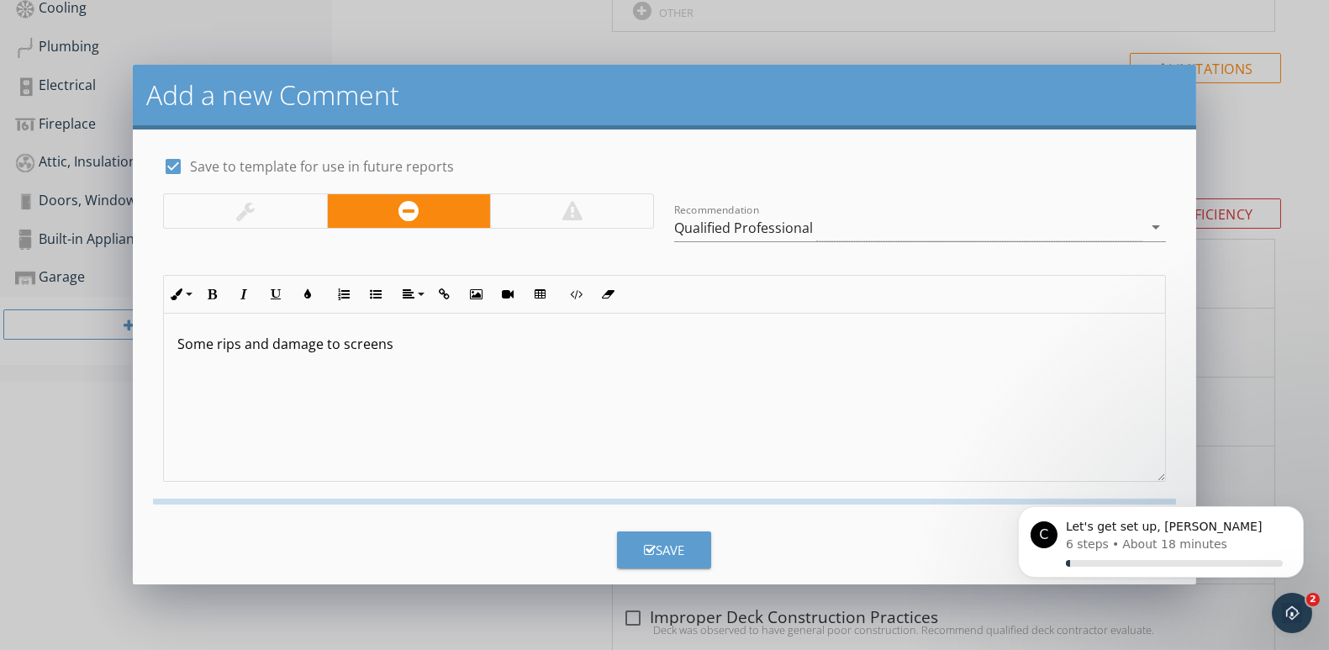
checkbox input "false"
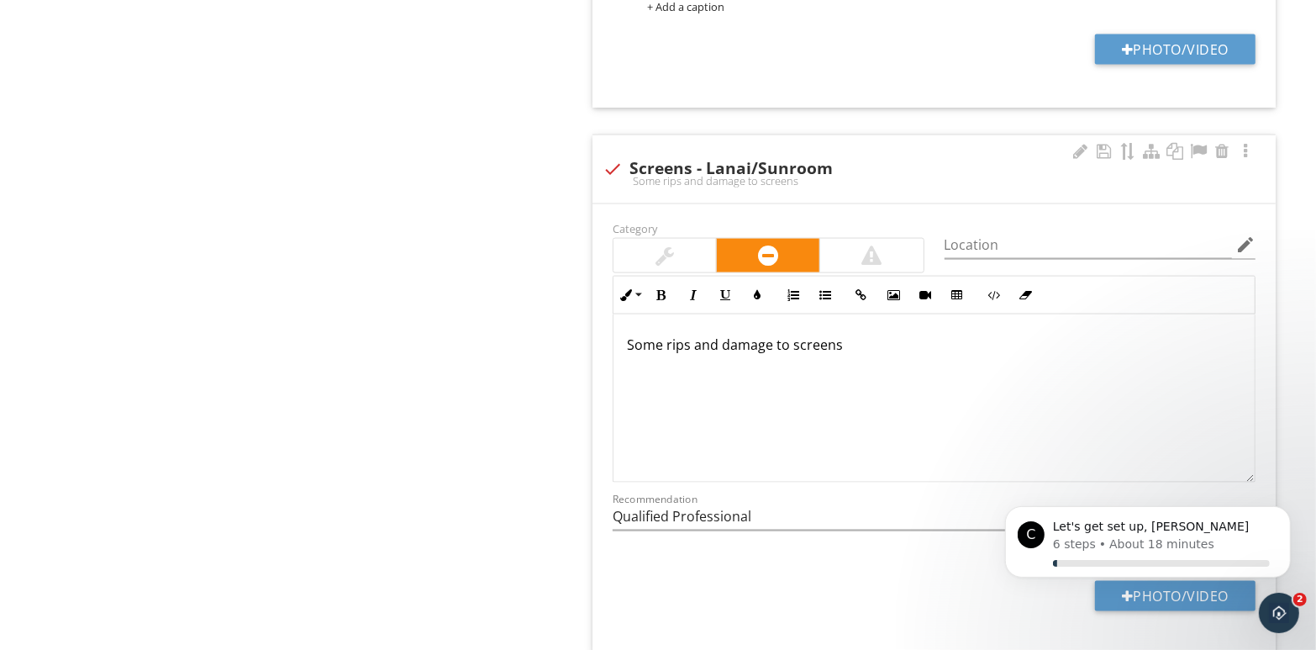
scroll to position [1965, 0]
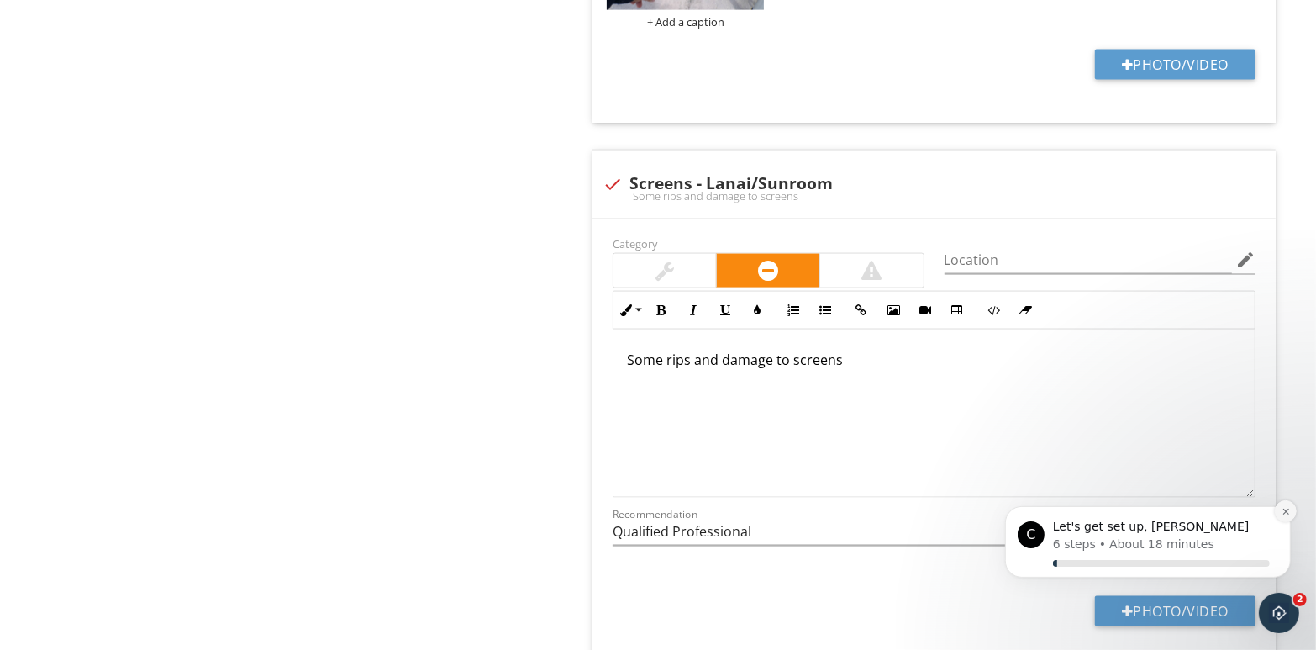
click at [1289, 509] on icon "Dismiss notification" at bounding box center [1285, 510] width 9 height 9
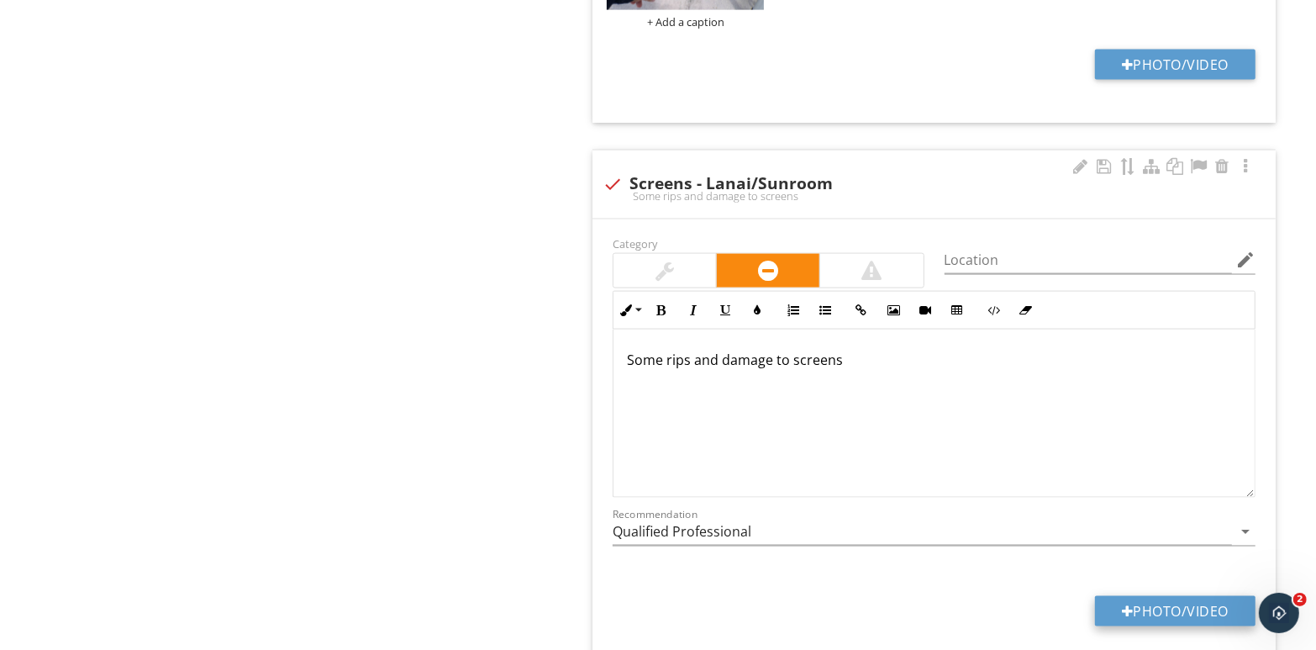
click at [1199, 607] on button "Photo/Video" at bounding box center [1175, 611] width 161 height 30
type input "C:\fakepath\110_7945.jpg"
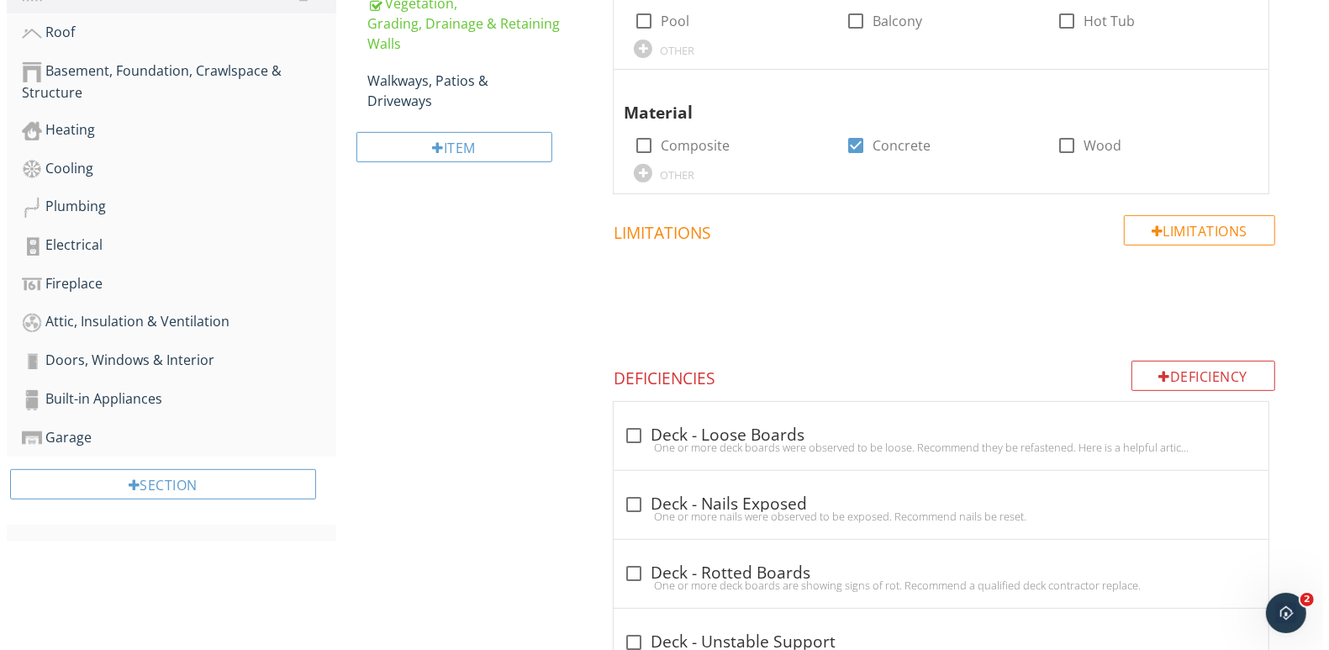
scroll to position [512, 0]
click at [1159, 375] on div "Deficiency" at bounding box center [1197, 376] width 145 height 30
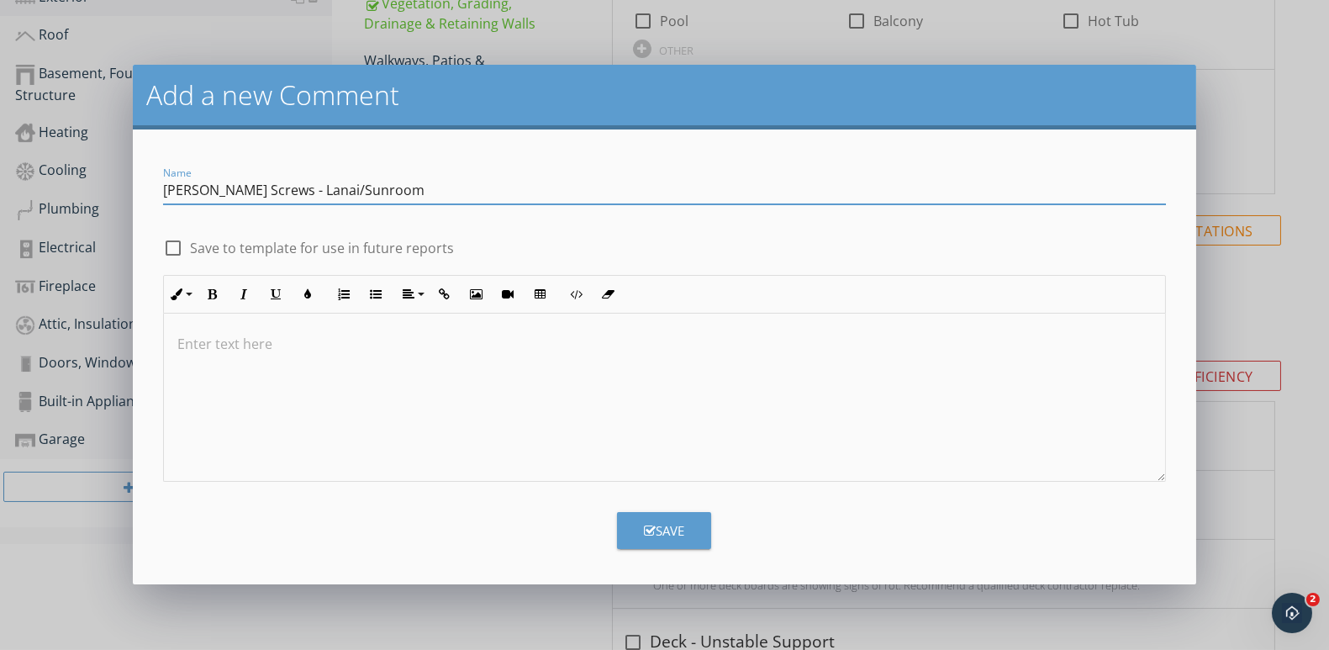
type input "[PERSON_NAME] Screws - Lanai/Sunroom"
click at [177, 248] on div at bounding box center [173, 248] width 29 height 29
checkbox input "true"
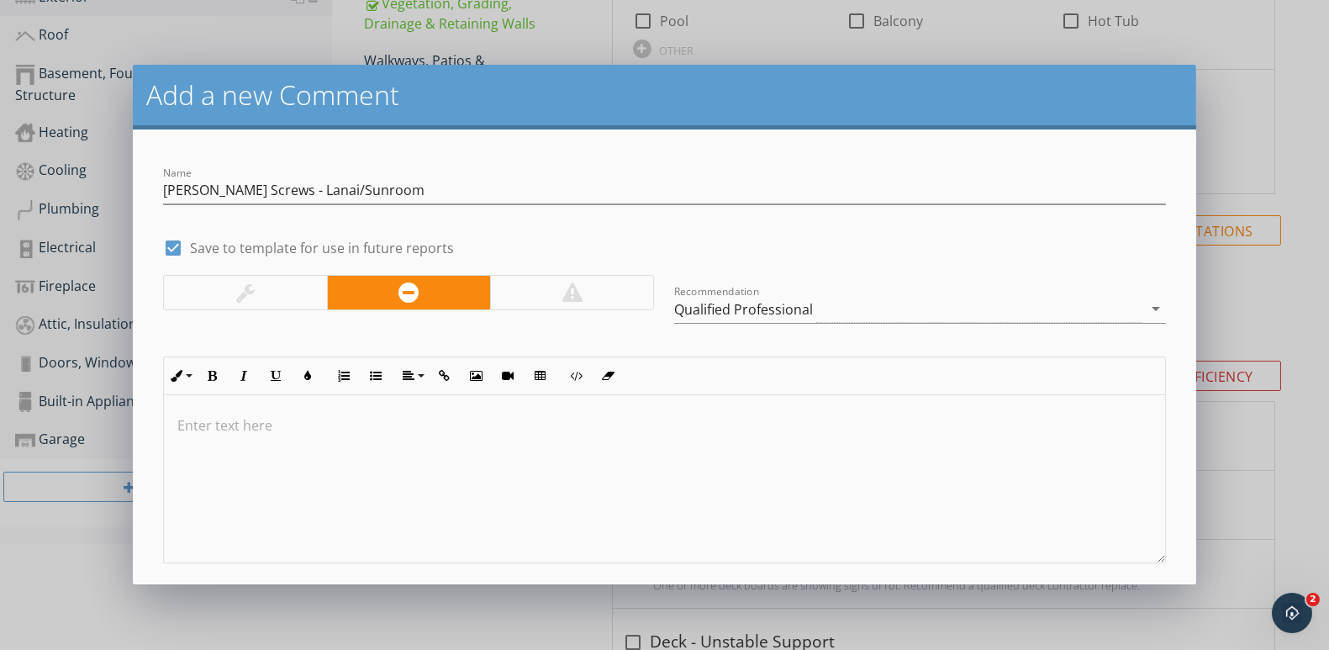
click at [248, 430] on p at bounding box center [664, 425] width 974 height 20
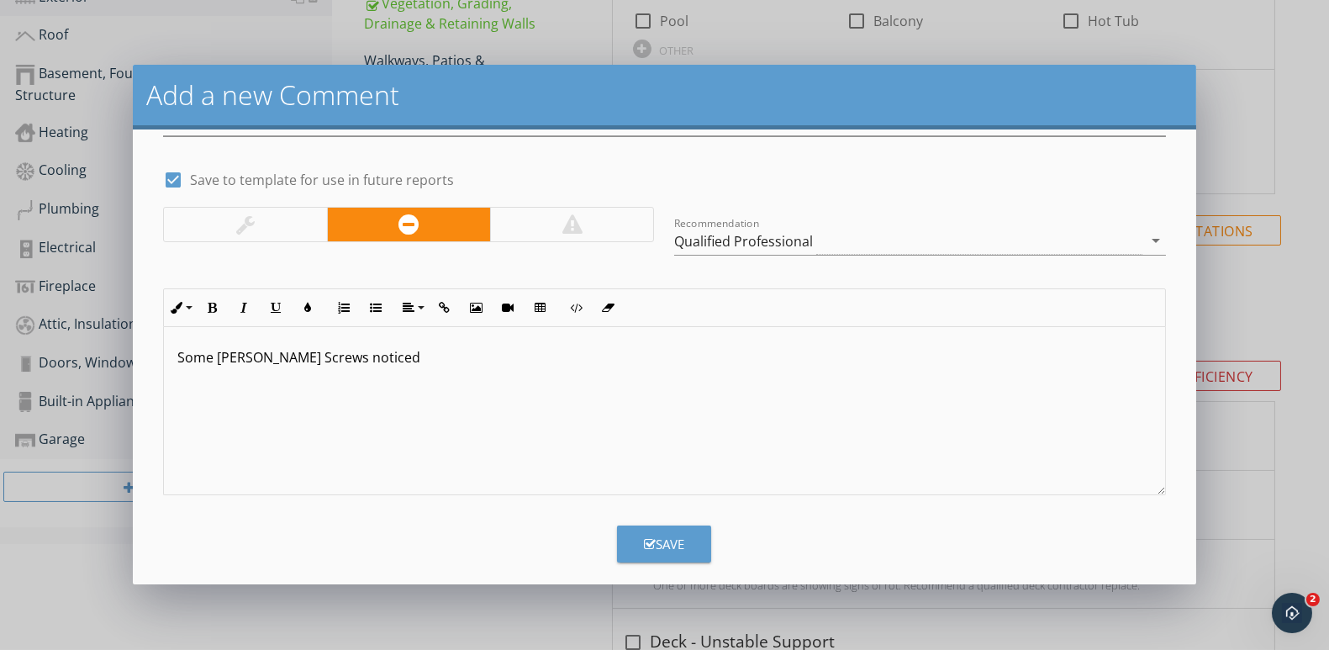
scroll to position [82, 0]
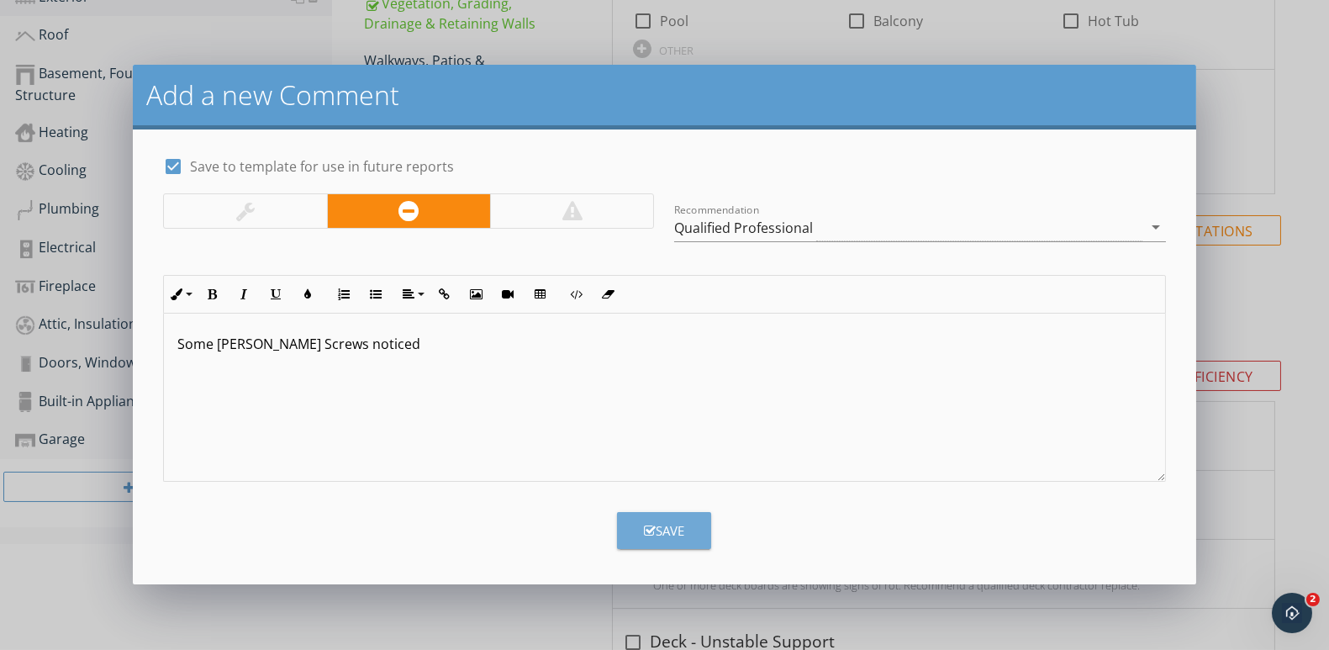
click at [652, 530] on div "Save" at bounding box center [664, 530] width 40 height 19
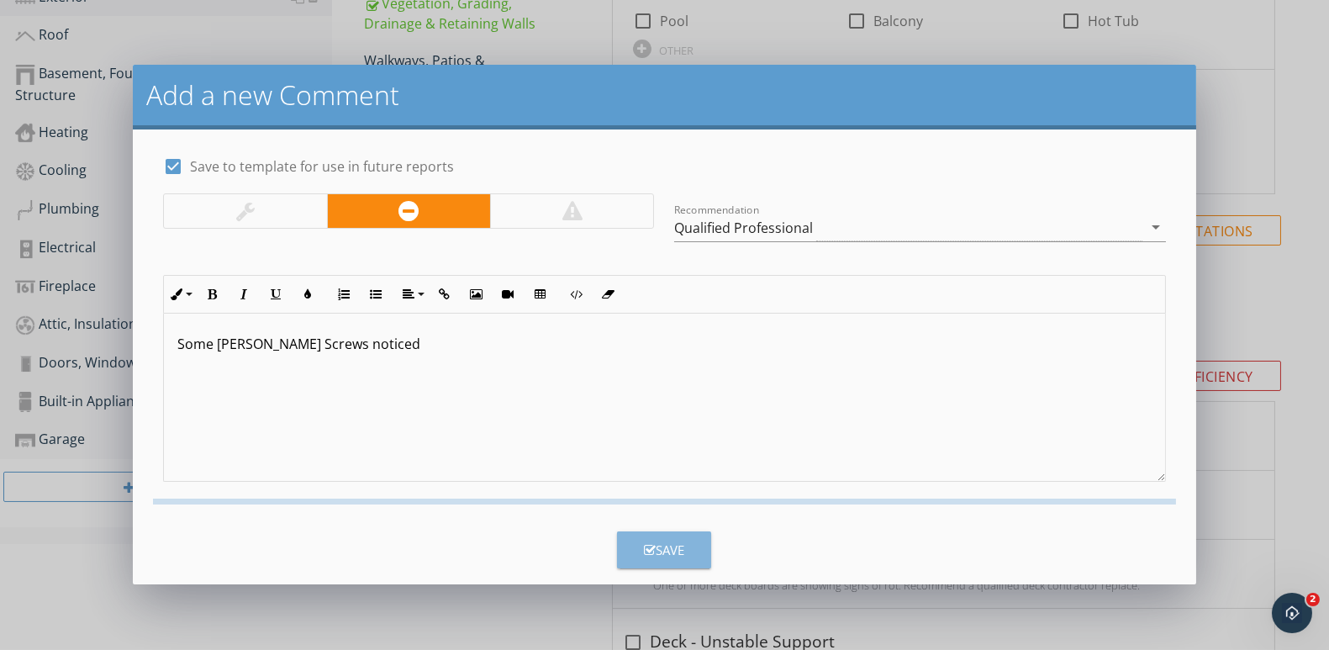
checkbox input "false"
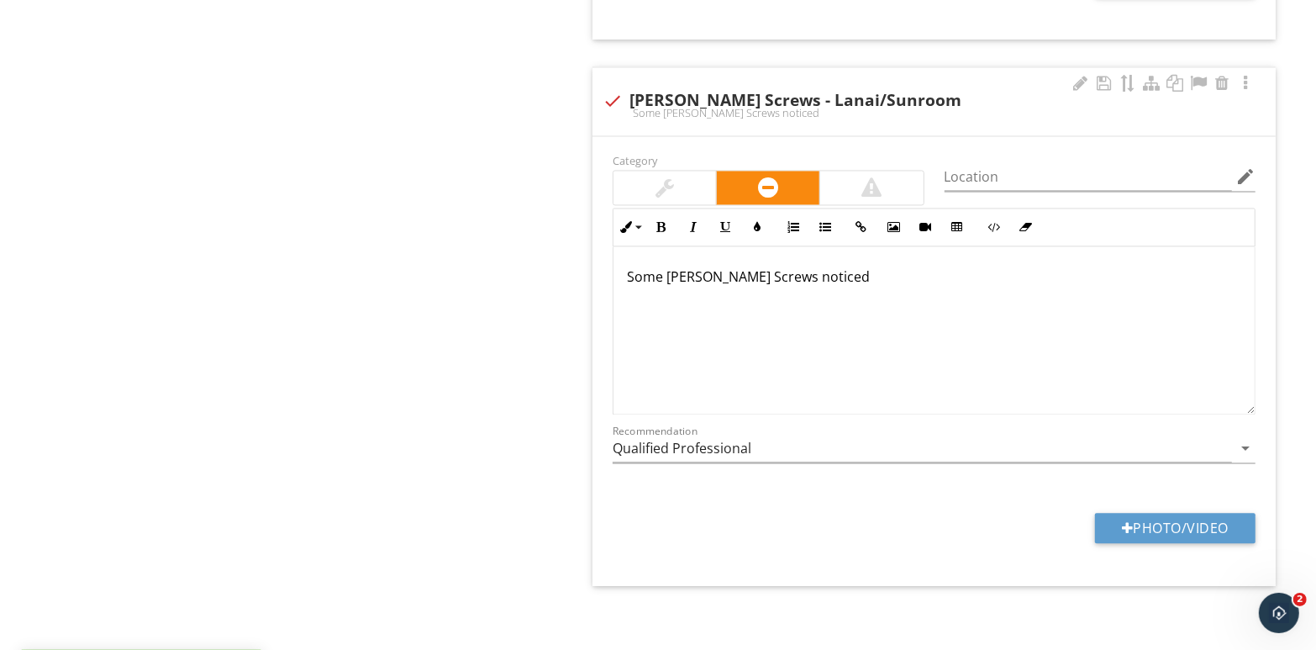
scroll to position [0, 0]
click at [1174, 515] on button "Photo/Video" at bounding box center [1175, 528] width 161 height 30
type input "C:\fakepath\110_7947.jpg"
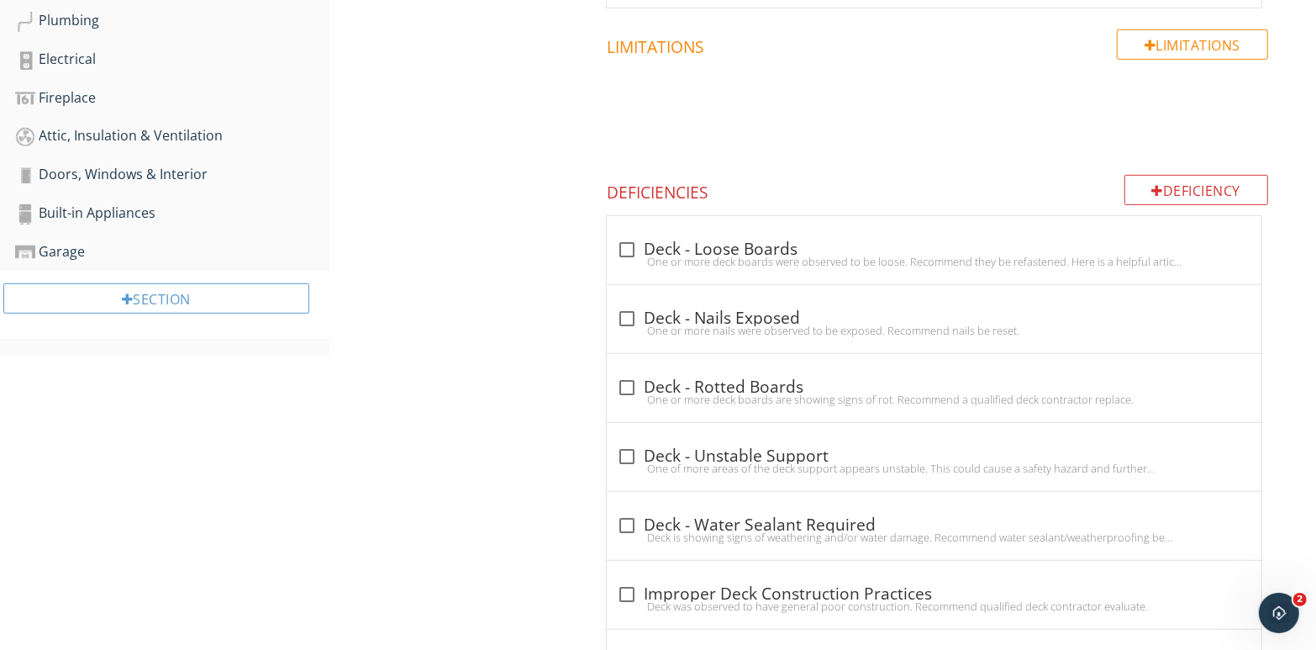
scroll to position [446, 0]
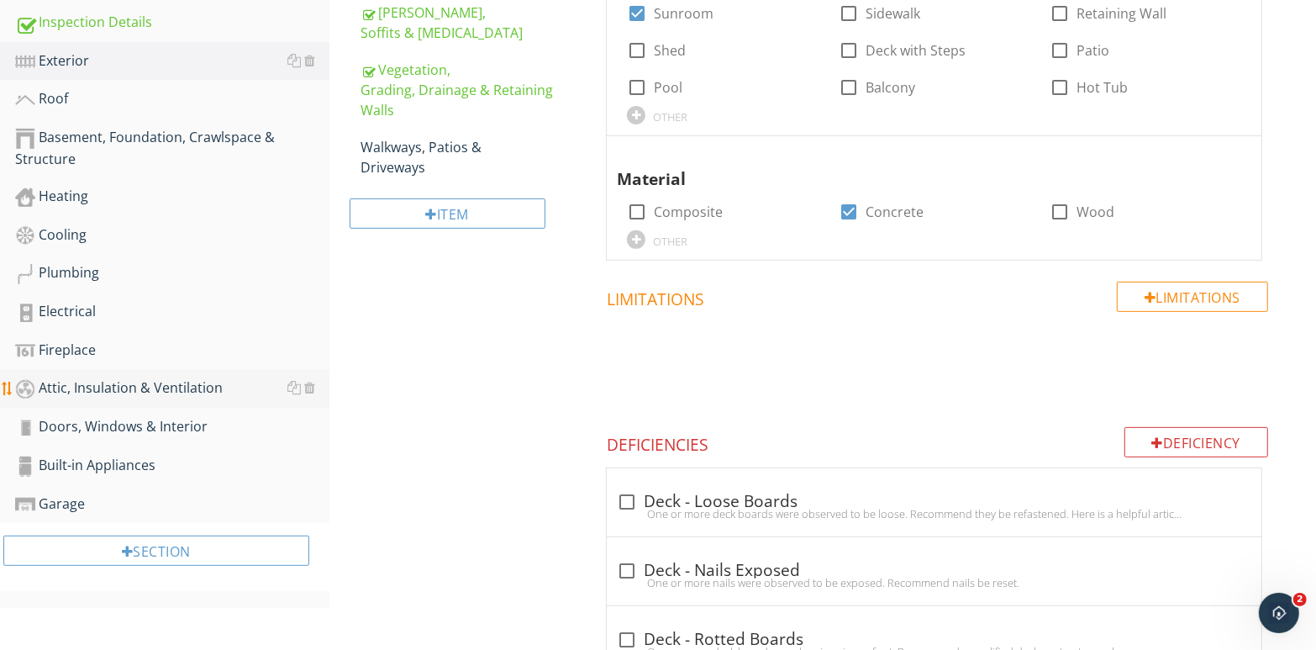
click at [145, 388] on div "Attic, Insulation & Ventilation" at bounding box center [172, 388] width 314 height 22
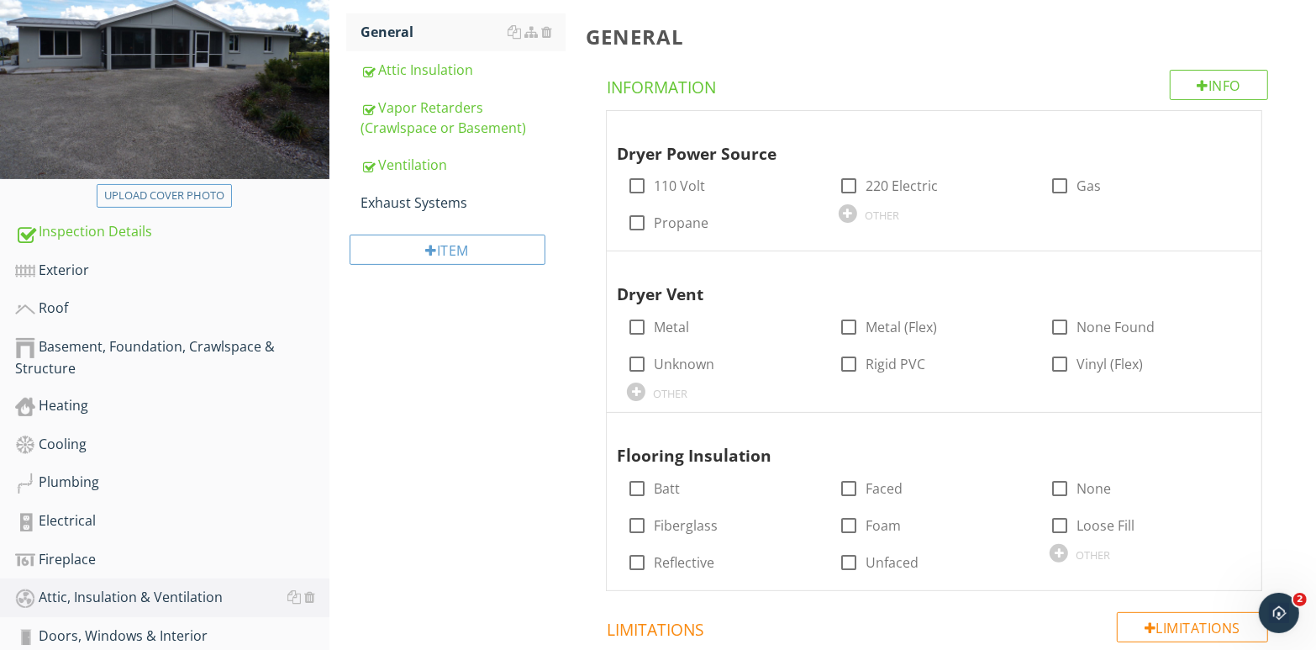
scroll to position [236, 0]
click at [430, 205] on div "Exhaust Systems" at bounding box center [463, 203] width 205 height 20
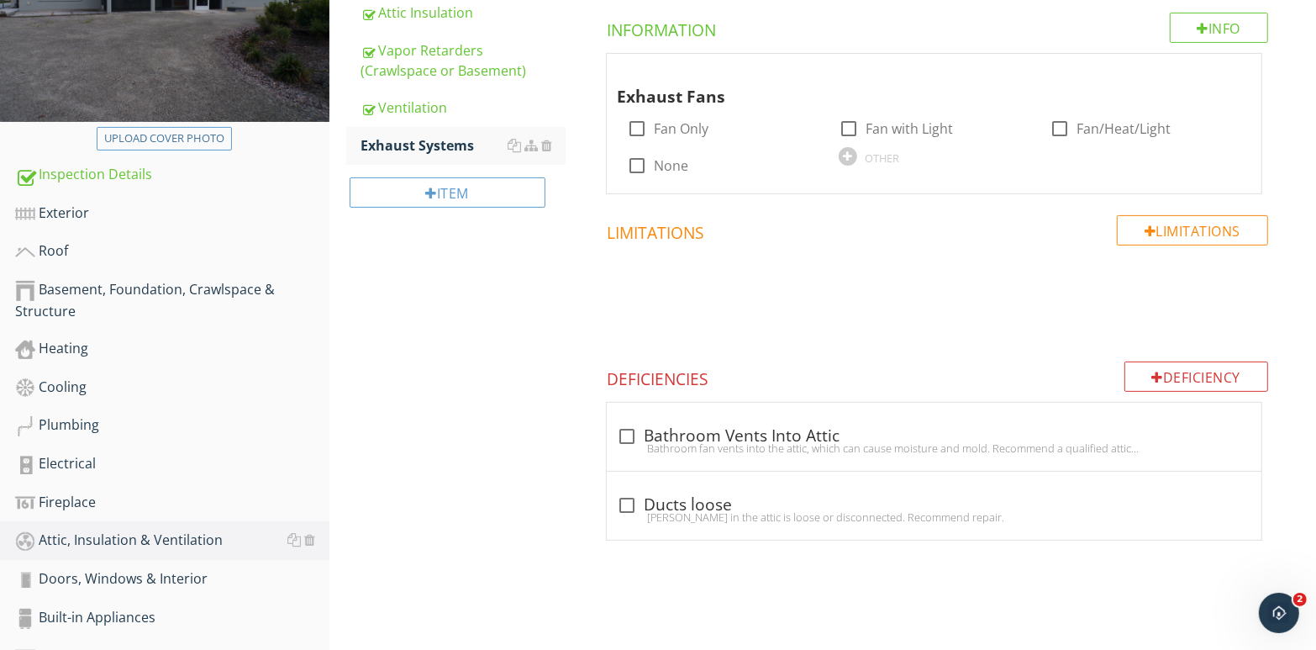
scroll to position [320, 0]
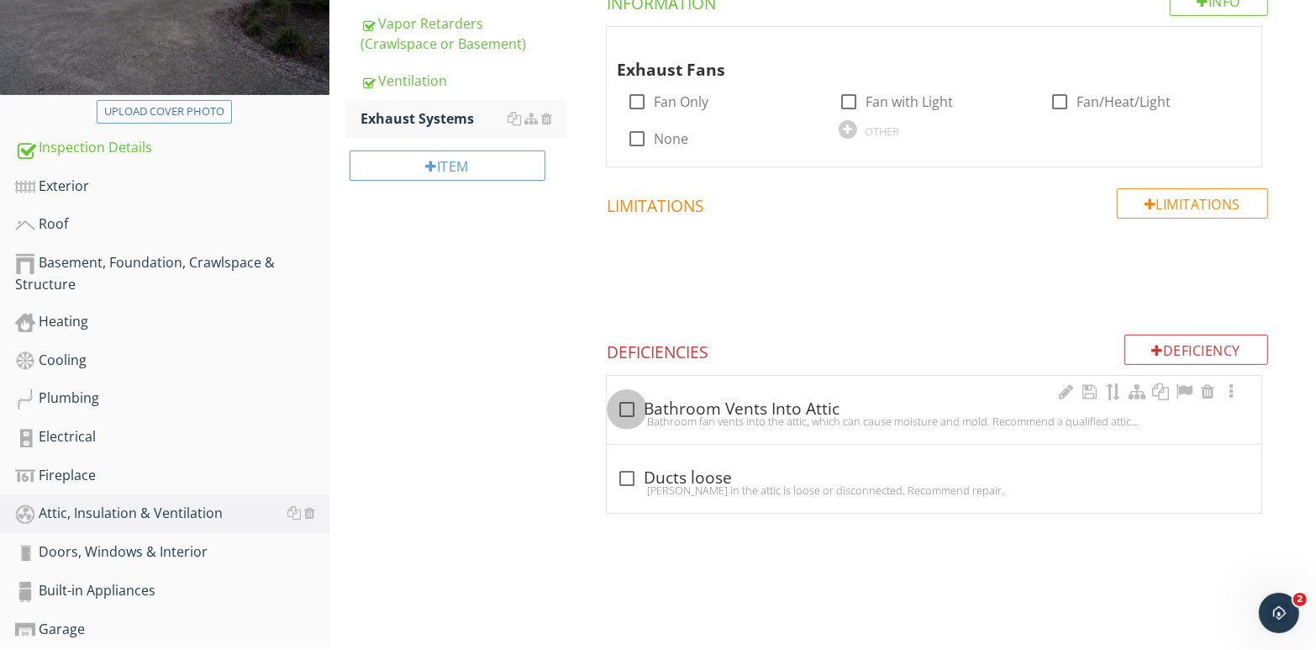
click at [628, 410] on div at bounding box center [627, 409] width 29 height 29
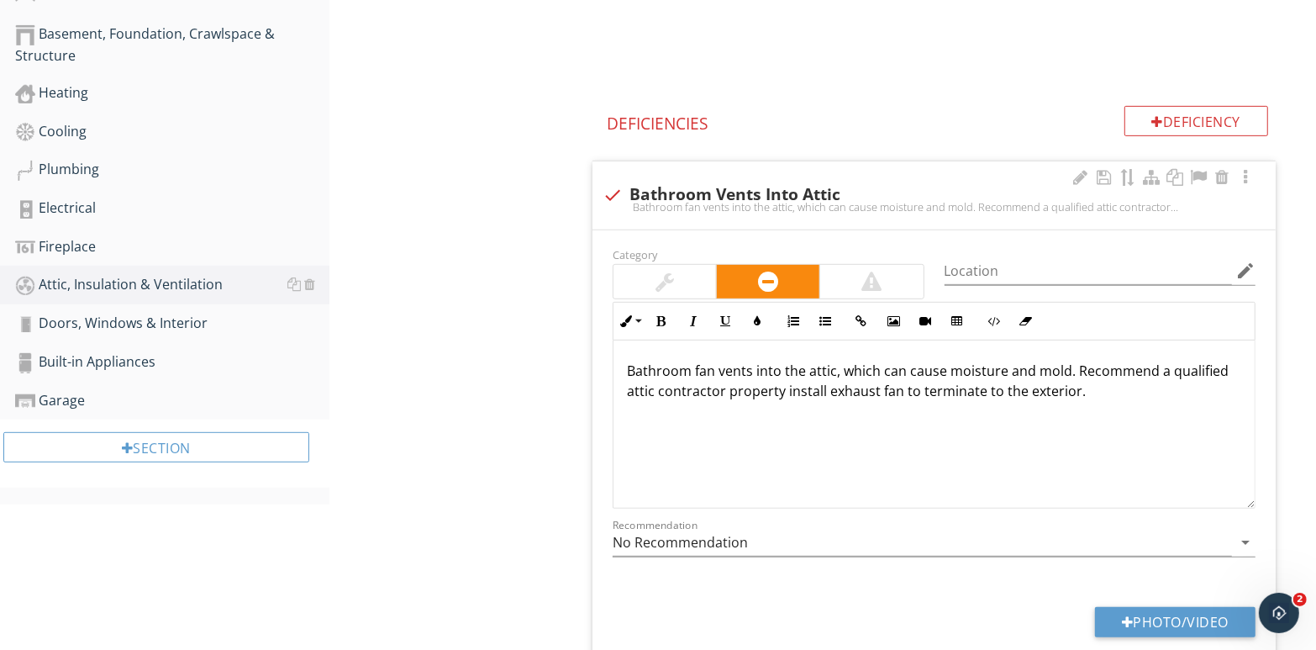
scroll to position [547, 0]
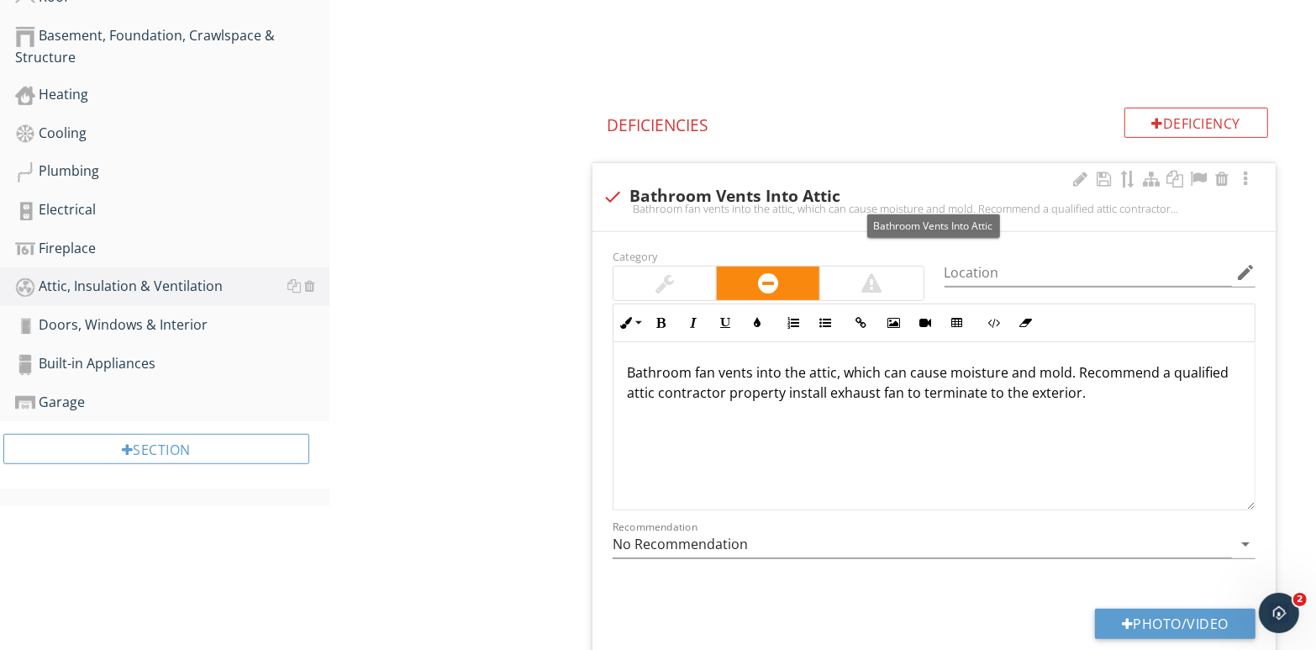
click at [615, 194] on div at bounding box center [613, 196] width 29 height 29
checkbox input "true"
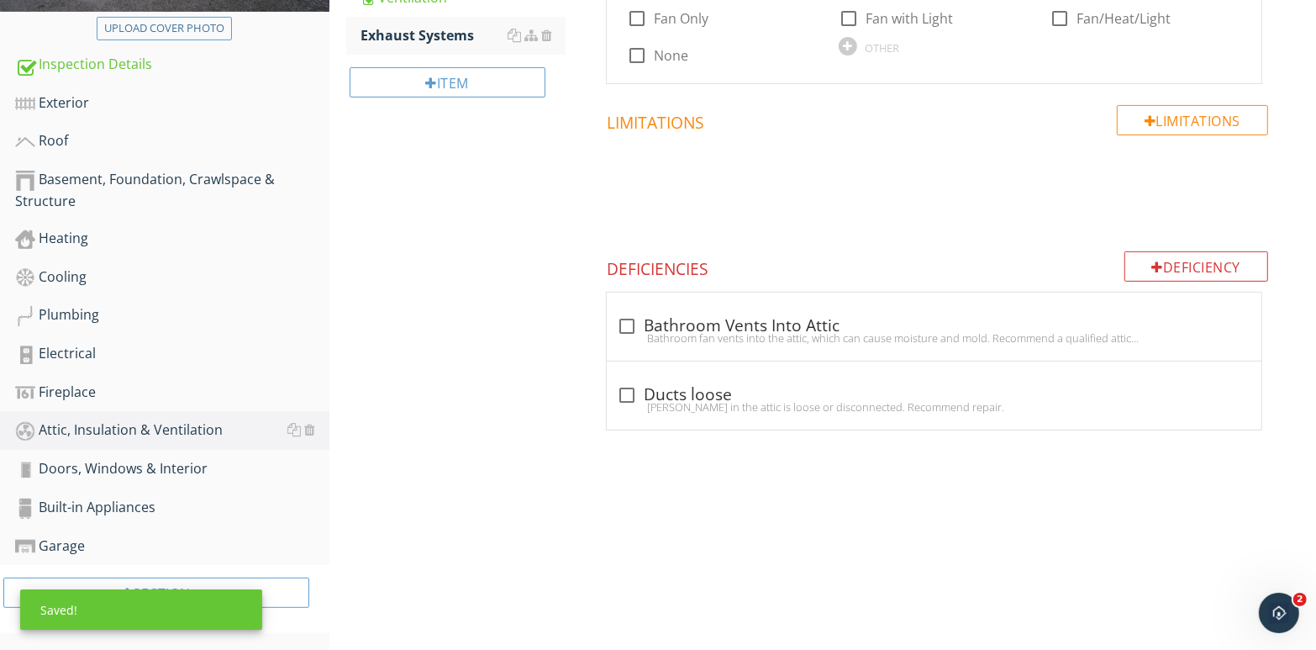
scroll to position [404, 0]
click at [630, 393] on div at bounding box center [627, 395] width 29 height 29
checkbox input "true"
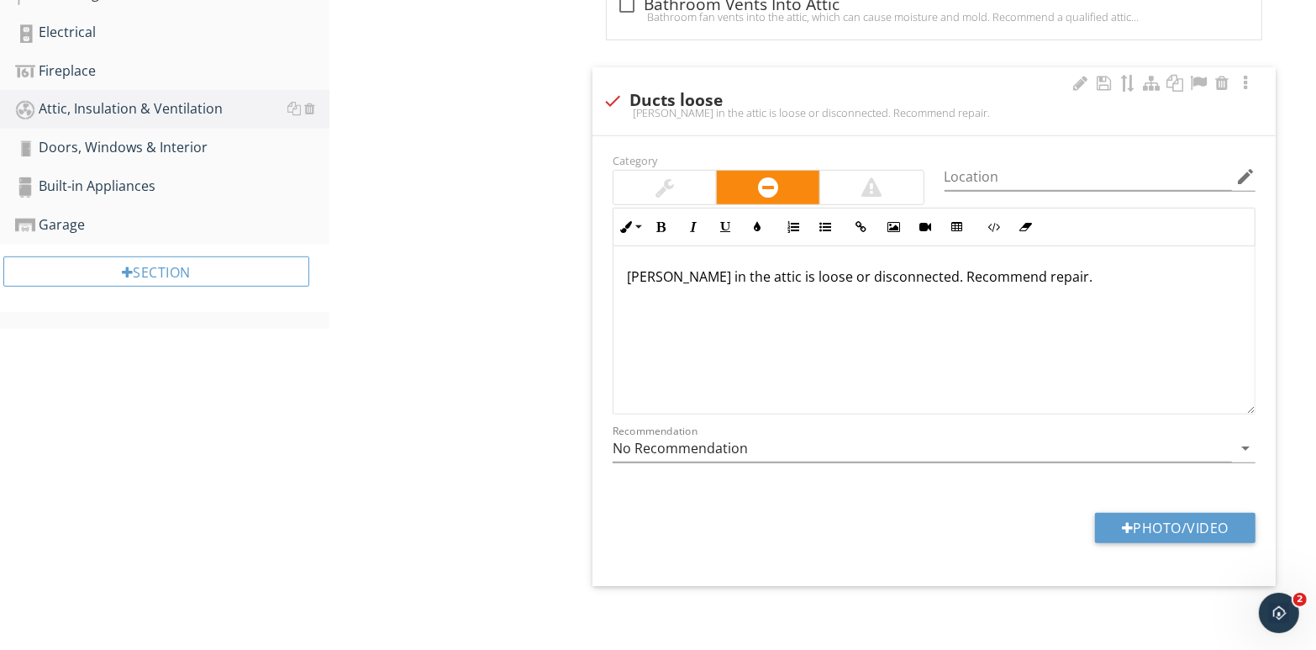
scroll to position [727, 0]
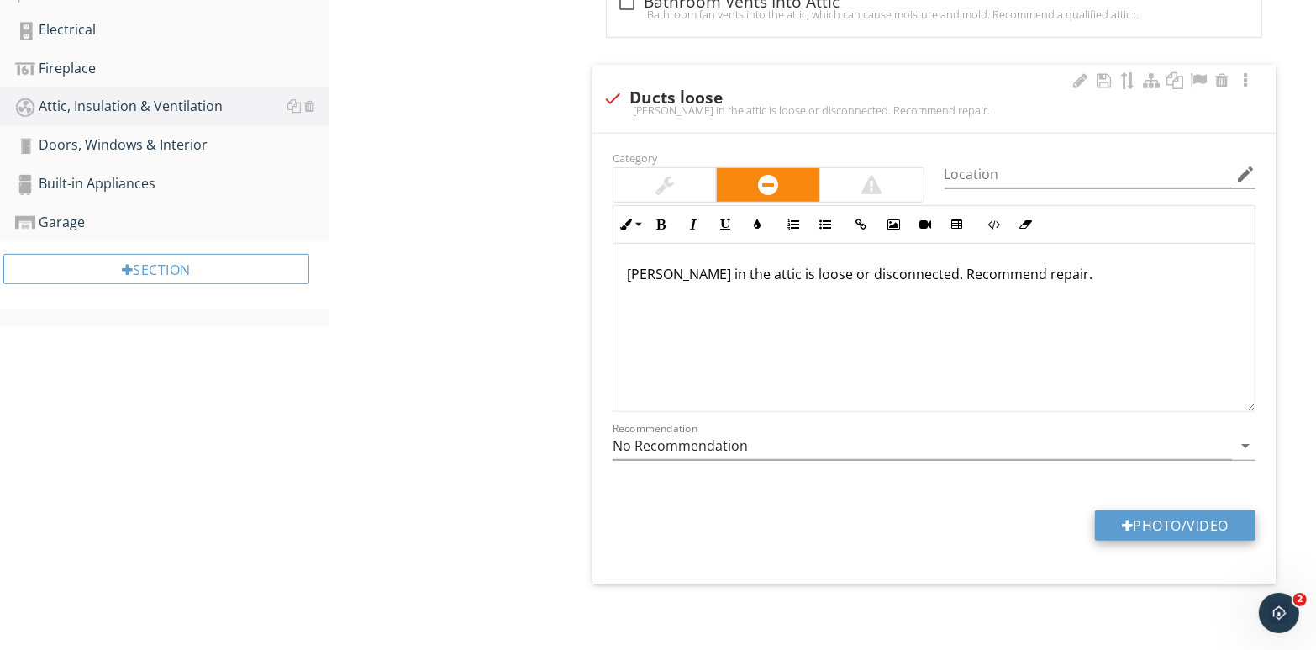
click at [1175, 518] on button "Photo/Video" at bounding box center [1175, 525] width 161 height 30
type input "C:\fakepath\110_7889.jpg"
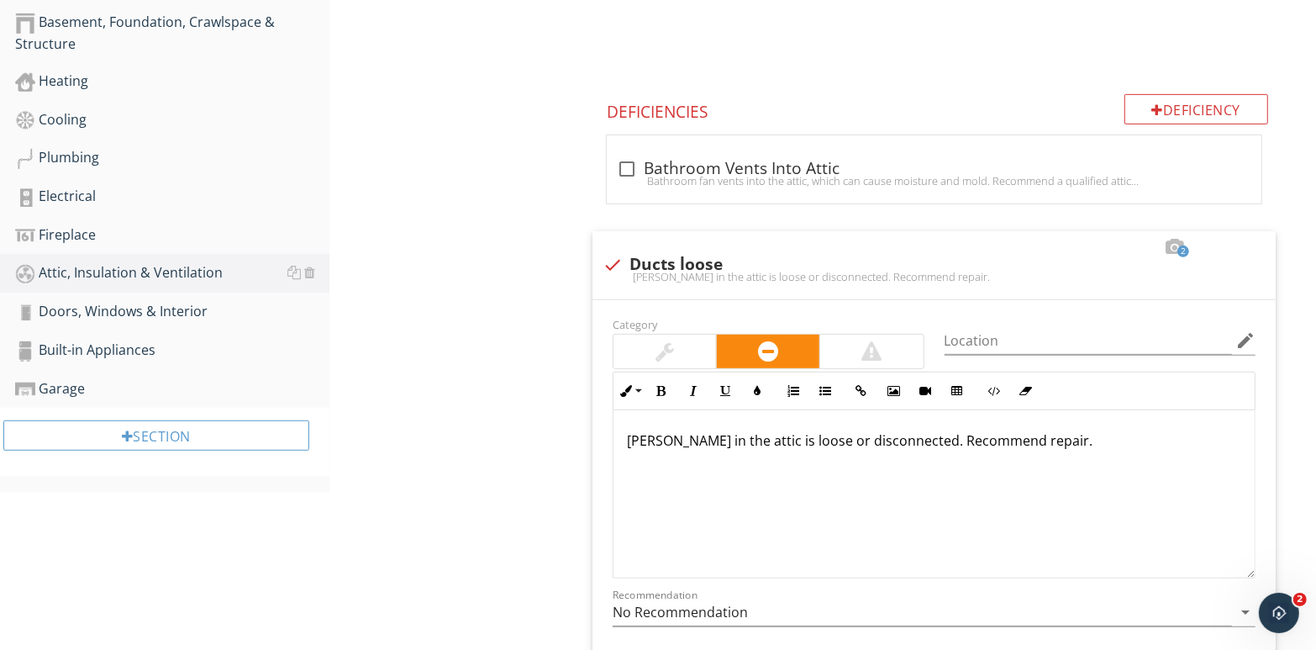
scroll to position [559, 0]
click at [103, 166] on div "Plumbing" at bounding box center [172, 160] width 314 height 22
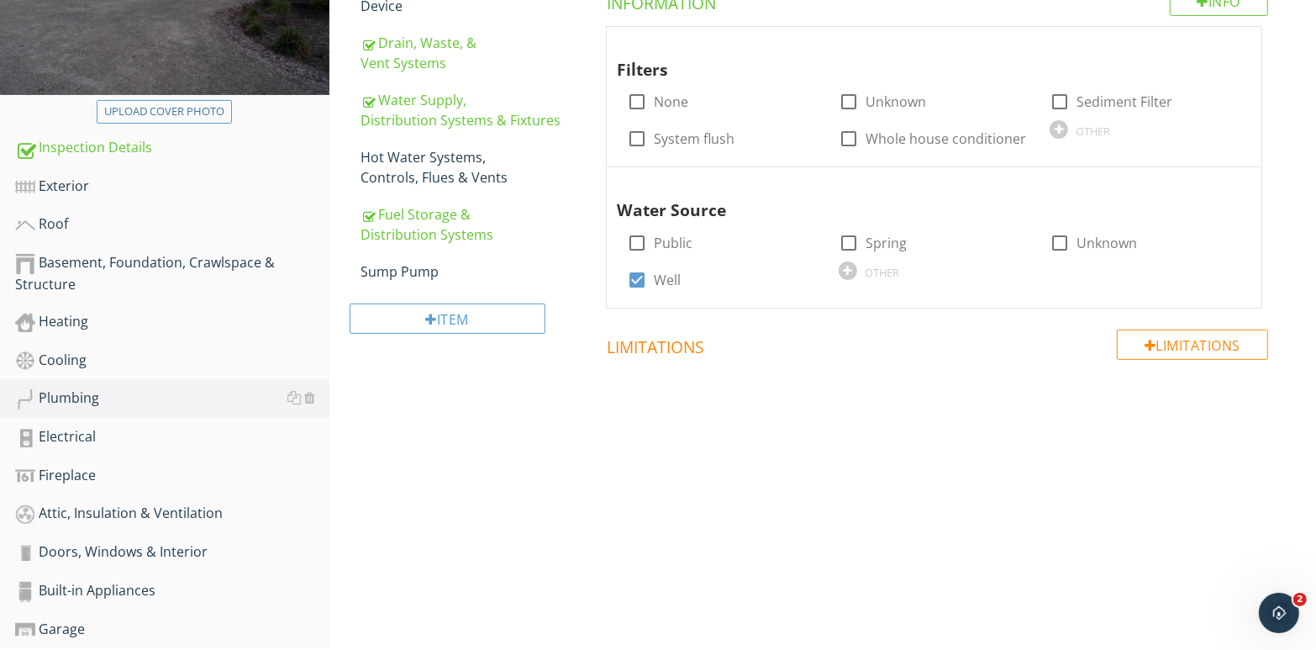
scroll to position [236, 0]
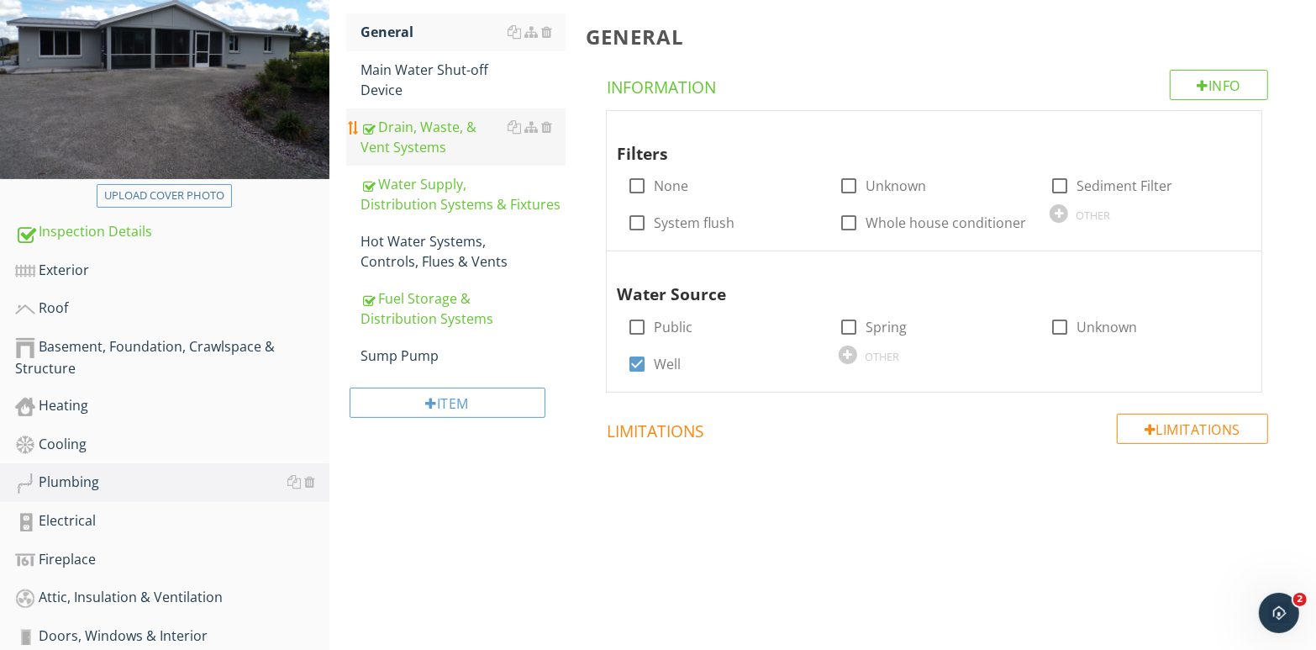
click at [433, 130] on div "Drain, Waste, & Vent Systems" at bounding box center [463, 137] width 205 height 40
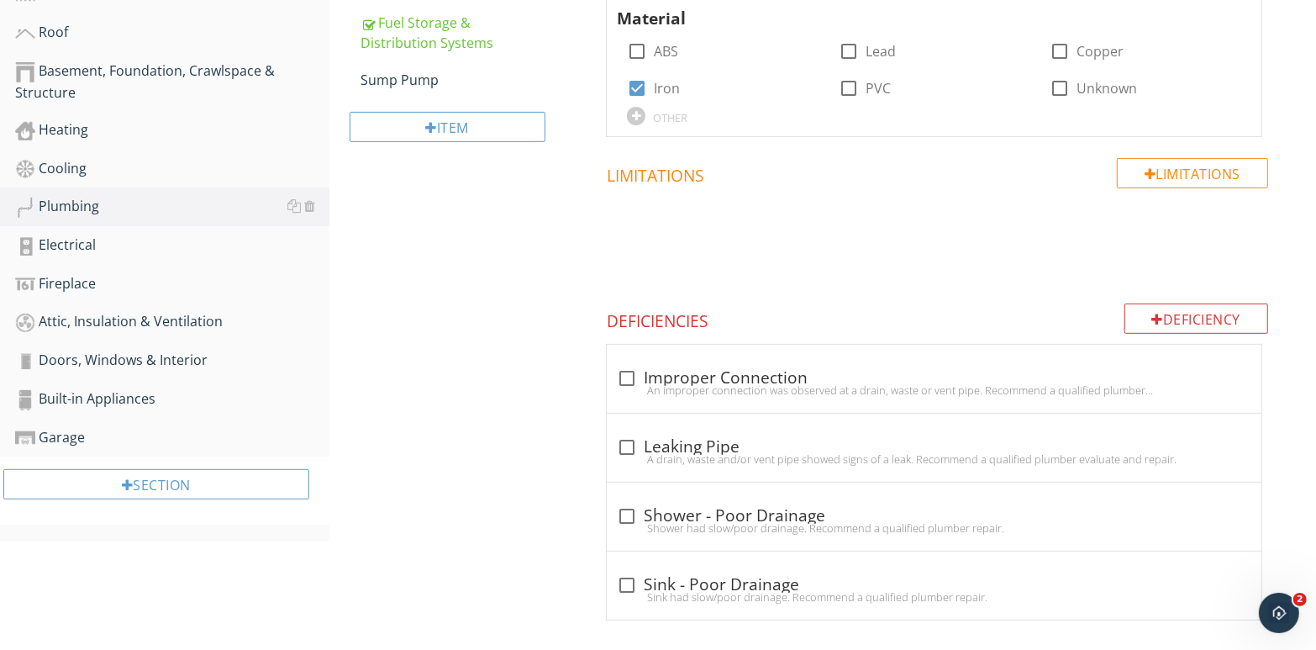
scroll to position [523, 0]
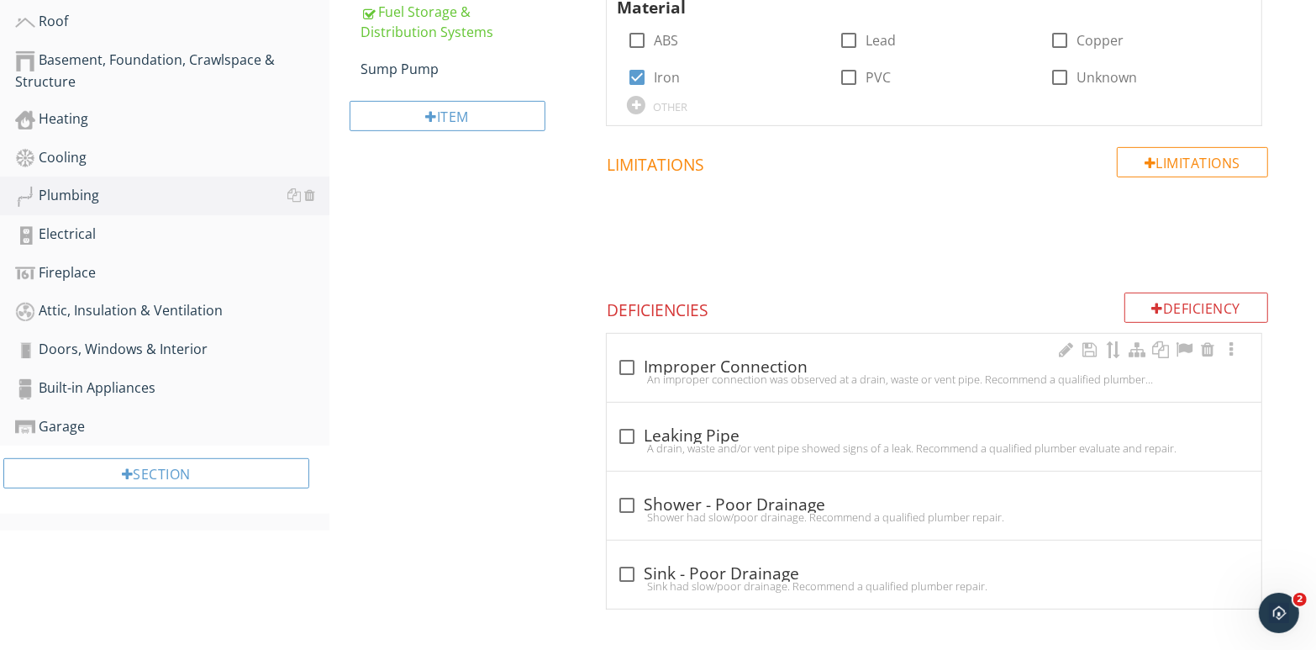
click at [722, 375] on div "An improper connection was observed at a drain, waste or vent pipe. Recommend a…" at bounding box center [934, 378] width 635 height 13
checkbox input "true"
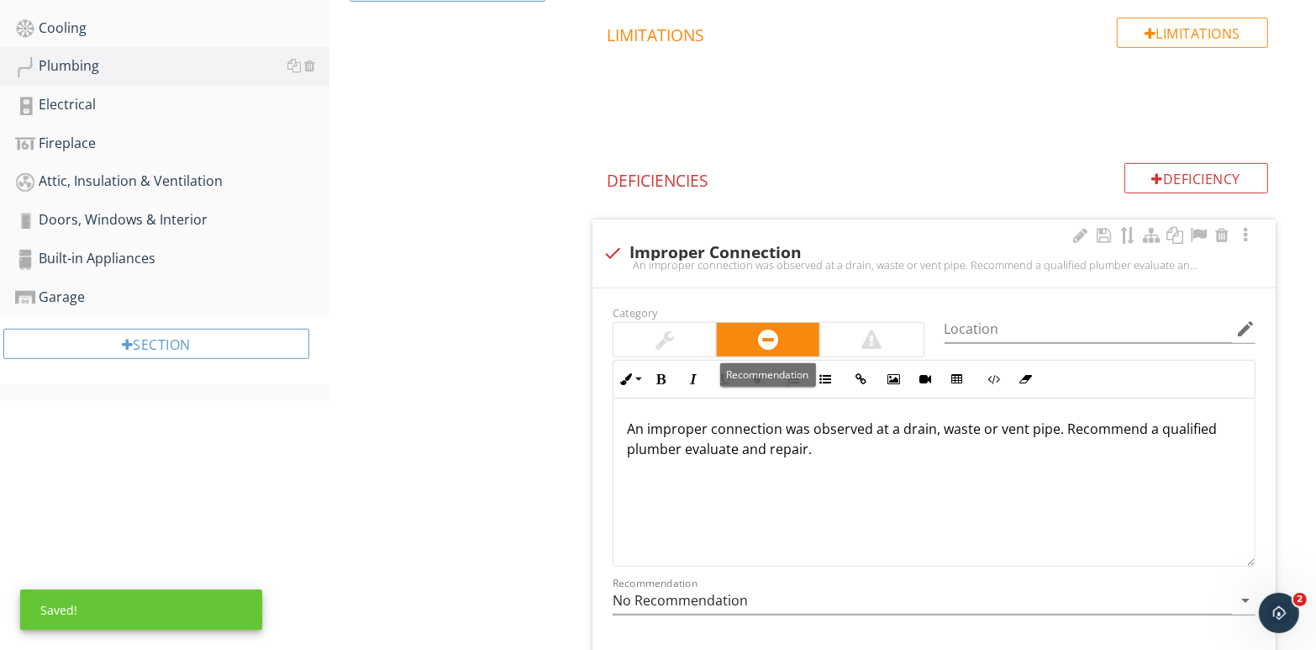
scroll to position [691, 0]
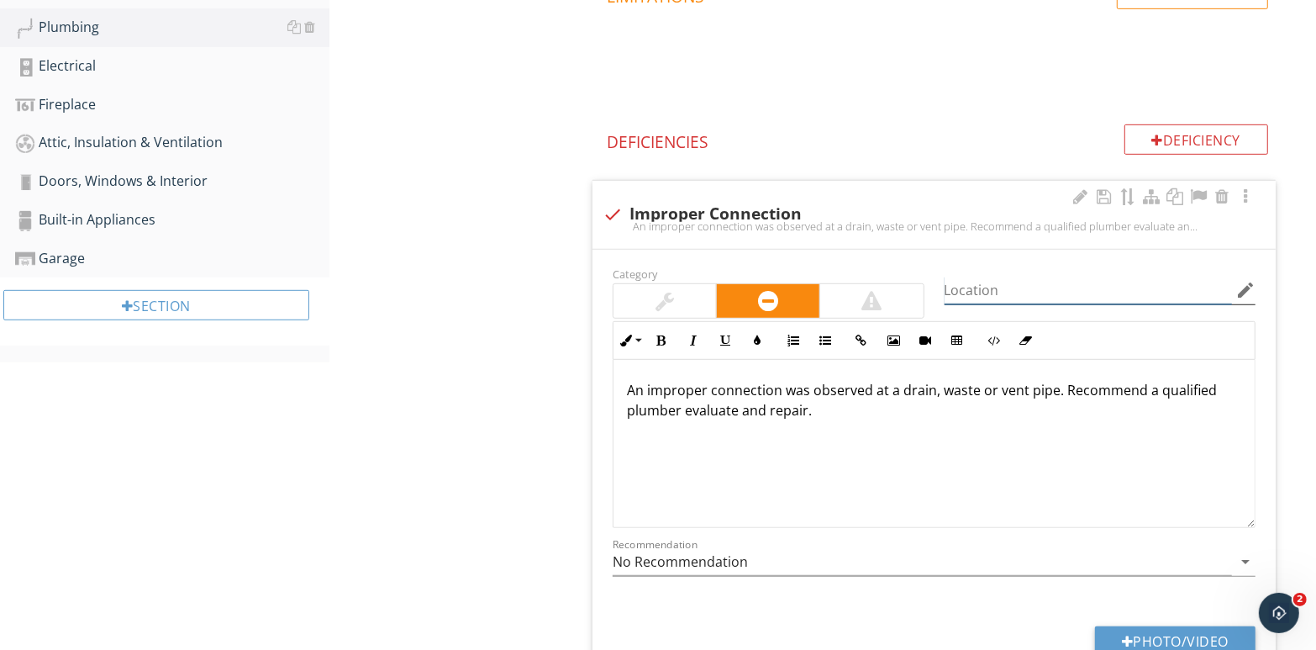
click at [1000, 288] on input "Location" at bounding box center [1089, 291] width 288 height 28
type input "Spare Bathroon"
click at [893, 424] on div "An improper connection was observed at a drain, waste or vent pipe. Recommend a…" at bounding box center [934, 444] width 641 height 168
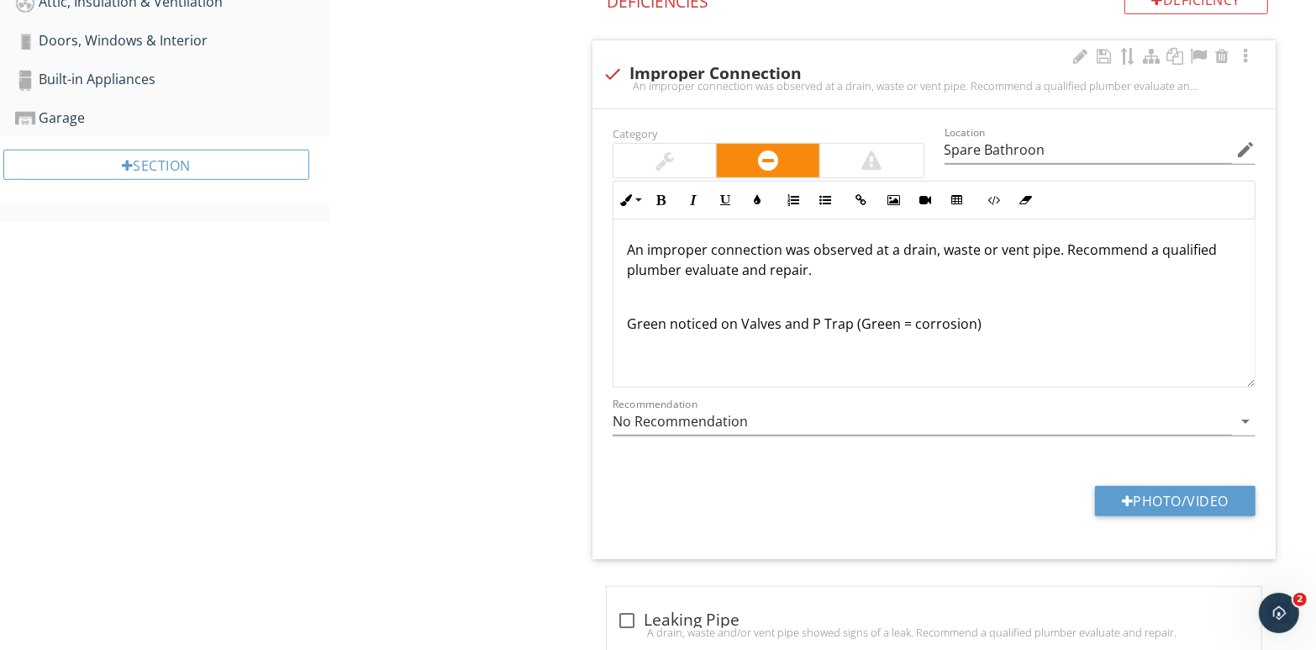
scroll to position [859, 0]
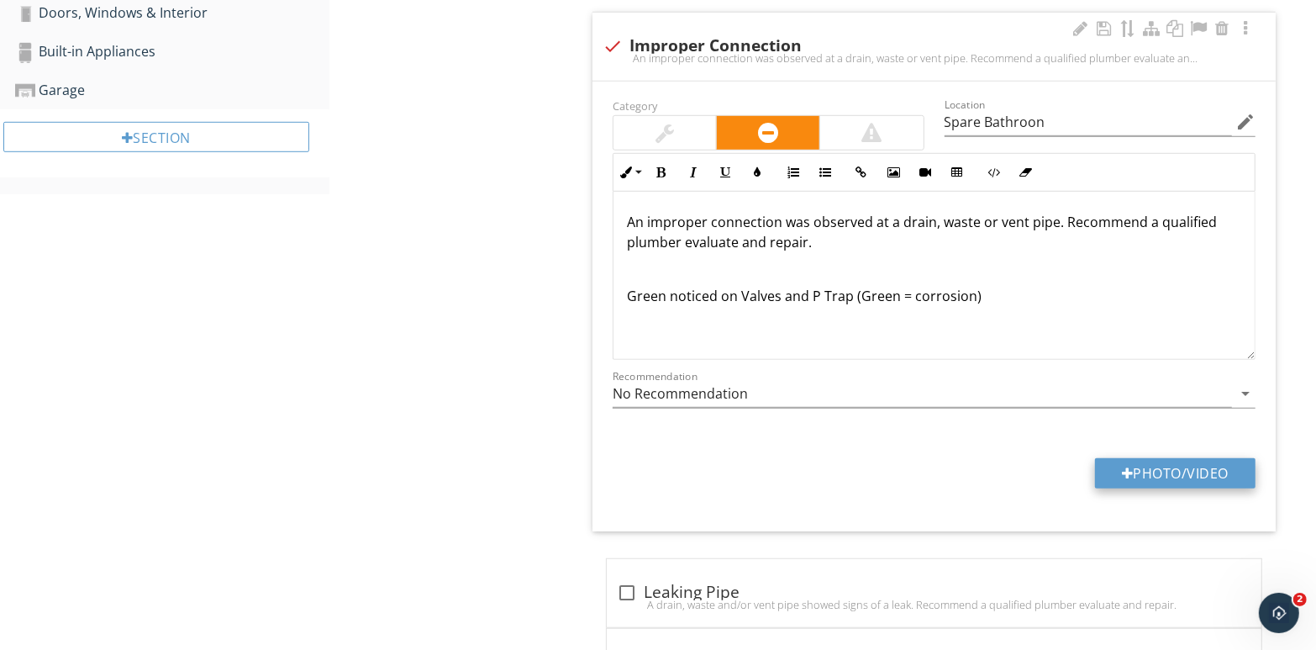
click at [1163, 468] on button "Photo/Video" at bounding box center [1175, 473] width 161 height 30
type input "C:\fakepath\110_7991.jpg"
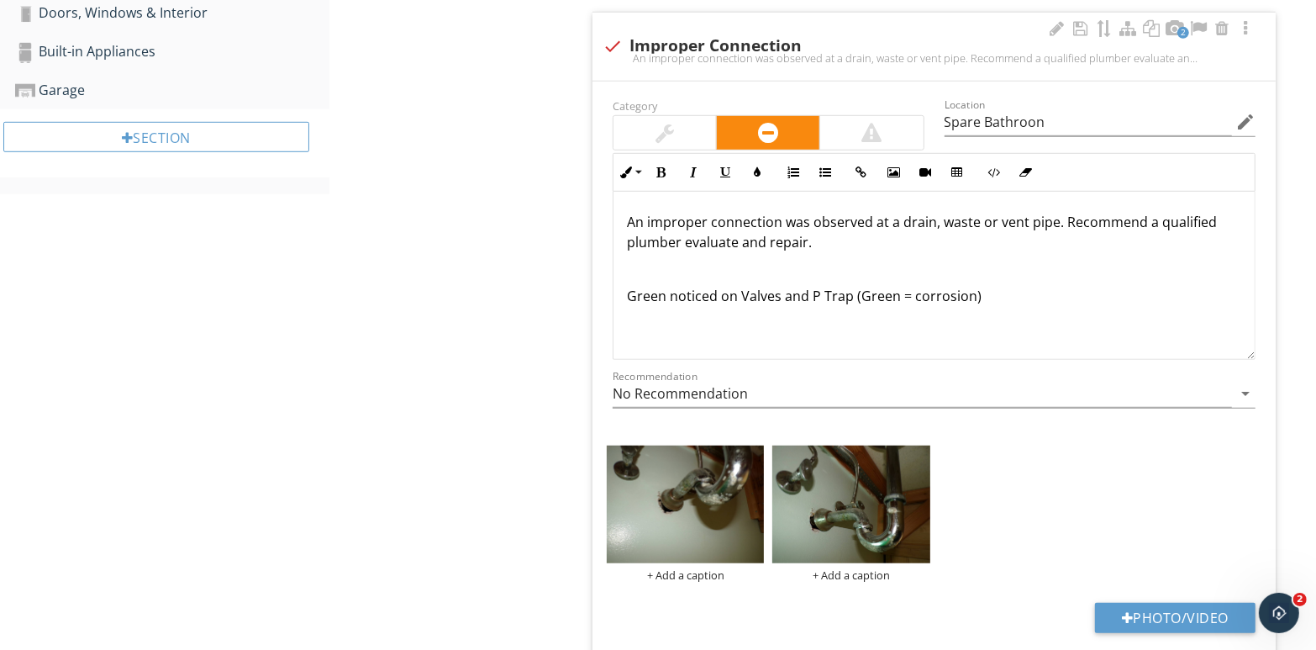
click at [986, 295] on p "Green noticed on Valves and P Trap (Green = corrosion)" at bounding box center [934, 296] width 615 height 20
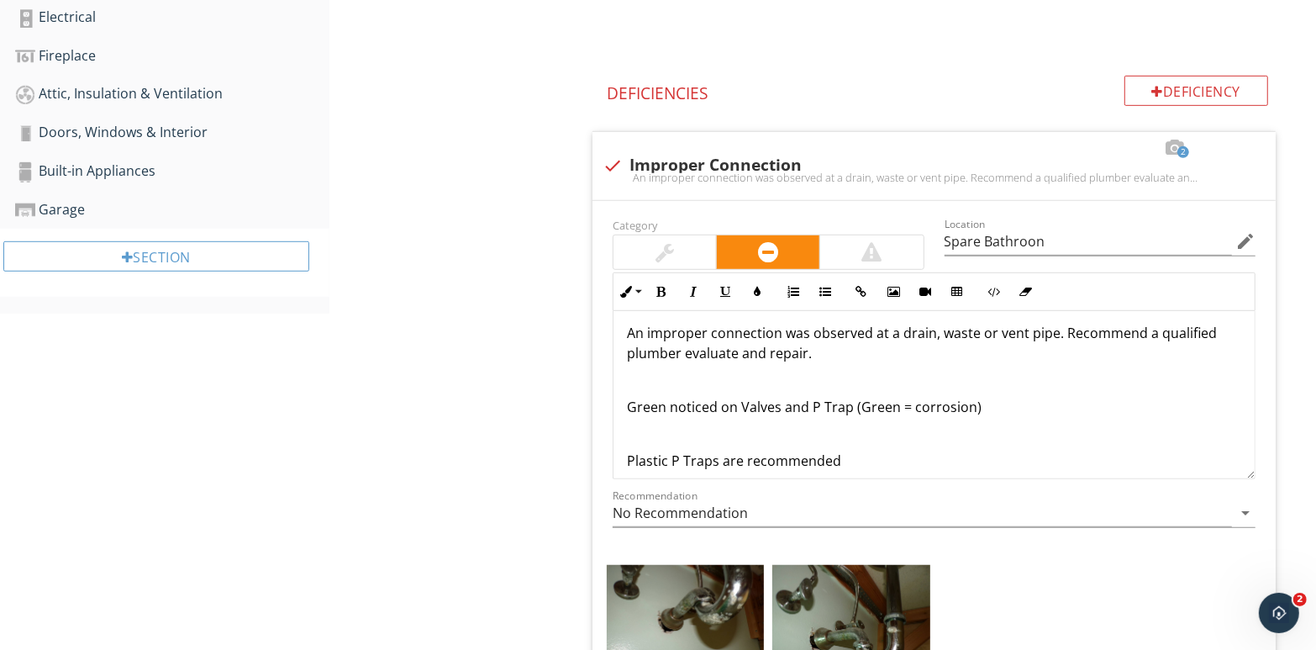
scroll to position [0, 0]
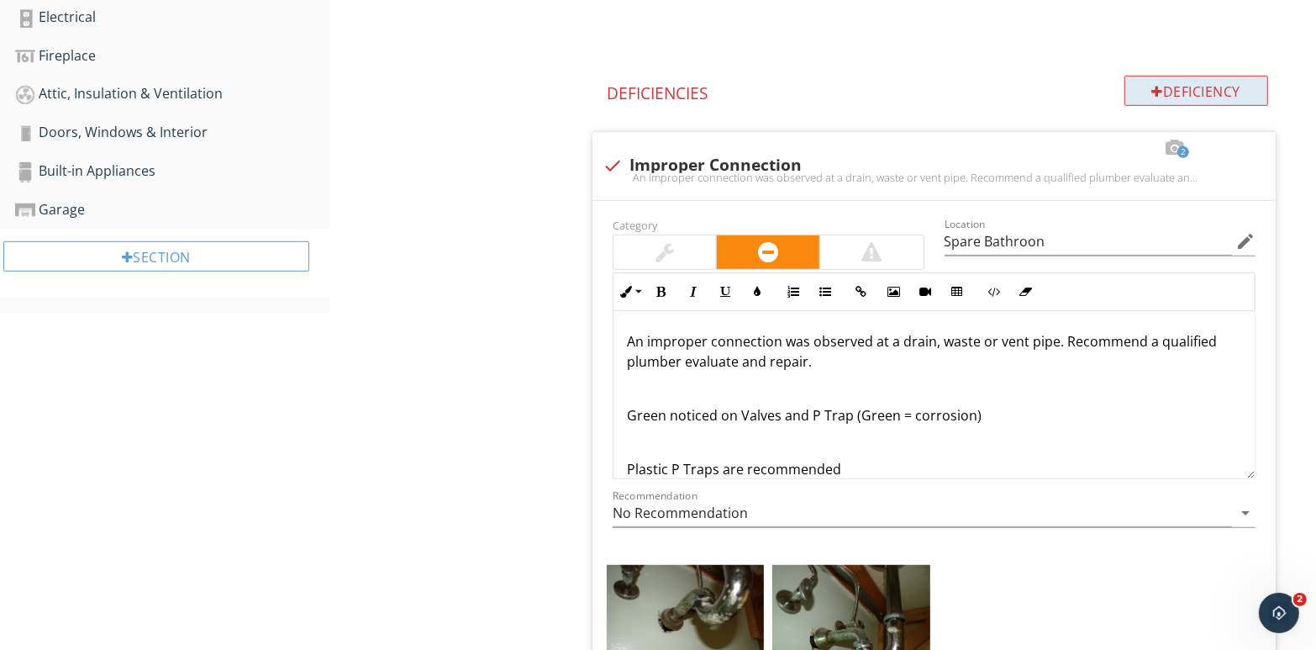
click at [1156, 90] on div at bounding box center [1159, 91] width 12 height 13
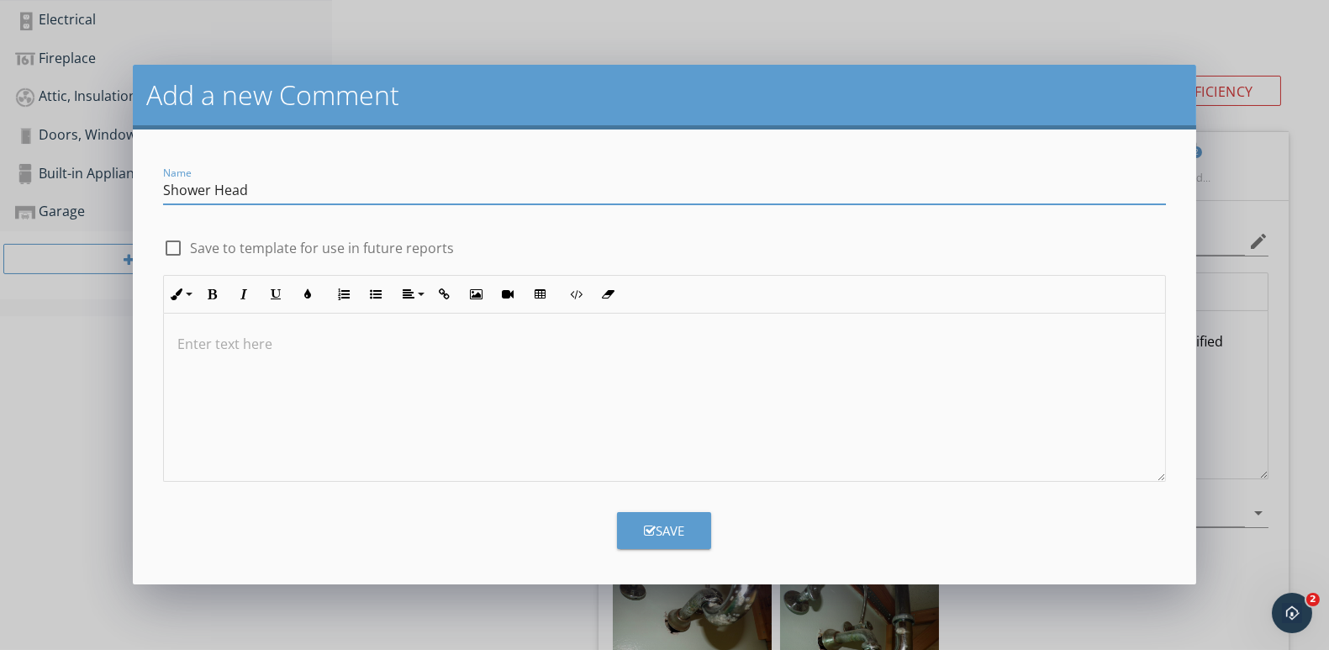
type input "Shower Head"
click at [336, 345] on p at bounding box center [664, 344] width 974 height 20
click at [668, 529] on div "Save" at bounding box center [664, 530] width 40 height 19
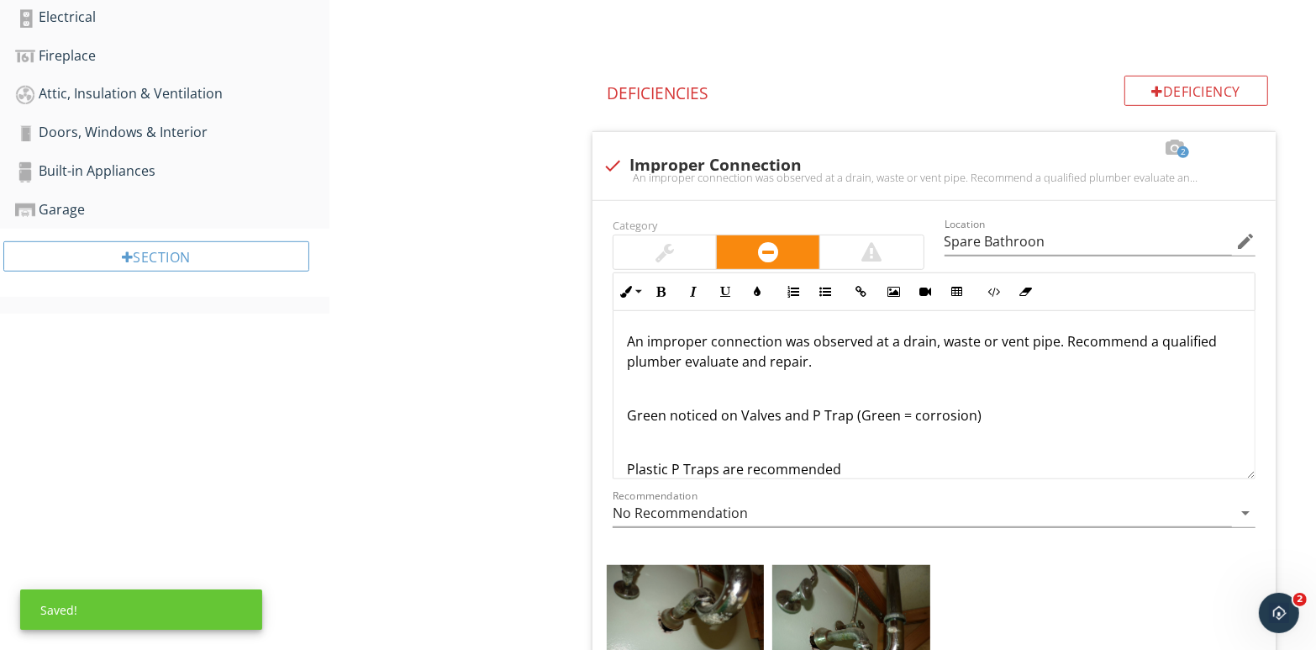
scroll to position [1733, 0]
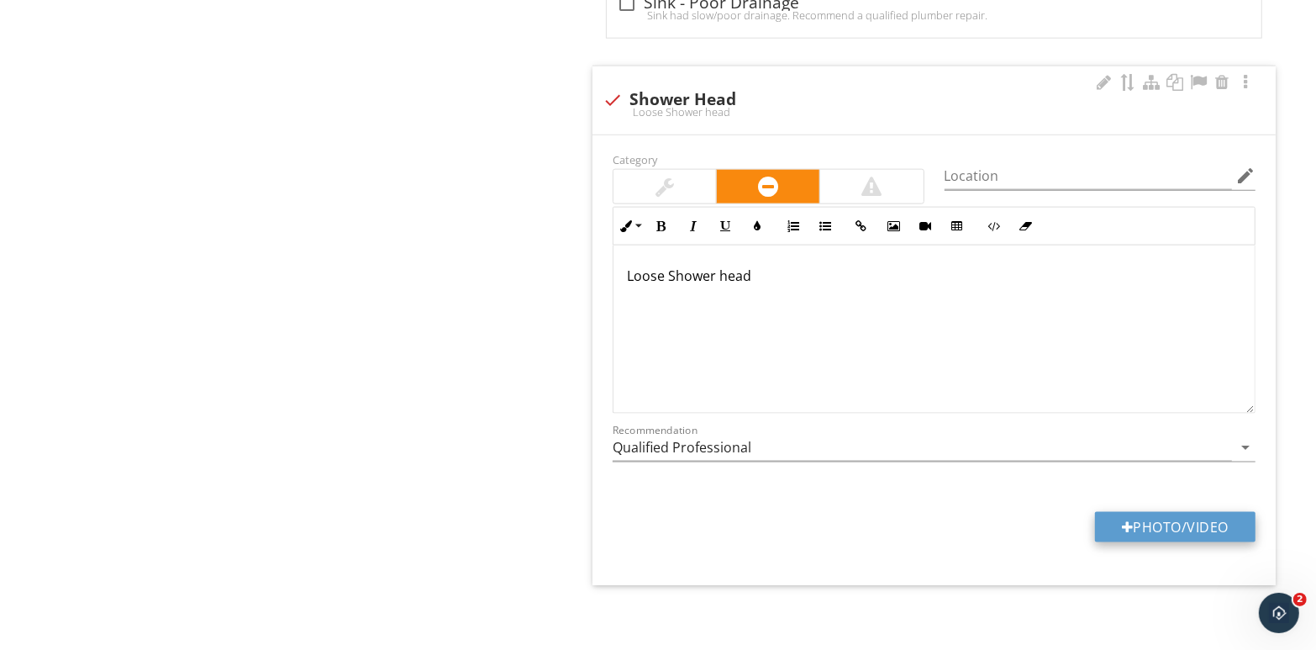
click at [1178, 526] on button "Photo/Video" at bounding box center [1175, 527] width 161 height 30
type input "C:\fakepath\110_7977.jpg"
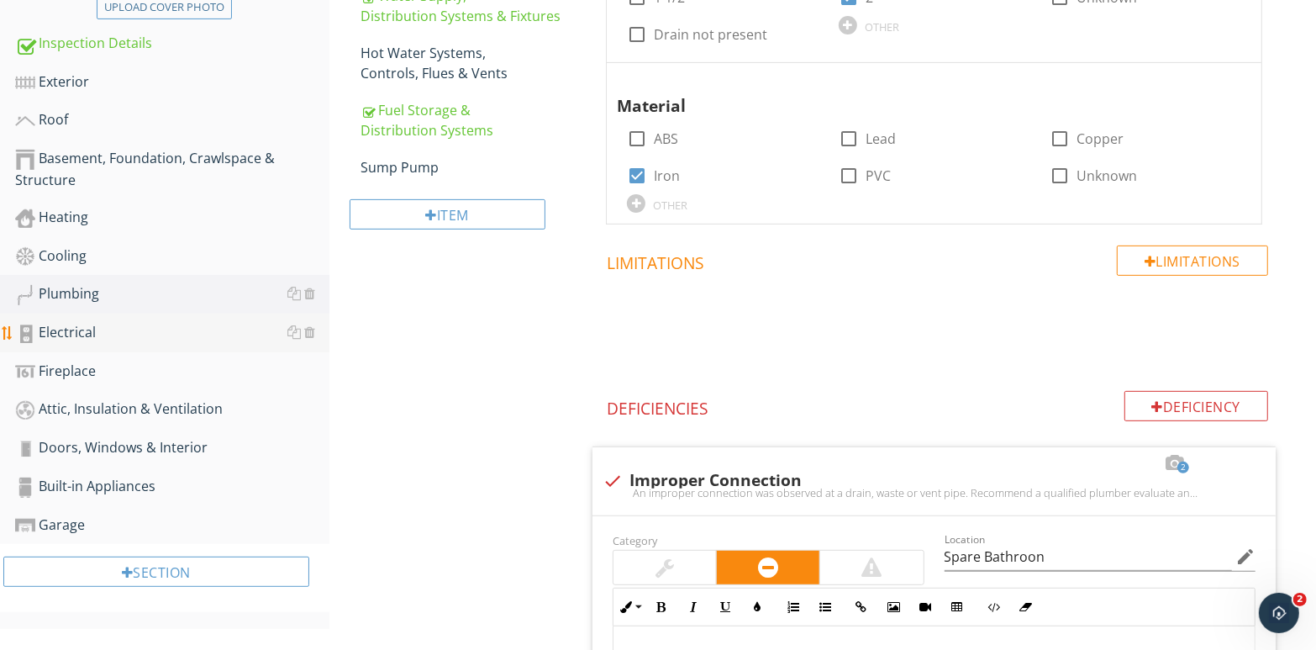
scroll to position [448, 0]
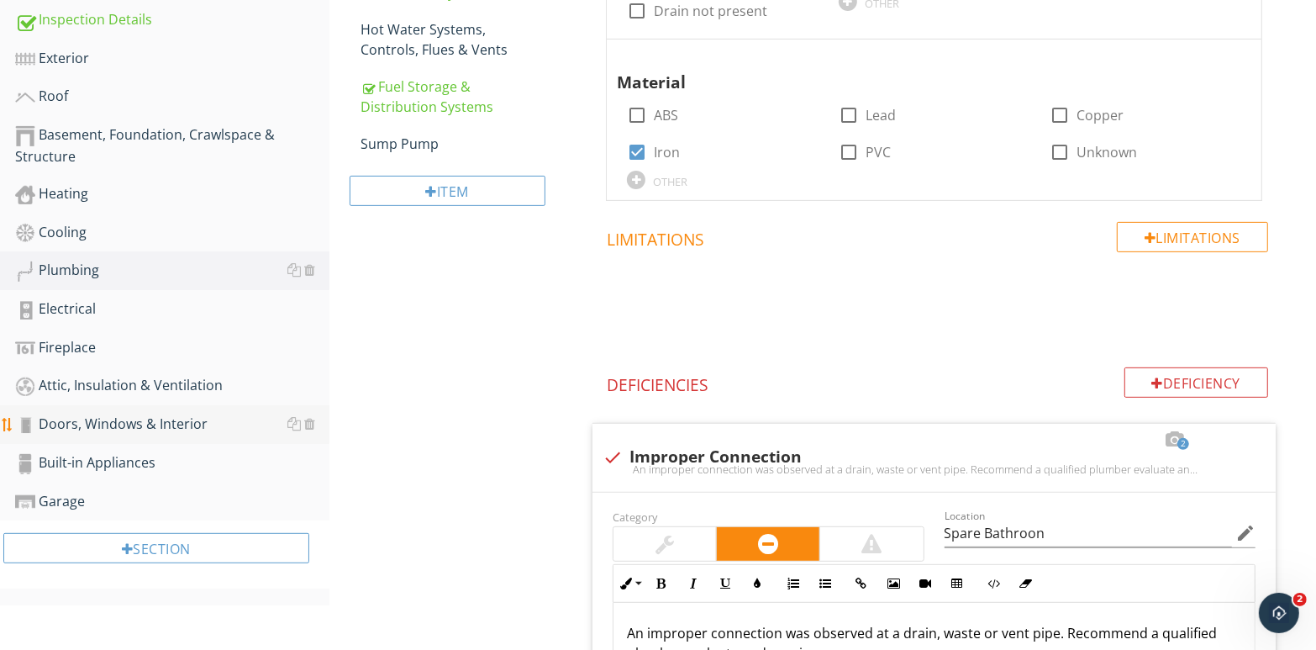
click at [182, 425] on div "Doors, Windows & Interior" at bounding box center [172, 425] width 314 height 22
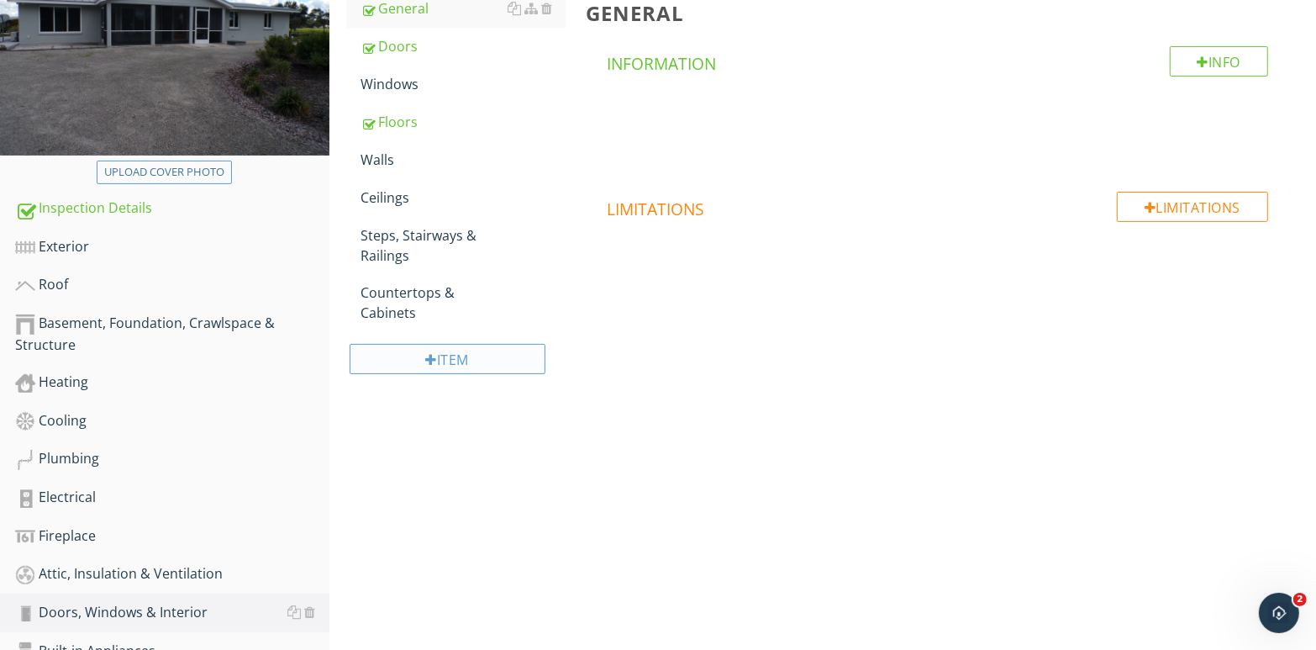
scroll to position [236, 0]
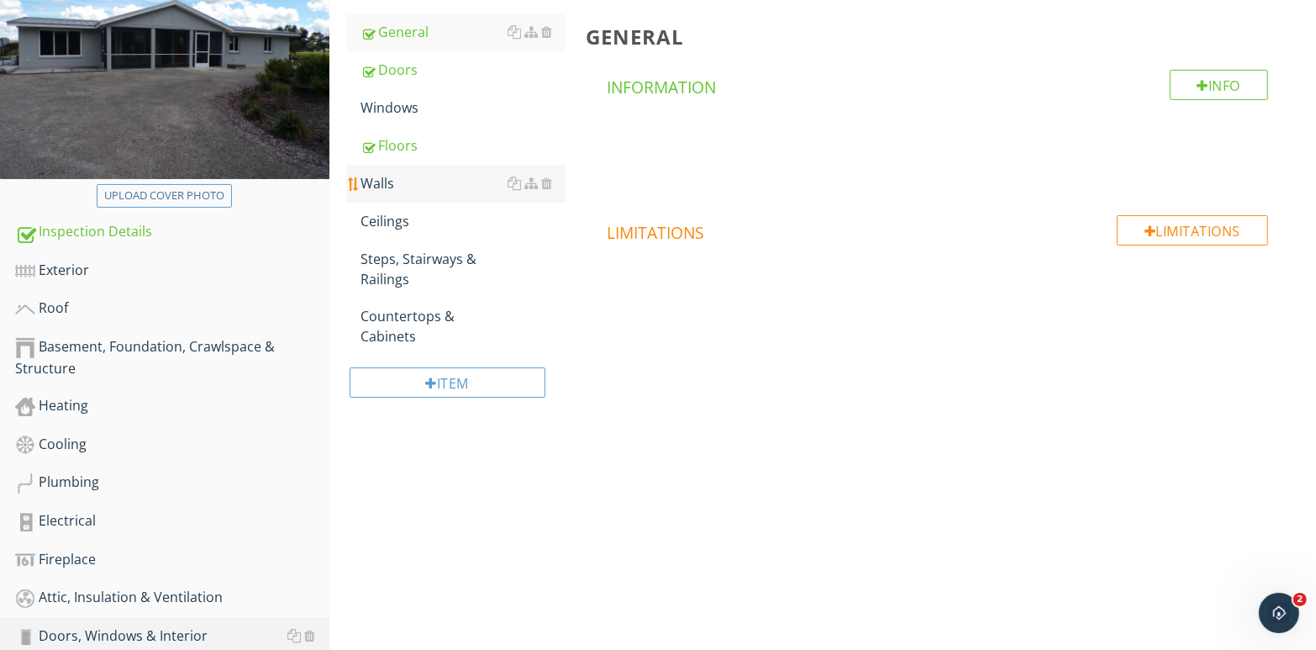
click at [405, 187] on div "Walls" at bounding box center [463, 183] width 205 height 20
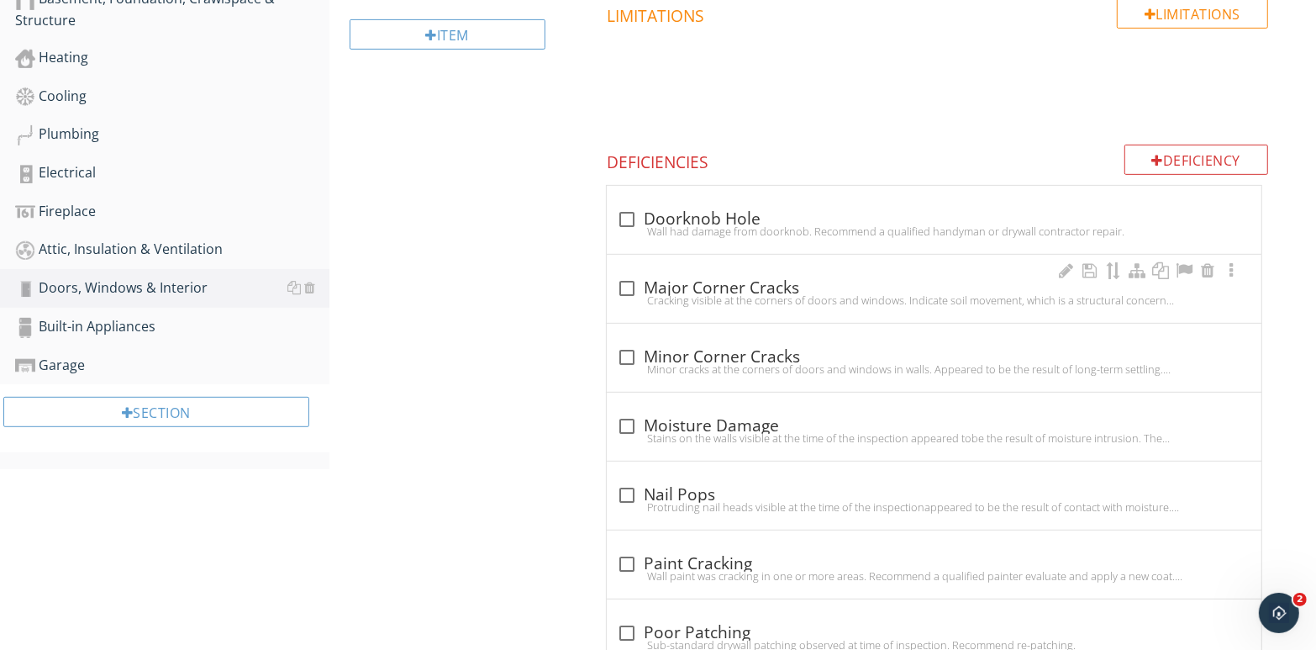
scroll to position [642, 0]
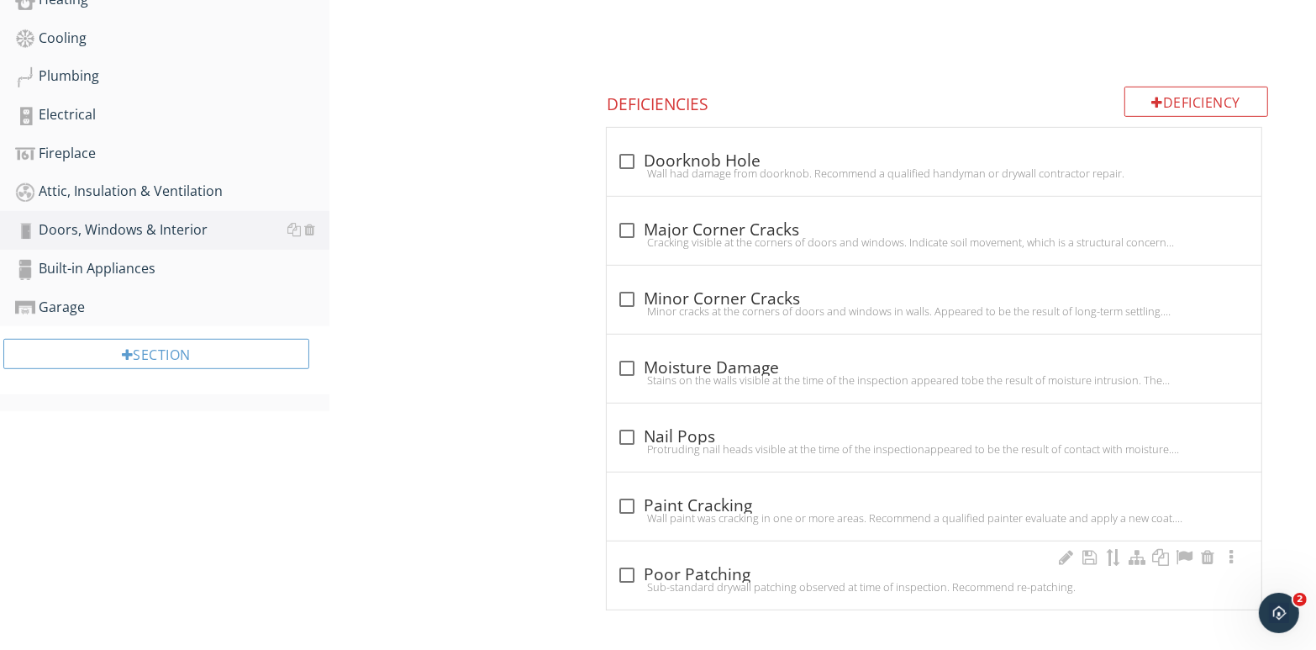
click at [704, 581] on div "Sub-standard drywall patching observed at time of inspection. Recommend re-patc…" at bounding box center [934, 586] width 635 height 13
checkbox input "true"
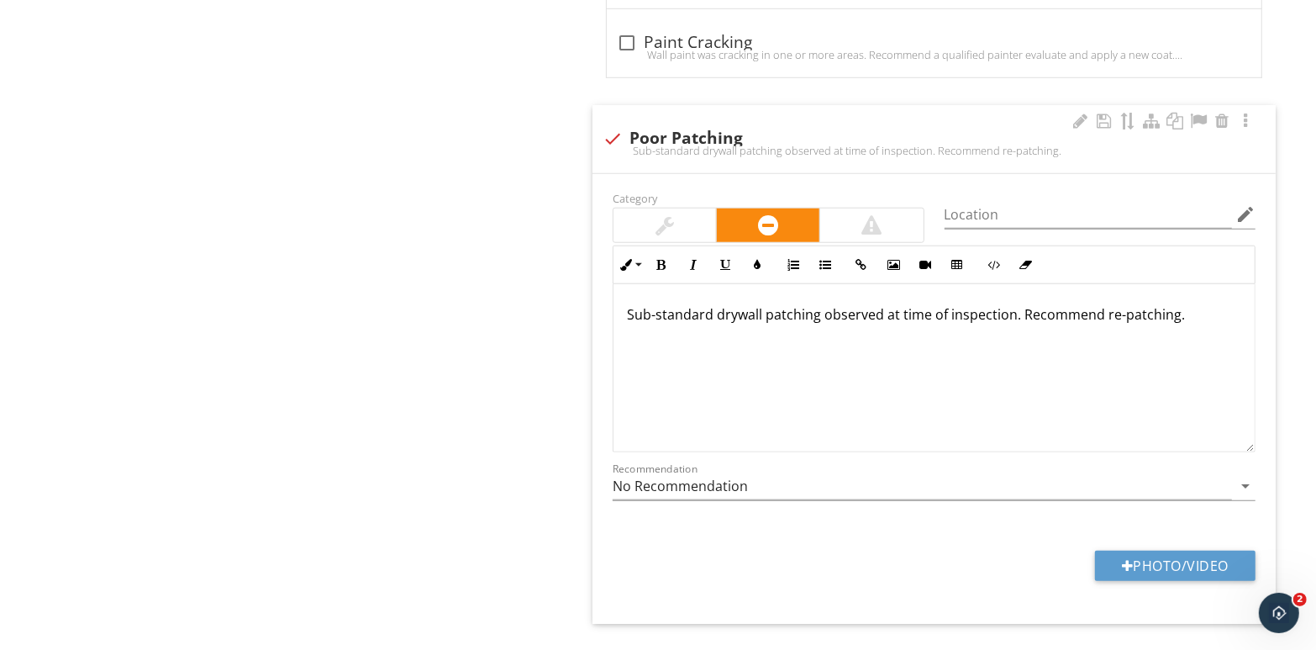
scroll to position [1145, 0]
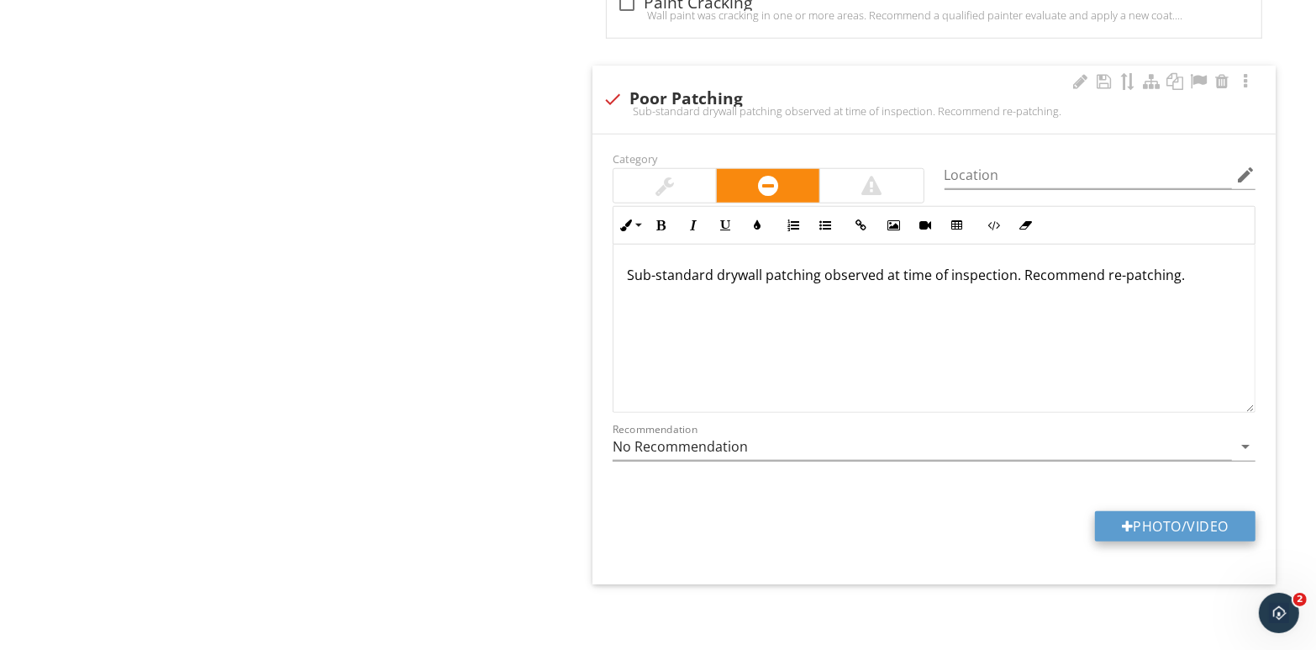
click at [1182, 518] on button "Photo/Video" at bounding box center [1175, 526] width 161 height 30
type input "C:\fakepath\110_8029.jpg"
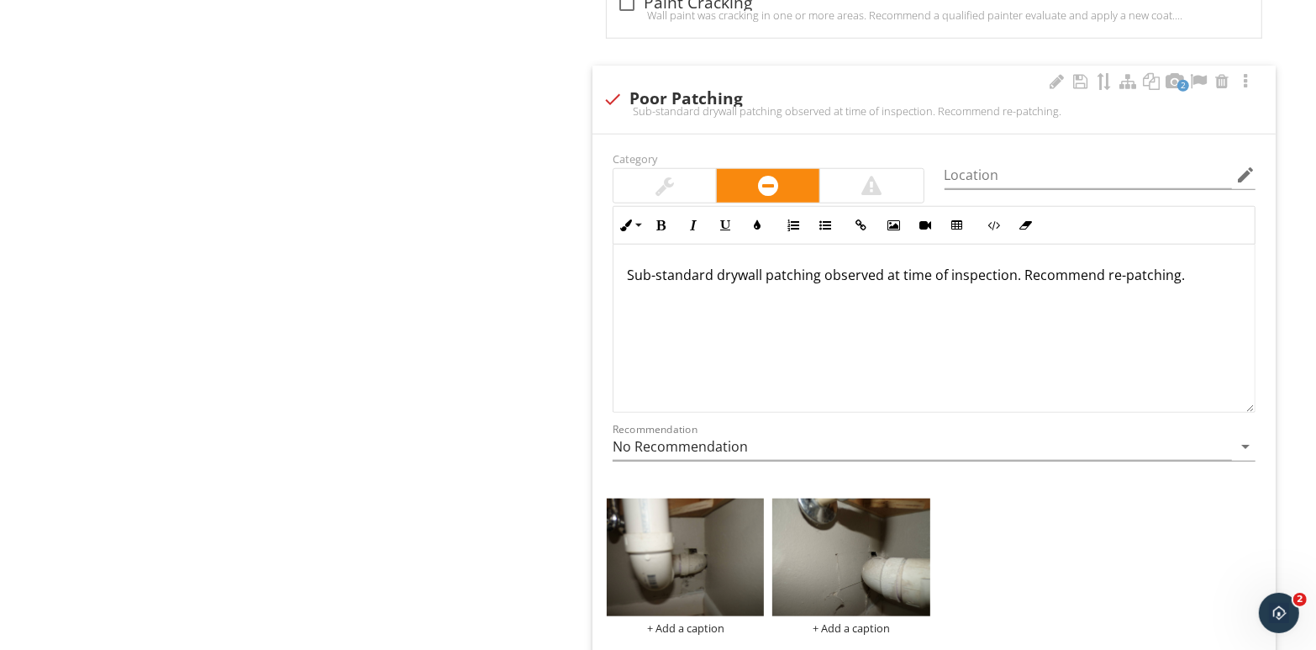
click at [1198, 272] on p "Sub-standard drywall patching observed at time of inspection. Recommend re-patc…" at bounding box center [934, 275] width 615 height 20
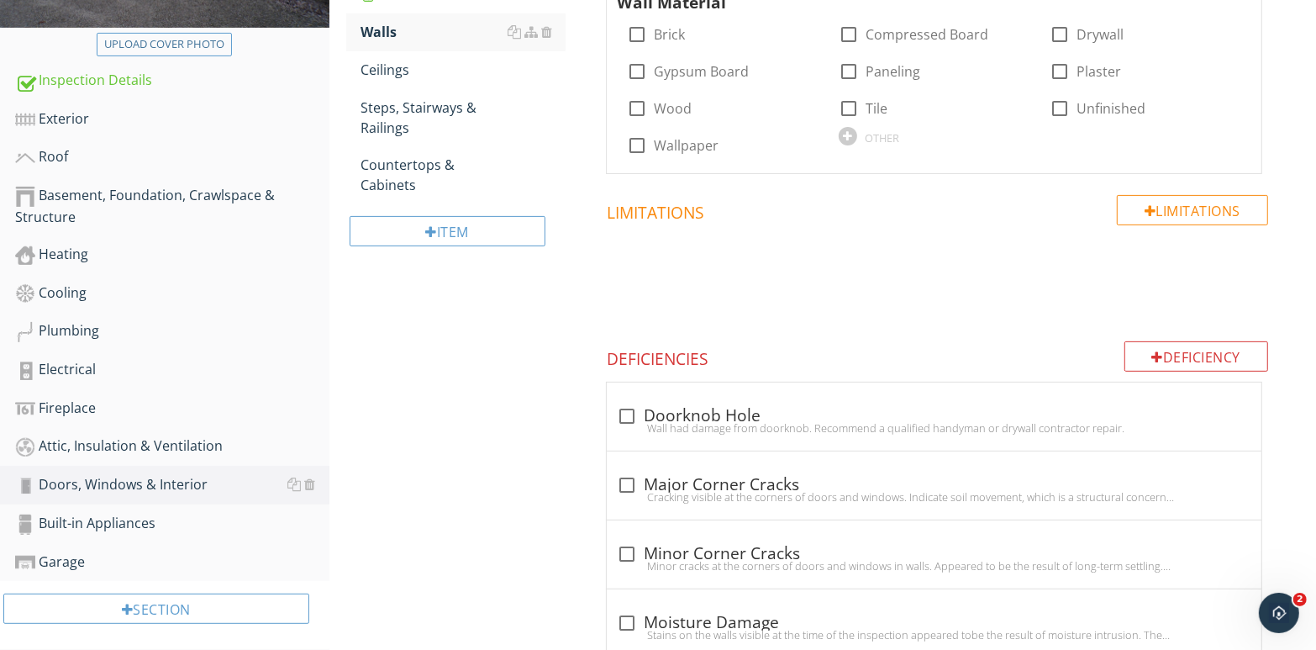
scroll to position [365, 0]
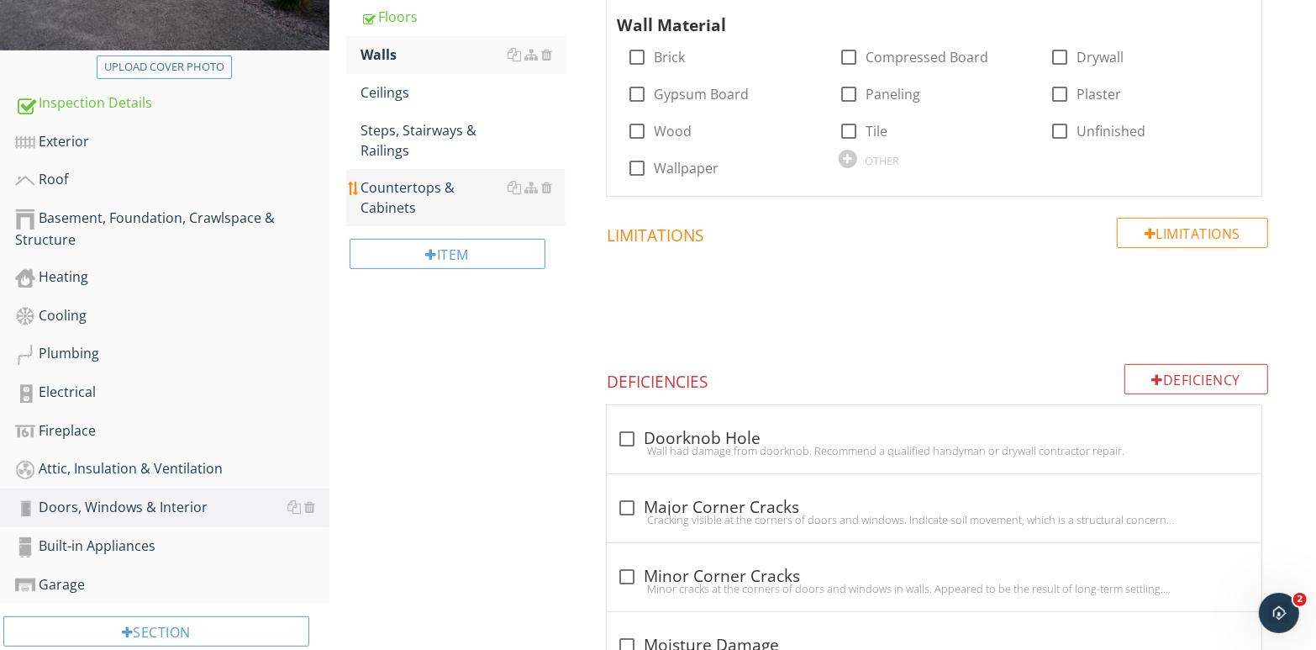
click at [407, 198] on div "Countertops & Cabinets" at bounding box center [463, 197] width 205 height 40
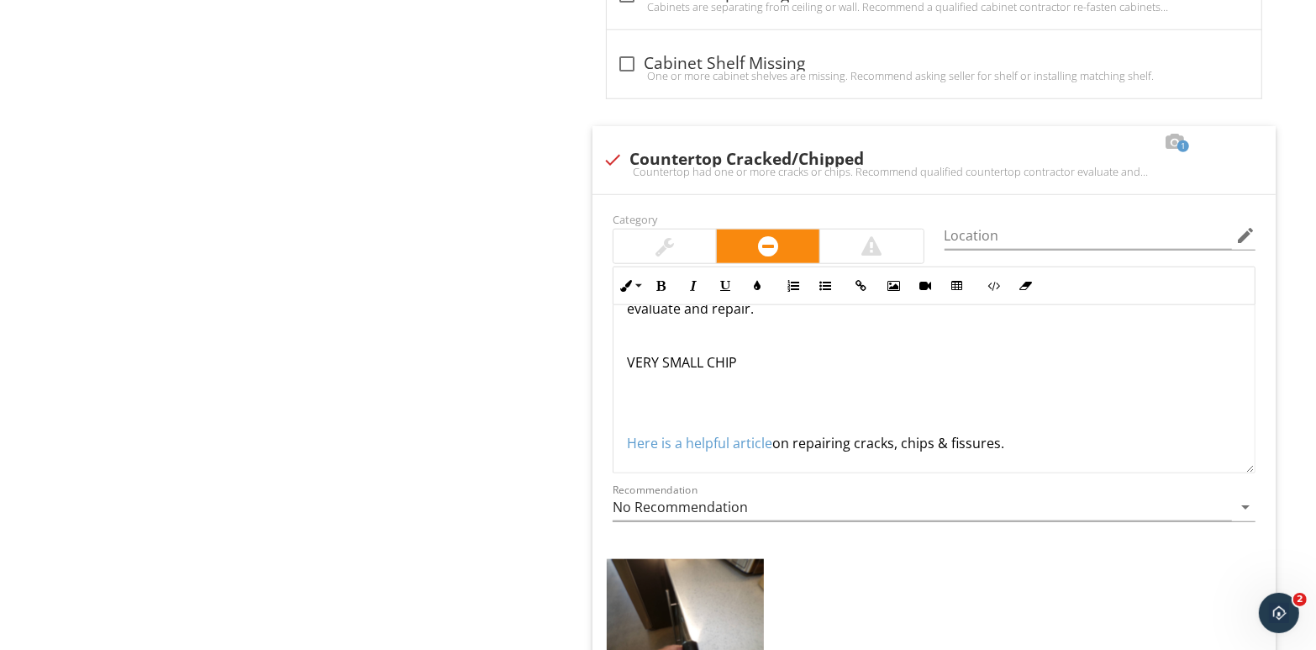
scroll to position [1157, 0]
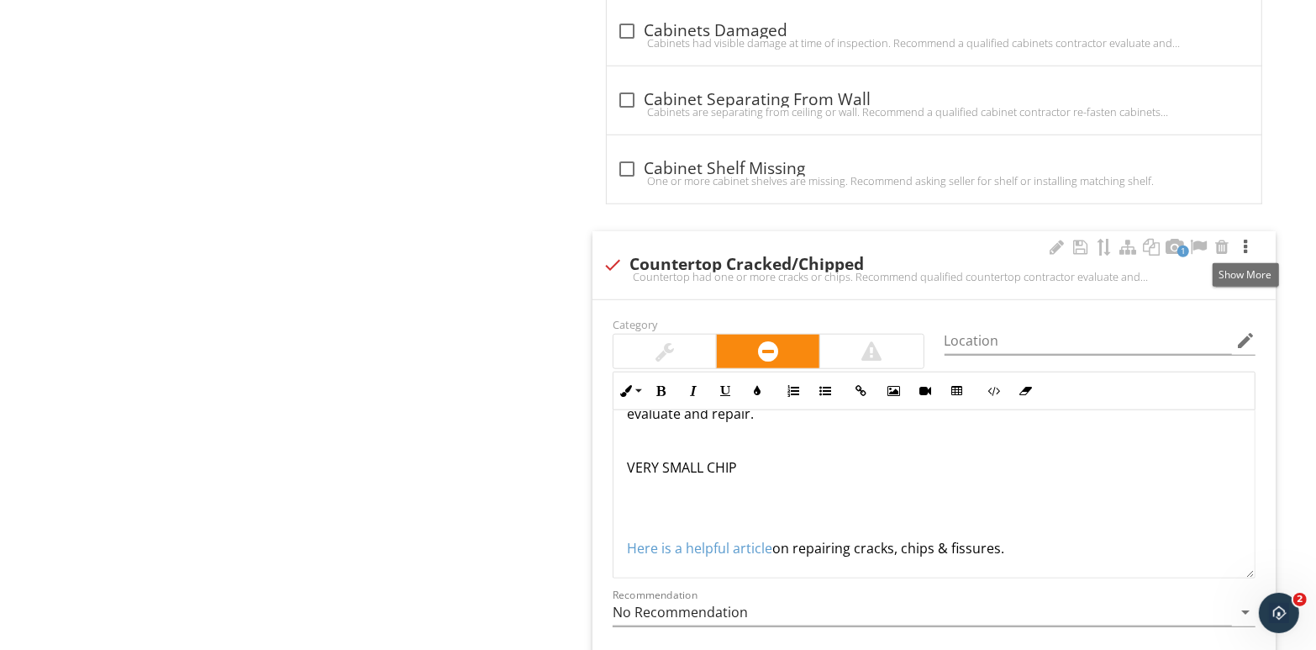
click at [1248, 245] on div at bounding box center [1246, 247] width 20 height 17
click at [1244, 245] on div at bounding box center [1246, 247] width 20 height 17
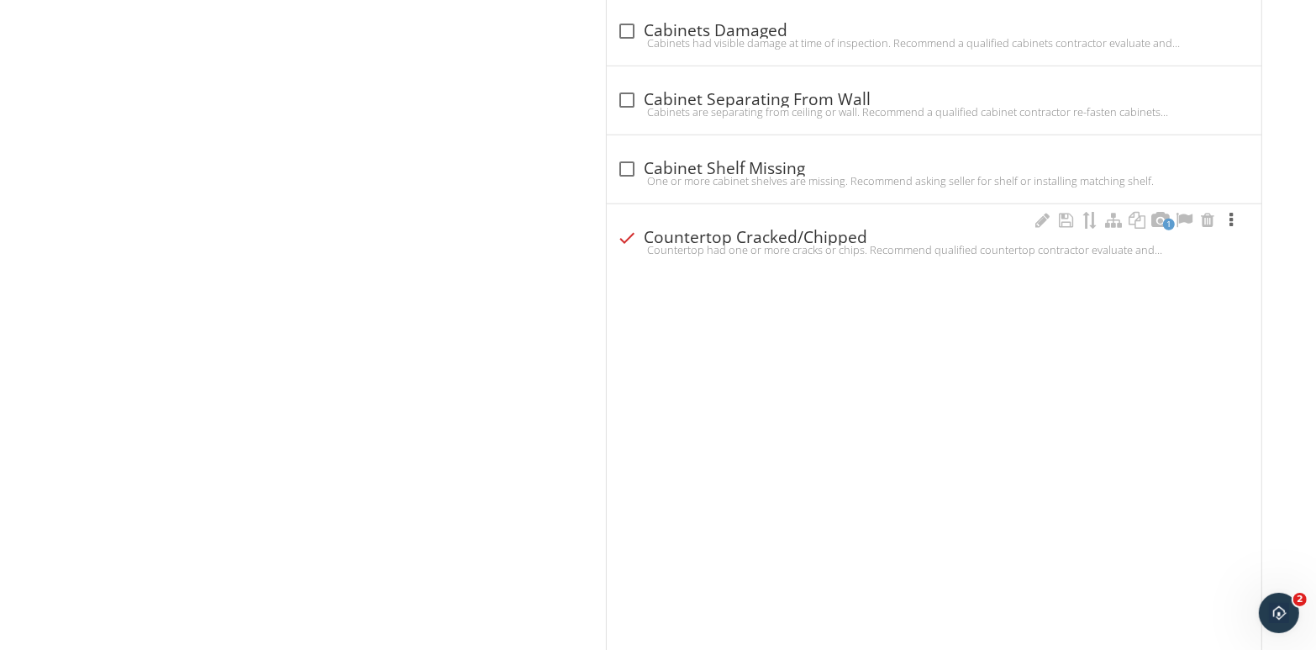
scroll to position [1095, 0]
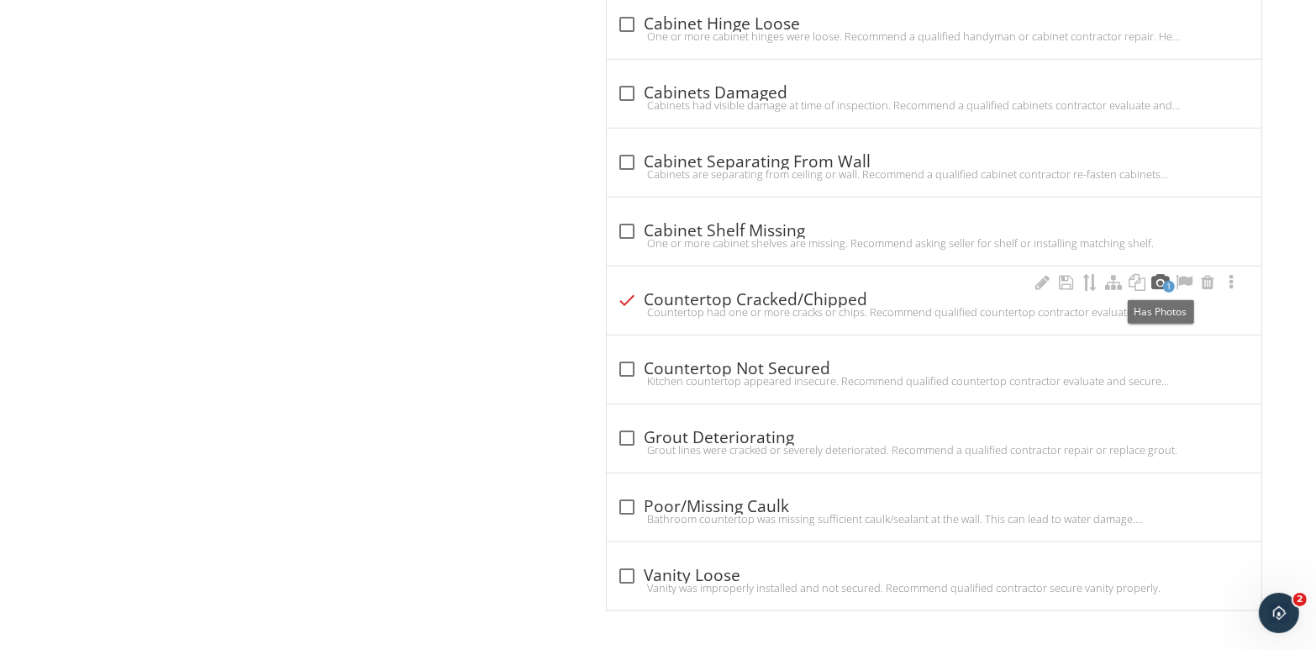
click at [1161, 280] on div at bounding box center [1161, 282] width 20 height 17
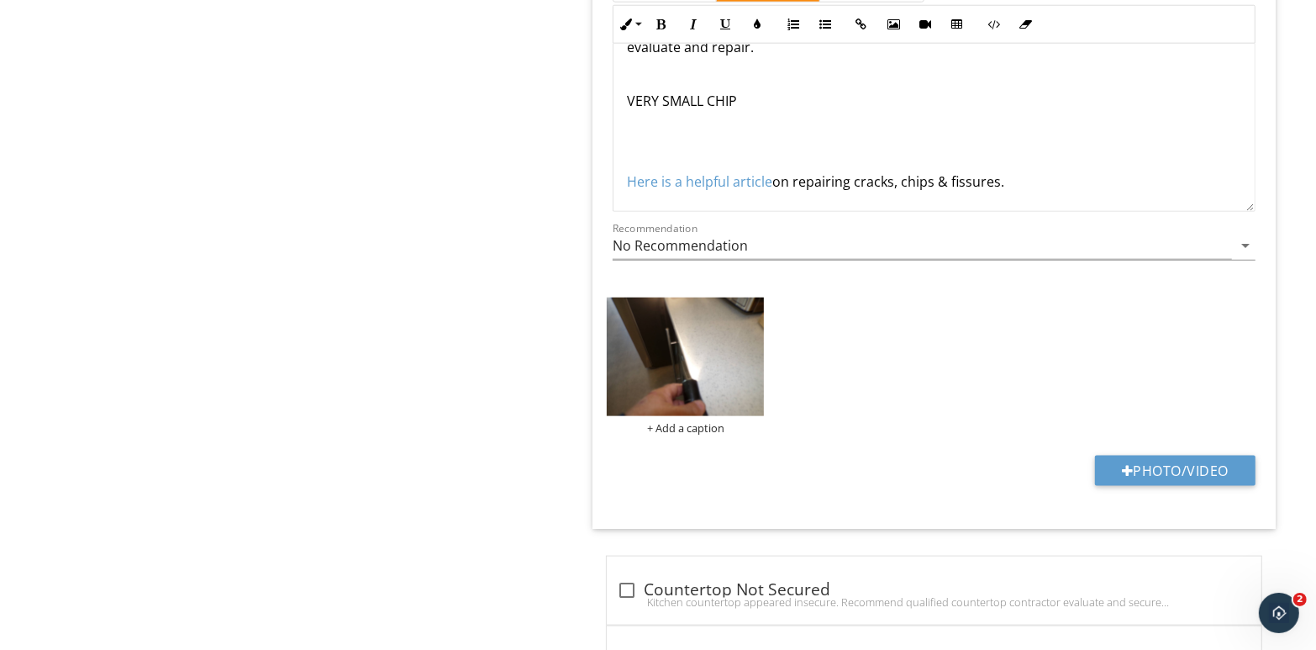
scroll to position [1577, 0]
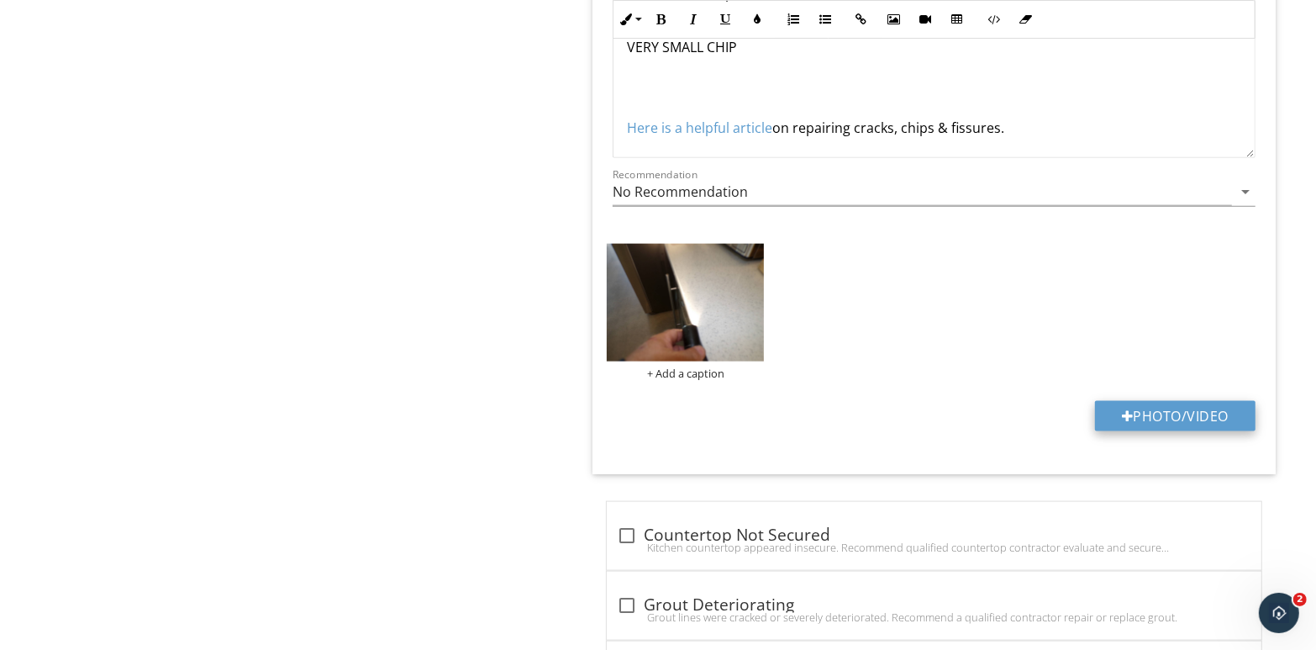
click at [1139, 410] on button "Photo/Video" at bounding box center [1175, 416] width 161 height 30
type input "C:\fakepath\110_7989.jpg"
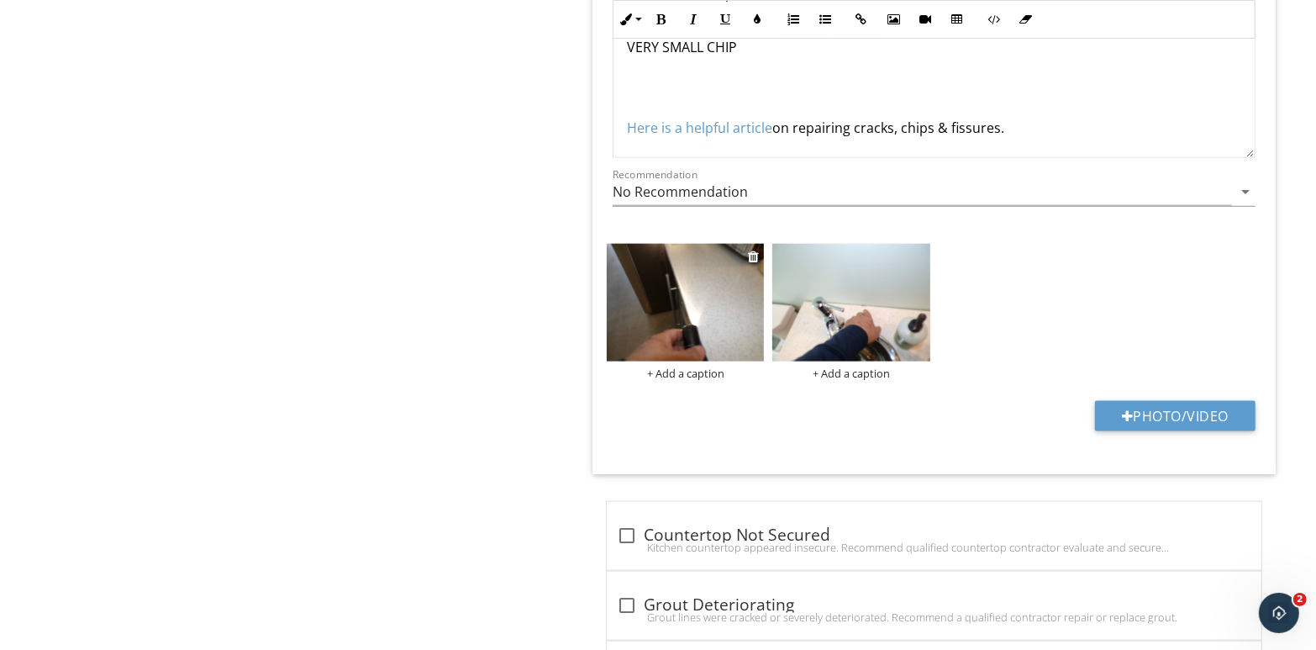
click at [687, 372] on div "+ Add a caption" at bounding box center [685, 373] width 157 height 13
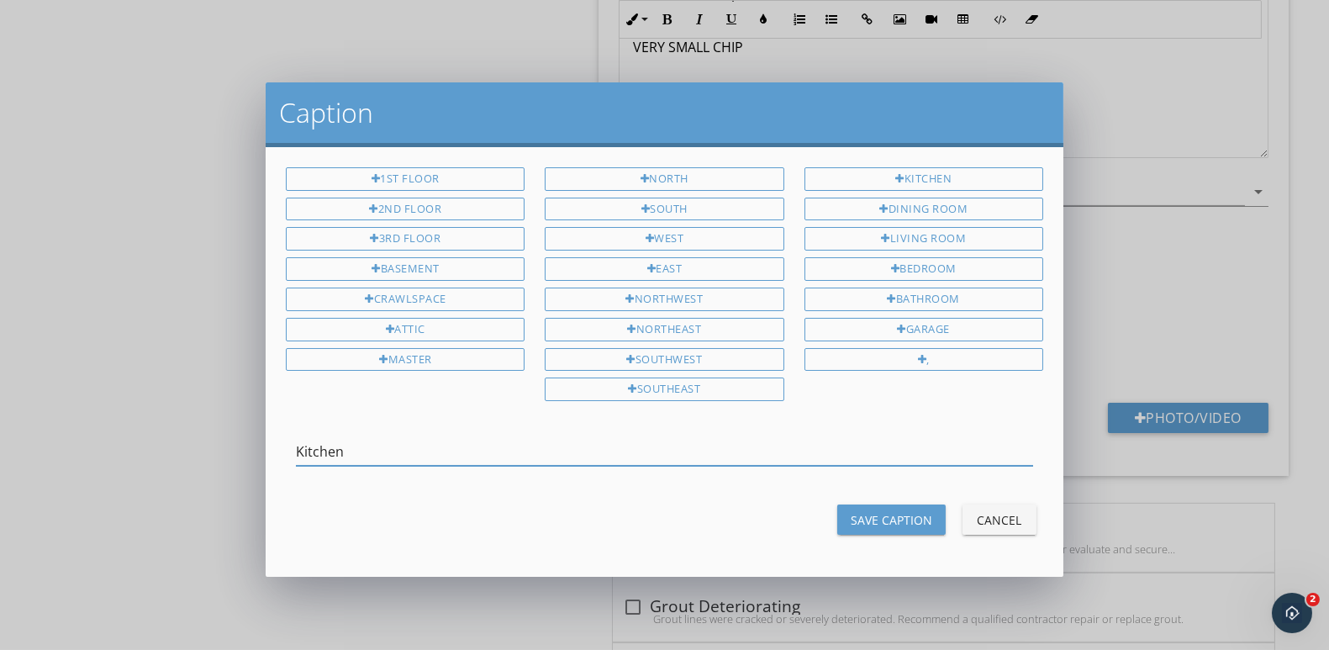
type input "Kitchen"
click at [907, 511] on div "Save Caption" at bounding box center [892, 520] width 82 height 18
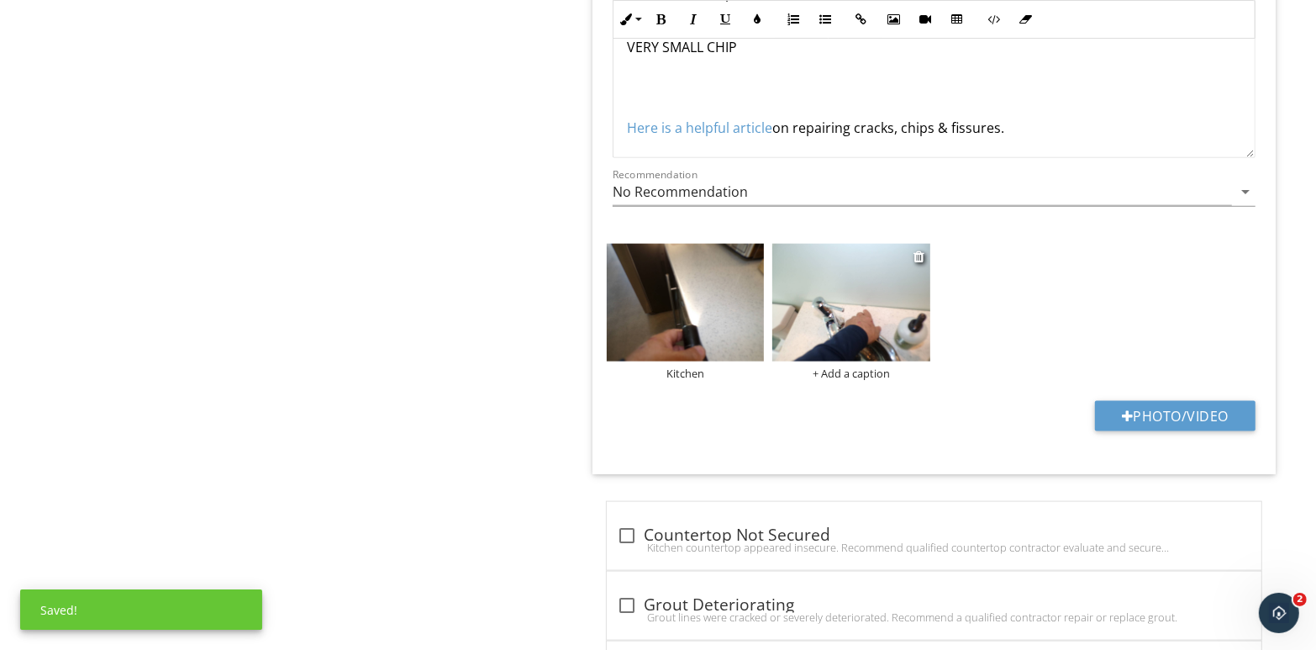
click at [882, 372] on div "+ Add a caption" at bounding box center [851, 373] width 157 height 13
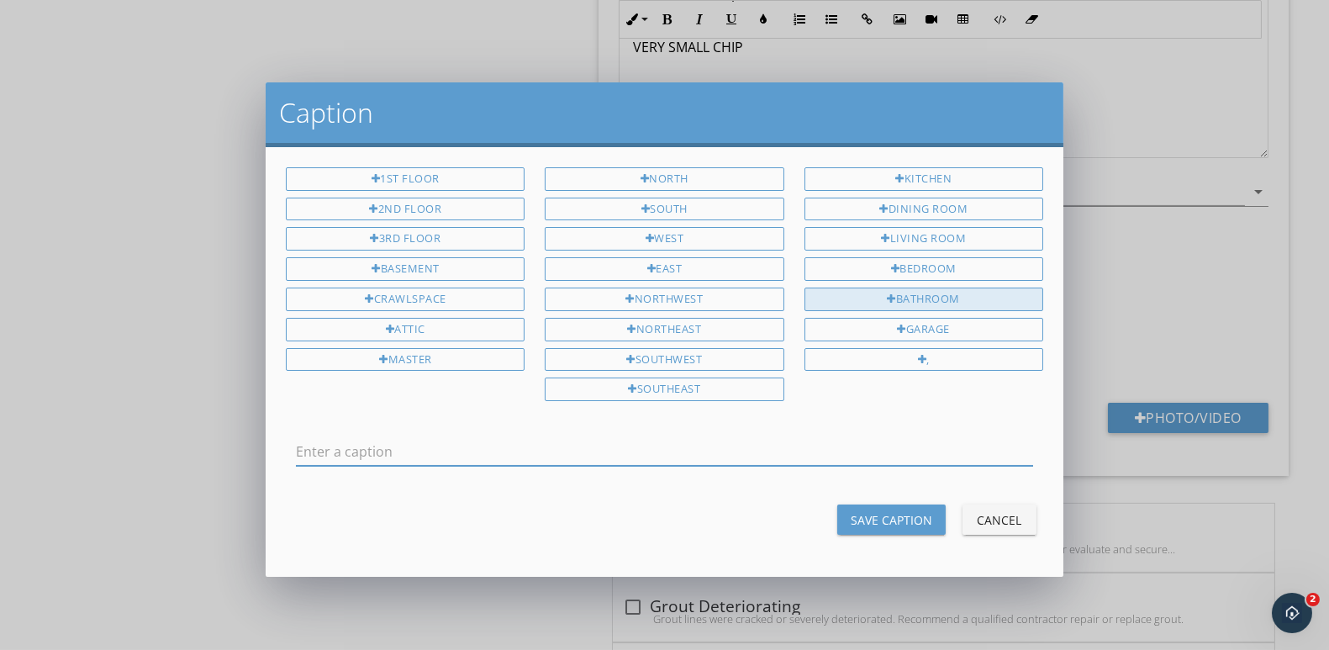
click at [899, 295] on div "Bathroom" at bounding box center [924, 300] width 239 height 24
click at [887, 294] on div at bounding box center [891, 299] width 9 height 11
click at [434, 445] on input "Bathroom Bathroom" at bounding box center [664, 452] width 737 height 28
type input "Bathroom"
click at [893, 519] on div "Save Caption" at bounding box center [892, 520] width 82 height 18
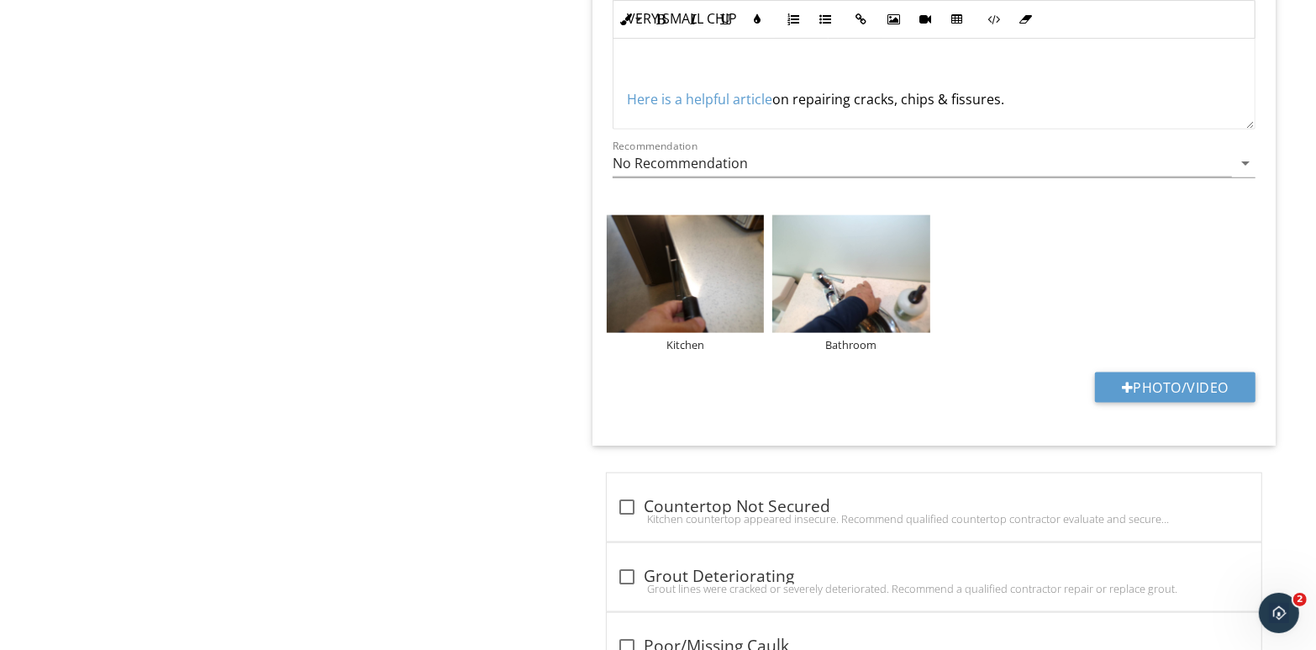
scroll to position [1745, 0]
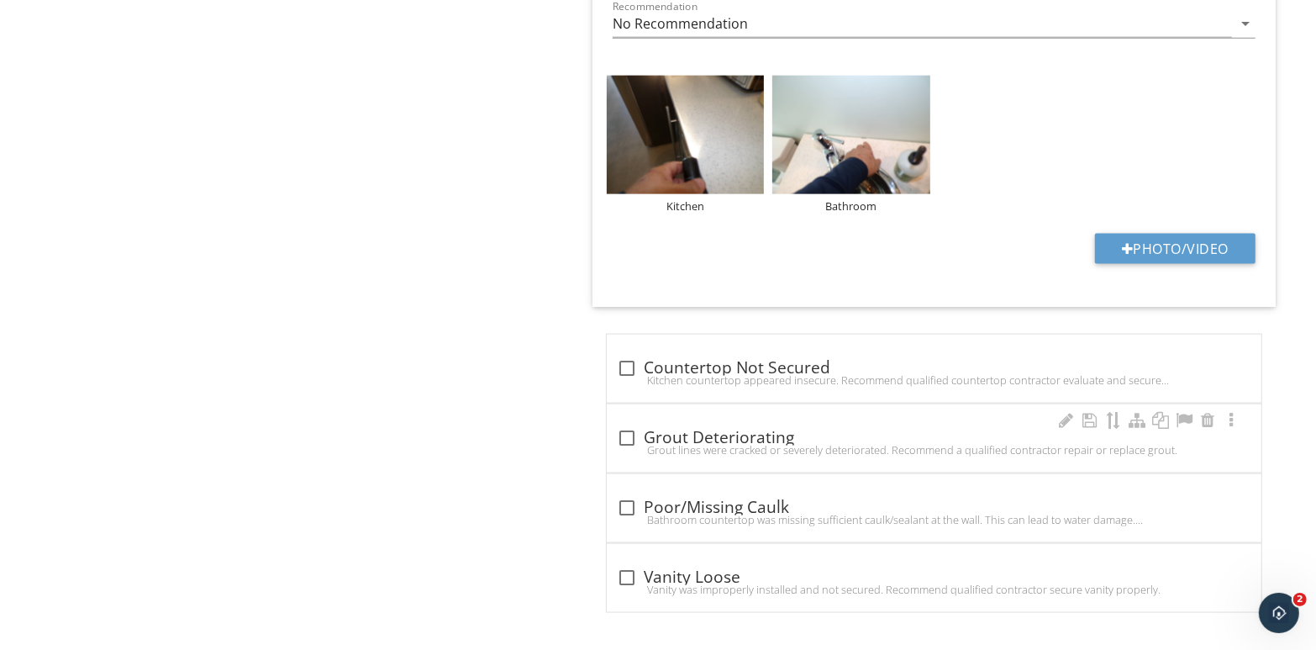
click at [692, 443] on div "Grout lines were cracked or severely deteriorated. Recommend a qualified contra…" at bounding box center [934, 449] width 635 height 13
checkbox input "true"
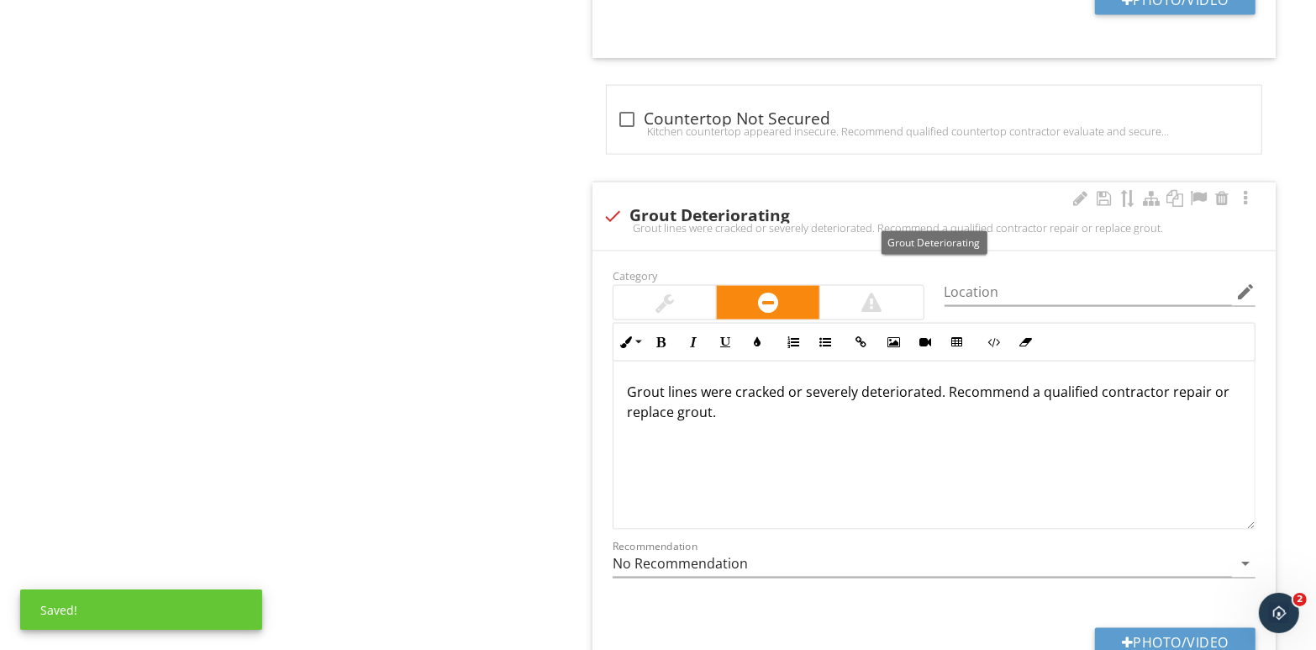
scroll to position [1997, 0]
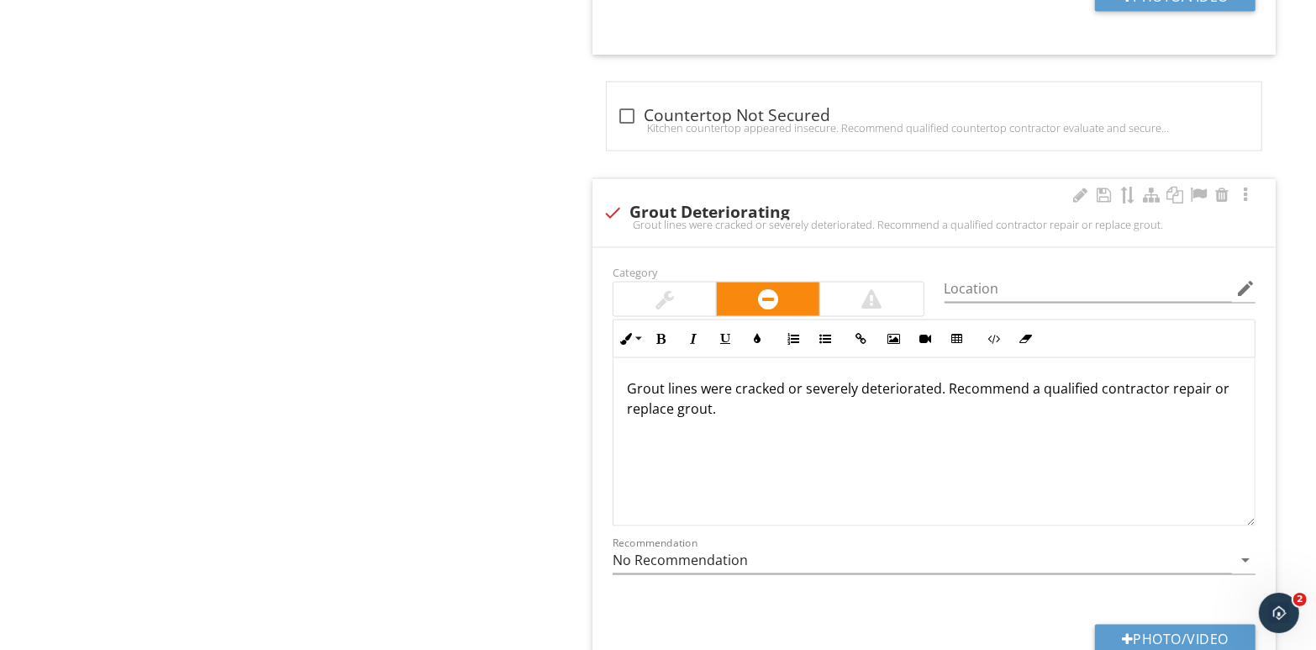
click at [936, 384] on p "Grout lines were cracked or severely deteriorated. Recommend a qualified contra…" at bounding box center [934, 398] width 615 height 40
click at [1027, 284] on input "Location" at bounding box center [1089, 289] width 288 height 28
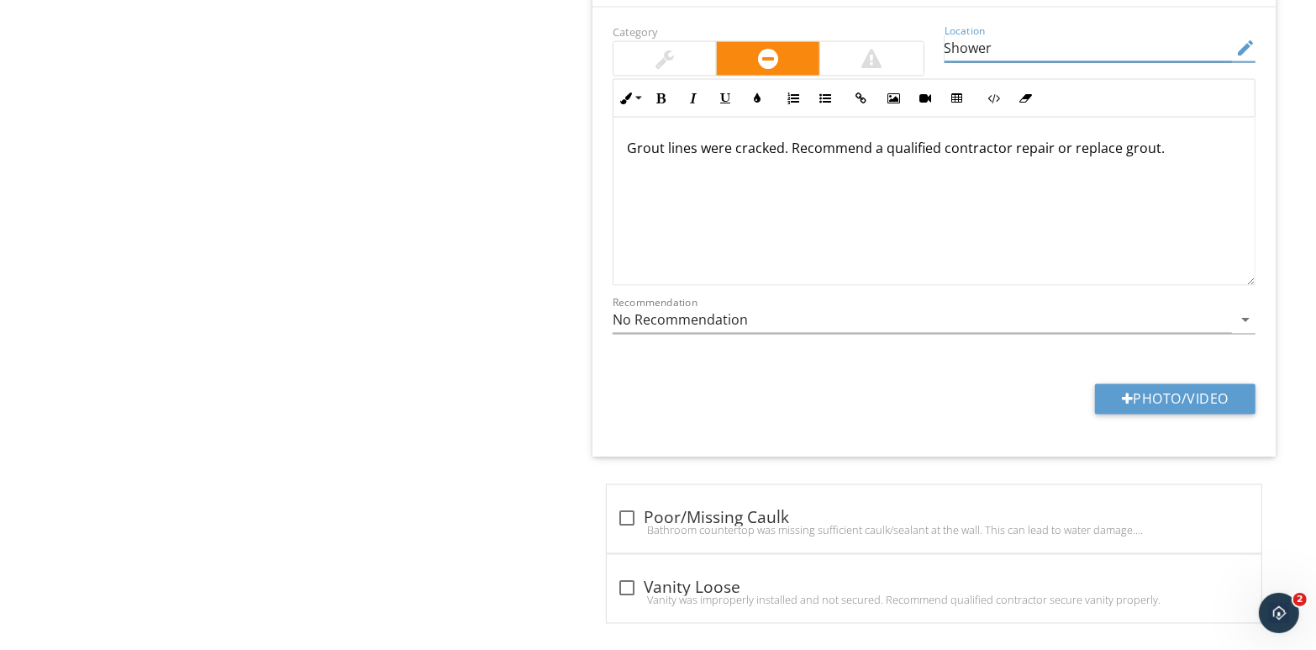
scroll to position [2248, 0]
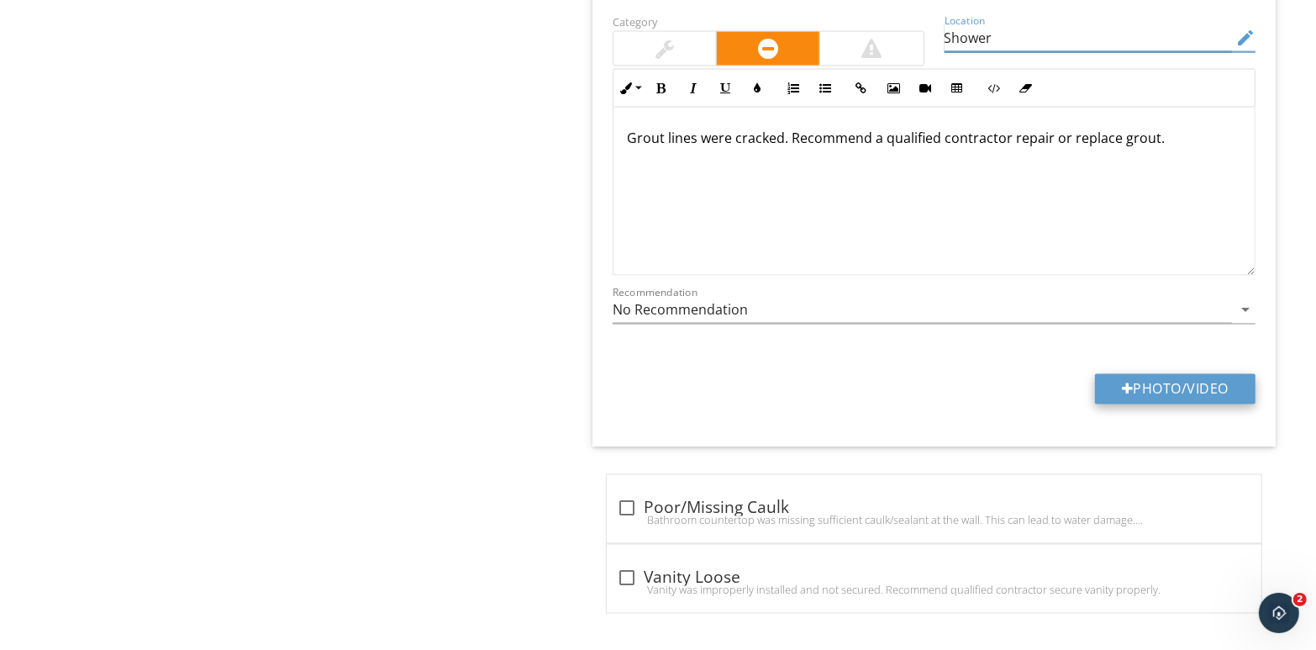
type input "Shower"
click at [1169, 382] on button "Photo/Video" at bounding box center [1175, 389] width 161 height 30
type input "C:\fakepath\IMG_2048.pdf.jpg"
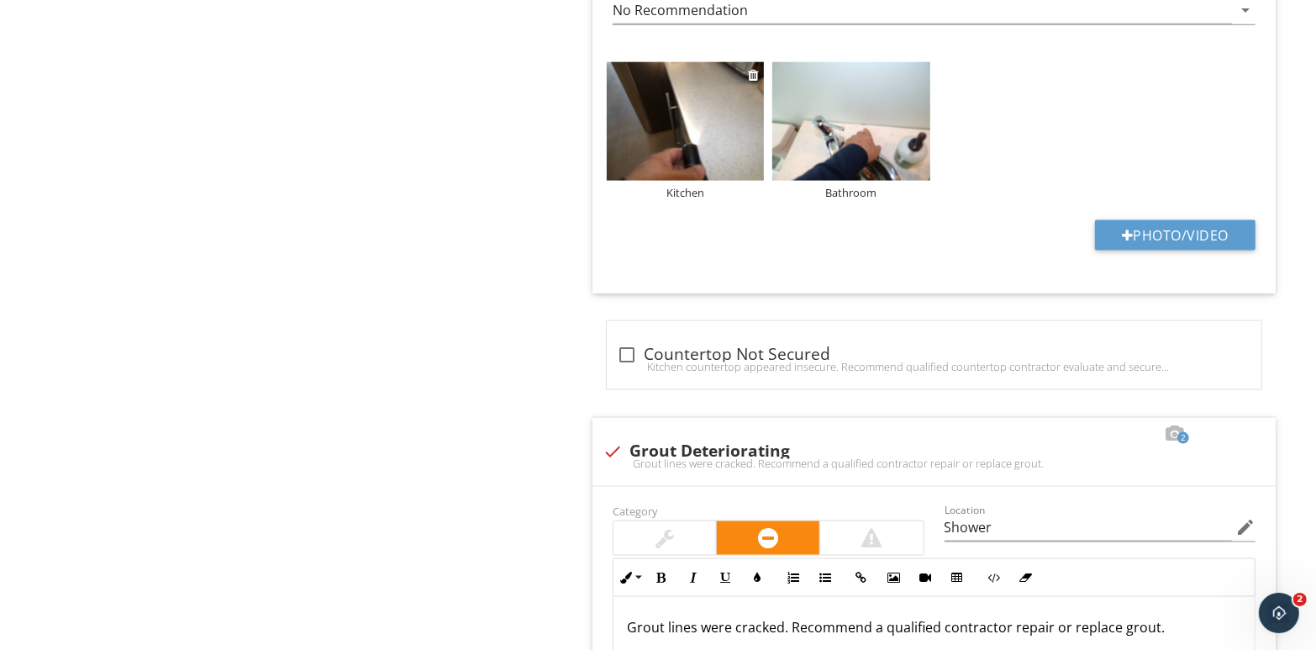
scroll to position [1744, 0]
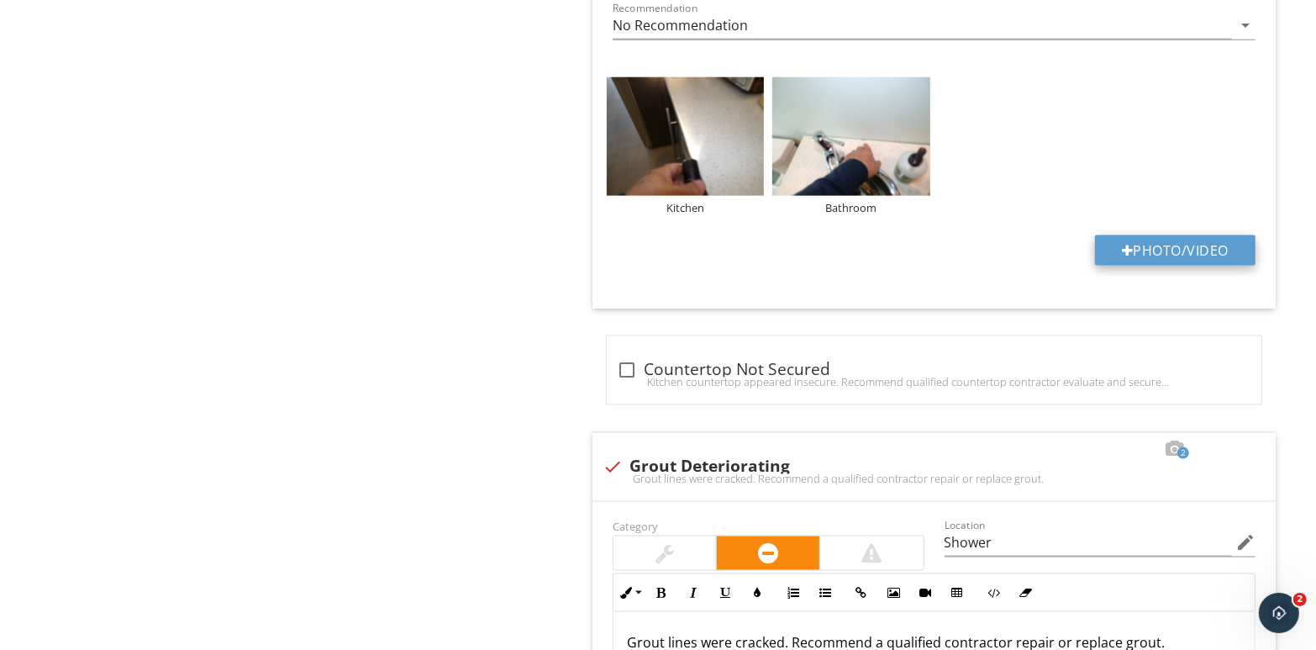
click at [1187, 246] on button "Photo/Video" at bounding box center [1175, 250] width 161 height 30
type input "C:\fakepath\110_7975.jpg"
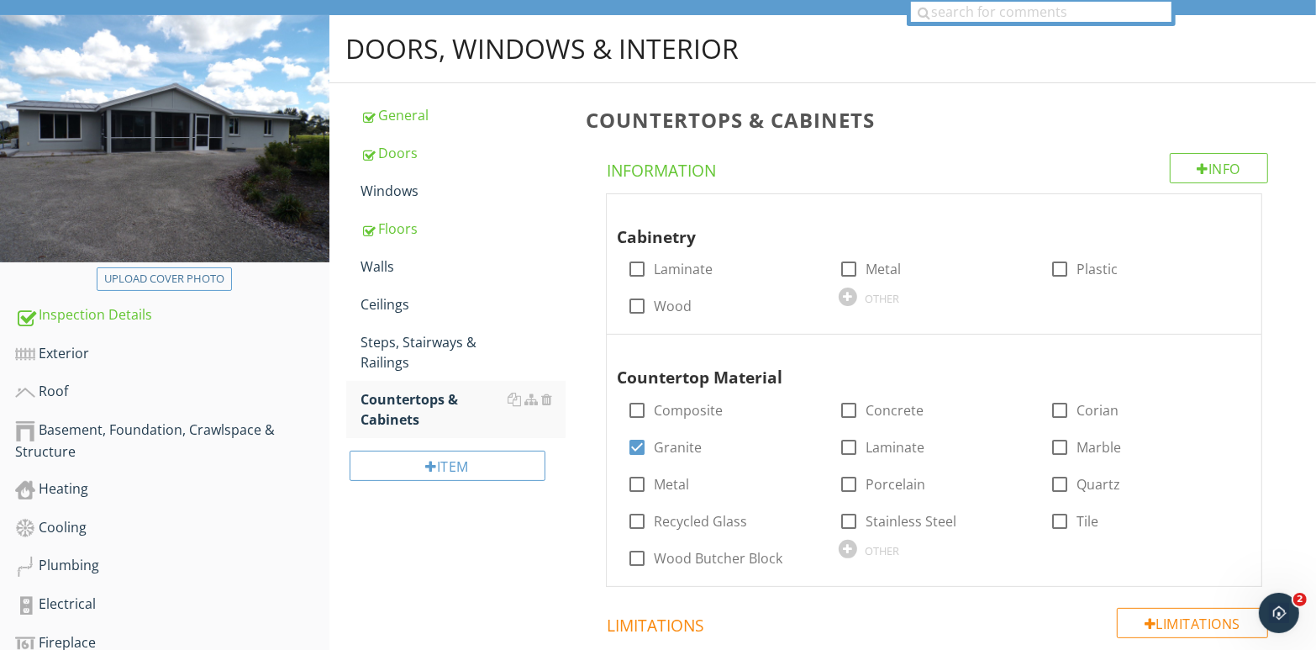
scroll to position [146, 0]
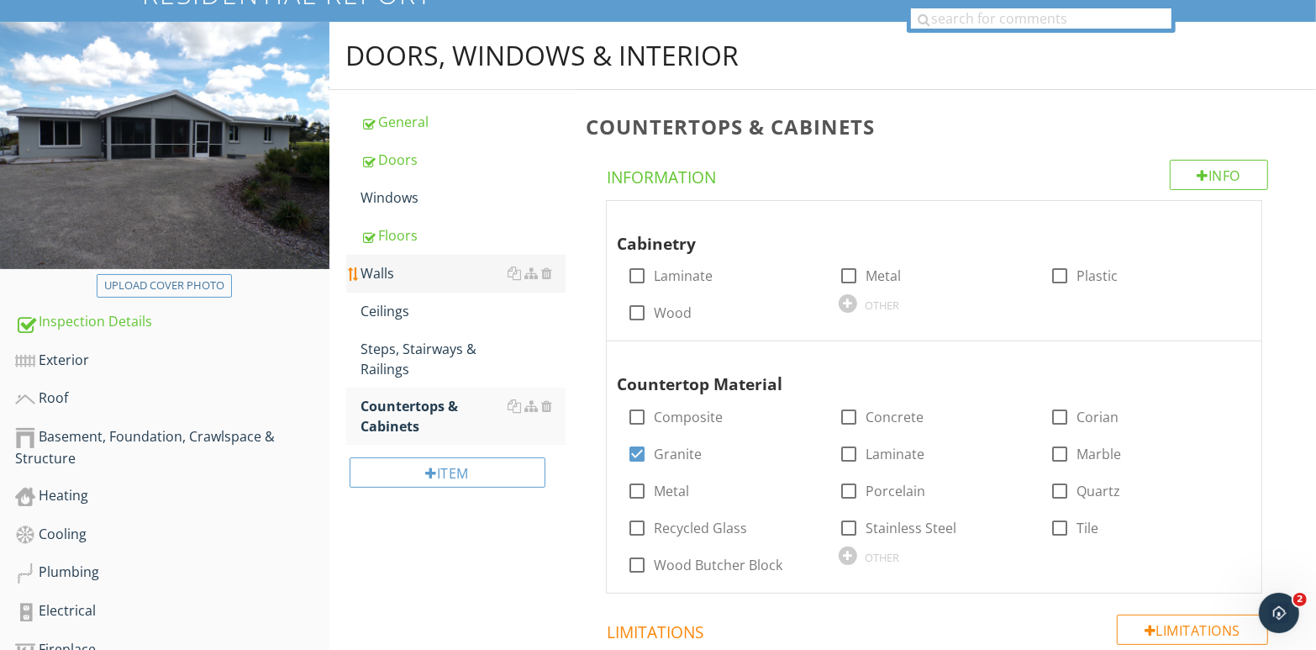
click at [428, 274] on div "Walls" at bounding box center [463, 273] width 205 height 20
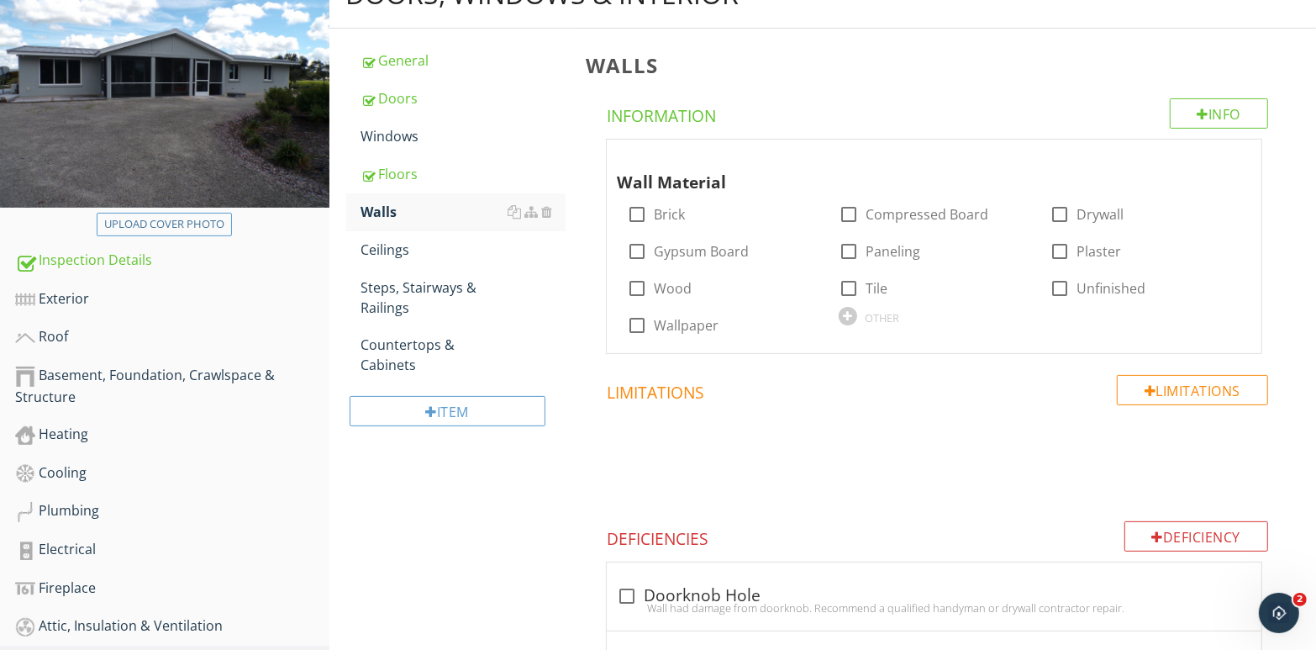
scroll to position [230, 0]
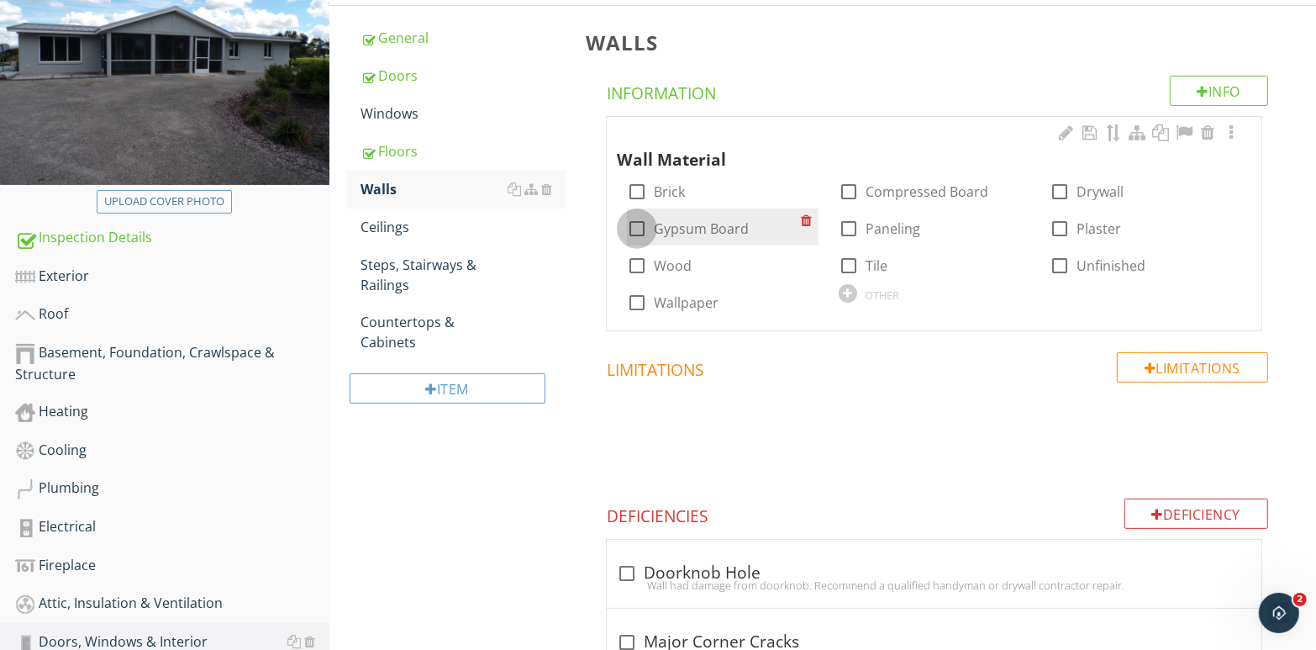
drag, startPoint x: 635, startPoint y: 228, endPoint x: 665, endPoint y: 255, distance: 40.5
click at [636, 229] on div at bounding box center [637, 228] width 29 height 29
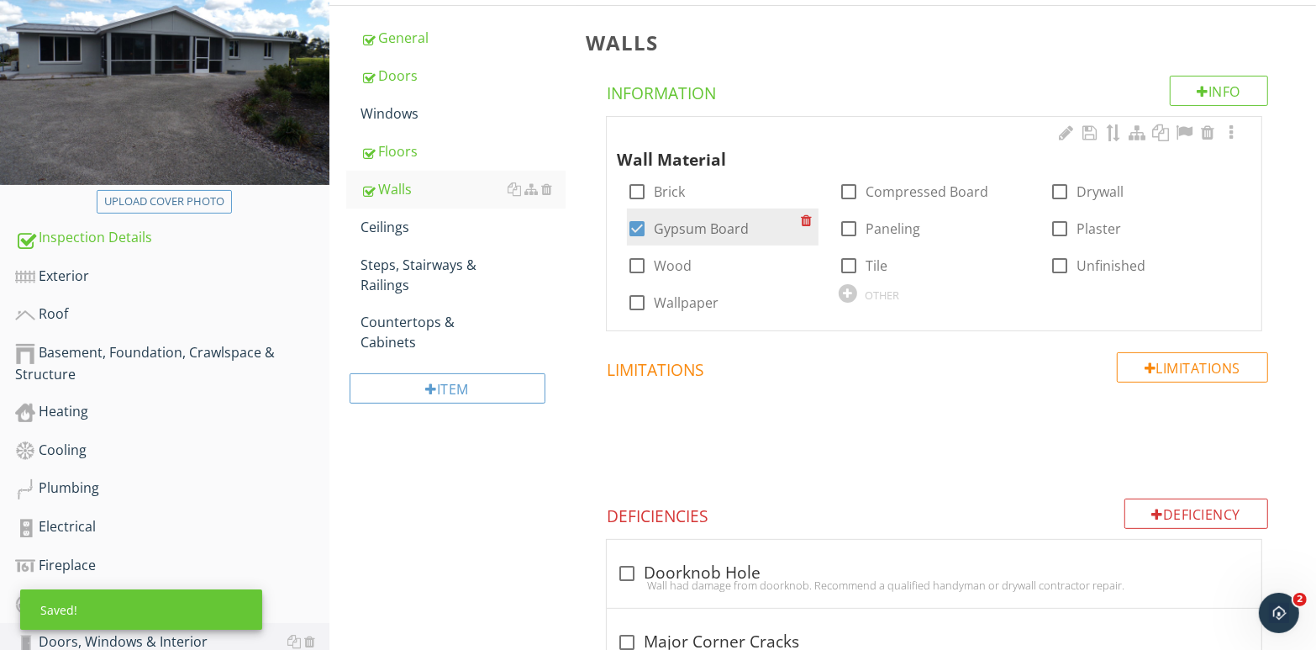
click at [640, 232] on div at bounding box center [637, 228] width 29 height 29
checkbox input "false"
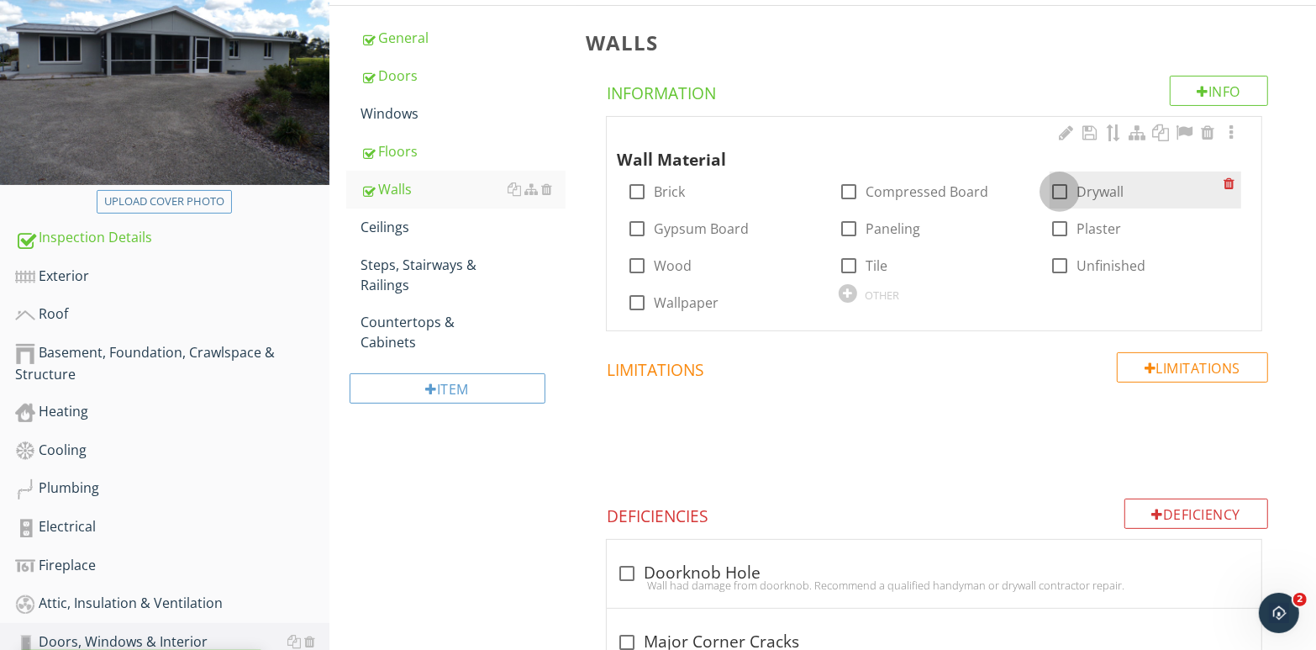
click at [1065, 193] on div at bounding box center [1060, 191] width 29 height 29
checkbox input "true"
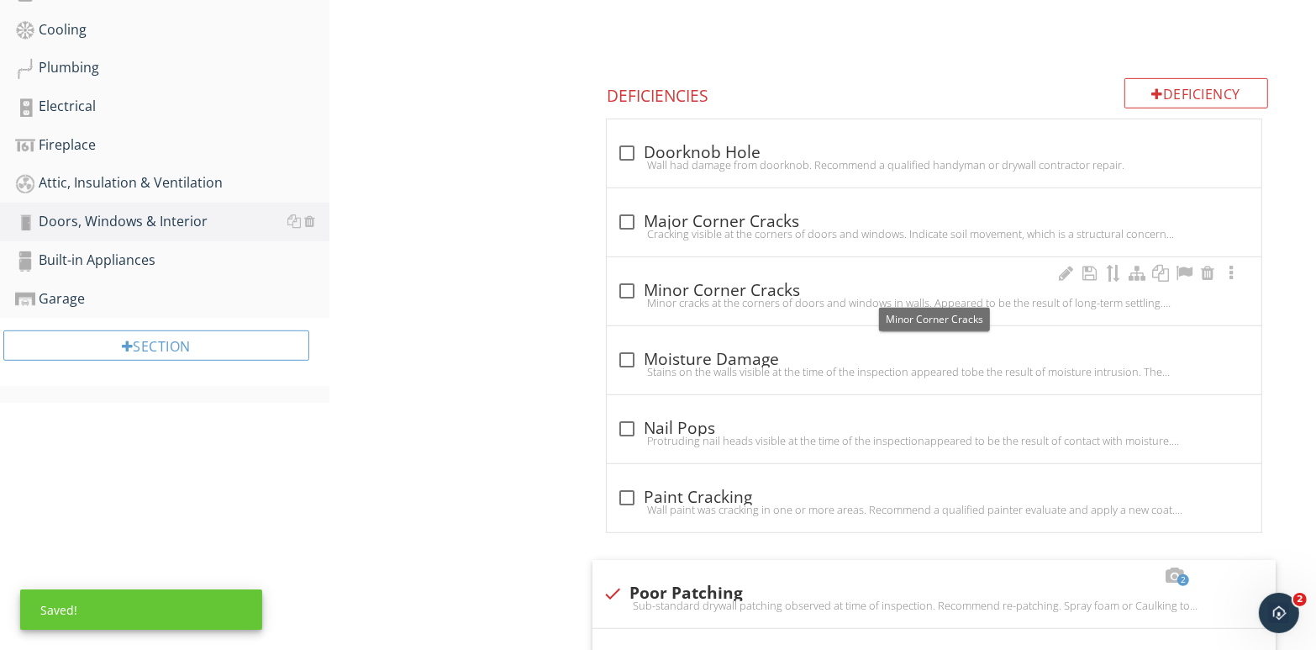
scroll to position [735, 0]
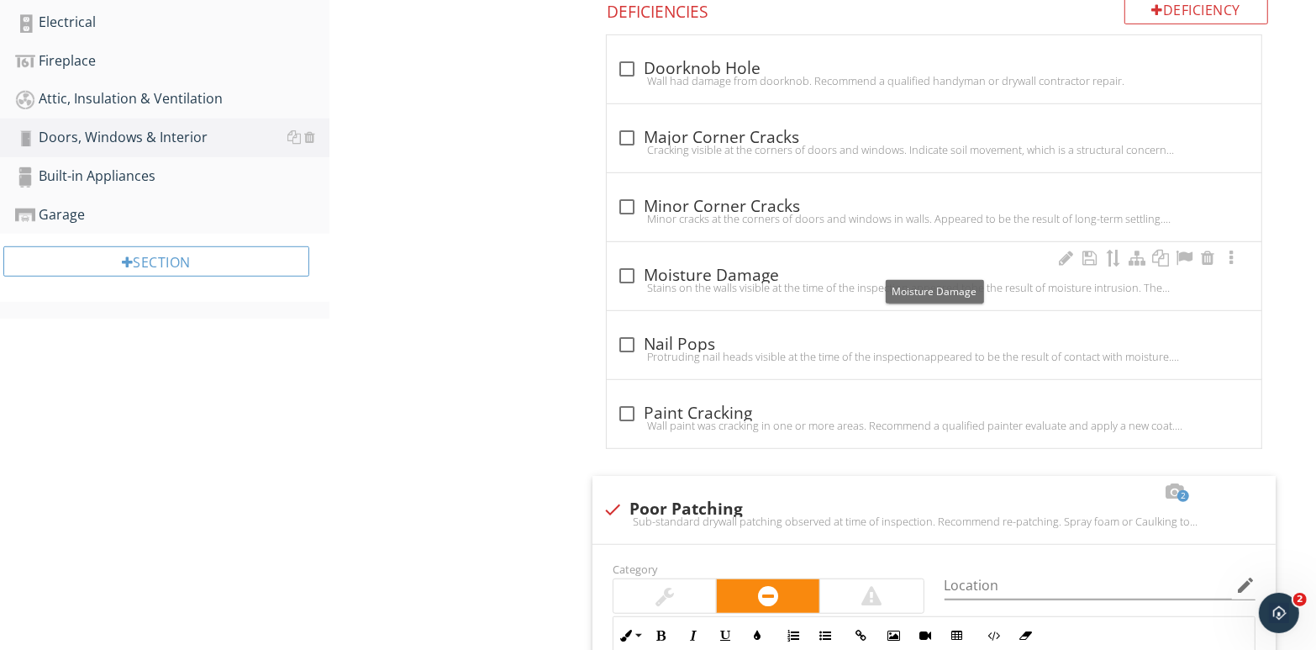
click at [628, 273] on div at bounding box center [627, 275] width 29 height 29
checkbox input "true"
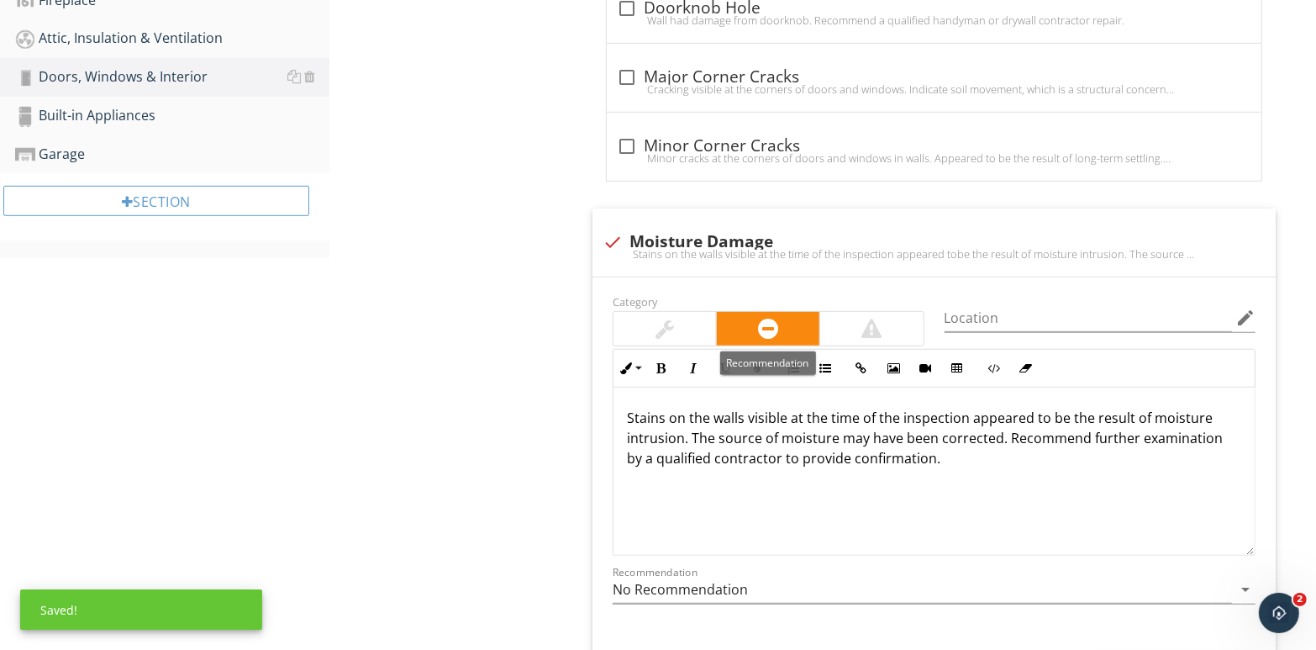
scroll to position [819, 0]
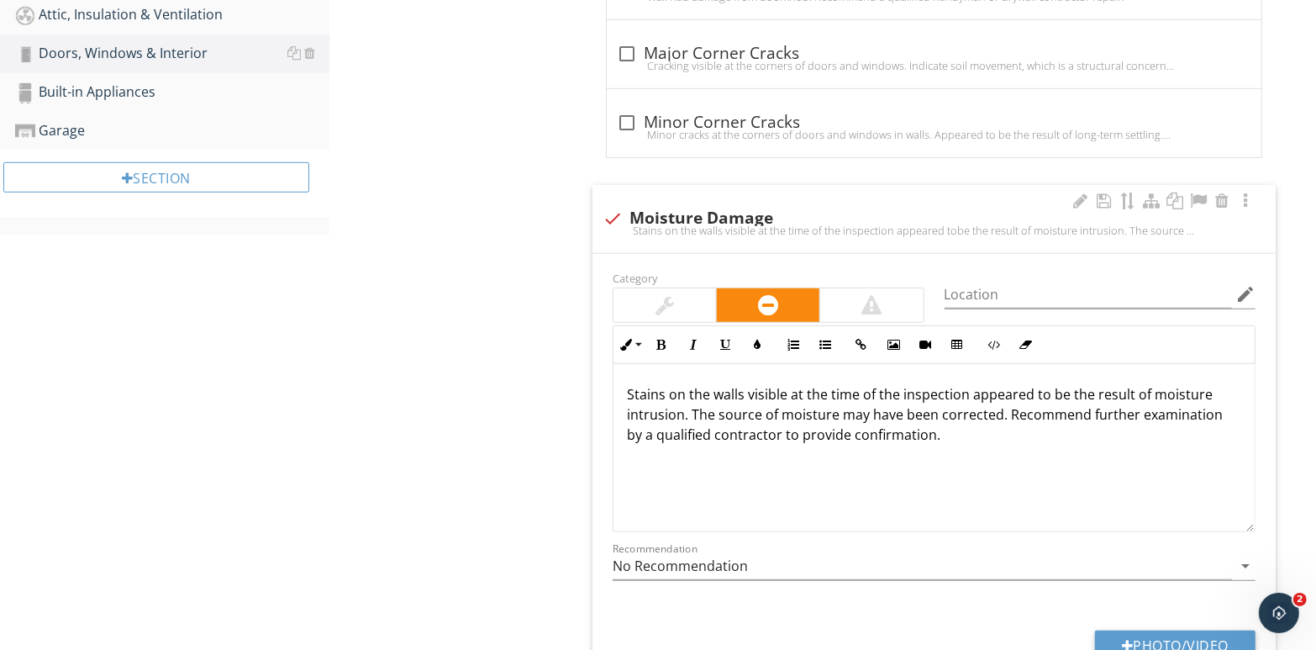
click at [1010, 438] on p "Stains on the walls visible at the time of the inspection appeared to be the re…" at bounding box center [934, 414] width 615 height 61
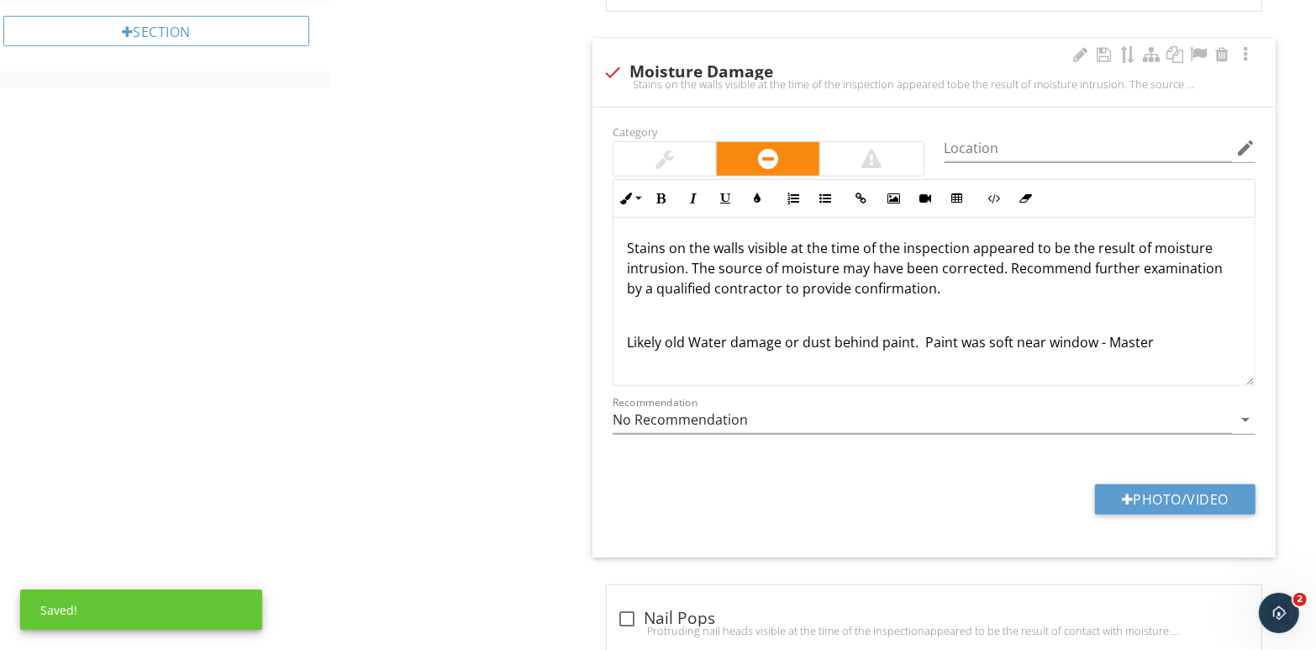
scroll to position [987, 0]
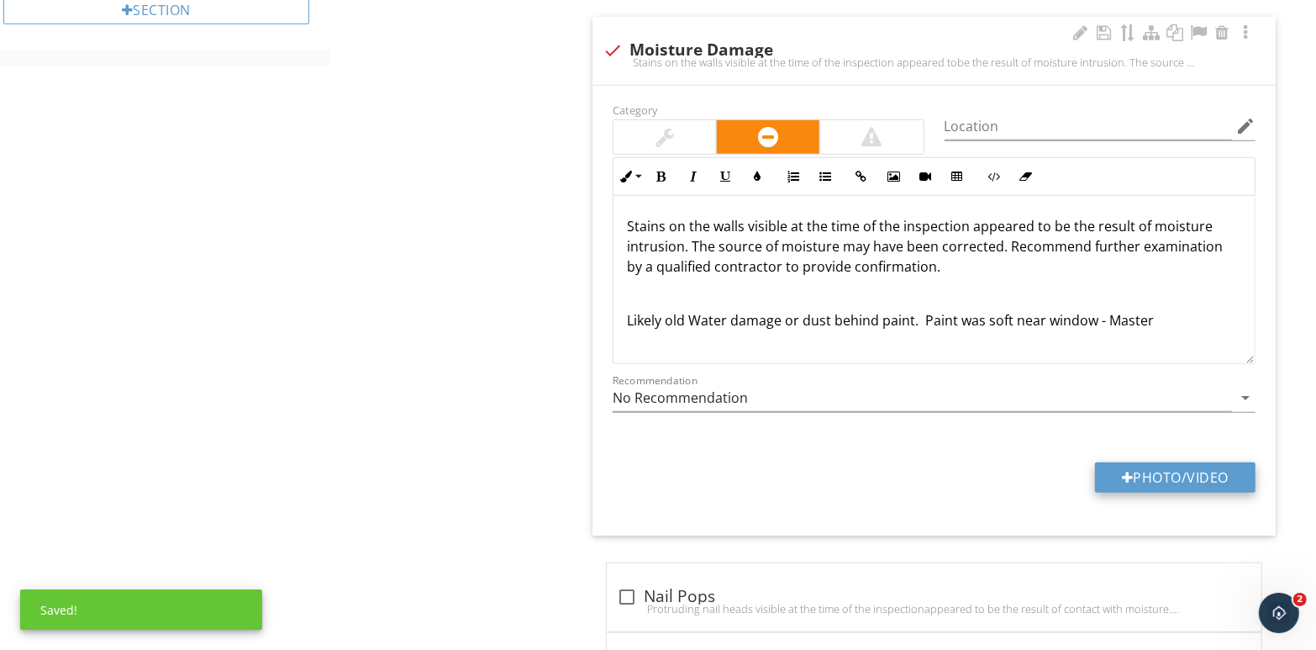
click at [1163, 473] on button "Photo/Video" at bounding box center [1175, 477] width 161 height 30
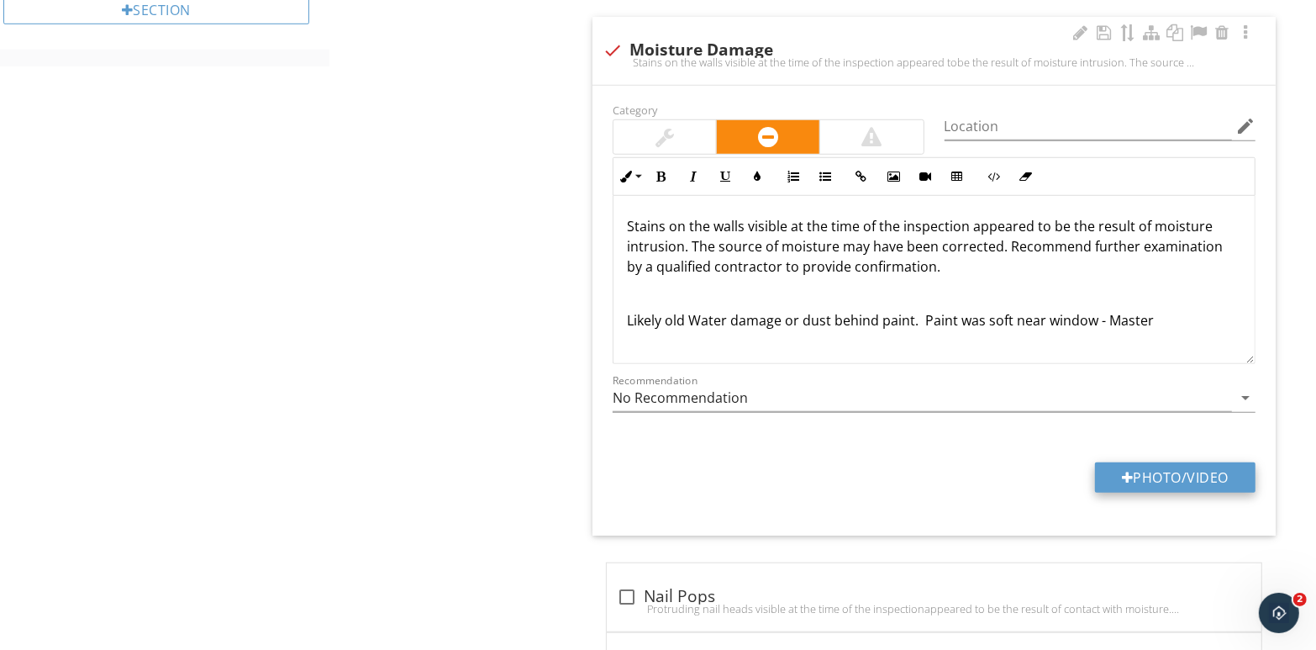
type input "C:\fakepath\110_7971.jpg"
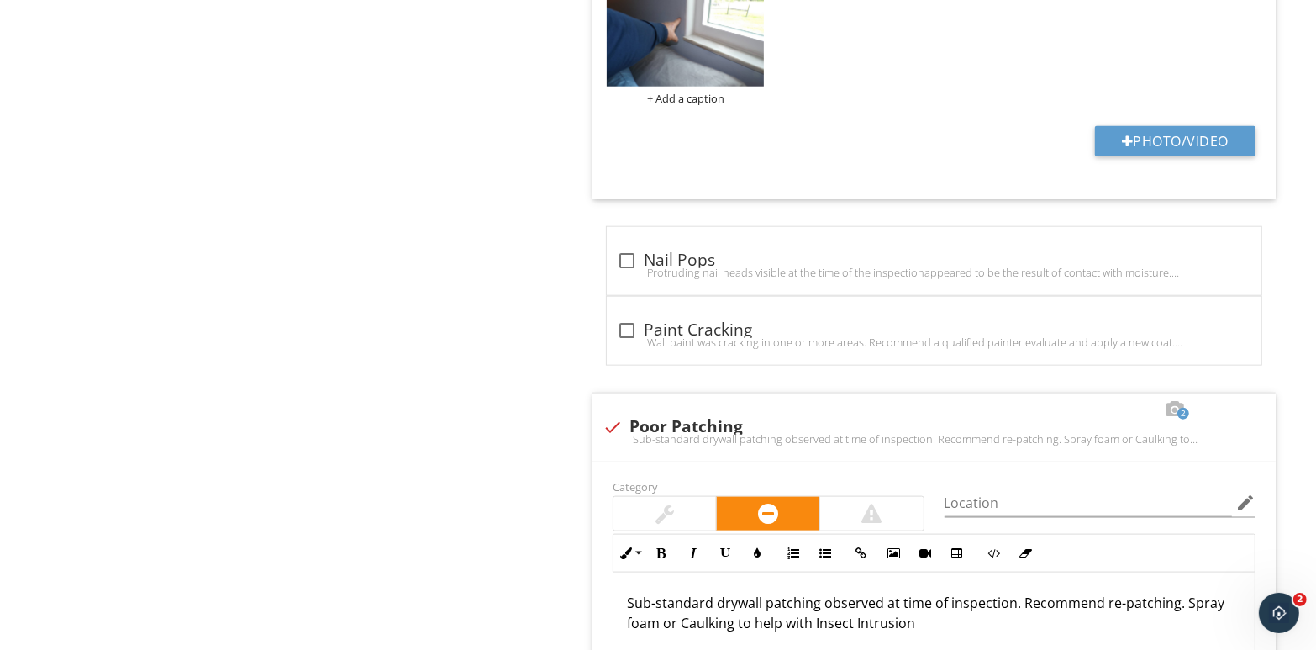
scroll to position [1491, 0]
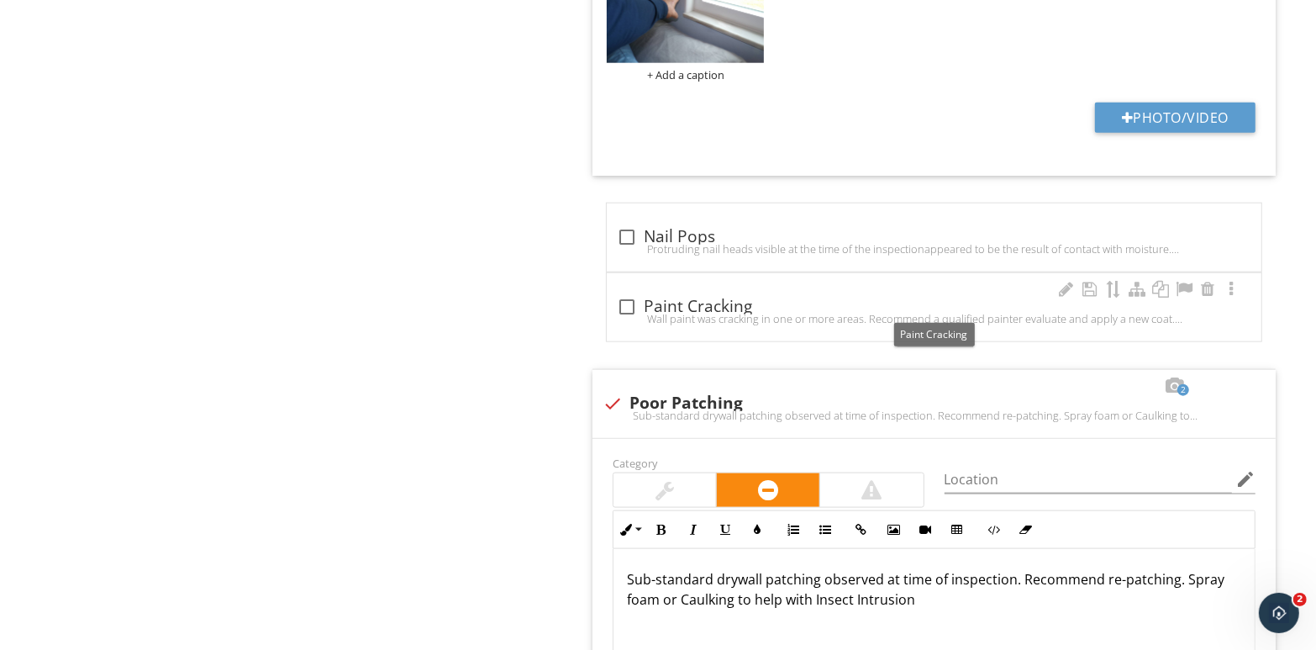
click at [622, 302] on div at bounding box center [627, 307] width 29 height 29
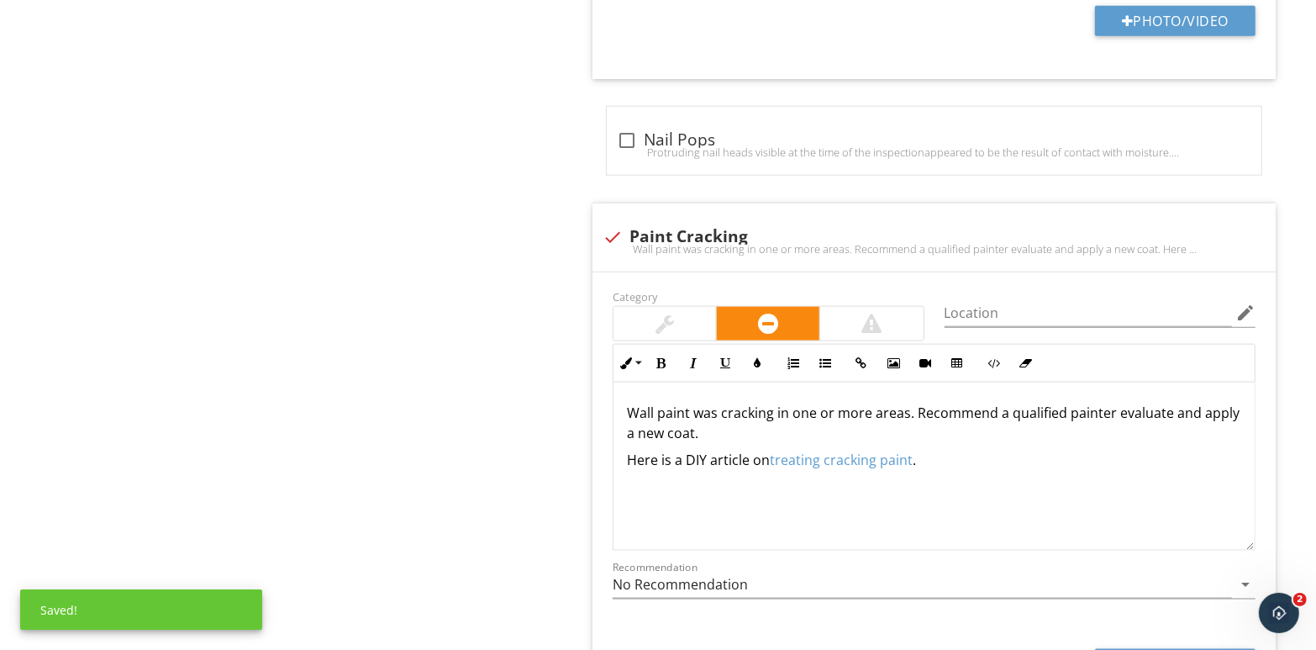
scroll to position [1659, 0]
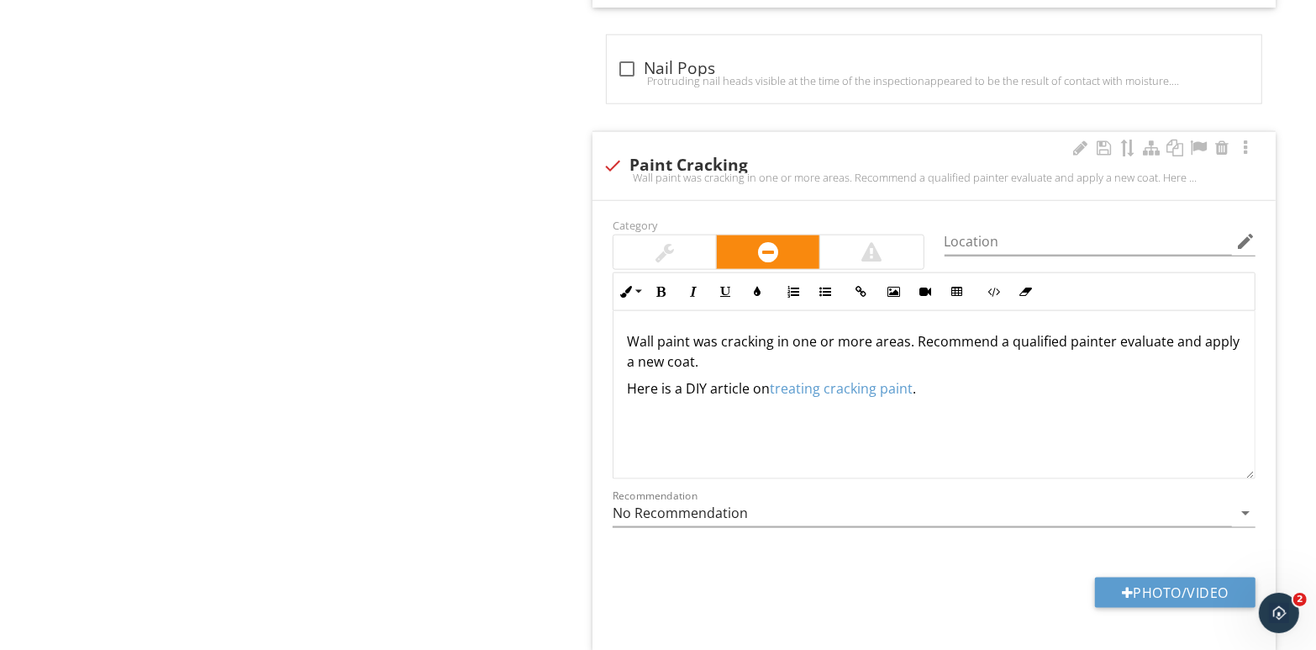
click at [613, 162] on div at bounding box center [613, 165] width 29 height 29
checkbox input "true"
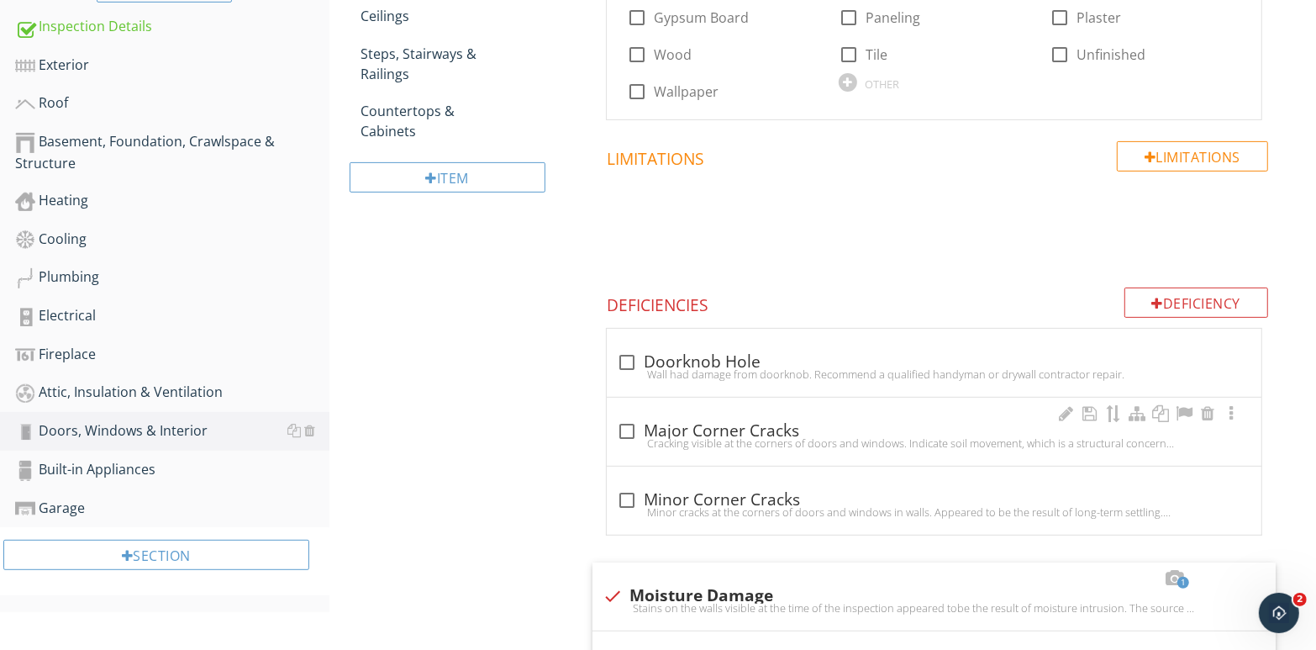
scroll to position [426, 0]
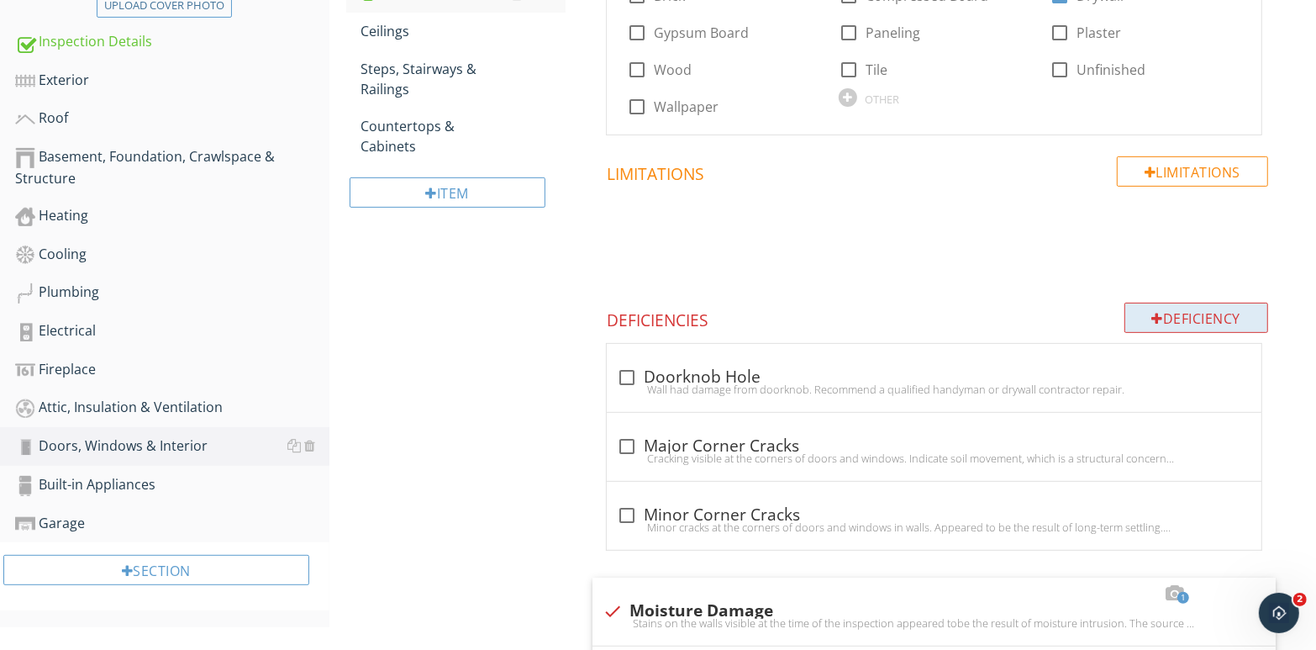
click at [1170, 314] on div "Deficiency" at bounding box center [1197, 318] width 145 height 30
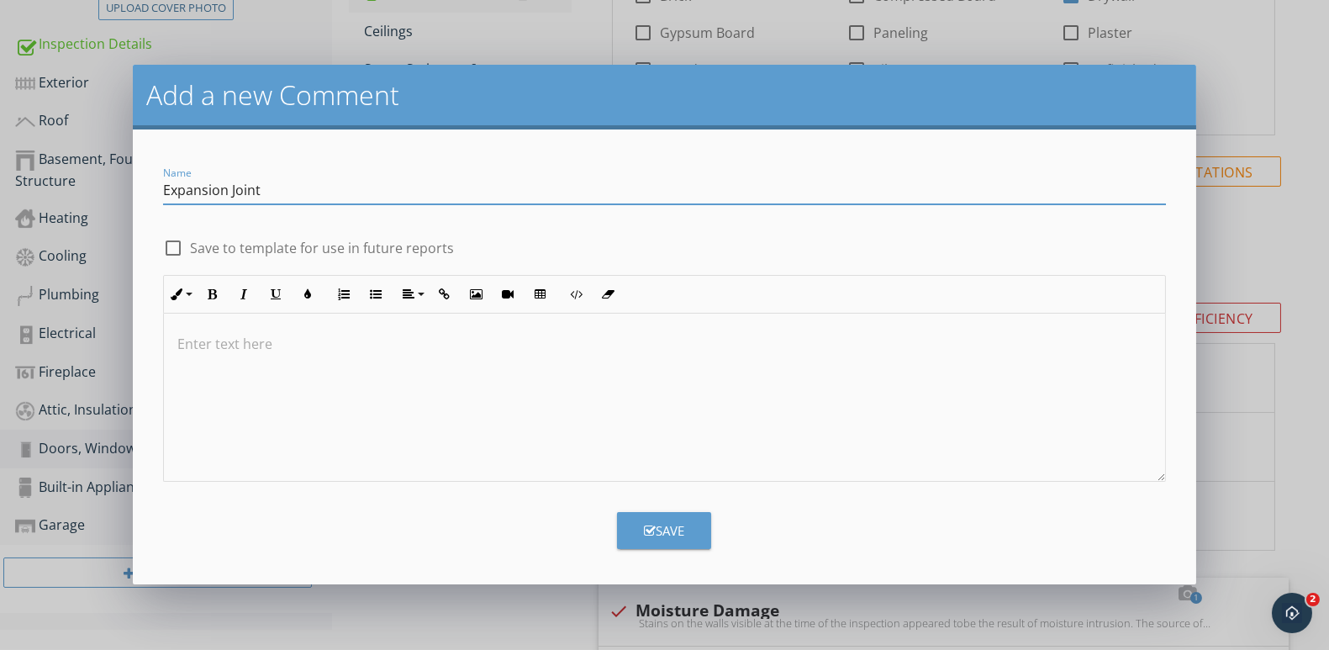
type input "Expansion Joint"
click at [251, 347] on p at bounding box center [664, 344] width 974 height 20
click at [683, 535] on button "Save" at bounding box center [664, 530] width 94 height 37
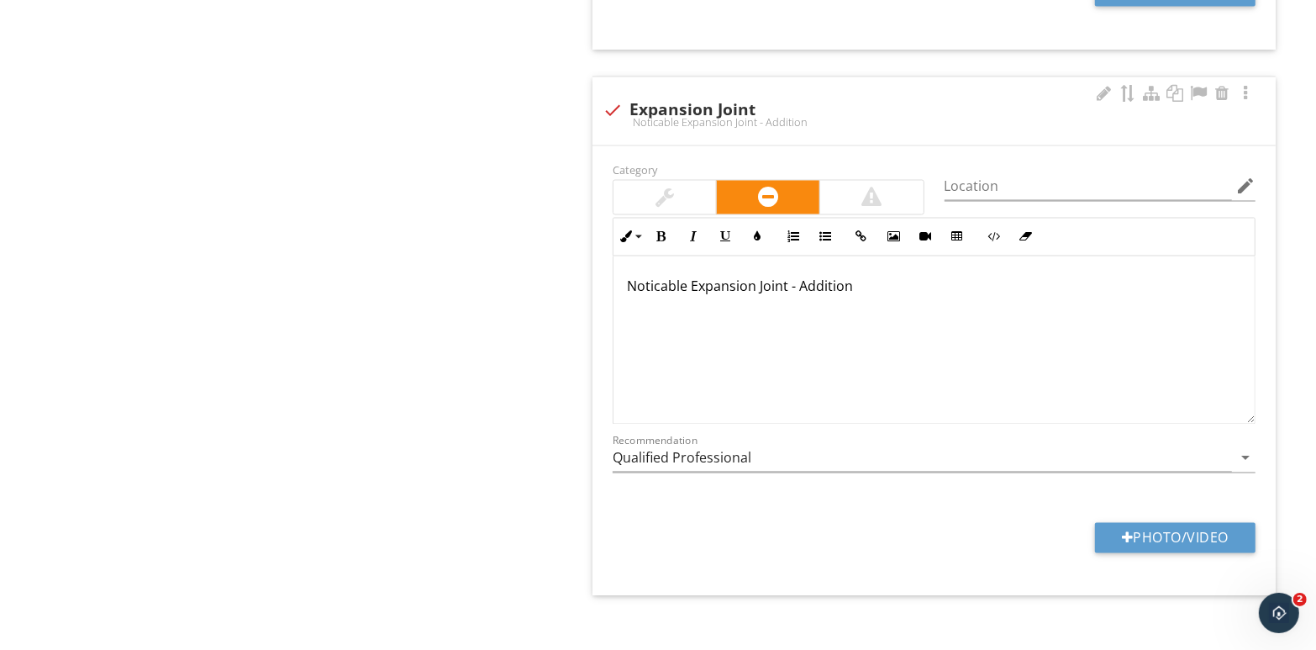
scroll to position [2485, 0]
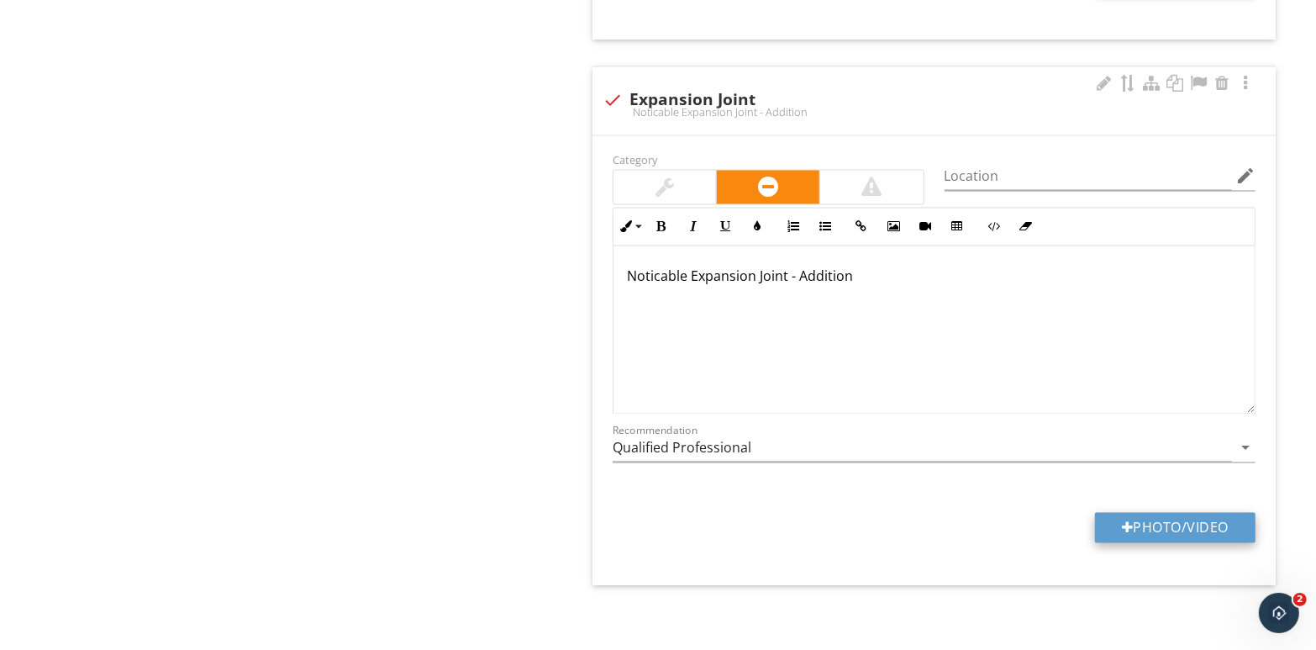
click at [1201, 520] on button "Photo/Video" at bounding box center [1175, 528] width 161 height 30
type input "C:\fakepath\110_7996.jpg"
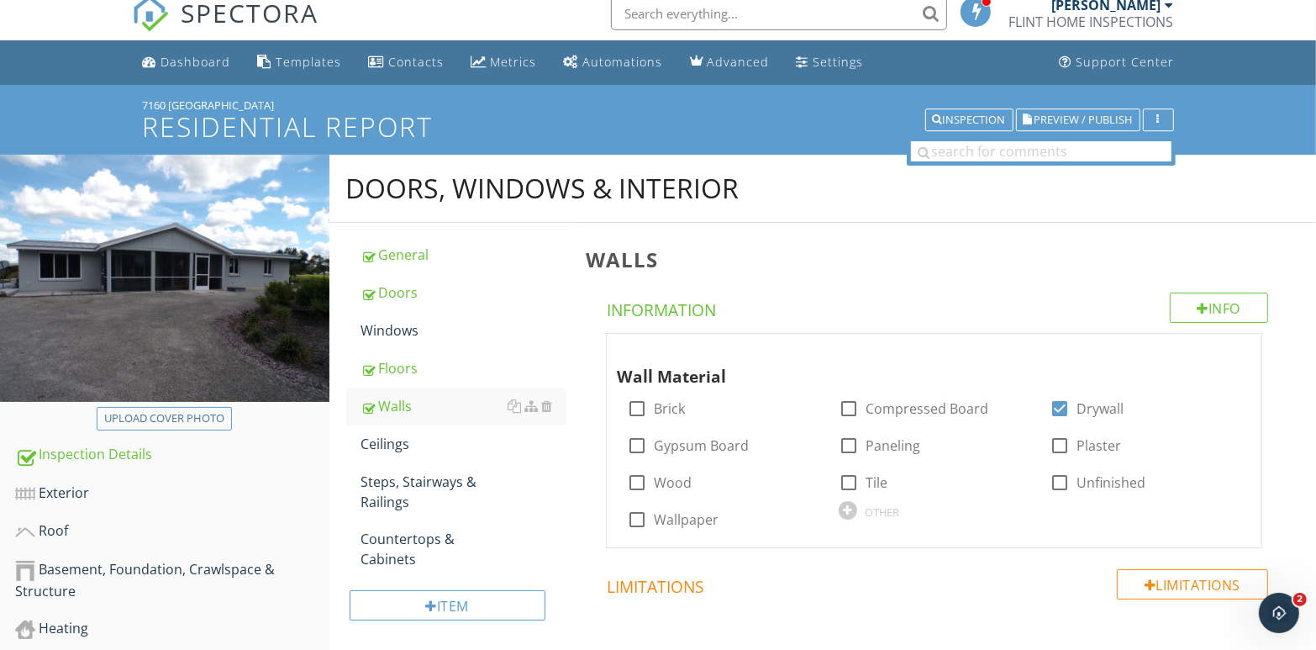
scroll to position [0, 0]
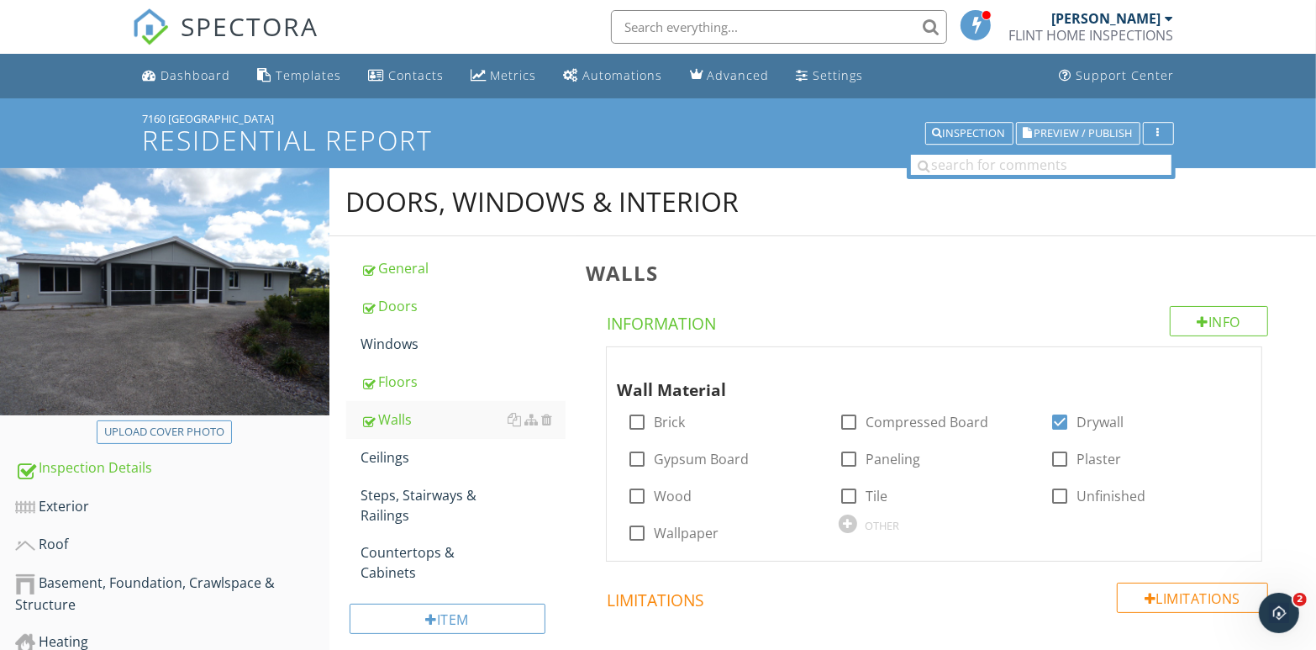
click at [1096, 130] on span "Preview / Publish" at bounding box center [1084, 133] width 98 height 11
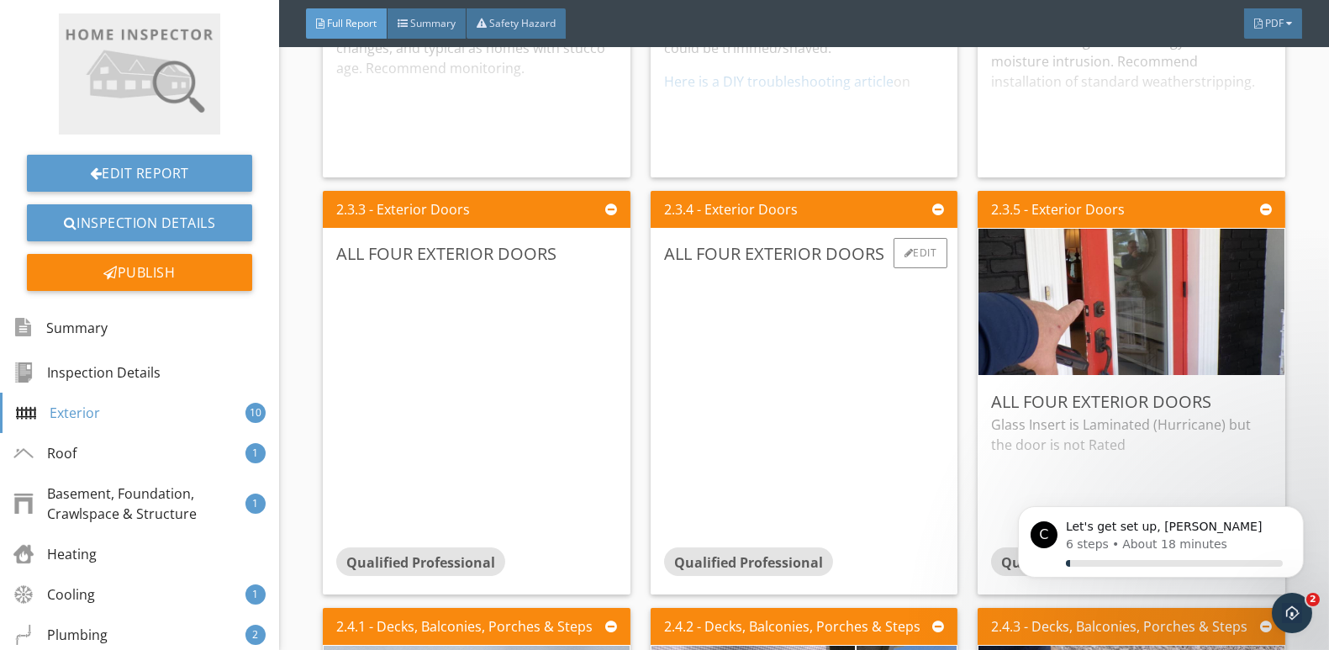
scroll to position [1429, 0]
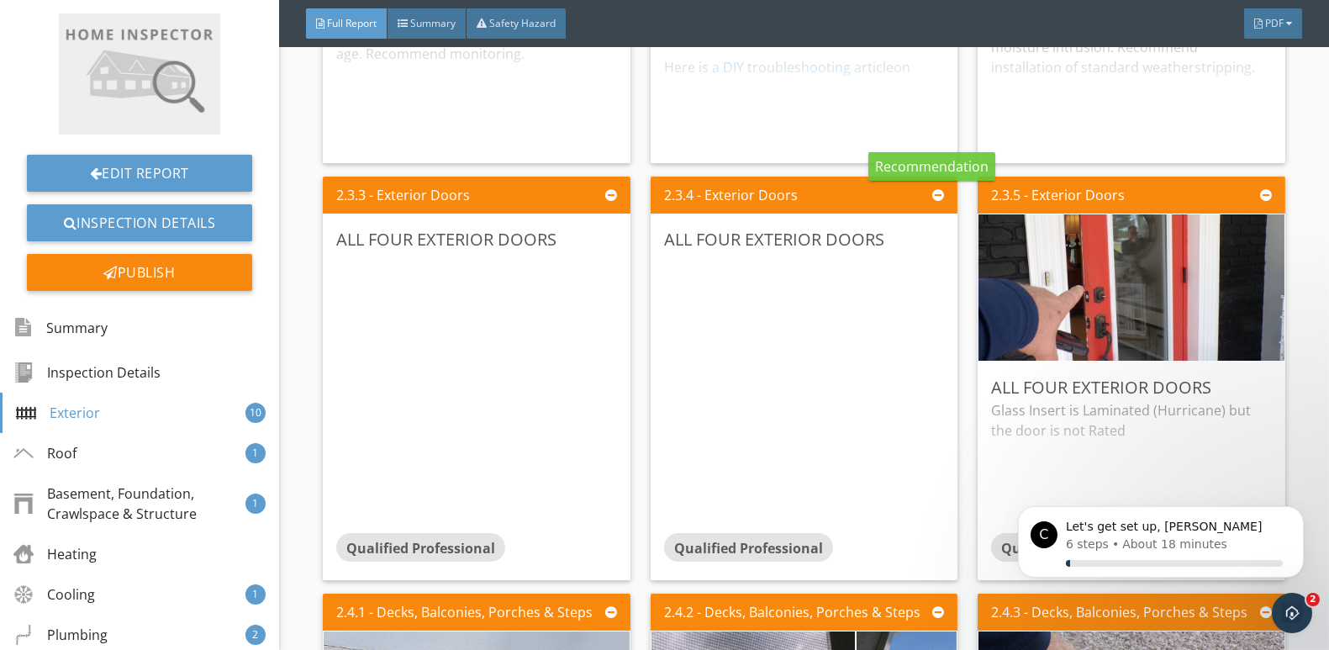
click at [932, 197] on div at bounding box center [938, 194] width 12 height 13
click at [932, 196] on div at bounding box center [938, 194] width 12 height 13
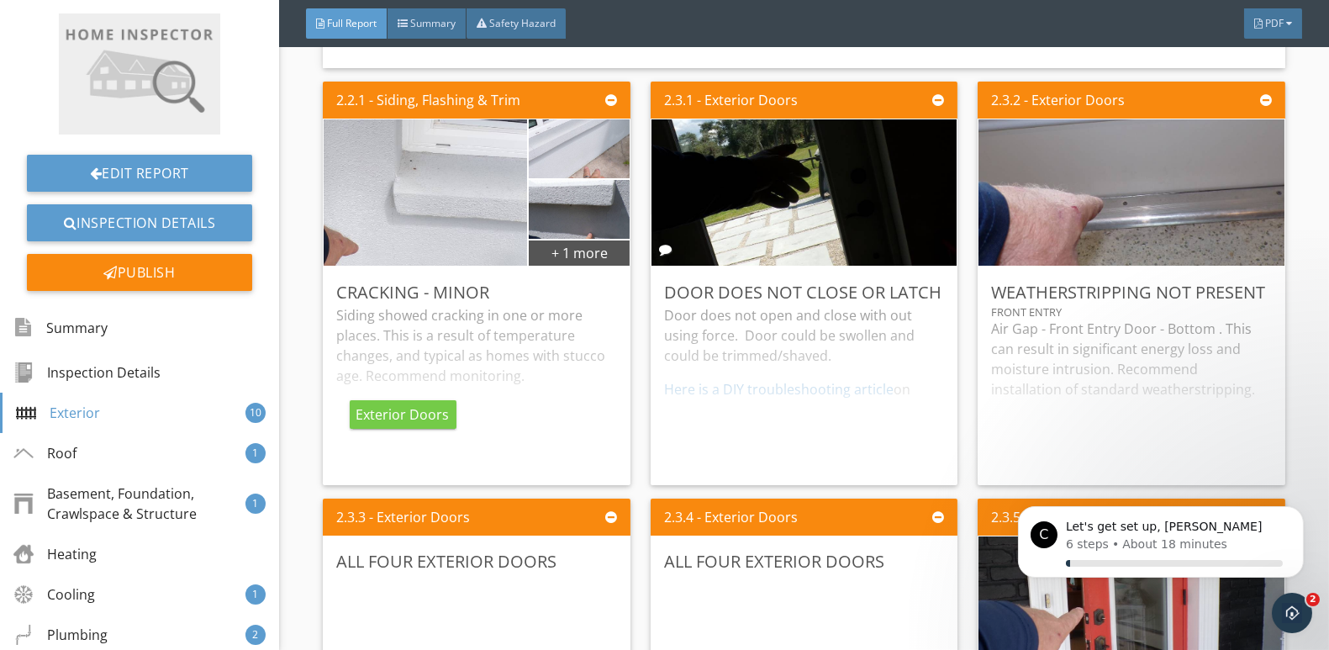
scroll to position [1093, 0]
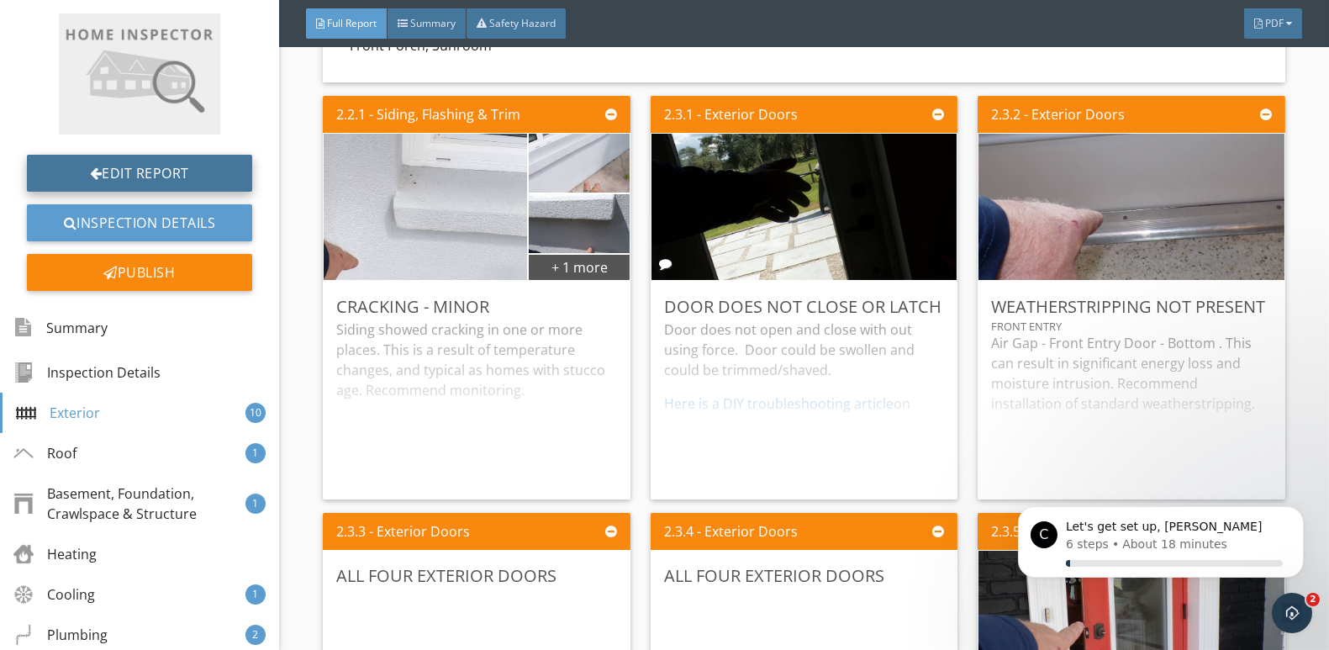
click at [135, 169] on link "Edit Report" at bounding box center [139, 173] width 225 height 37
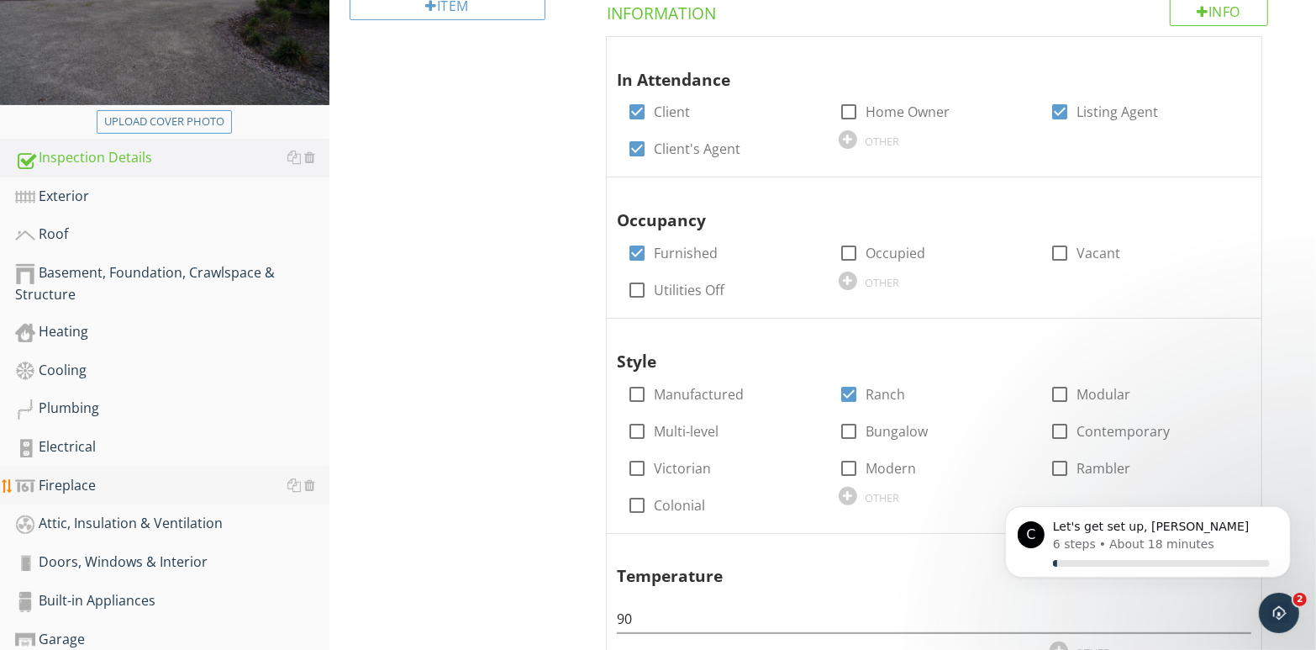
scroll to position [336, 0]
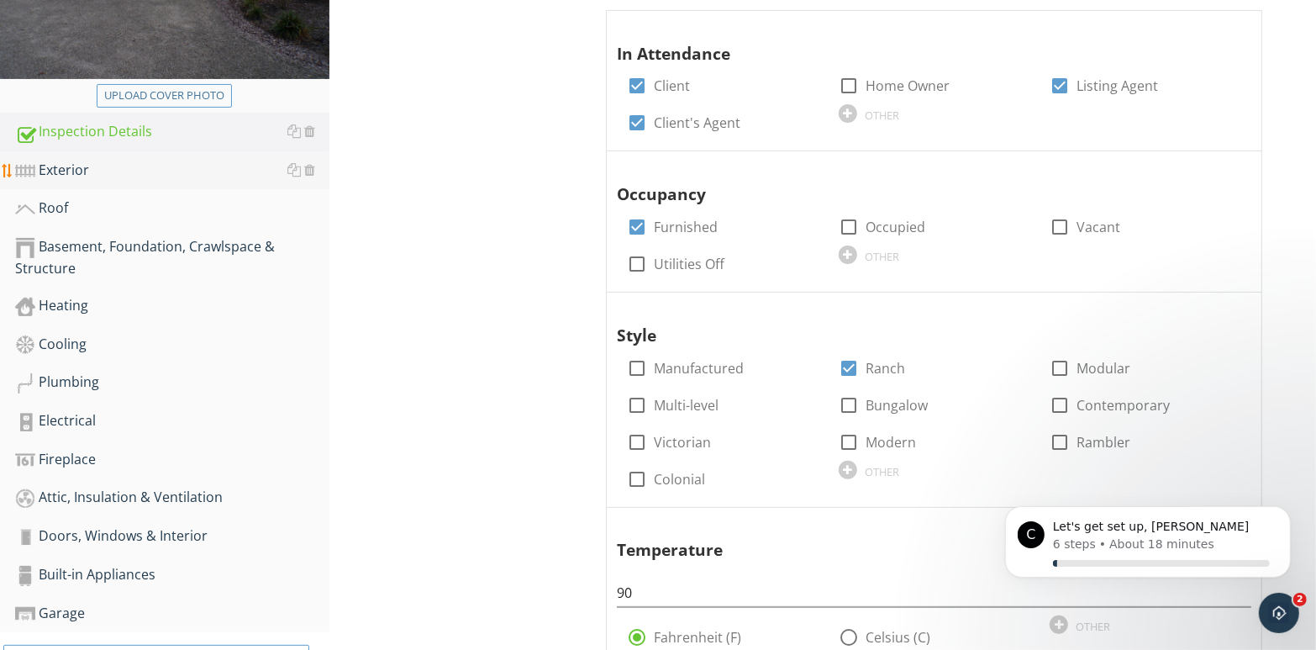
click at [78, 175] on div "Exterior" at bounding box center [172, 171] width 314 height 22
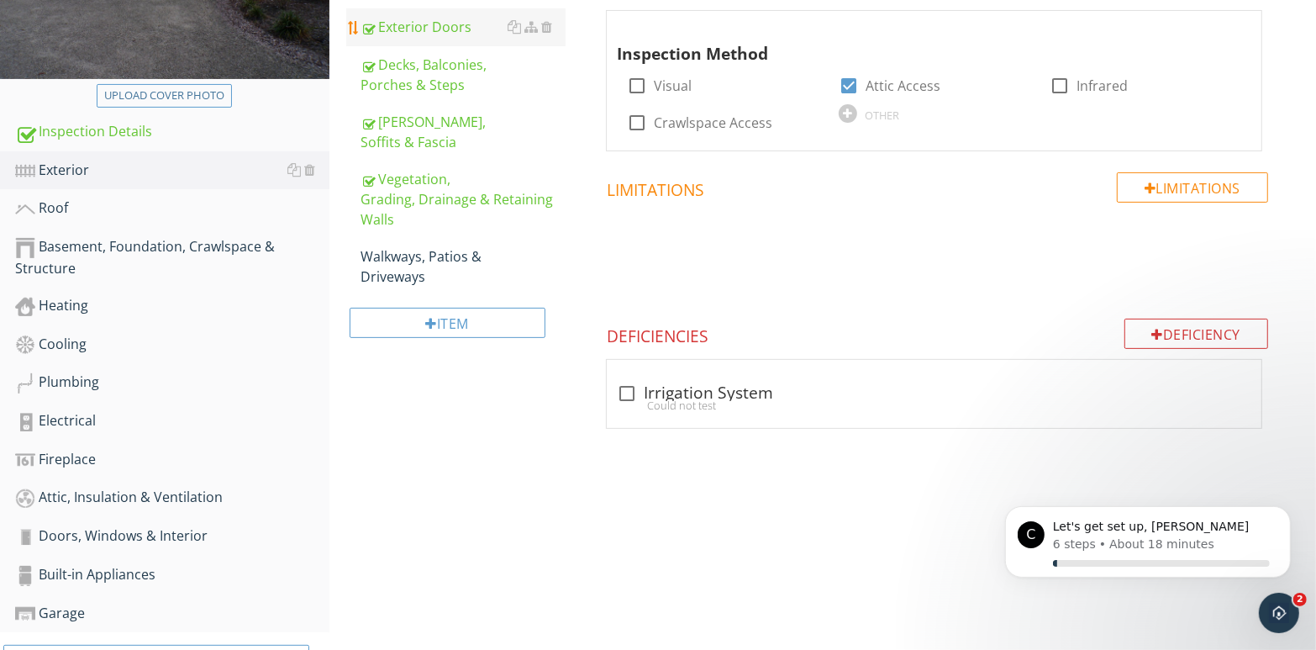
click at [448, 35] on div "Exterior Doors" at bounding box center [463, 27] width 205 height 20
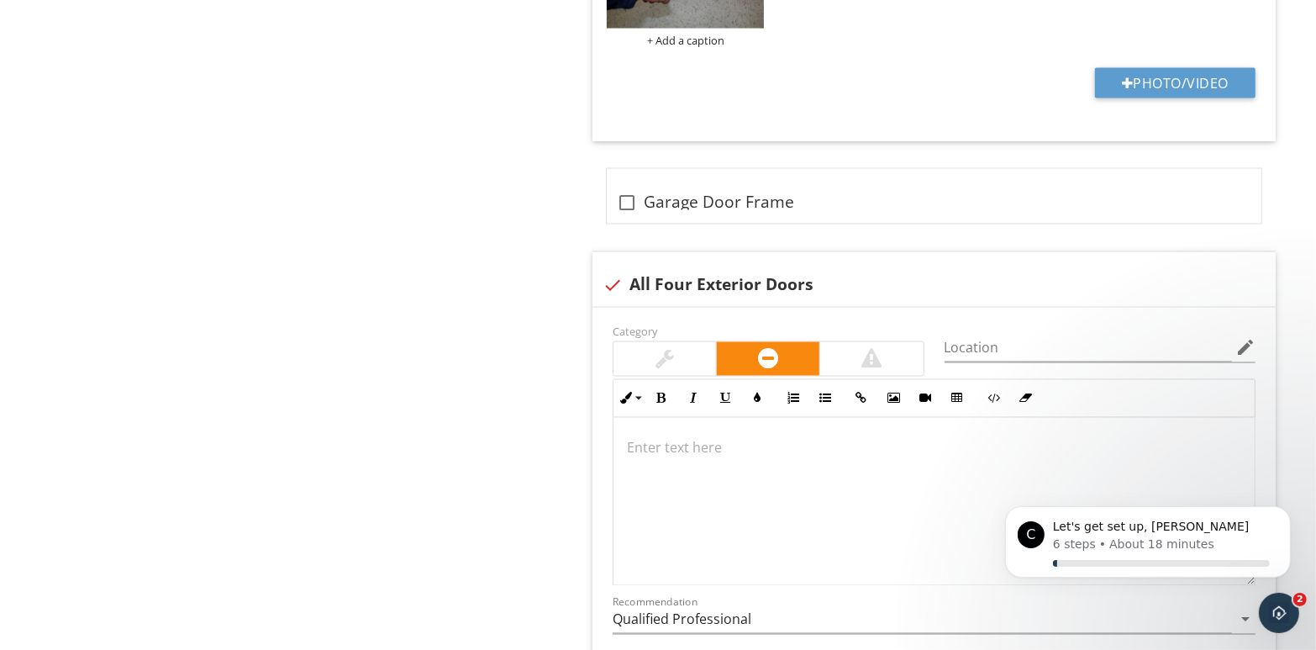
scroll to position [2354, 0]
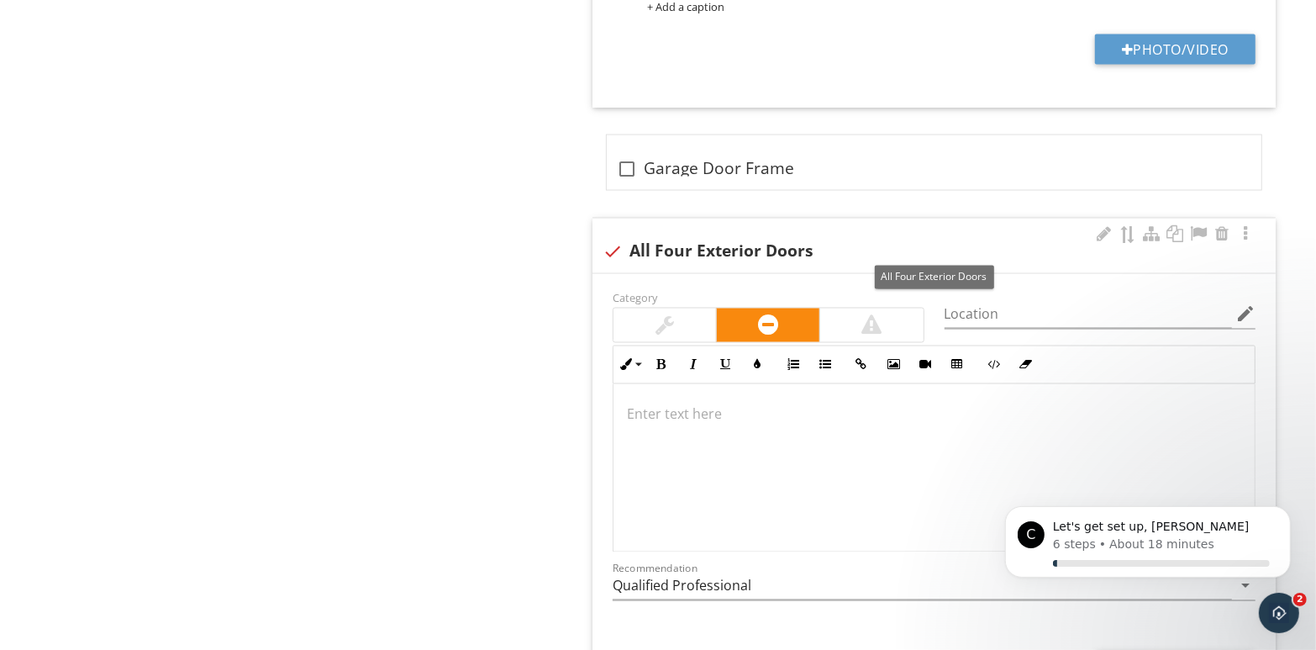
click at [615, 249] on div at bounding box center [613, 252] width 29 height 29
checkbox input "true"
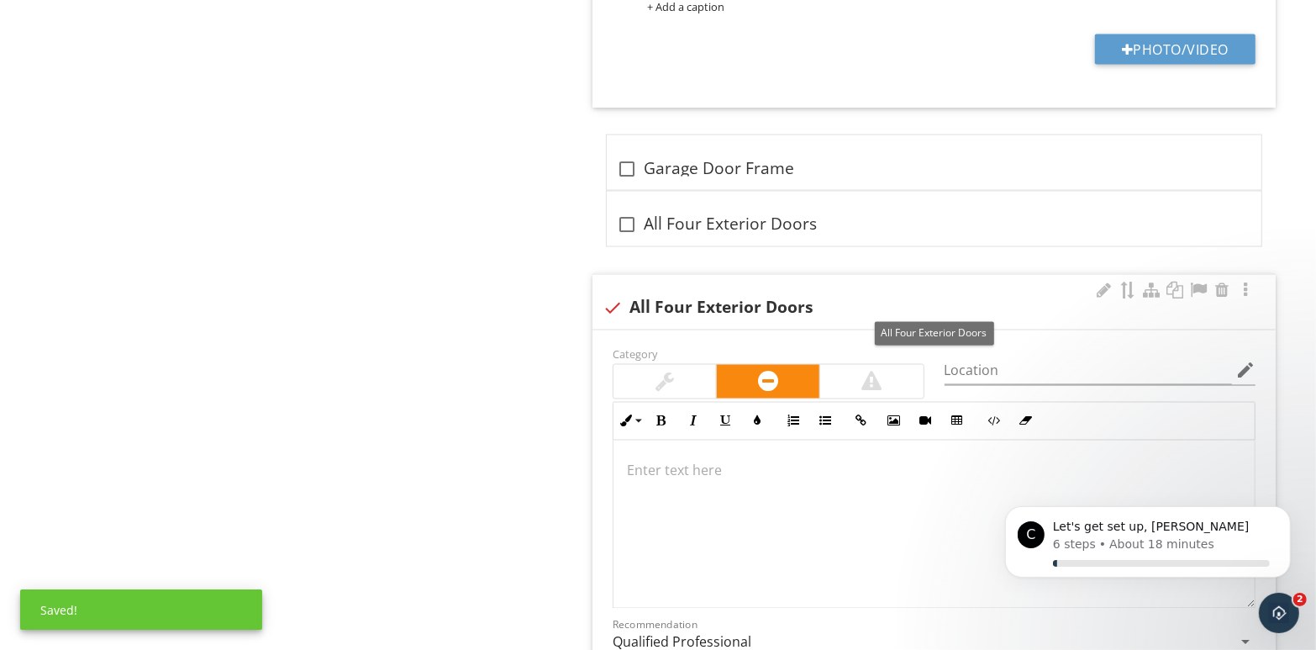
click at [615, 300] on div at bounding box center [613, 308] width 29 height 29
checkbox input "true"
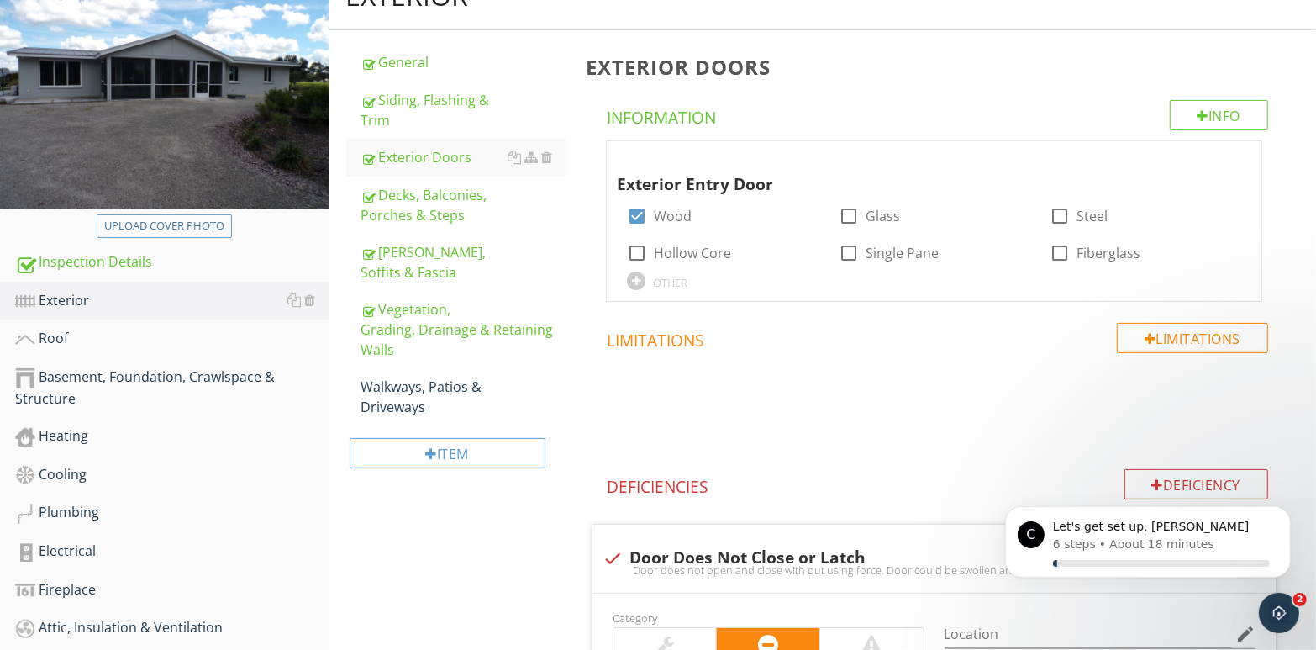
scroll to position [0, 0]
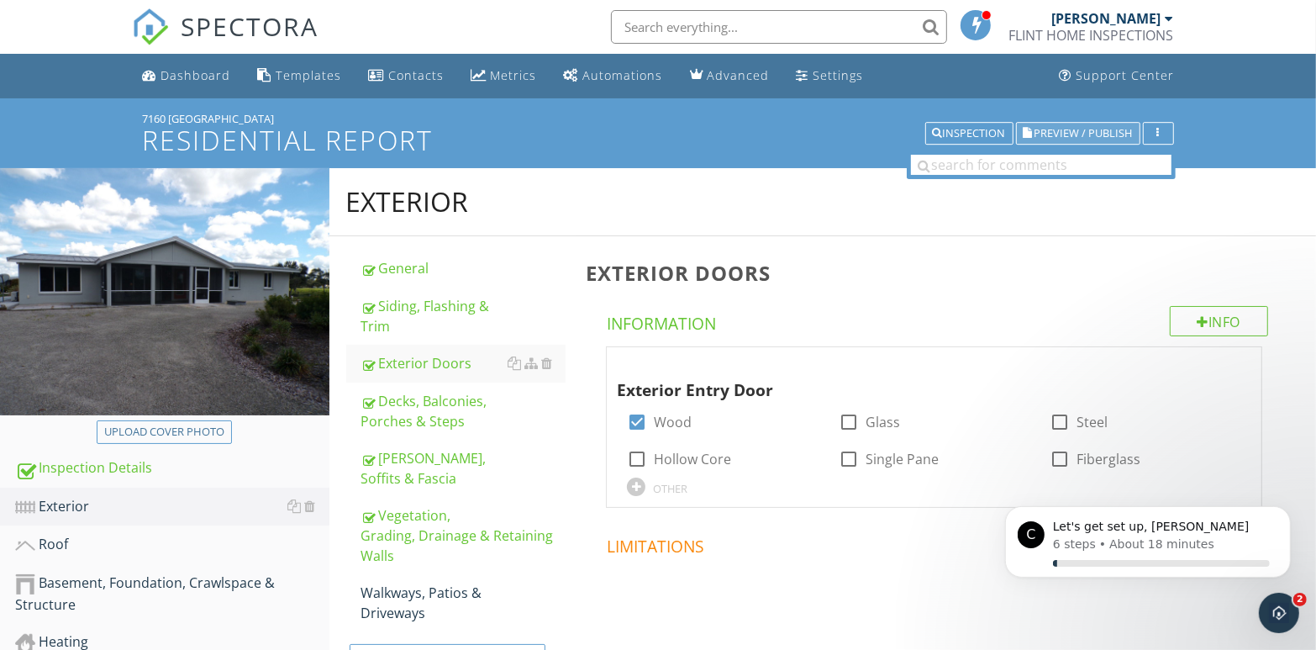
click at [1070, 131] on span "Preview / Publish" at bounding box center [1084, 133] width 98 height 11
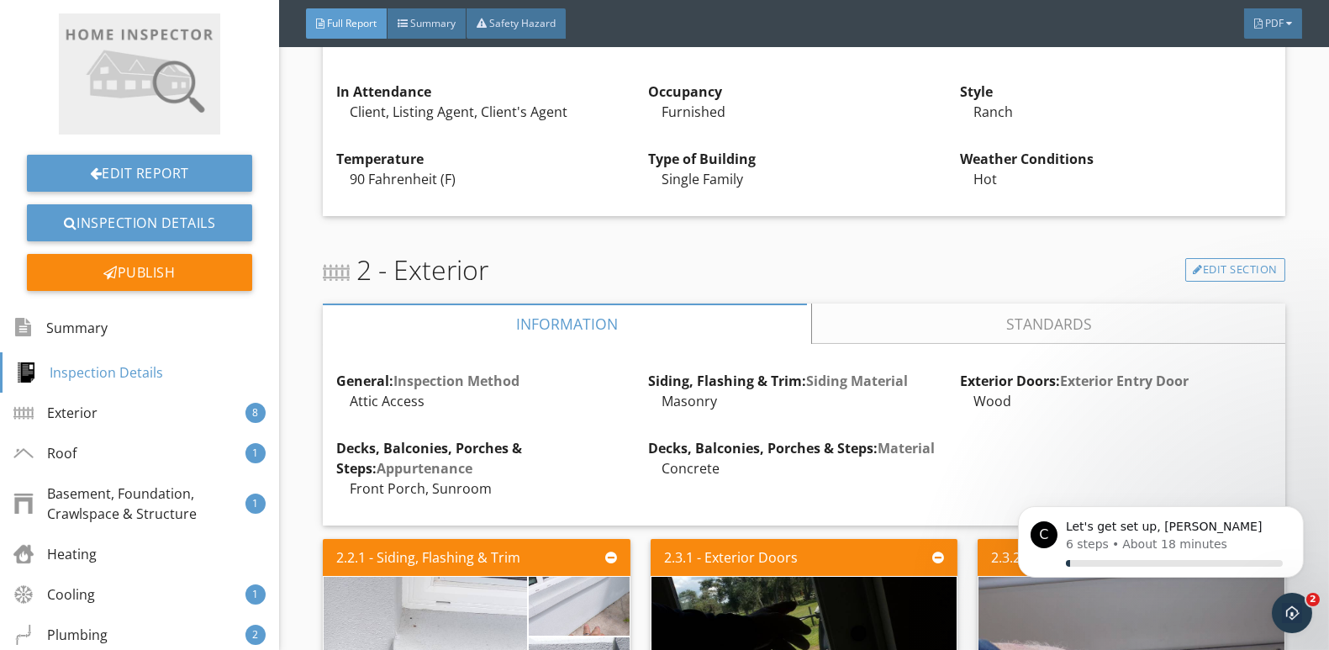
scroll to position [673, 0]
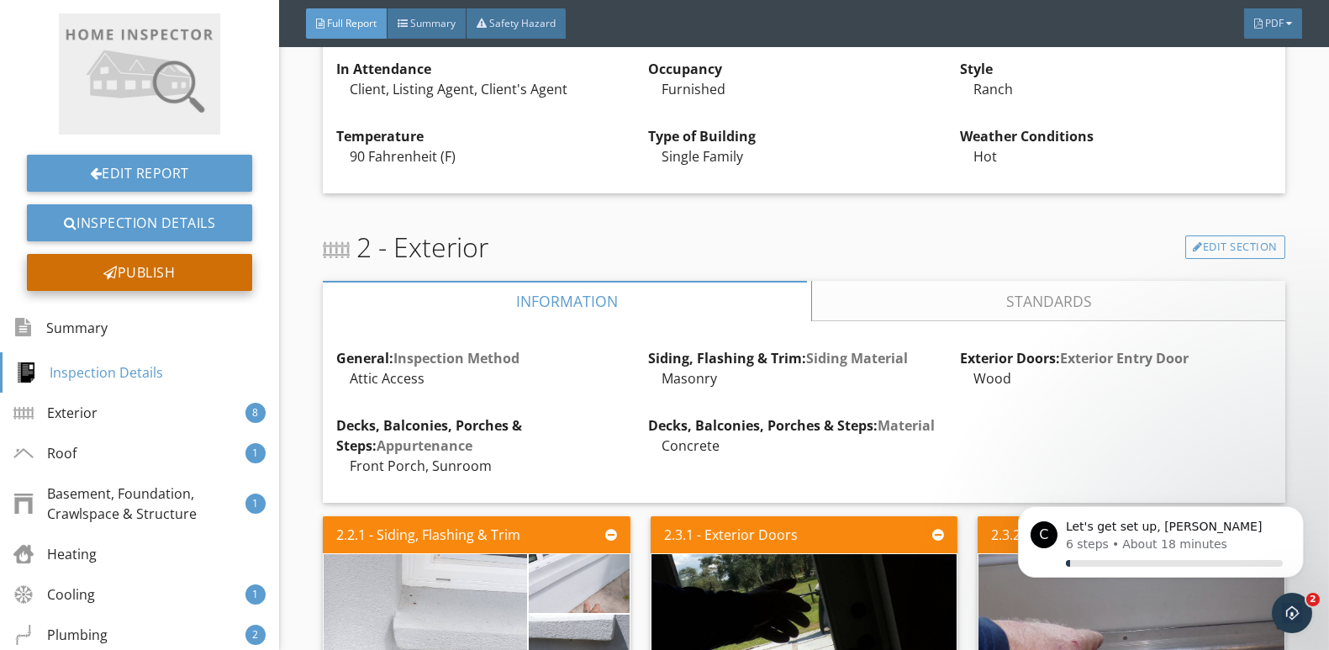
click at [144, 272] on div "Publish" at bounding box center [139, 272] width 225 height 37
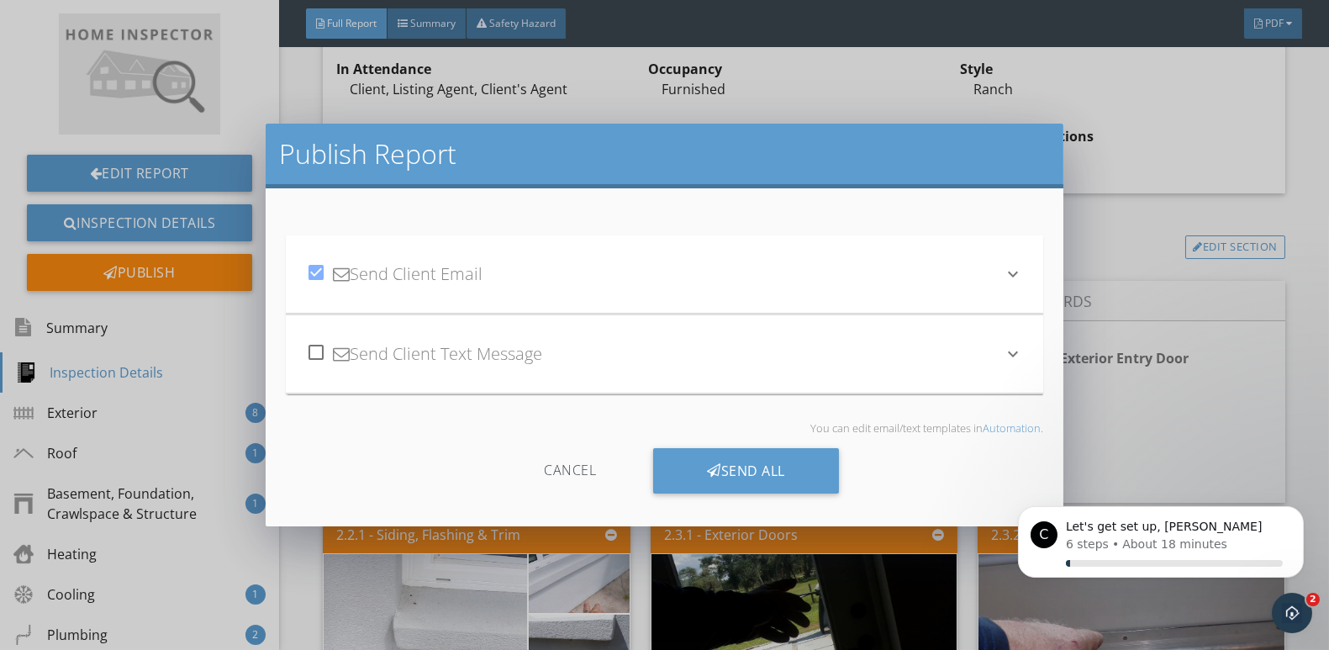
click at [576, 469] on div "Cancel" at bounding box center [570, 470] width 160 height 45
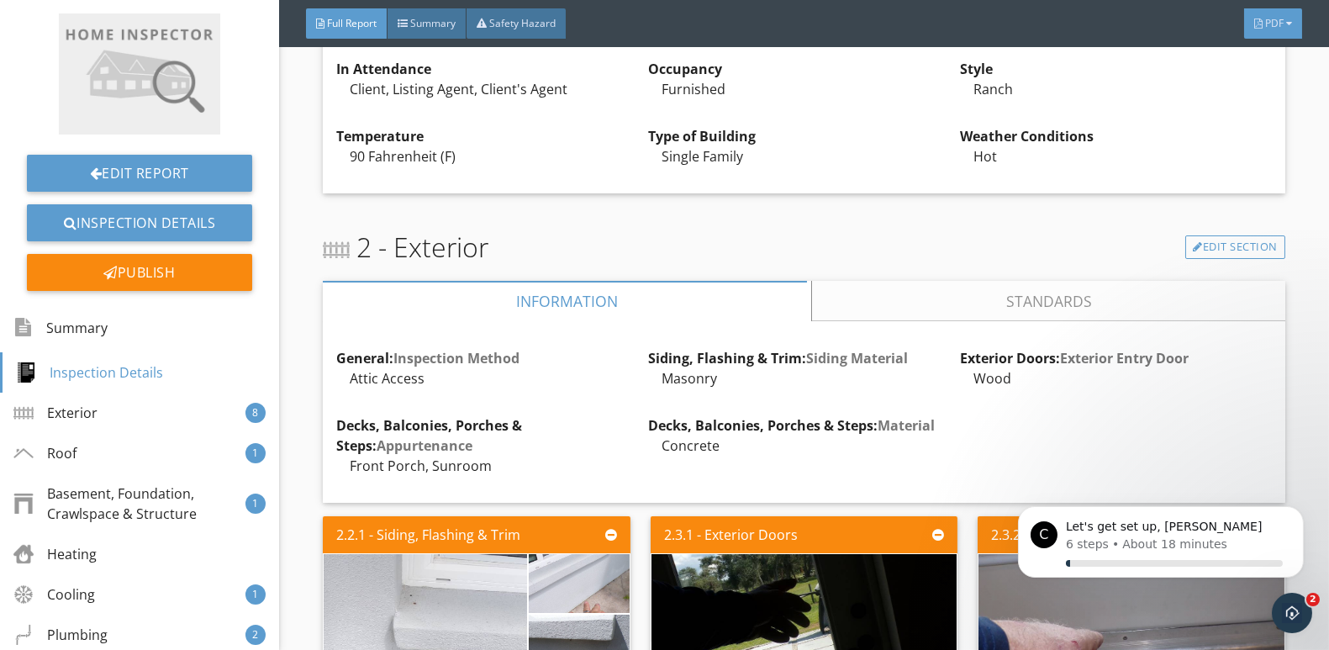
click at [1292, 17] on div "PDF" at bounding box center [1273, 23] width 58 height 30
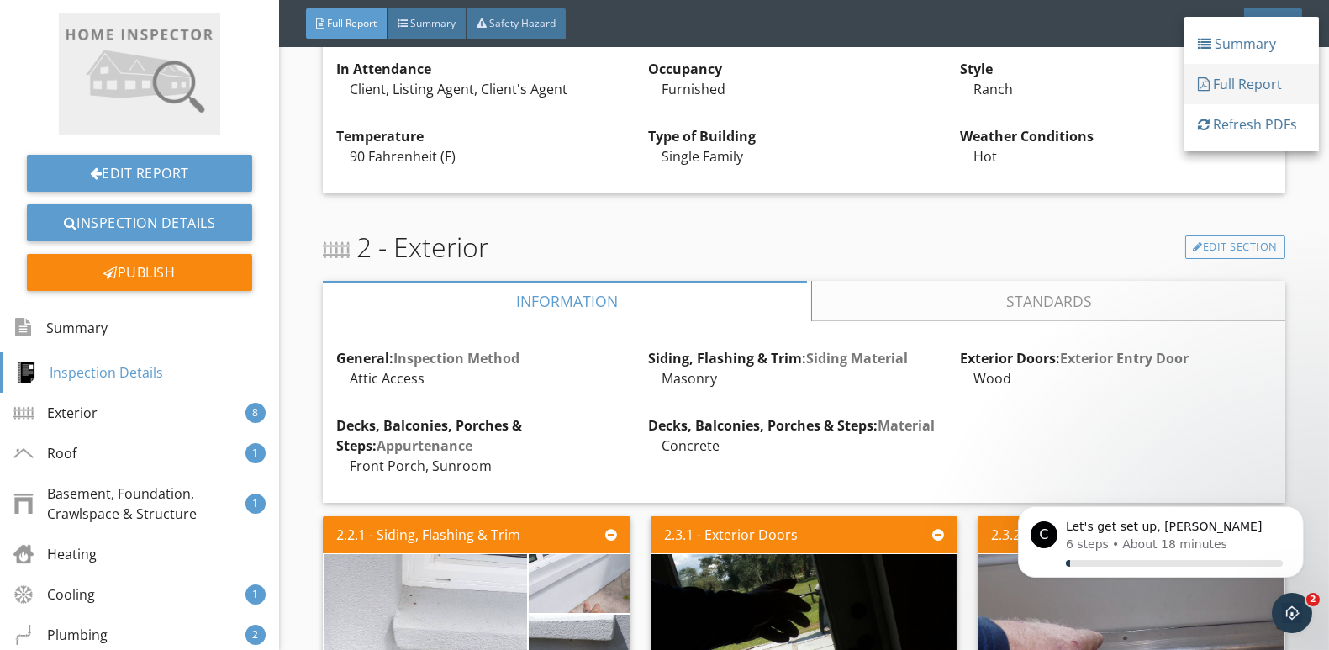
click at [1243, 84] on div "Full Report" at bounding box center [1252, 84] width 108 height 20
